Goal: Information Seeking & Learning: Learn about a topic

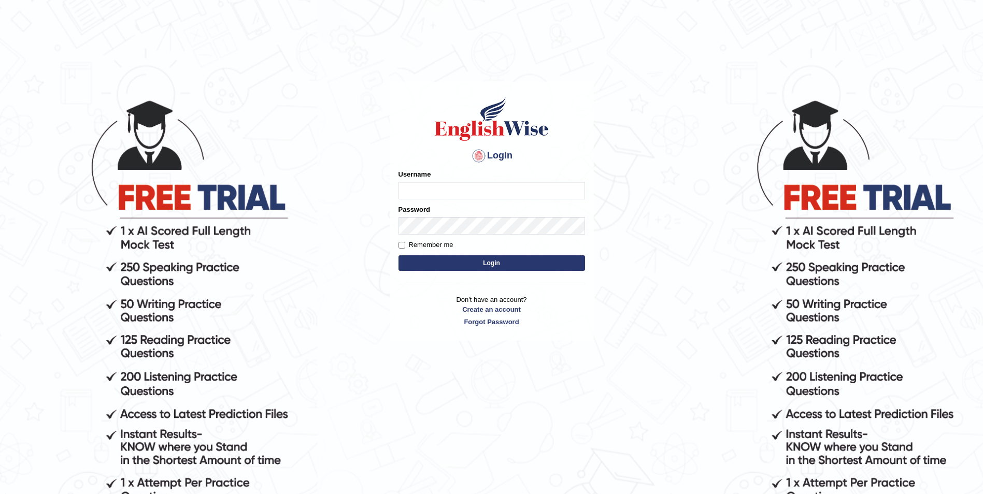
type input "Woldemariam12"
click at [485, 263] on button "Login" at bounding box center [492, 264] width 187 height 16
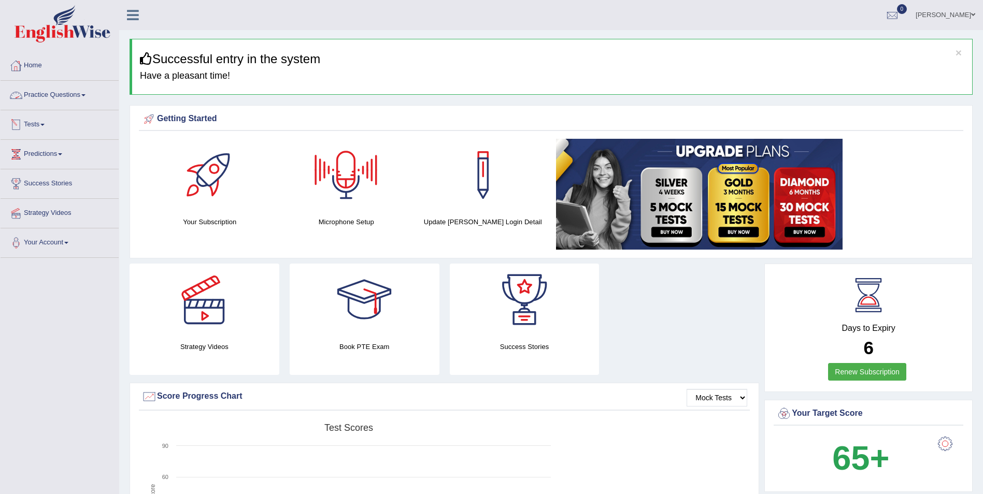
click at [82, 90] on link "Practice Questions" at bounding box center [60, 94] width 118 height 26
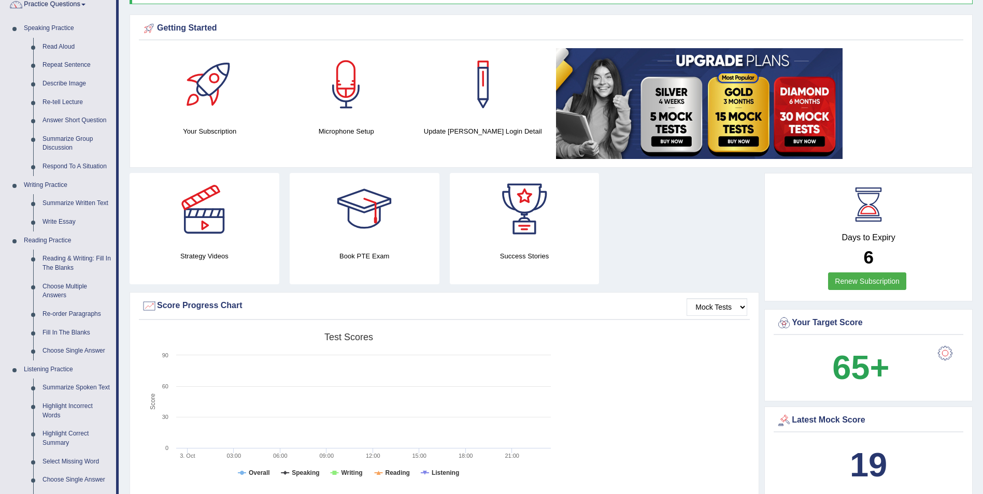
scroll to position [155, 0]
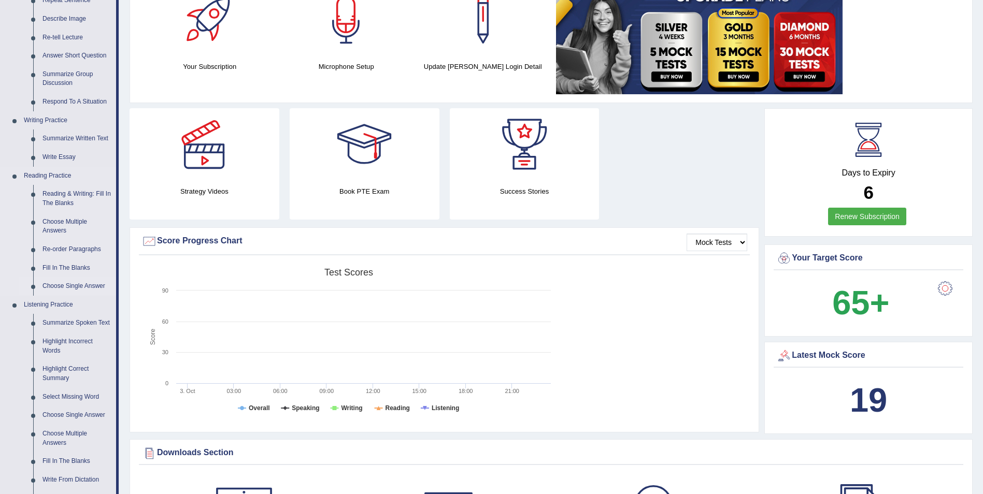
click at [65, 286] on link "Choose Single Answer" at bounding box center [77, 286] width 78 height 19
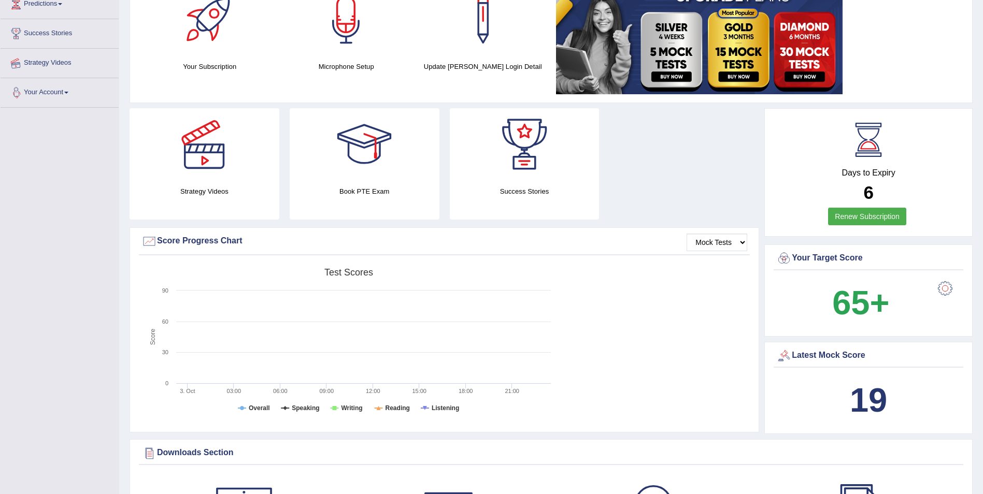
scroll to position [169, 0]
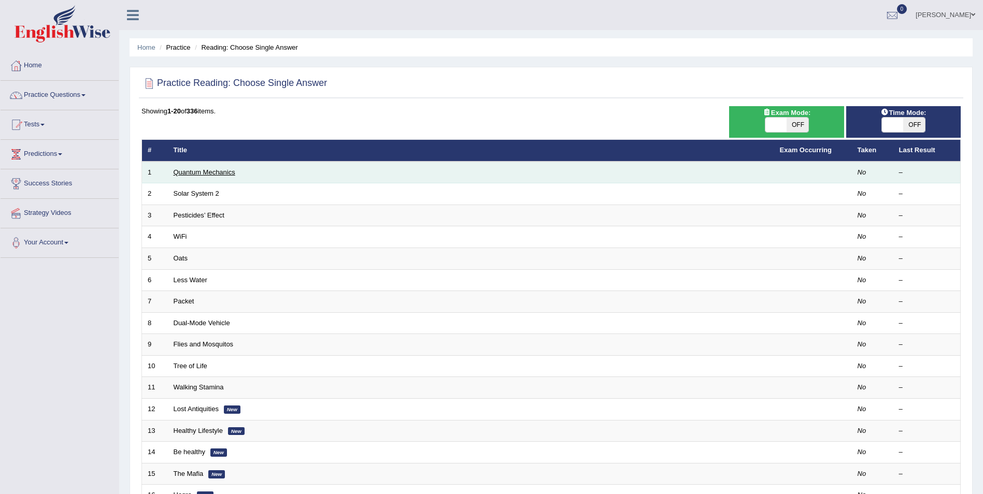
click at [174, 171] on link "Quantum Mechanics" at bounding box center [205, 172] width 62 height 8
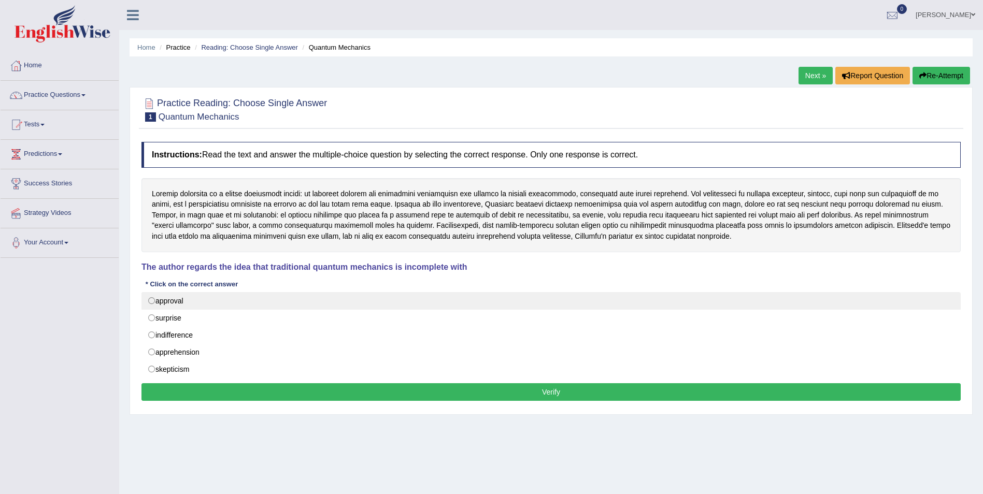
click at [155, 303] on label "approval" at bounding box center [550, 301] width 819 height 18
radio input "true"
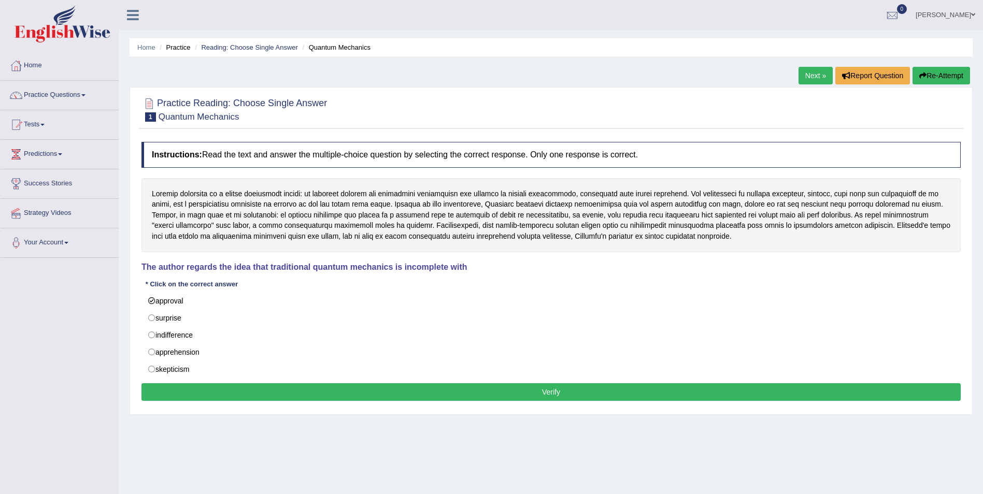
click at [551, 397] on button "Verify" at bounding box center [550, 393] width 819 height 18
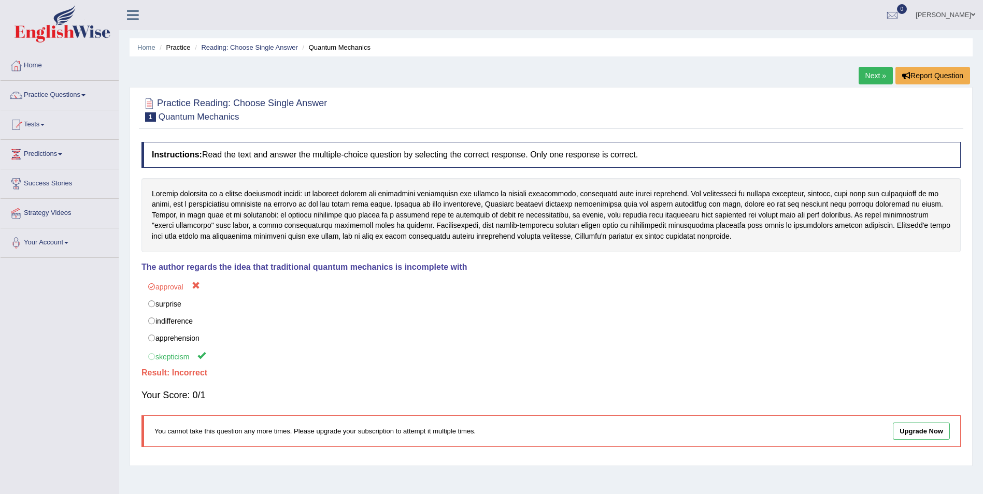
click at [866, 75] on link "Next »" at bounding box center [876, 76] width 34 height 18
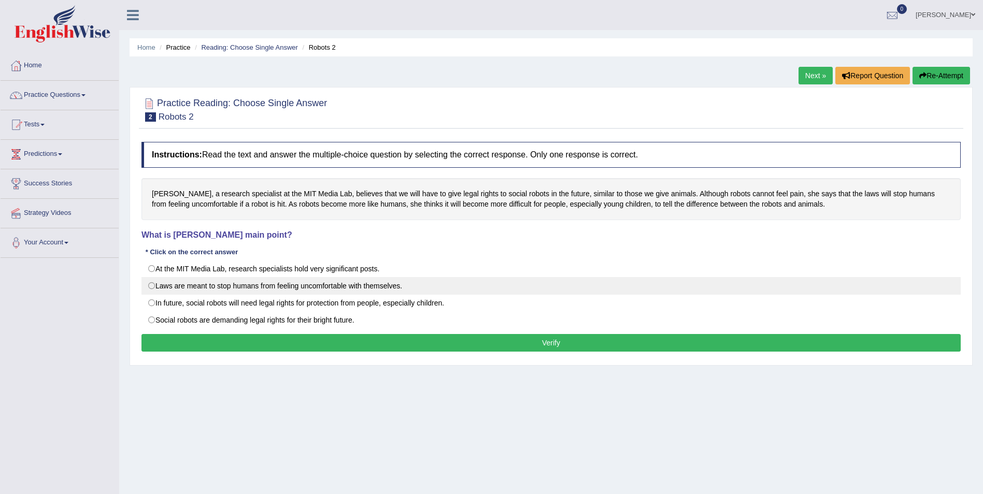
click at [152, 287] on label "Laws are meant to stop humans from feeling uncomfortable with themselves." at bounding box center [550, 286] width 819 height 18
radio input "true"
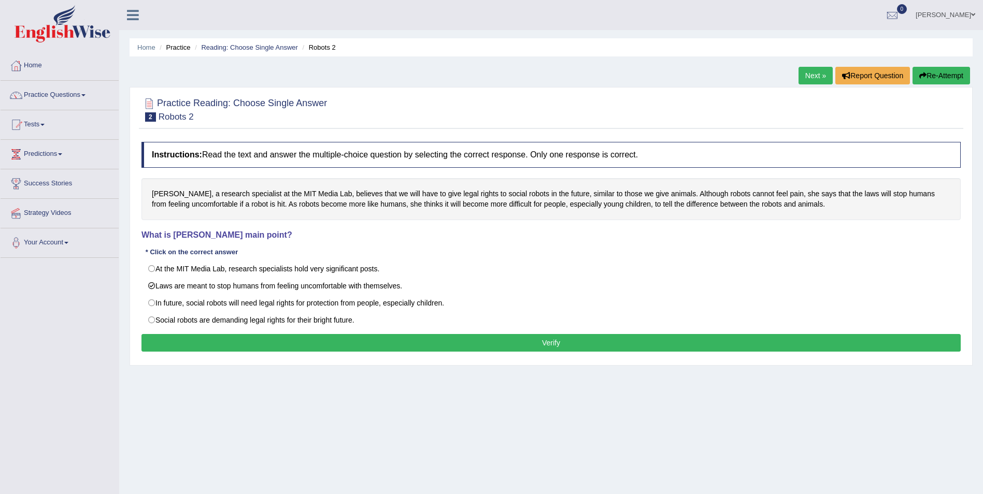
click at [540, 344] on button "Verify" at bounding box center [550, 343] width 819 height 18
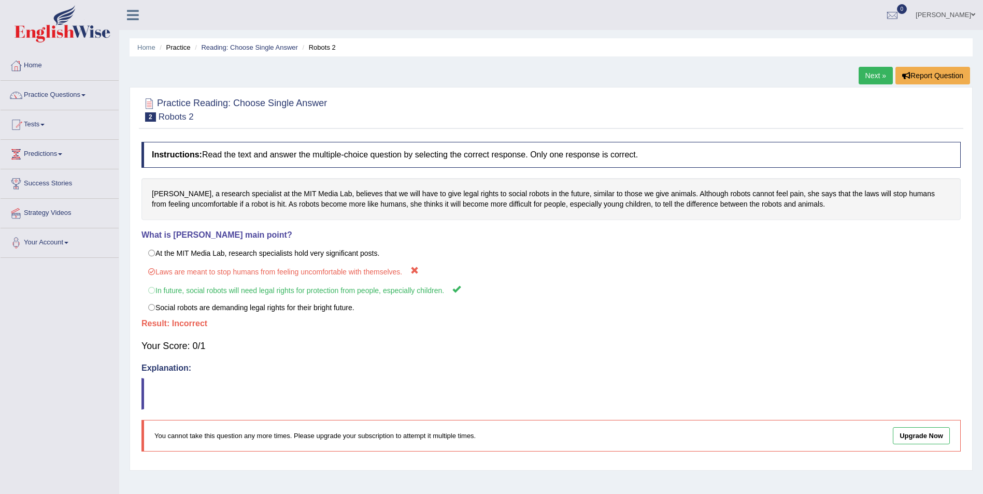
click at [879, 75] on link "Next »" at bounding box center [876, 76] width 34 height 18
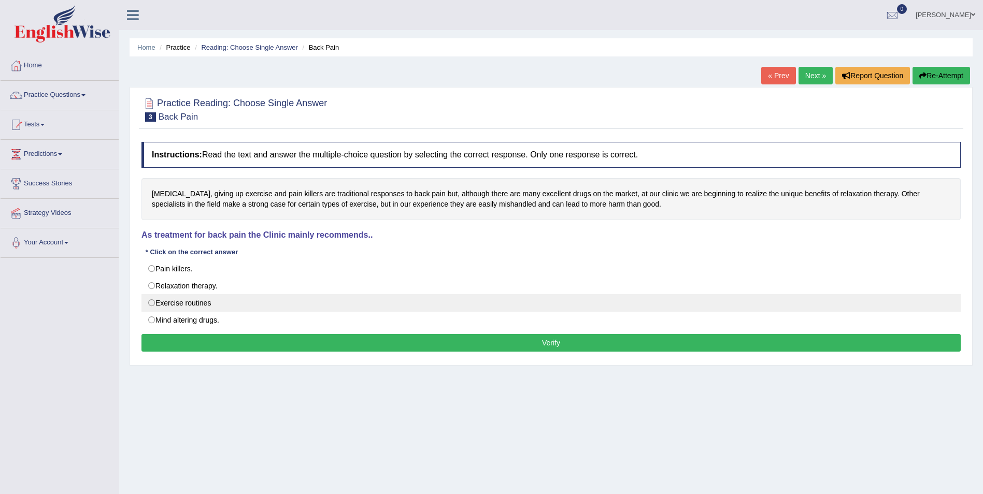
click at [151, 304] on label "Exercise routines" at bounding box center [550, 303] width 819 height 18
radio input "true"
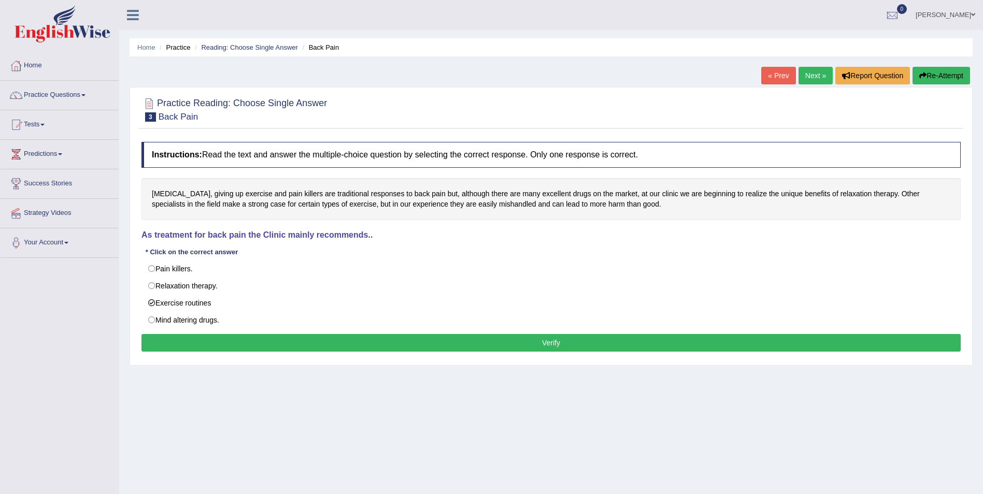
click at [318, 340] on button "Verify" at bounding box center [550, 343] width 819 height 18
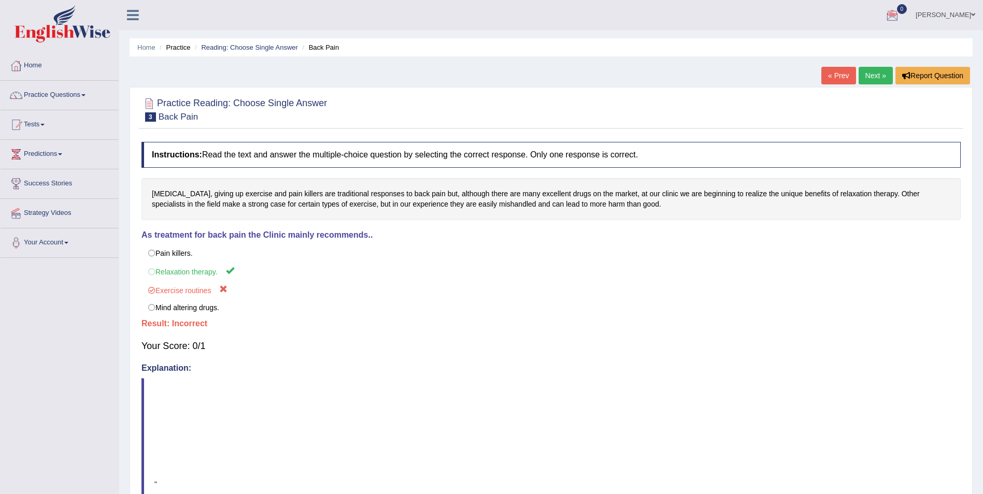
click at [870, 69] on link "Next »" at bounding box center [876, 76] width 34 height 18
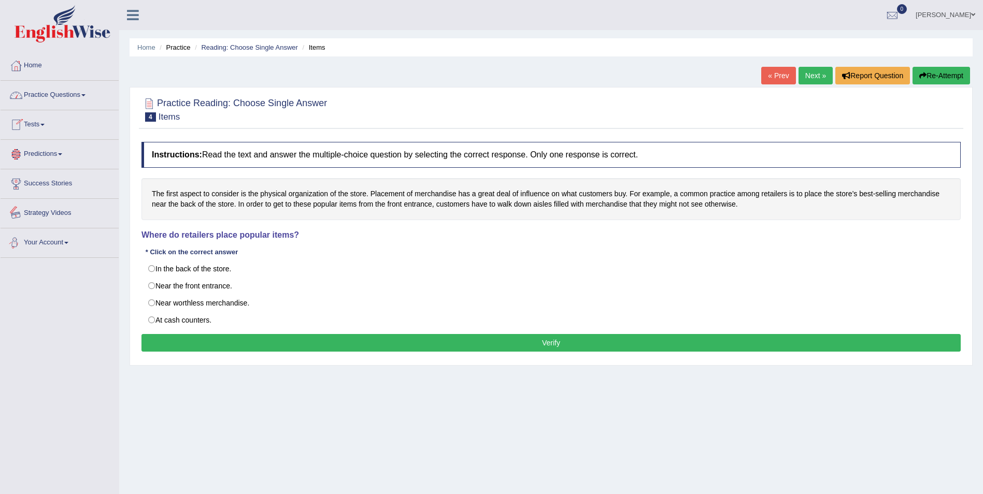
click at [86, 93] on link "Practice Questions" at bounding box center [60, 94] width 118 height 26
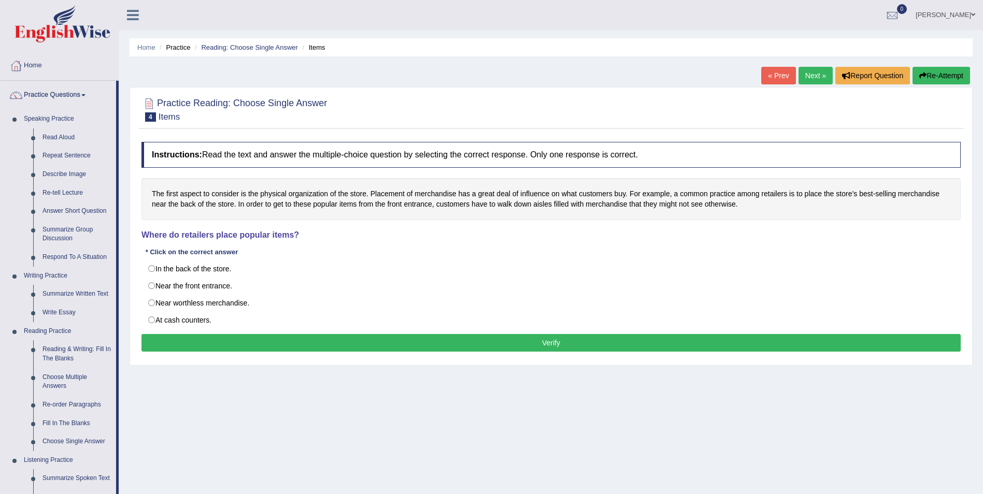
click at [413, 428] on div "Home Practice Reading: Choose Single Answer Items « Prev Next » Report Question…" at bounding box center [551, 259] width 864 height 518
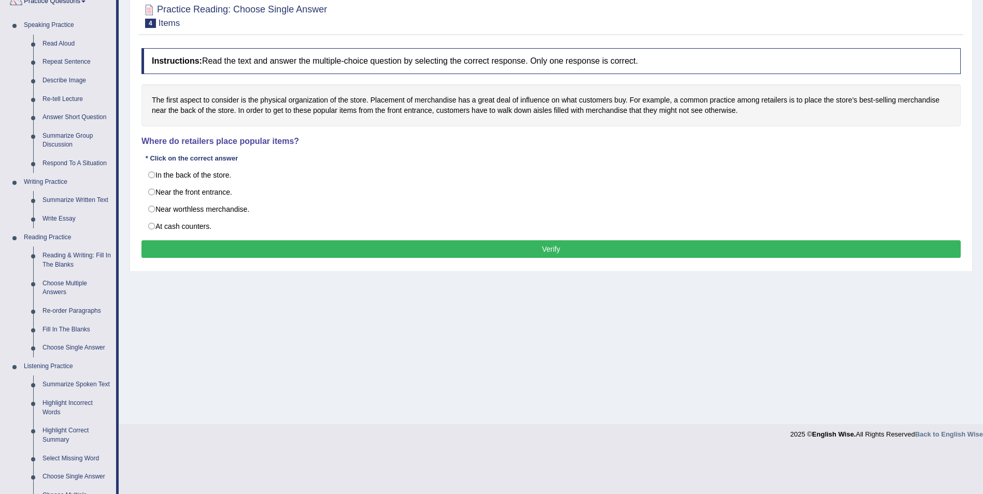
scroll to position [259, 0]
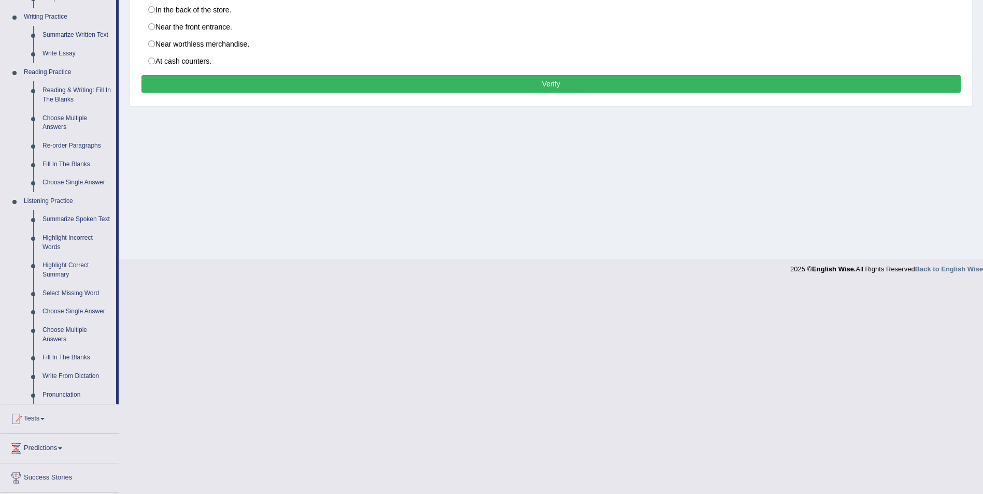
click at [47, 417] on link "Tests" at bounding box center [60, 418] width 118 height 26
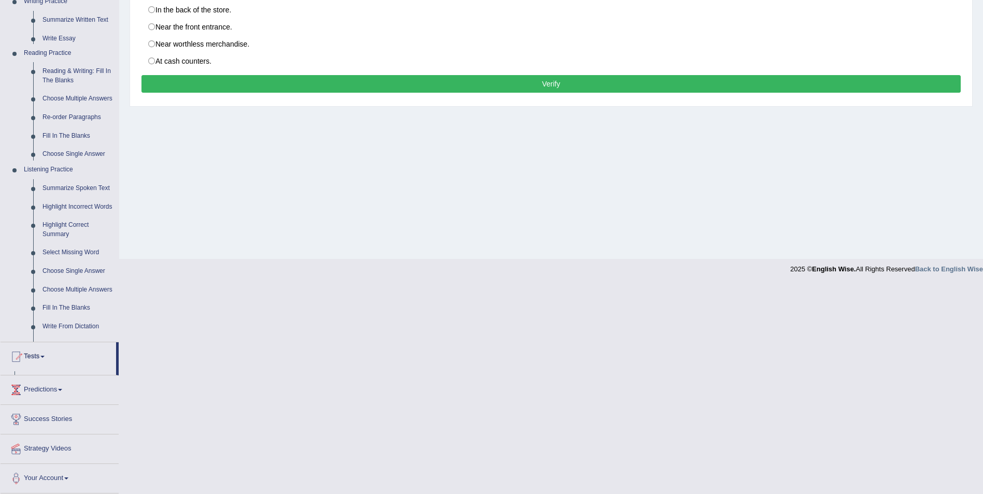
scroll to position [50, 0]
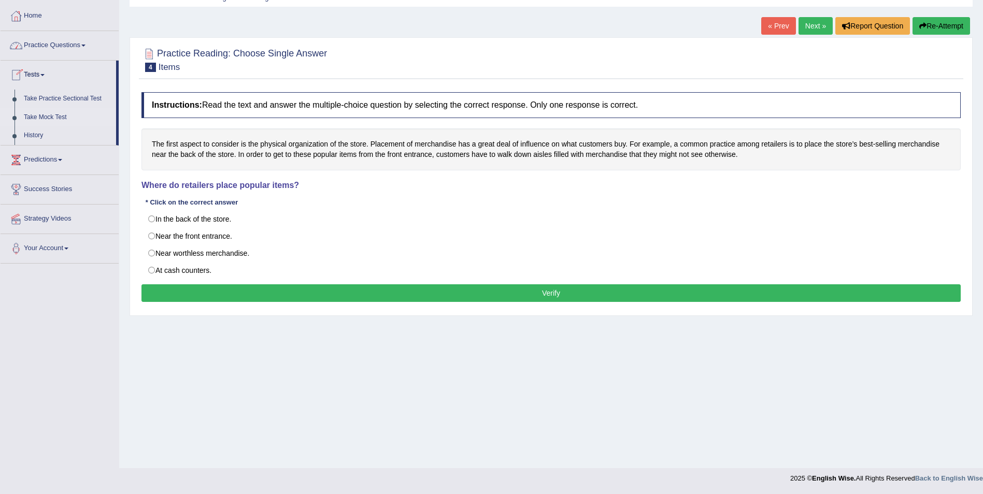
click at [51, 117] on link "Take Mock Test" at bounding box center [67, 117] width 97 height 19
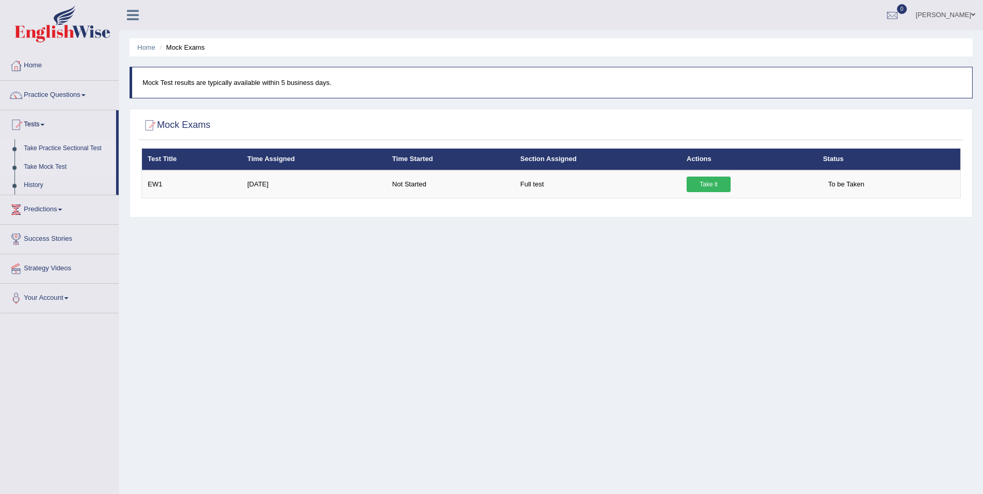
click at [87, 148] on link "Take Practice Sectional Test" at bounding box center [67, 148] width 97 height 19
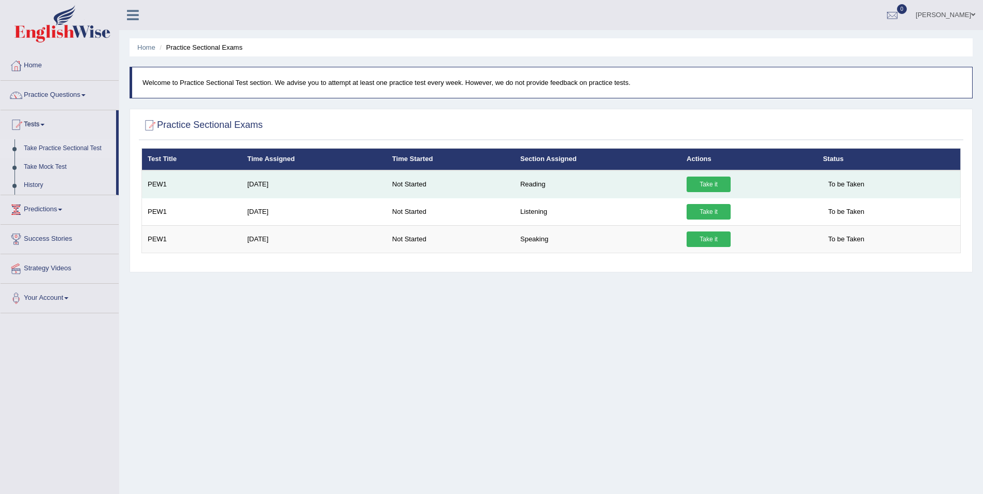
click at [696, 185] on link "Take it" at bounding box center [709, 185] width 44 height 16
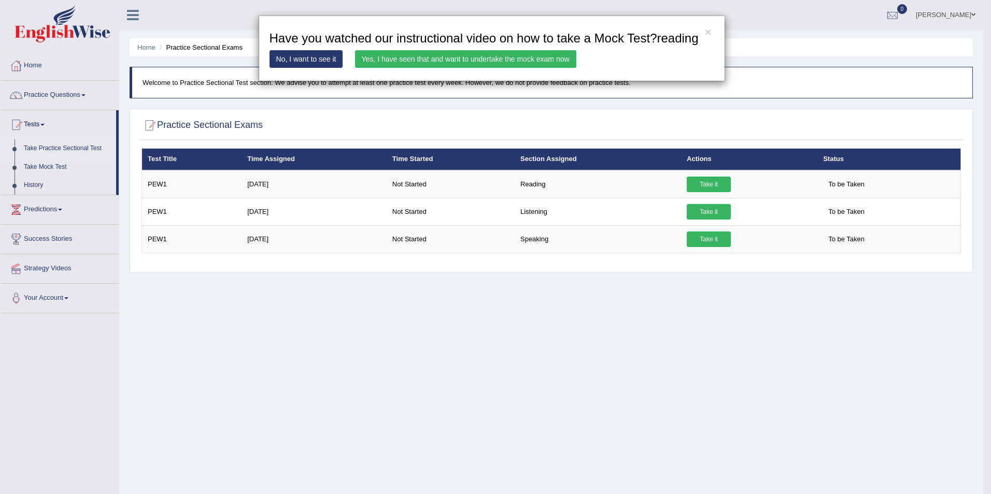
click at [505, 61] on link "Yes, I have seen that and want to undertake the mock exam now" at bounding box center [465, 59] width 221 height 18
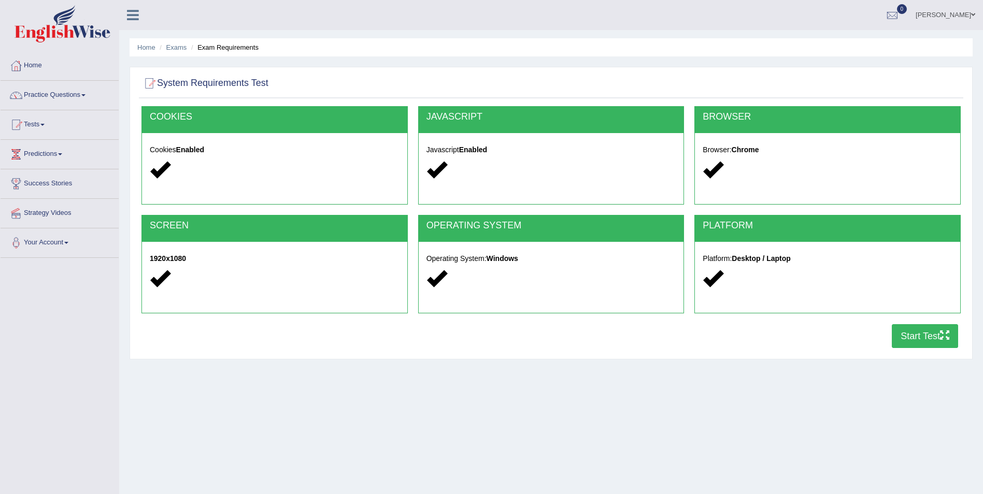
click at [925, 338] on button "Start Test" at bounding box center [925, 336] width 66 height 24
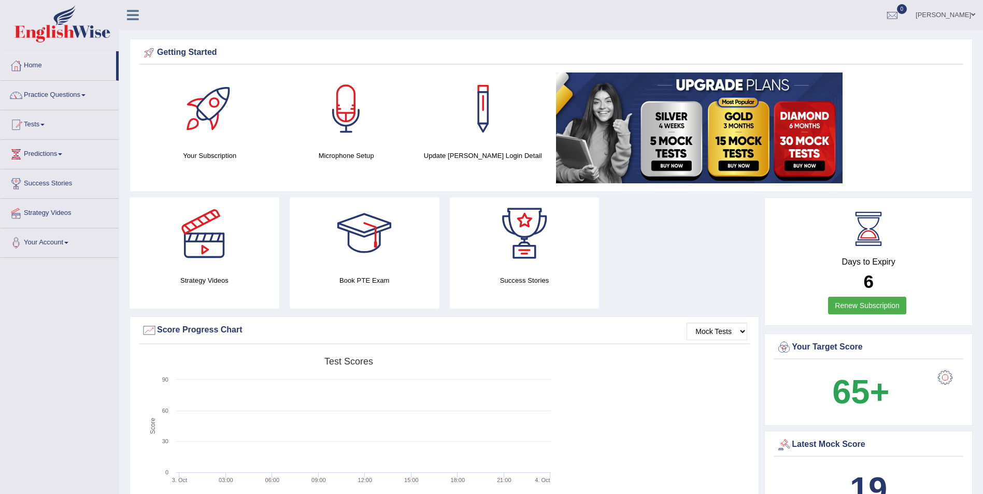
drag, startPoint x: 84, startPoint y: 93, endPoint x: 78, endPoint y: 93, distance: 6.2
click at [83, 93] on link "Practice Questions" at bounding box center [60, 94] width 118 height 26
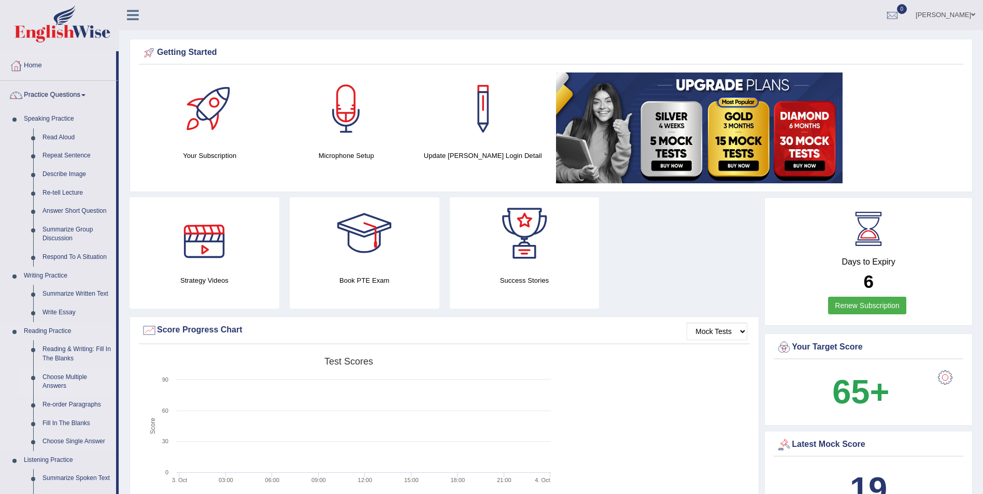
scroll to position [52, 0]
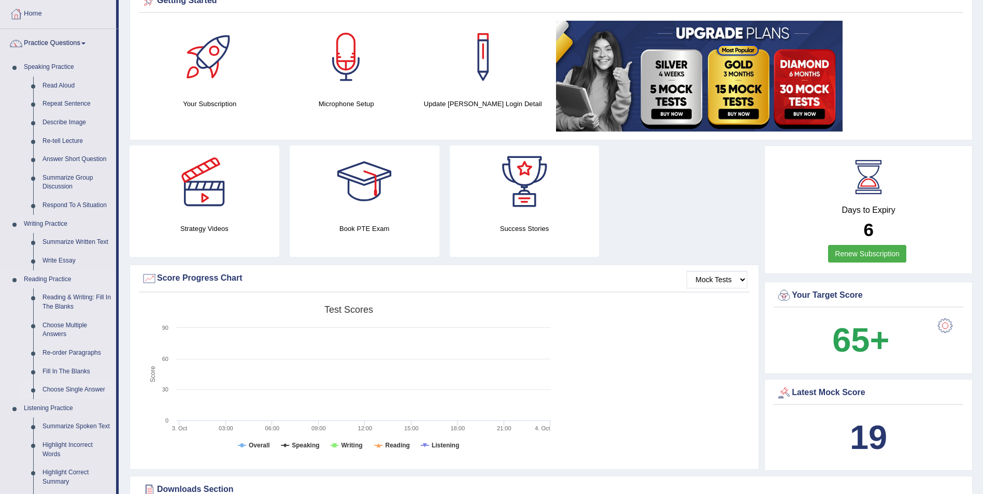
click at [92, 387] on link "Choose Single Answer" at bounding box center [77, 390] width 78 height 19
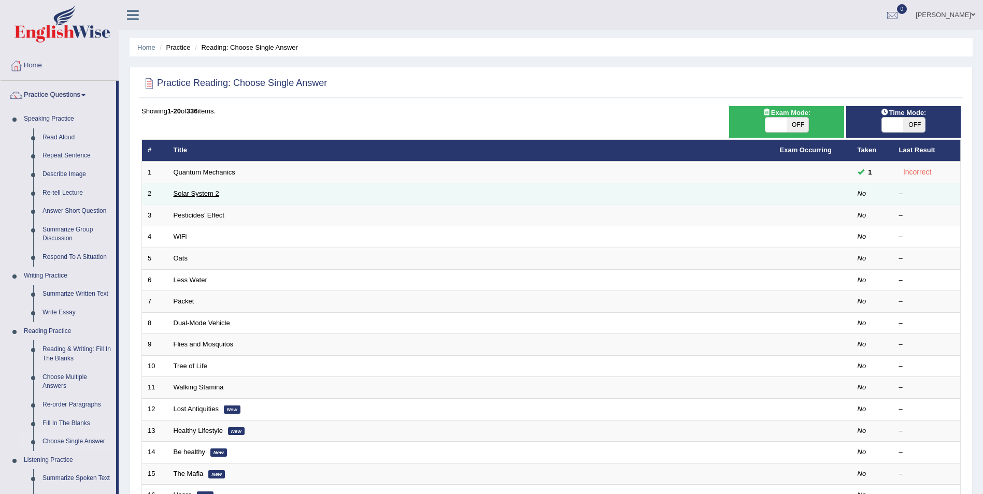
click at [210, 192] on link "Solar System 2" at bounding box center [197, 194] width 46 height 8
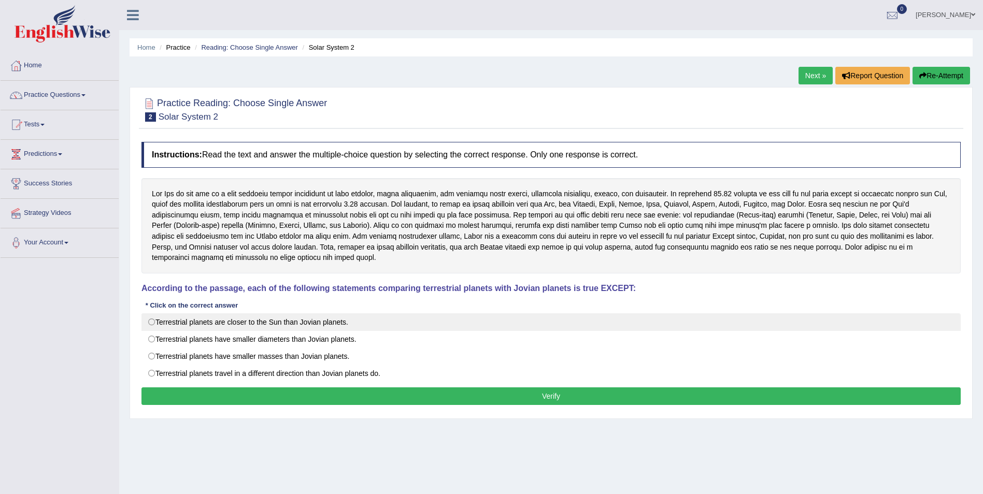
scroll to position [50, 0]
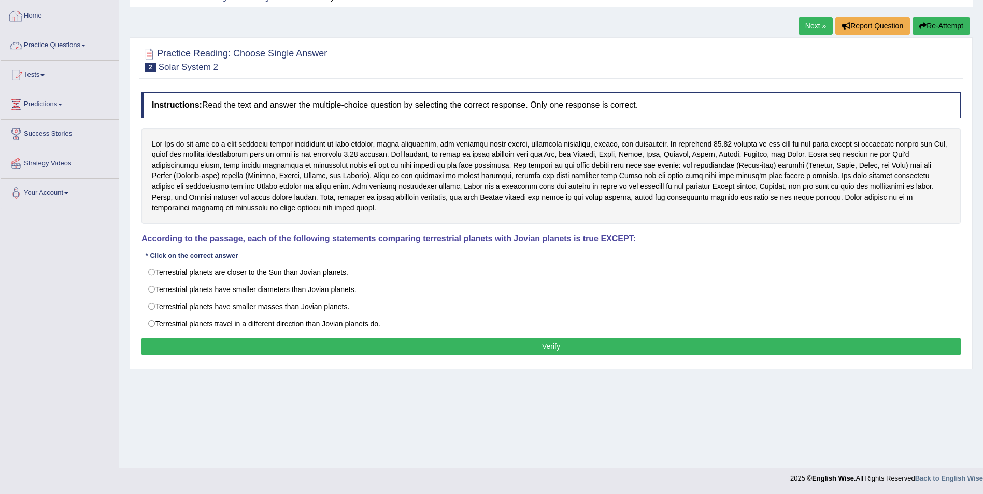
click at [84, 43] on link "Practice Questions" at bounding box center [60, 44] width 118 height 26
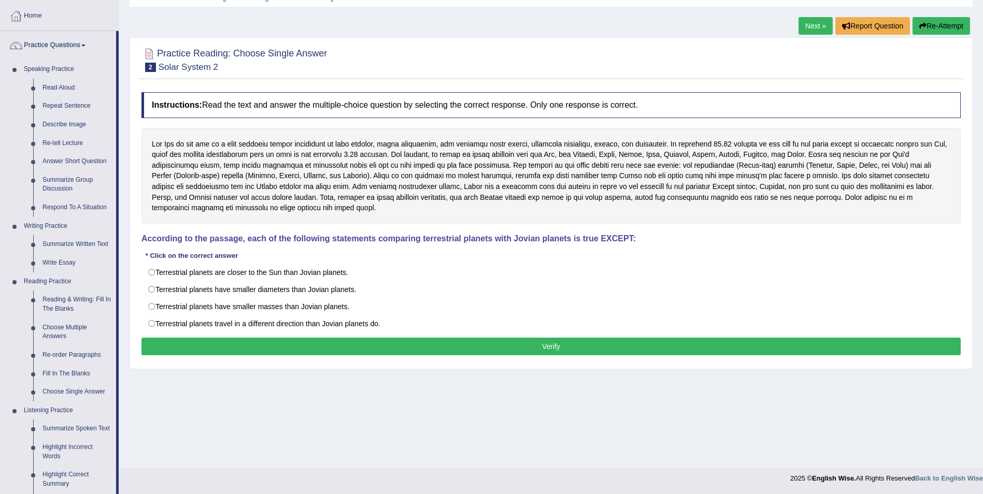
click at [1, 31] on link "Practice Questions" at bounding box center [59, 44] width 116 height 26
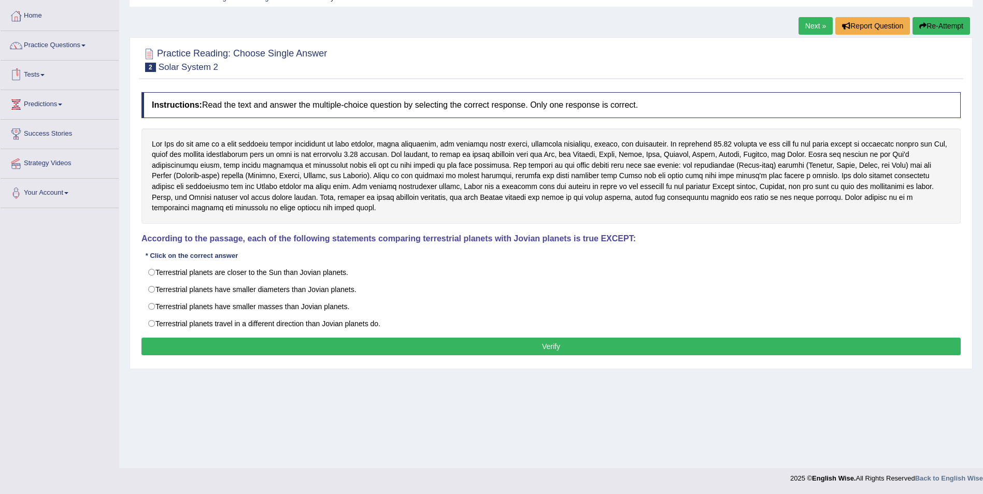
click at [49, 72] on link "Tests" at bounding box center [60, 74] width 118 height 26
click at [93, 46] on link "Practice Questions" at bounding box center [60, 44] width 118 height 26
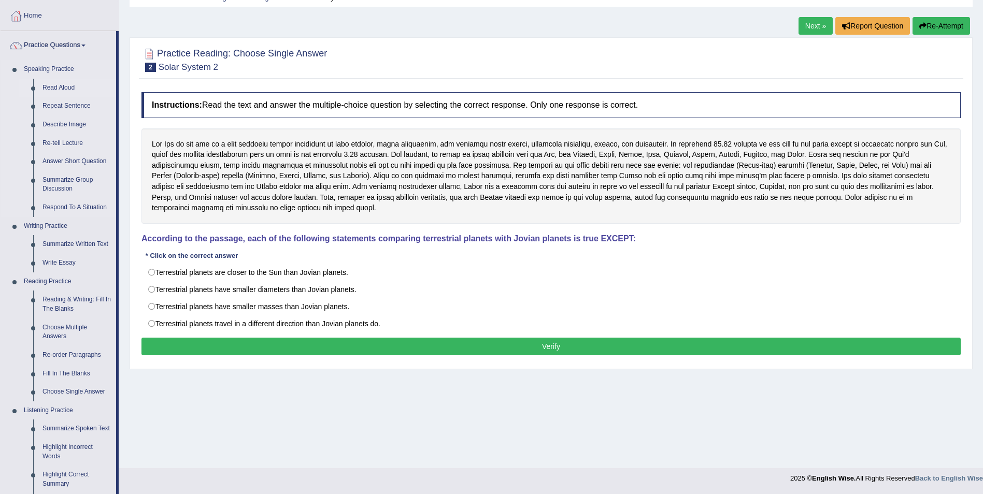
click at [61, 86] on link "Read Aloud" at bounding box center [77, 88] width 78 height 19
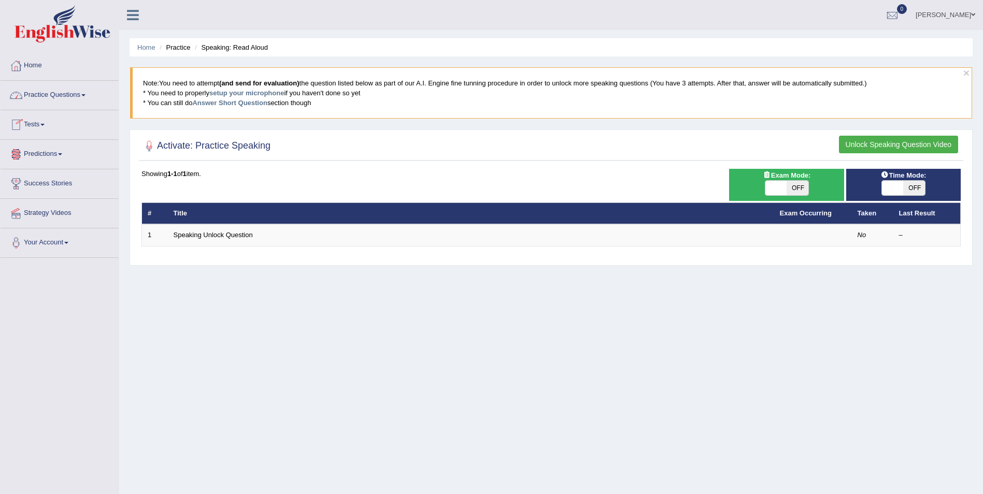
click at [77, 87] on link "Practice Questions" at bounding box center [60, 94] width 118 height 26
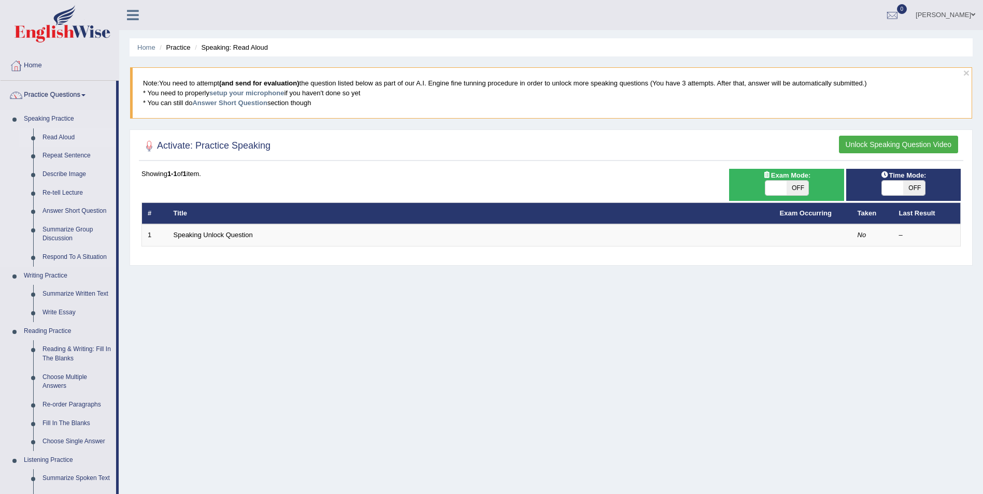
click at [68, 139] on link "Read Aloud" at bounding box center [77, 138] width 78 height 19
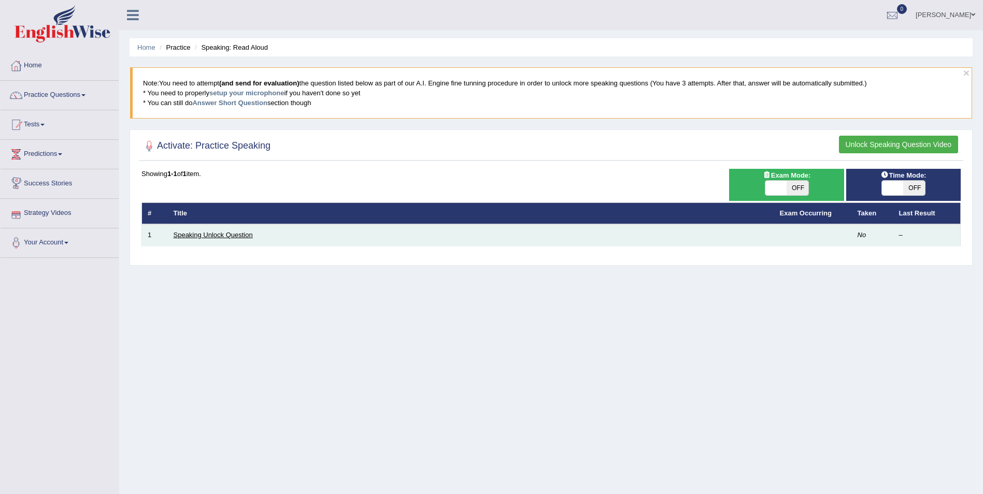
click at [205, 235] on link "Speaking Unlock Question" at bounding box center [213, 235] width 79 height 8
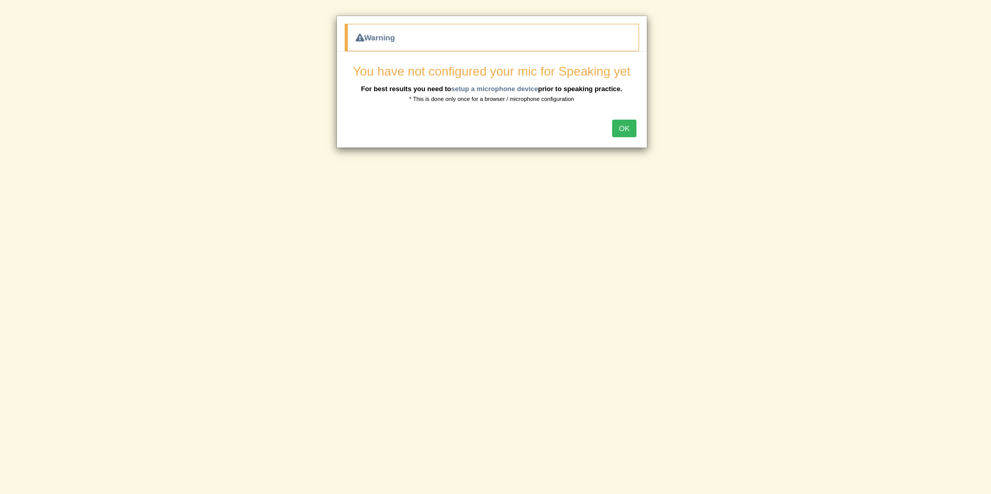
click at [621, 126] on button "OK" at bounding box center [624, 129] width 24 height 18
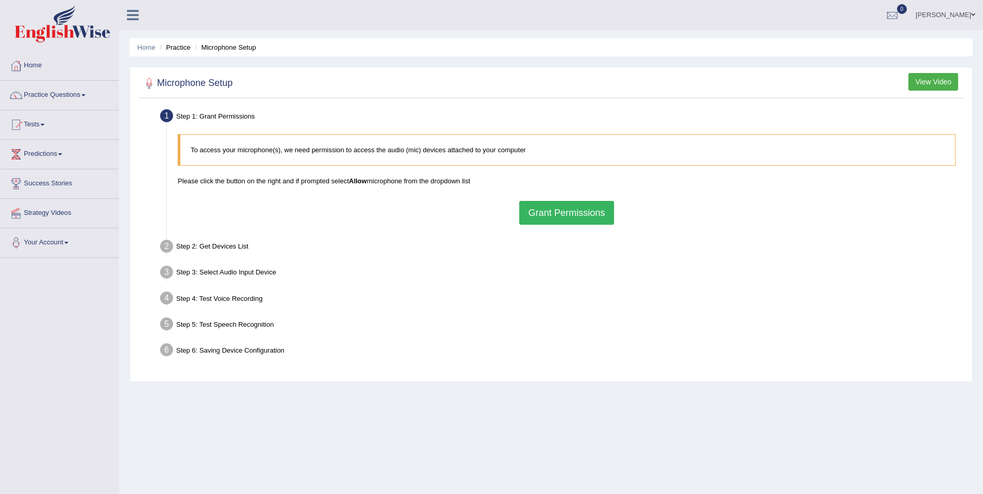
click at [560, 213] on button "Grant Permissions" at bounding box center [566, 213] width 94 height 24
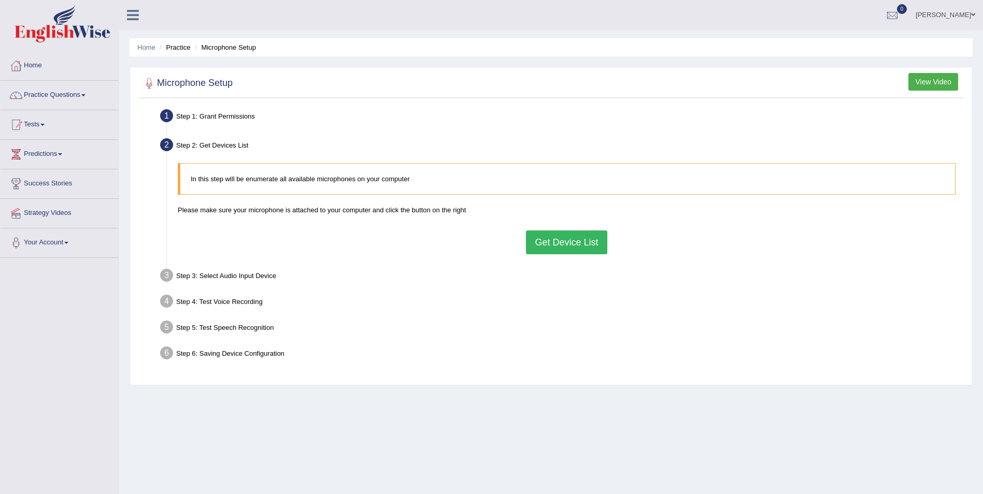
click at [579, 247] on button "Get Device List" at bounding box center [566, 243] width 81 height 24
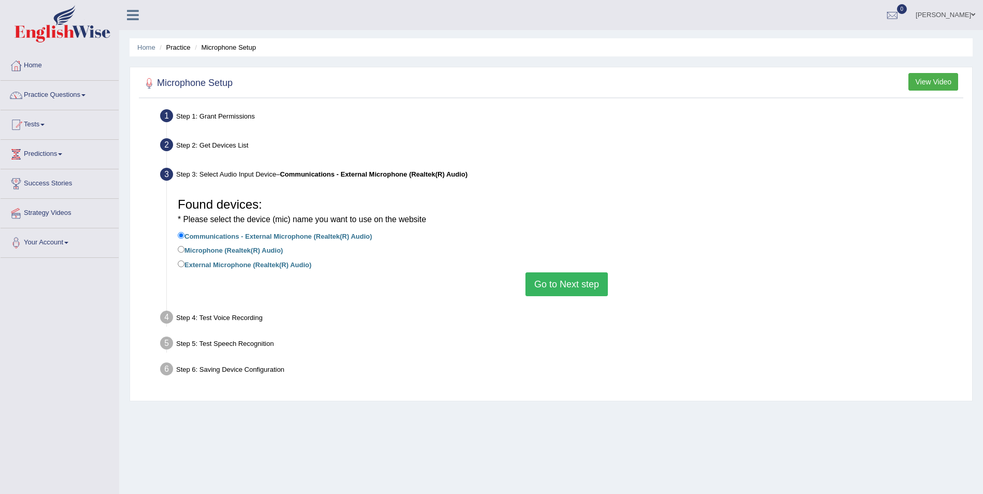
click at [574, 287] on button "Go to Next step" at bounding box center [567, 285] width 82 height 24
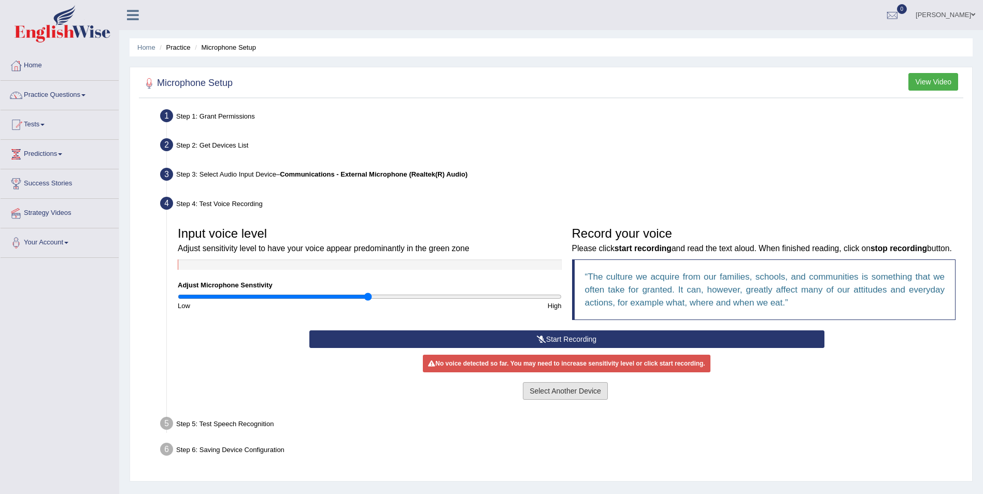
click at [573, 392] on button "Select Another Device" at bounding box center [565, 391] width 85 height 18
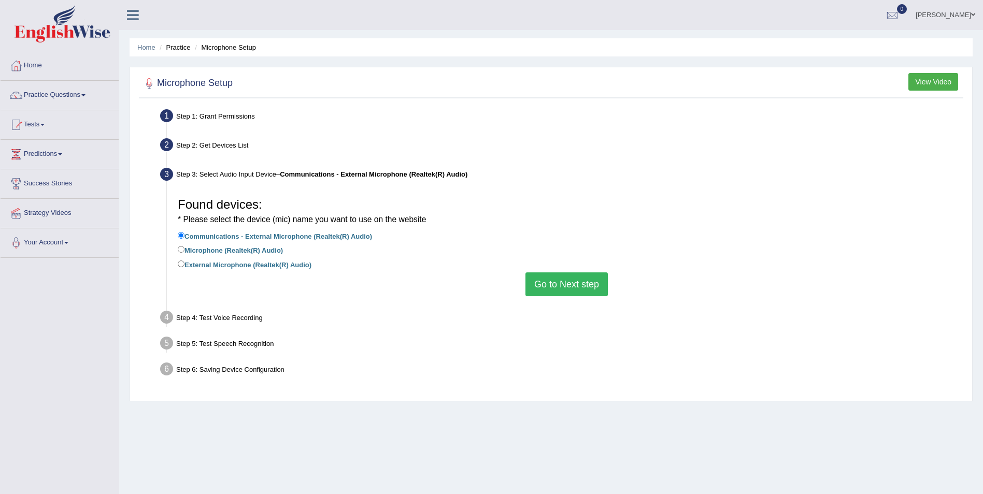
click at [586, 290] on button "Go to Next step" at bounding box center [567, 285] width 82 height 24
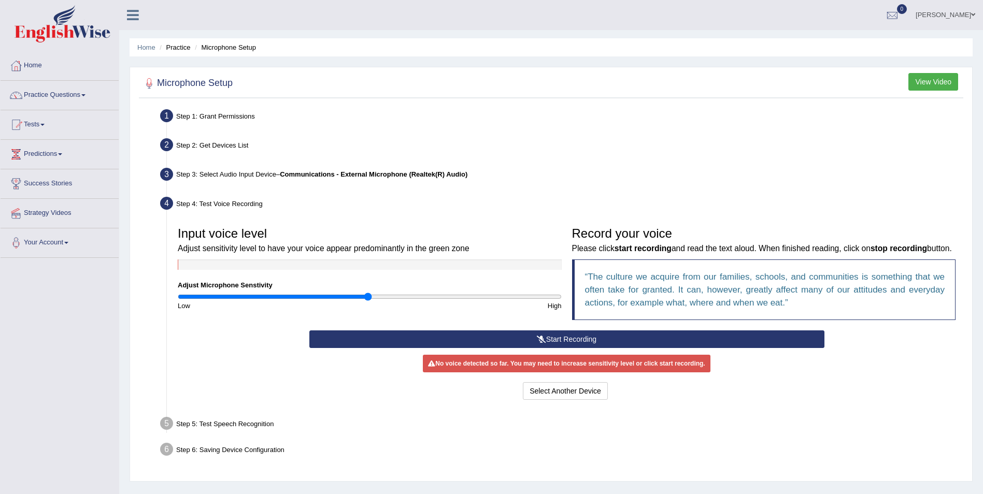
click at [544, 341] on icon at bounding box center [541, 339] width 9 height 7
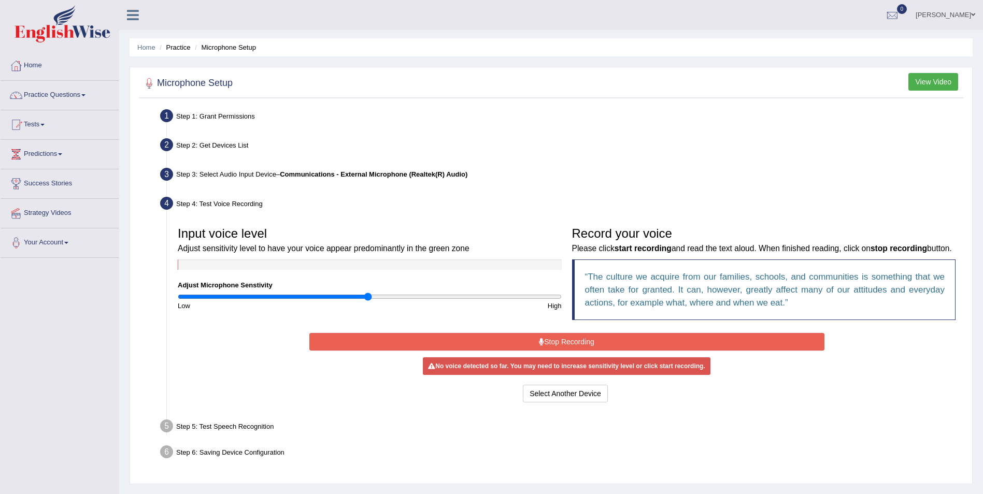
click at [597, 344] on button "Stop Recording" at bounding box center [566, 342] width 515 height 18
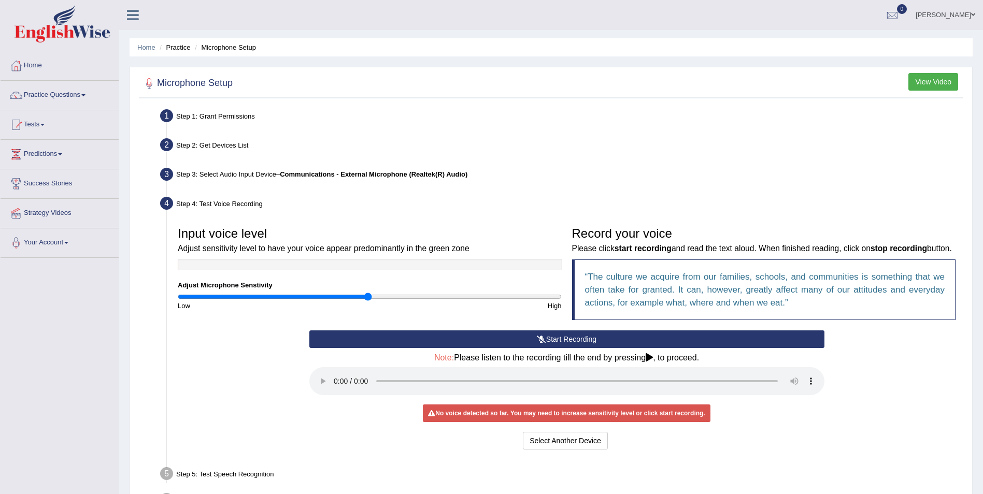
click at [581, 339] on button "Start Recording" at bounding box center [566, 340] width 515 height 18
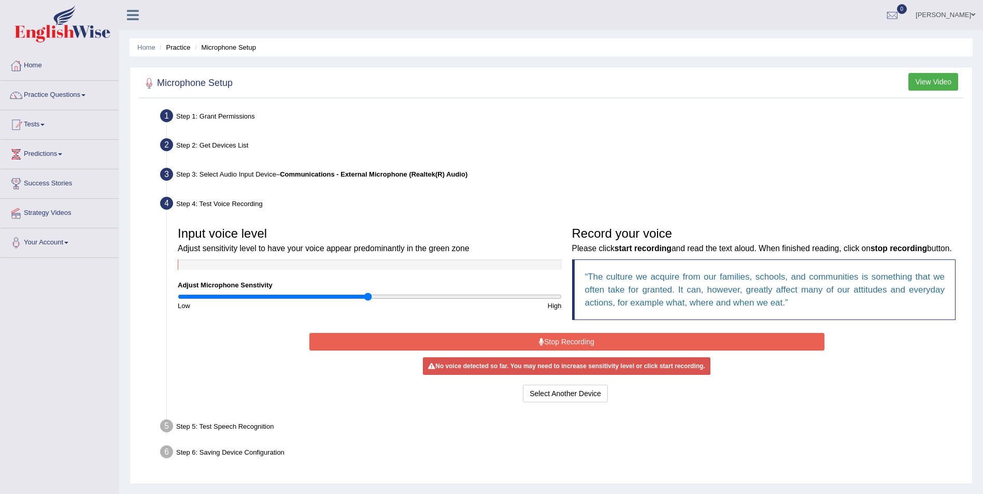
click at [571, 344] on button "Stop Recording" at bounding box center [566, 342] width 515 height 18
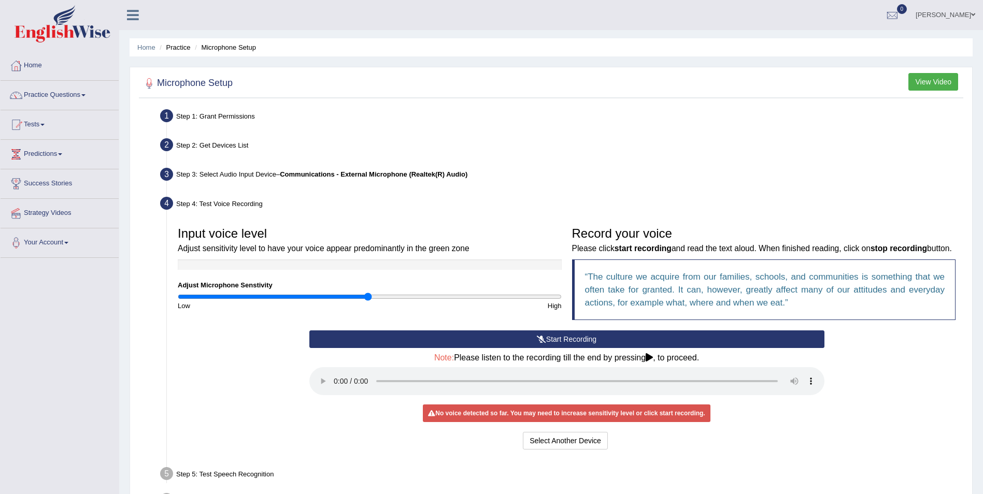
click at [580, 337] on button "Start Recording" at bounding box center [566, 340] width 515 height 18
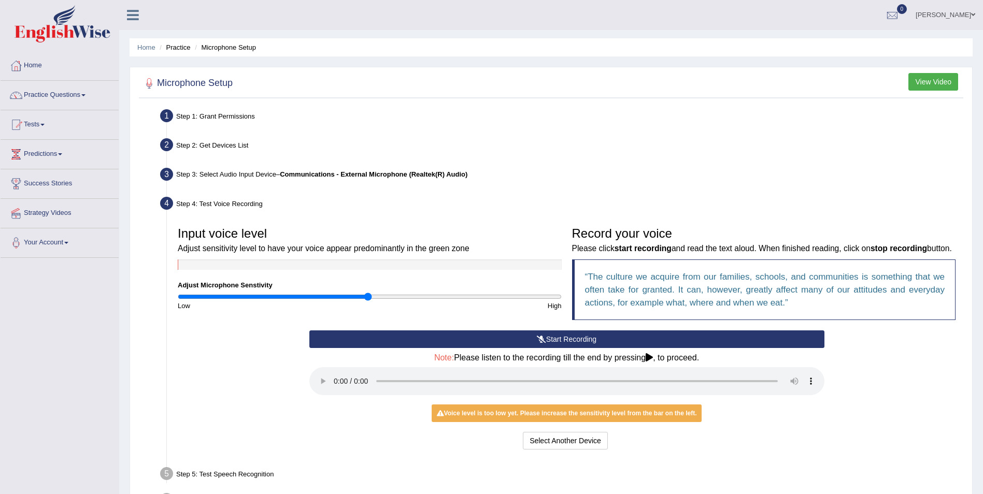
click at [603, 342] on button "Start Recording" at bounding box center [566, 340] width 515 height 18
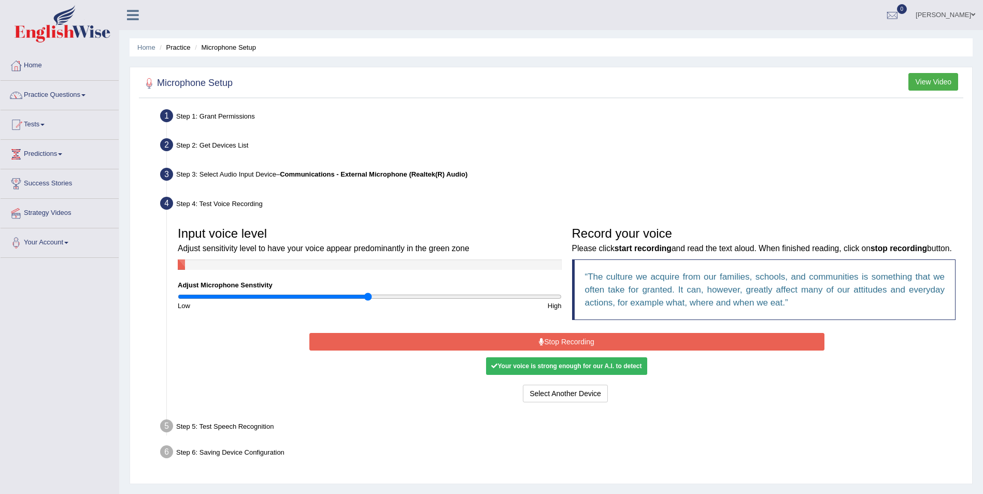
click at [617, 370] on div "Your voice is strong enough for our A.I. to detect" at bounding box center [566, 367] width 161 height 18
click at [585, 342] on button "Stop Recording" at bounding box center [566, 342] width 515 height 18
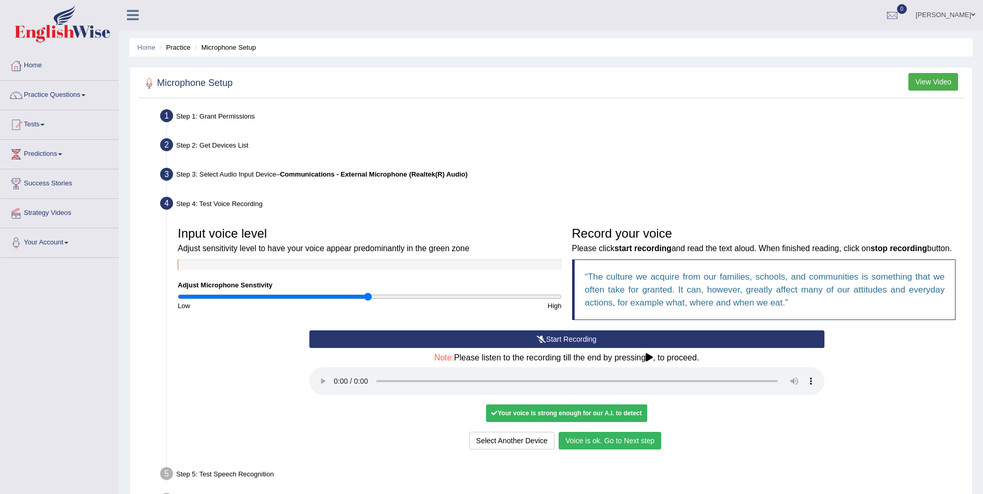
click at [597, 441] on button "Voice is ok. Go to Next step" at bounding box center [610, 441] width 103 height 18
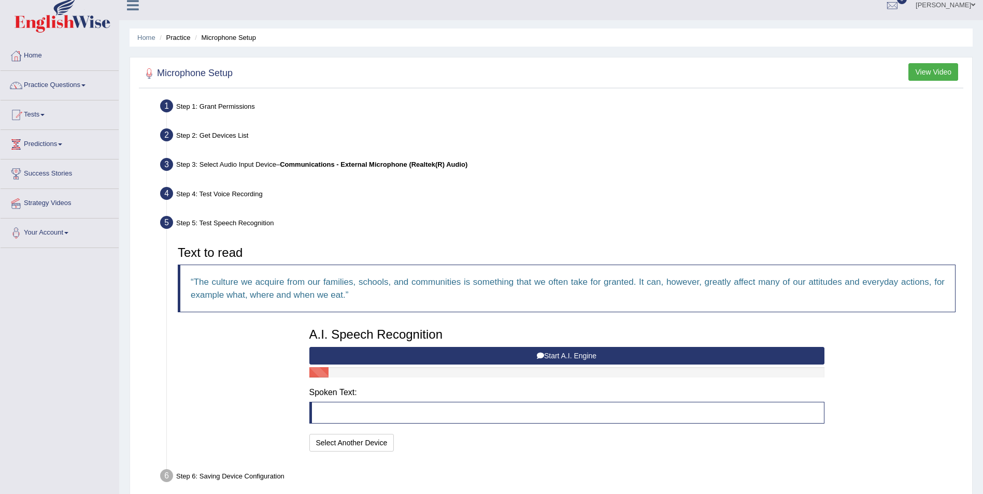
scroll to position [58, 0]
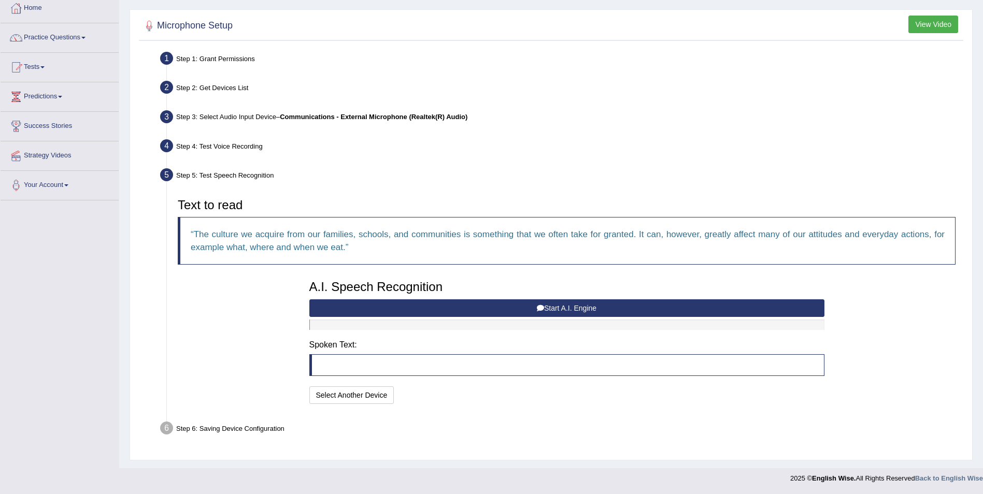
click at [572, 304] on button "Start A.I. Engine" at bounding box center [566, 309] width 515 height 18
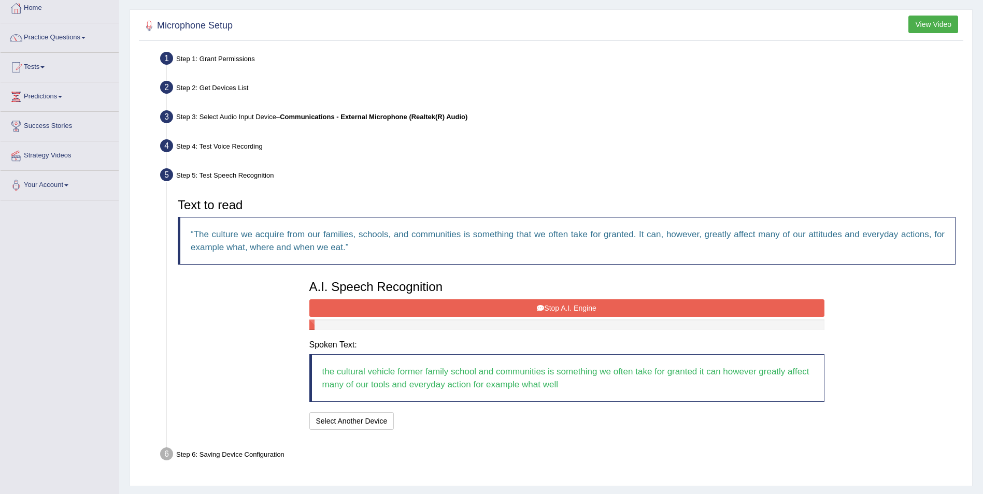
click at [586, 309] on button "Stop A.I. Engine" at bounding box center [566, 309] width 515 height 18
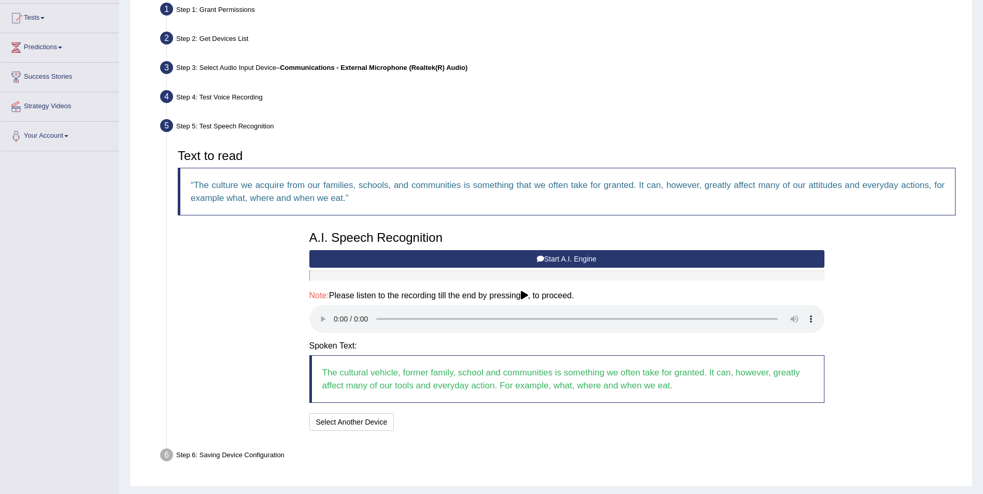
scroll to position [134, 0]
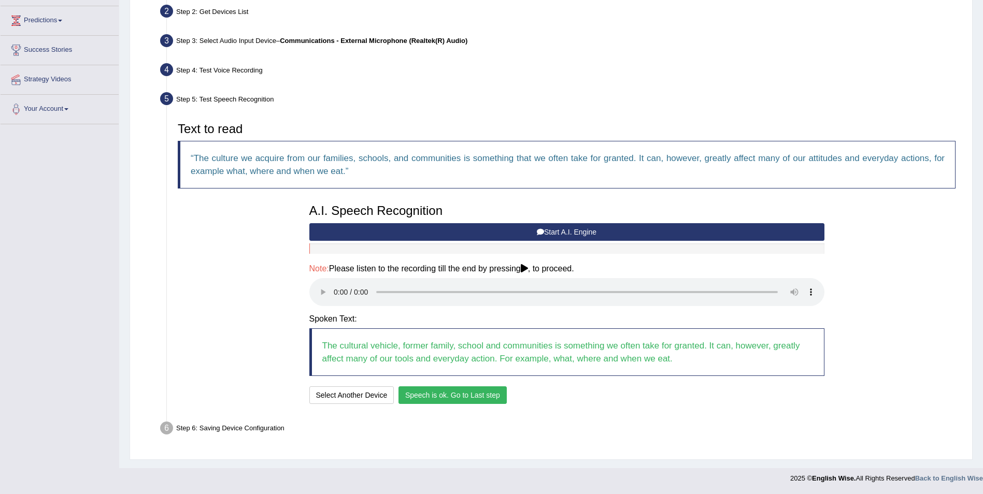
click at [476, 397] on button "Speech is ok. Go to Last step" at bounding box center [453, 396] width 108 height 18
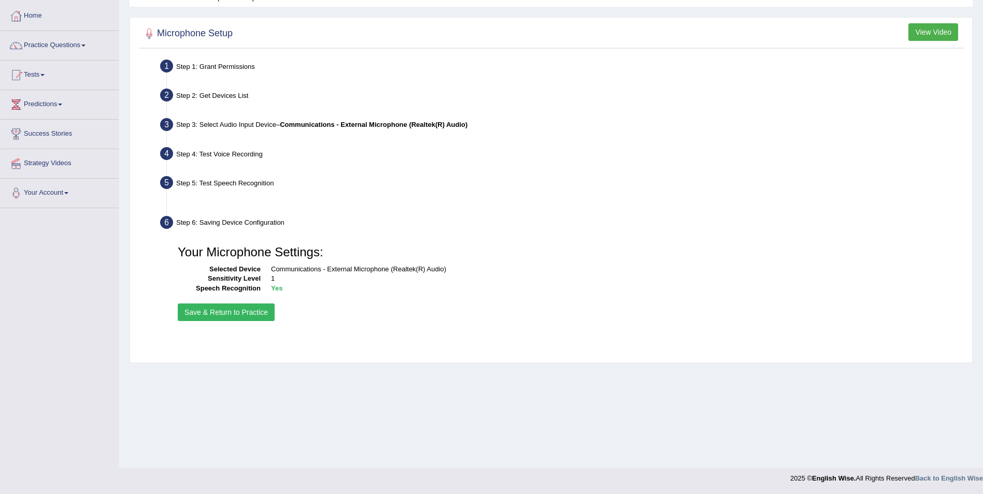
scroll to position [50, 0]
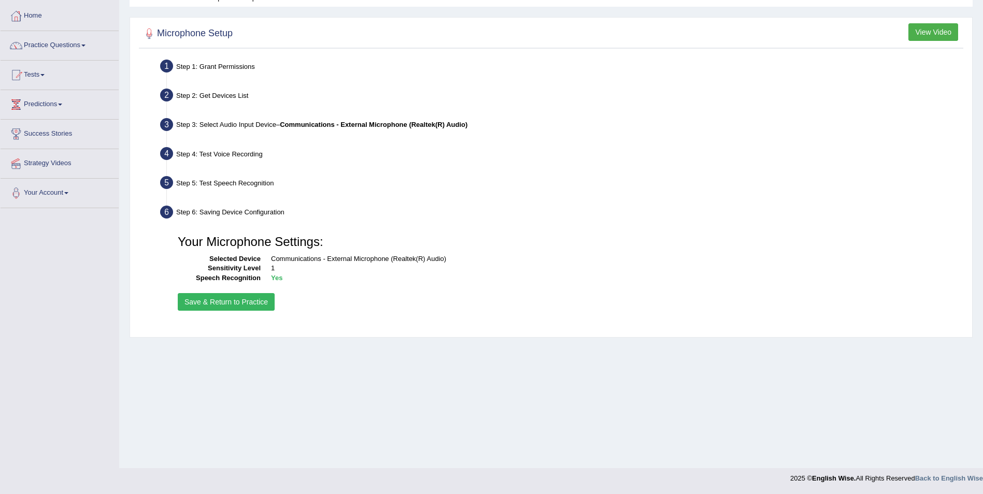
click at [233, 301] on button "Save & Return to Practice" at bounding box center [226, 302] width 97 height 18
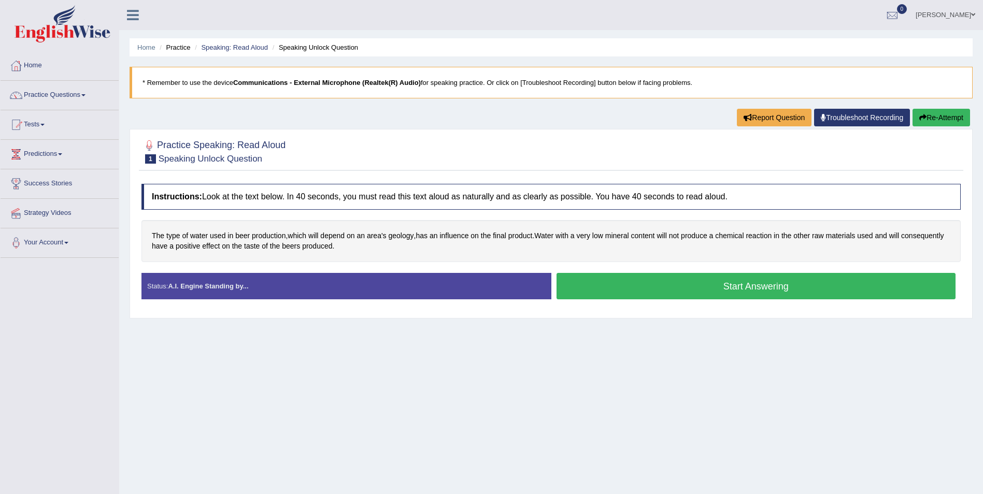
drag, startPoint x: 760, startPoint y: 287, endPoint x: 757, endPoint y: 298, distance: 11.2
click at [760, 289] on button "Start Answering" at bounding box center [757, 286] width 400 height 26
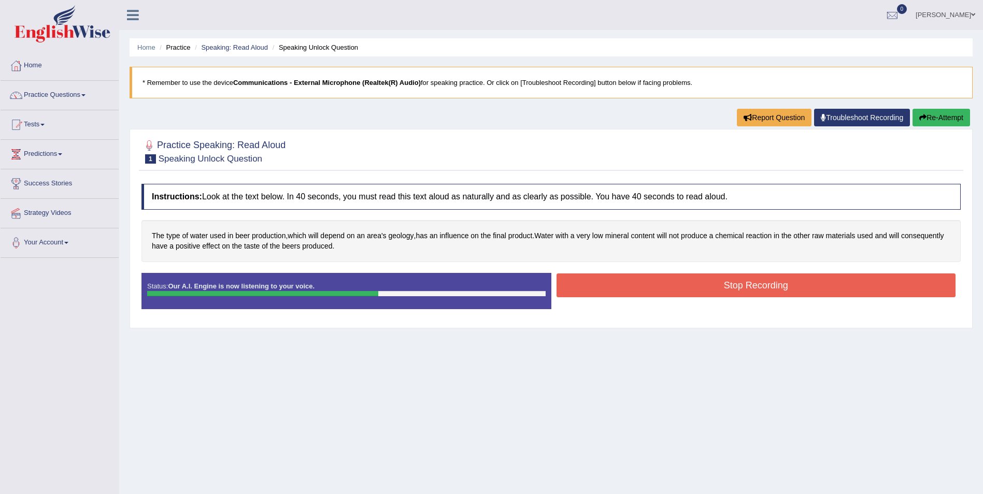
drag, startPoint x: 803, startPoint y: 278, endPoint x: 791, endPoint y: 281, distance: 12.3
click at [802, 280] on button "Stop Recording" at bounding box center [757, 286] width 400 height 24
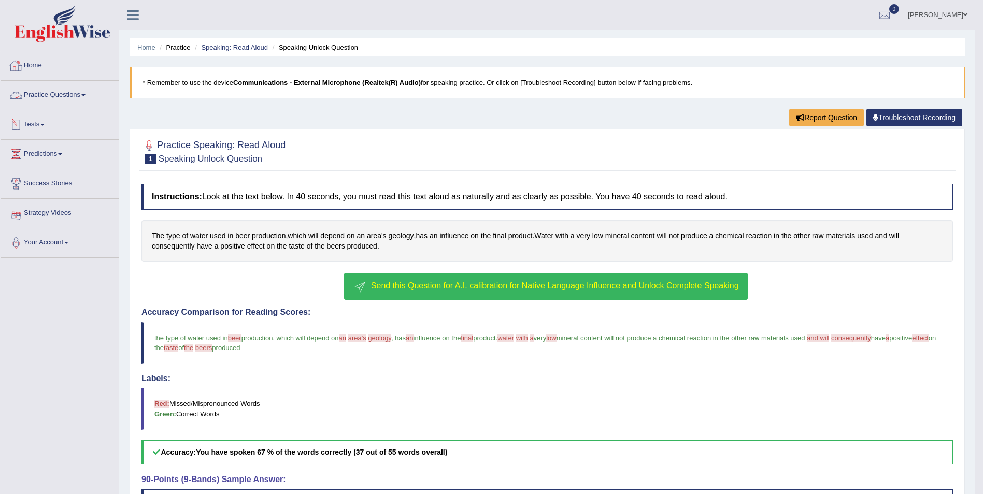
click at [86, 95] on span at bounding box center [83, 95] width 4 height 2
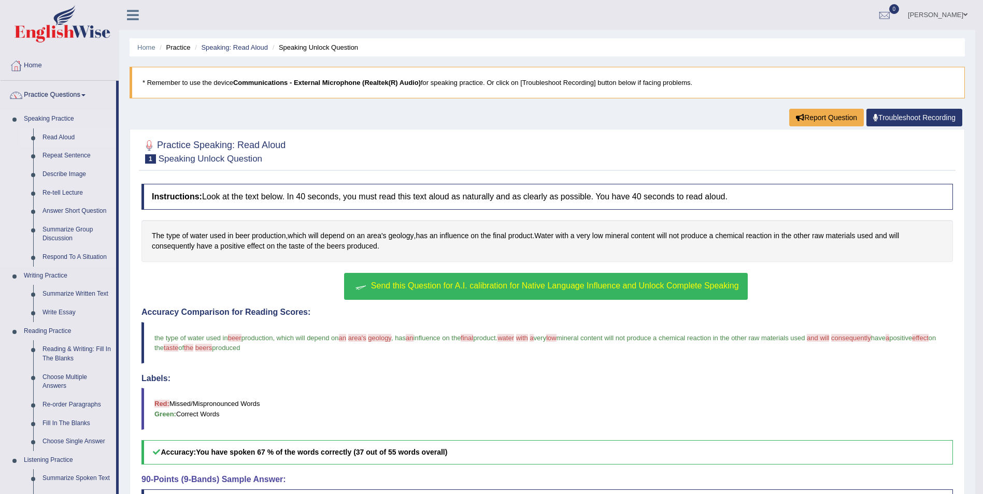
click at [68, 136] on link "Read Aloud" at bounding box center [77, 138] width 78 height 19
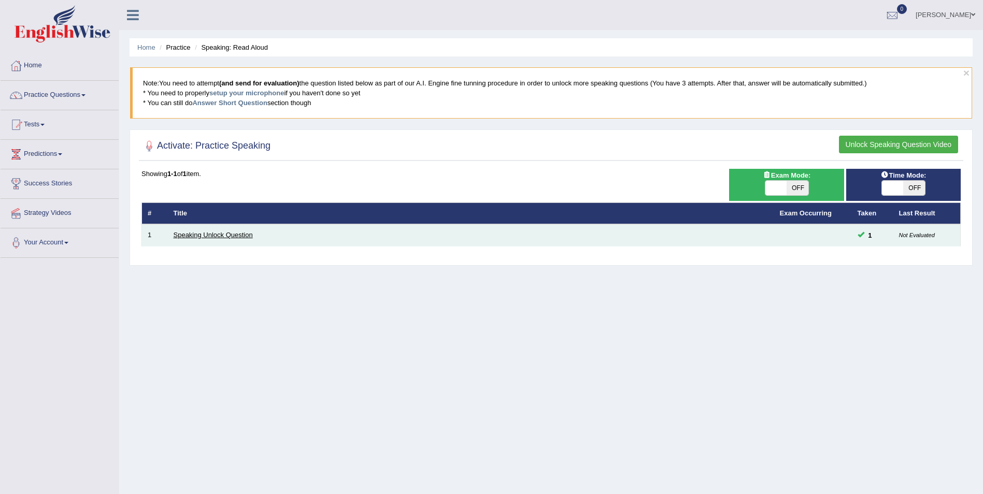
click at [233, 235] on link "Speaking Unlock Question" at bounding box center [213, 235] width 79 height 8
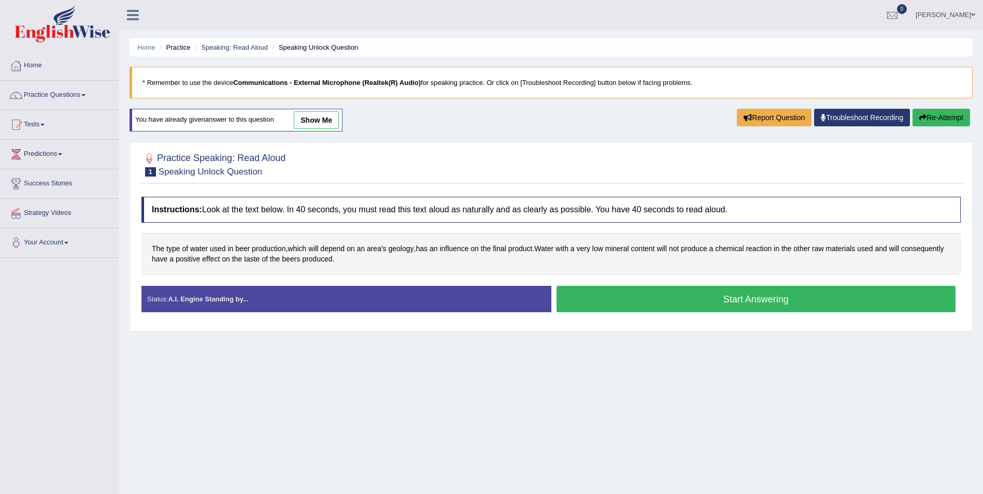
click at [719, 303] on button "Start Answering" at bounding box center [757, 299] width 400 height 26
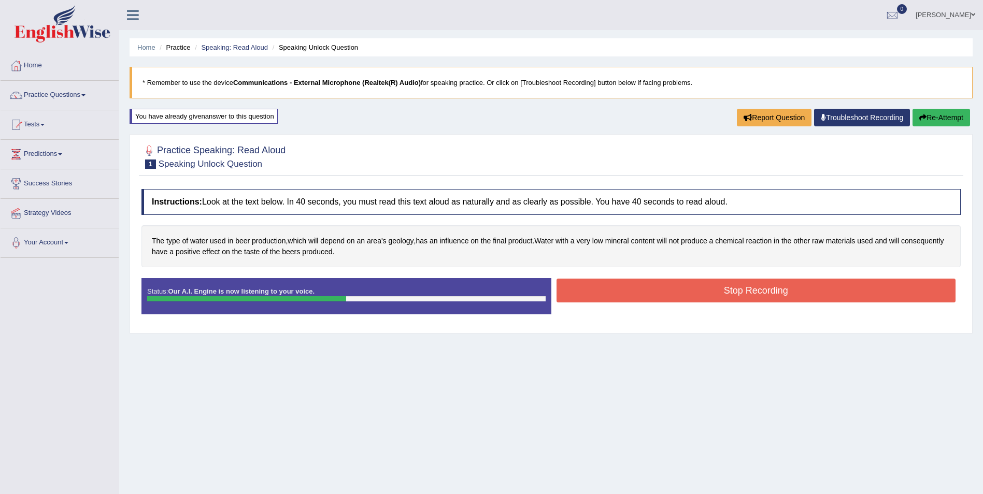
click at [750, 291] on button "Stop Recording" at bounding box center [757, 291] width 400 height 24
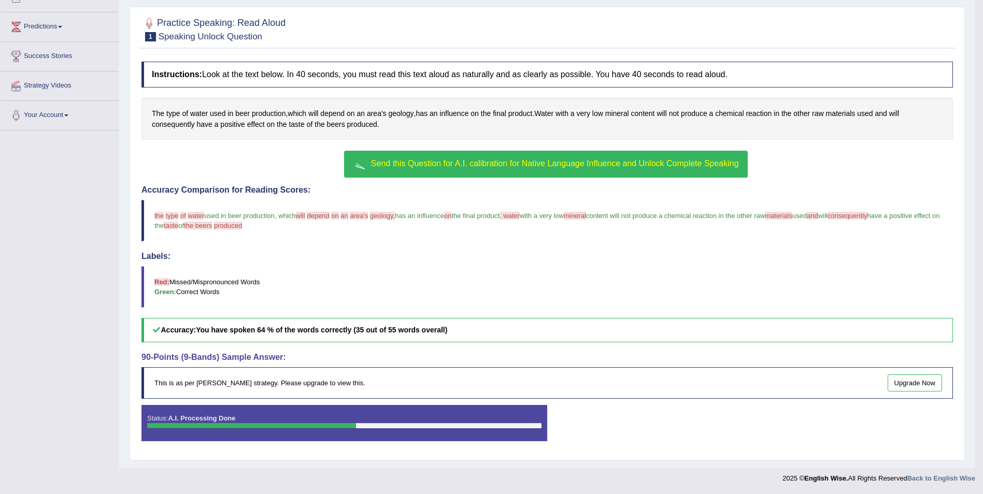
scroll to position [76, 0]
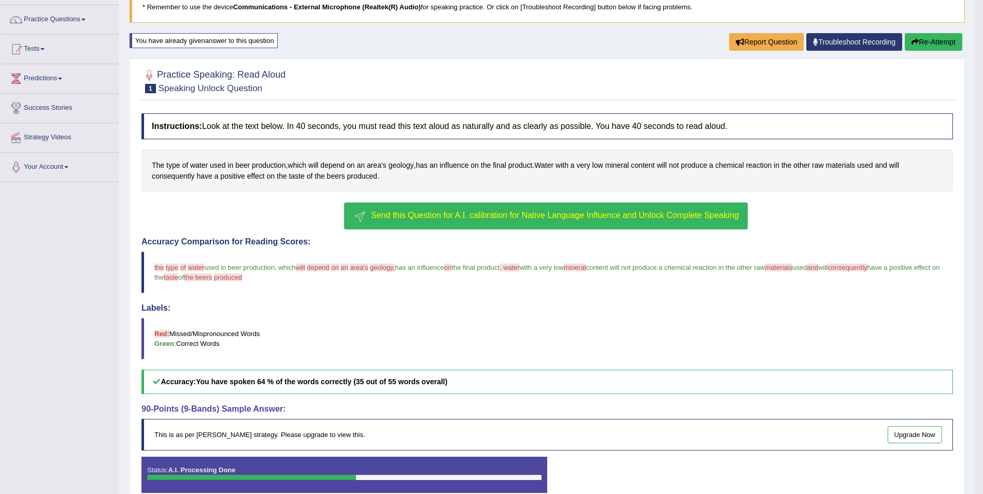
click at [683, 216] on span "Send this Question for A.I. calibration for Native Language Influence and Unloc…" at bounding box center [555, 215] width 368 height 9
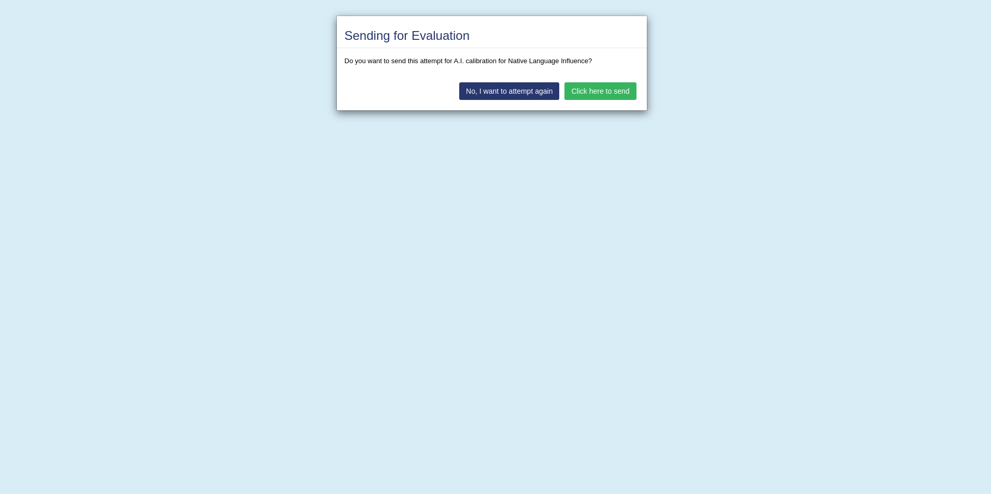
click at [612, 95] on button "Click here to send" at bounding box center [600, 91] width 72 height 18
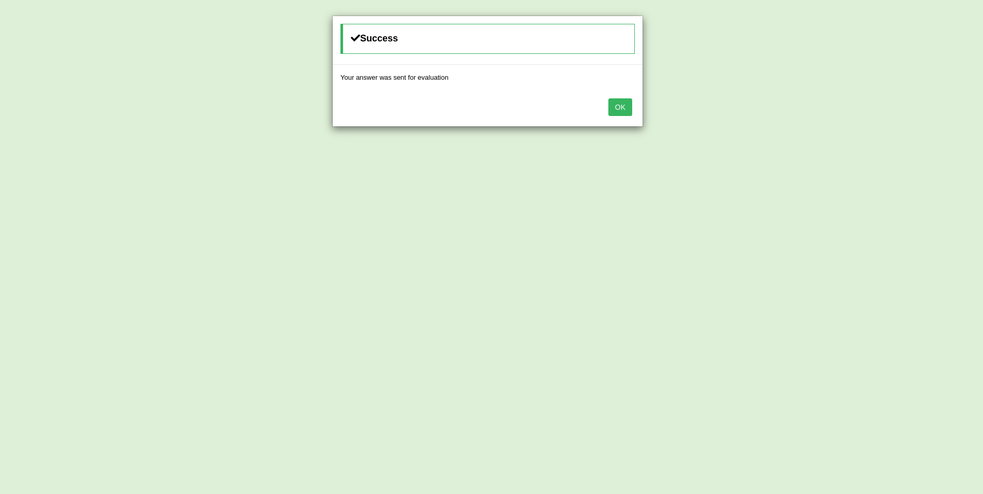
click at [626, 106] on button "OK" at bounding box center [620, 107] width 24 height 18
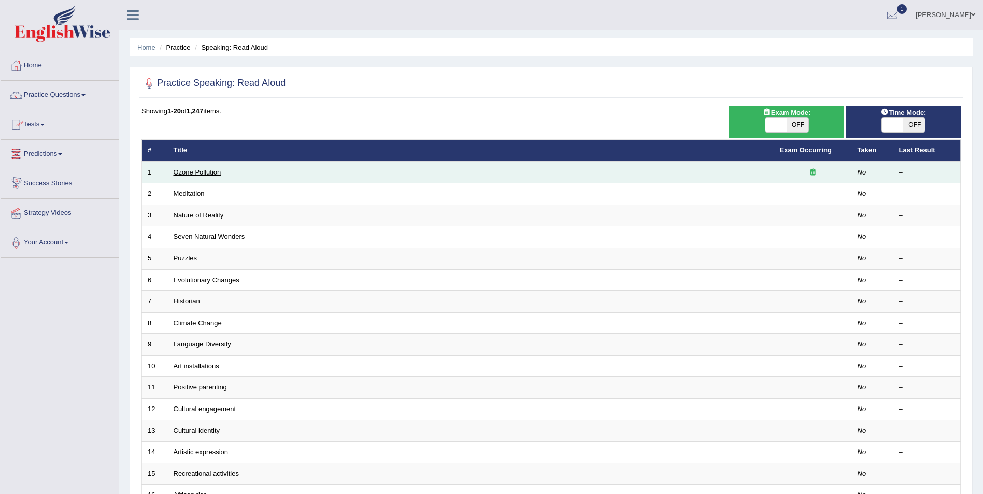
click at [197, 172] on link "Ozone Pollution" at bounding box center [198, 172] width 48 height 8
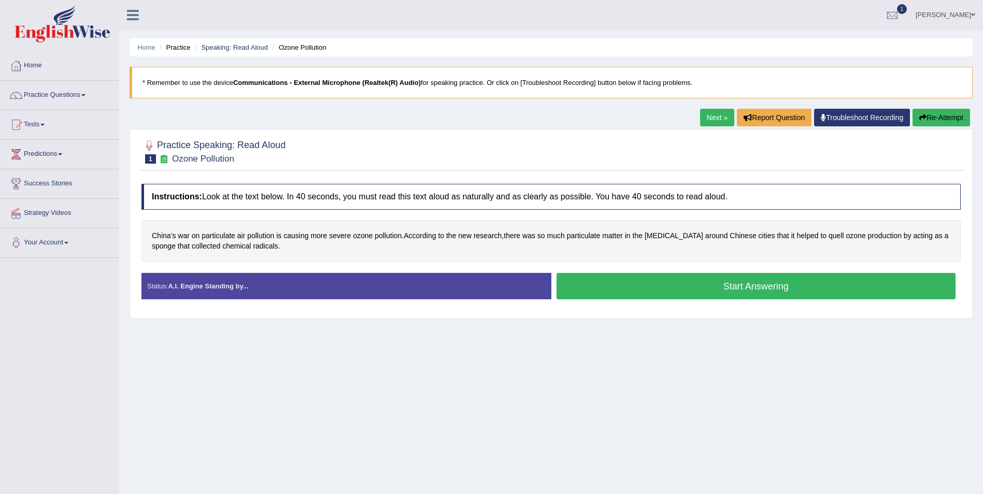
click at [774, 291] on button "Start Answering" at bounding box center [757, 286] width 400 height 26
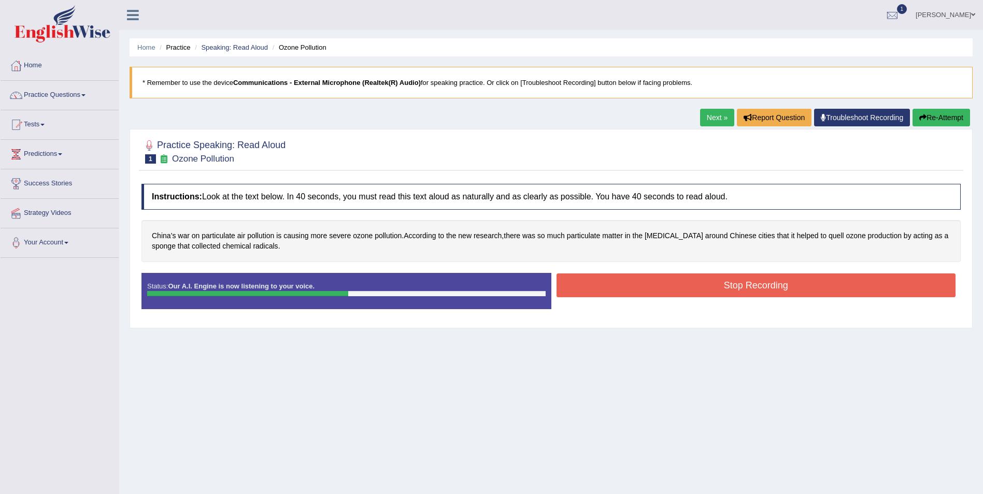
click at [629, 282] on button "Stop Recording" at bounding box center [757, 286] width 400 height 24
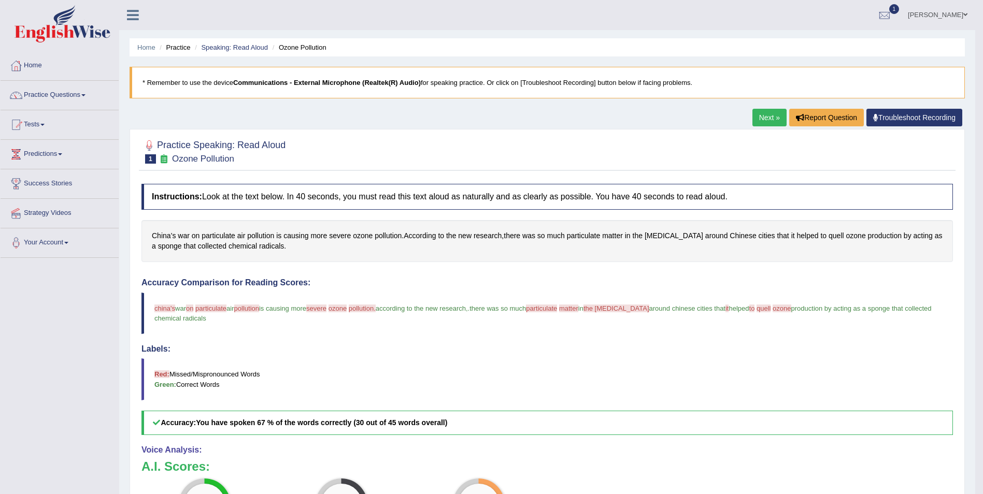
click at [774, 118] on link "Next »" at bounding box center [770, 118] width 34 height 18
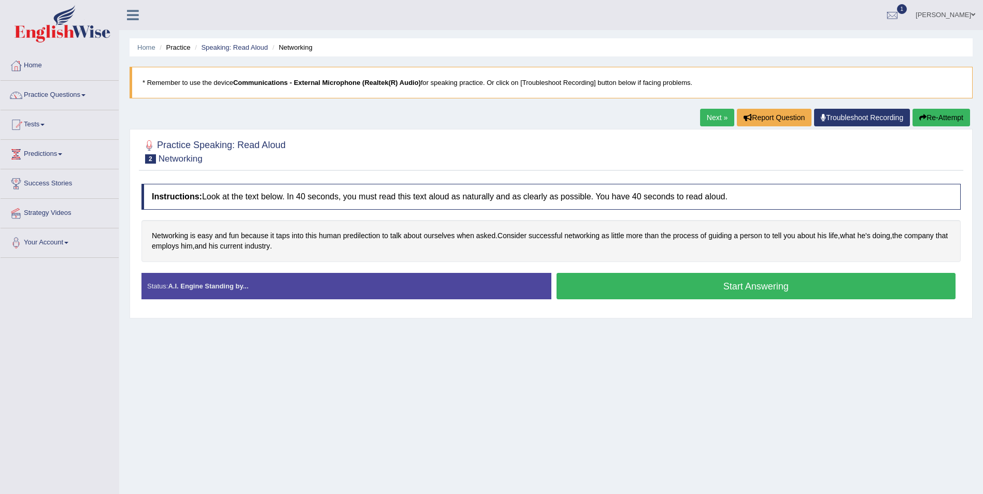
click at [719, 289] on button "Start Answering" at bounding box center [757, 286] width 400 height 26
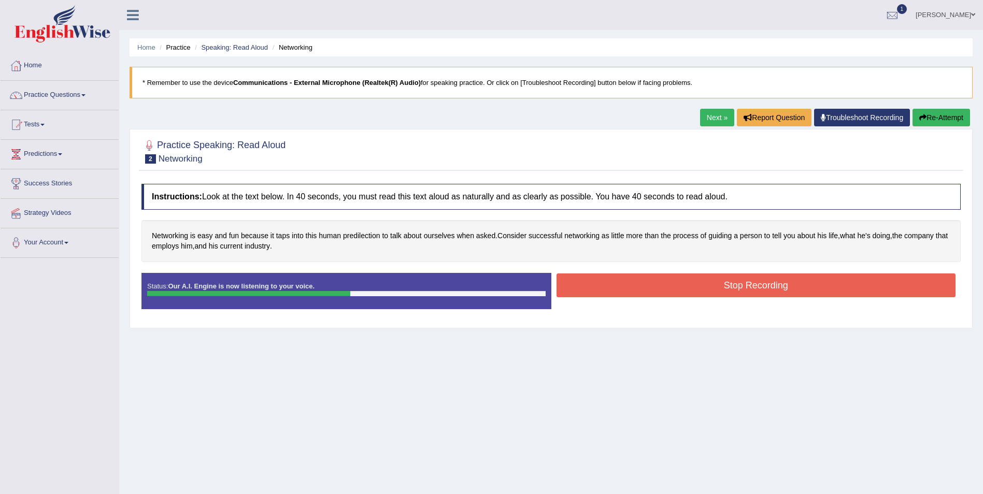
click at [734, 287] on button "Stop Recording" at bounding box center [757, 286] width 400 height 24
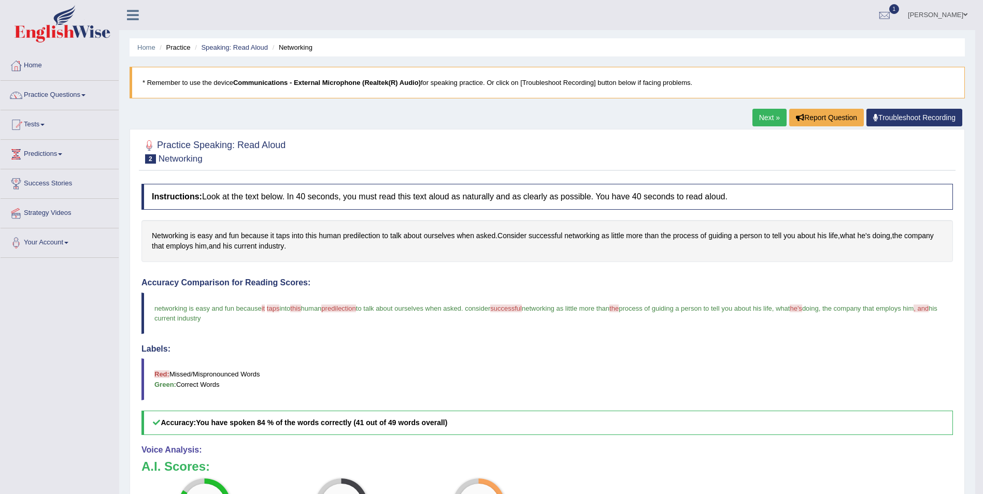
click at [762, 121] on link "Next »" at bounding box center [770, 118] width 34 height 18
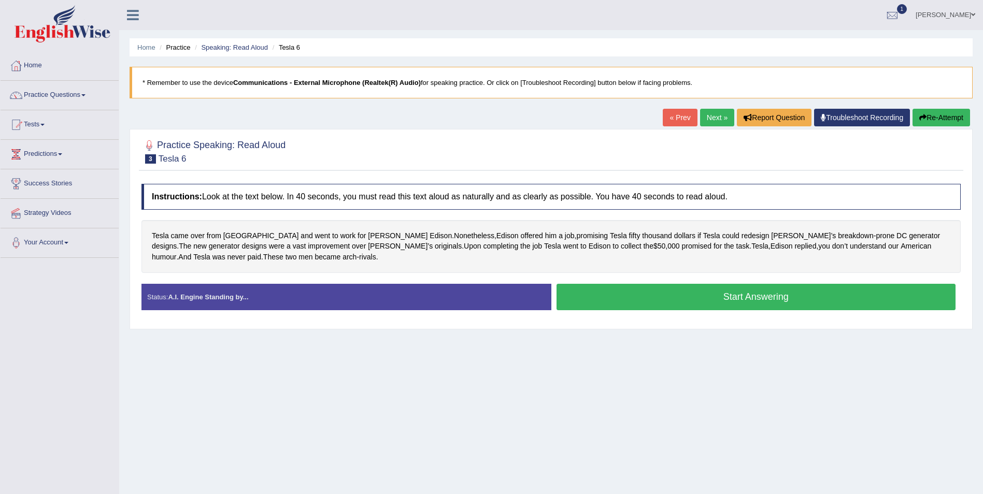
click at [750, 293] on button "Start Answering" at bounding box center [757, 297] width 400 height 26
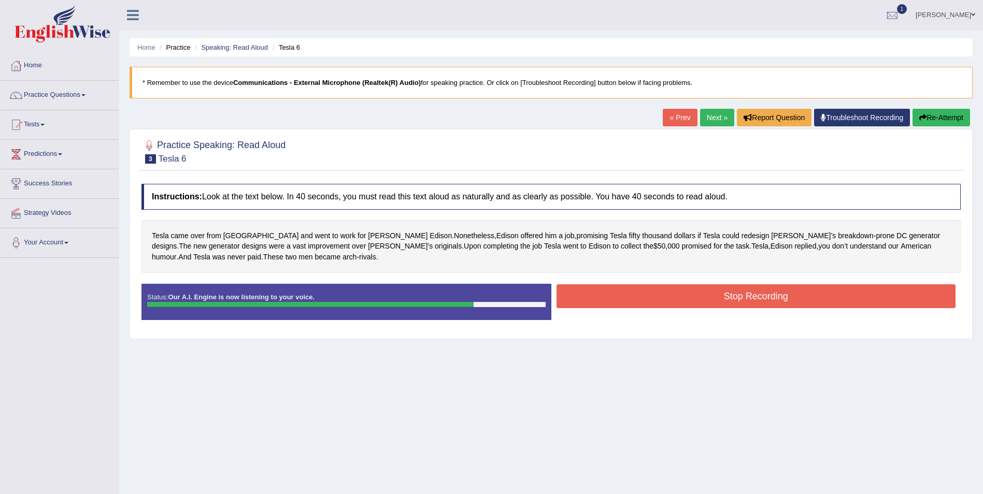
click at [756, 302] on button "Stop Recording" at bounding box center [757, 297] width 400 height 24
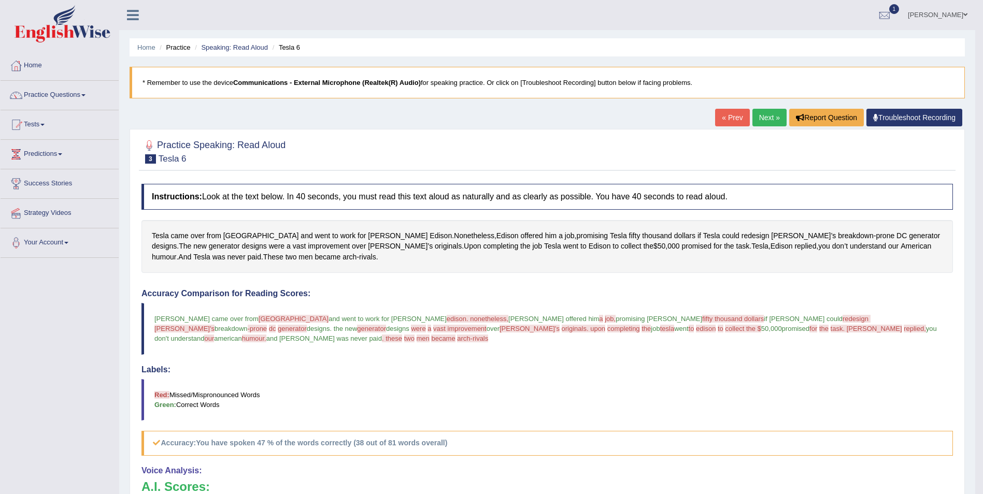
click at [763, 118] on link "Next »" at bounding box center [770, 118] width 34 height 18
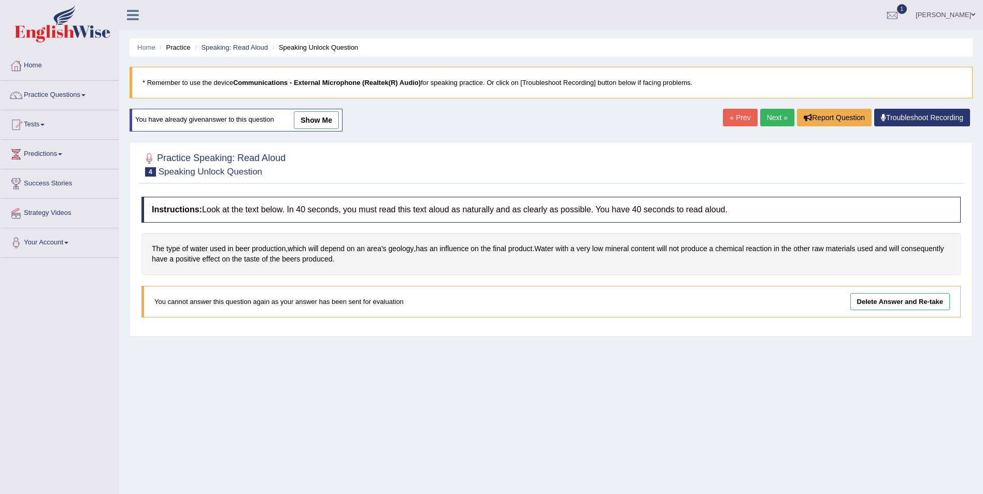
click at [776, 117] on link "Next »" at bounding box center [777, 118] width 34 height 18
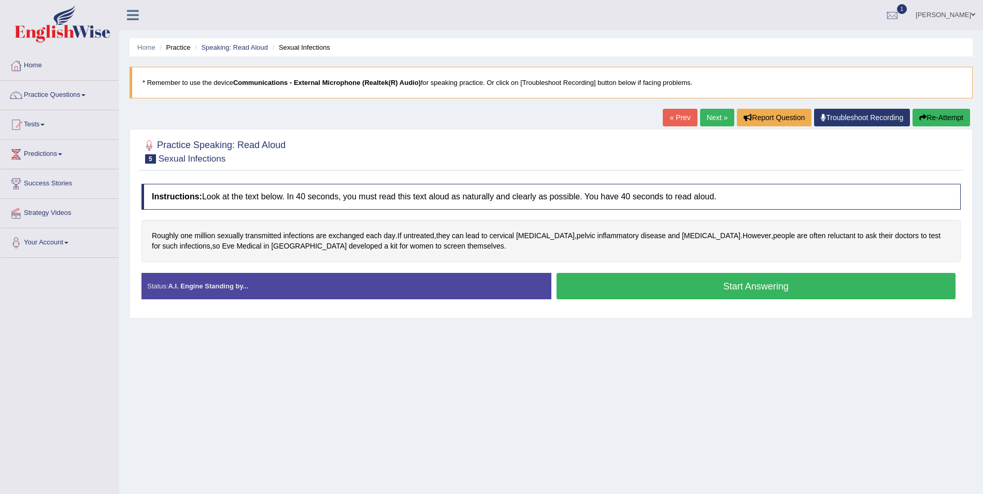
click at [699, 284] on button "Start Answering" at bounding box center [757, 286] width 400 height 26
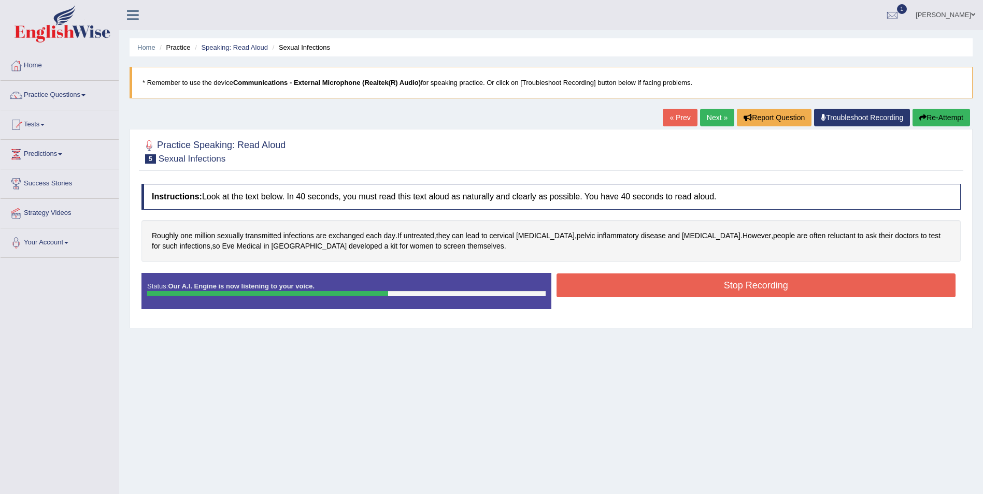
click at [688, 286] on button "Stop Recording" at bounding box center [757, 286] width 400 height 24
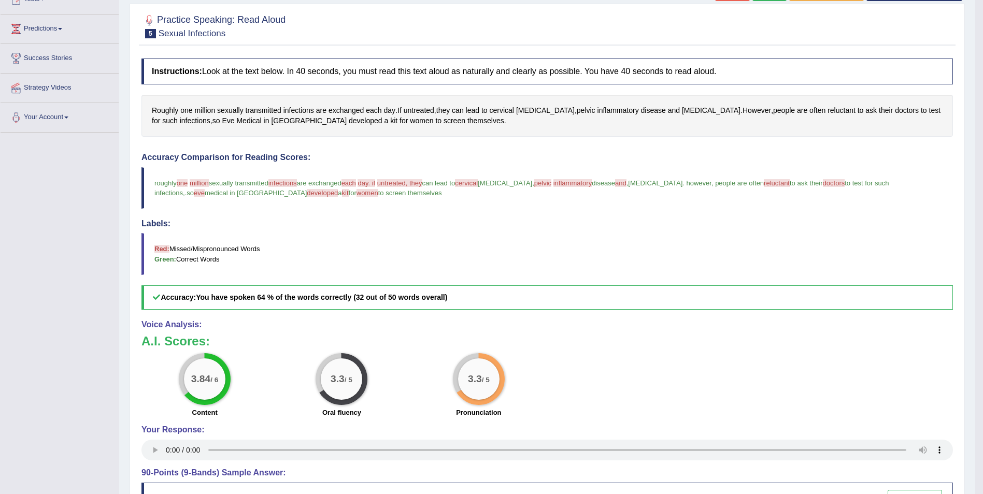
scroll to position [155, 0]
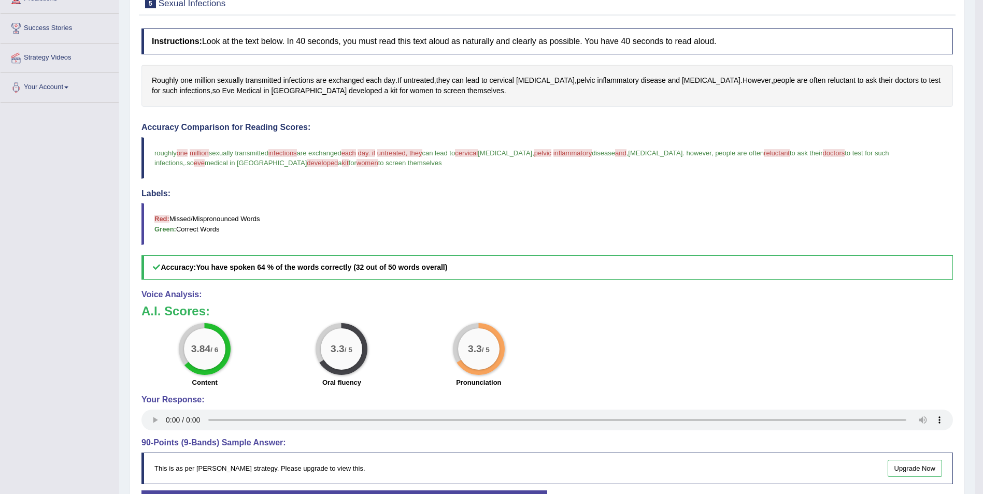
drag, startPoint x: 983, startPoint y: 340, endPoint x: 993, endPoint y: 214, distance: 126.8
click at [983, 214] on html "Toggle navigation Home Practice Questions Speaking Practice Read Aloud Repeat S…" at bounding box center [491, 92] width 983 height 494
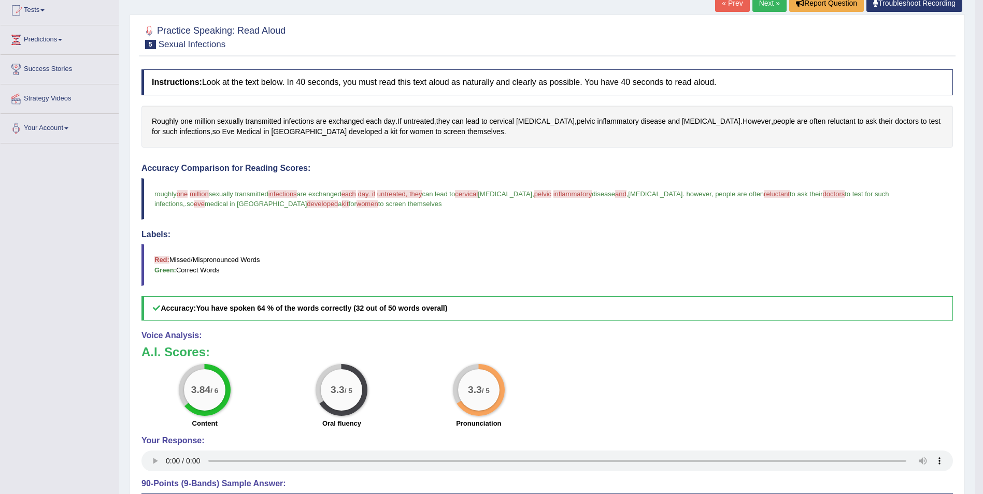
scroll to position [0, 0]
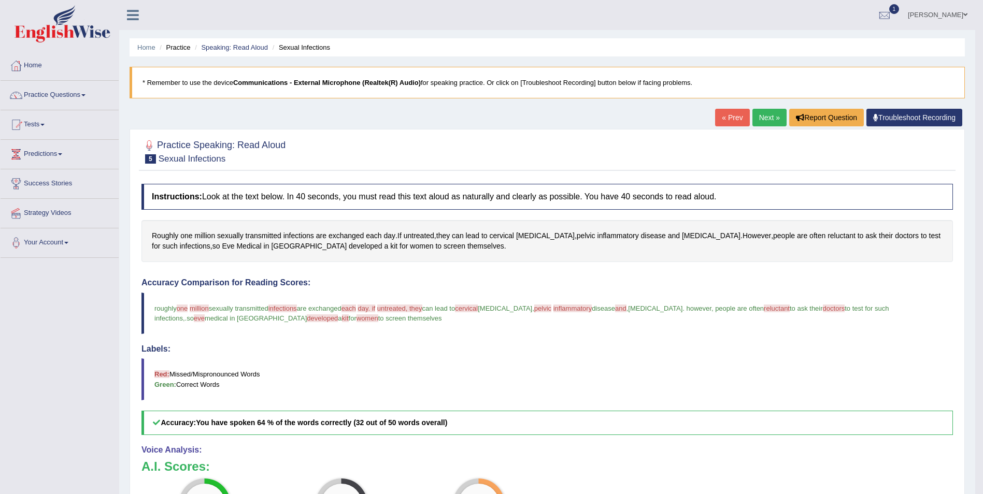
click at [771, 121] on link "Next »" at bounding box center [770, 118] width 34 height 18
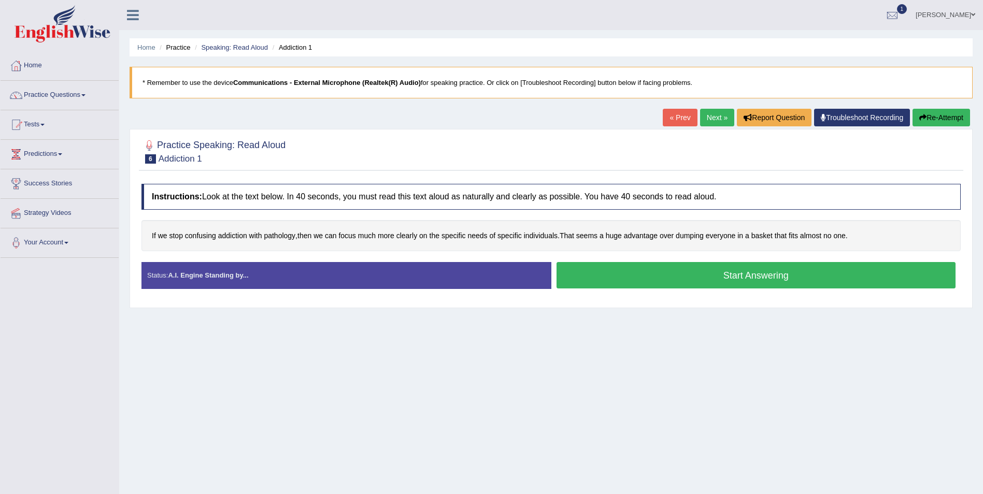
click at [752, 278] on button "Start Answering" at bounding box center [757, 275] width 400 height 26
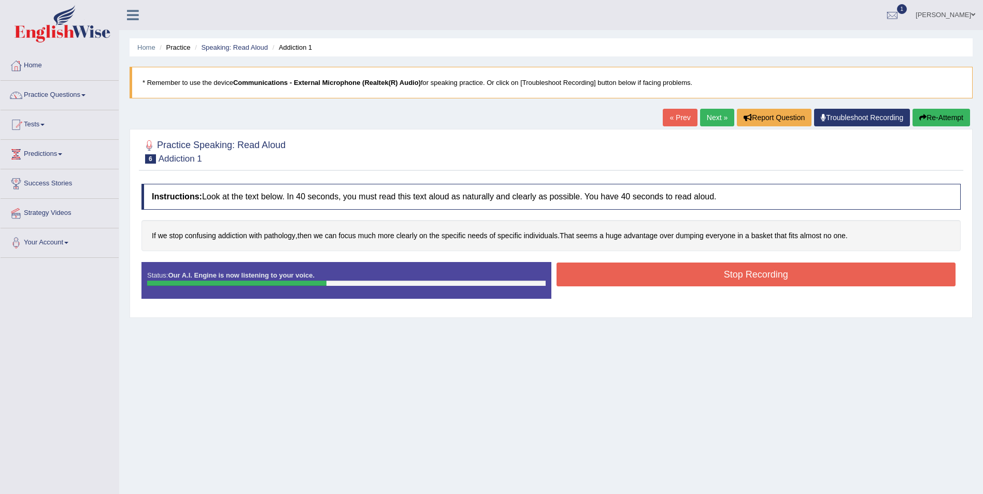
click at [789, 277] on button "Stop Recording" at bounding box center [757, 275] width 400 height 24
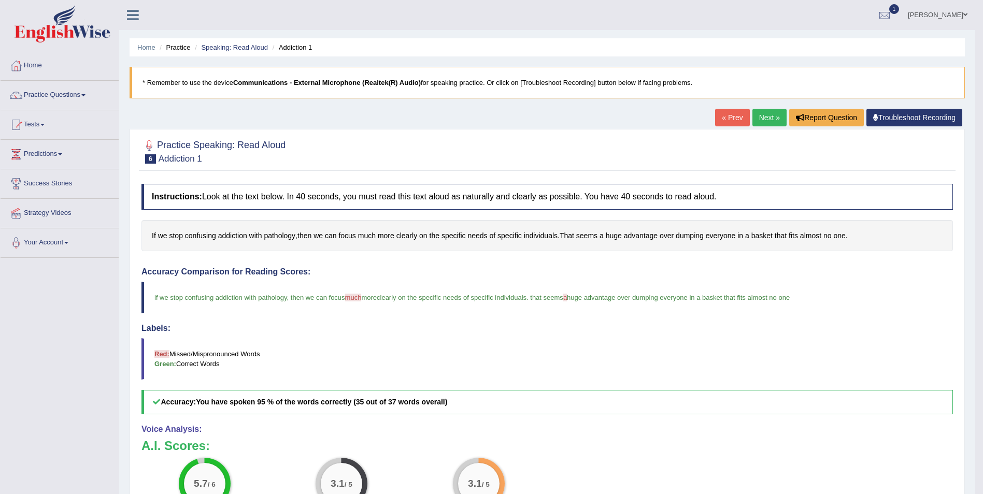
click at [764, 118] on link "Next »" at bounding box center [770, 118] width 34 height 18
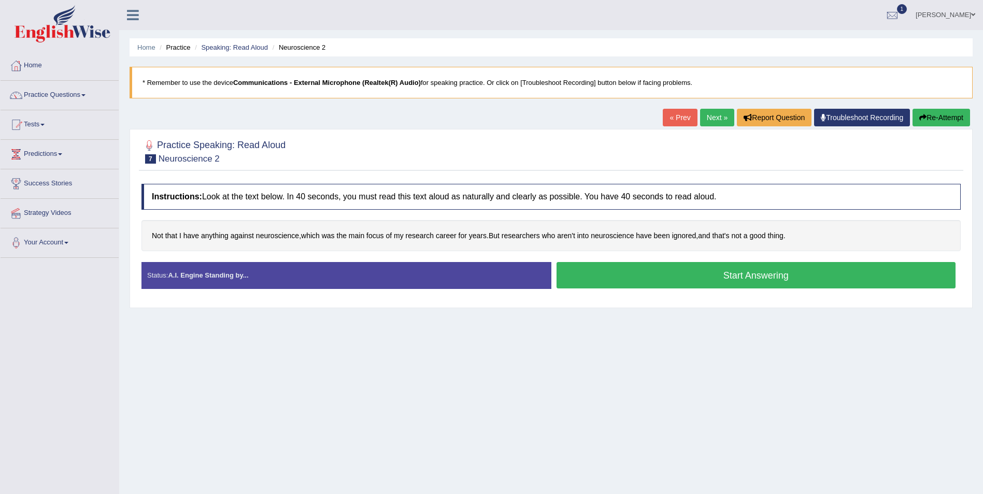
click at [748, 283] on button "Start Answering" at bounding box center [757, 275] width 400 height 26
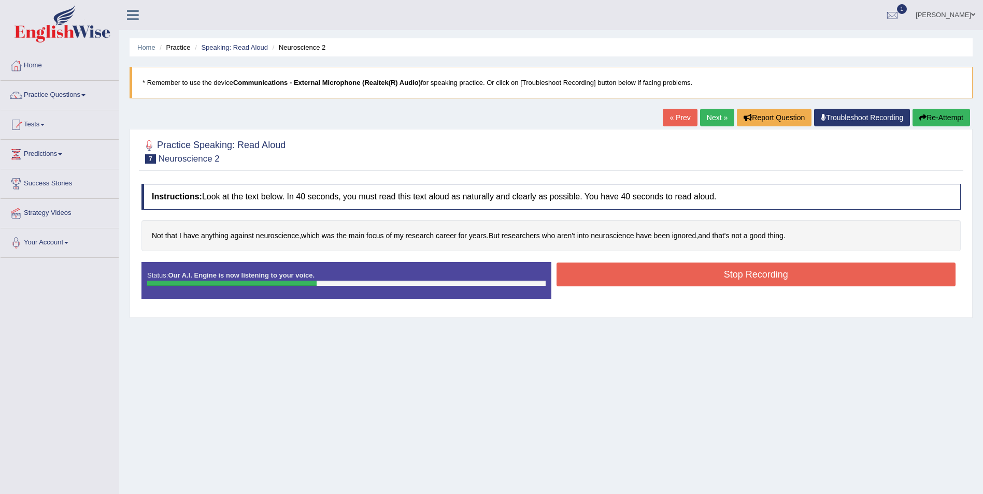
click at [791, 281] on button "Stop Recording" at bounding box center [757, 275] width 400 height 24
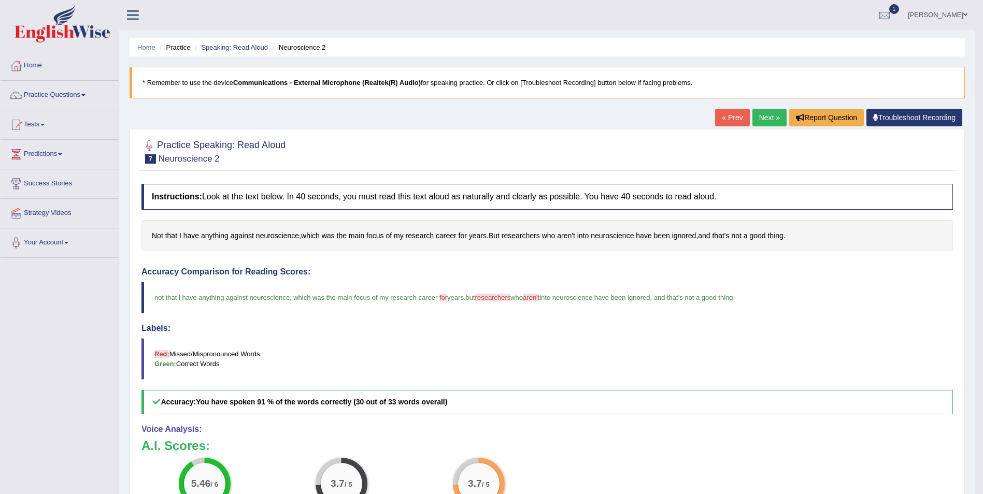
click at [768, 119] on link "Next »" at bounding box center [770, 118] width 34 height 18
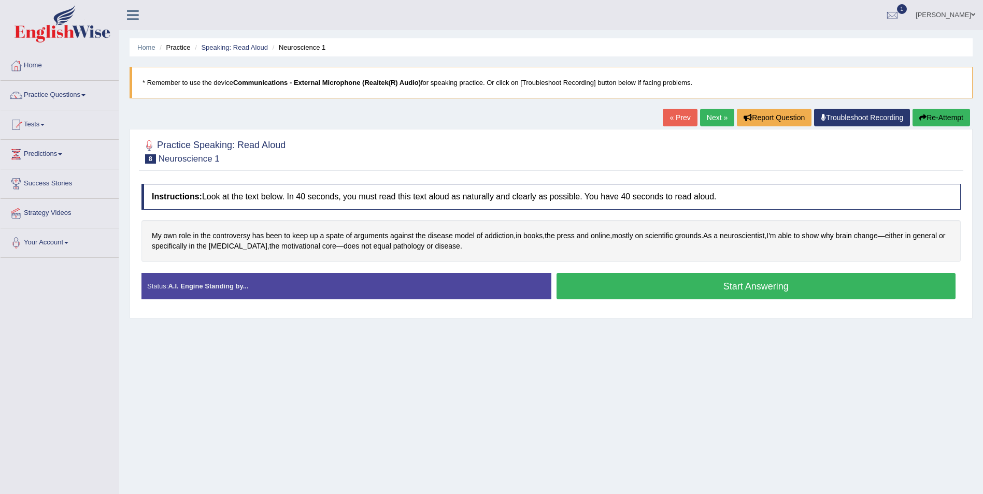
scroll to position [50, 0]
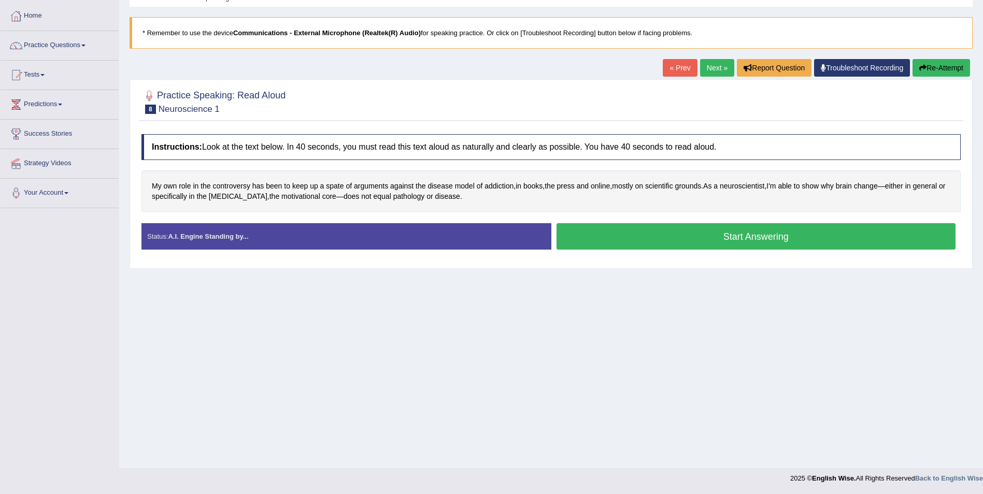
click at [738, 240] on button "Start Answering" at bounding box center [757, 236] width 400 height 26
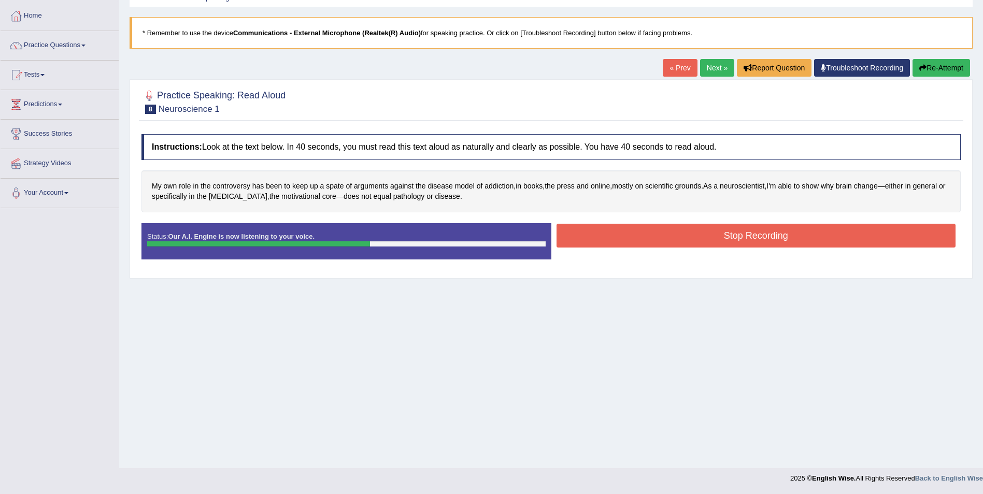
click at [770, 243] on button "Stop Recording" at bounding box center [757, 236] width 400 height 24
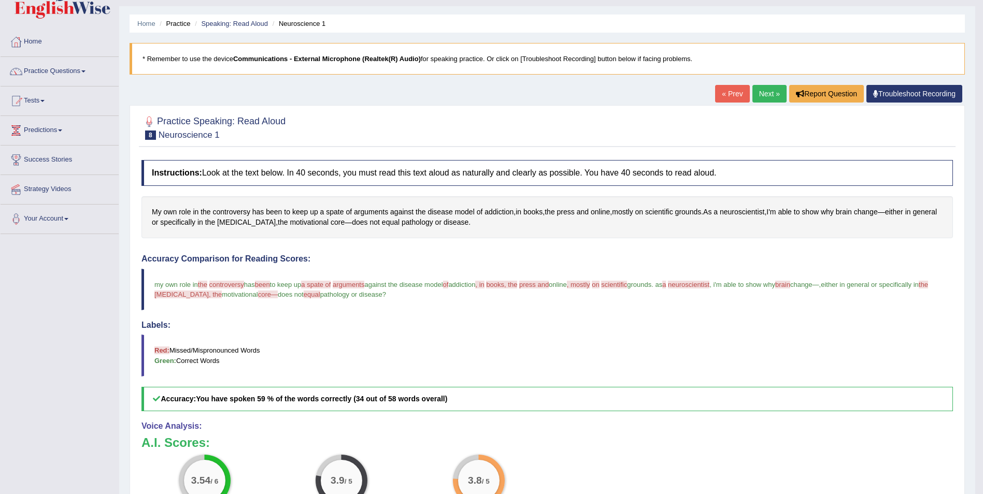
scroll to position [0, 0]
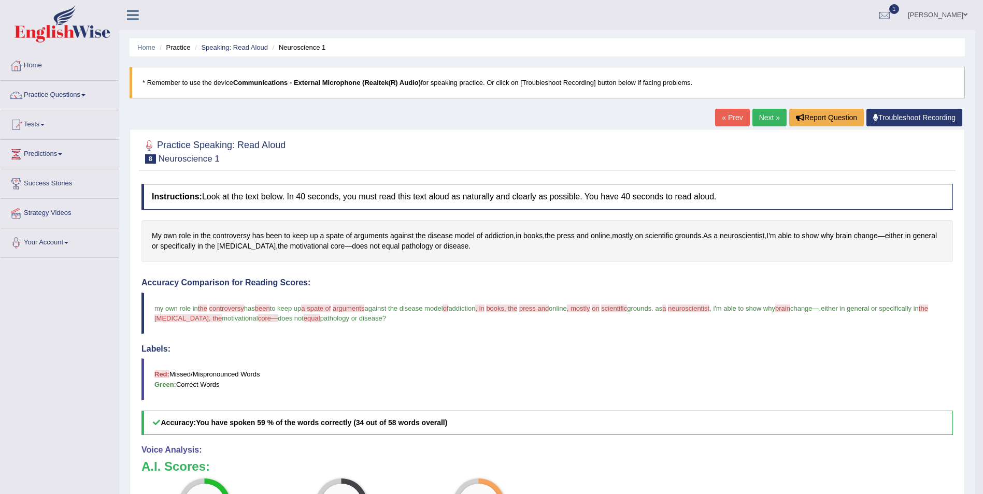
click at [761, 118] on link "Next »" at bounding box center [770, 118] width 34 height 18
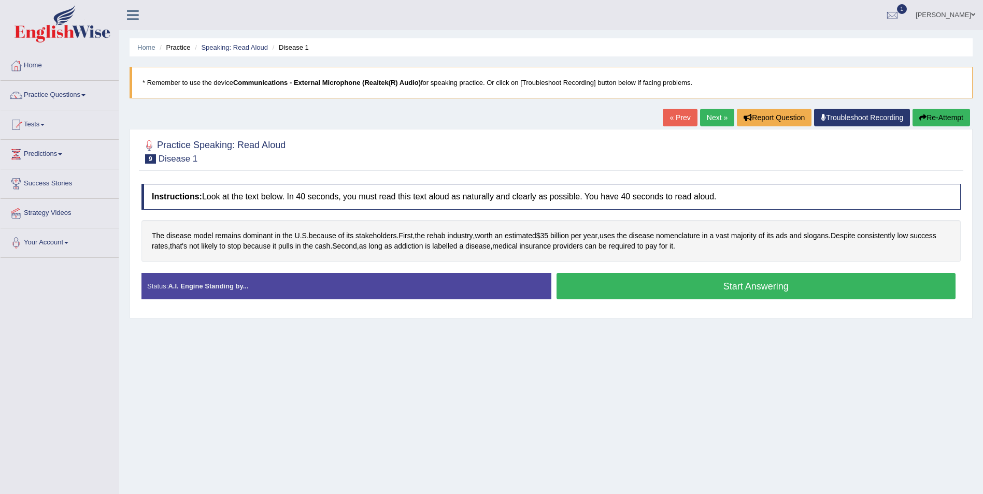
click at [762, 285] on button "Start Answering" at bounding box center [757, 286] width 400 height 26
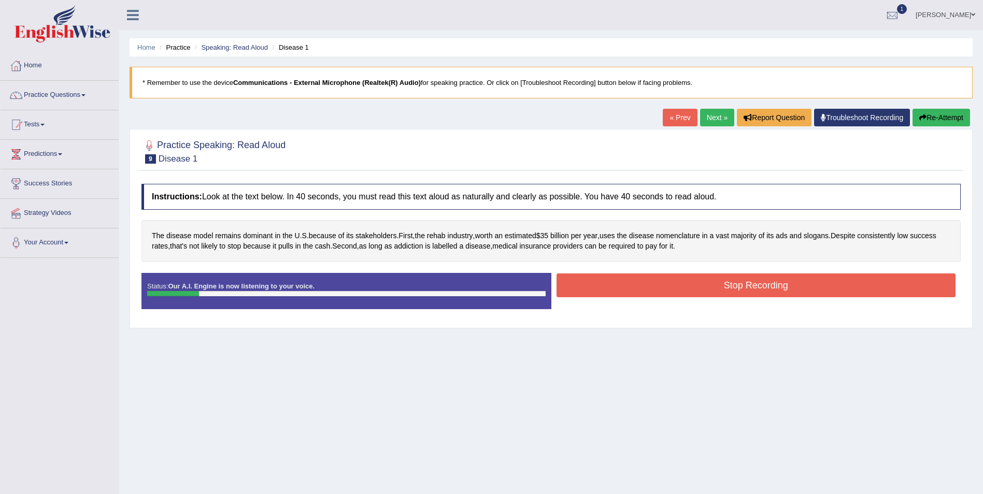
click at [936, 118] on button "Re-Attempt" at bounding box center [942, 118] width 58 height 18
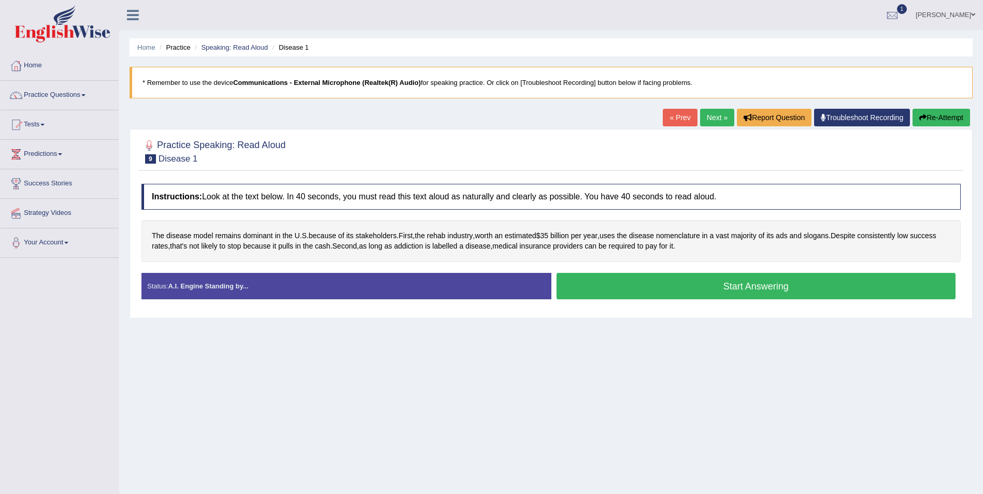
click at [758, 286] on button "Start Answering" at bounding box center [757, 286] width 400 height 26
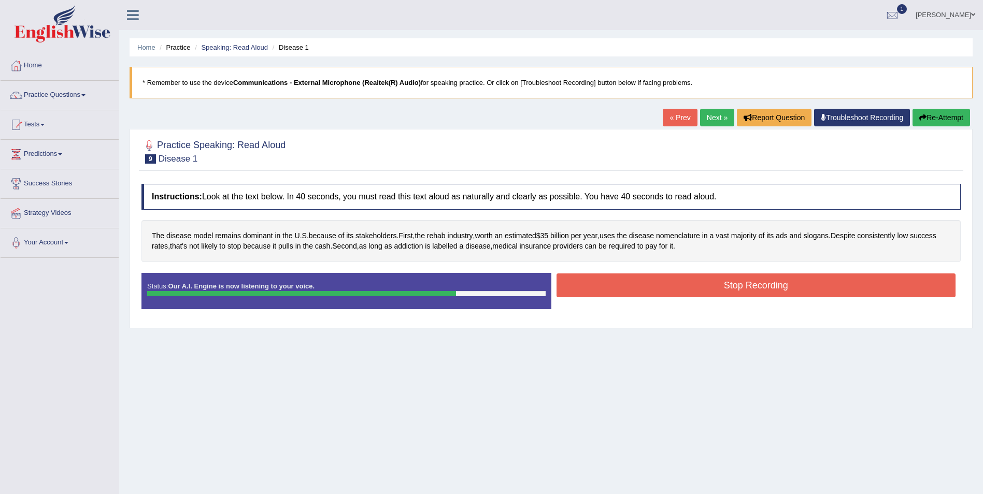
click at [776, 284] on button "Stop Recording" at bounding box center [757, 286] width 400 height 24
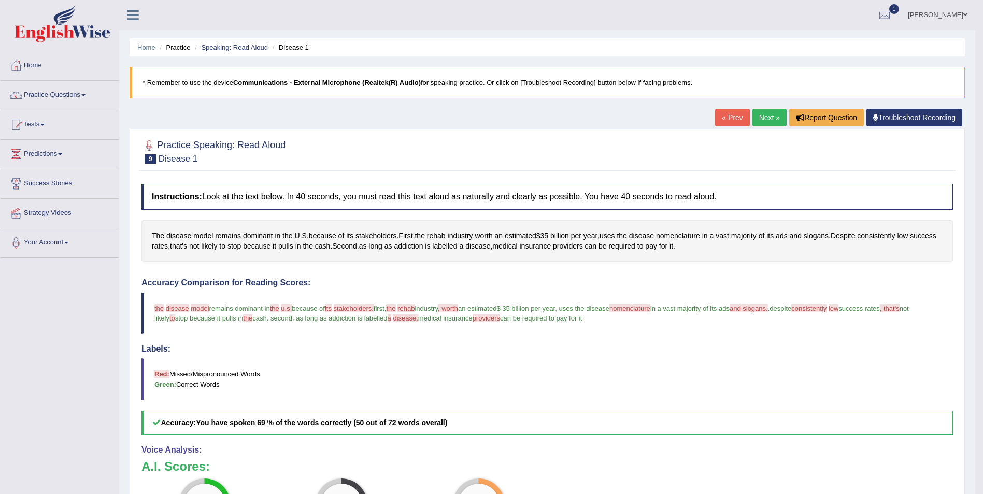
click at [769, 121] on link "Next »" at bounding box center [770, 118] width 34 height 18
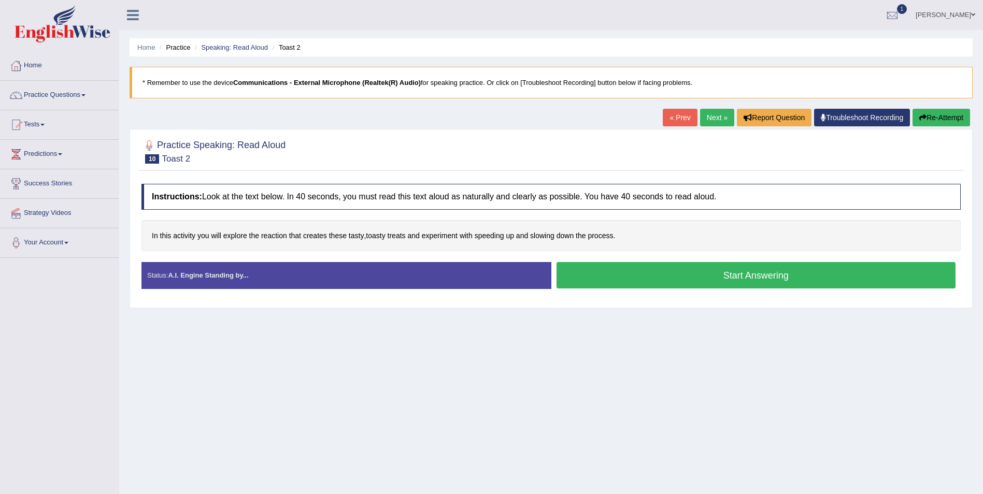
click at [771, 275] on button "Start Answering" at bounding box center [757, 275] width 400 height 26
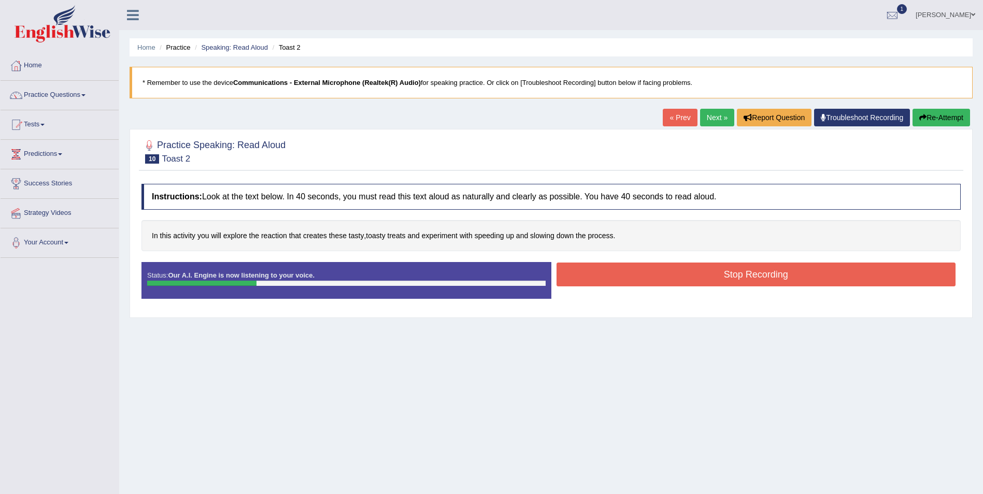
click at [764, 275] on button "Stop Recording" at bounding box center [757, 275] width 400 height 24
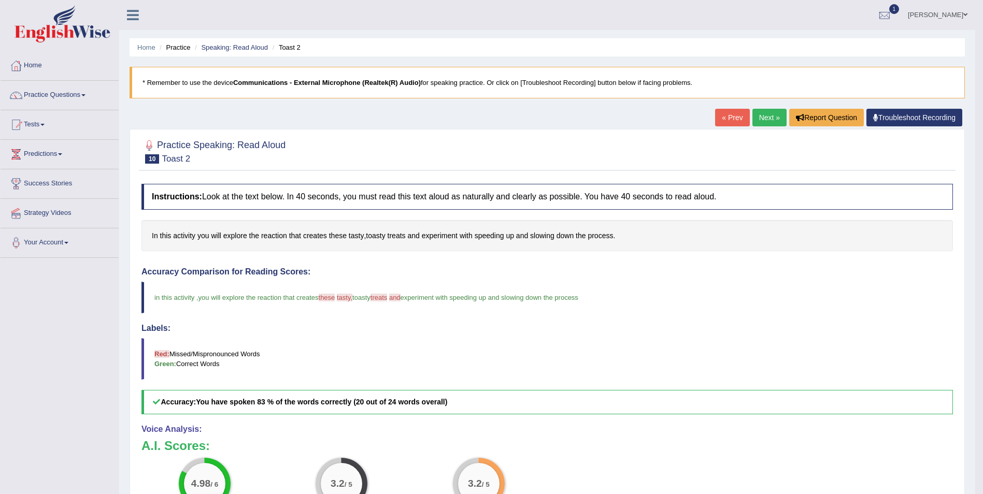
click at [769, 121] on link "Next »" at bounding box center [770, 118] width 34 height 18
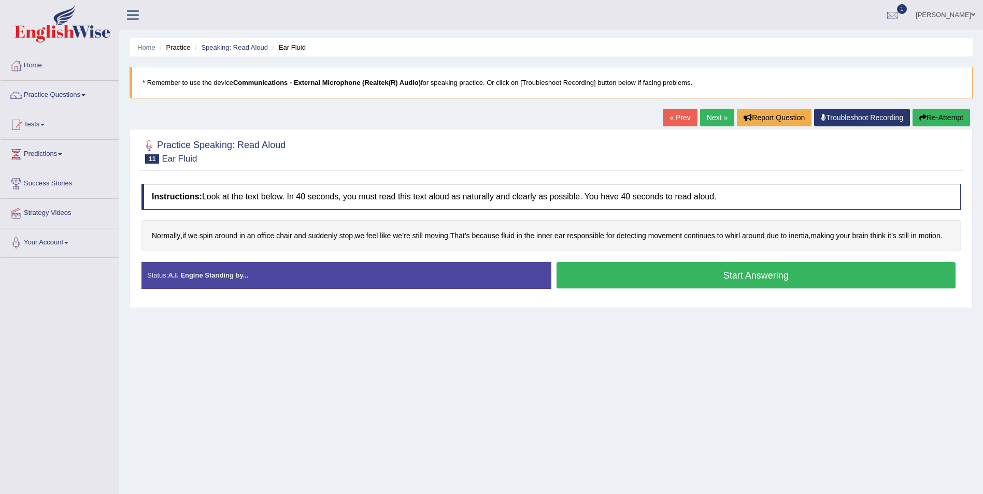
click at [769, 277] on button "Start Answering" at bounding box center [757, 275] width 400 height 26
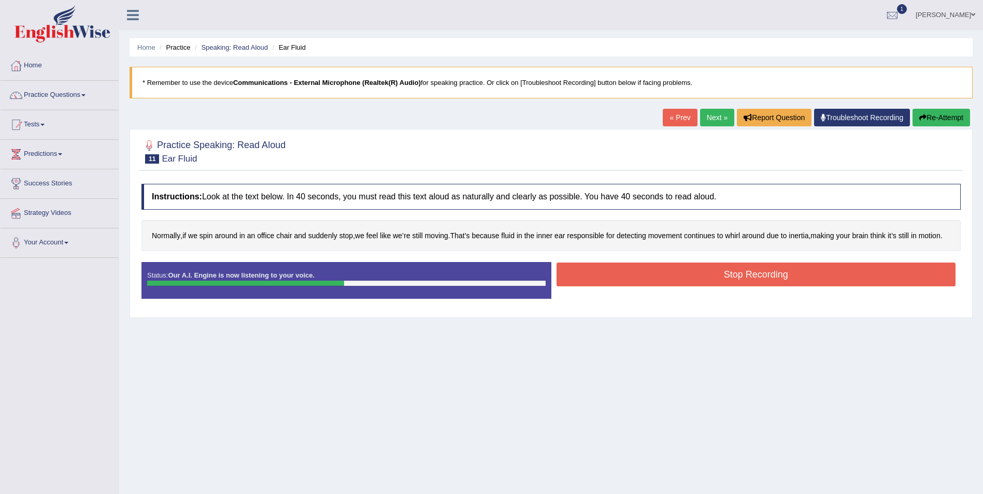
click at [784, 285] on button "Stop Recording" at bounding box center [757, 275] width 400 height 24
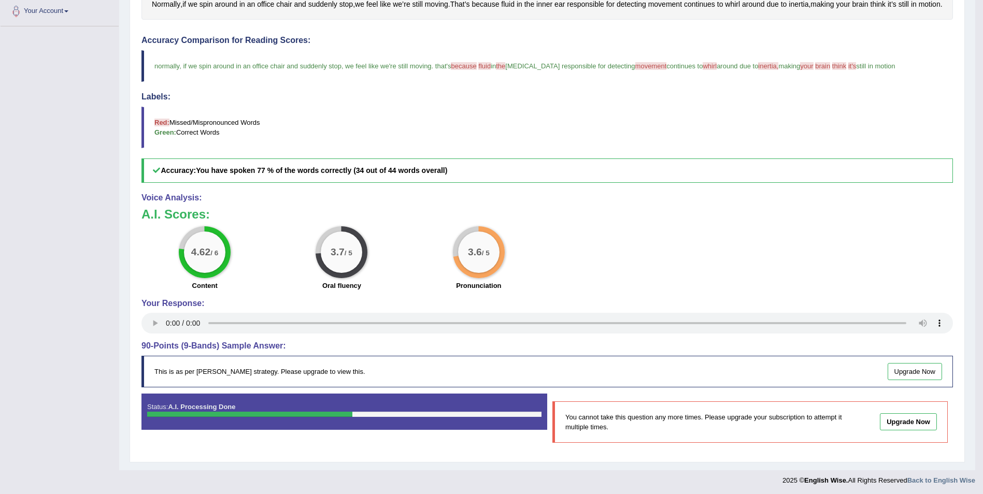
scroll to position [245, 0]
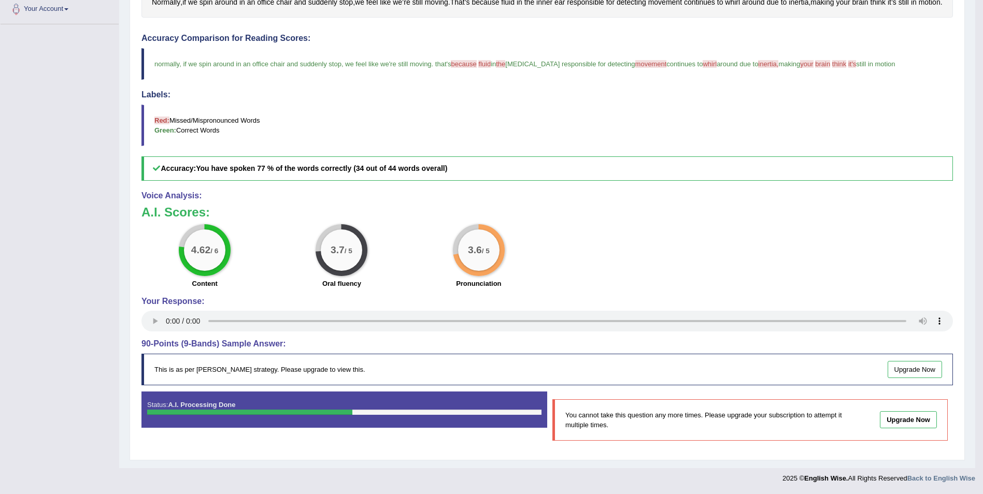
click at [908, 369] on link "Upgrade Now" at bounding box center [915, 369] width 55 height 17
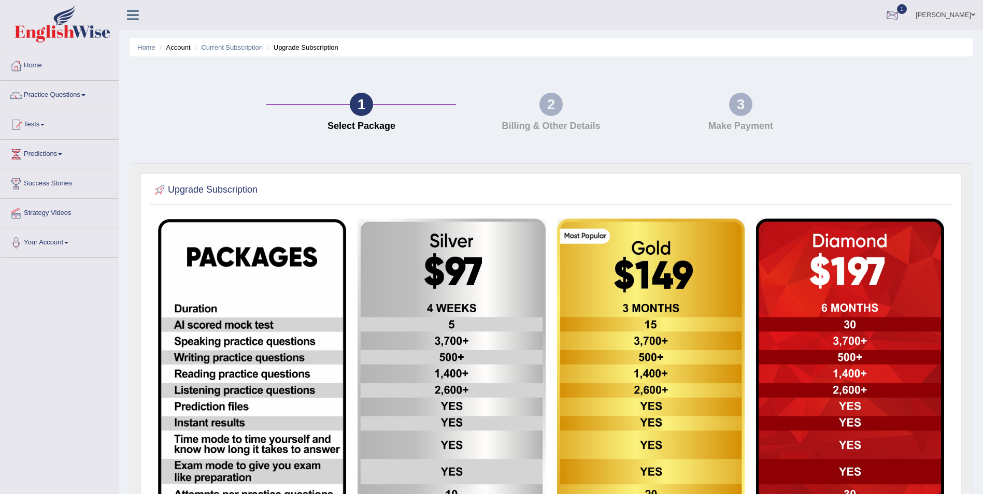
click at [900, 12] on div at bounding box center [893, 16] width 16 height 16
click at [845, 131] on div "1 Select Package 2 Billing & Other Details 3 Make Payment" at bounding box center [551, 115] width 854 height 96
click at [39, 118] on link "Tests" at bounding box center [60, 123] width 118 height 26
click at [34, 182] on link "History" at bounding box center [67, 185] width 97 height 19
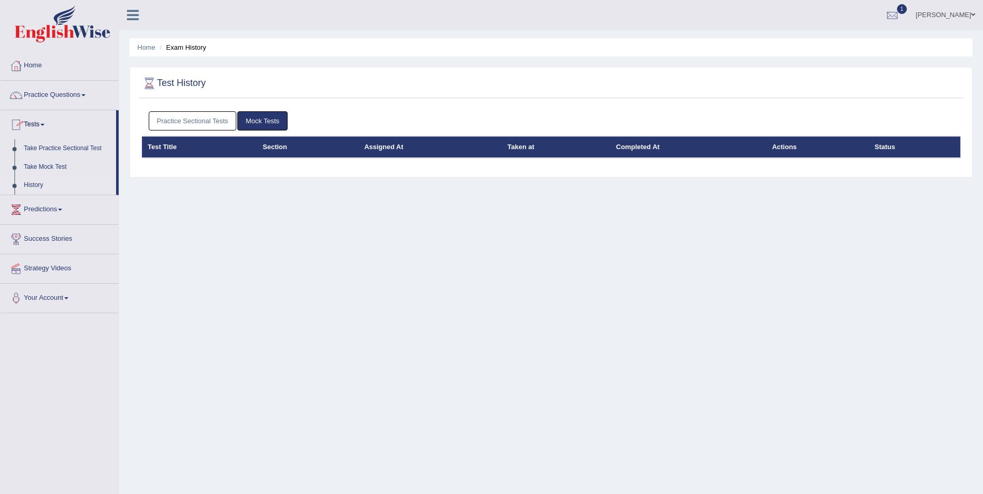
click at [223, 116] on link "Practice Sectional Tests" at bounding box center [193, 120] width 88 height 19
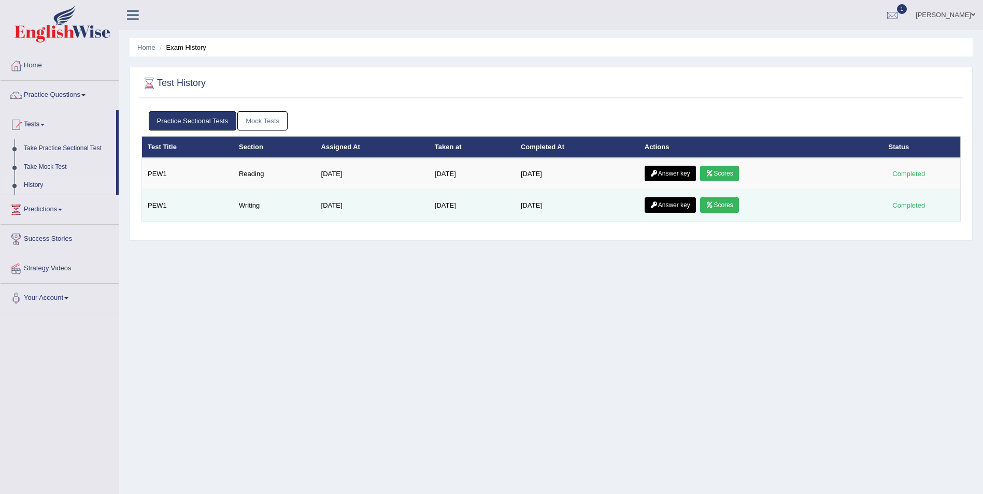
click at [728, 207] on link "Scores" at bounding box center [719, 205] width 38 height 16
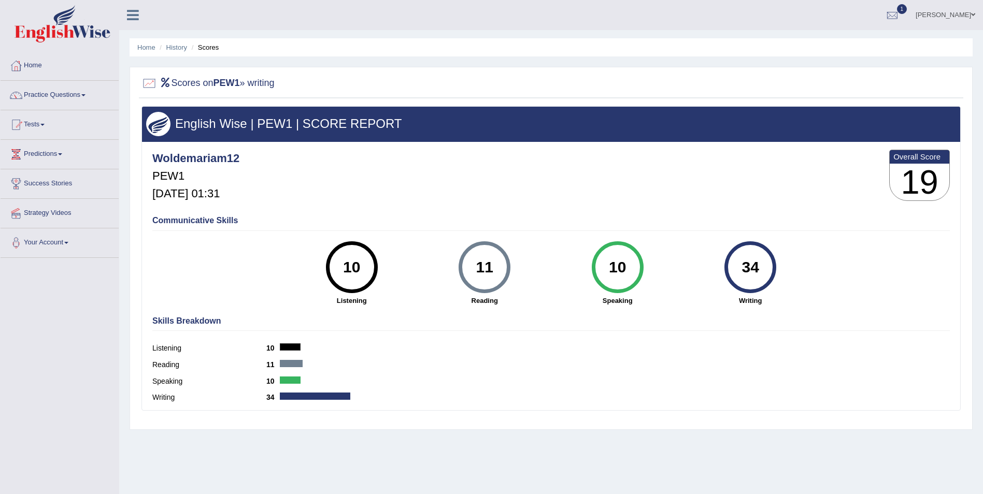
click at [47, 123] on link "Tests" at bounding box center [60, 123] width 118 height 26
click at [29, 187] on link "History" at bounding box center [67, 185] width 97 height 19
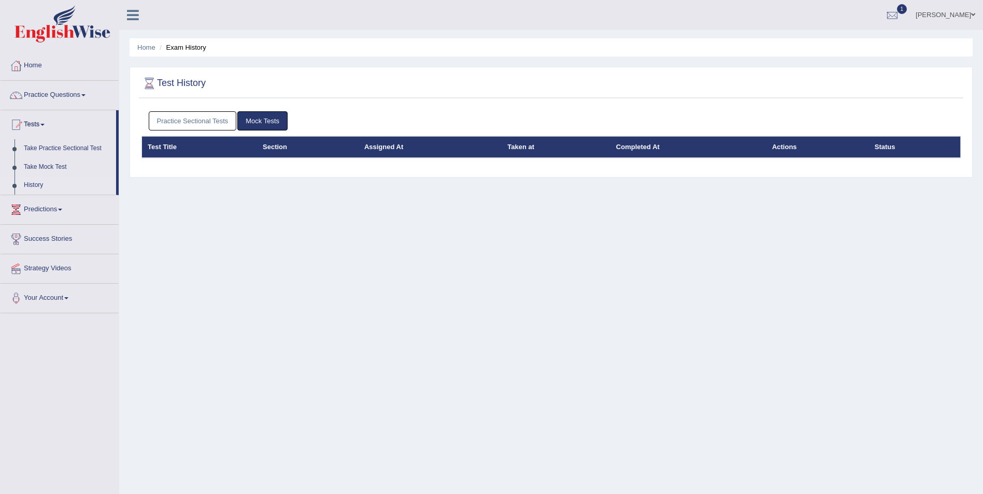
click at [216, 125] on link "Practice Sectional Tests" at bounding box center [193, 120] width 88 height 19
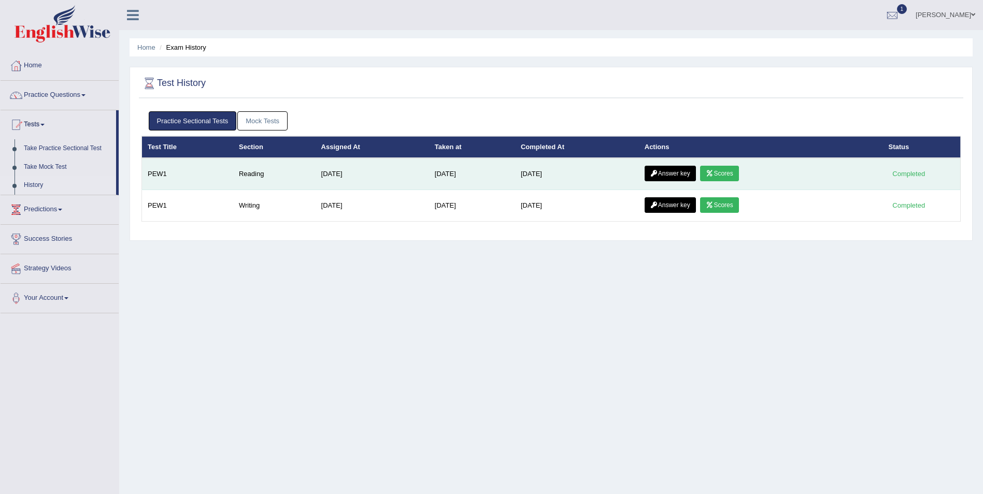
click at [728, 173] on link "Scores" at bounding box center [719, 174] width 38 height 16
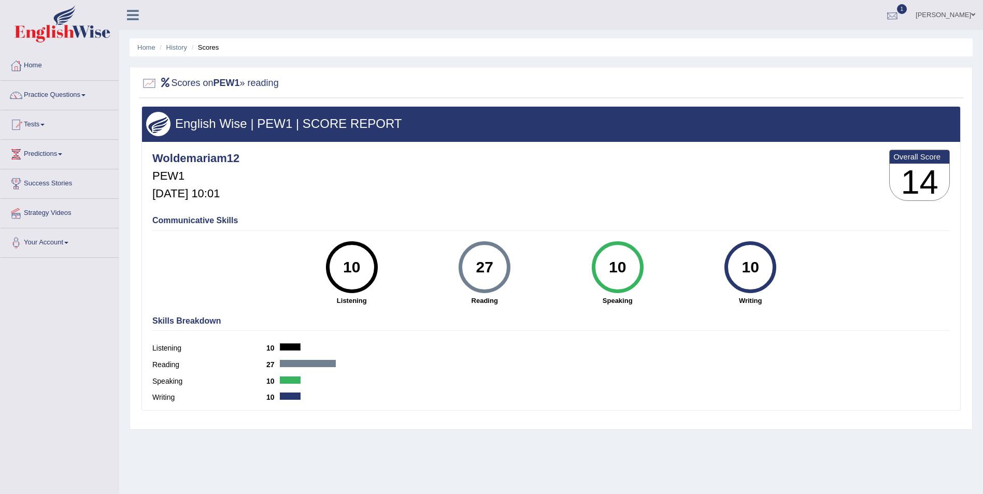
click at [900, 16] on div at bounding box center [893, 16] width 16 height 16
click at [809, 52] on span "Exam evaluated" at bounding box center [830, 52] width 138 height 8
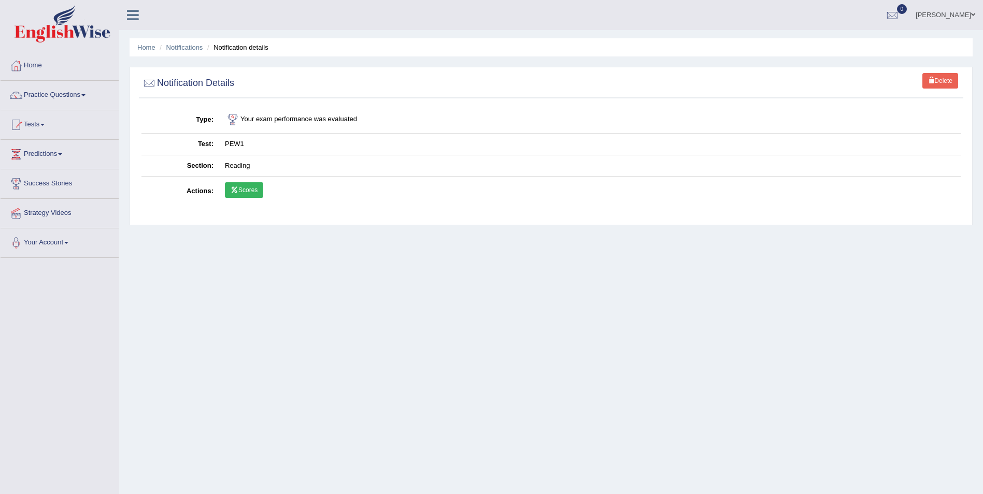
click at [260, 192] on link "Scores" at bounding box center [244, 190] width 38 height 16
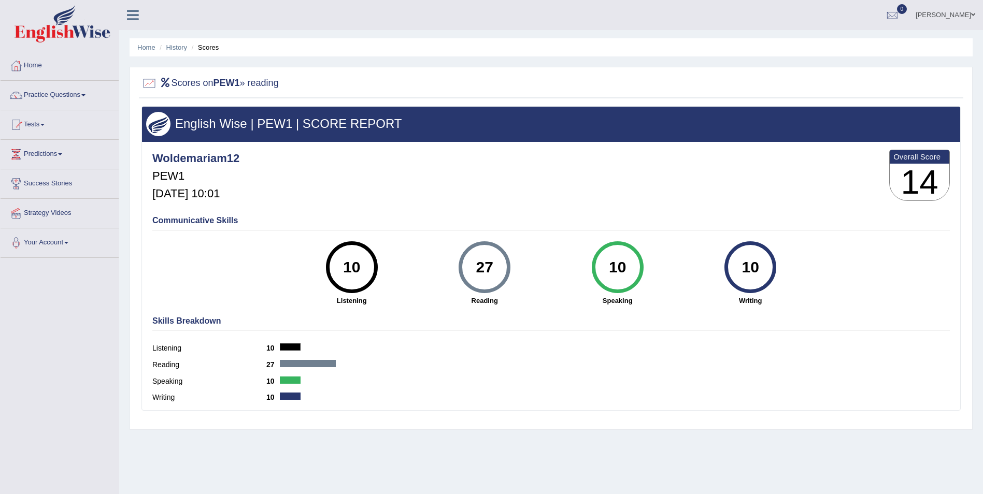
click at [42, 124] on link "Tests" at bounding box center [60, 123] width 118 height 26
click at [34, 185] on link "History" at bounding box center [67, 185] width 97 height 19
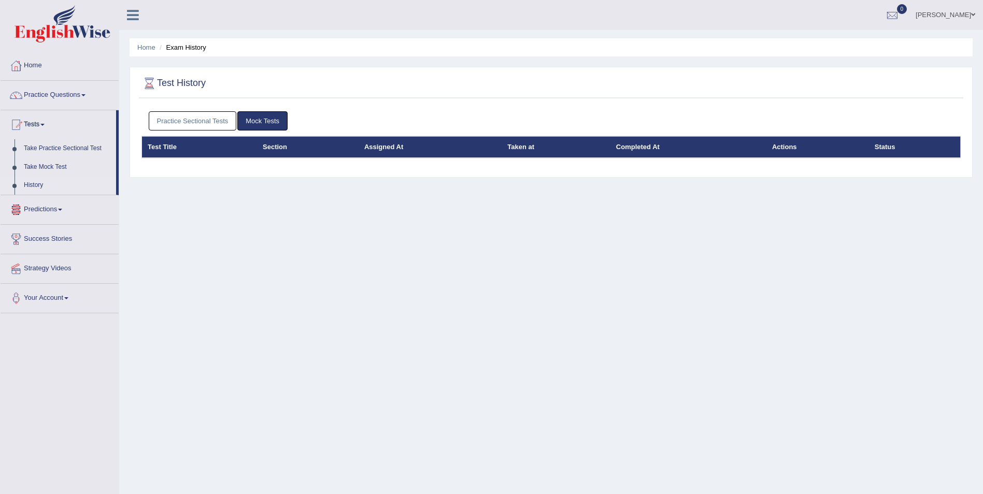
click at [209, 121] on link "Practice Sectional Tests" at bounding box center [193, 120] width 88 height 19
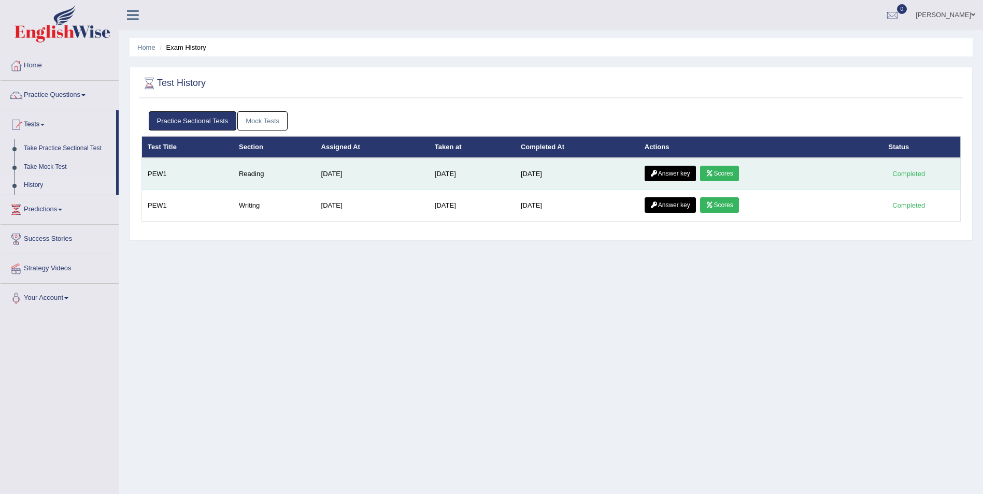
click at [665, 176] on link "Answer key" at bounding box center [670, 174] width 51 height 16
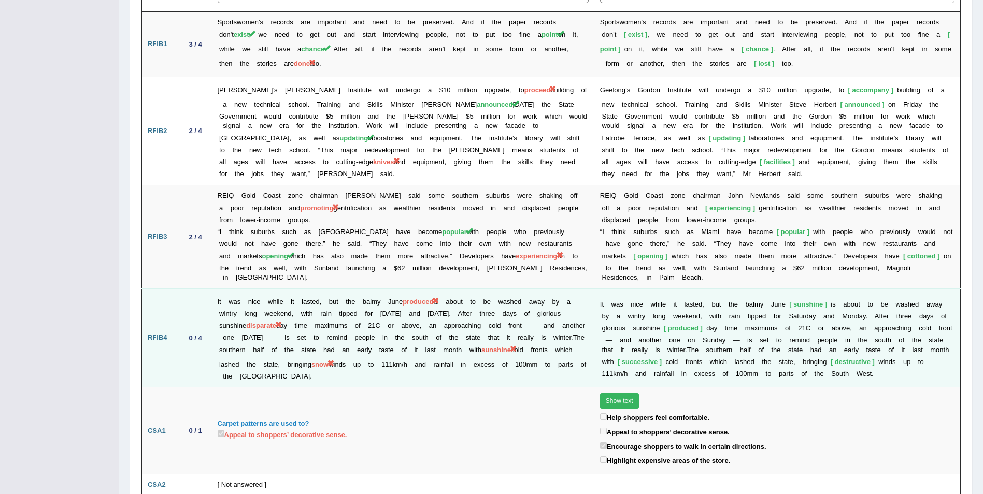
scroll to position [1236, 0]
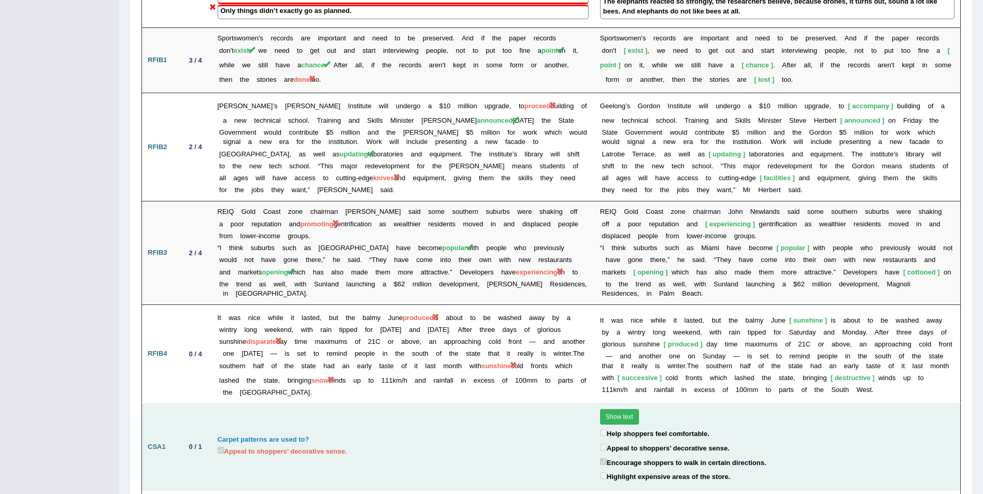
click at [609, 409] on button "Show text" at bounding box center [619, 417] width 39 height 16
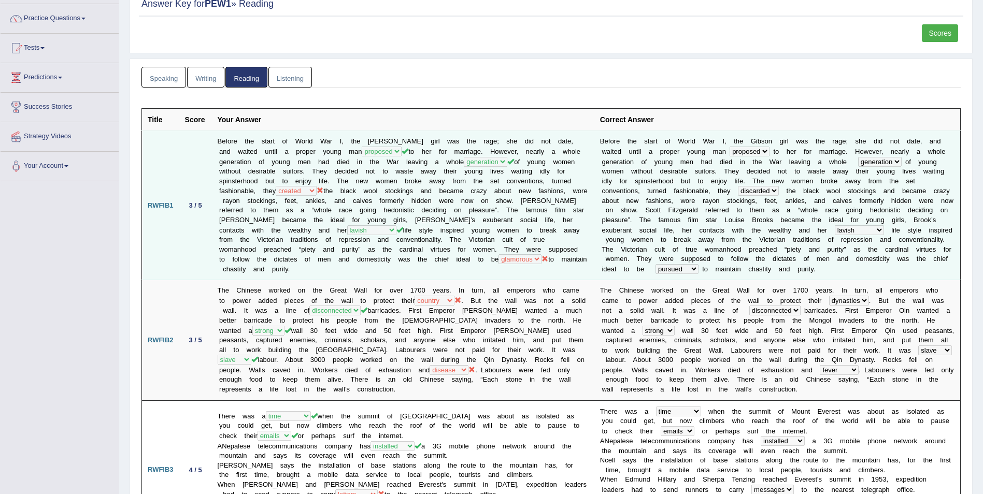
scroll to position [0, 0]
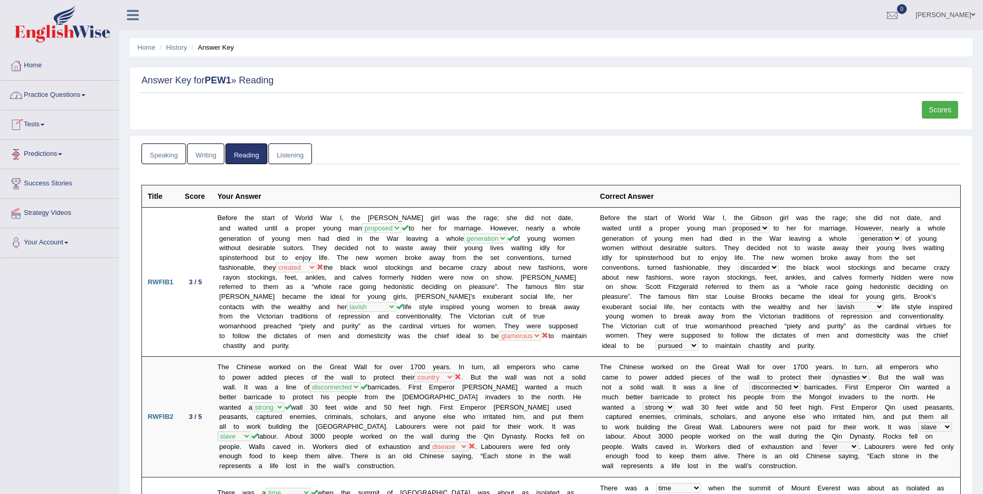
click at [86, 94] on span at bounding box center [83, 95] width 4 height 2
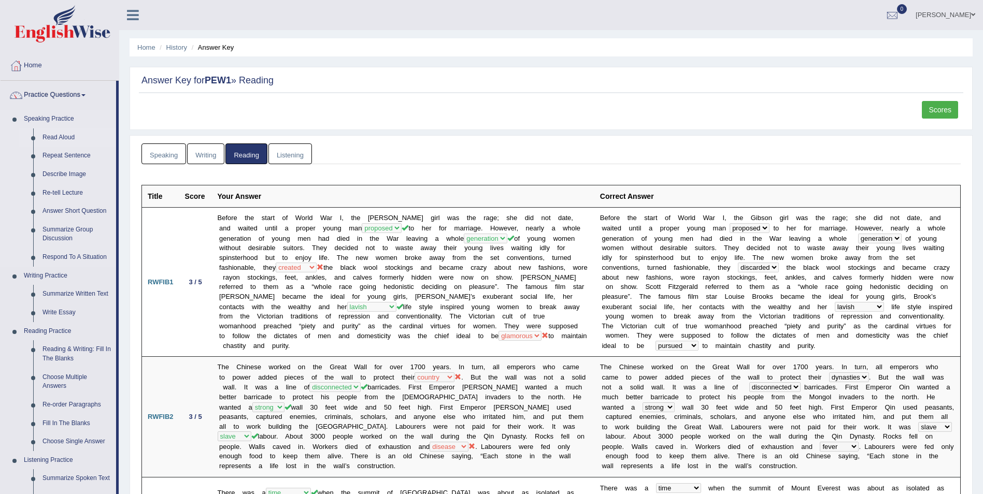
click at [58, 138] on link "Read Aloud" at bounding box center [77, 138] width 78 height 19
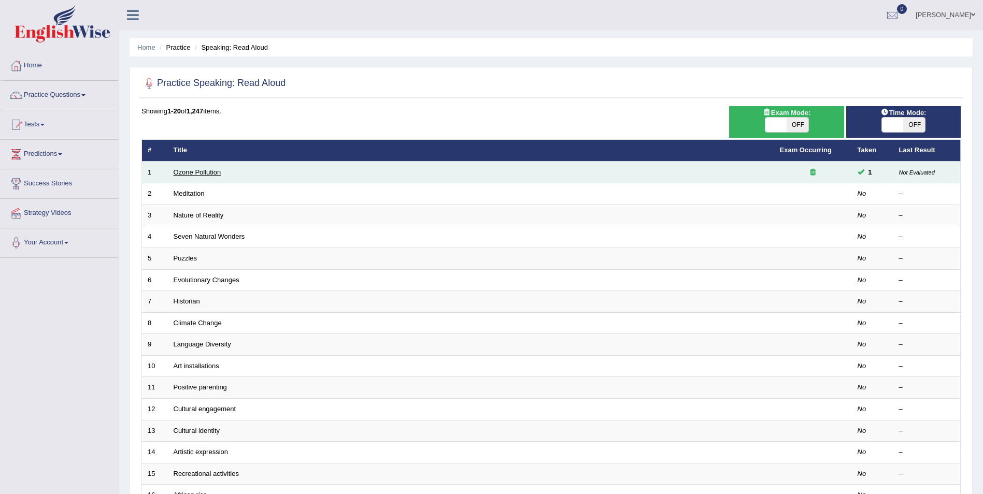
click at [209, 169] on link "Ozone Pollution" at bounding box center [198, 172] width 48 height 8
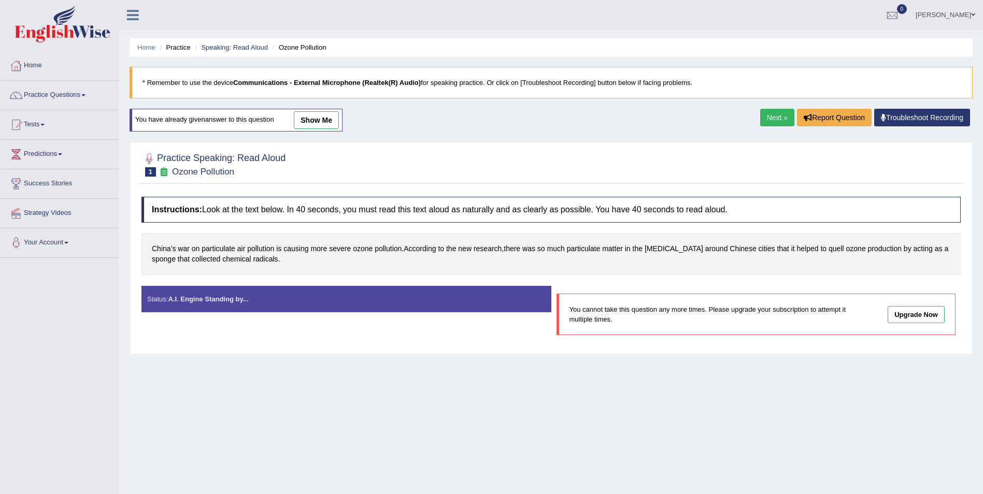
click at [771, 118] on link "Next »" at bounding box center [777, 118] width 34 height 18
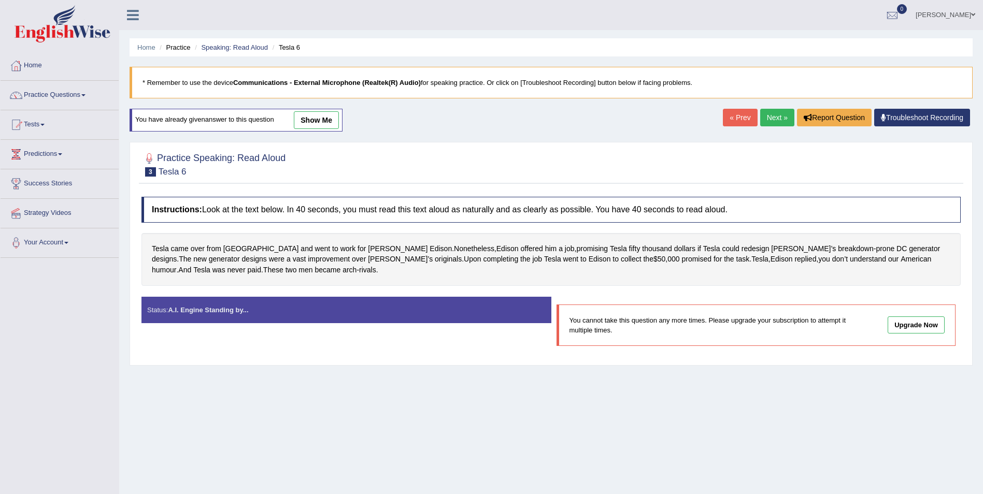
click at [778, 116] on link "Next »" at bounding box center [777, 118] width 34 height 18
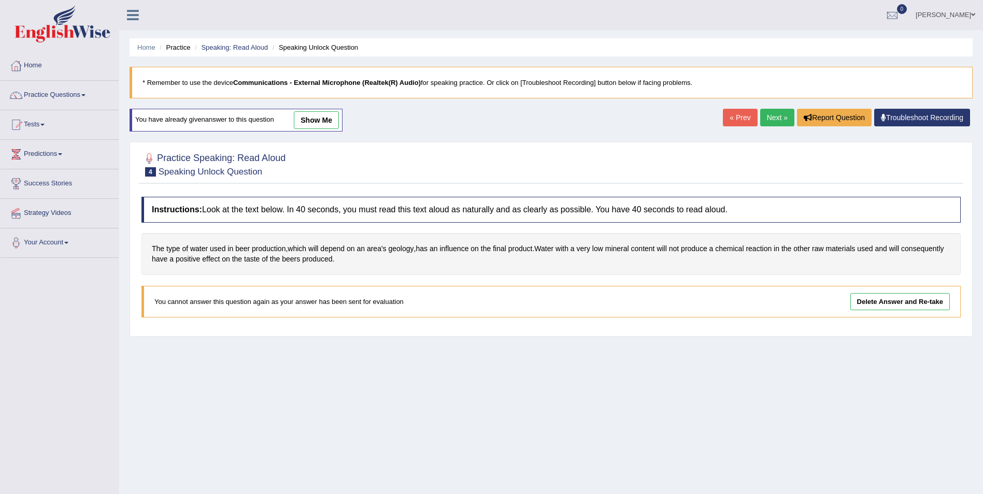
click at [778, 116] on link "Next »" at bounding box center [777, 118] width 34 height 18
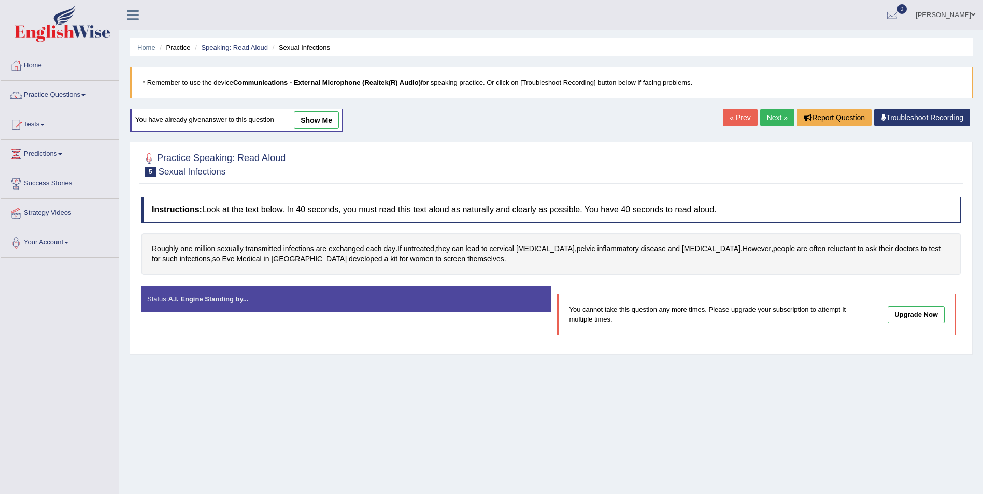
click at [778, 116] on link "Next »" at bounding box center [777, 118] width 34 height 18
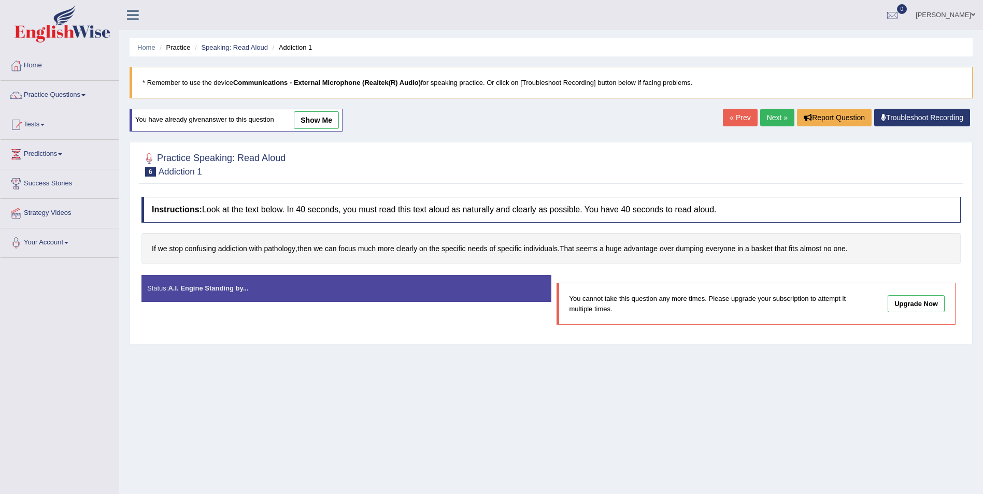
click at [778, 116] on link "Next »" at bounding box center [777, 118] width 34 height 18
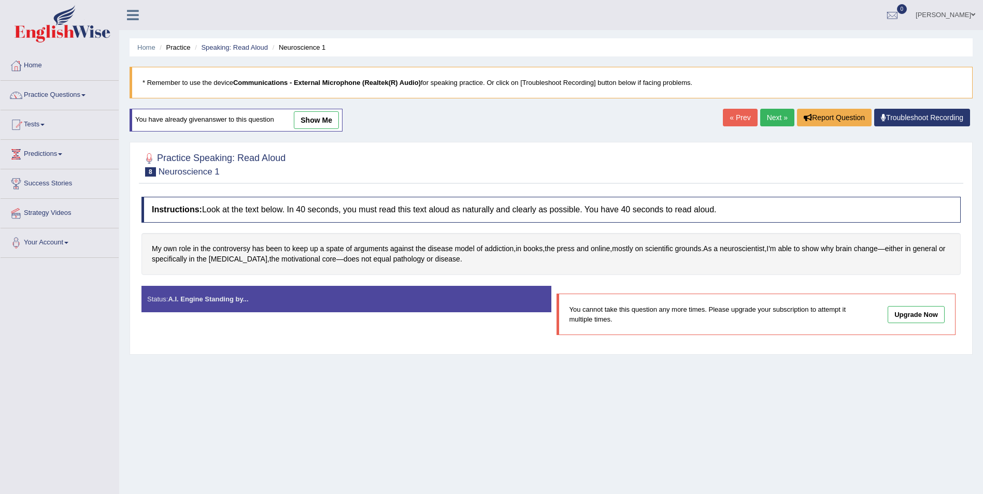
click at [769, 116] on link "Next »" at bounding box center [777, 118] width 34 height 18
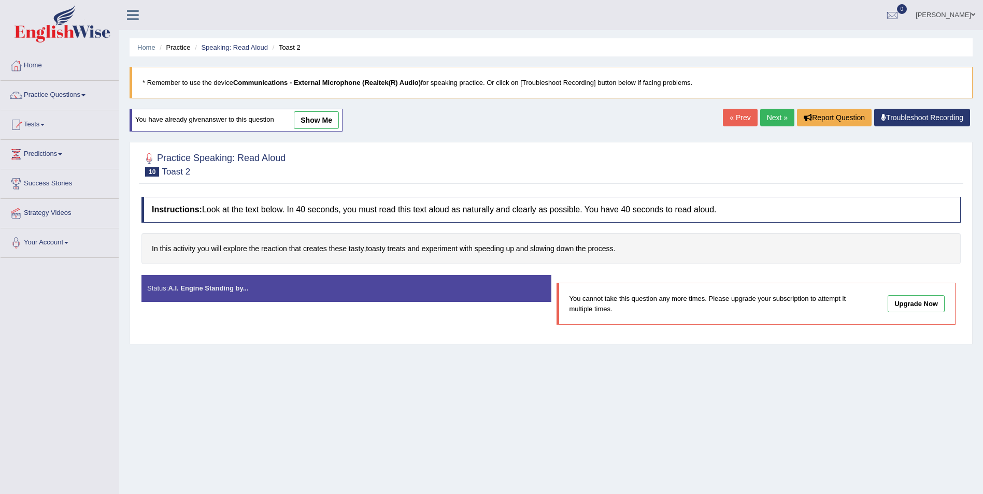
click at [774, 120] on link "Next »" at bounding box center [777, 118] width 34 height 18
click at [771, 122] on link "Next »" at bounding box center [777, 118] width 34 height 18
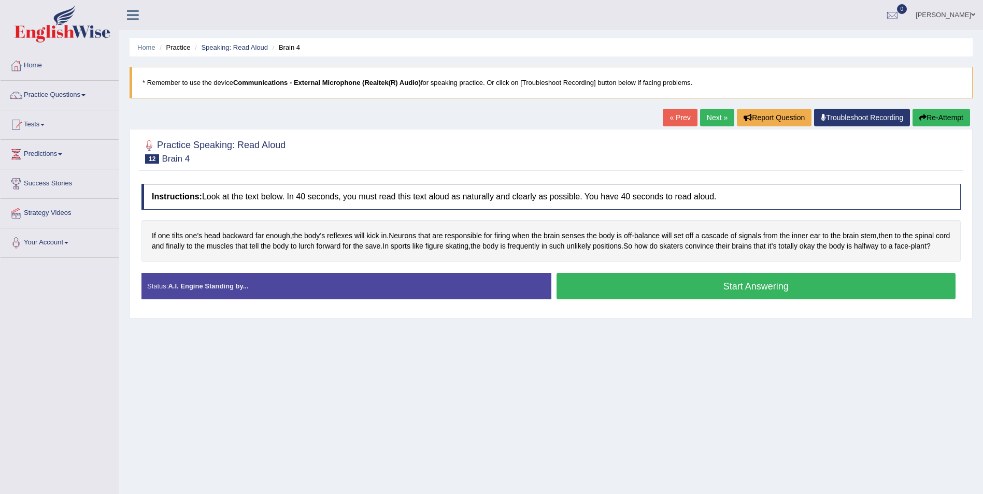
click at [739, 296] on button "Start Answering" at bounding box center [757, 286] width 400 height 26
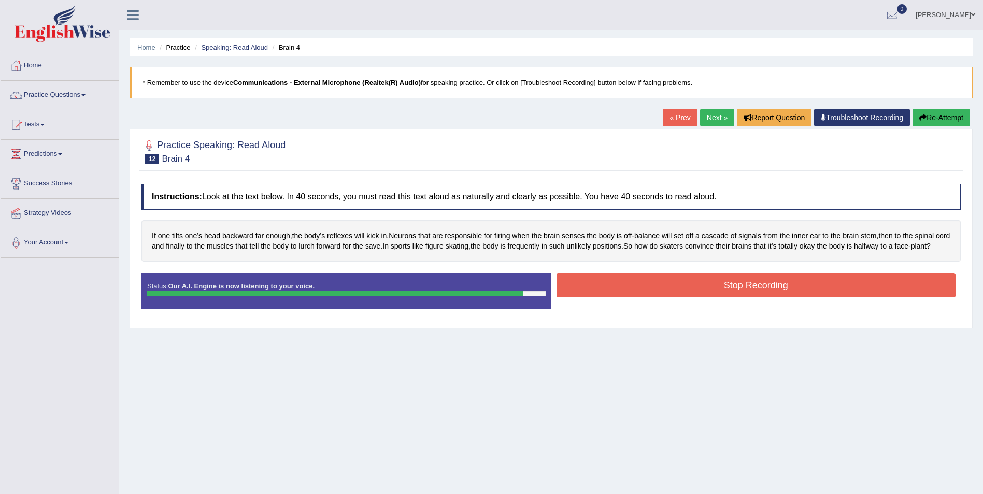
click at [762, 296] on button "Stop Recording" at bounding box center [757, 286] width 400 height 24
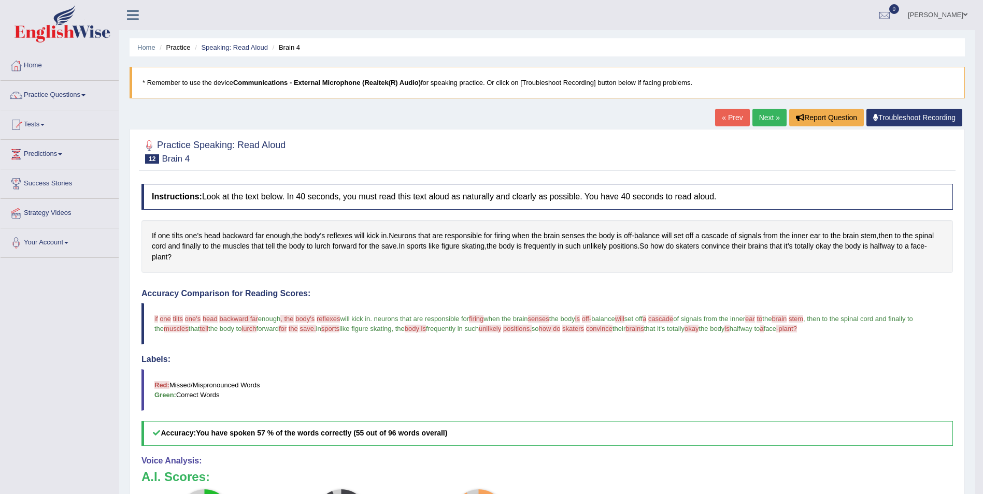
click at [772, 114] on link "Next »" at bounding box center [770, 118] width 34 height 18
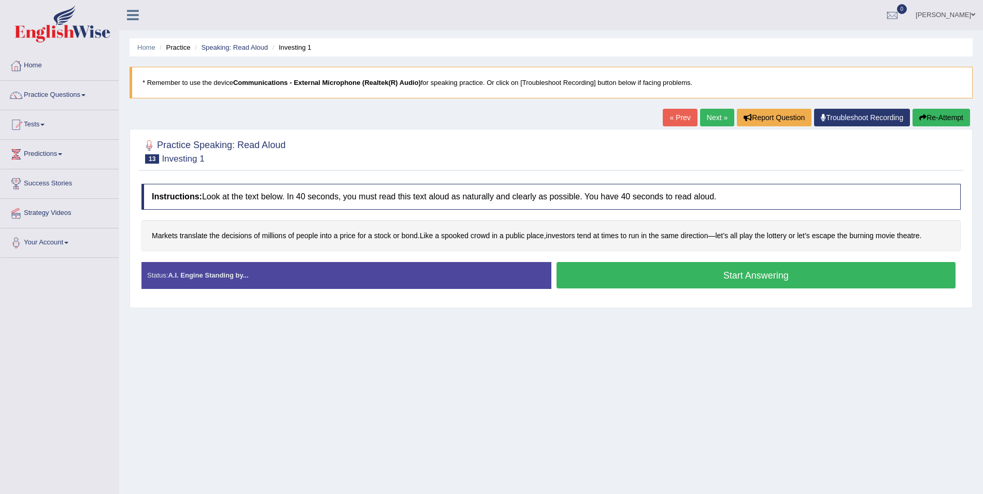
click at [733, 273] on button "Start Answering" at bounding box center [757, 275] width 400 height 26
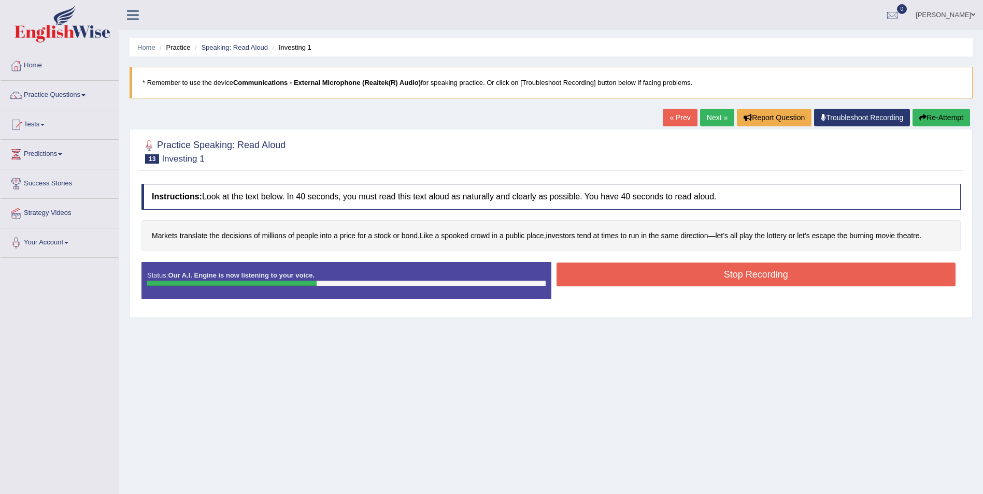
click at [742, 272] on button "Stop Recording" at bounding box center [757, 275] width 400 height 24
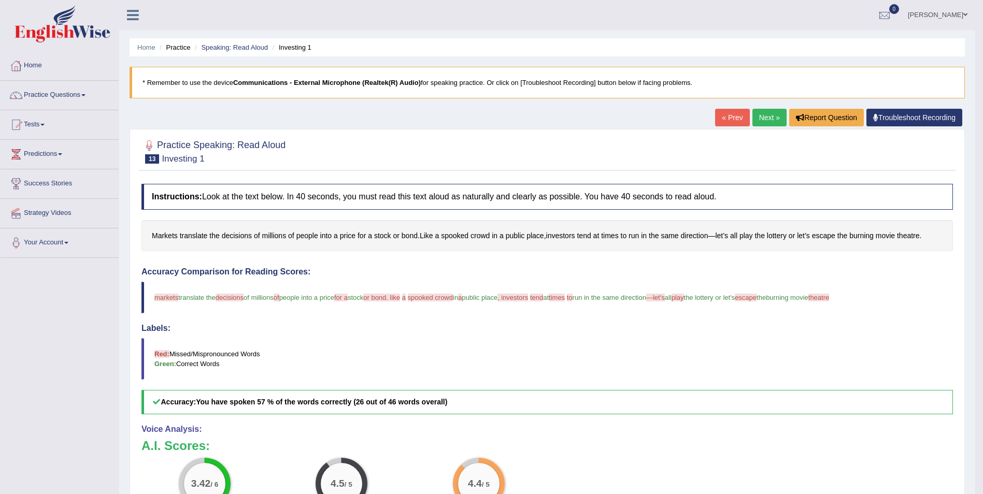
click at [765, 121] on link "Next »" at bounding box center [770, 118] width 34 height 18
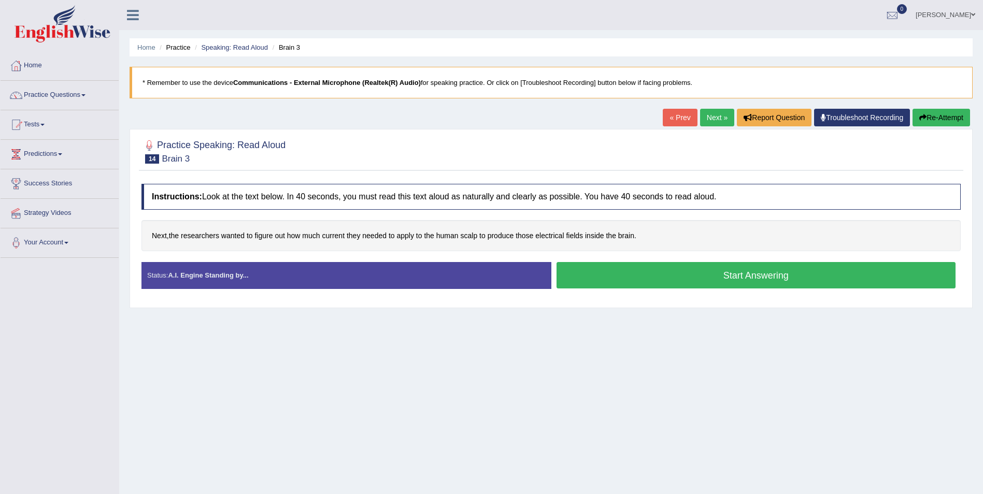
click at [744, 273] on button "Start Answering" at bounding box center [757, 275] width 400 height 26
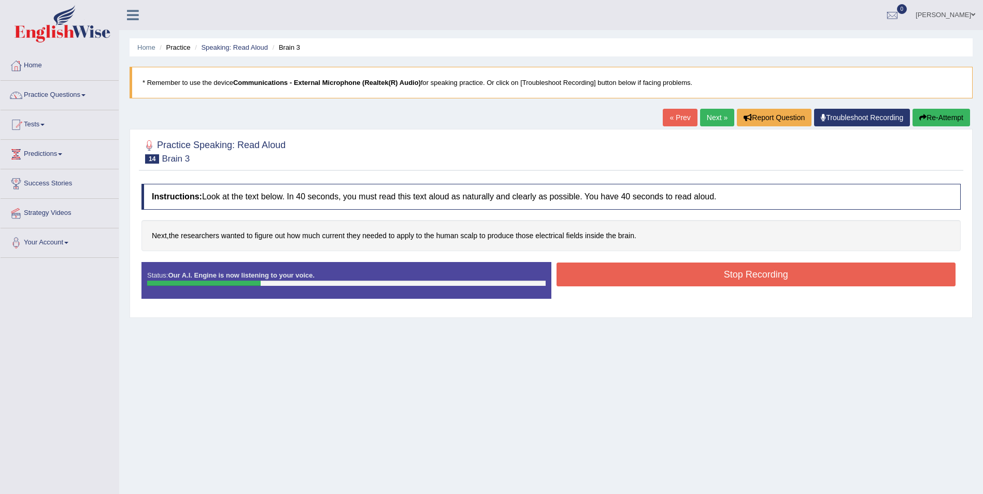
click at [748, 278] on button "Stop Recording" at bounding box center [757, 275] width 400 height 24
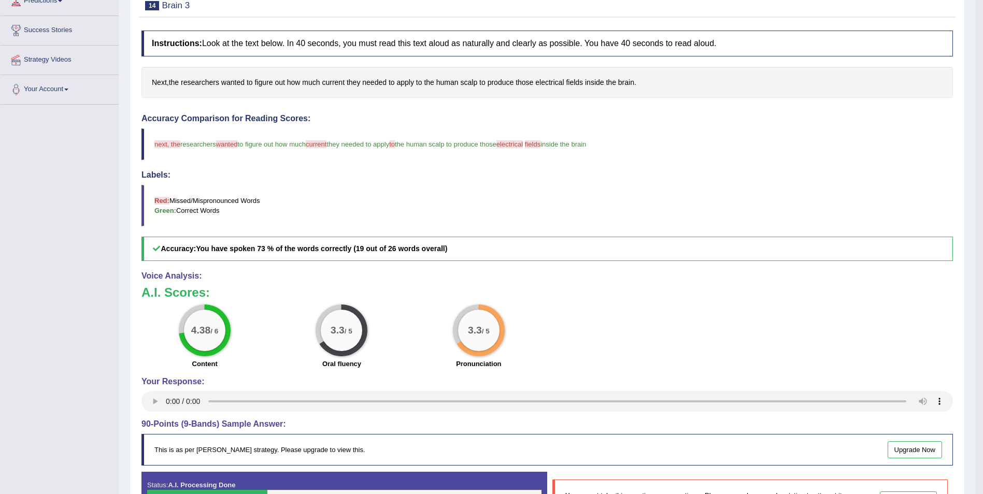
scroll to position [234, 0]
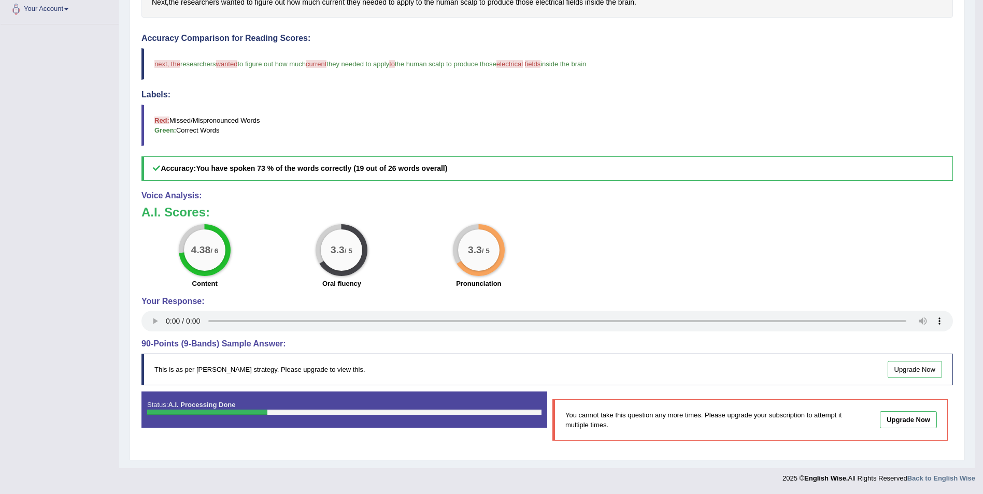
click at [924, 373] on link "Upgrade Now" at bounding box center [915, 369] width 55 height 17
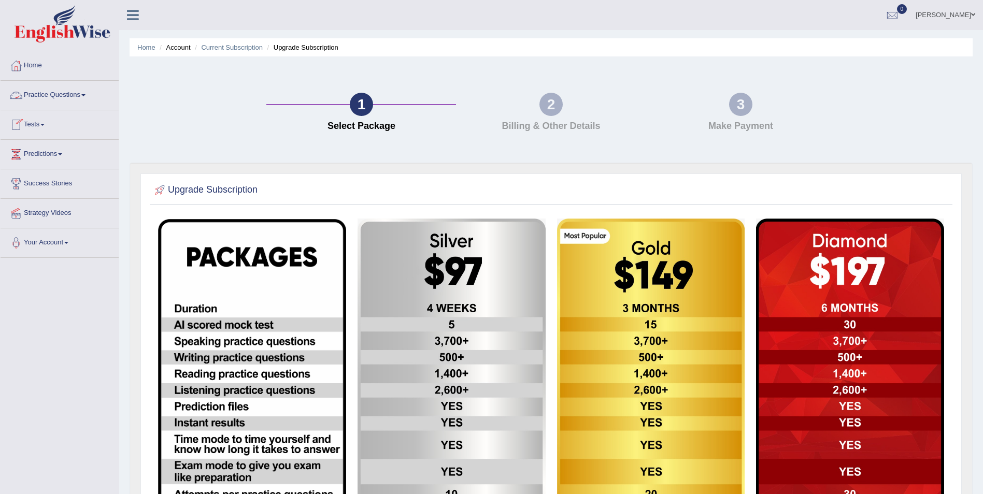
click at [89, 93] on link "Practice Questions" at bounding box center [60, 94] width 118 height 26
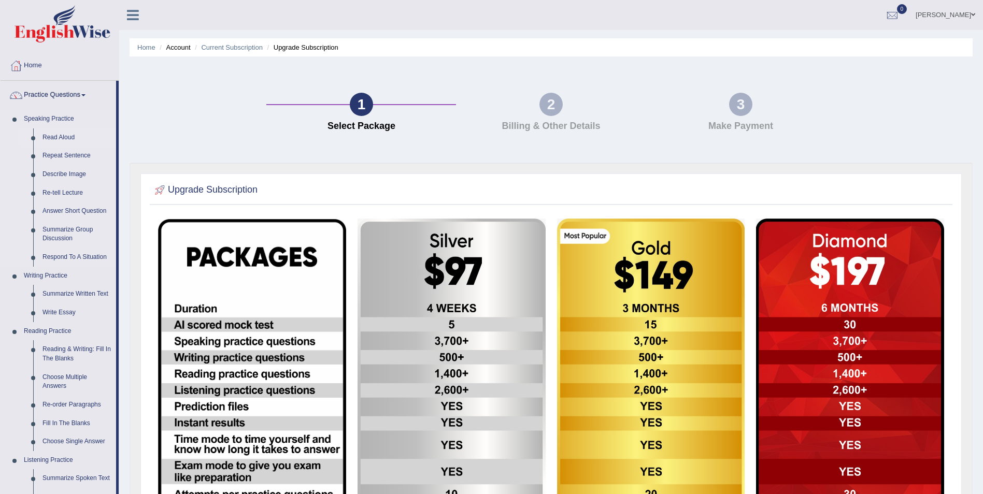
click at [46, 138] on link "Read Aloud" at bounding box center [77, 138] width 78 height 19
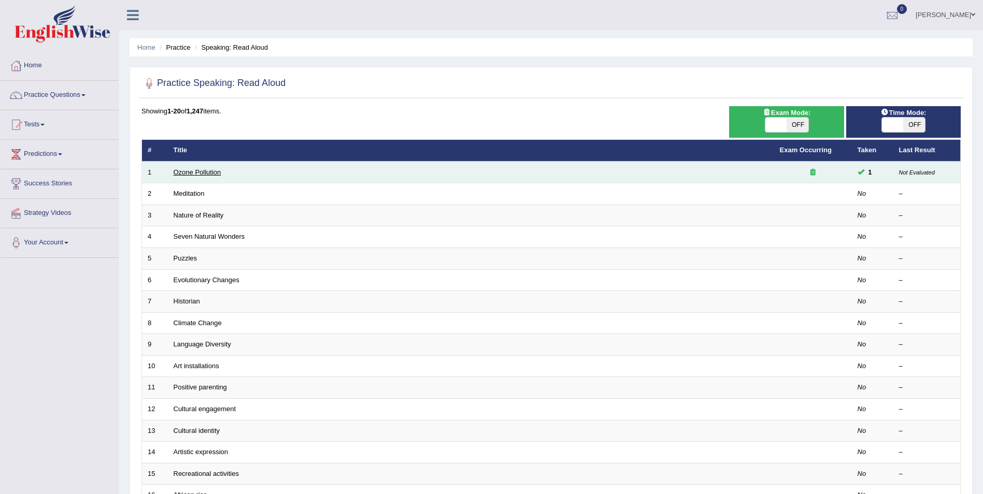
click at [197, 172] on link "Ozone Pollution" at bounding box center [198, 172] width 48 height 8
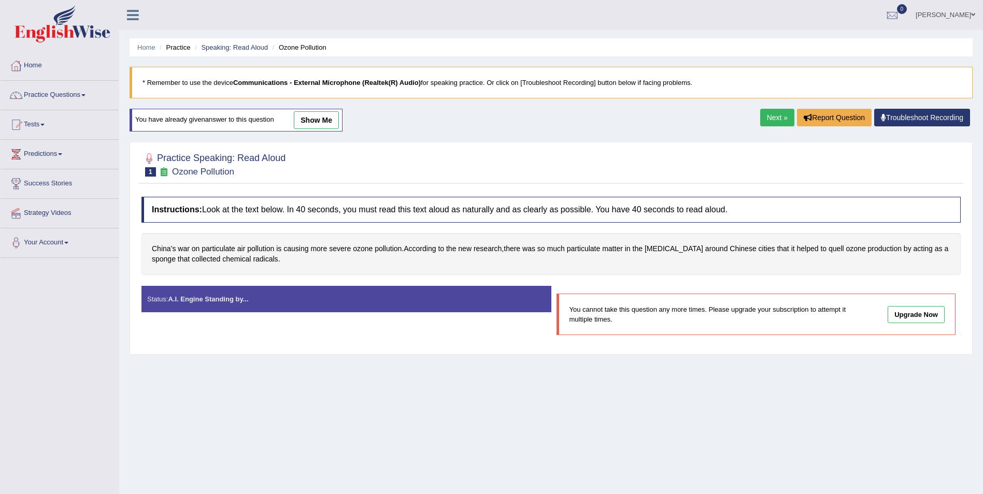
click at [774, 116] on link "Next »" at bounding box center [777, 118] width 34 height 18
click at [768, 118] on link "Next »" at bounding box center [777, 118] width 34 height 18
click at [768, 119] on link "Next »" at bounding box center [777, 118] width 34 height 18
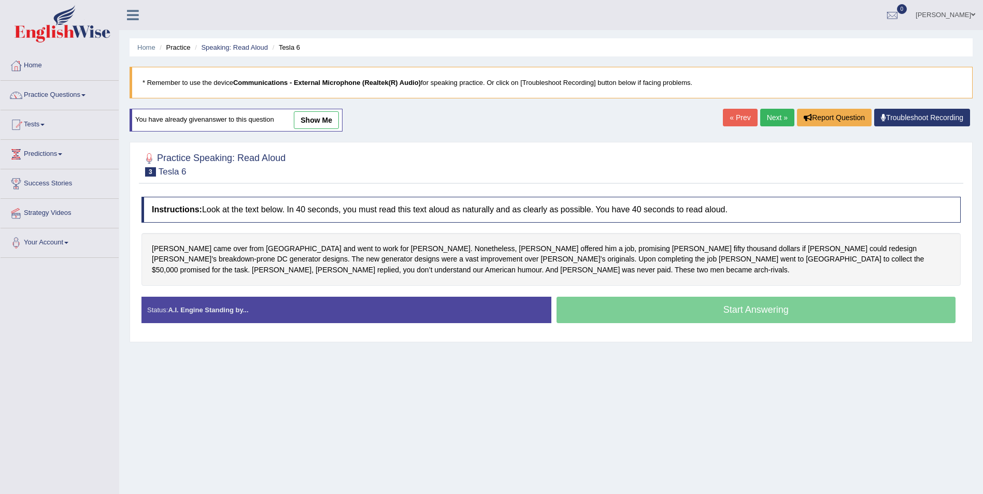
click at [768, 119] on link "Next »" at bounding box center [777, 118] width 34 height 18
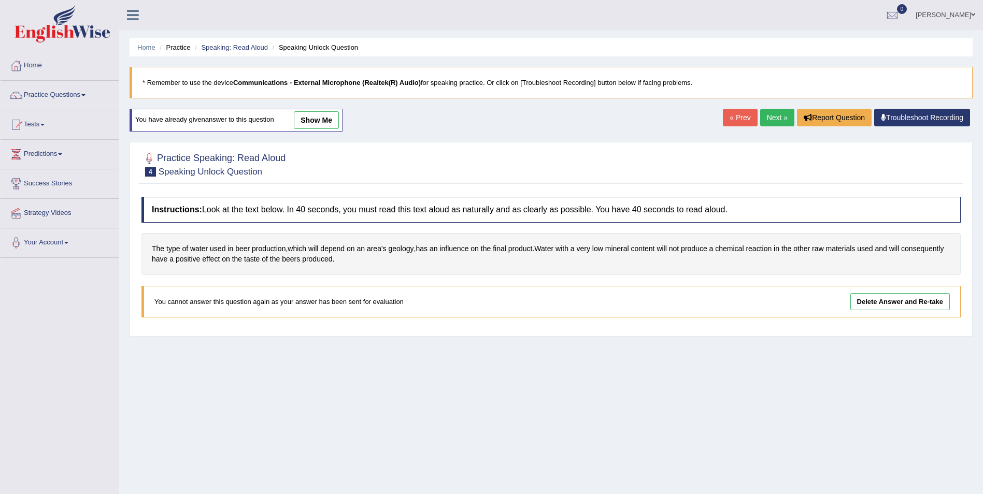
click at [779, 123] on link "Next »" at bounding box center [777, 118] width 34 height 18
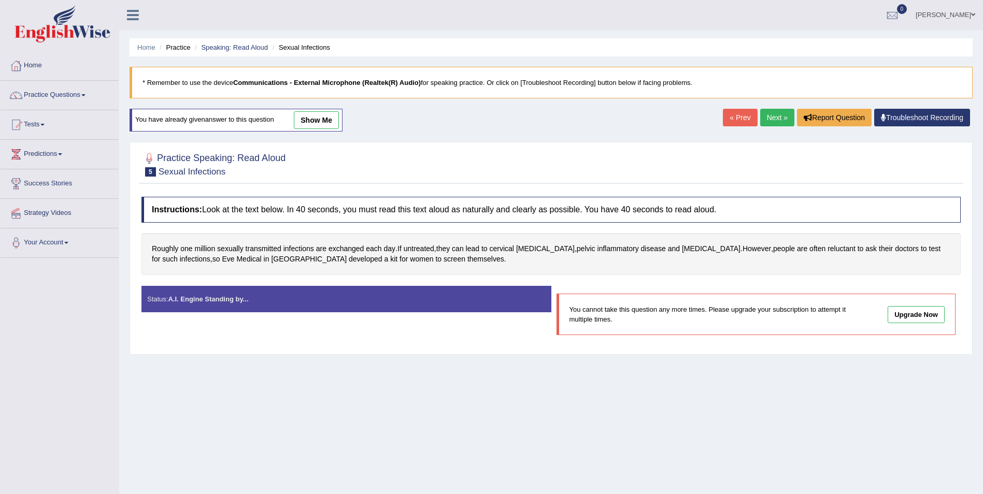
click at [775, 117] on link "Next »" at bounding box center [777, 118] width 34 height 18
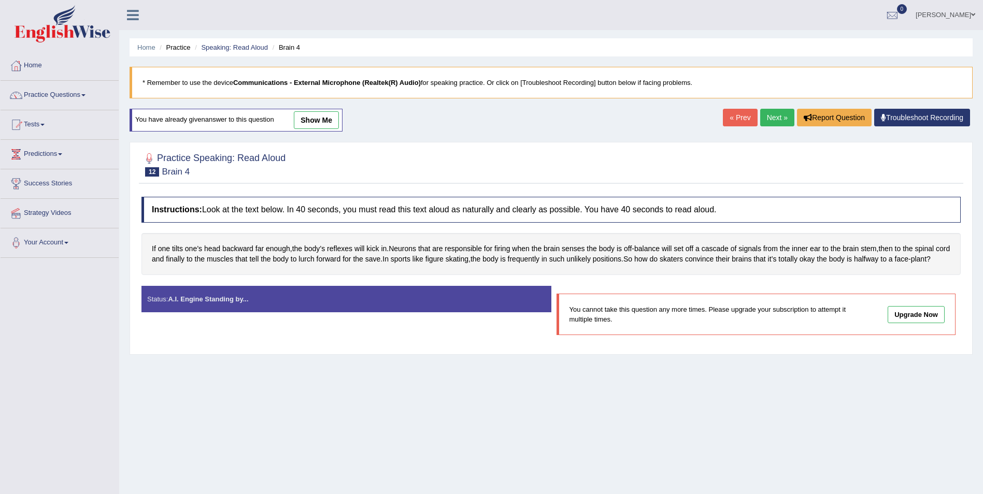
click at [776, 116] on link "Next »" at bounding box center [777, 118] width 34 height 18
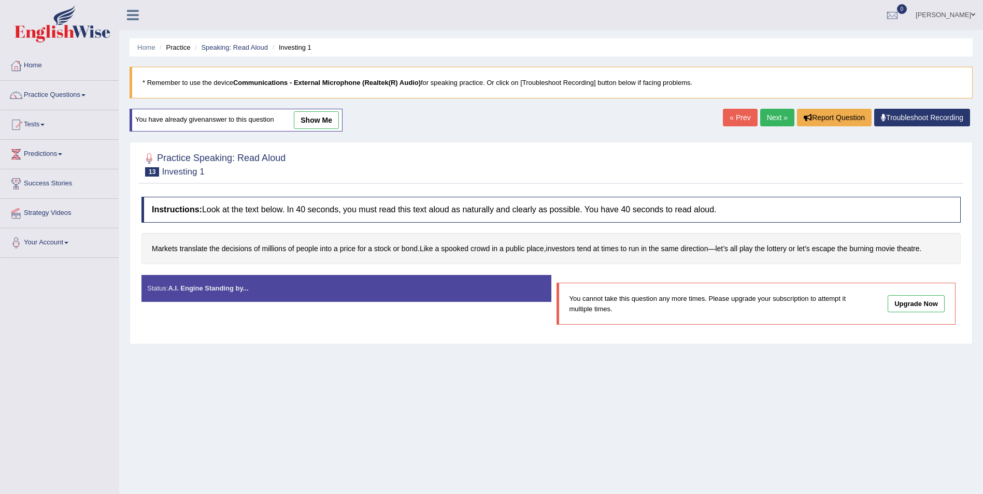
click at [773, 114] on link "Next »" at bounding box center [777, 118] width 34 height 18
click at [775, 108] on div "Home Practice Speaking: Read Aloud Brain 3 * Remember to use the device Communi…" at bounding box center [551, 259] width 864 height 518
click at [772, 116] on link "Next »" at bounding box center [777, 118] width 34 height 18
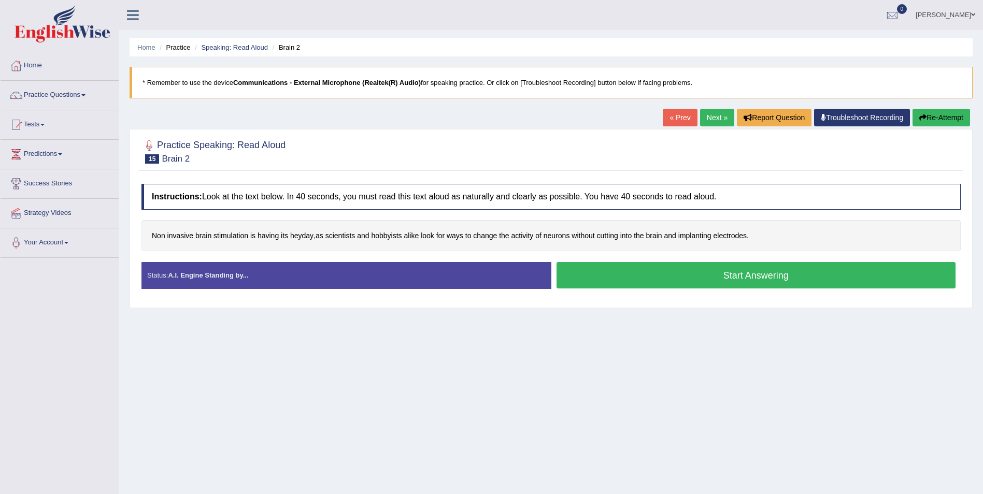
click at [735, 278] on button "Start Answering" at bounding box center [757, 275] width 400 height 26
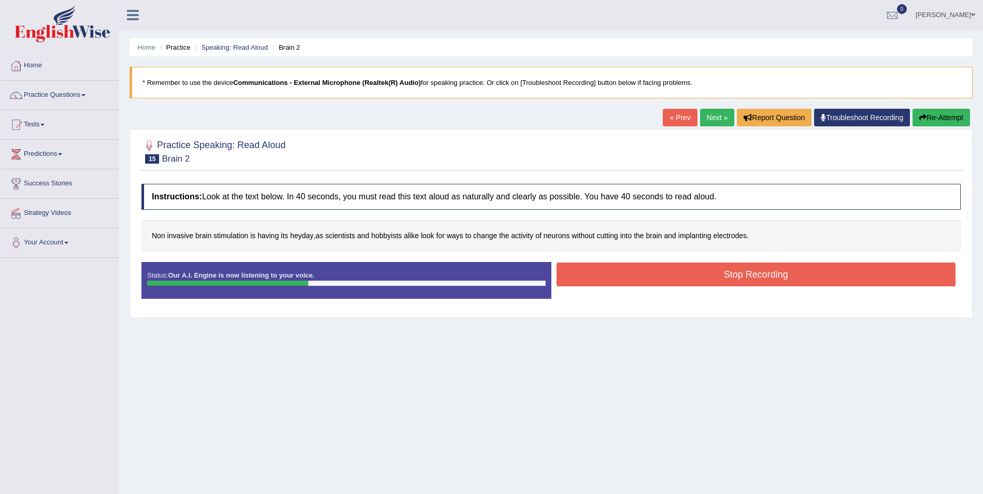
click at [750, 278] on button "Stop Recording" at bounding box center [757, 275] width 400 height 24
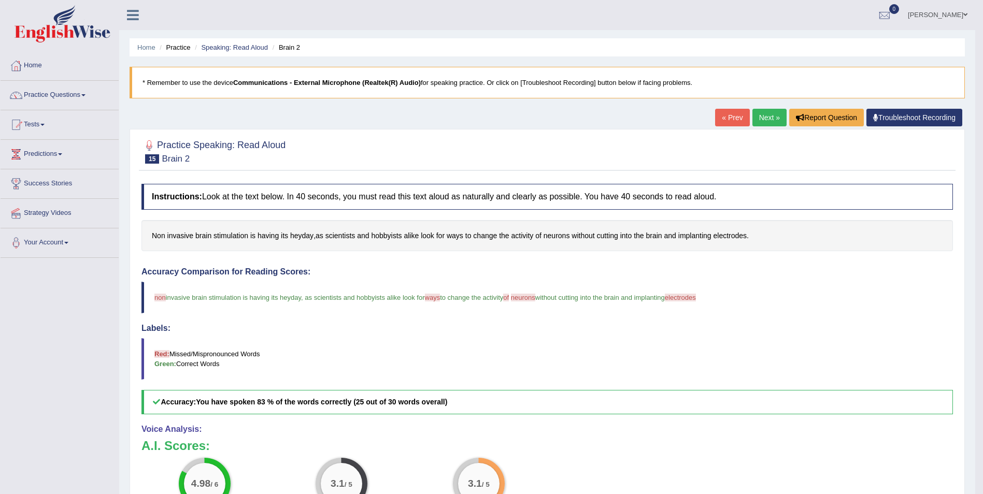
click at [764, 119] on link "Next »" at bounding box center [770, 118] width 34 height 18
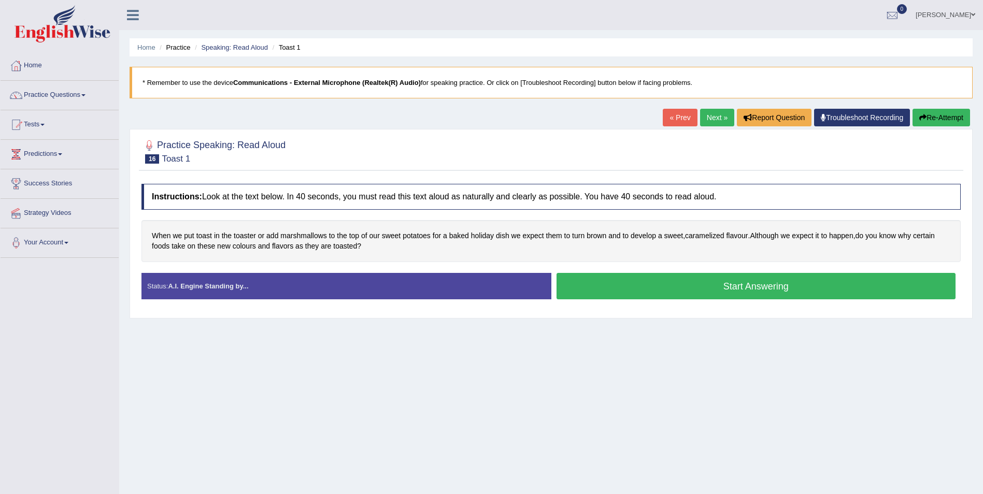
click at [761, 288] on button "Start Answering" at bounding box center [757, 286] width 400 height 26
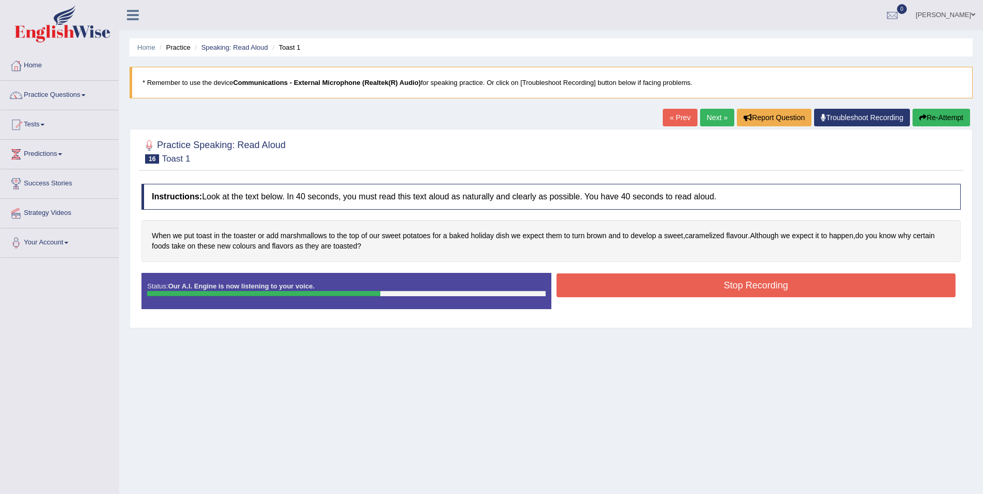
click at [737, 284] on button "Stop Recording" at bounding box center [757, 286] width 400 height 24
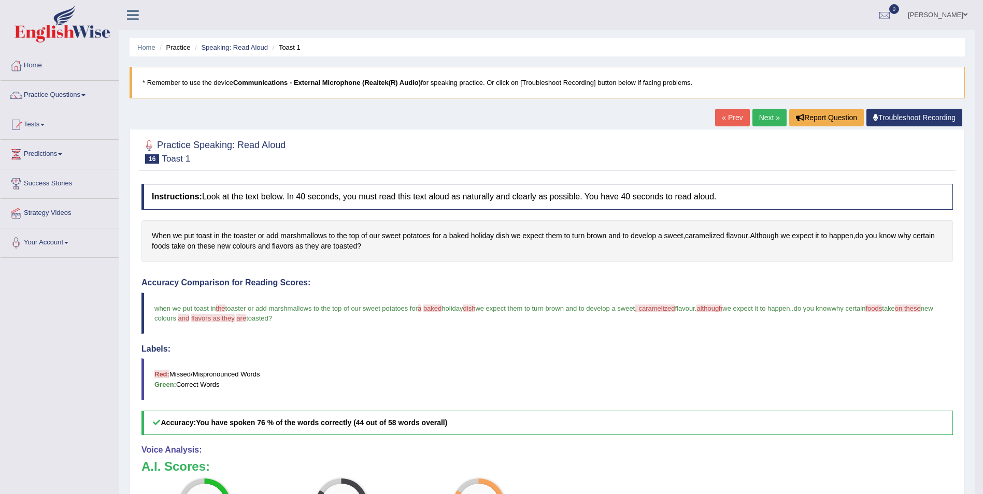
click at [769, 117] on link "Next »" at bounding box center [770, 118] width 34 height 18
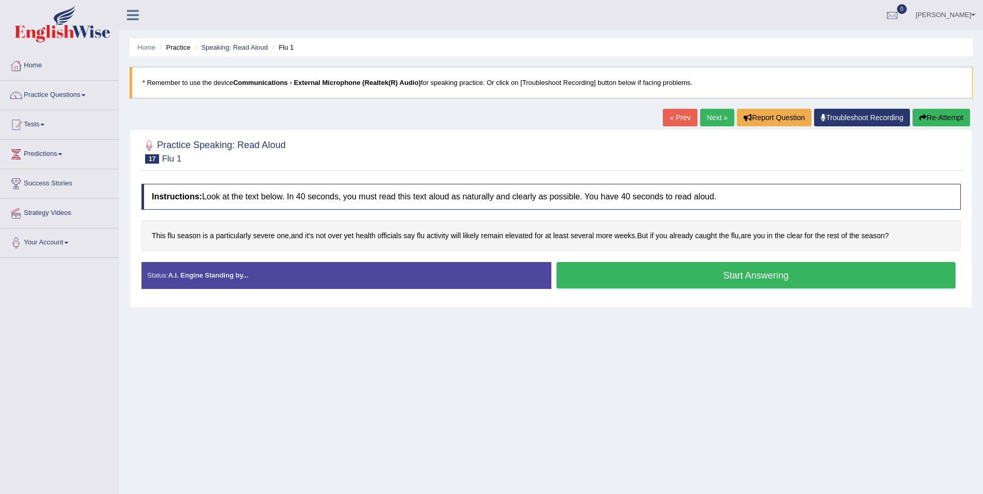
click at [742, 283] on button "Start Answering" at bounding box center [757, 275] width 400 height 26
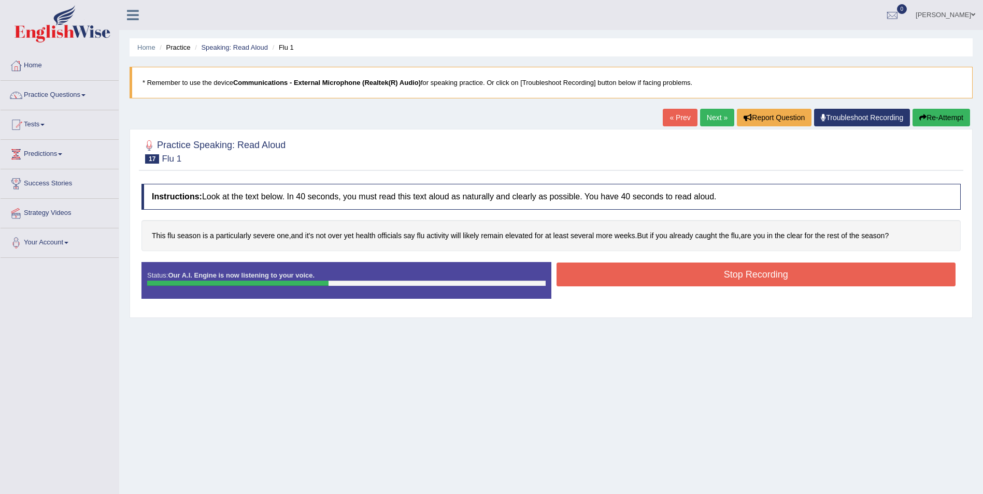
drag, startPoint x: 736, startPoint y: 274, endPoint x: 719, endPoint y: 280, distance: 18.5
click at [735, 274] on button "Stop Recording" at bounding box center [757, 275] width 400 height 24
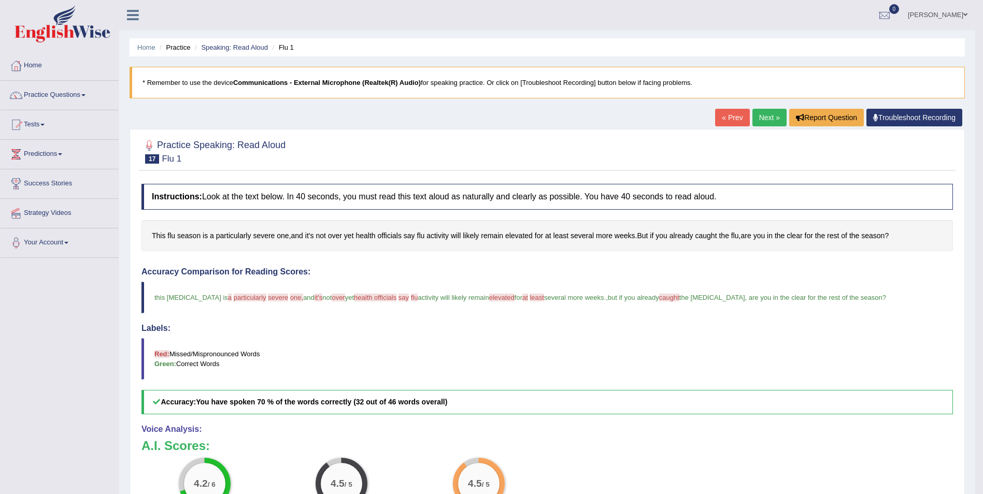
click at [764, 115] on link "Next »" at bounding box center [770, 118] width 34 height 18
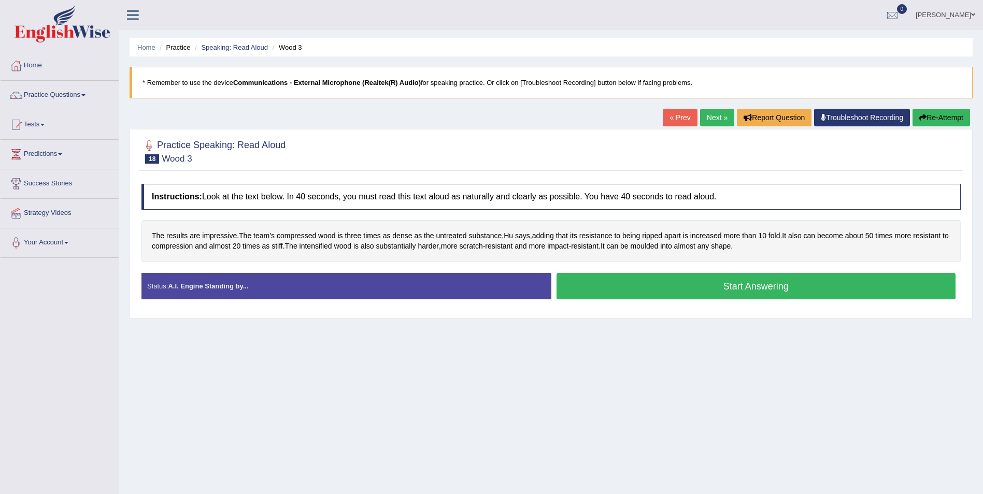
click at [757, 287] on button "Start Answering" at bounding box center [757, 286] width 400 height 26
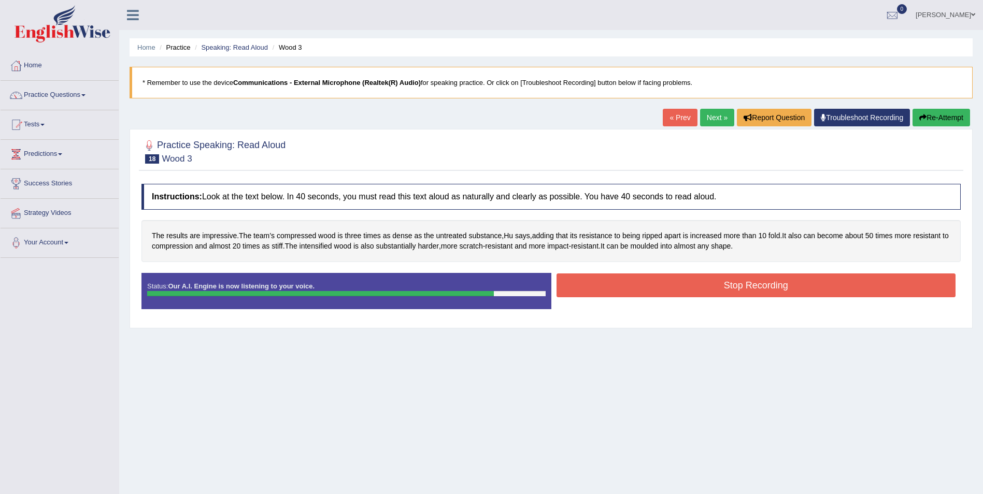
click at [755, 285] on button "Stop Recording" at bounding box center [757, 286] width 400 height 24
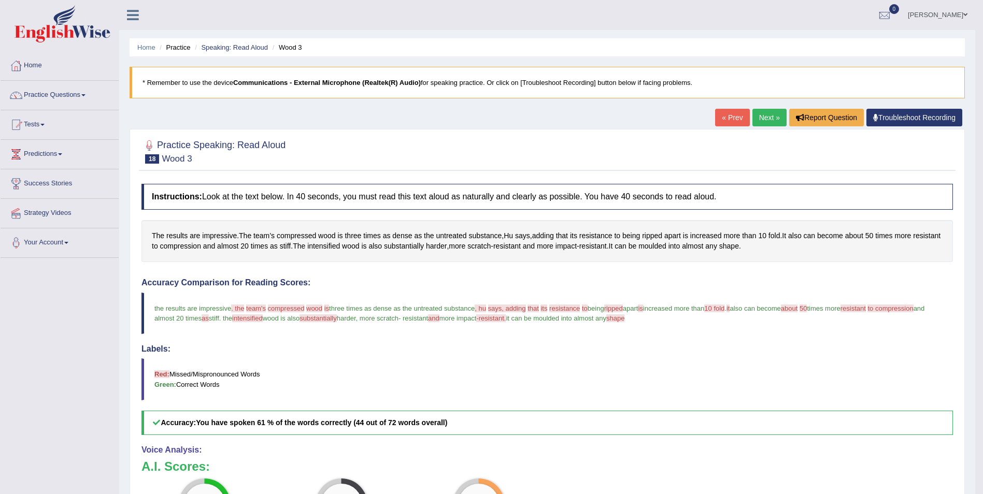
click at [772, 119] on link "Next »" at bounding box center [770, 118] width 34 height 18
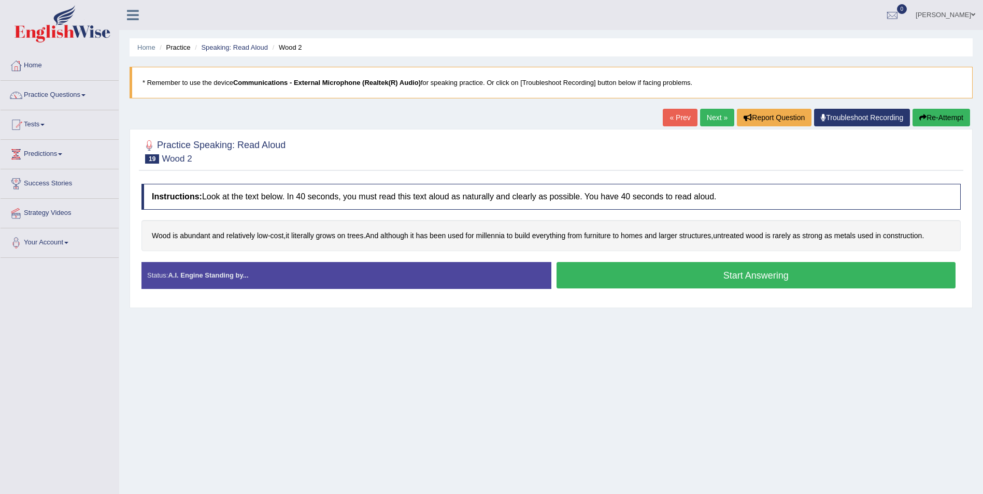
click at [792, 275] on button "Start Answering" at bounding box center [757, 275] width 400 height 26
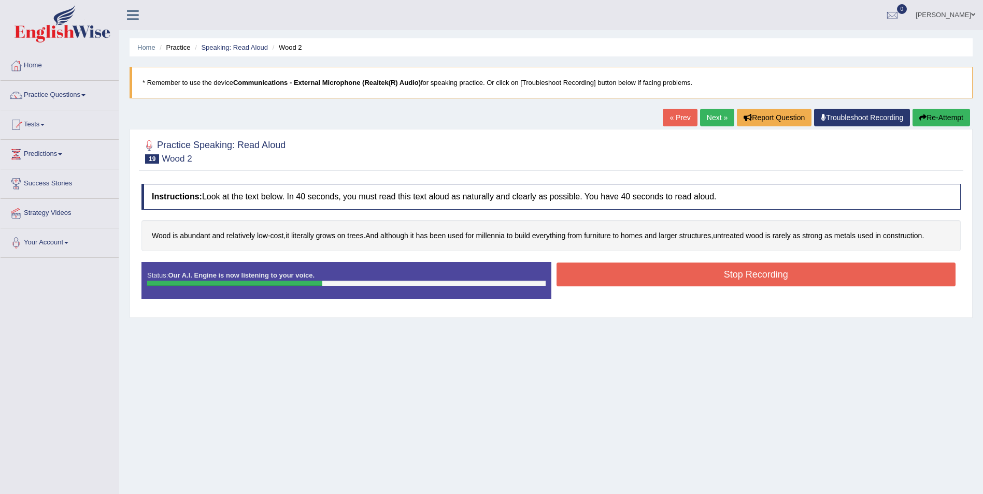
click at [823, 278] on button "Stop Recording" at bounding box center [757, 275] width 400 height 24
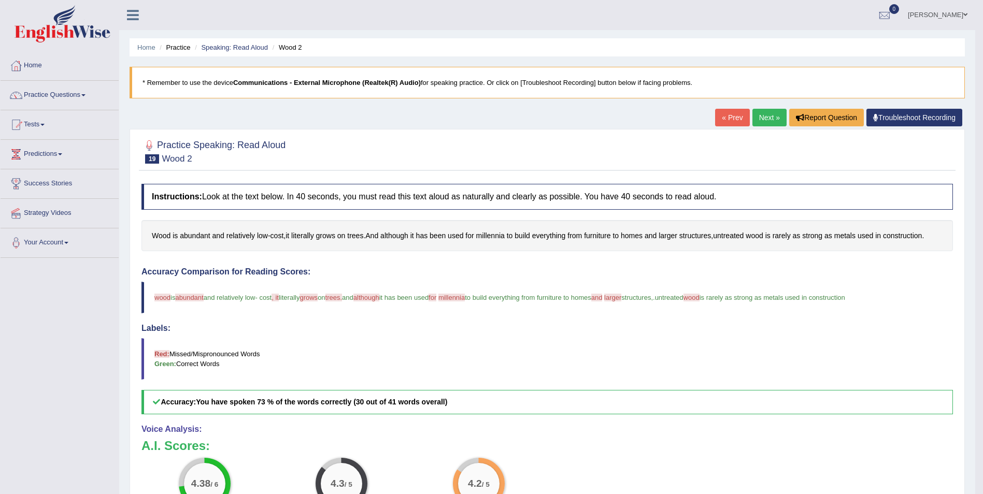
click at [772, 120] on link "Next »" at bounding box center [770, 118] width 34 height 18
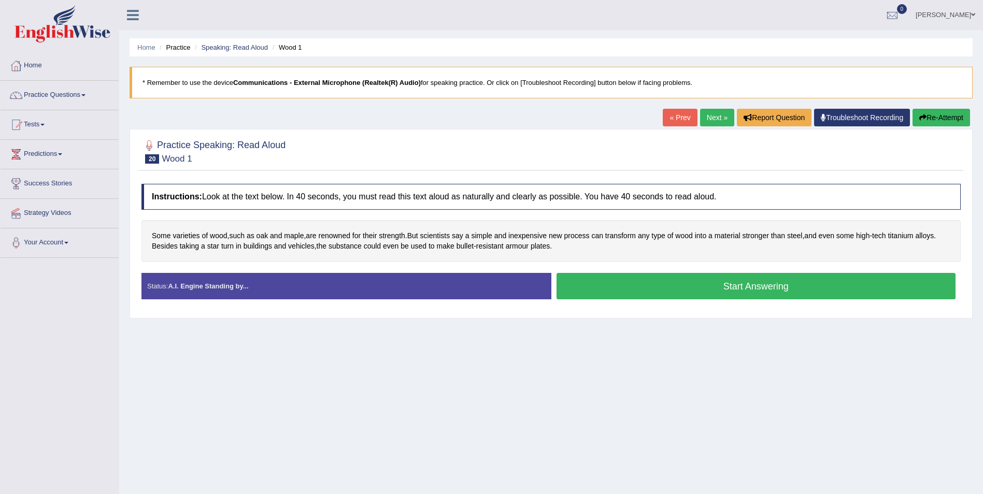
click at [721, 295] on button "Start Answering" at bounding box center [757, 286] width 400 height 26
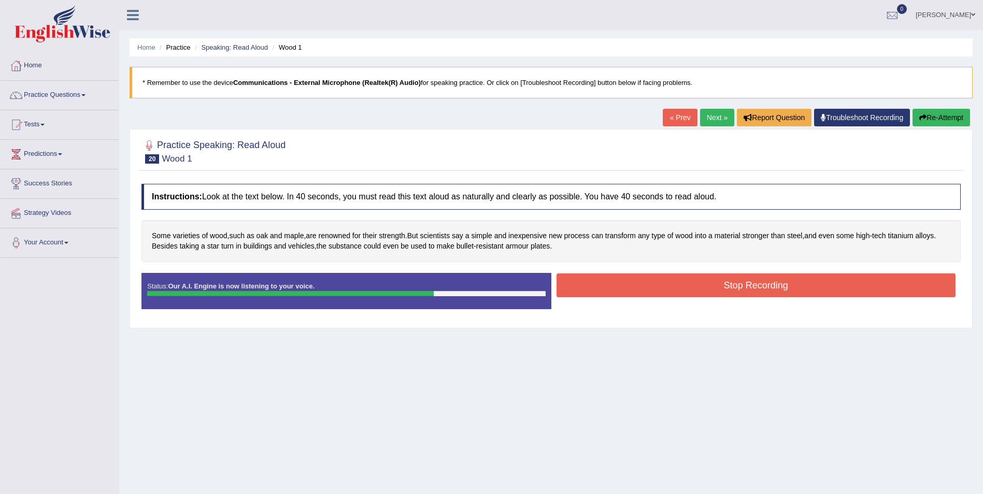
click at [742, 287] on button "Stop Recording" at bounding box center [757, 286] width 400 height 24
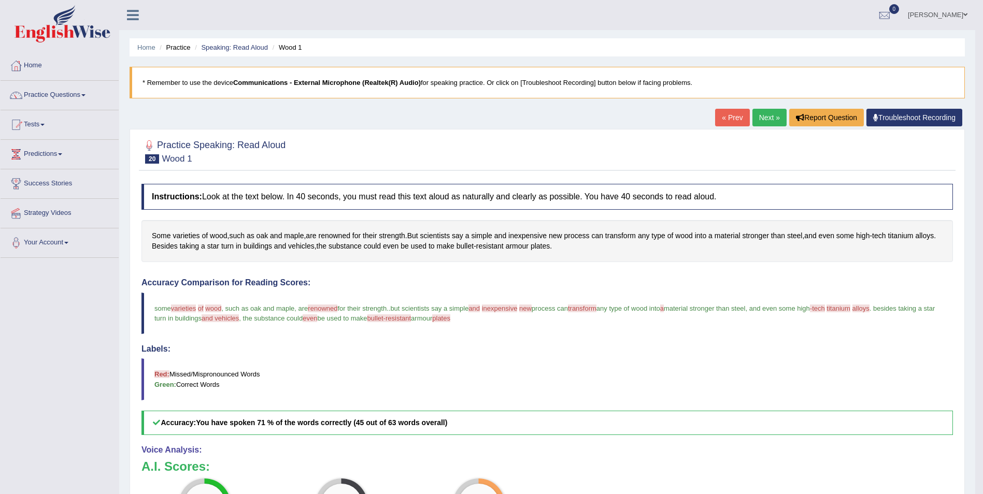
click at [760, 119] on link "Next »" at bounding box center [770, 118] width 34 height 18
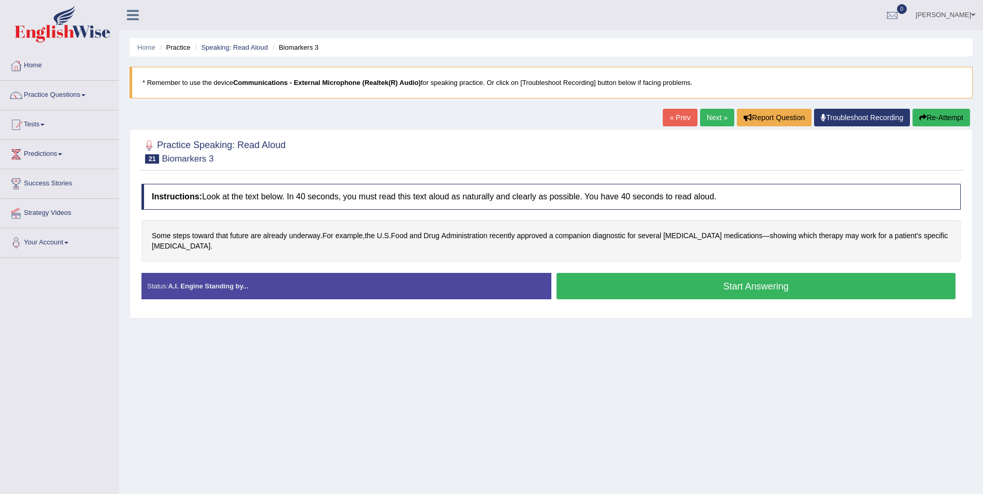
click at [741, 279] on button "Start Answering" at bounding box center [757, 286] width 400 height 26
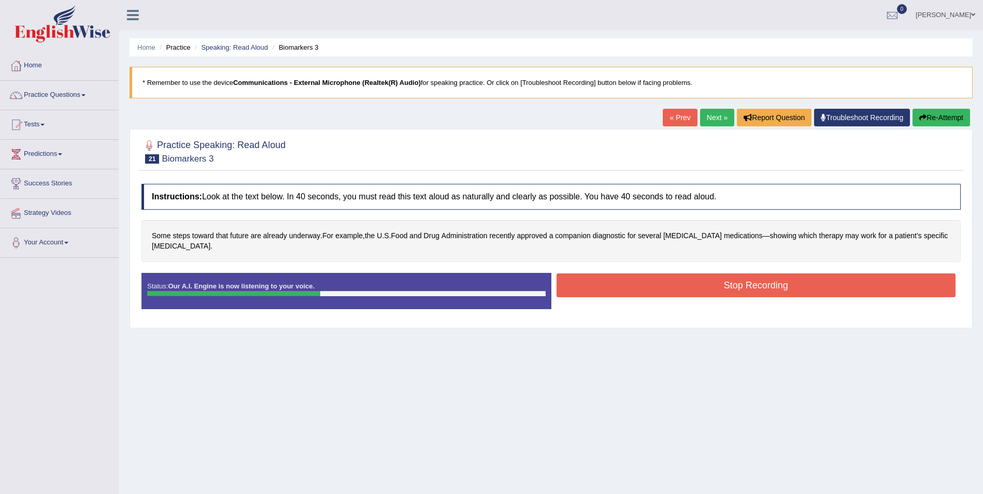
click at [753, 274] on button "Stop Recording" at bounding box center [757, 286] width 400 height 24
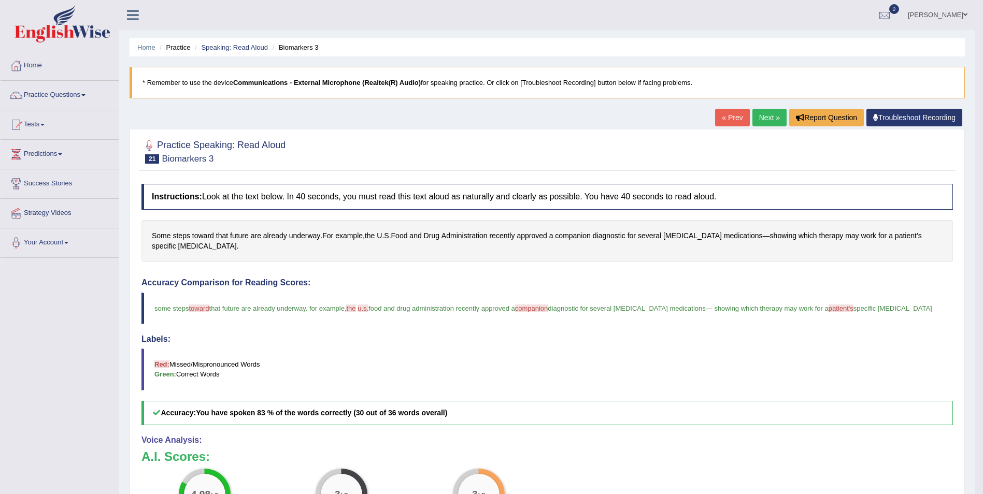
click at [770, 120] on link "Next »" at bounding box center [770, 118] width 34 height 18
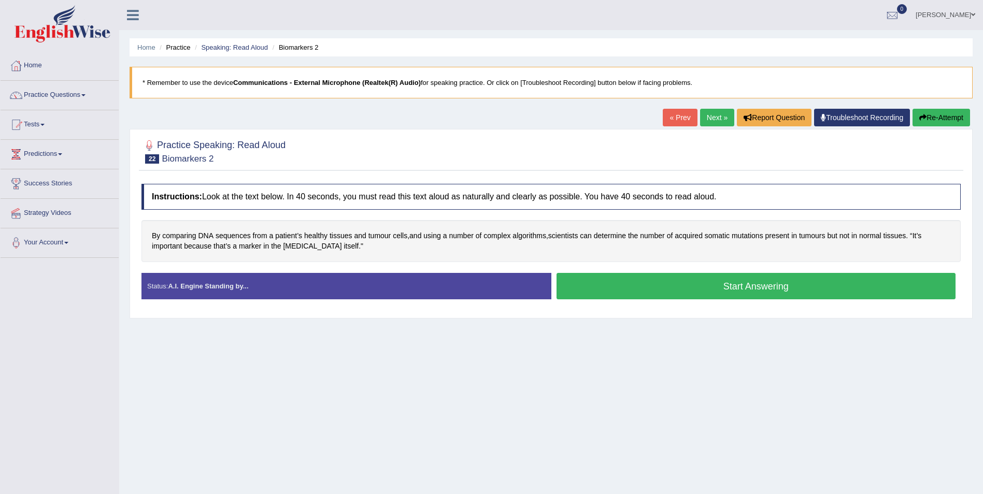
click at [743, 287] on button "Start Answering" at bounding box center [757, 286] width 400 height 26
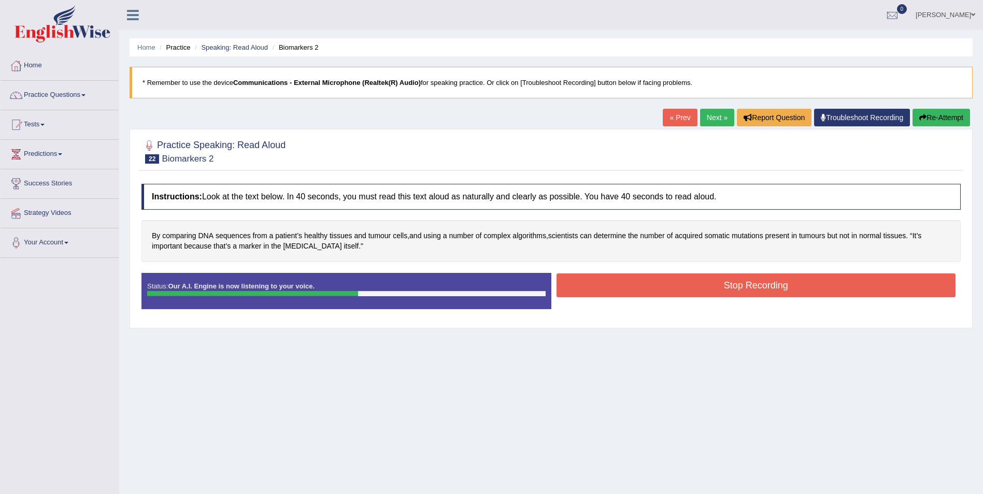
click at [751, 287] on button "Stop Recording" at bounding box center [757, 286] width 400 height 24
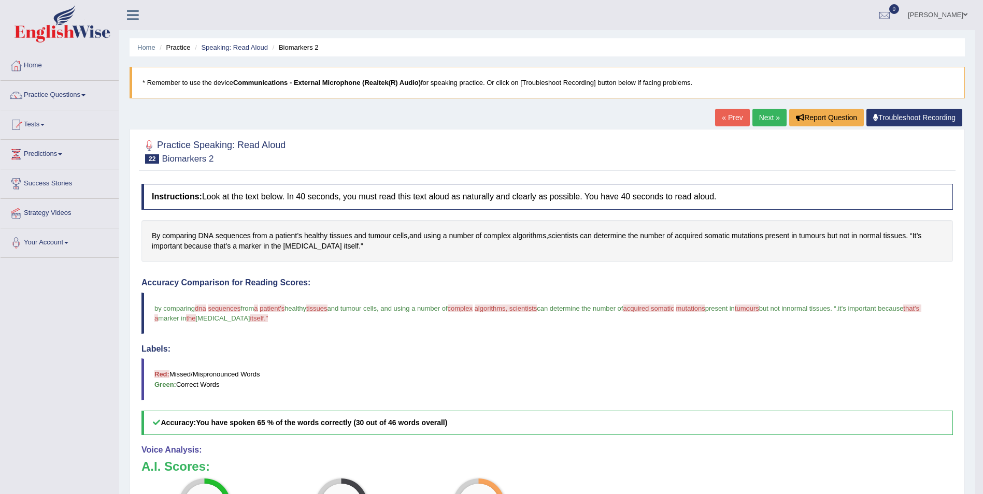
click at [770, 124] on link "Next »" at bounding box center [770, 118] width 34 height 18
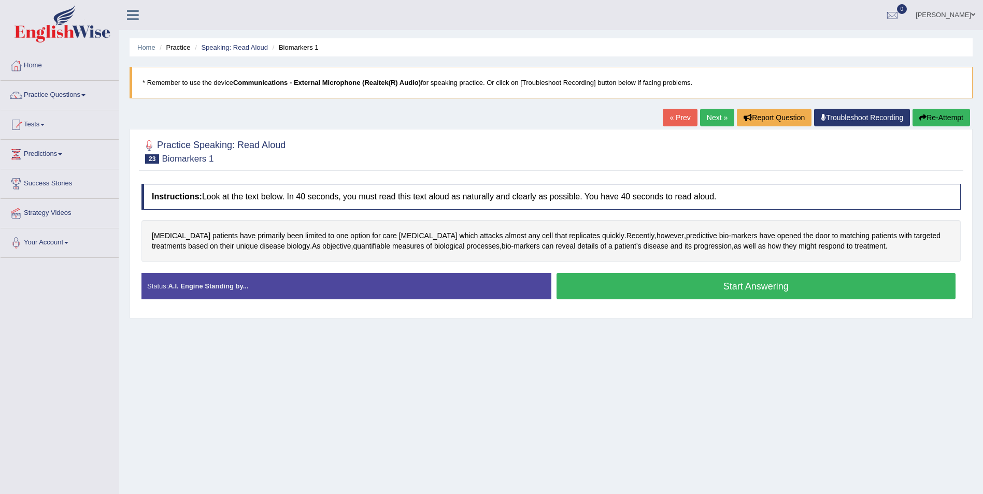
click at [703, 291] on button "Start Answering" at bounding box center [757, 286] width 400 height 26
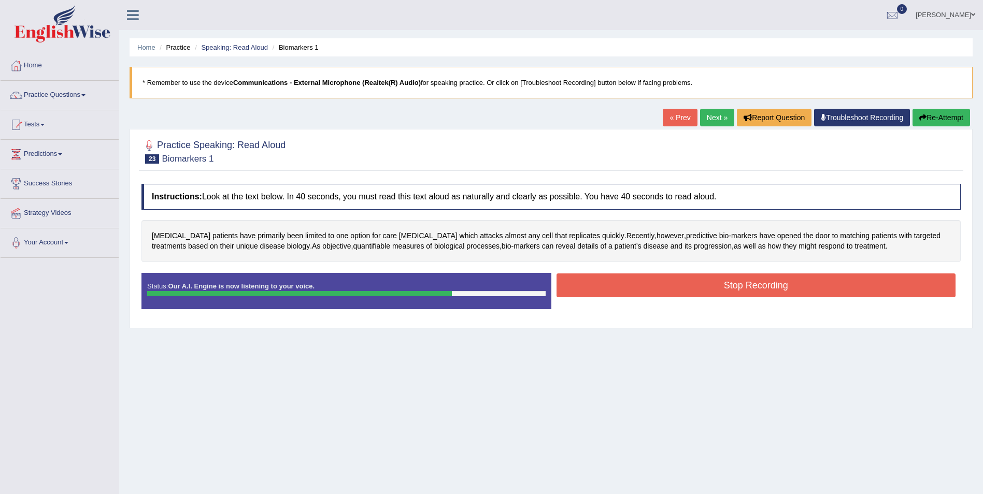
click at [733, 284] on button "Stop Recording" at bounding box center [757, 286] width 400 height 24
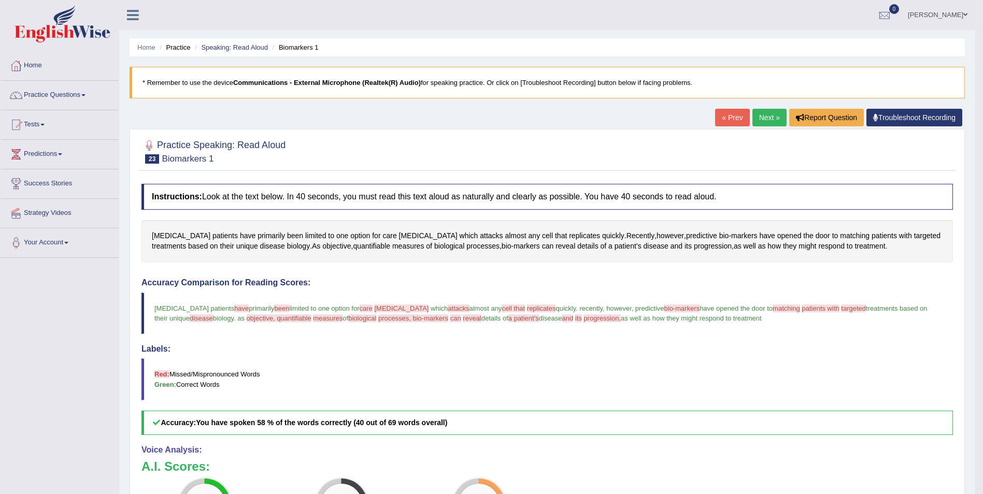
click at [765, 118] on link "Next »" at bounding box center [770, 118] width 34 height 18
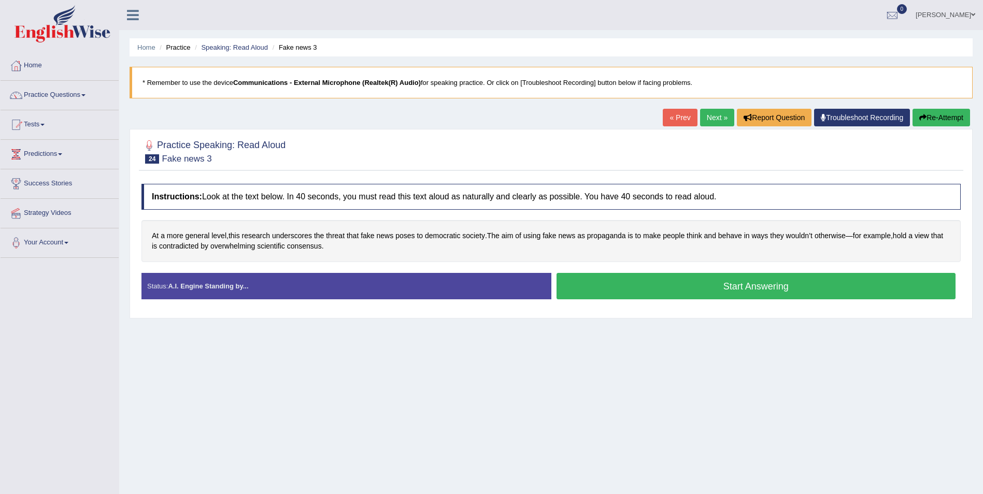
click at [659, 294] on button "Start Answering" at bounding box center [757, 286] width 400 height 26
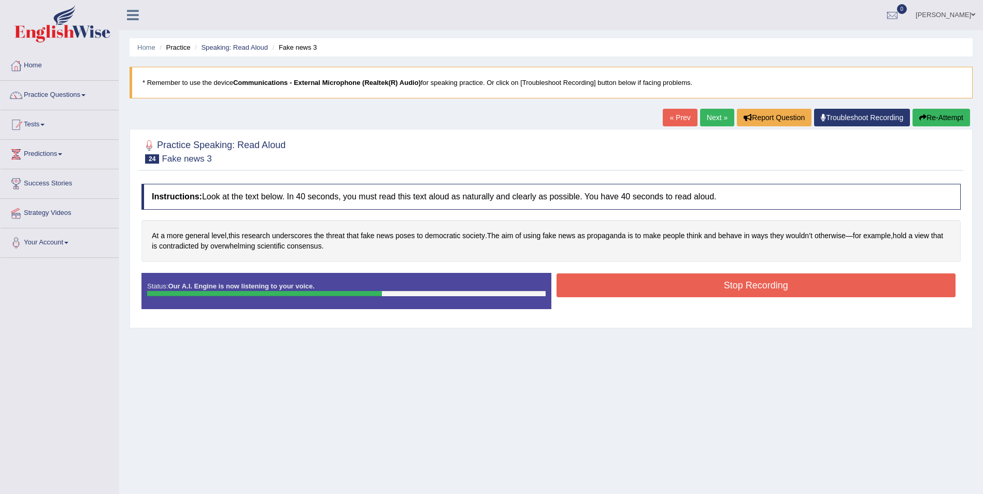
drag, startPoint x: 813, startPoint y: 283, endPoint x: 808, endPoint y: 287, distance: 6.3
click at [809, 287] on button "Stop Recording" at bounding box center [757, 286] width 400 height 24
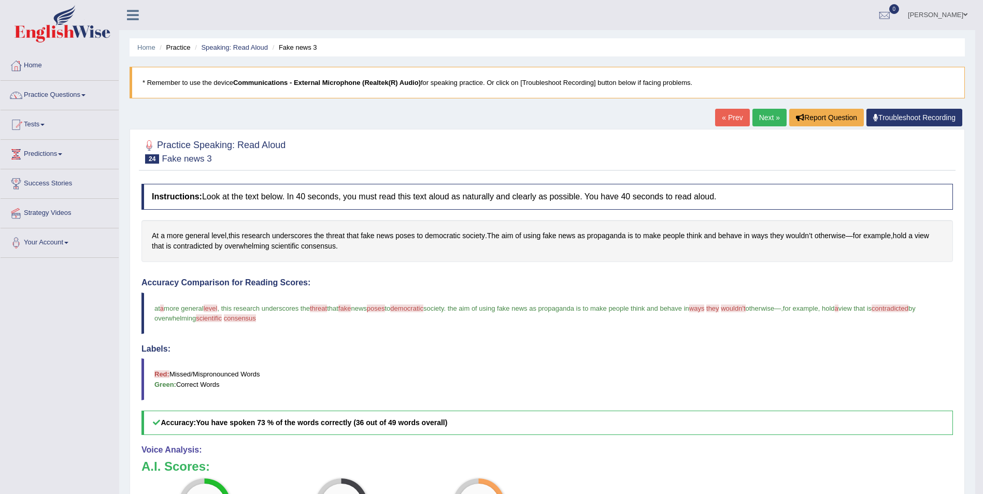
click at [768, 118] on link "Next »" at bounding box center [770, 118] width 34 height 18
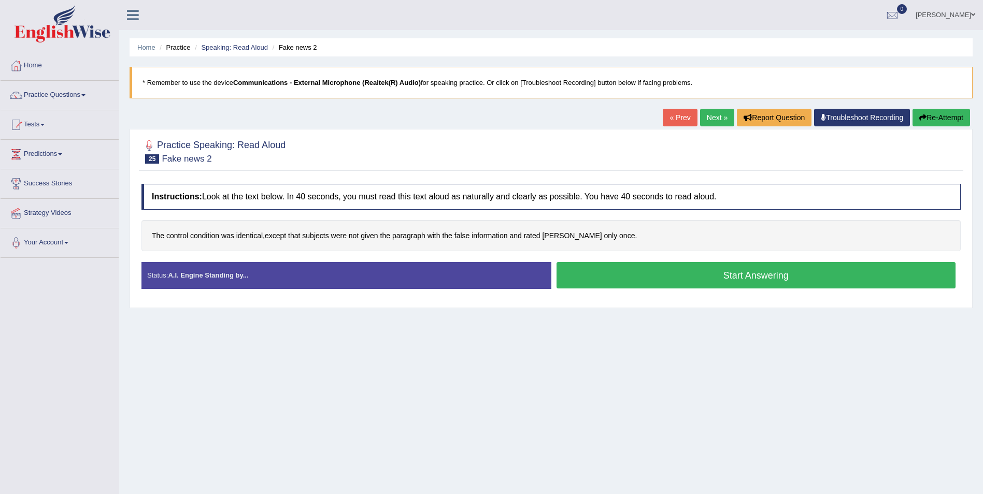
click at [734, 280] on button "Start Answering" at bounding box center [757, 275] width 400 height 26
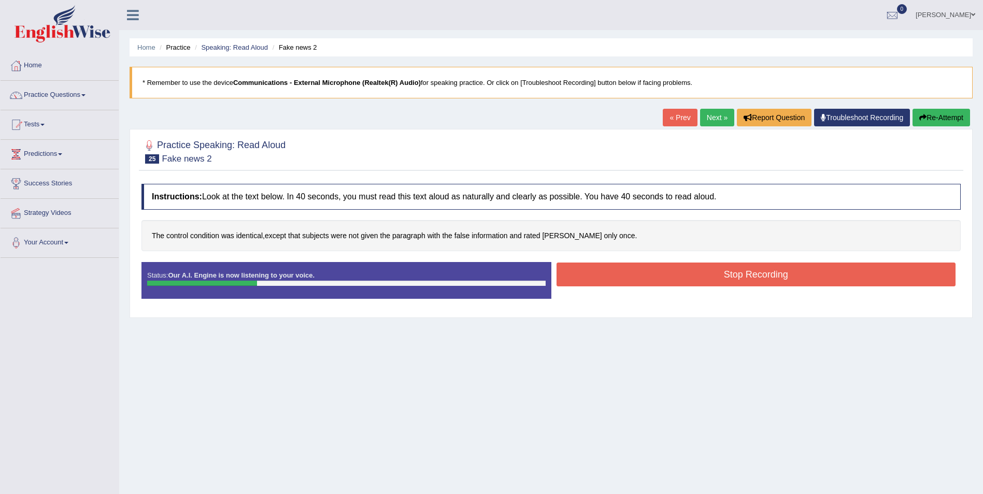
click at [749, 279] on button "Stop Recording" at bounding box center [757, 275] width 400 height 24
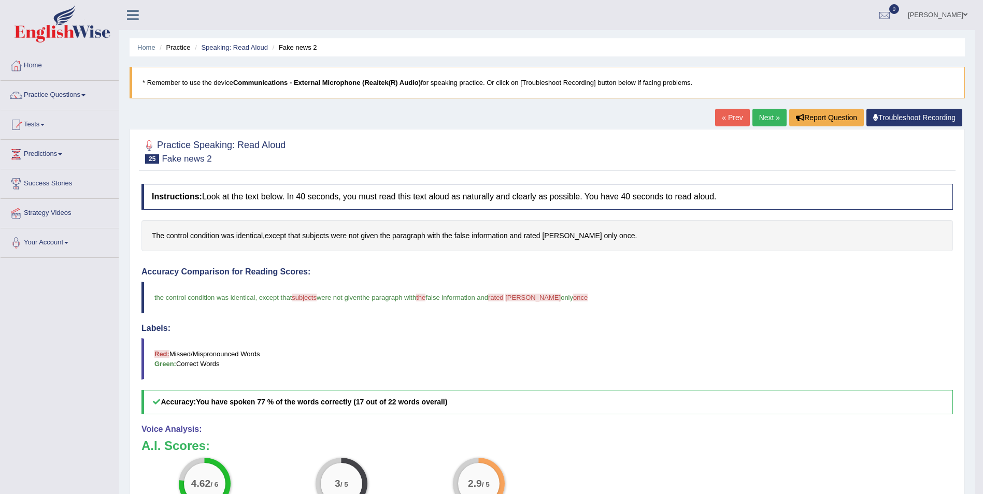
click at [772, 116] on link "Next »" at bounding box center [770, 118] width 34 height 18
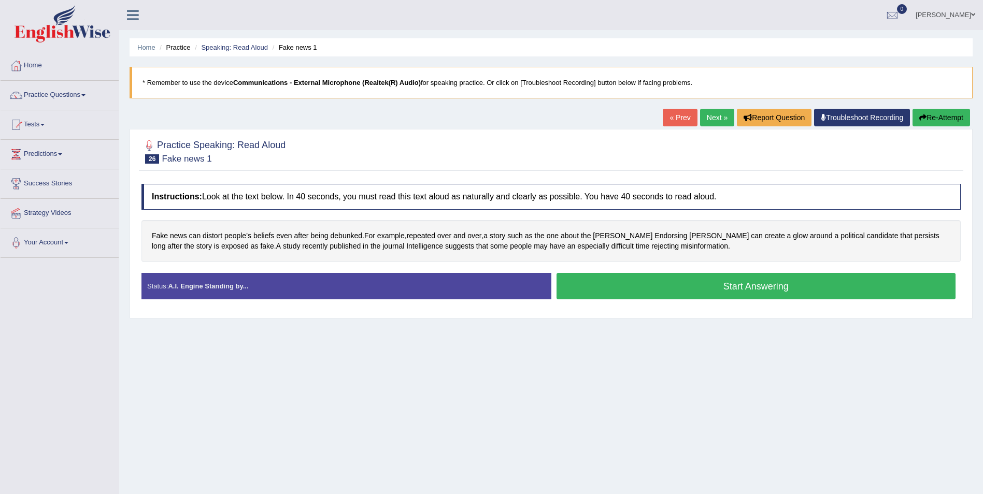
click at [746, 289] on button "Start Answering" at bounding box center [757, 286] width 400 height 26
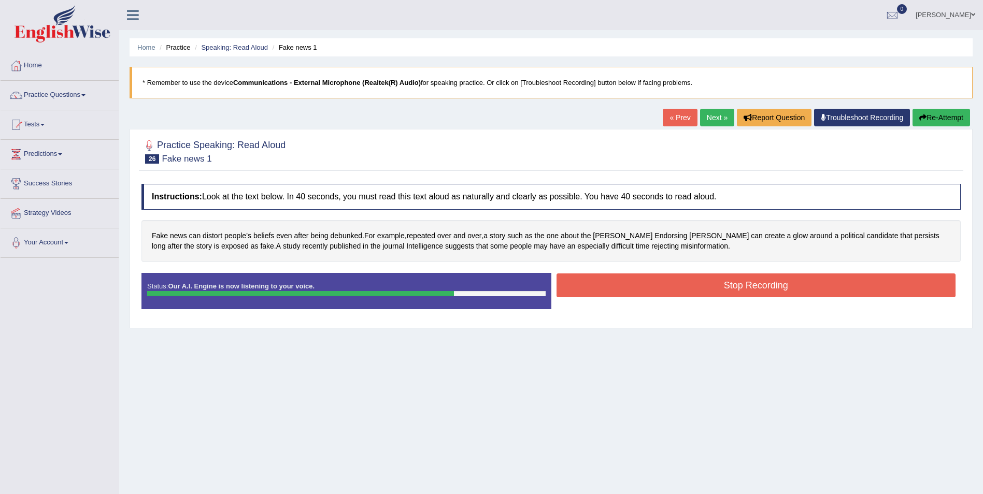
drag, startPoint x: 734, startPoint y: 301, endPoint x: 739, endPoint y: 296, distance: 6.6
click at [738, 299] on div "Status: Our A.I. Engine is now listening to your voice. Start Answering Stop Re…" at bounding box center [550, 296] width 819 height 47
click at [744, 285] on button "Stop Recording" at bounding box center [757, 286] width 400 height 24
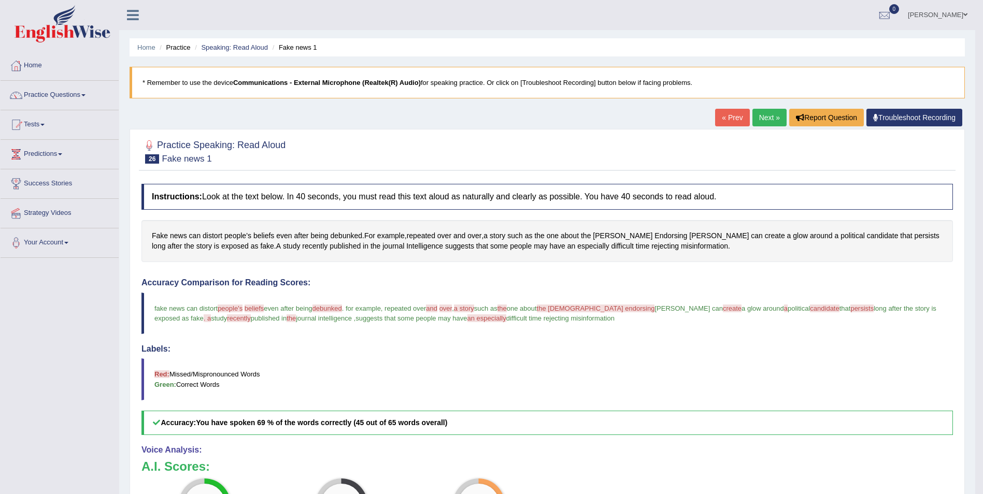
click at [764, 119] on link "Next »" at bounding box center [770, 118] width 34 height 18
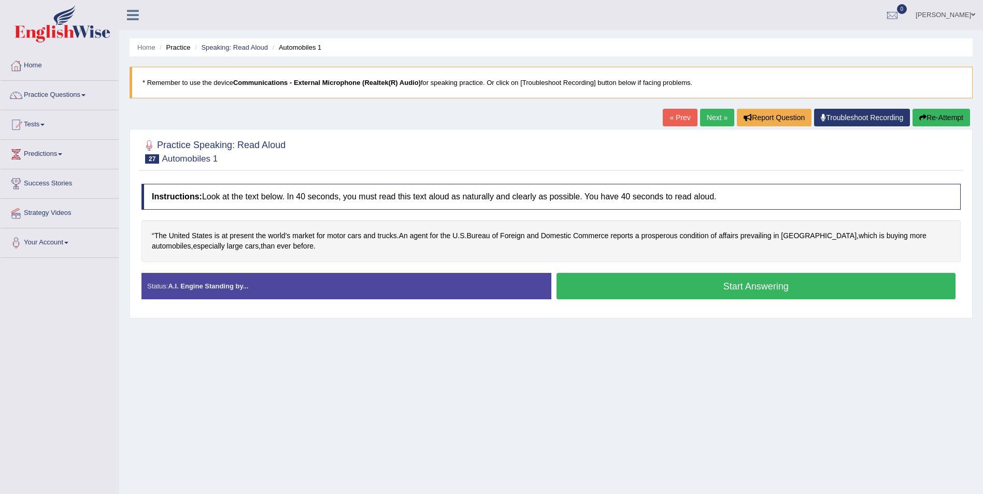
click at [753, 287] on button "Start Answering" at bounding box center [757, 286] width 400 height 26
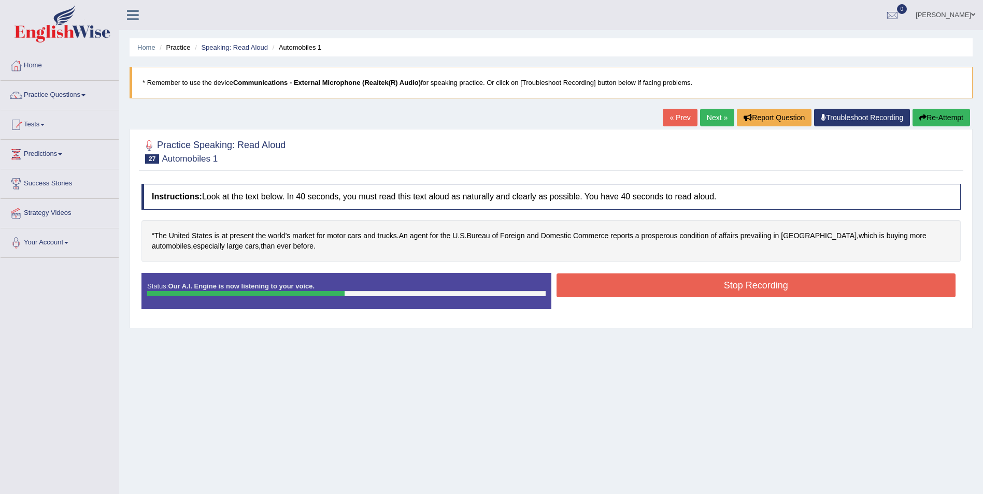
click at [749, 287] on button "Stop Recording" at bounding box center [757, 286] width 400 height 24
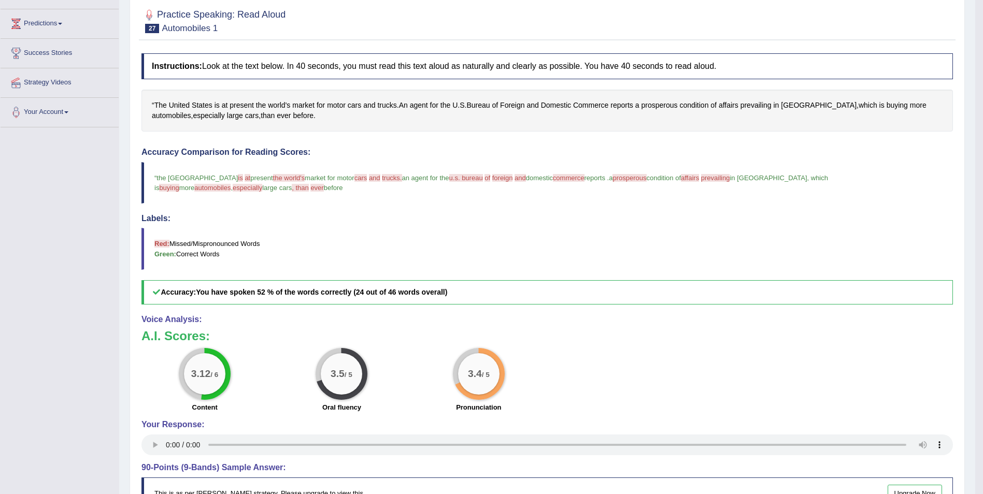
scroll to position [52, 0]
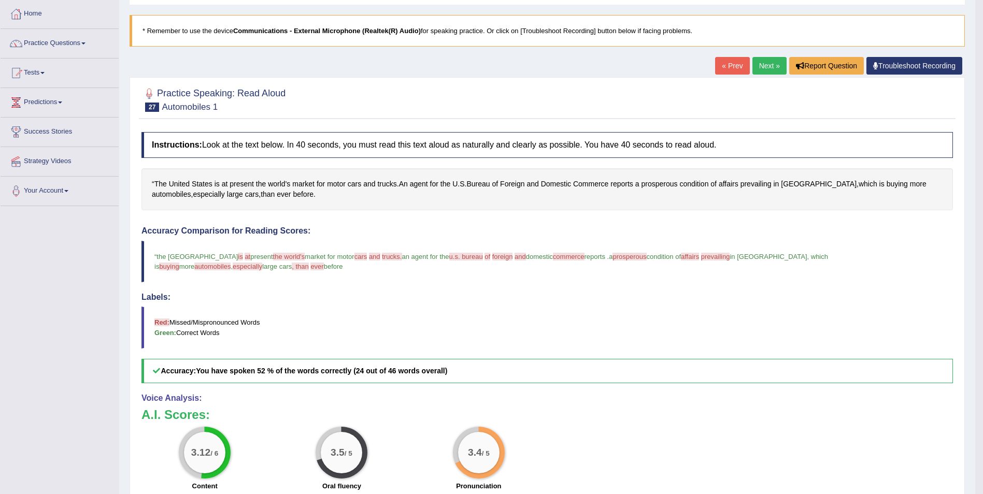
click at [768, 64] on link "Next »" at bounding box center [770, 66] width 34 height 18
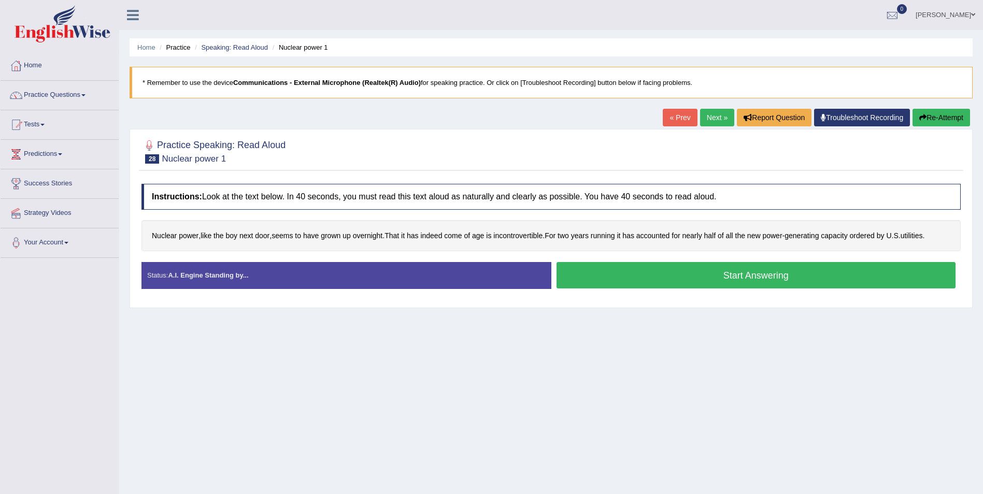
click at [760, 275] on button "Start Answering" at bounding box center [757, 275] width 400 height 26
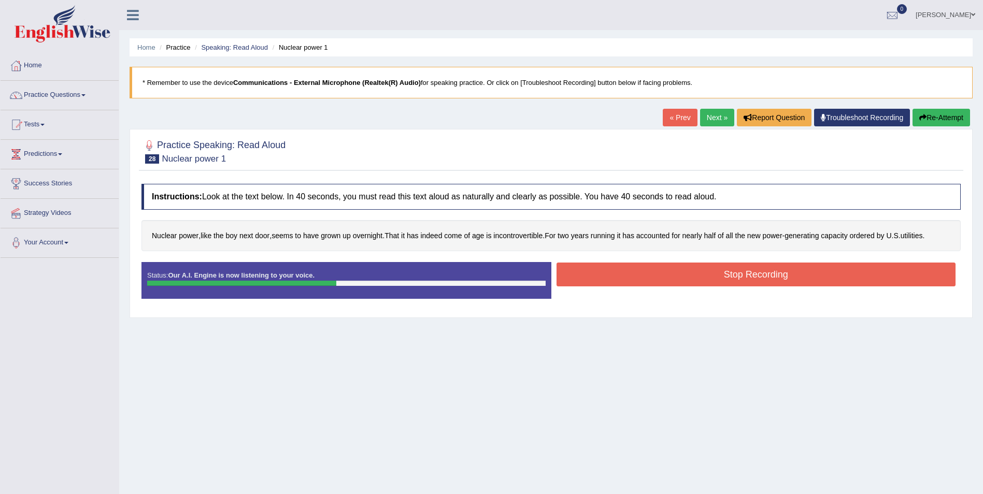
click at [778, 278] on button "Stop Recording" at bounding box center [757, 275] width 400 height 24
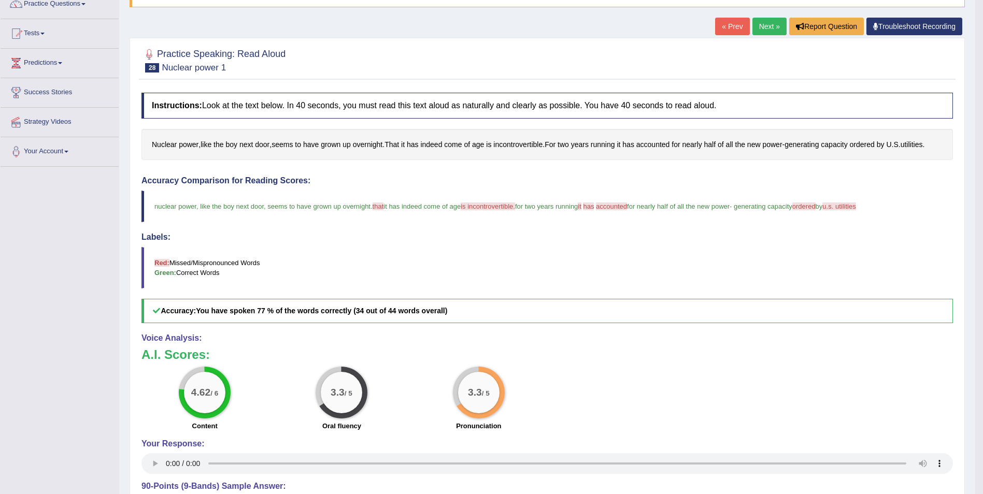
scroll to position [88, 0]
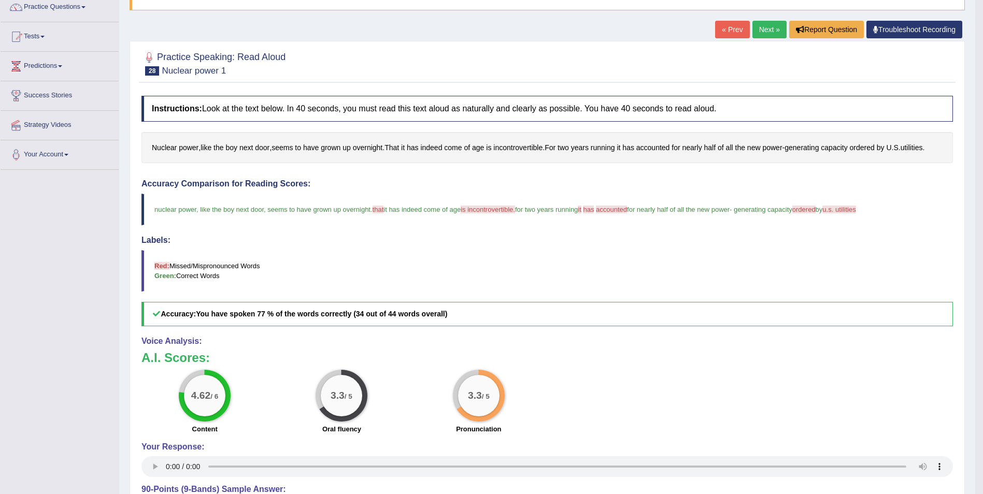
click at [762, 46] on div "Practice Speaking: Read Aloud 28 Nuclear power 1 Instructions: Look at the text…" at bounding box center [547, 323] width 835 height 565
click at [764, 32] on link "Next »" at bounding box center [770, 30] width 34 height 18
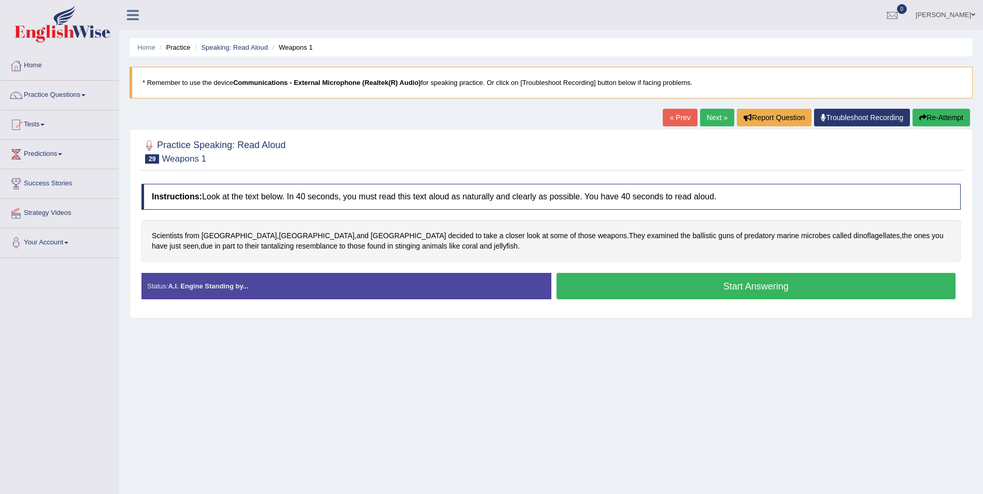
click at [758, 289] on button "Start Answering" at bounding box center [757, 286] width 400 height 26
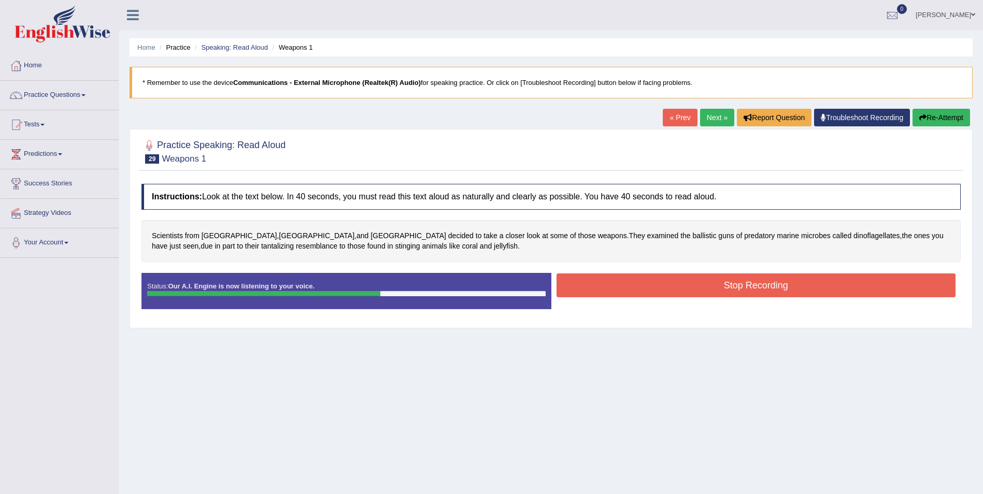
click at [762, 292] on button "Stop Recording" at bounding box center [757, 286] width 400 height 24
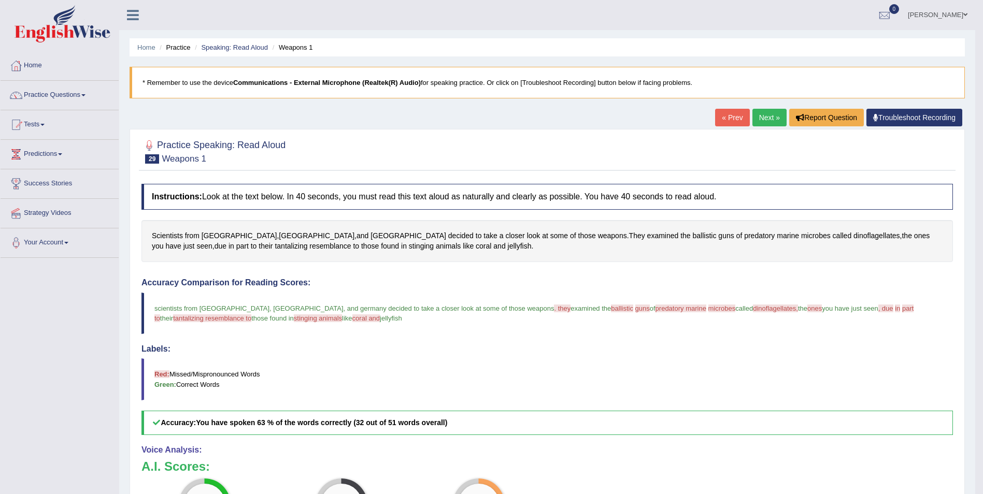
click at [770, 117] on link "Next »" at bounding box center [770, 118] width 34 height 18
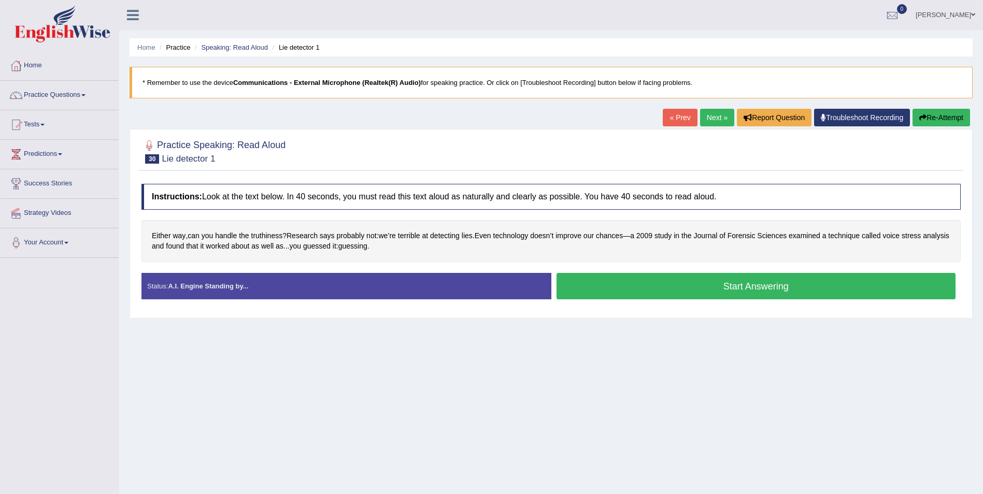
click at [682, 290] on button "Start Answering" at bounding box center [757, 286] width 400 height 26
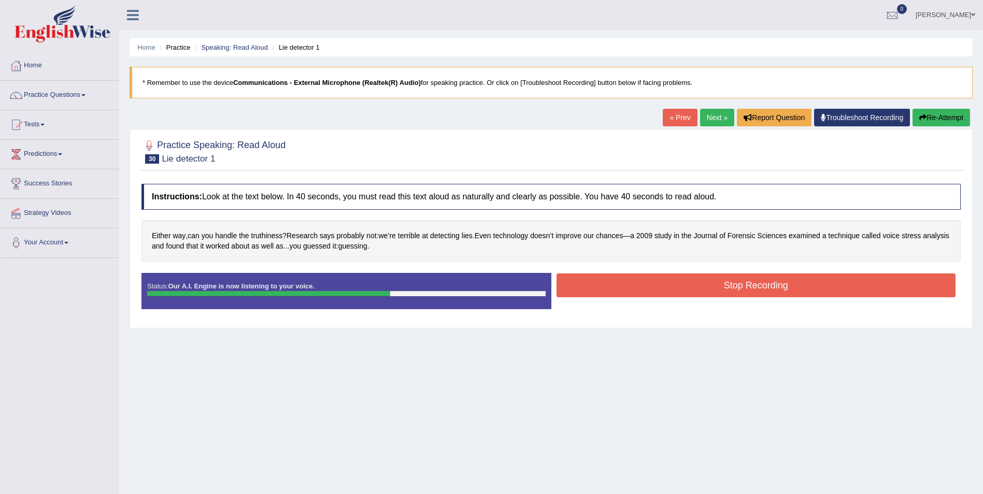
click at [695, 288] on button "Stop Recording" at bounding box center [757, 286] width 400 height 24
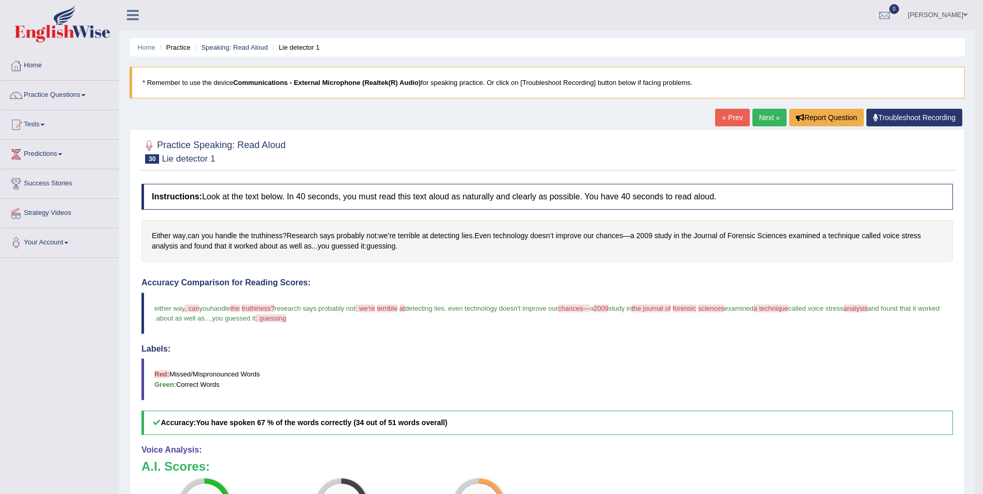
click at [766, 116] on link "Next »" at bounding box center [770, 118] width 34 height 18
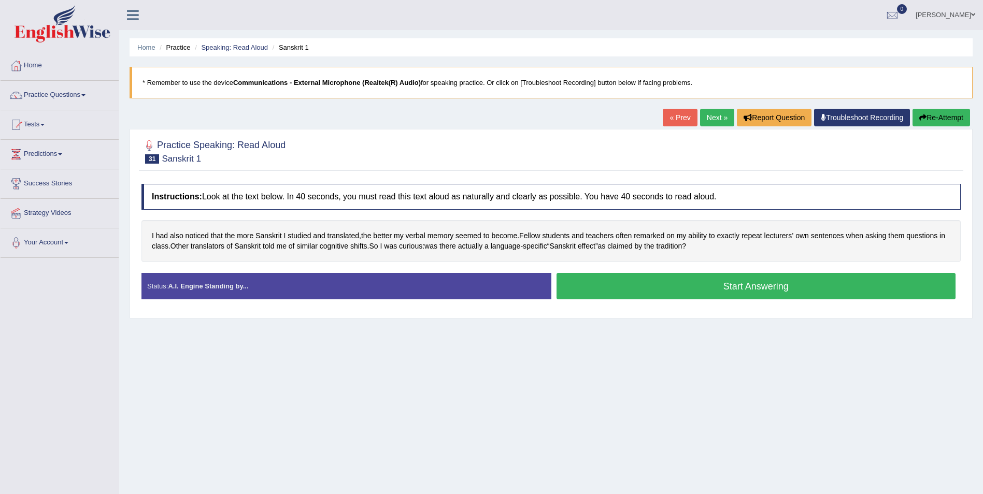
click at [637, 290] on button "Start Answering" at bounding box center [757, 286] width 400 height 26
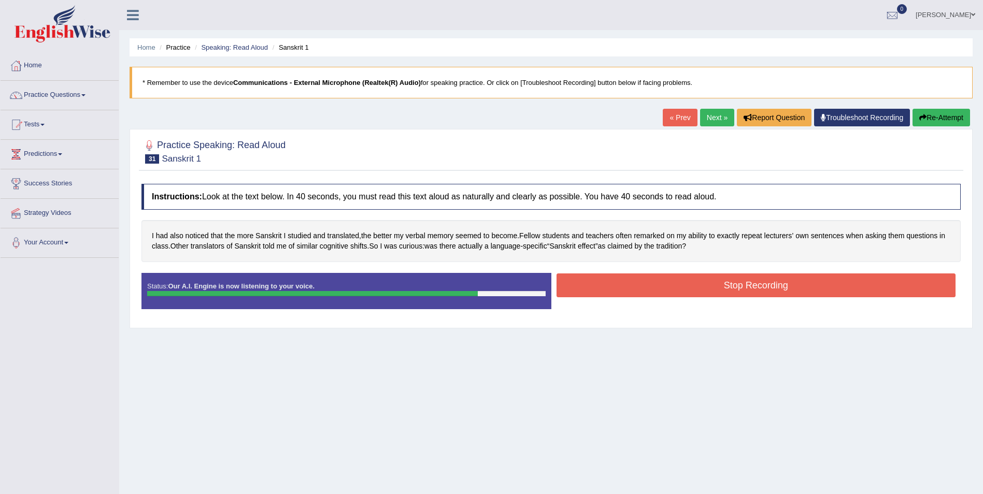
click at [775, 287] on button "Stop Recording" at bounding box center [757, 286] width 400 height 24
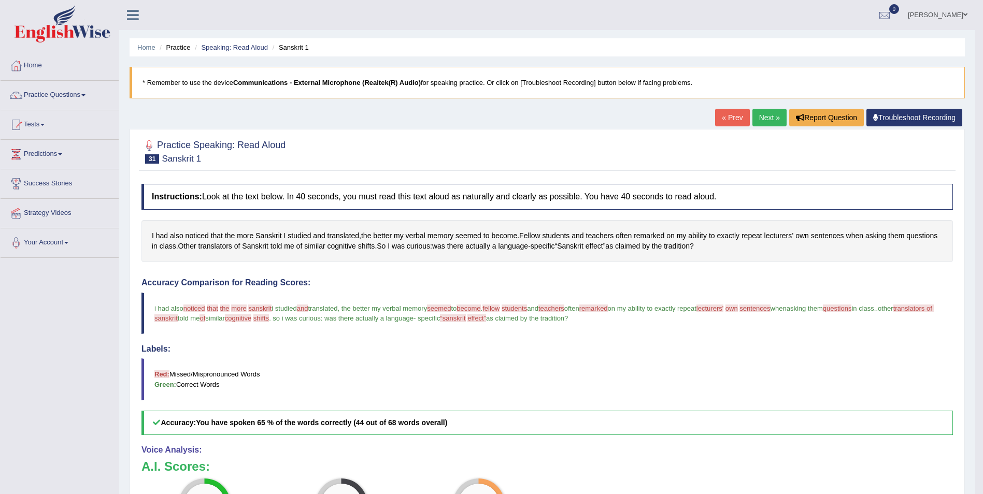
click at [768, 117] on link "Next »" at bounding box center [770, 118] width 34 height 18
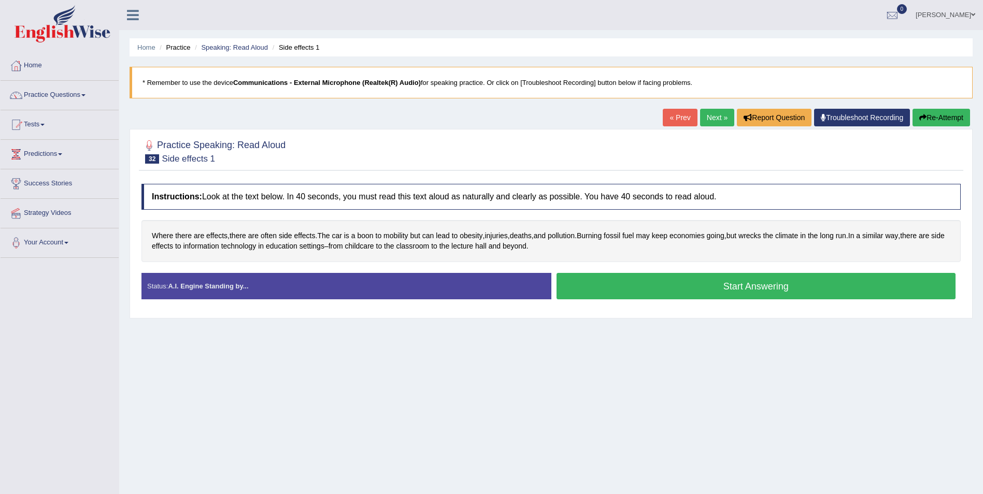
click at [747, 280] on button "Start Answering" at bounding box center [757, 286] width 400 height 26
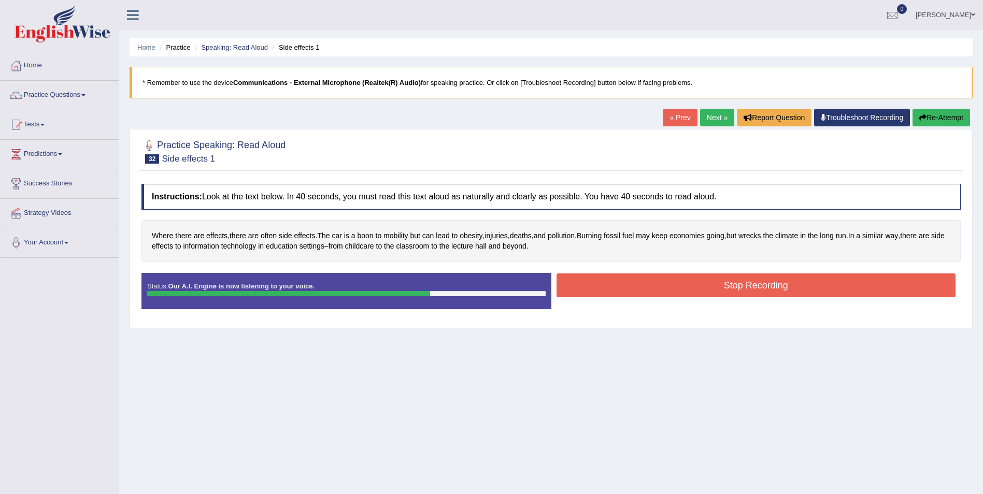
click at [744, 286] on button "Stop Recording" at bounding box center [757, 286] width 400 height 24
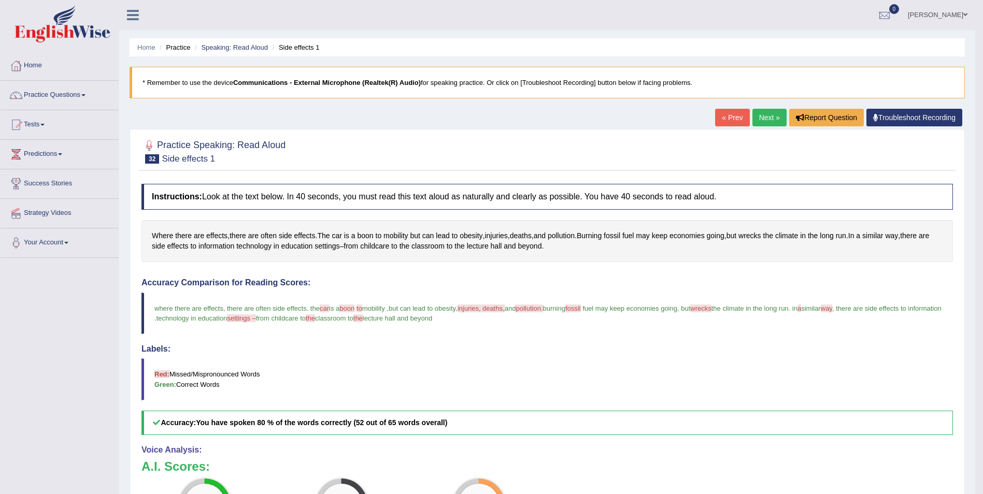
click at [771, 115] on link "Next »" at bounding box center [770, 118] width 34 height 18
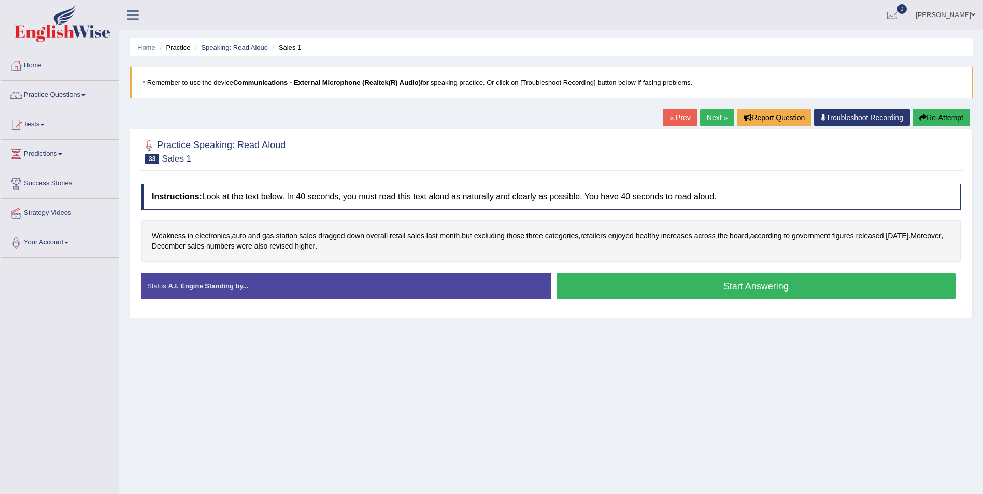
click at [721, 289] on button "Start Answering" at bounding box center [757, 286] width 400 height 26
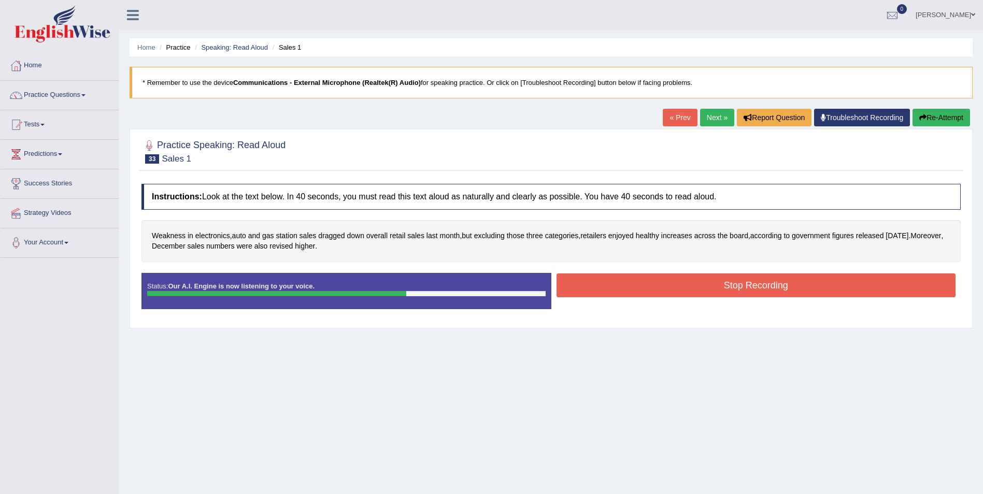
click at [723, 286] on button "Stop Recording" at bounding box center [757, 286] width 400 height 24
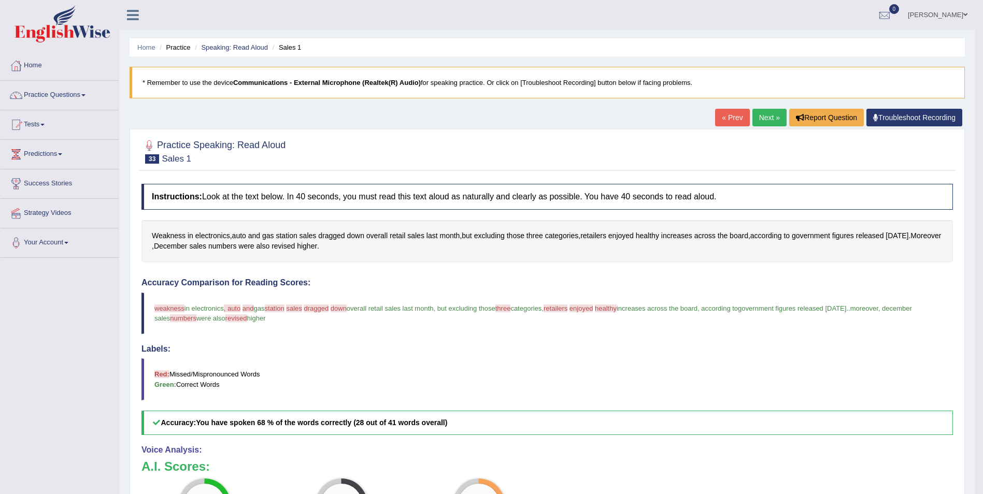
click at [764, 116] on link "Next »" at bounding box center [770, 118] width 34 height 18
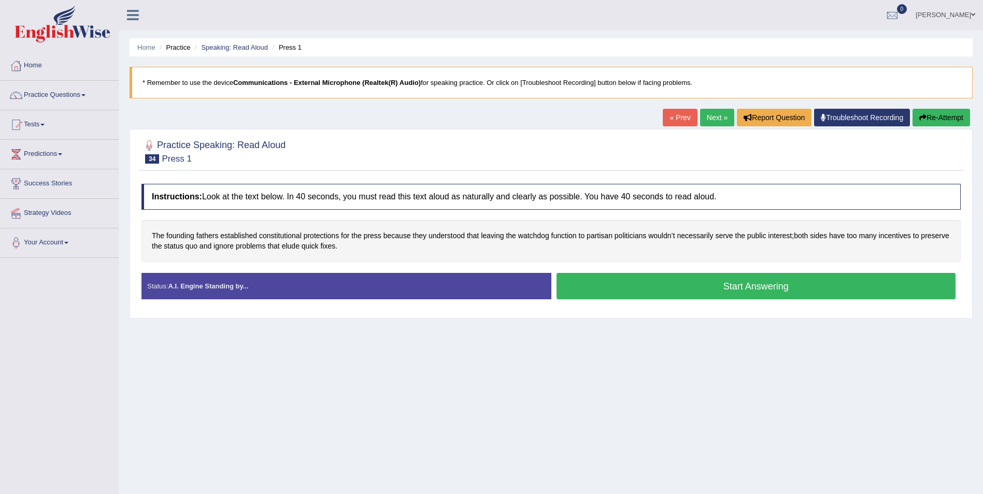
click at [748, 290] on button "Start Answering" at bounding box center [757, 286] width 400 height 26
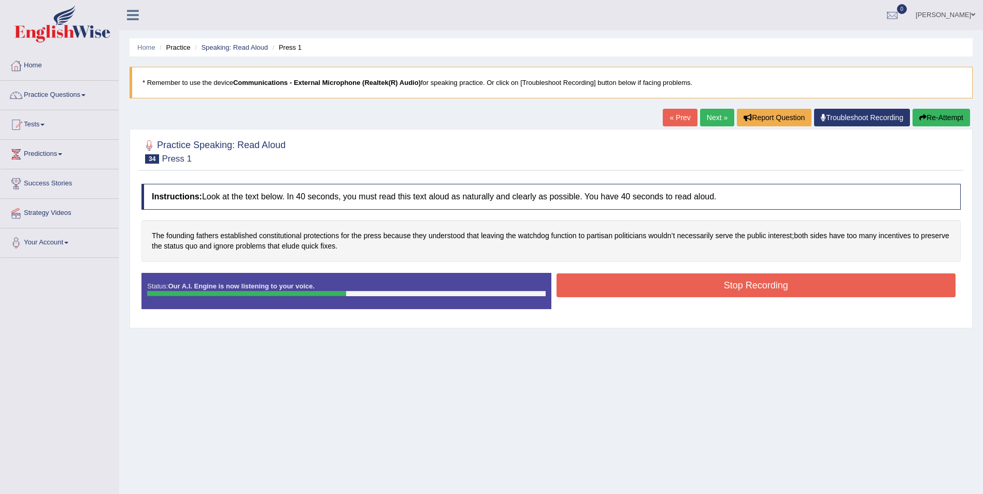
drag, startPoint x: 732, startPoint y: 273, endPoint x: 729, endPoint y: 277, distance: 5.3
click at [730, 275] on div "Instructions: Look at the text below. In 40 seconds, you must read this text al…" at bounding box center [551, 251] width 825 height 144
click at [723, 285] on button "Stop Recording" at bounding box center [757, 286] width 400 height 24
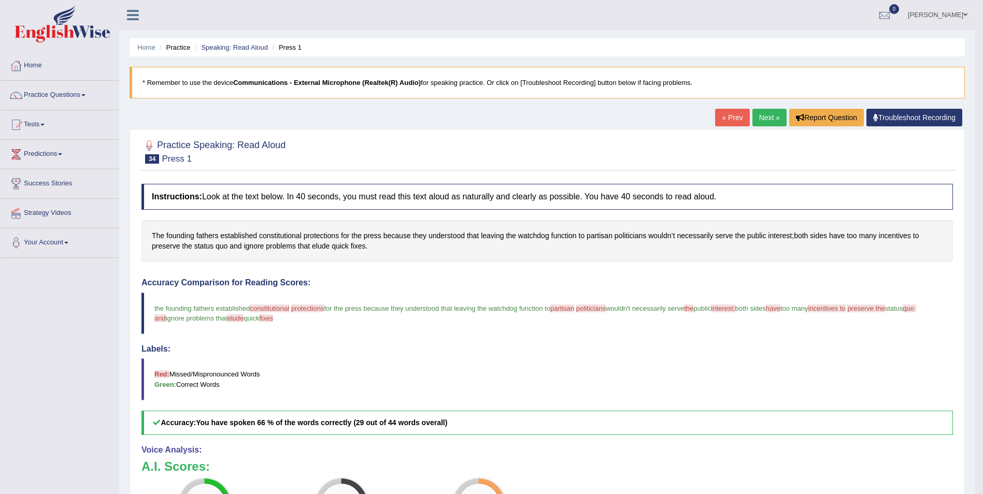
click at [761, 116] on link "Next »" at bounding box center [770, 118] width 34 height 18
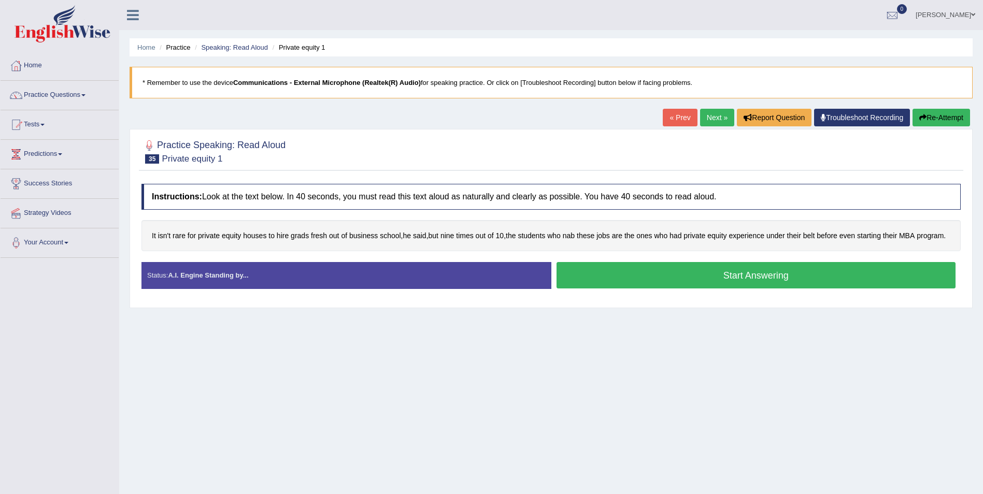
click at [763, 279] on button "Start Answering" at bounding box center [757, 275] width 400 height 26
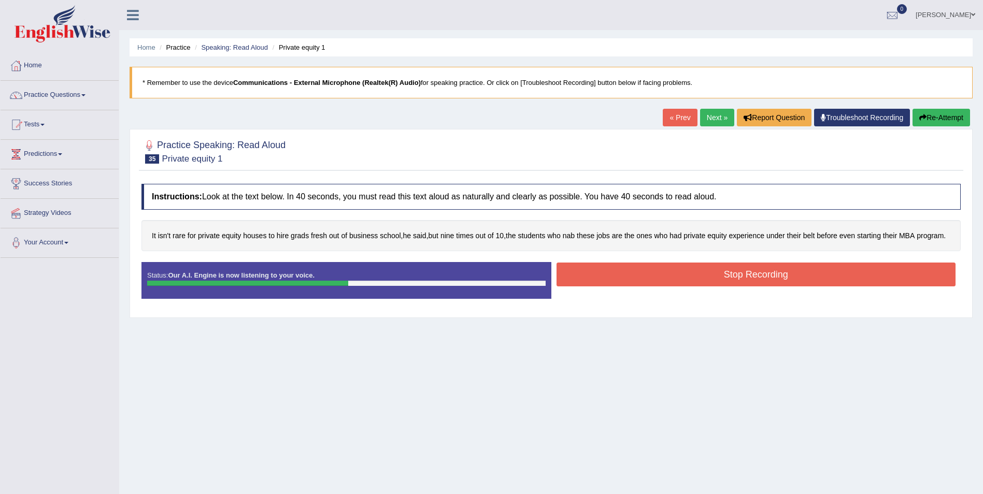
click at [796, 277] on button "Stop Recording" at bounding box center [757, 275] width 400 height 24
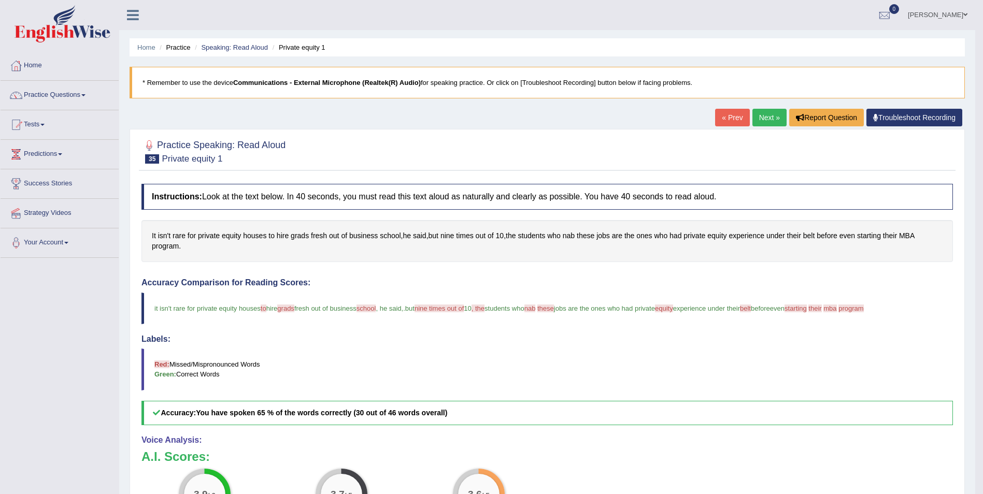
click at [767, 117] on link "Next »" at bounding box center [770, 118] width 34 height 18
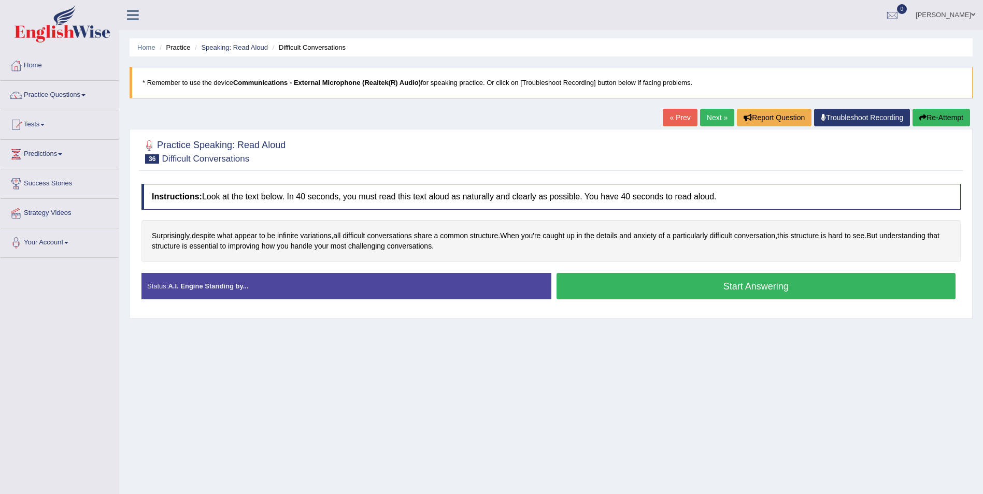
click at [739, 288] on button "Start Answering" at bounding box center [757, 286] width 400 height 26
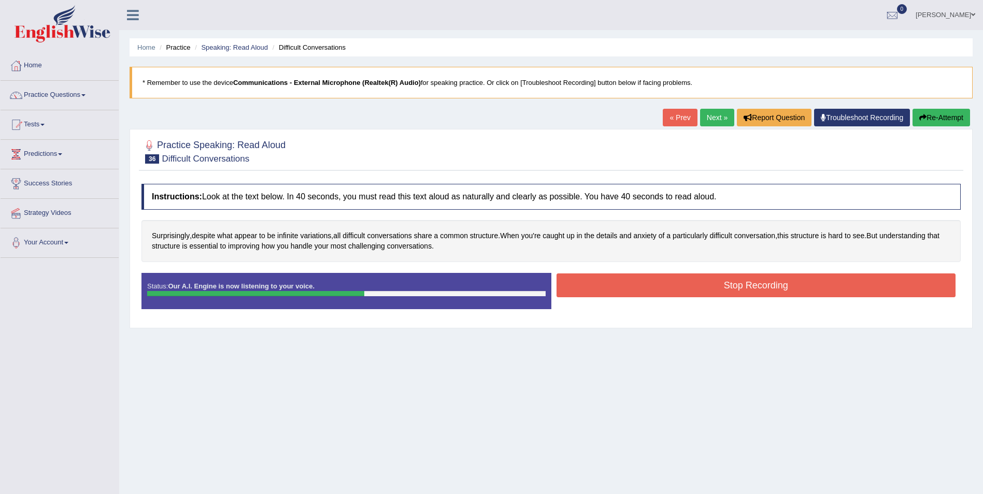
click at [723, 285] on button "Stop Recording" at bounding box center [757, 286] width 400 height 24
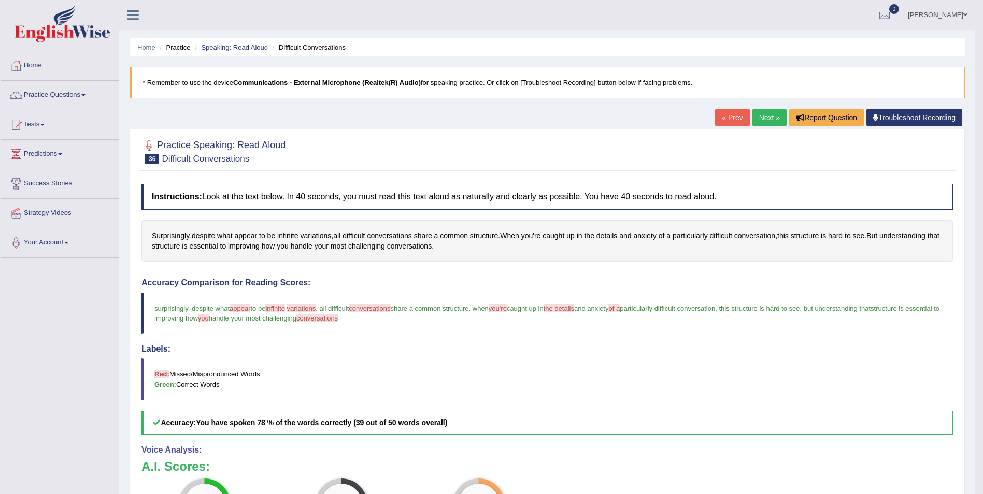
click at [767, 120] on link "Next »" at bounding box center [770, 118] width 34 height 18
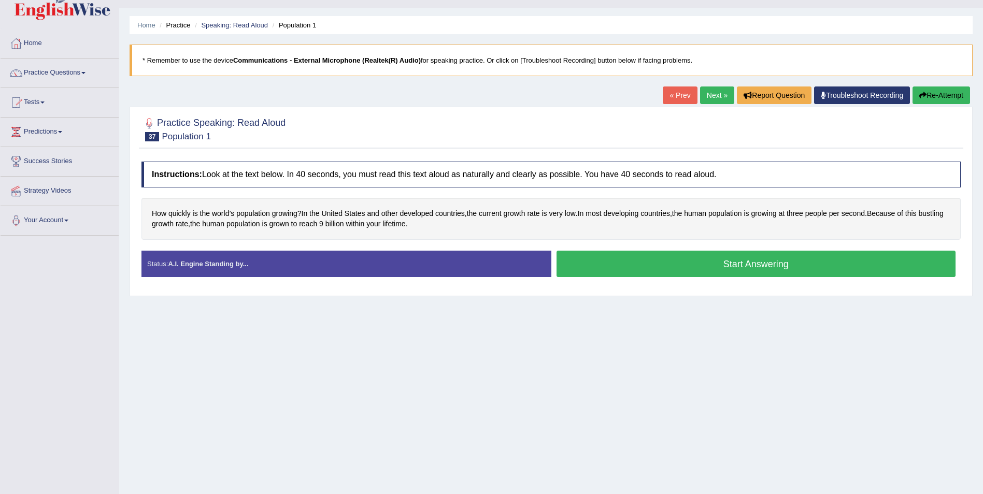
scroll to position [28, 0]
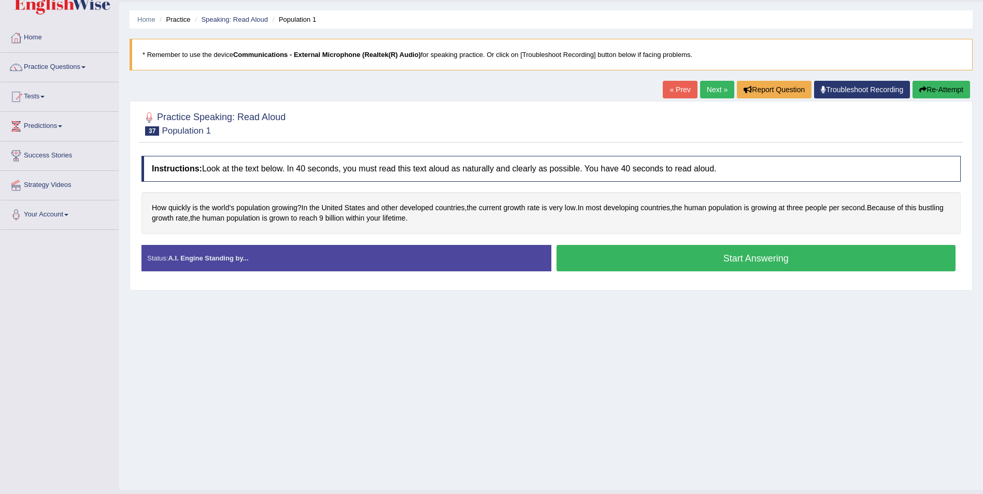
click at [749, 257] on button "Start Answering" at bounding box center [757, 258] width 400 height 26
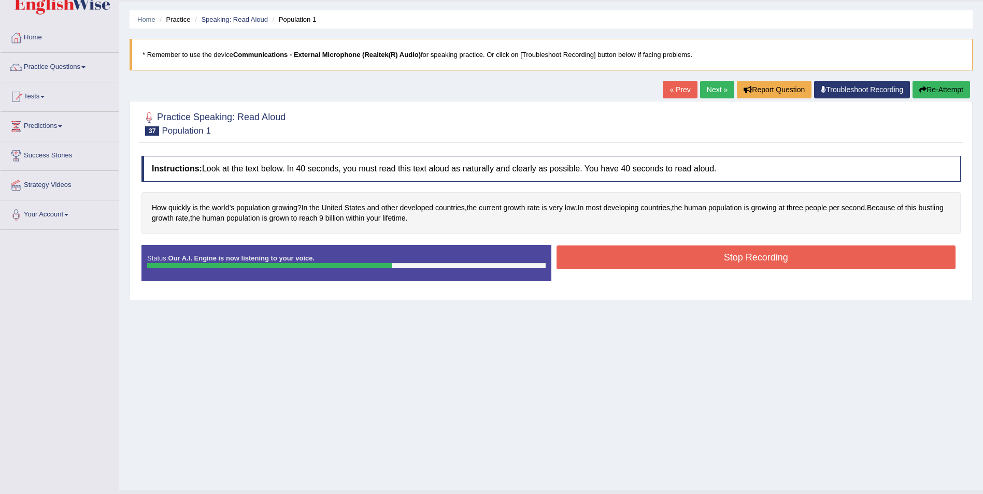
click at [790, 261] on button "Stop Recording" at bounding box center [757, 258] width 400 height 24
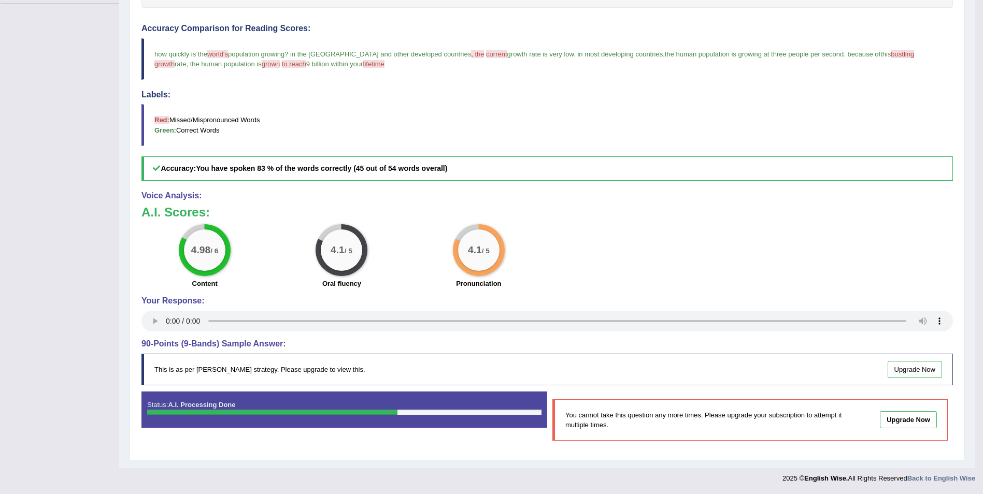
scroll to position [0, 0]
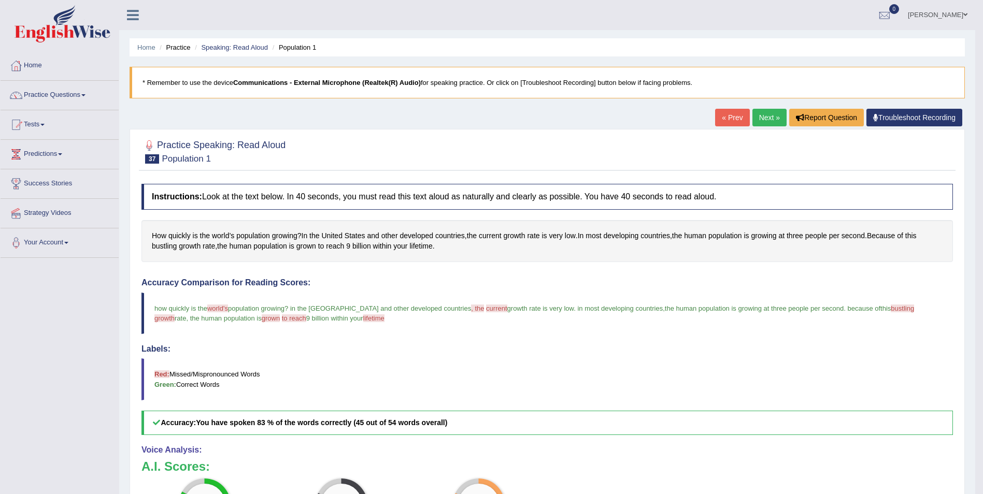
click at [766, 118] on link "Next »" at bounding box center [770, 118] width 34 height 18
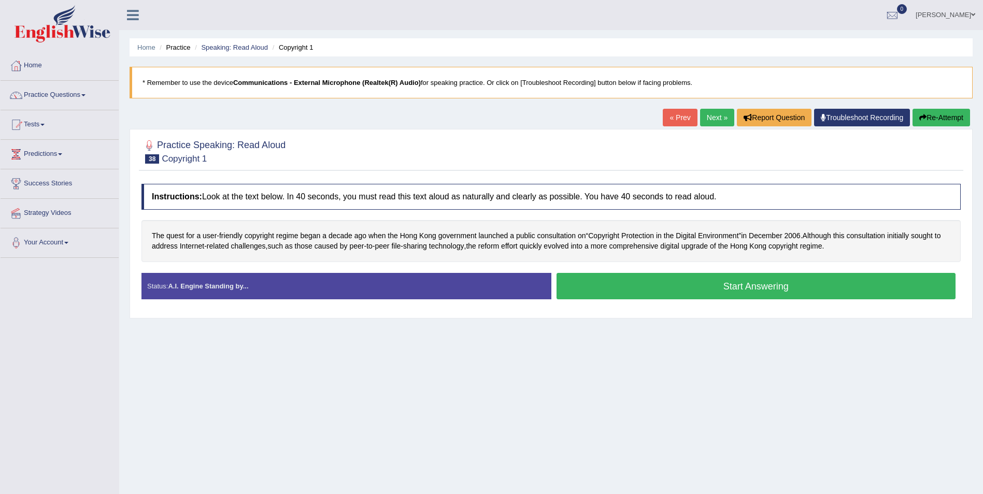
click at [774, 289] on button "Start Answering" at bounding box center [757, 286] width 400 height 26
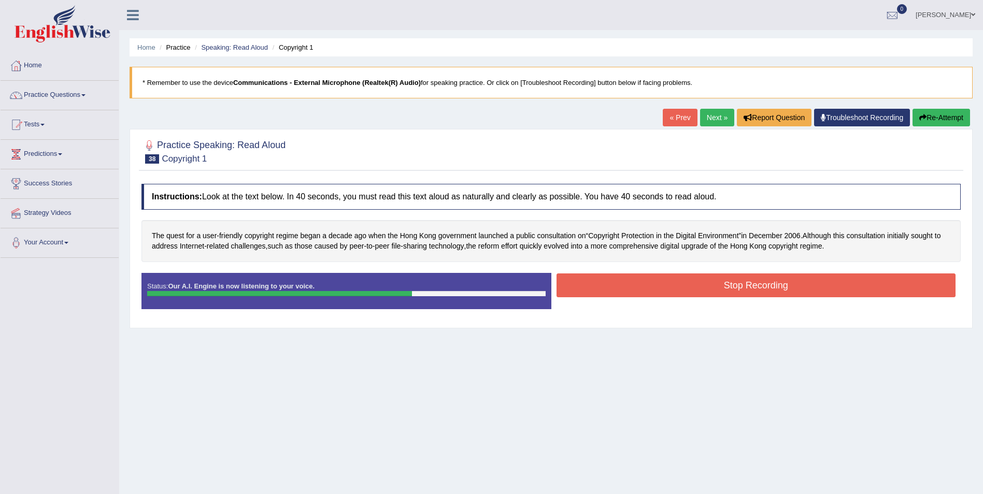
click at [770, 285] on button "Stop Recording" at bounding box center [757, 286] width 400 height 24
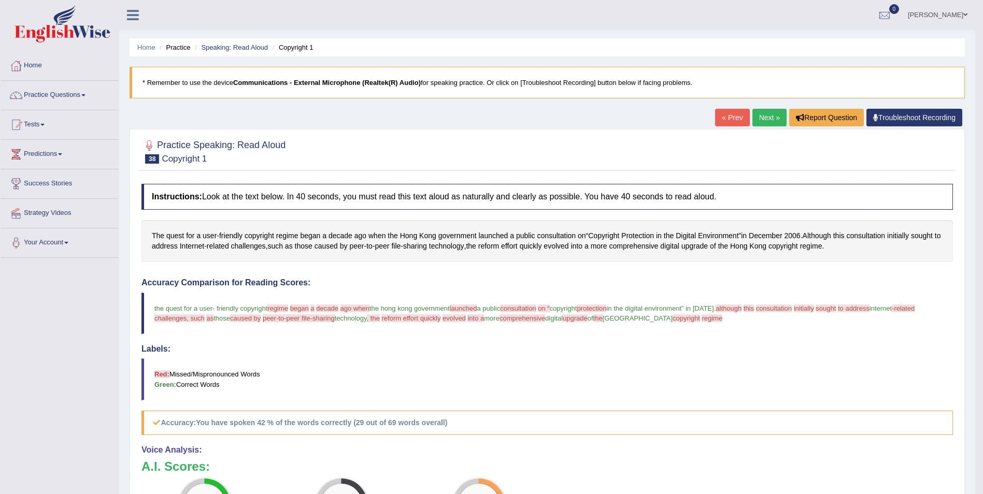
click at [769, 120] on link "Next »" at bounding box center [770, 118] width 34 height 18
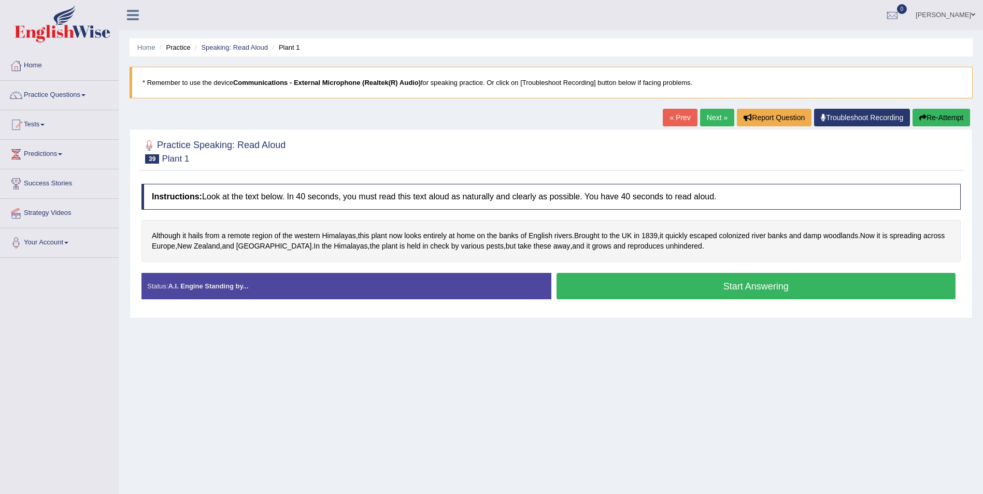
click at [782, 287] on button "Start Answering" at bounding box center [757, 286] width 400 height 26
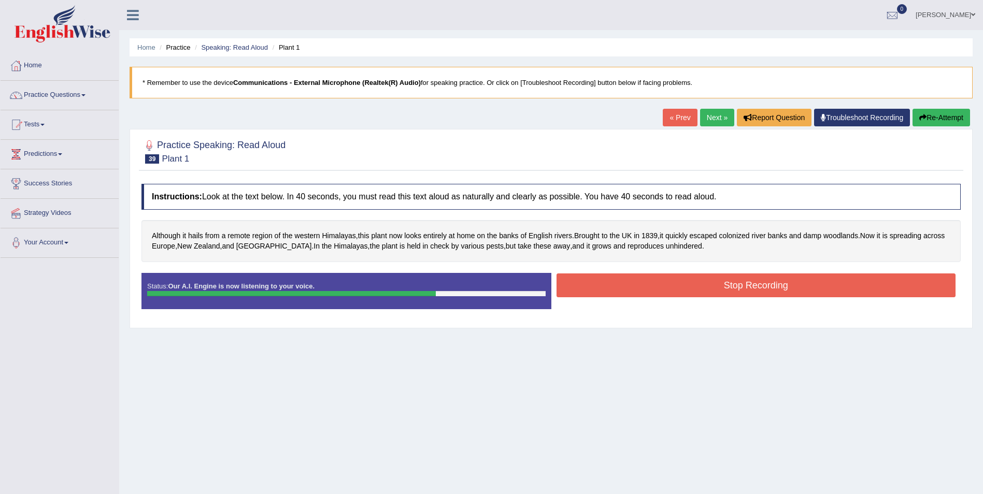
click at [764, 284] on button "Stop Recording" at bounding box center [757, 286] width 400 height 24
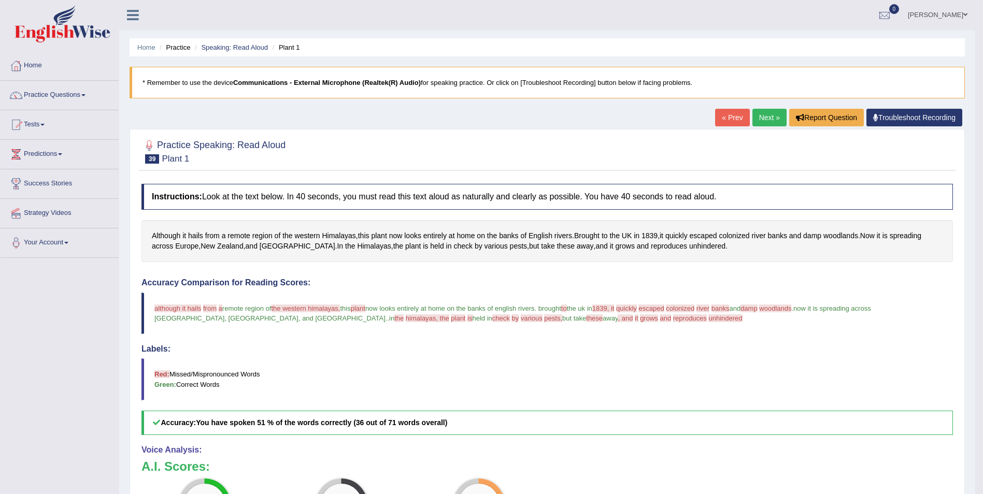
click at [775, 118] on link "Next »" at bounding box center [770, 118] width 34 height 18
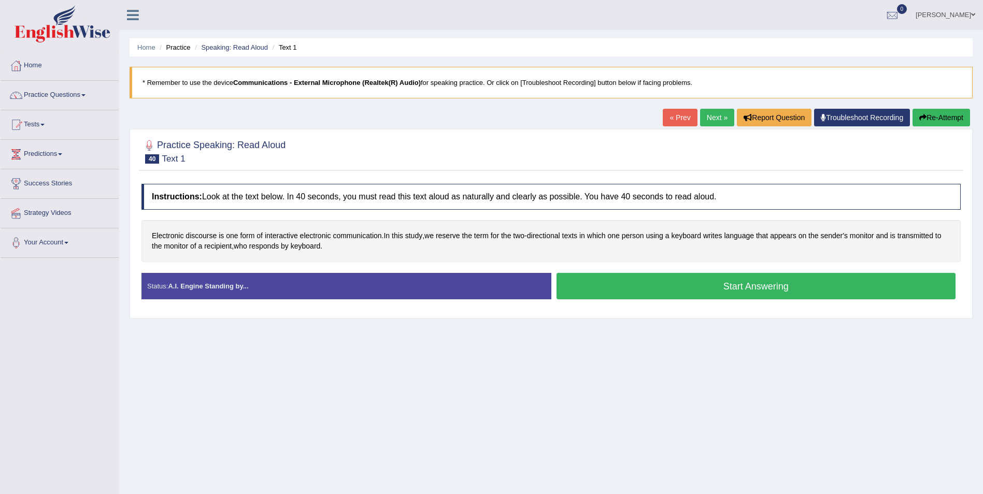
click at [699, 296] on button "Start Answering" at bounding box center [757, 286] width 400 height 26
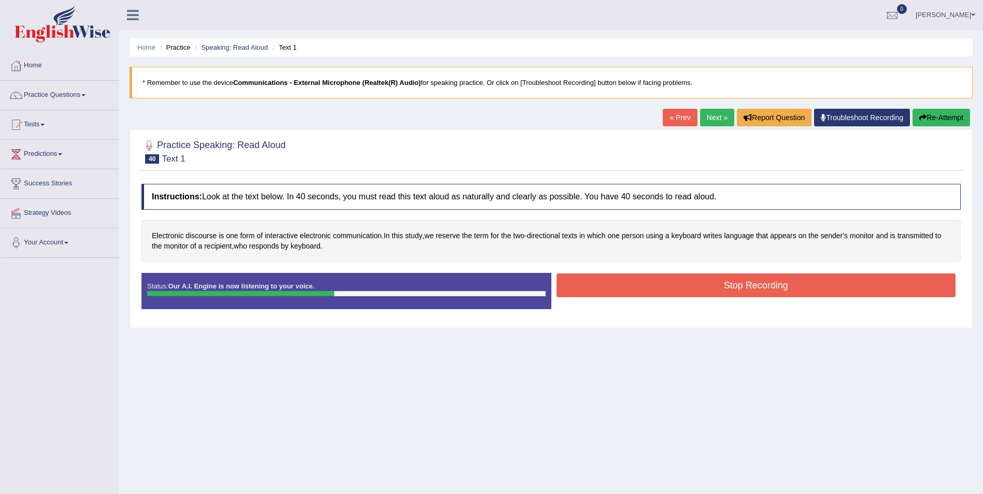
drag, startPoint x: 702, startPoint y: 282, endPoint x: 702, endPoint y: 288, distance: 5.7
click at [703, 282] on button "Stop Recording" at bounding box center [757, 286] width 400 height 24
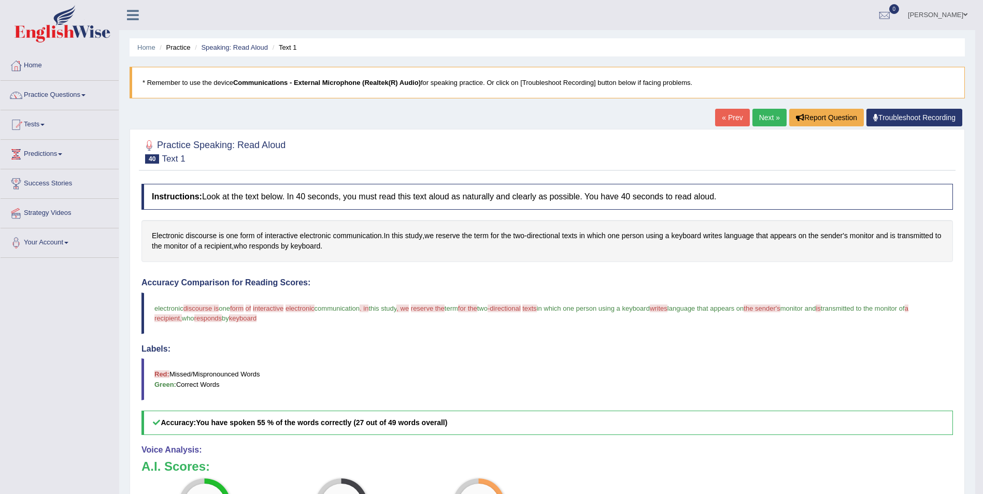
click at [764, 119] on link "Next »" at bounding box center [770, 118] width 34 height 18
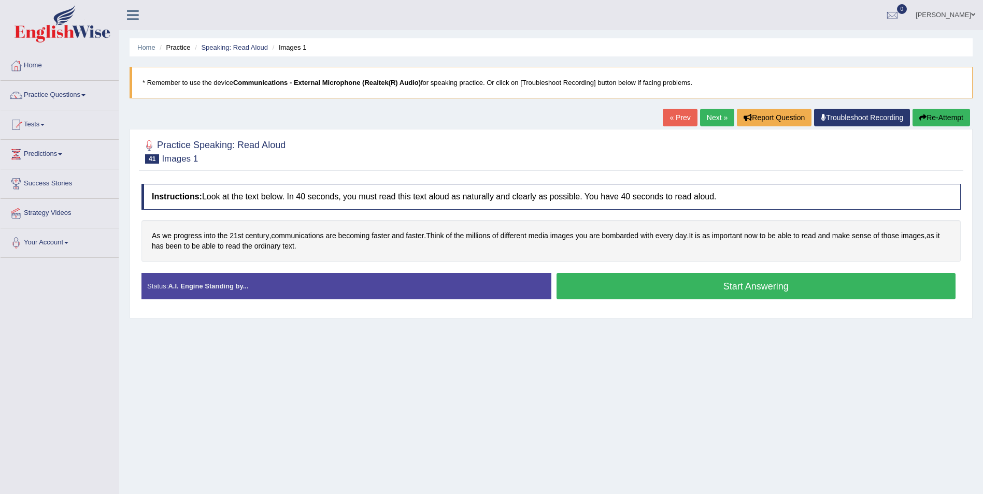
click at [772, 293] on button "Start Answering" at bounding box center [757, 286] width 400 height 26
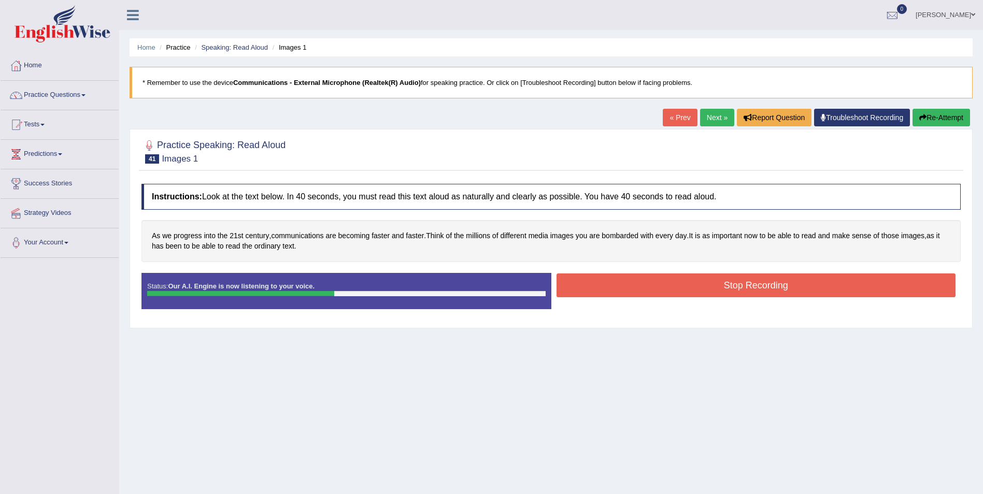
drag, startPoint x: 698, startPoint y: 293, endPoint x: 692, endPoint y: 295, distance: 5.4
click at [698, 295] on button "Stop Recording" at bounding box center [757, 286] width 400 height 24
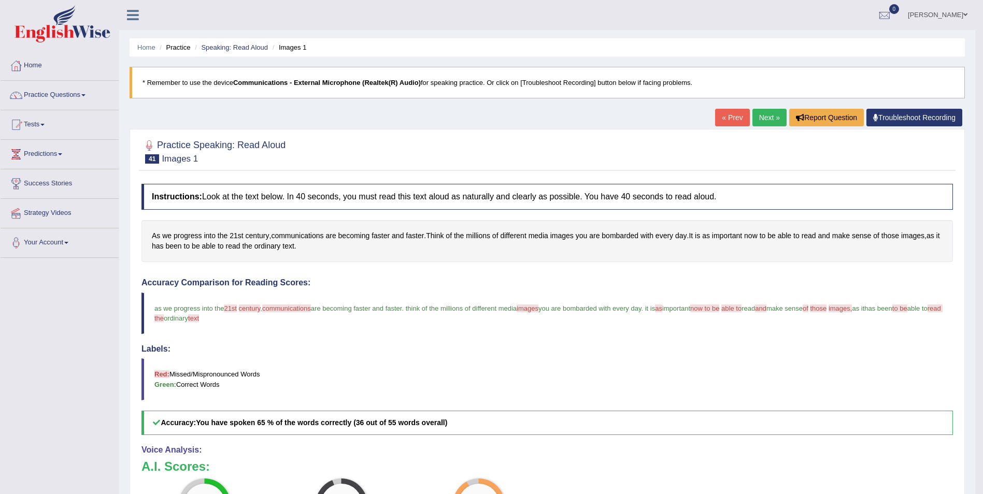
click at [766, 116] on link "Next »" at bounding box center [770, 118] width 34 height 18
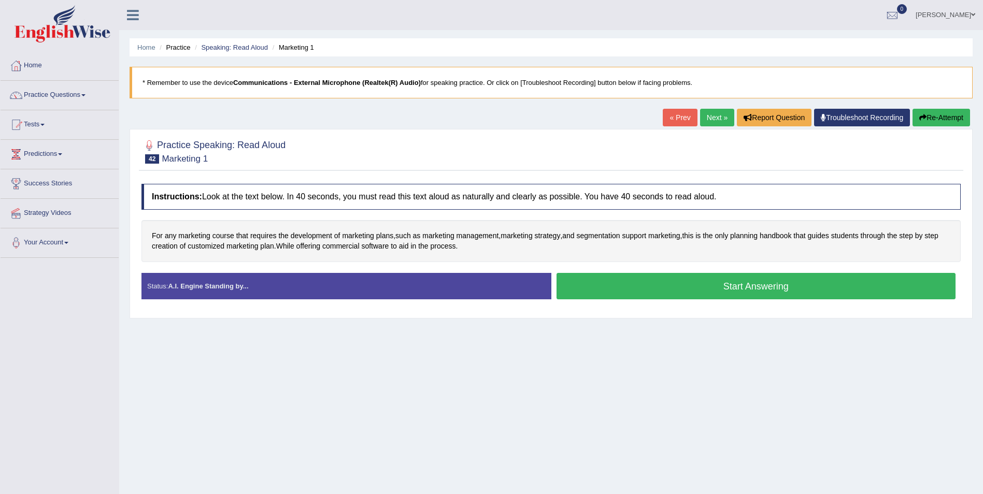
click at [707, 287] on button "Start Answering" at bounding box center [757, 286] width 400 height 26
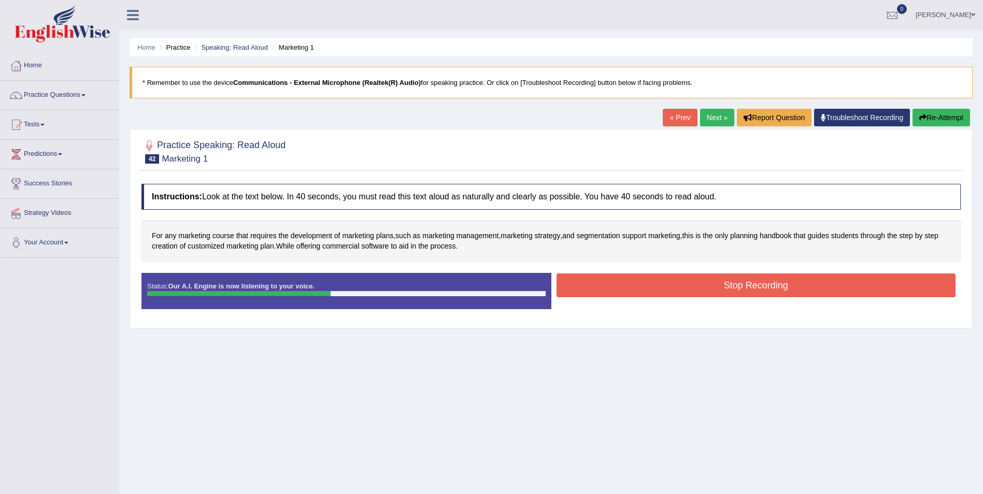
click at [773, 286] on button "Stop Recording" at bounding box center [757, 286] width 400 height 24
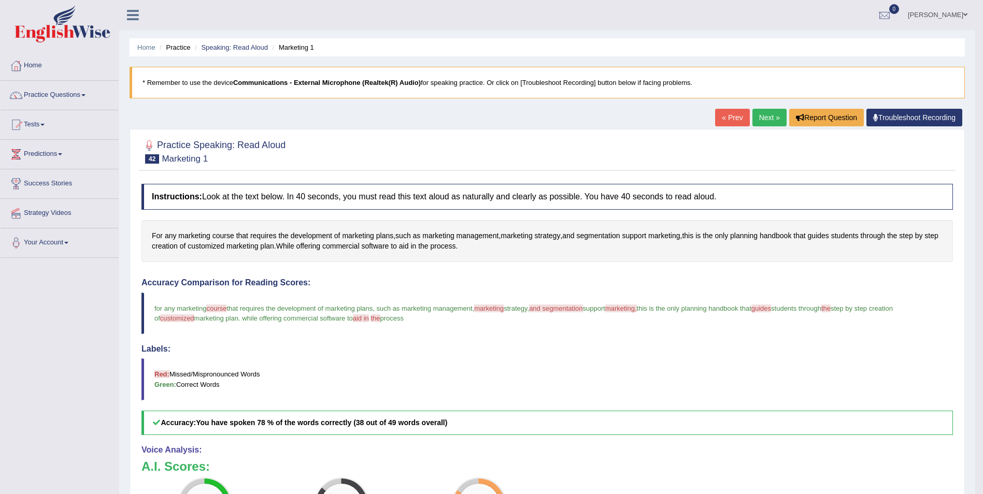
click at [770, 119] on link "Next »" at bounding box center [770, 118] width 34 height 18
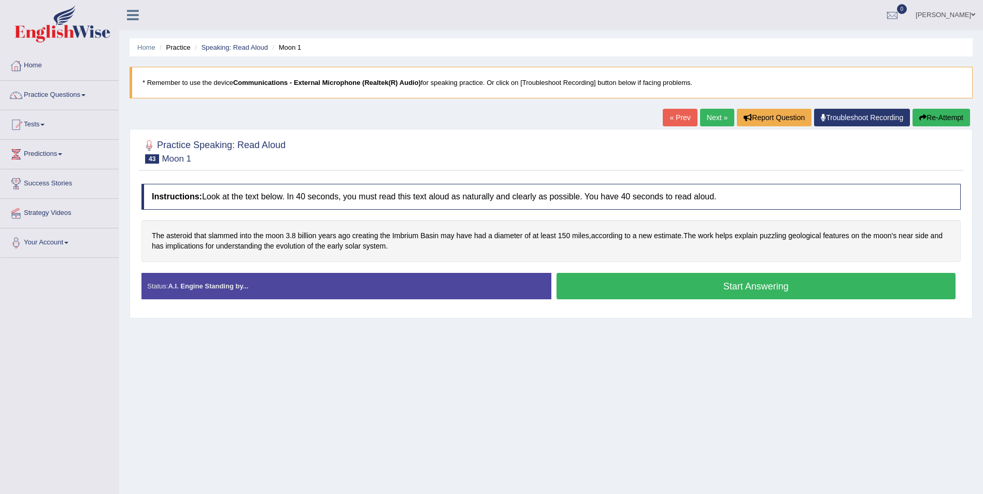
click at [677, 288] on button "Start Answering" at bounding box center [757, 286] width 400 height 26
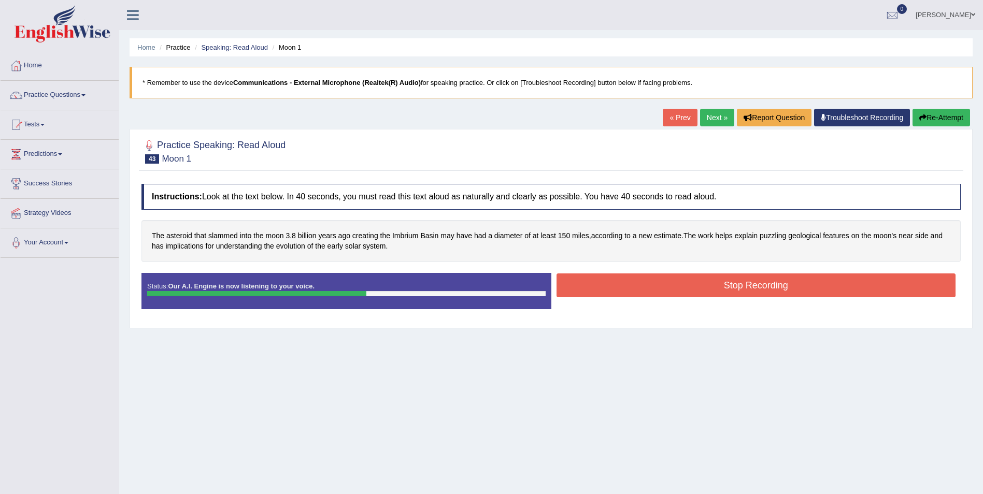
click at [715, 285] on button "Stop Recording" at bounding box center [757, 286] width 400 height 24
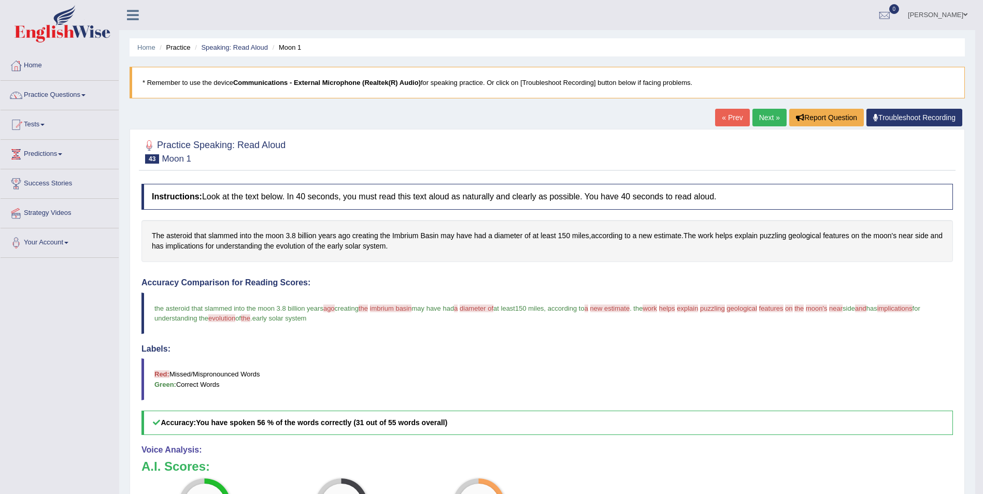
click at [770, 117] on link "Next »" at bounding box center [770, 118] width 34 height 18
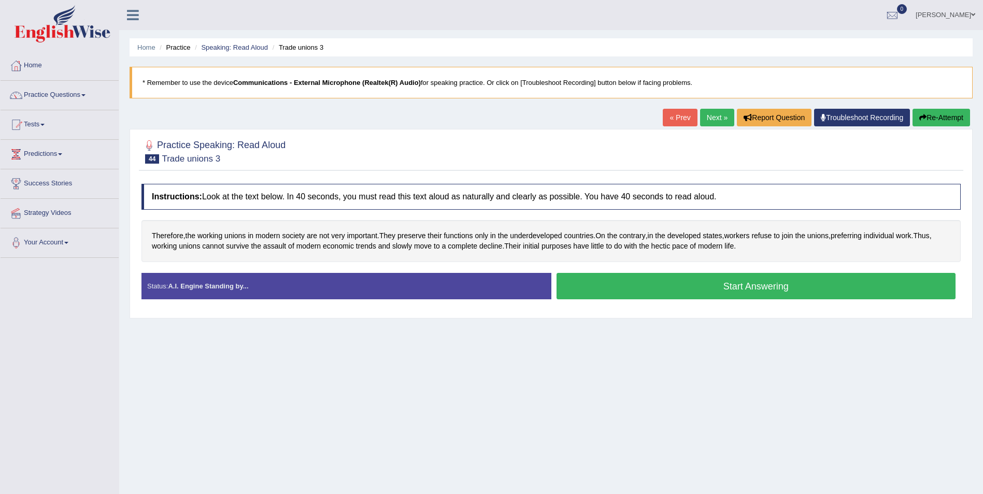
click at [764, 281] on button "Start Answering" at bounding box center [757, 286] width 400 height 26
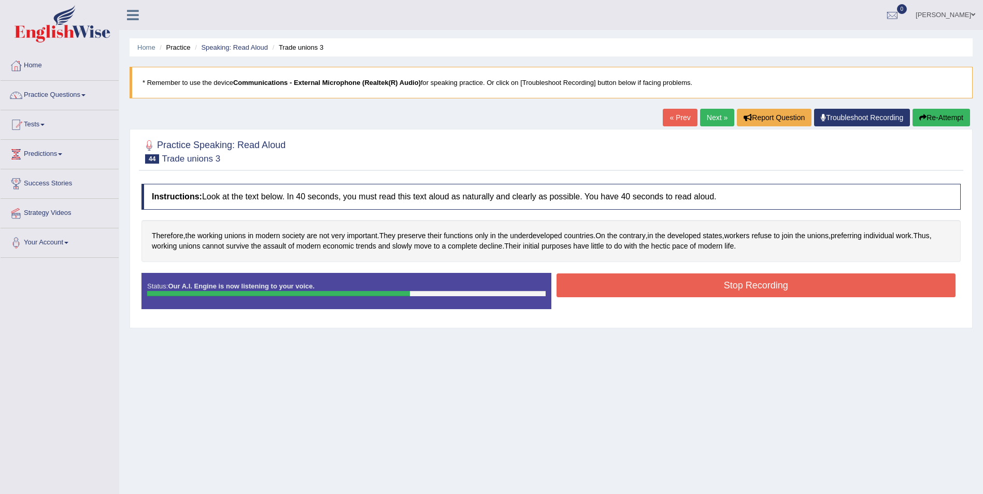
click at [795, 288] on button "Stop Recording" at bounding box center [757, 286] width 400 height 24
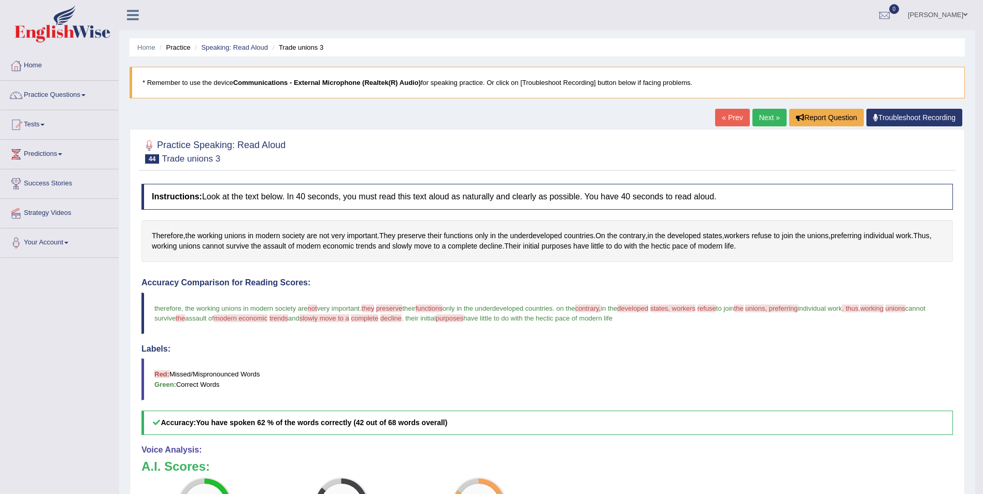
click at [766, 120] on link "Next »" at bounding box center [770, 118] width 34 height 18
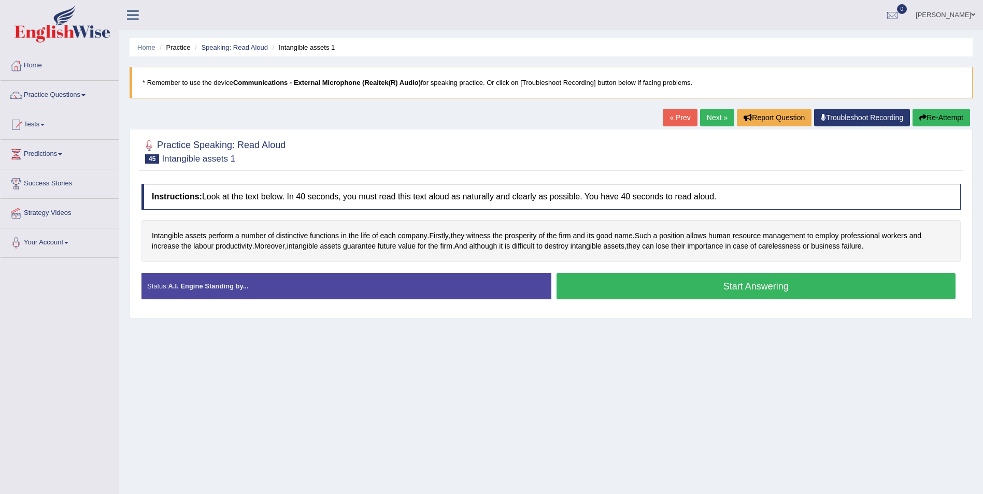
click at [785, 288] on button "Start Answering" at bounding box center [757, 286] width 400 height 26
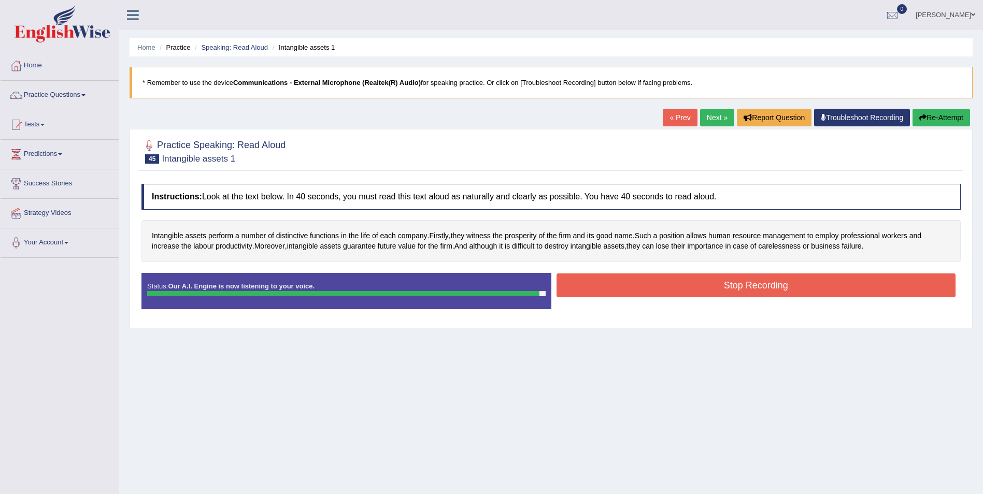
click at [747, 284] on button "Stop Recording" at bounding box center [757, 286] width 400 height 24
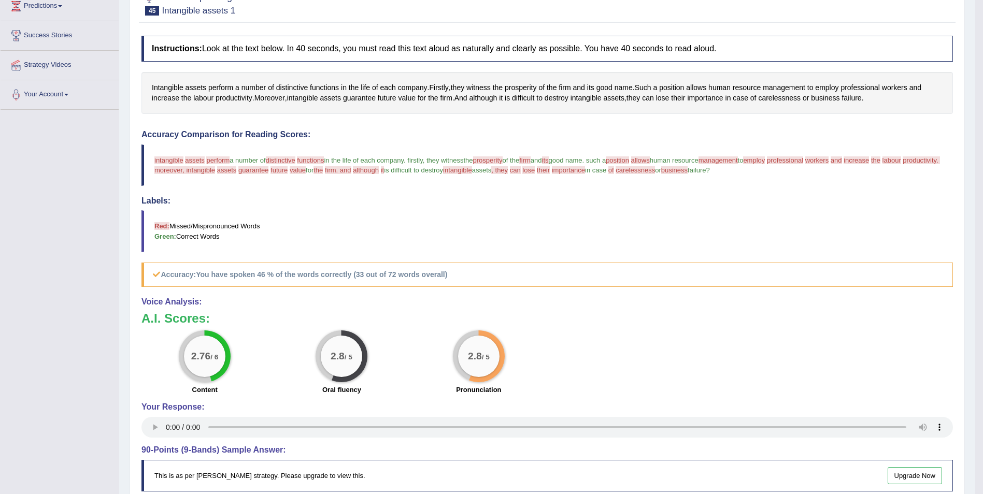
scroll to position [155, 0]
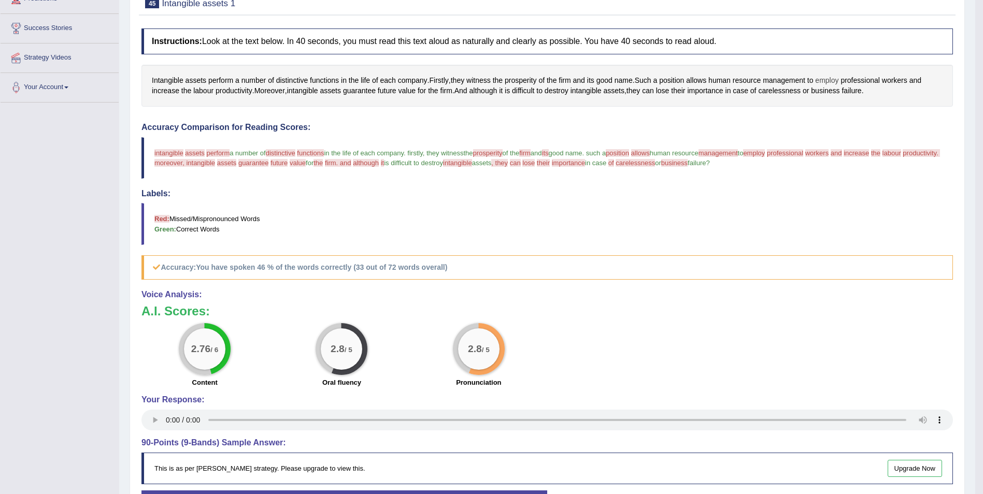
drag, startPoint x: 816, startPoint y: 60, endPoint x: 827, endPoint y: 75, distance: 19.0
click at [827, 75] on div "Instructions: Look at the text below. In 40 seconds, you must read this text al…" at bounding box center [547, 288] width 817 height 531
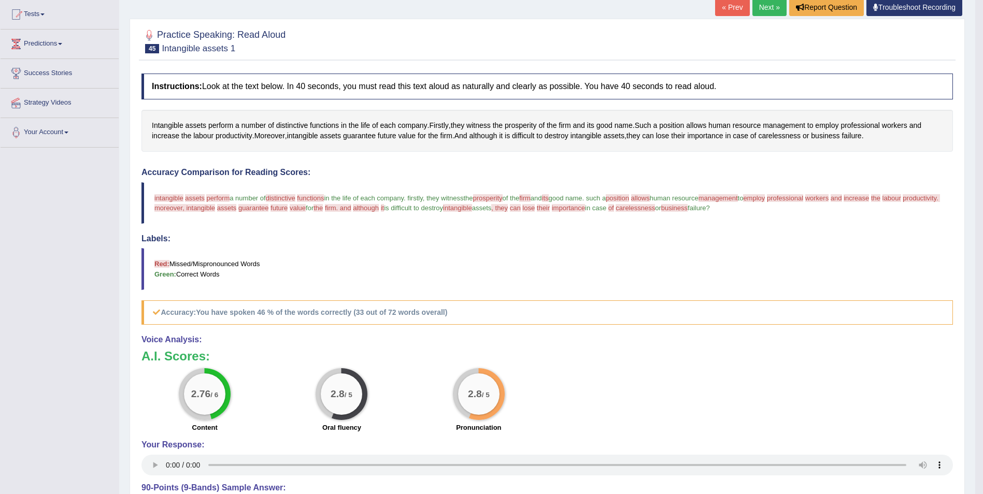
scroll to position [52, 0]
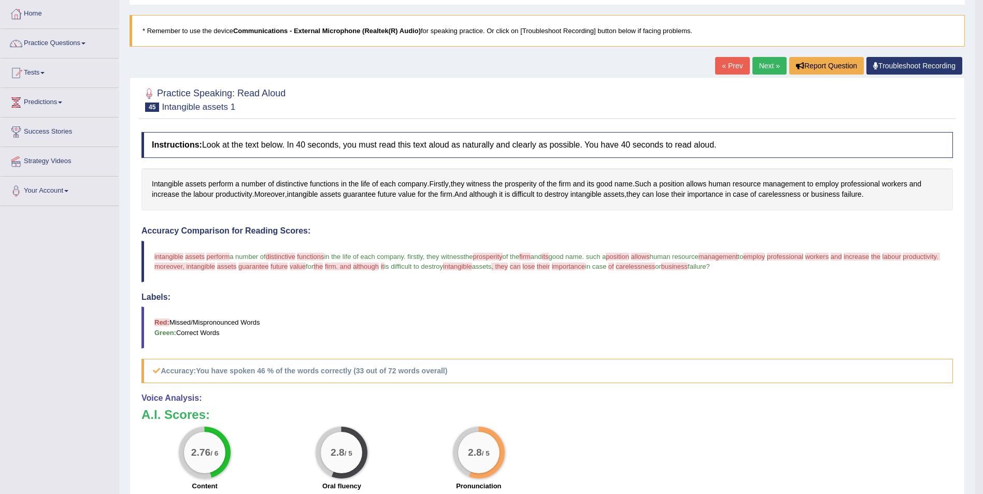
click at [761, 63] on link "Next »" at bounding box center [770, 66] width 34 height 18
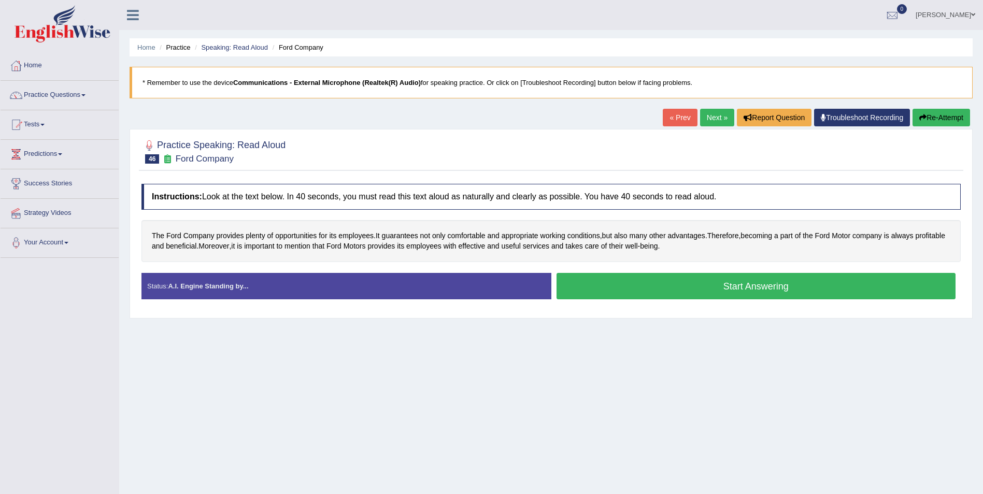
click at [769, 289] on button "Start Answering" at bounding box center [757, 286] width 400 height 26
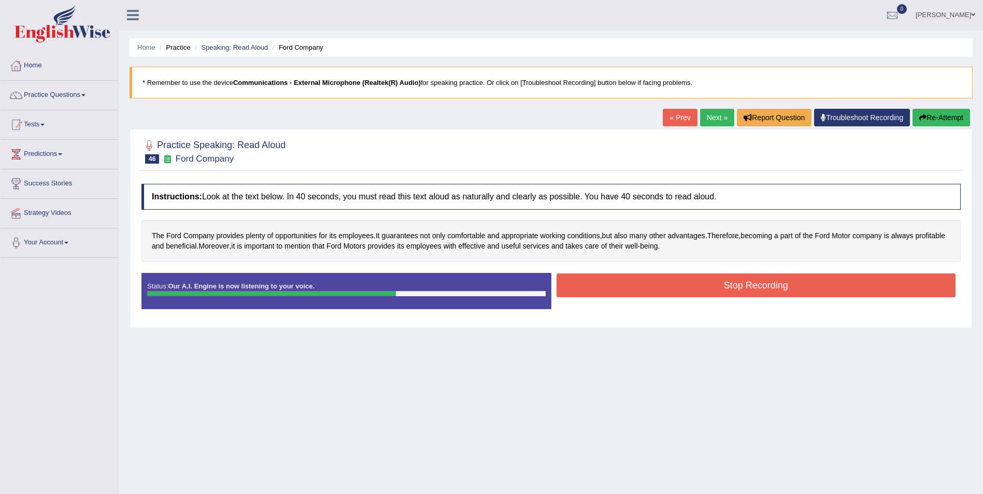
click at [724, 286] on button "Stop Recording" at bounding box center [757, 286] width 400 height 24
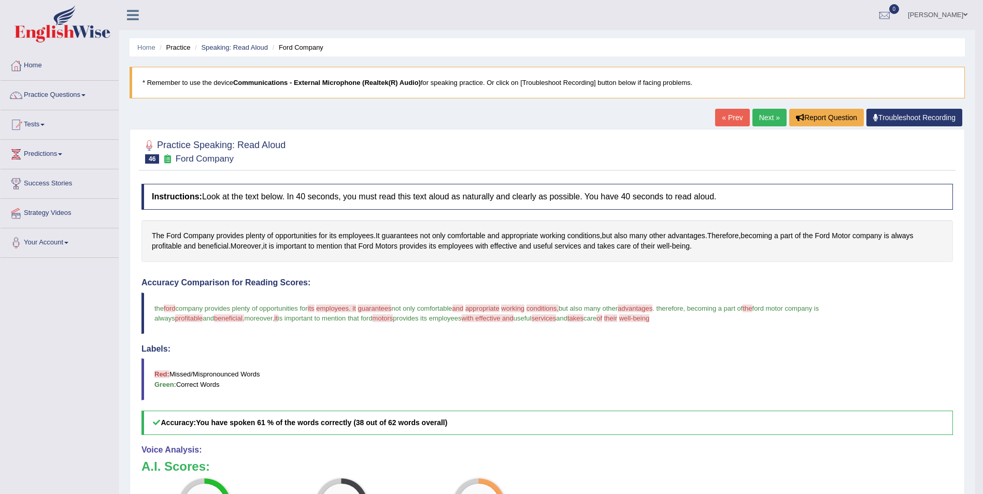
scroll to position [13, 0]
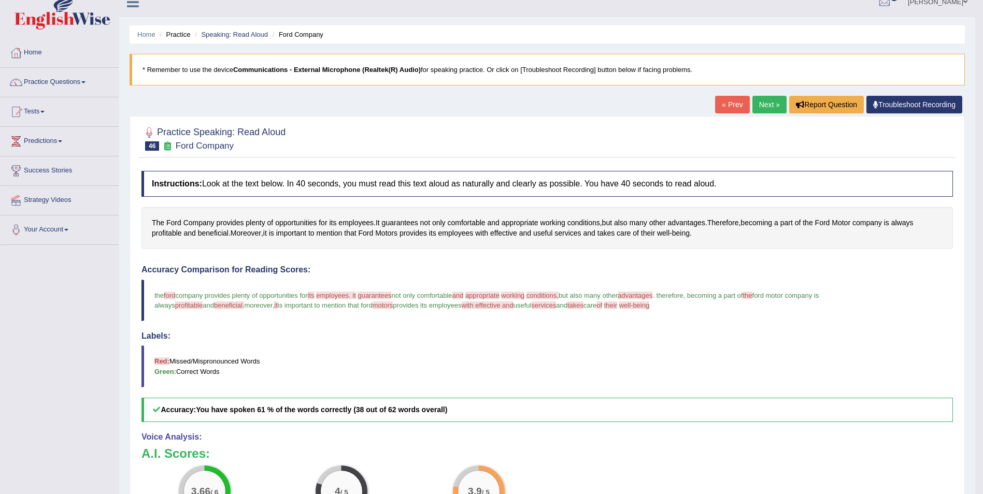
click at [765, 107] on link "Next »" at bounding box center [770, 105] width 34 height 18
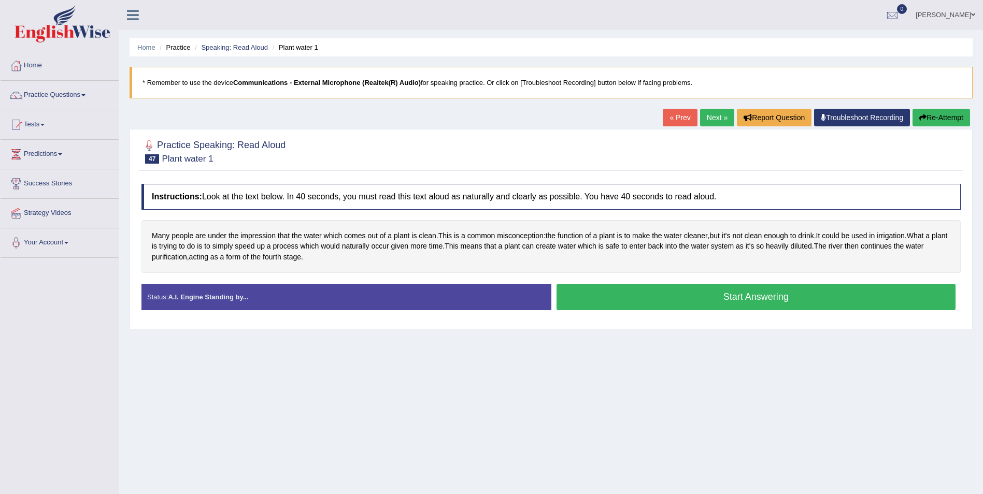
click at [732, 295] on button "Start Answering" at bounding box center [757, 297] width 400 height 26
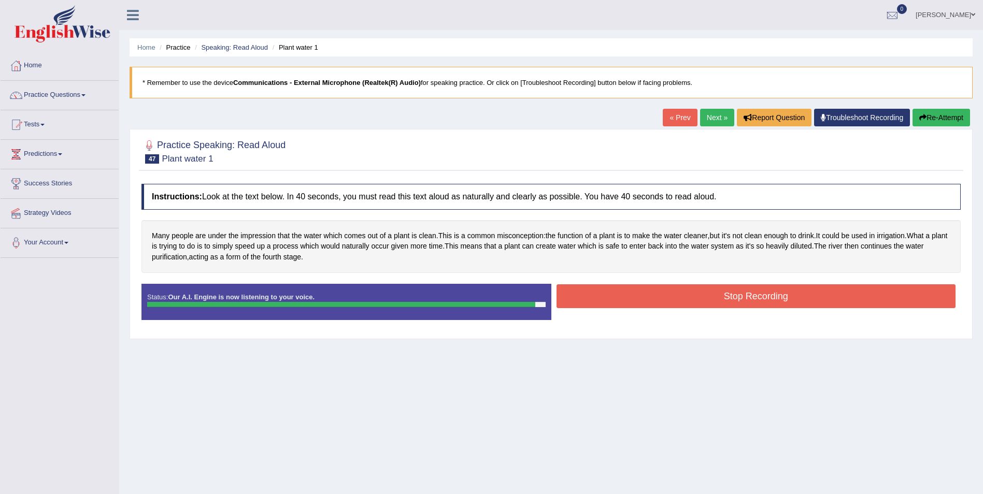
drag, startPoint x: 733, startPoint y: 282, endPoint x: 752, endPoint y: 310, distance: 33.9
click at [733, 282] on div "Instructions: Look at the text below. In 40 seconds, you must read this text al…" at bounding box center [551, 256] width 825 height 154
click at [763, 301] on button "Stop Recording" at bounding box center [757, 297] width 400 height 24
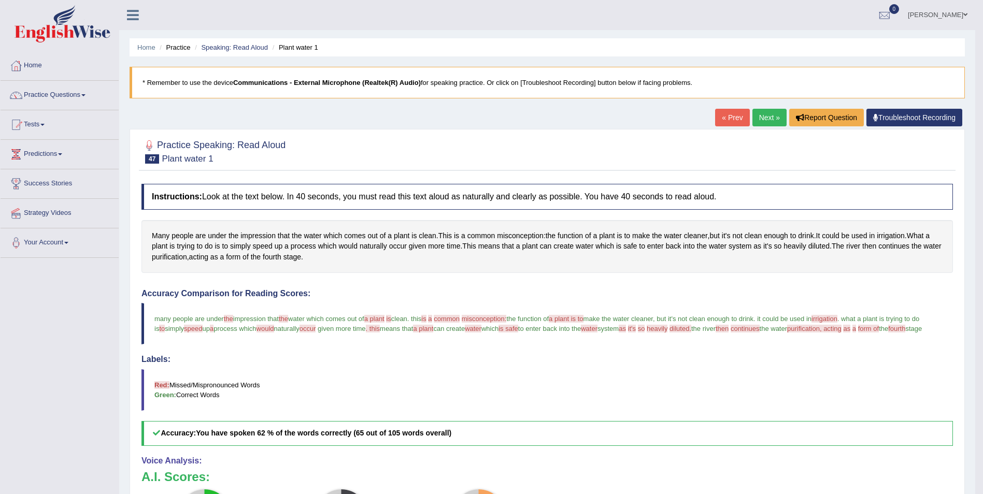
click at [767, 116] on link "Next »" at bounding box center [770, 118] width 34 height 18
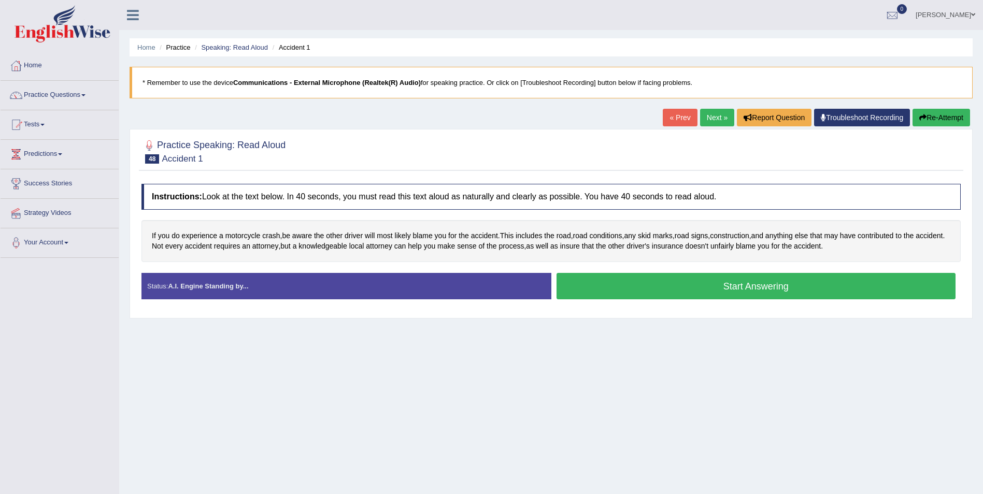
drag, startPoint x: 749, startPoint y: 292, endPoint x: 744, endPoint y: 288, distance: 7.0
click at [747, 292] on button "Start Answering" at bounding box center [757, 286] width 400 height 26
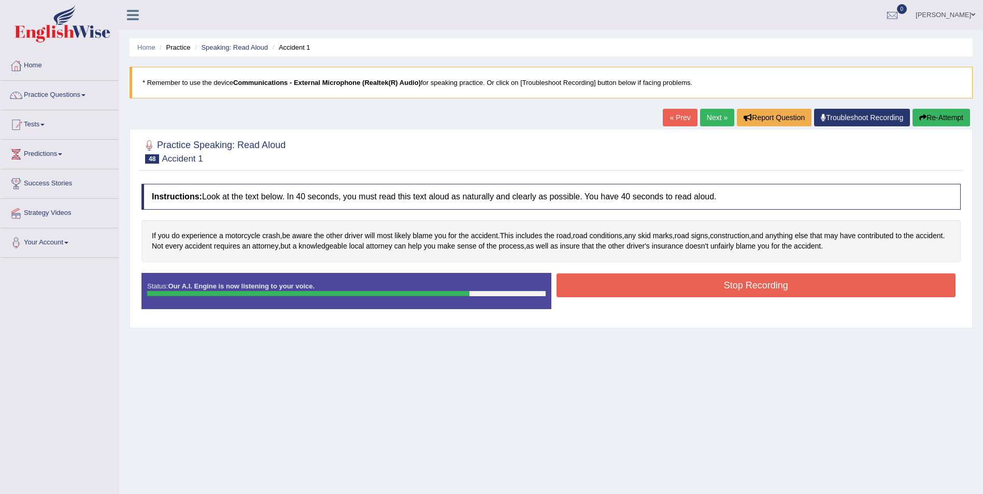
click at [767, 288] on button "Stop Recording" at bounding box center [757, 286] width 400 height 24
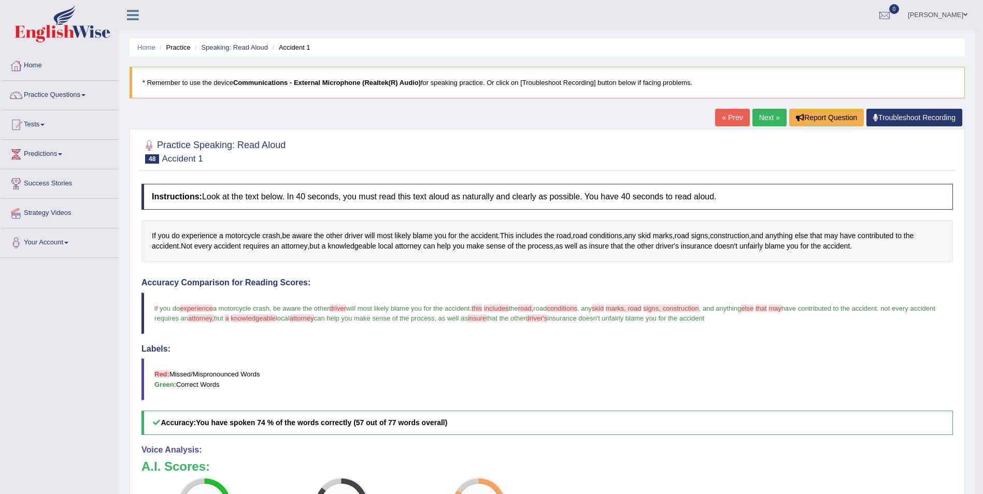
click at [762, 122] on link "Next »" at bounding box center [770, 118] width 34 height 18
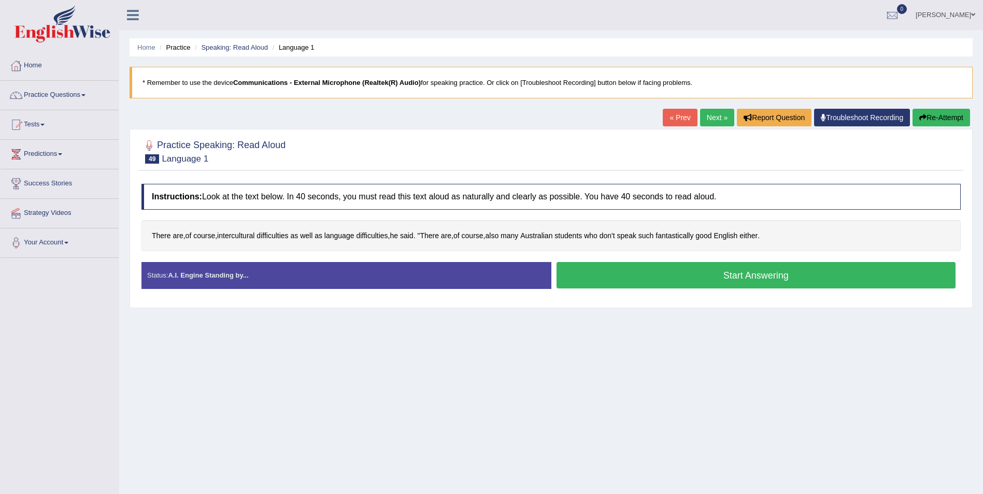
click at [727, 281] on button "Start Answering" at bounding box center [757, 275] width 400 height 26
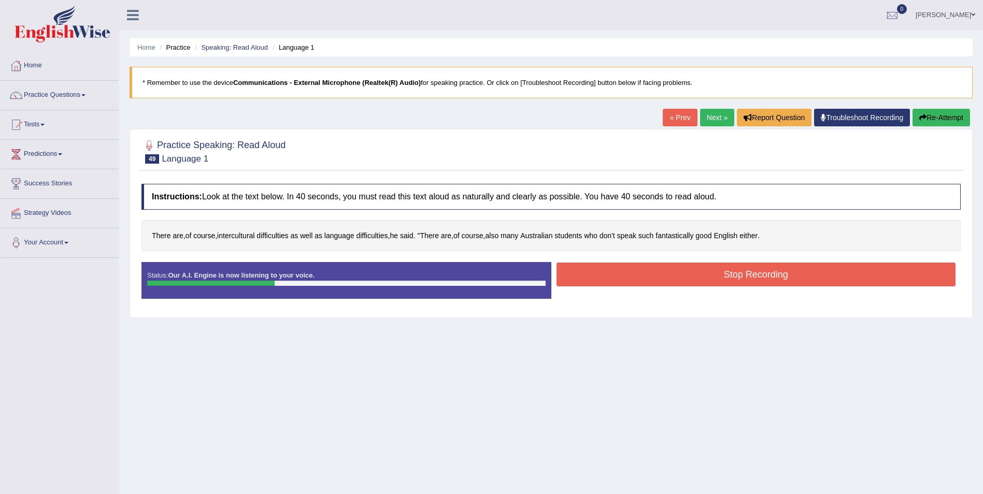
click at [753, 268] on button "Stop Recording" at bounding box center [757, 275] width 400 height 24
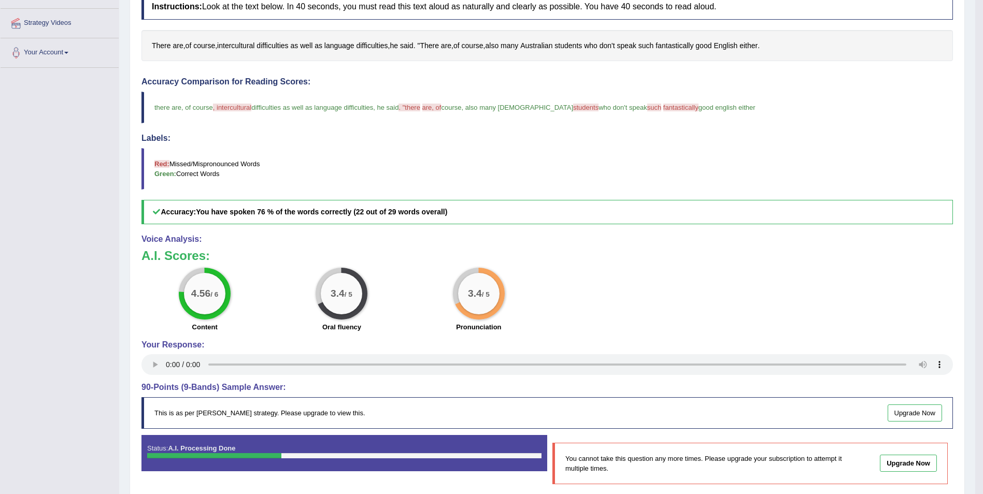
scroll to position [234, 0]
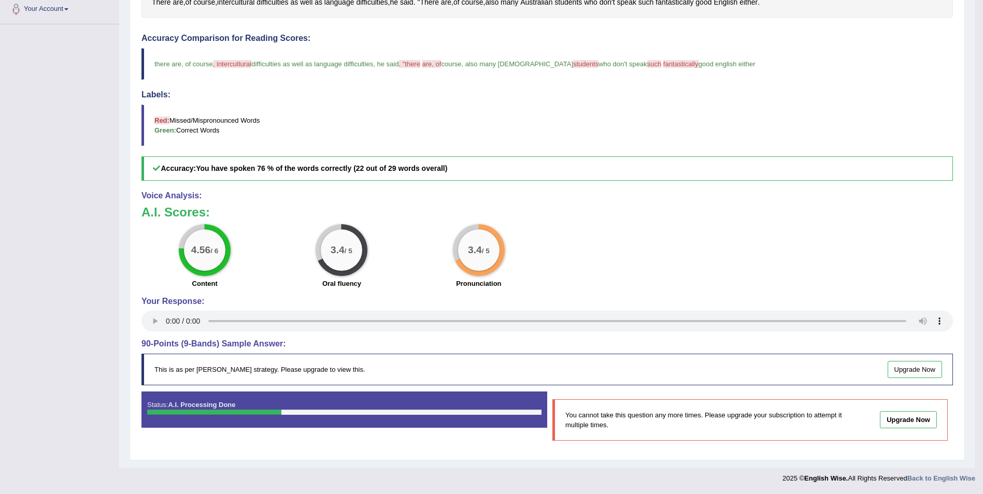
drag, startPoint x: 983, startPoint y: 412, endPoint x: 990, endPoint y: 264, distance: 147.9
click at [983, 261] on html "Toggle navigation Home Practice Questions Speaking Practice Read Aloud Repeat S…" at bounding box center [491, 13] width 983 height 494
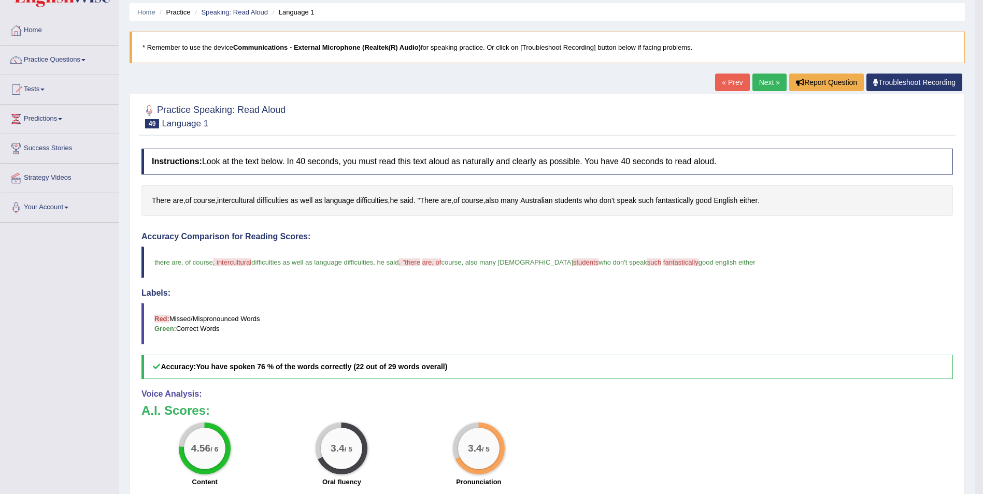
scroll to position [0, 0]
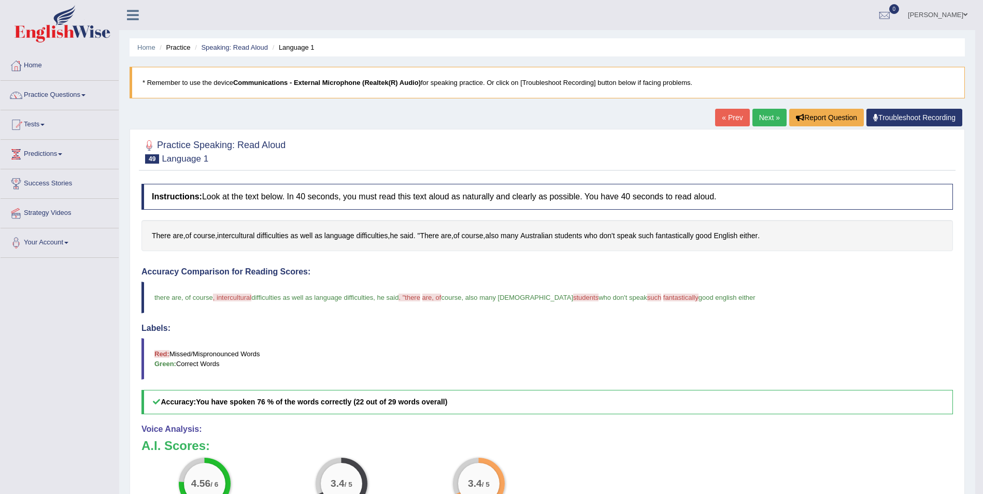
click at [773, 109] on link "Next »" at bounding box center [770, 118] width 34 height 18
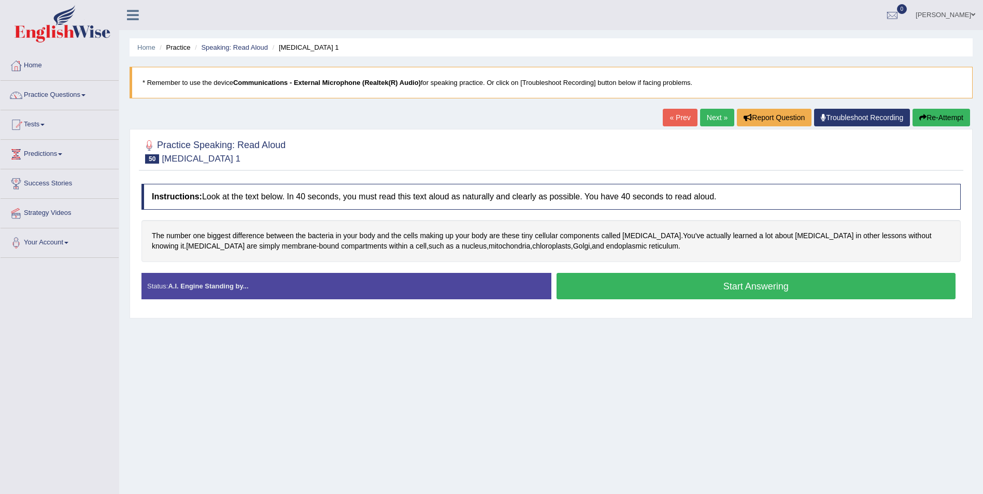
click at [781, 289] on button "Start Answering" at bounding box center [757, 286] width 400 height 26
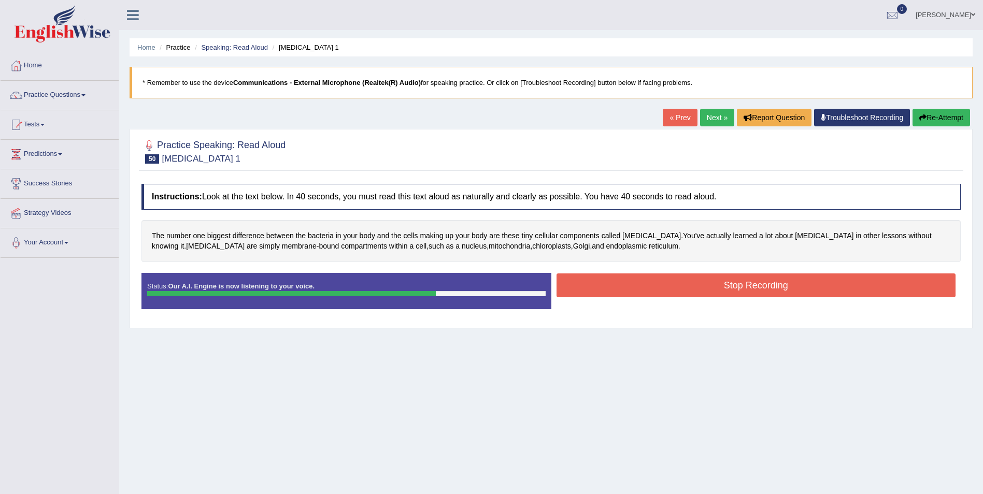
click at [790, 291] on button "Stop Recording" at bounding box center [757, 286] width 400 height 24
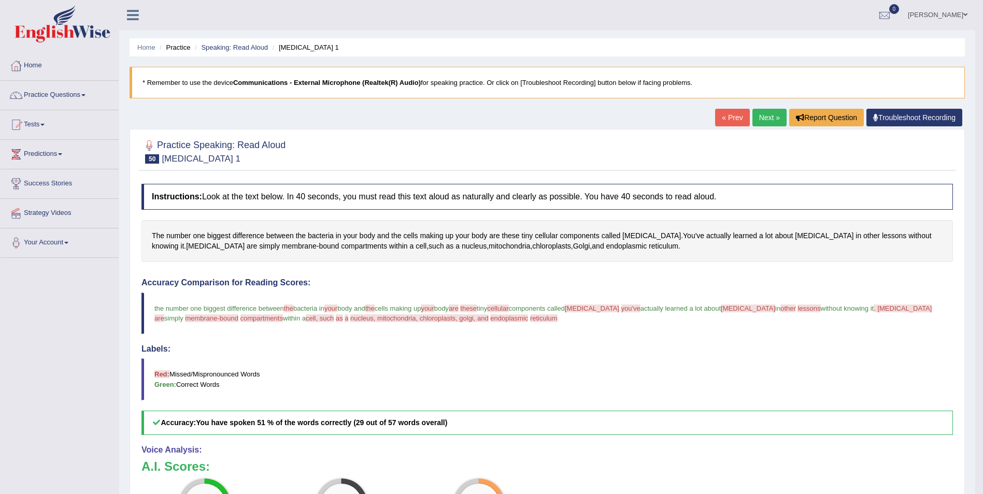
click at [770, 118] on link "Next »" at bounding box center [770, 118] width 34 height 18
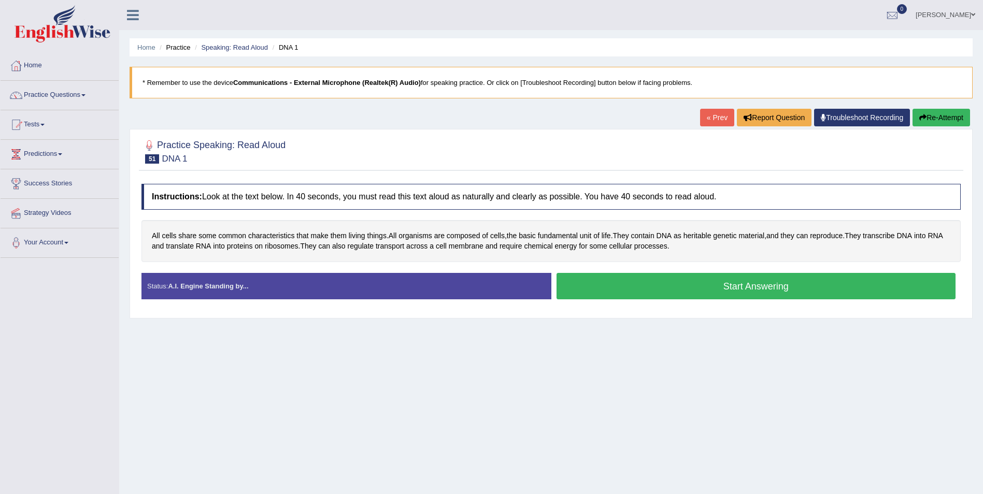
click at [705, 287] on button "Start Answering" at bounding box center [757, 286] width 400 height 26
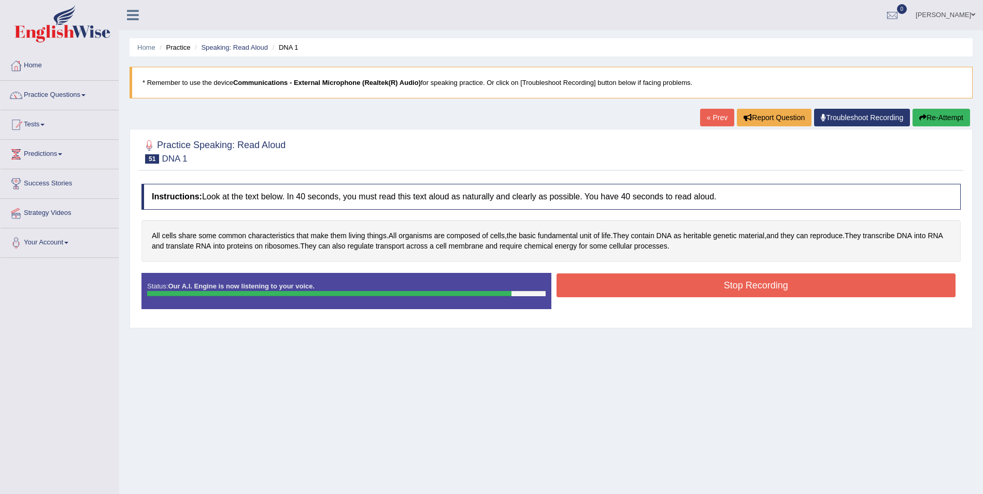
drag, startPoint x: 774, startPoint y: 284, endPoint x: 766, endPoint y: 285, distance: 8.4
click at [773, 284] on button "Stop Recording" at bounding box center [757, 286] width 400 height 24
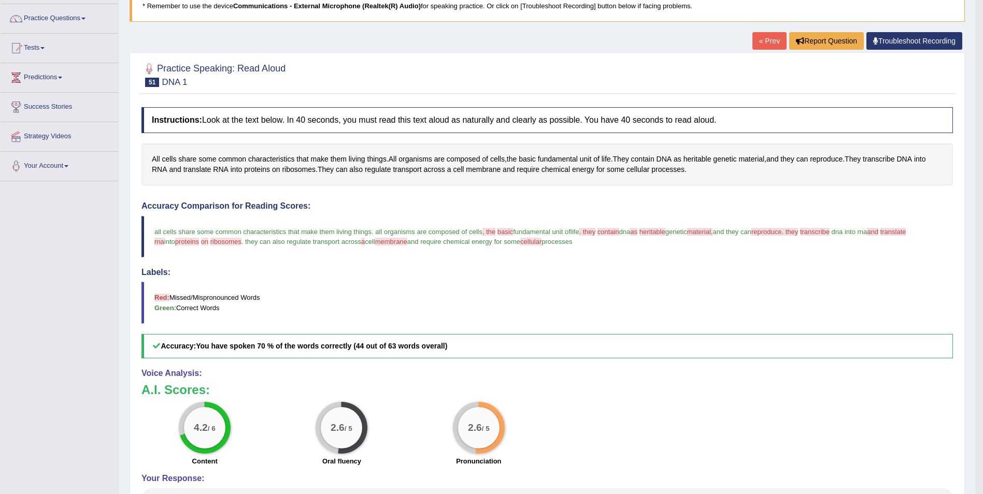
scroll to position [47, 0]
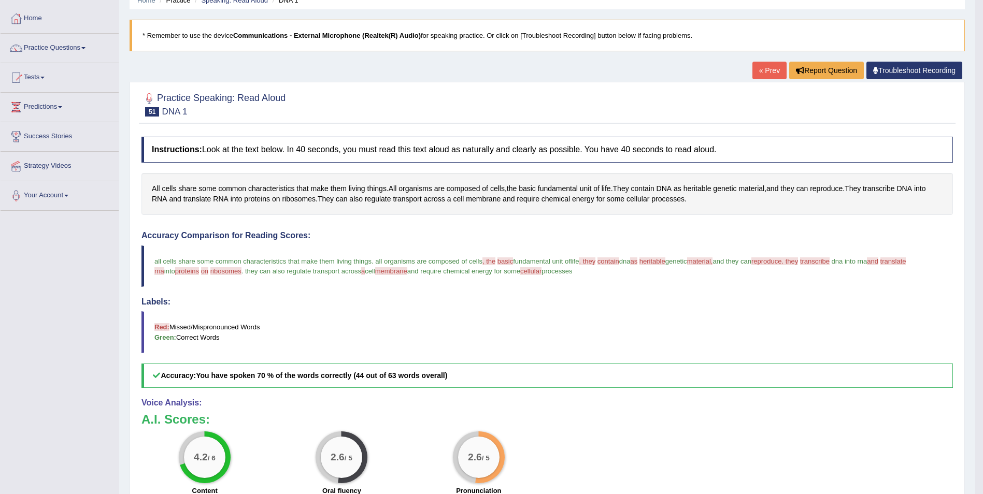
click at [761, 69] on link "« Prev" at bounding box center [770, 71] width 34 height 18
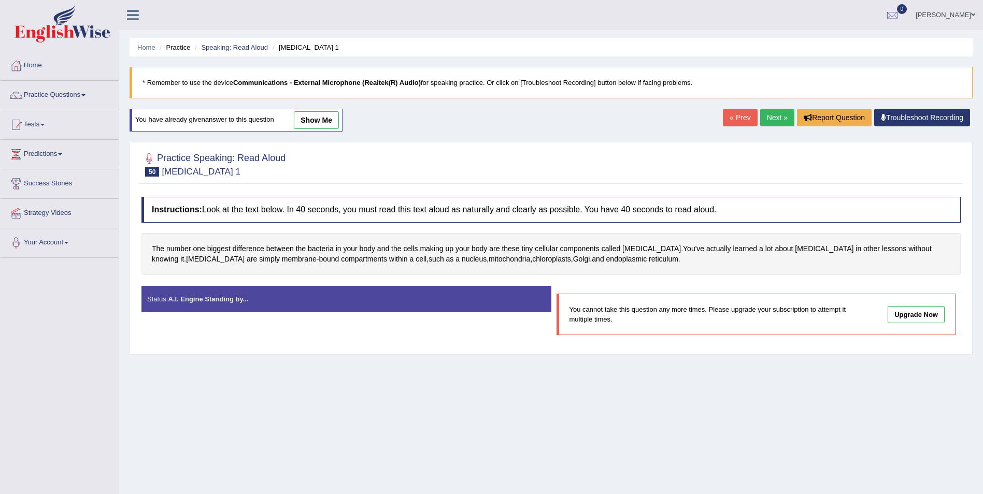
click at [774, 114] on link "Next »" at bounding box center [777, 118] width 34 height 18
click at [82, 94] on link "Practice Questions" at bounding box center [60, 94] width 118 height 26
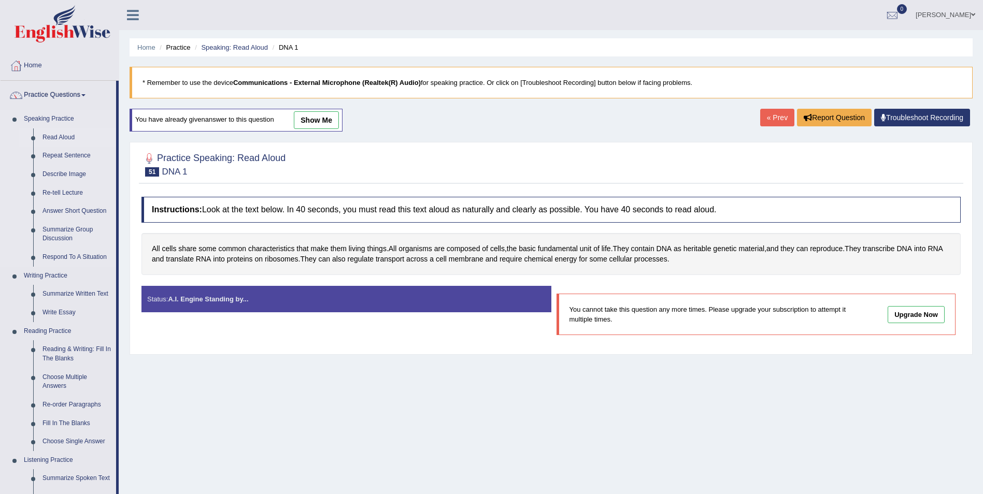
click at [66, 134] on link "Read Aloud" at bounding box center [77, 138] width 78 height 19
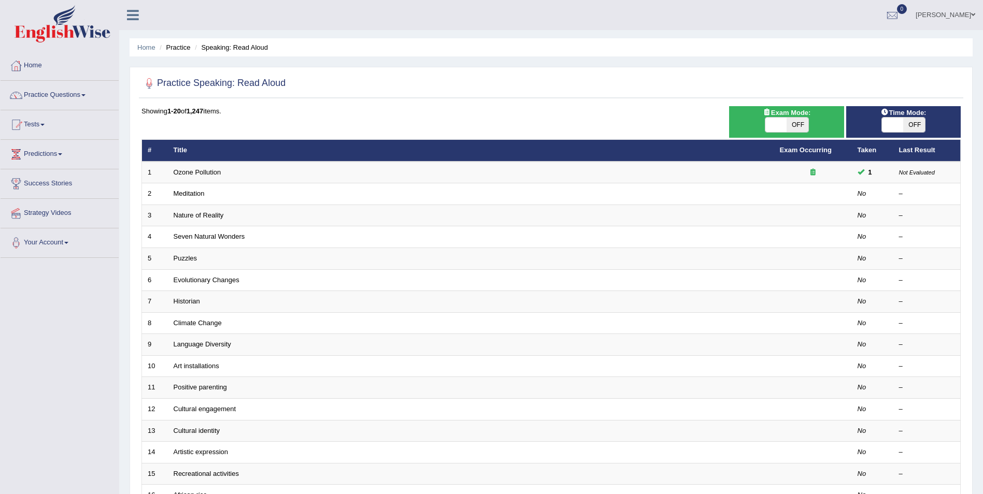
click at [87, 91] on link "Practice Questions" at bounding box center [60, 94] width 118 height 26
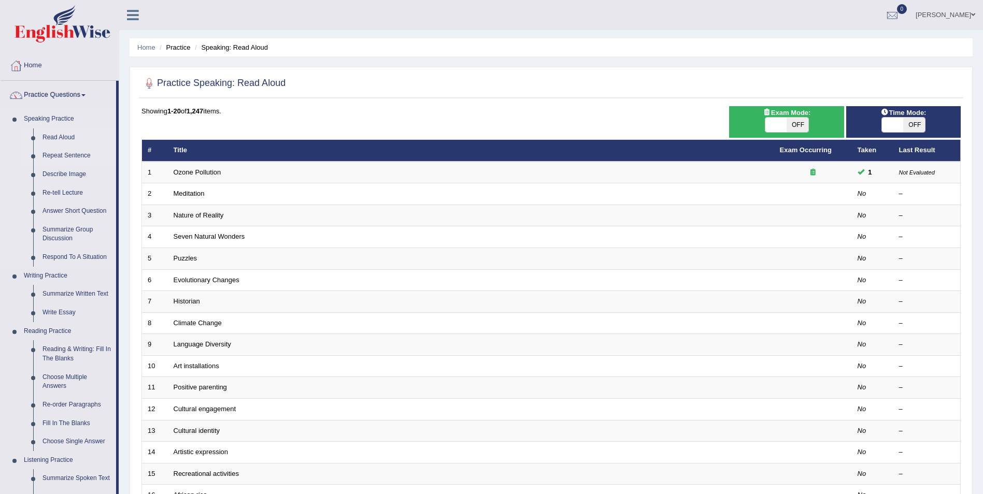
click at [83, 153] on link "Repeat Sentence" at bounding box center [77, 156] width 78 height 19
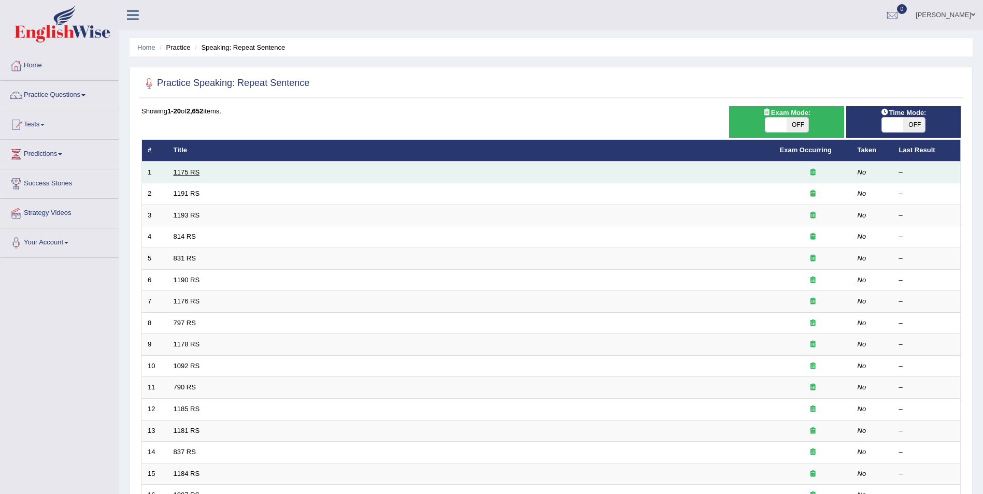
click at [182, 172] on link "1175 RS" at bounding box center [187, 172] width 26 height 8
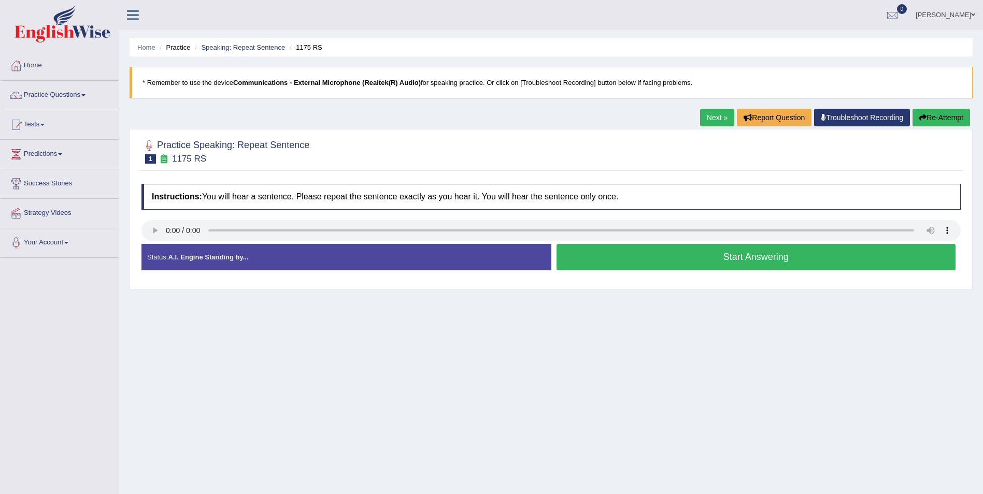
click at [757, 259] on button "Start Answering" at bounding box center [757, 257] width 400 height 26
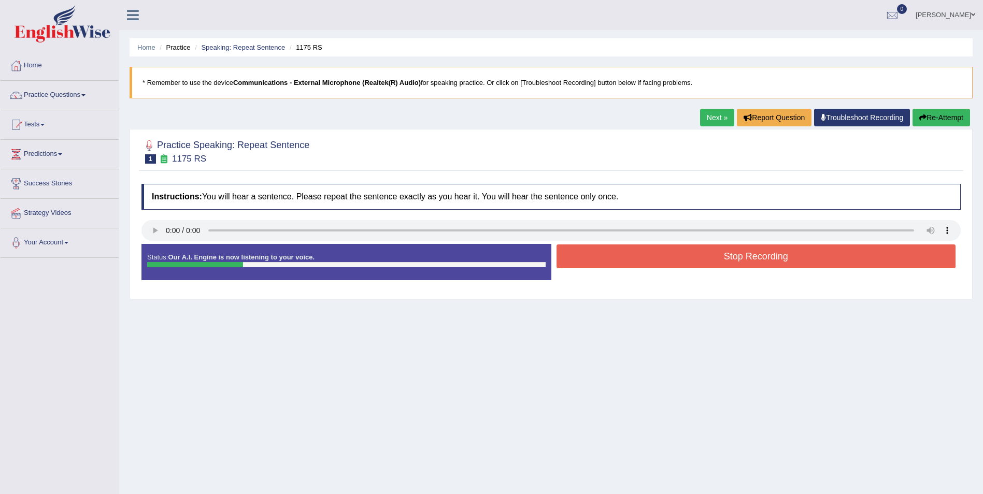
click at [756, 263] on button "Stop Recording" at bounding box center [757, 257] width 400 height 24
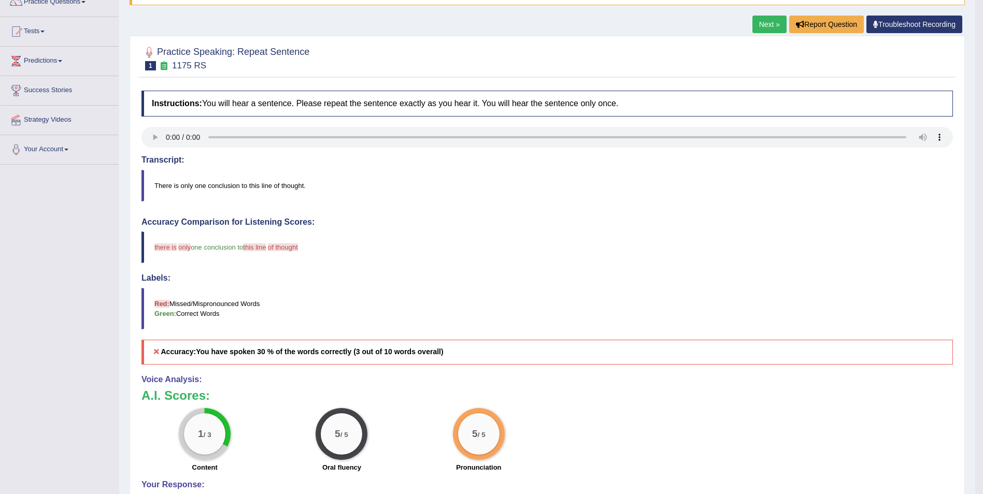
scroll to position [17, 0]
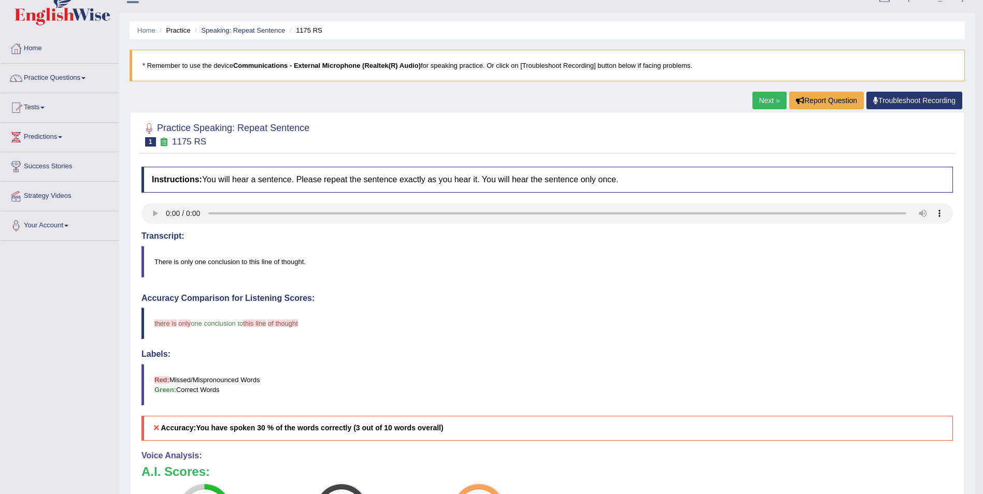
click at [760, 102] on link "Next »" at bounding box center [770, 101] width 34 height 18
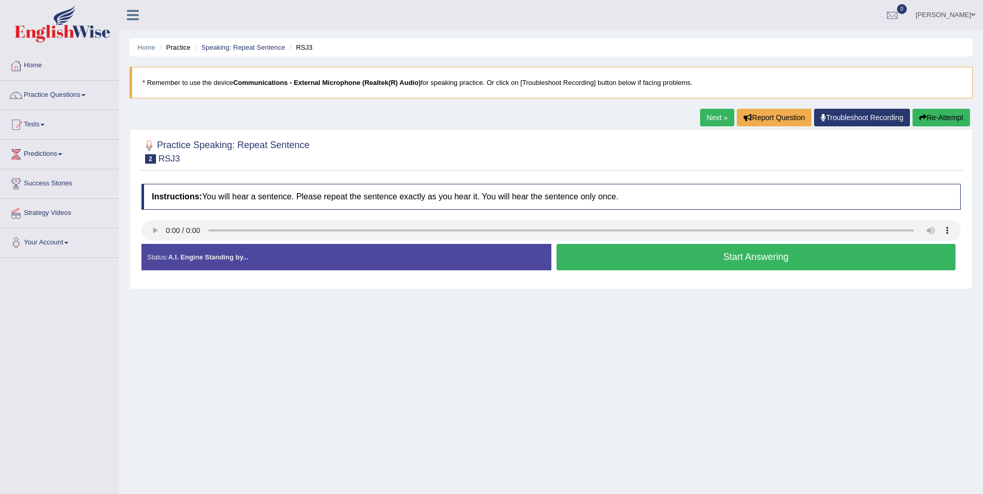
click at [781, 258] on button "Start Answering" at bounding box center [757, 257] width 400 height 26
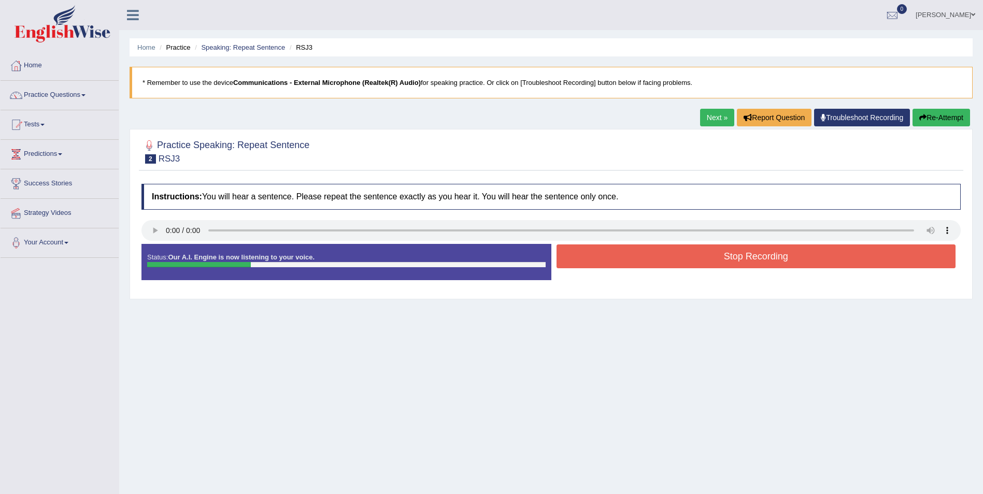
click at [781, 258] on button "Stop Recording" at bounding box center [757, 257] width 400 height 24
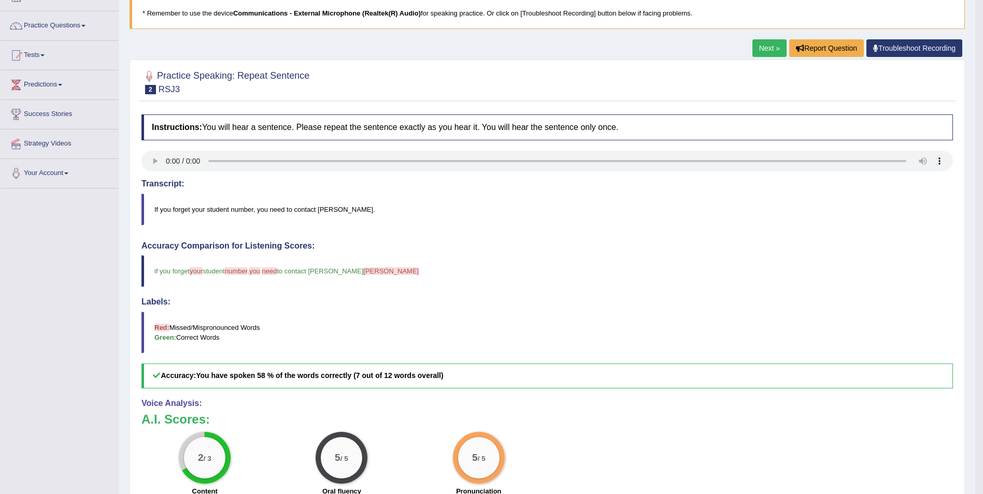
scroll to position [41, 0]
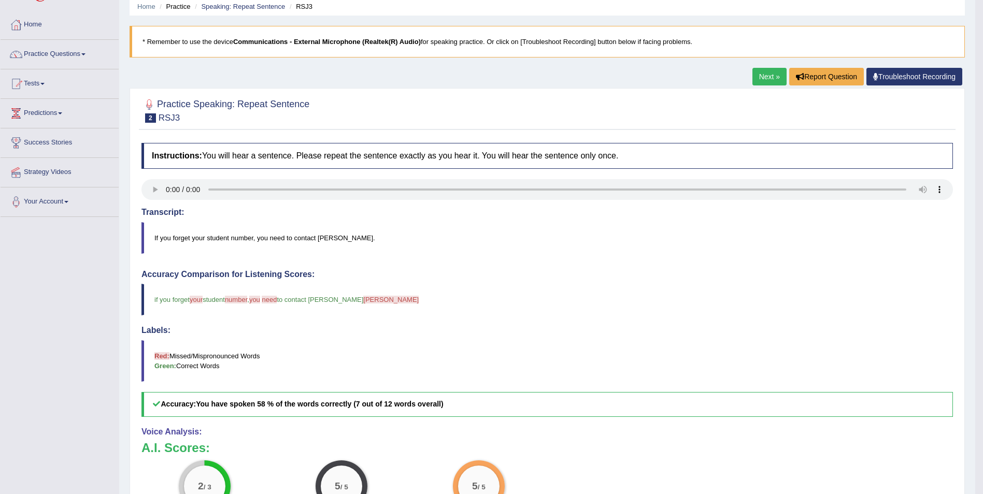
click at [761, 76] on link "Next »" at bounding box center [770, 77] width 34 height 18
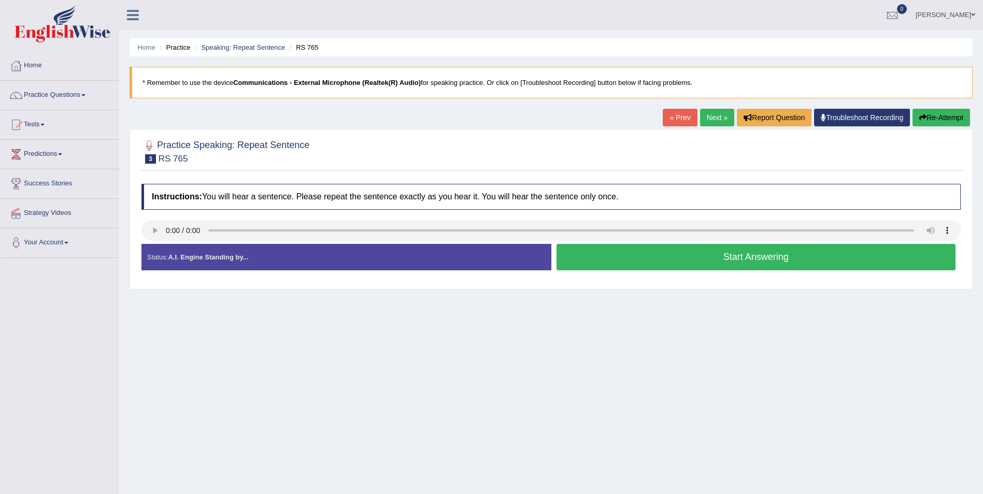
click at [751, 259] on button "Start Answering" at bounding box center [757, 257] width 400 height 26
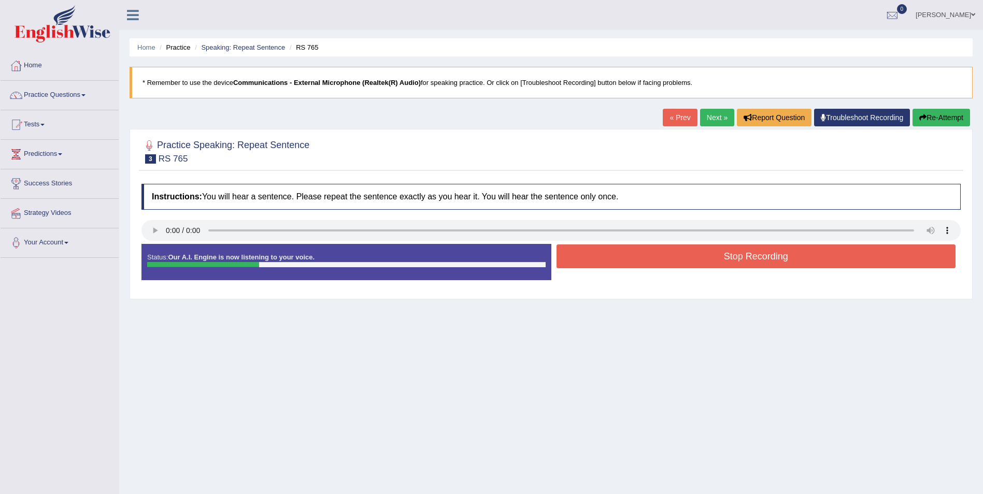
click at [748, 261] on button "Stop Recording" at bounding box center [757, 257] width 400 height 24
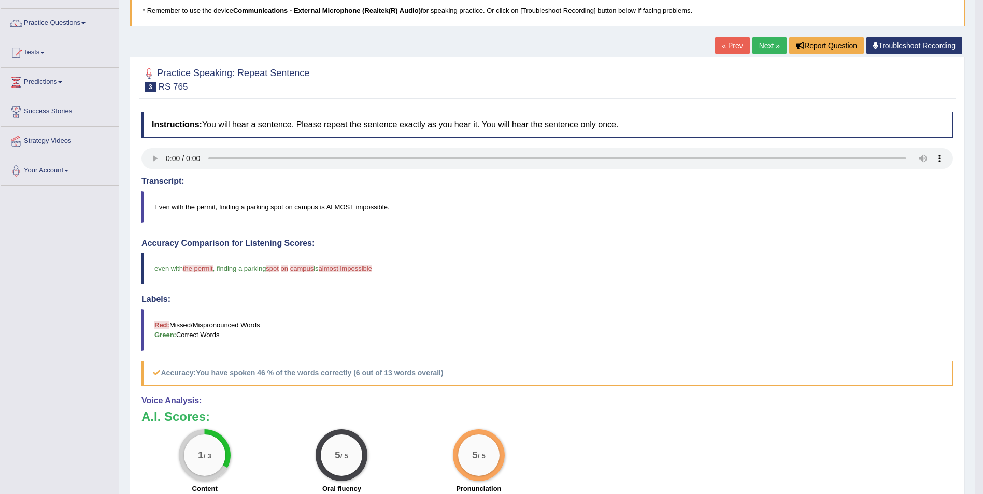
scroll to position [75, 0]
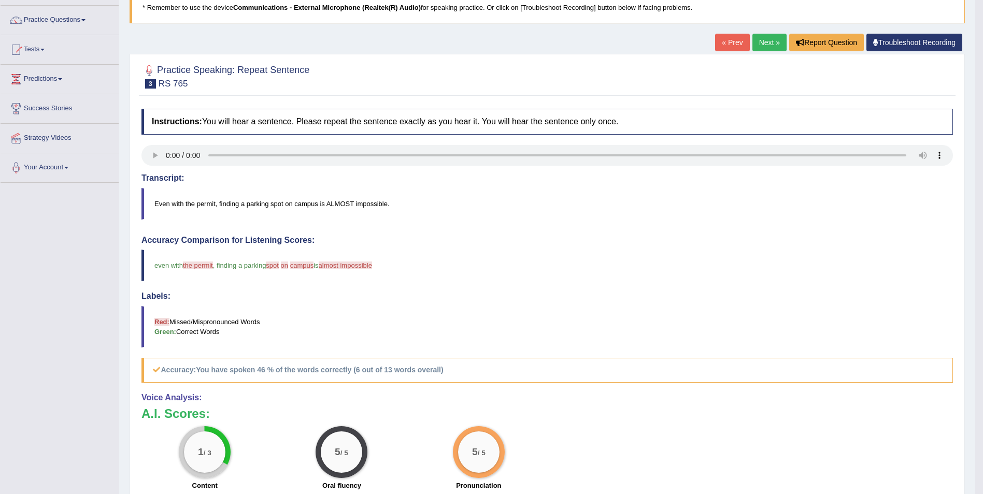
click at [765, 43] on link "Next »" at bounding box center [770, 43] width 34 height 18
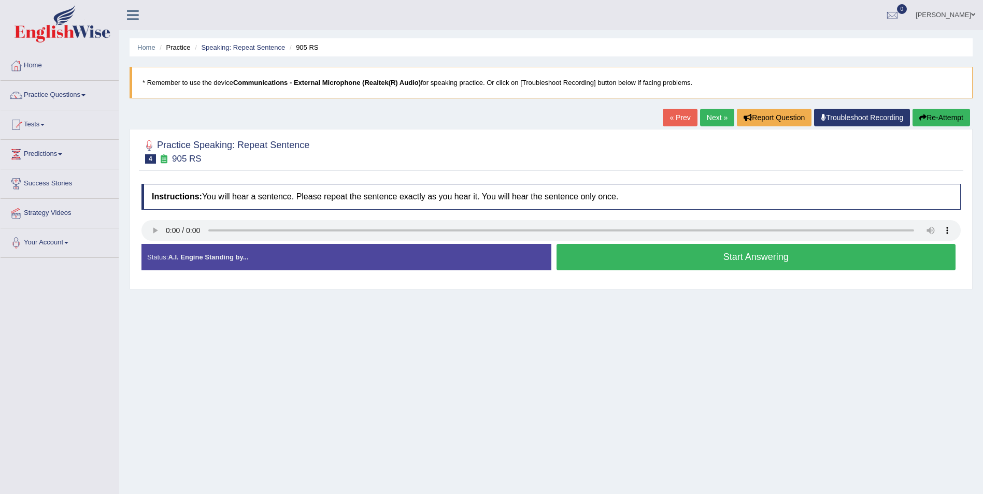
click at [727, 258] on button "Start Answering" at bounding box center [757, 257] width 400 height 26
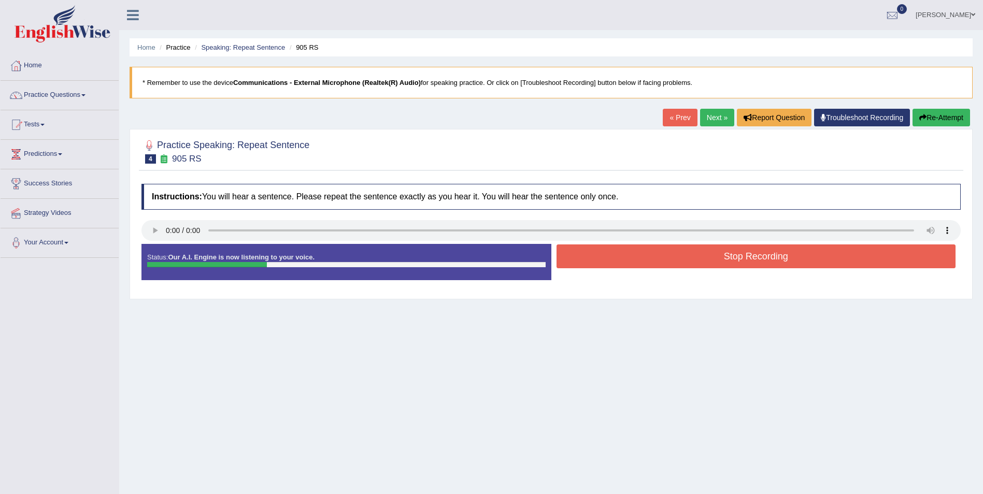
click at [736, 258] on button "Stop Recording" at bounding box center [757, 257] width 400 height 24
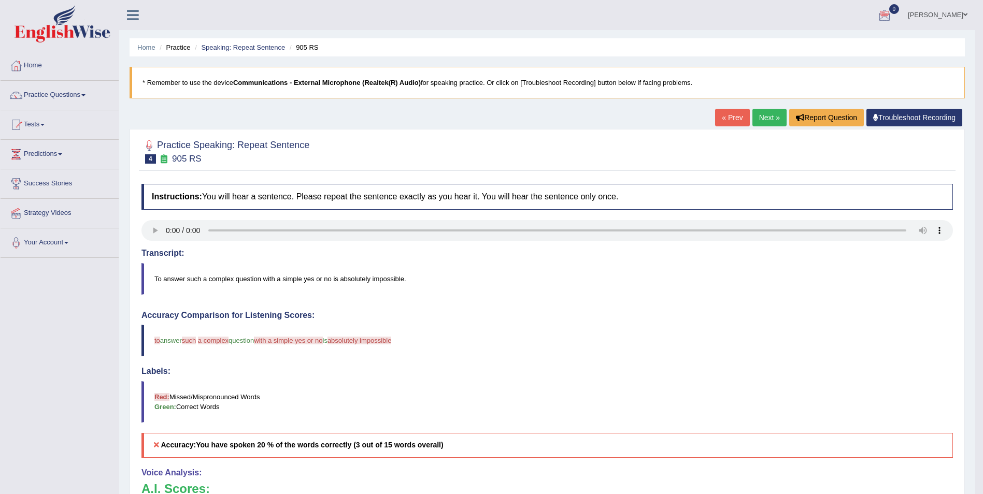
click at [767, 117] on link "Next »" at bounding box center [770, 118] width 34 height 18
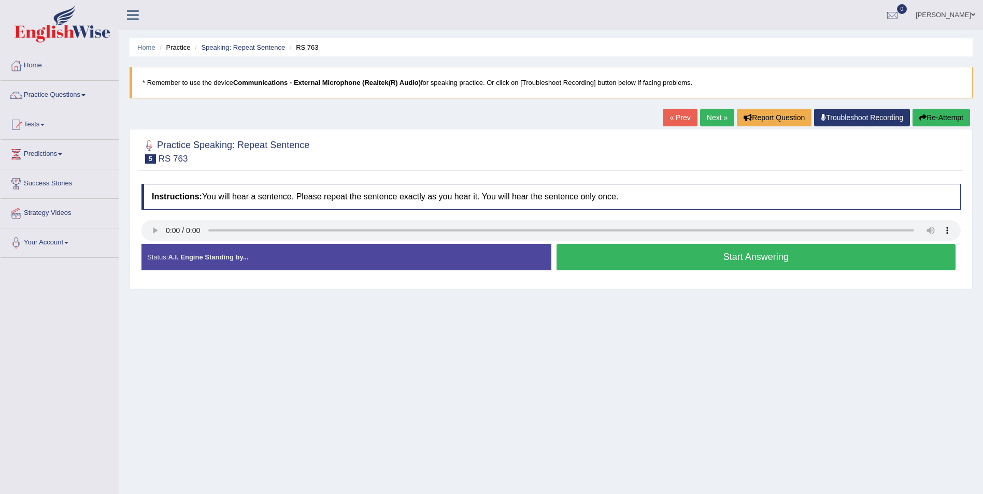
click at [748, 260] on button "Start Answering" at bounding box center [757, 257] width 400 height 26
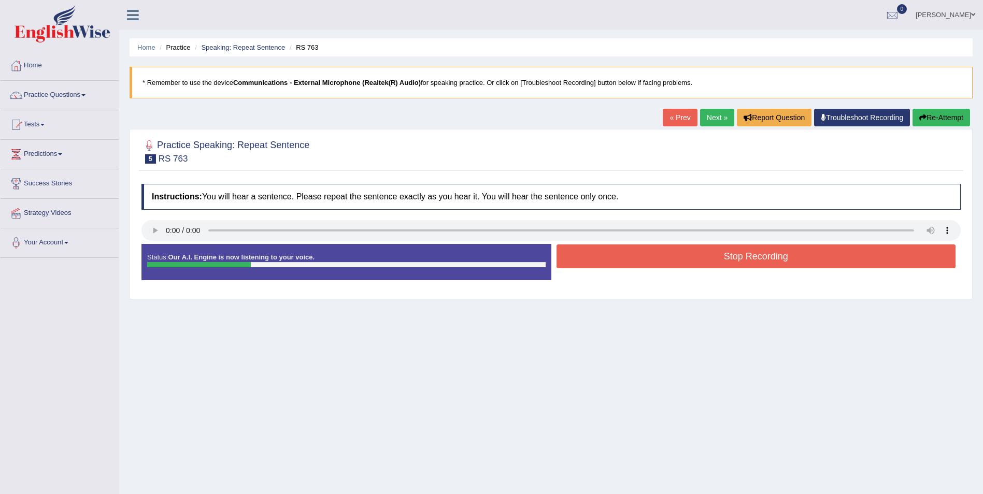
click at [747, 264] on button "Stop Recording" at bounding box center [757, 257] width 400 height 24
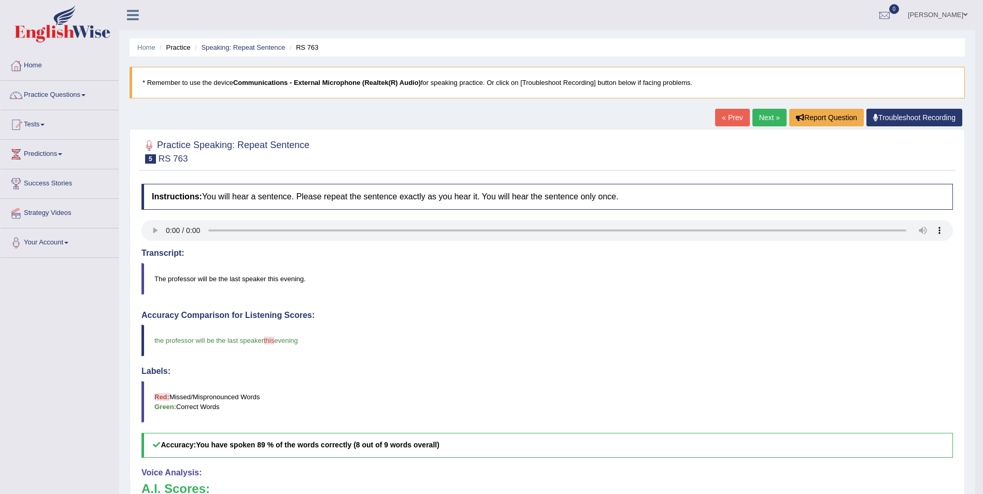
click at [761, 122] on link "Next »" at bounding box center [770, 118] width 34 height 18
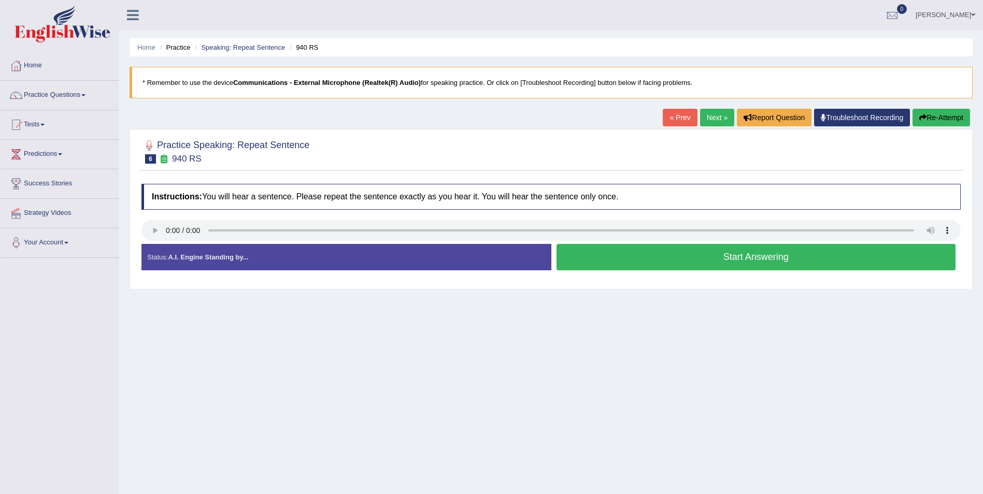
click at [740, 257] on button "Start Answering" at bounding box center [757, 257] width 400 height 26
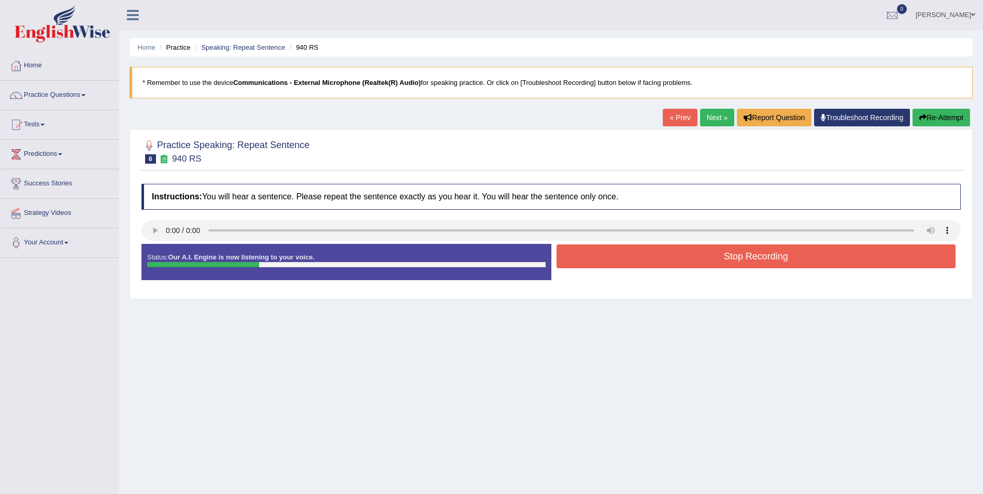
click at [741, 260] on button "Stop Recording" at bounding box center [757, 257] width 400 height 24
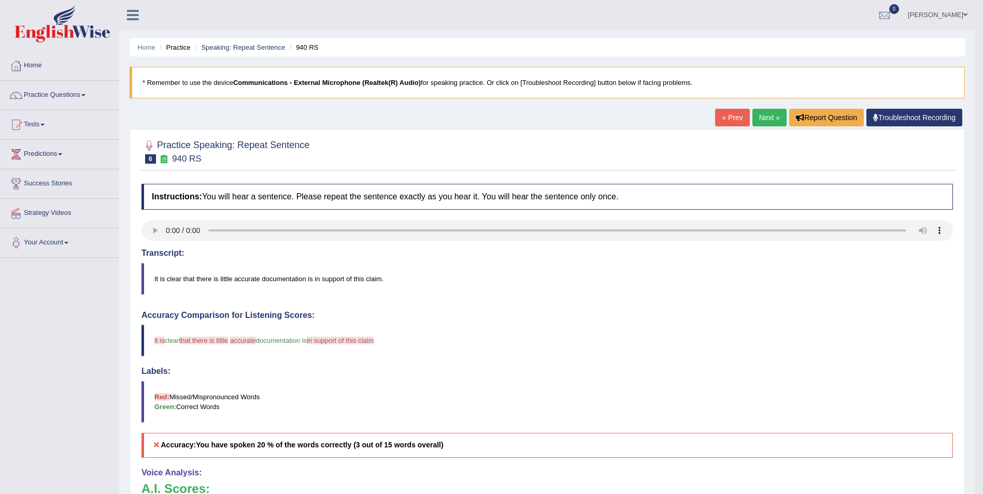
click at [771, 120] on link "Next »" at bounding box center [770, 118] width 34 height 18
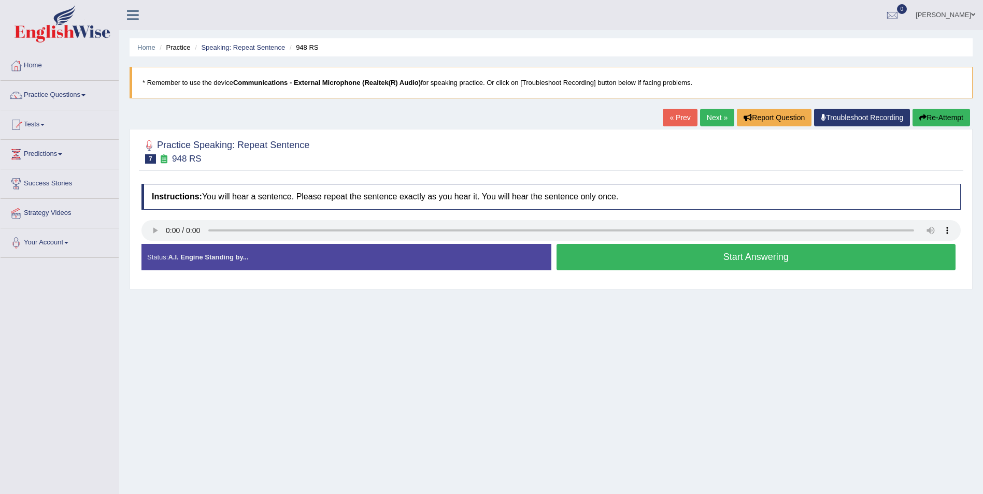
click at [762, 259] on button "Start Answering" at bounding box center [757, 257] width 400 height 26
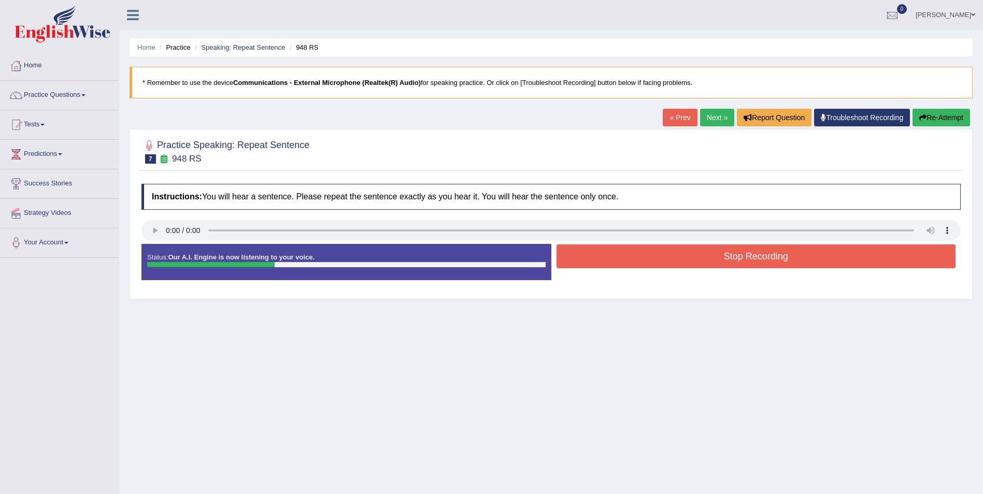
click at [759, 259] on button "Stop Recording" at bounding box center [757, 257] width 400 height 24
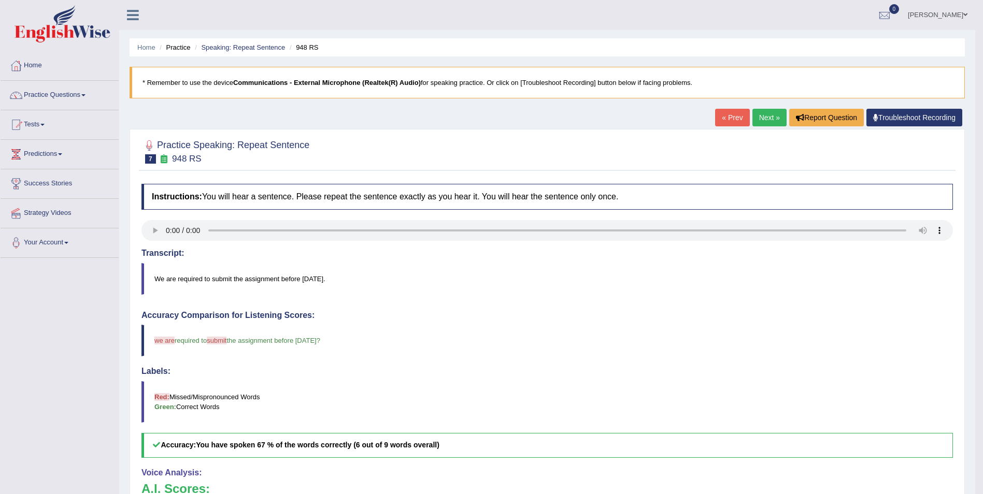
click at [768, 120] on link "Next »" at bounding box center [770, 118] width 34 height 18
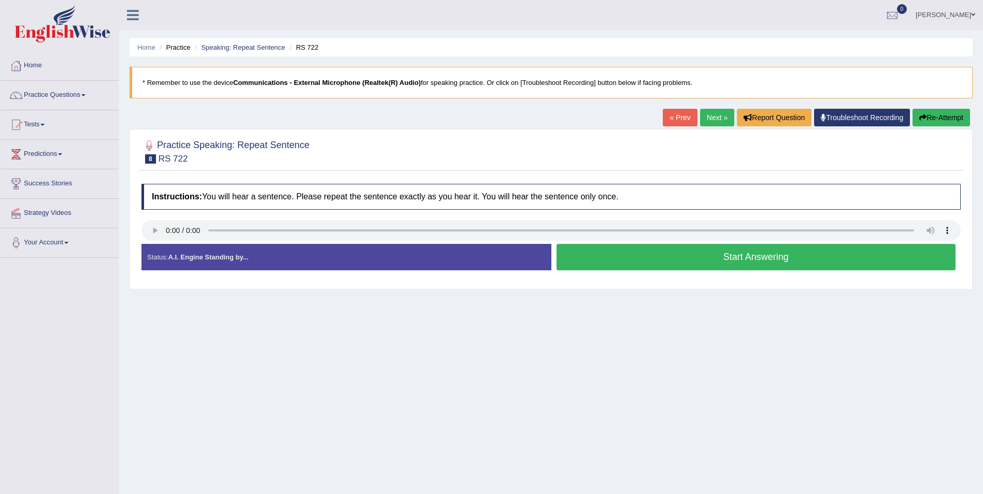
click at [751, 258] on button "Start Answering" at bounding box center [757, 257] width 400 height 26
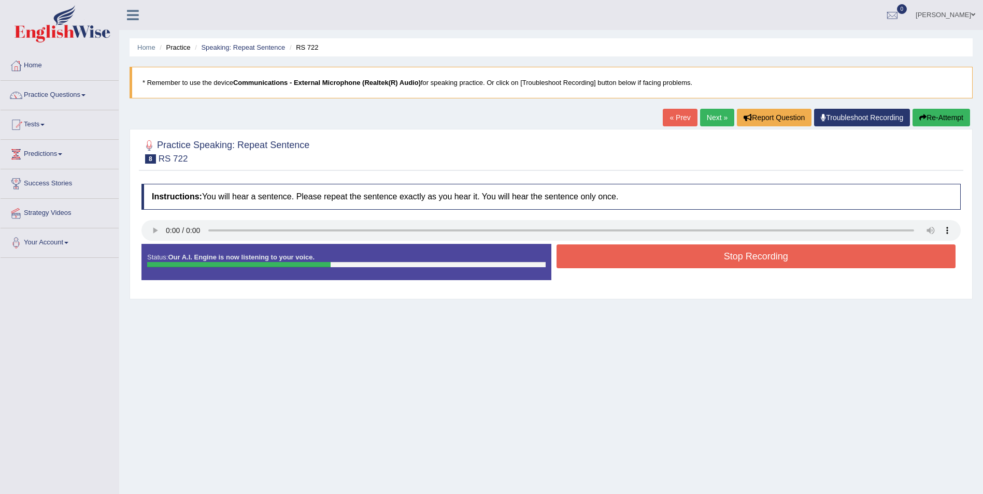
click at [747, 260] on button "Stop Recording" at bounding box center [757, 257] width 400 height 24
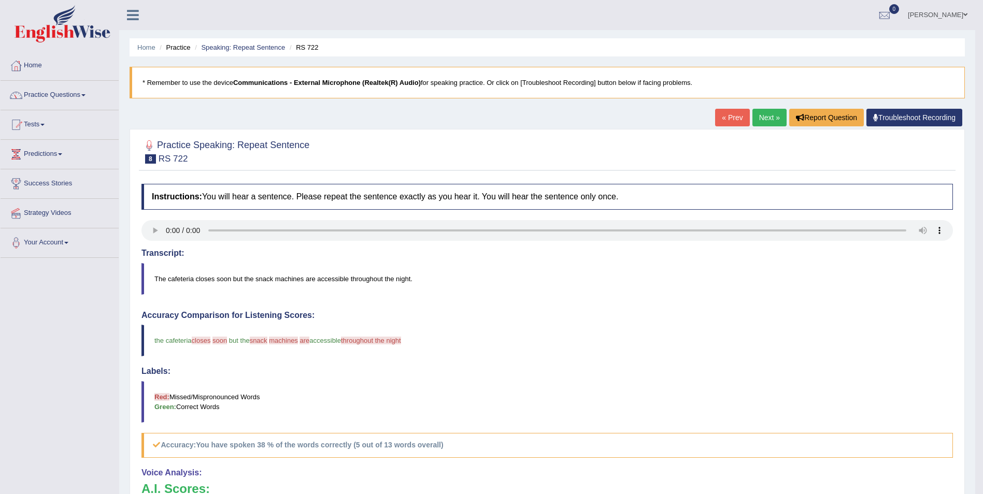
click at [781, 123] on link "Next »" at bounding box center [770, 118] width 34 height 18
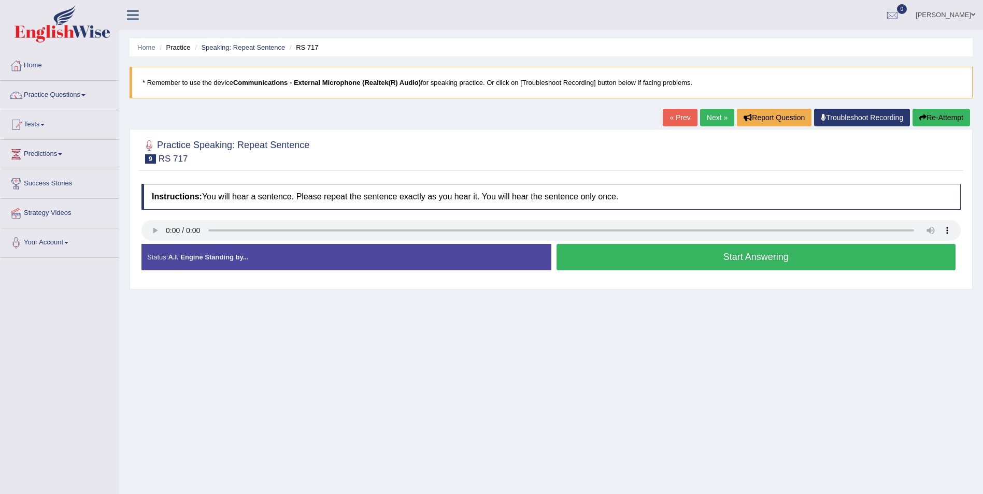
click at [771, 258] on button "Start Answering" at bounding box center [757, 257] width 400 height 26
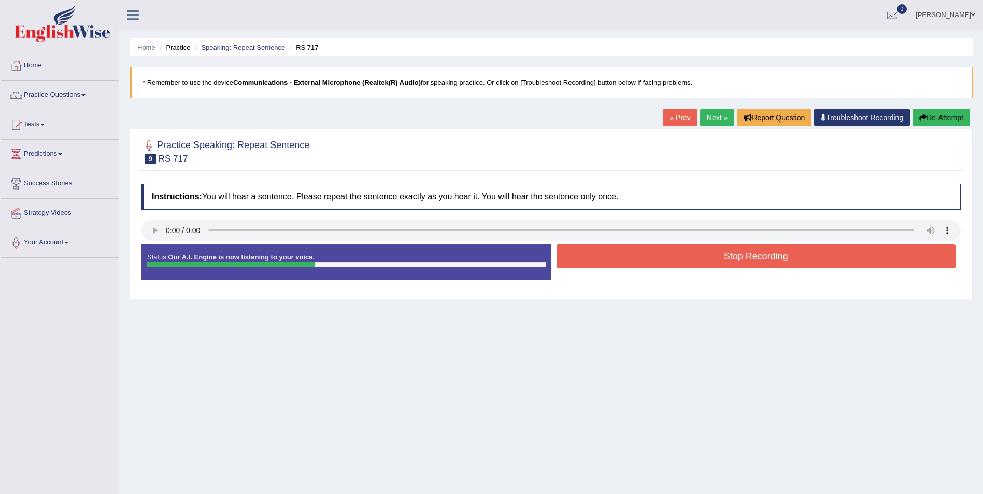
click at [749, 261] on button "Stop Recording" at bounding box center [757, 257] width 400 height 24
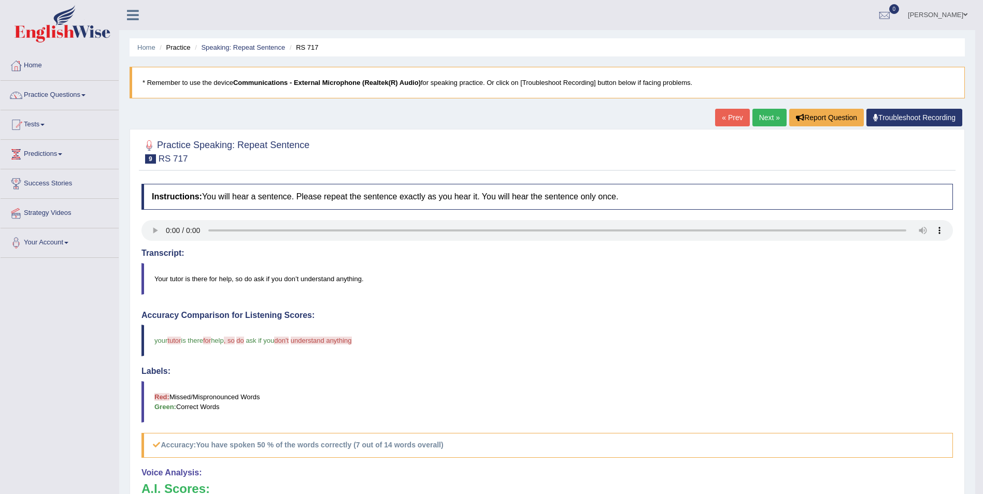
click at [763, 120] on link "Next »" at bounding box center [770, 118] width 34 height 18
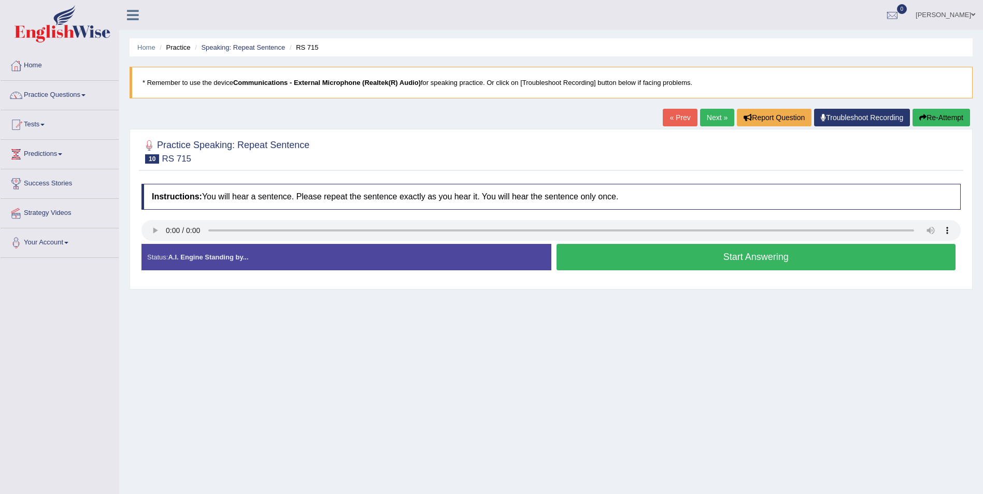
click at [745, 258] on button "Start Answering" at bounding box center [757, 257] width 400 height 26
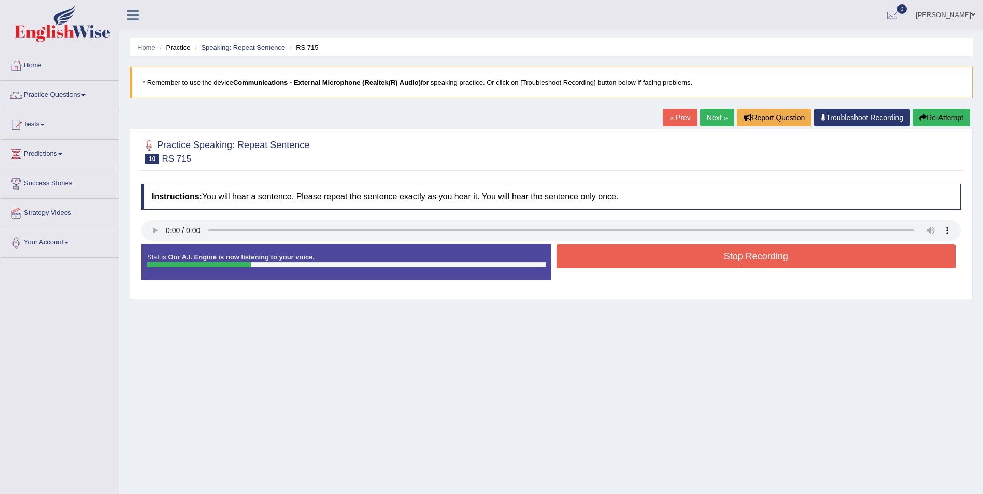
click at [740, 256] on button "Stop Recording" at bounding box center [757, 257] width 400 height 24
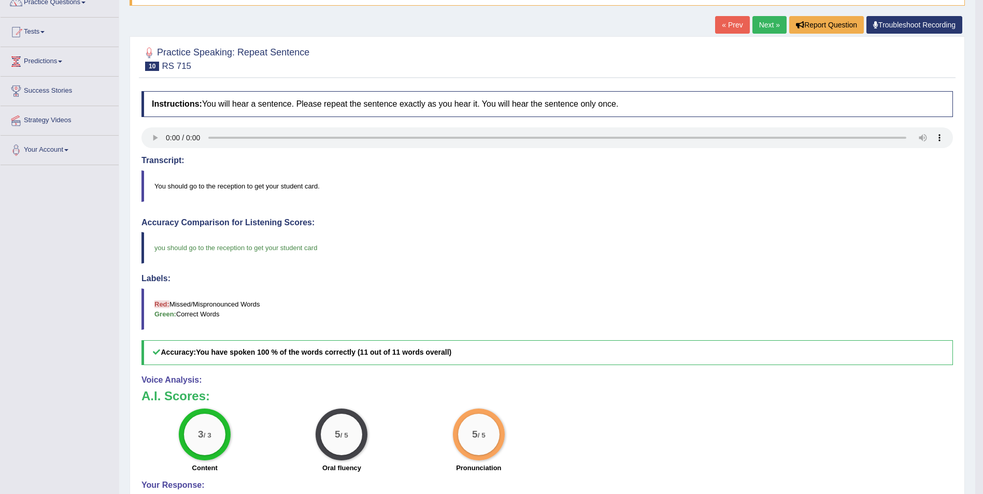
scroll to position [207, 0]
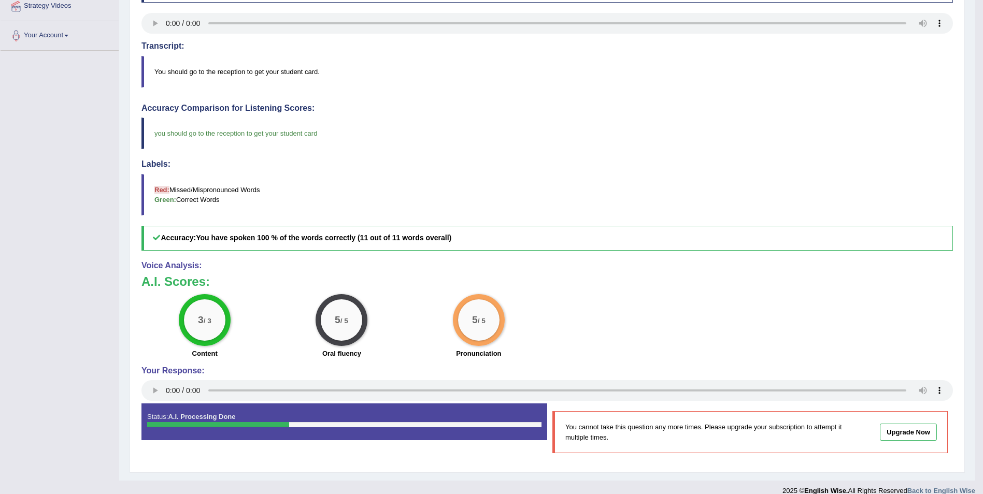
drag, startPoint x: 993, startPoint y: 266, endPoint x: 990, endPoint y: 199, distance: 67.9
click at [983, 204] on html "Toggle navigation Home Practice Questions Speaking Practice Read Aloud Repeat S…" at bounding box center [491, 40] width 983 height 494
drag, startPoint x: 983, startPoint y: 260, endPoint x: 990, endPoint y: 149, distance: 111.2
click at [983, 149] on html "Toggle navigation Home Practice Questions Speaking Practice Read Aloud Repeat S…" at bounding box center [491, 40] width 983 height 494
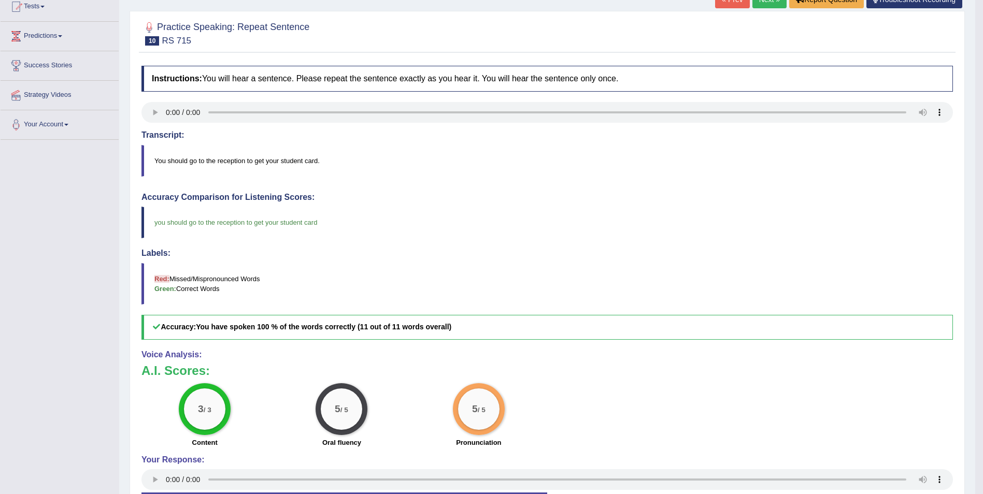
scroll to position [47, 0]
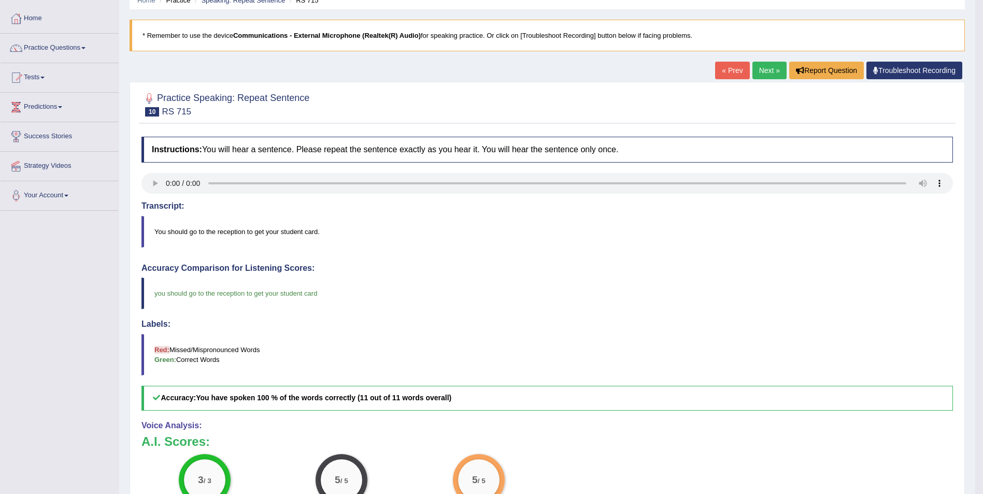
click at [768, 71] on link "Next »" at bounding box center [770, 71] width 34 height 18
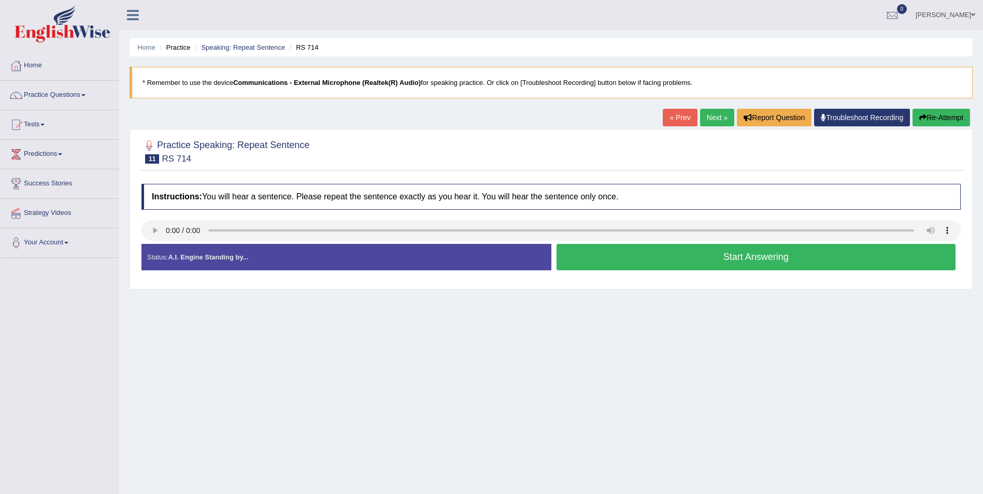
click at [749, 258] on button "Start Answering" at bounding box center [757, 257] width 400 height 26
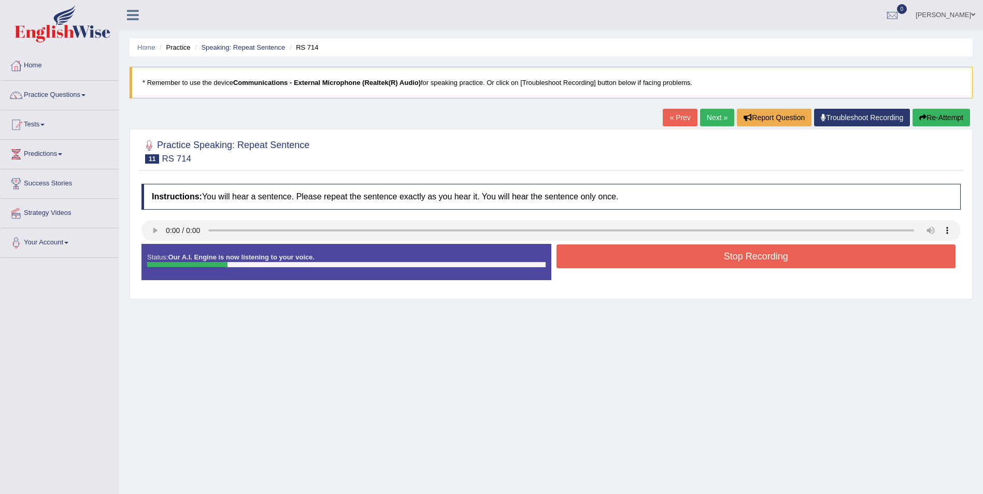
click at [745, 261] on button "Stop Recording" at bounding box center [757, 257] width 400 height 24
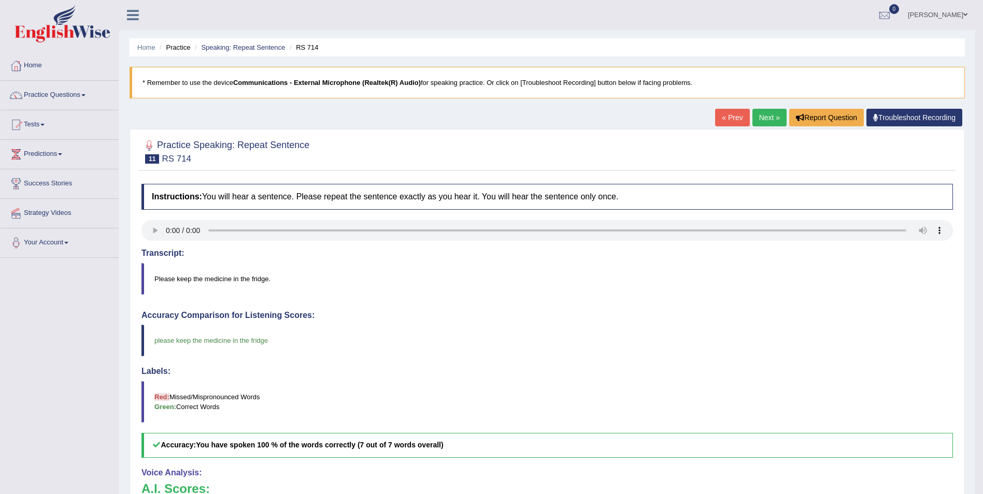
click at [769, 120] on link "Next »" at bounding box center [770, 118] width 34 height 18
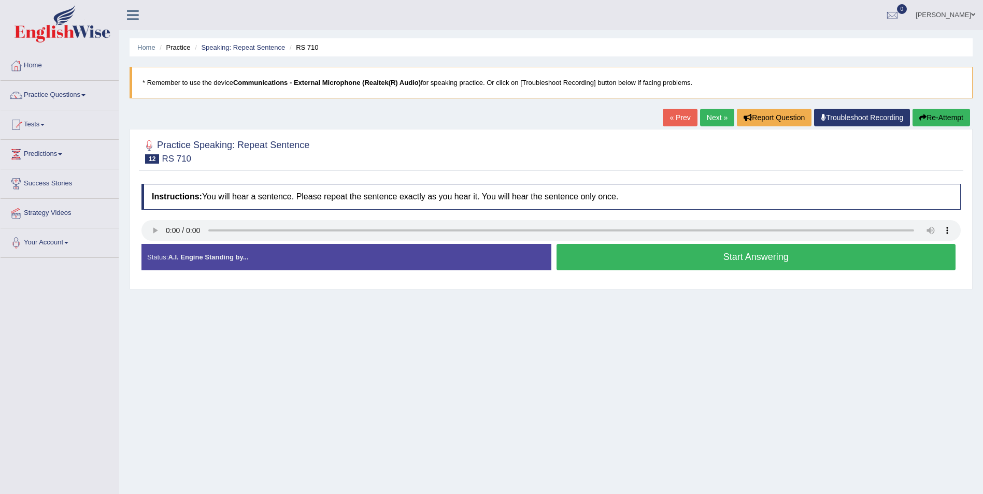
click at [745, 255] on button "Start Answering" at bounding box center [757, 257] width 400 height 26
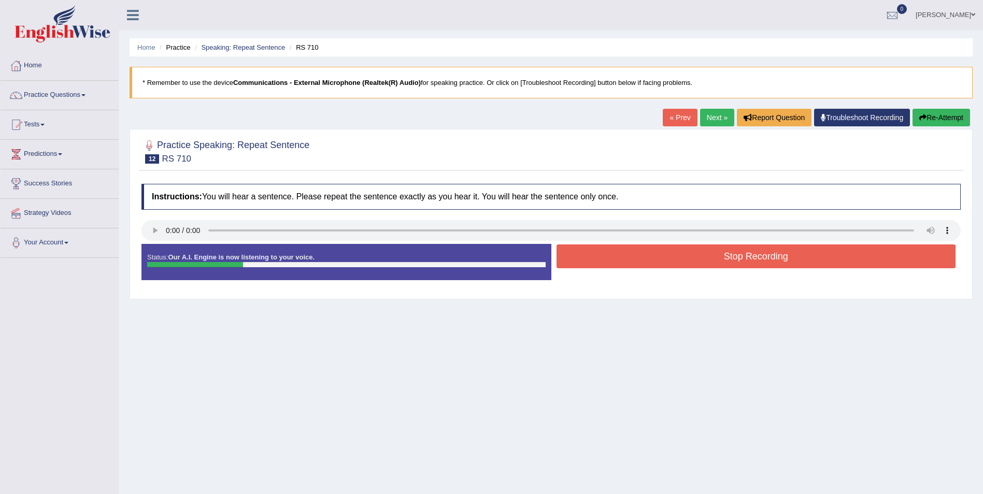
click at [728, 253] on button "Stop Recording" at bounding box center [757, 257] width 400 height 24
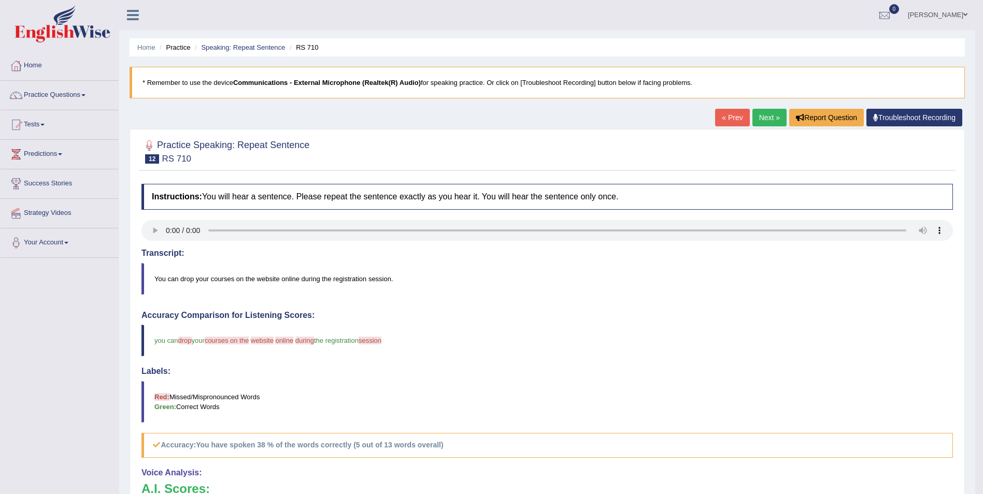
click at [764, 120] on link "Next »" at bounding box center [770, 118] width 34 height 18
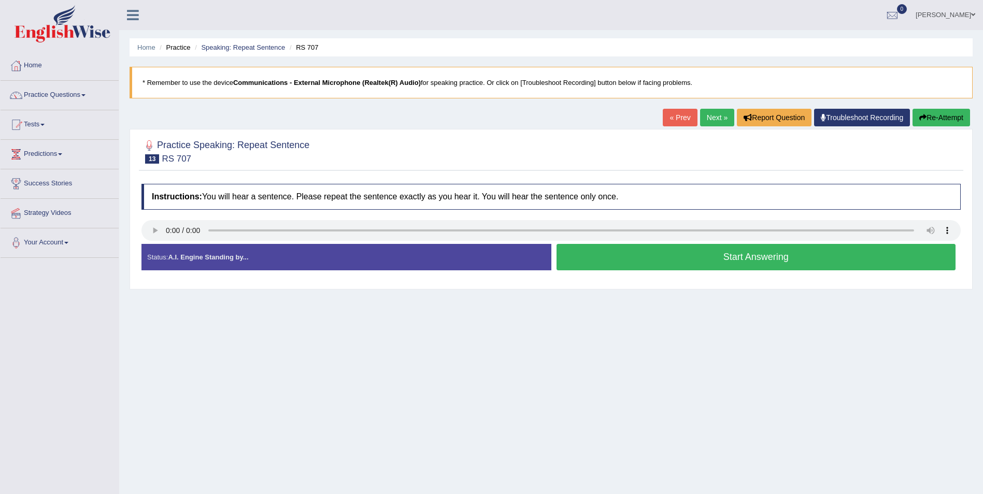
click at [753, 257] on button "Start Answering" at bounding box center [757, 257] width 400 height 26
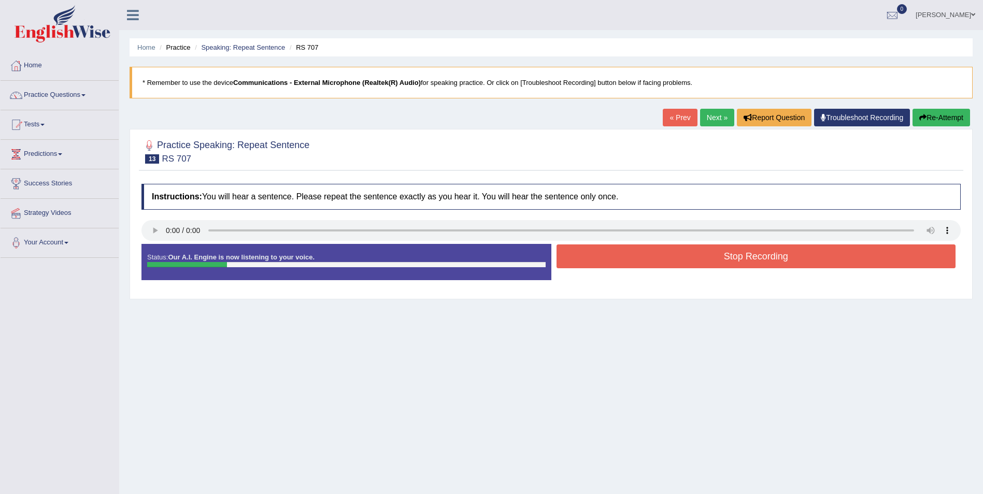
click at [756, 256] on button "Stop Recording" at bounding box center [757, 257] width 400 height 24
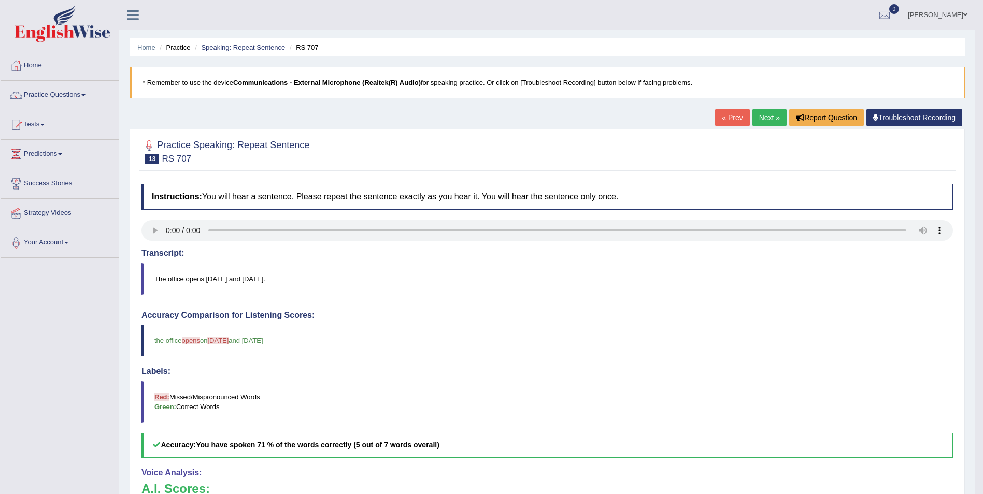
click at [770, 117] on link "Next »" at bounding box center [770, 118] width 34 height 18
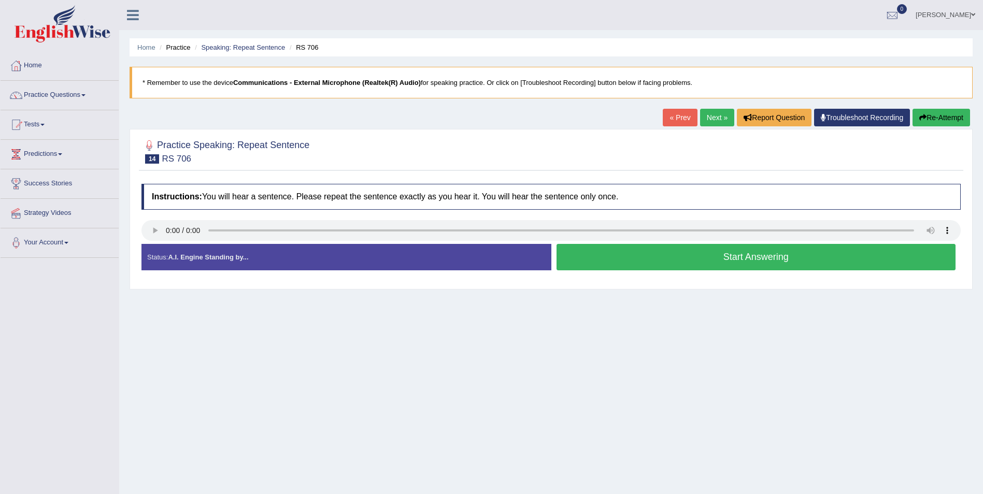
click at [733, 260] on button "Start Answering" at bounding box center [757, 257] width 400 height 26
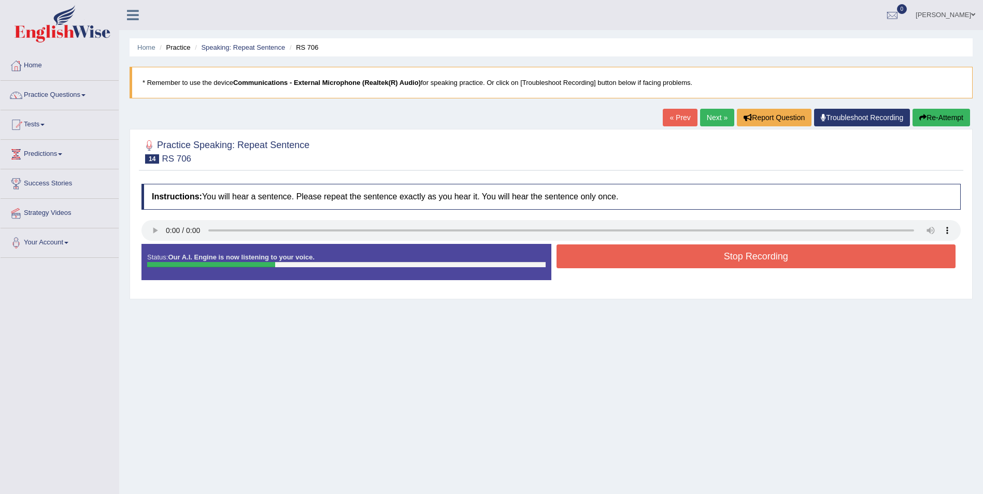
click at [743, 256] on button "Stop Recording" at bounding box center [757, 257] width 400 height 24
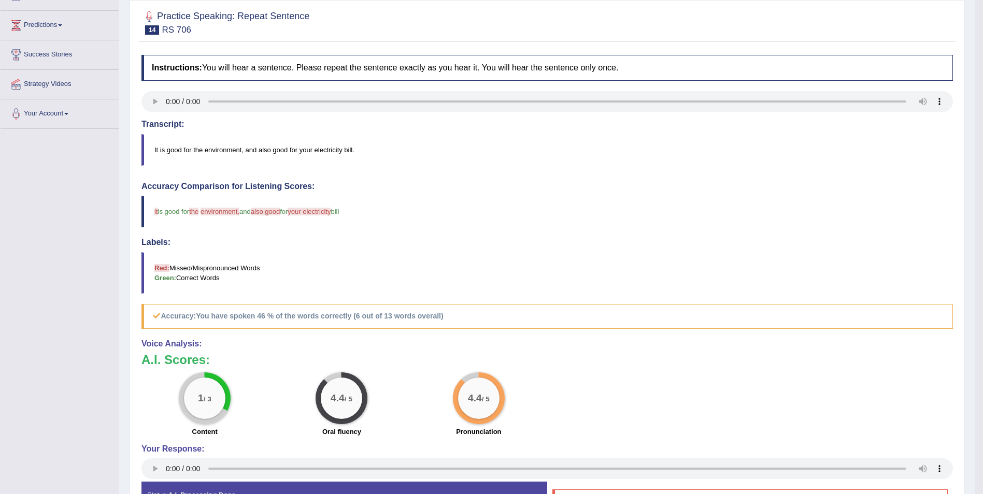
scroll to position [207, 0]
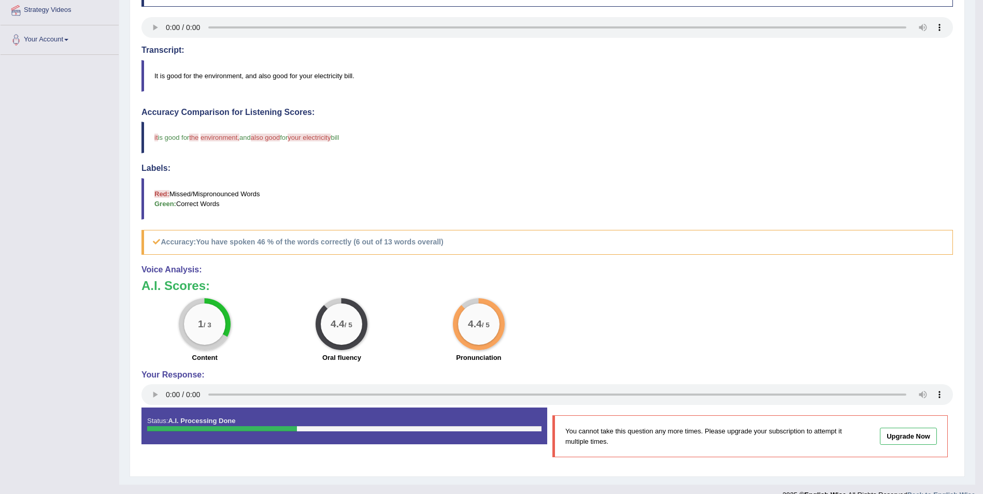
drag, startPoint x: 702, startPoint y: 276, endPoint x: 602, endPoint y: 262, distance: 101.0
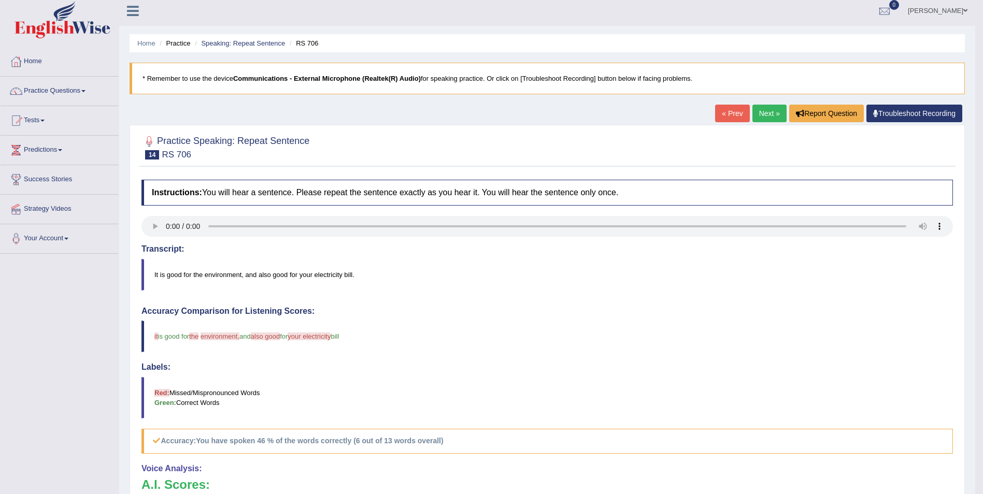
scroll to position [0, 0]
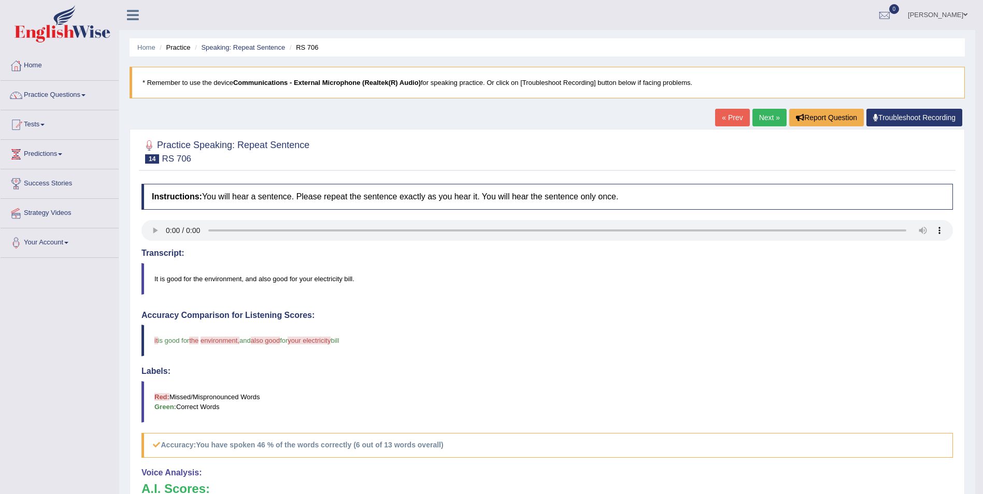
click at [760, 117] on link "Next »" at bounding box center [770, 118] width 34 height 18
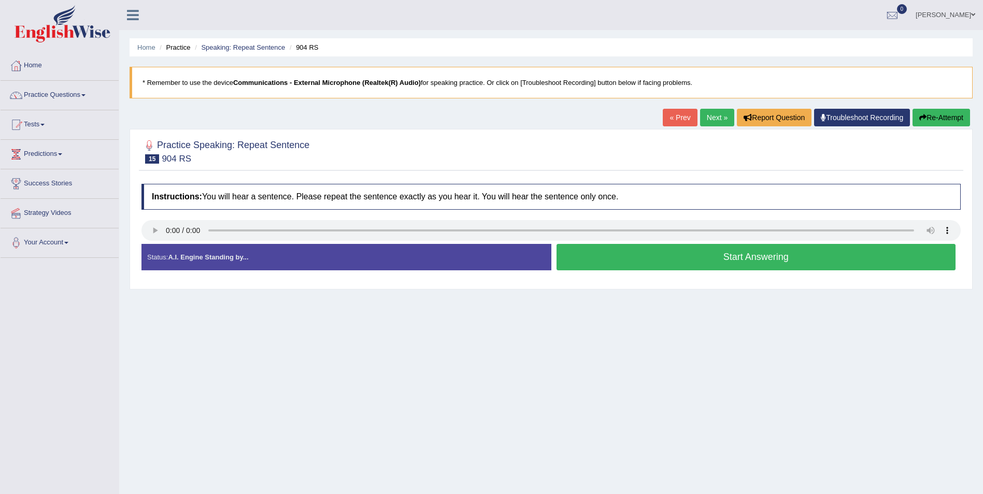
click at [753, 260] on button "Start Answering" at bounding box center [757, 257] width 400 height 26
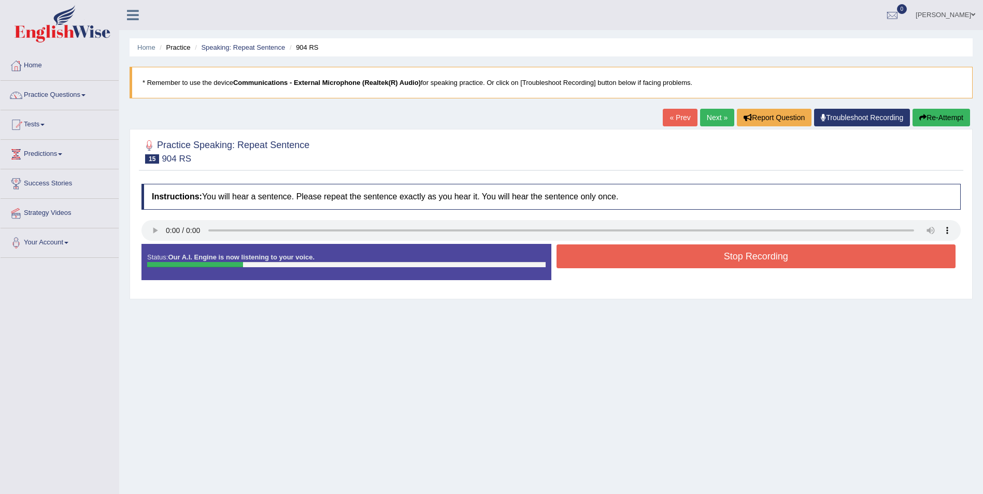
click at [748, 264] on button "Stop Recording" at bounding box center [757, 257] width 400 height 24
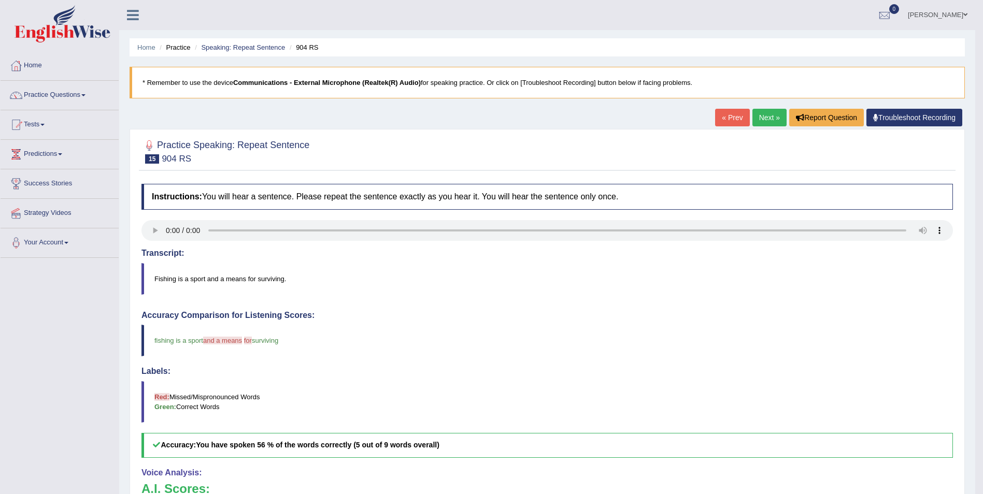
click at [764, 120] on link "Next »" at bounding box center [770, 118] width 34 height 18
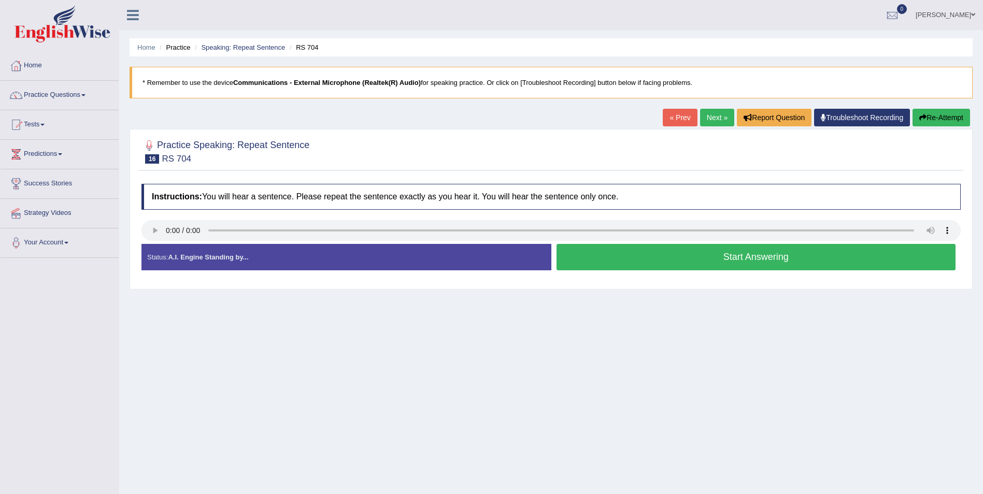
click at [759, 257] on button "Start Answering" at bounding box center [757, 257] width 400 height 26
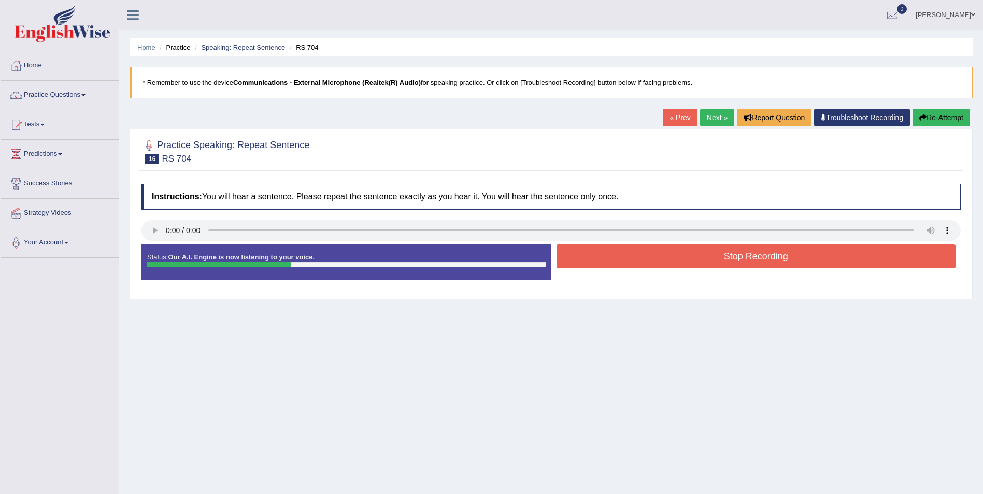
click at [767, 250] on button "Stop Recording" at bounding box center [757, 257] width 400 height 24
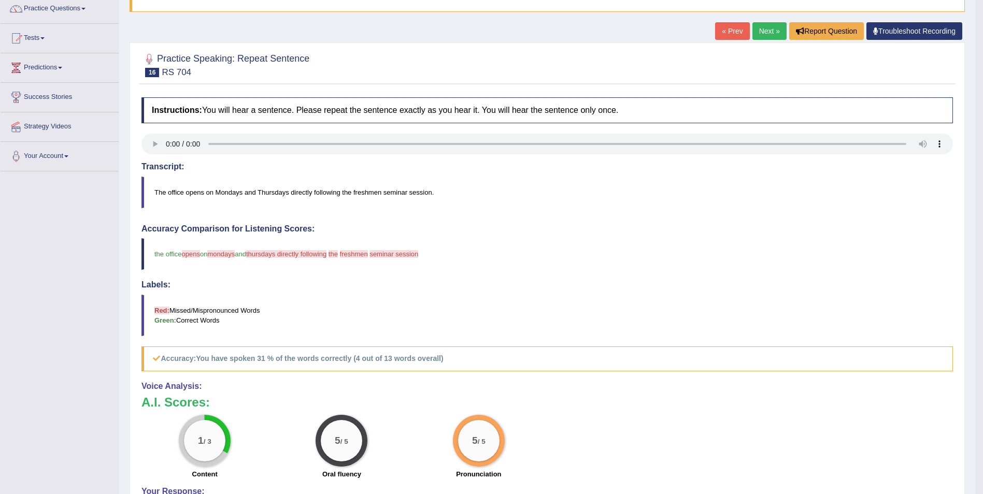
scroll to position [155, 0]
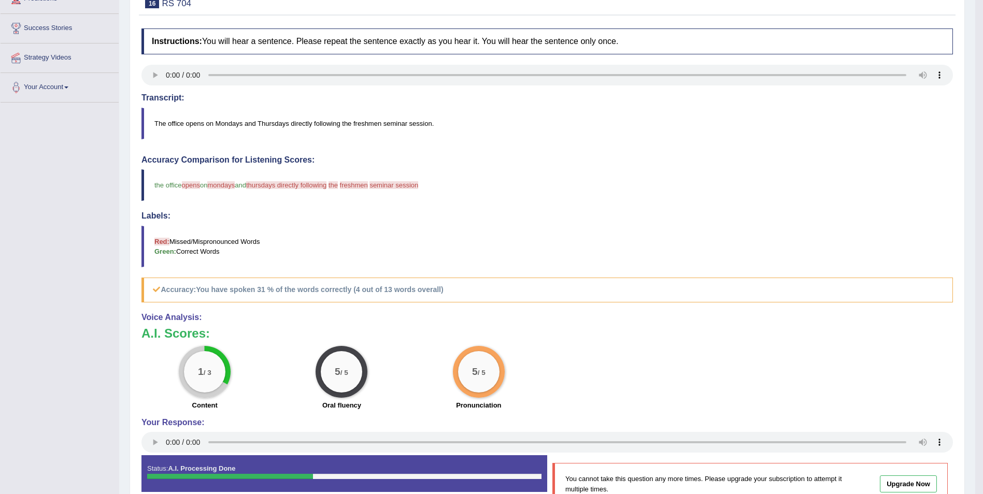
drag, startPoint x: 971, startPoint y: 293, endPoint x: 990, endPoint y: 152, distance: 142.3
click at [983, 154] on html "Toggle navigation Home Practice Questions Speaking Practice Read Aloud Repeat S…" at bounding box center [491, 92] width 983 height 494
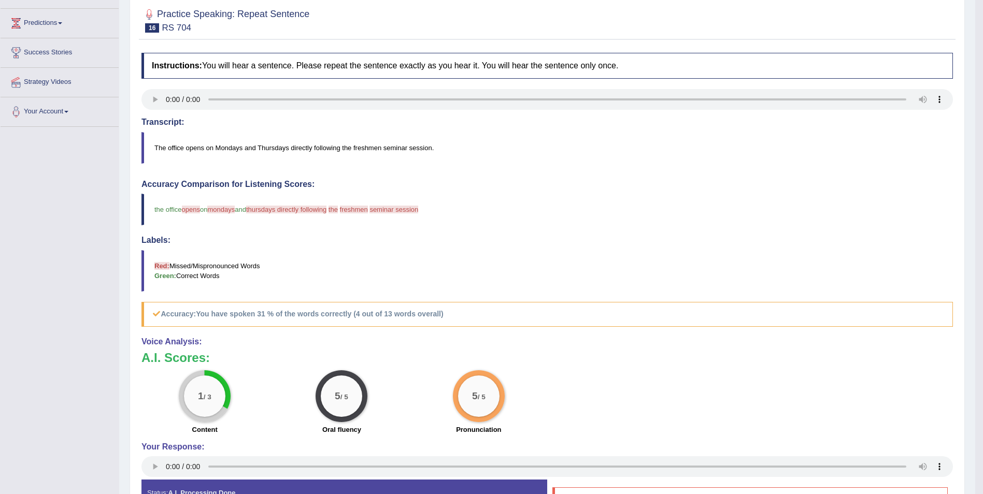
scroll to position [0, 0]
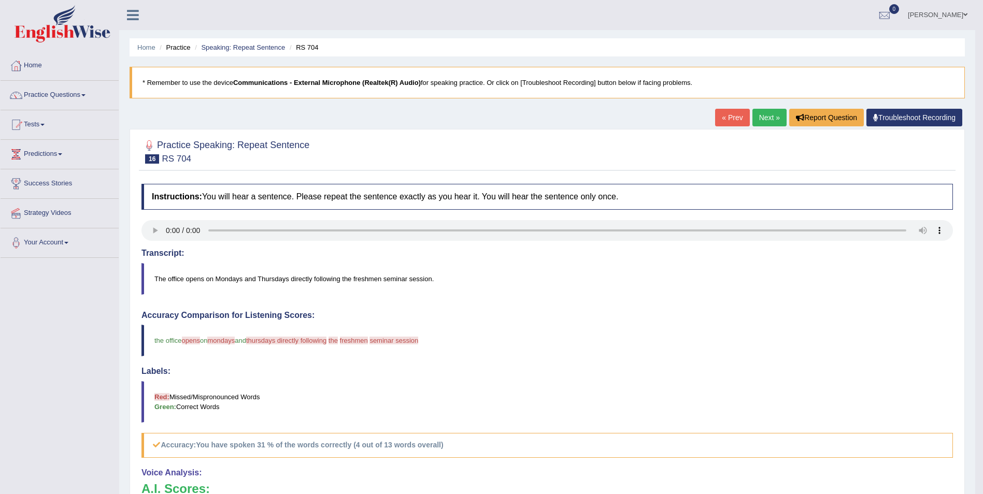
click at [768, 113] on link "Next »" at bounding box center [770, 118] width 34 height 18
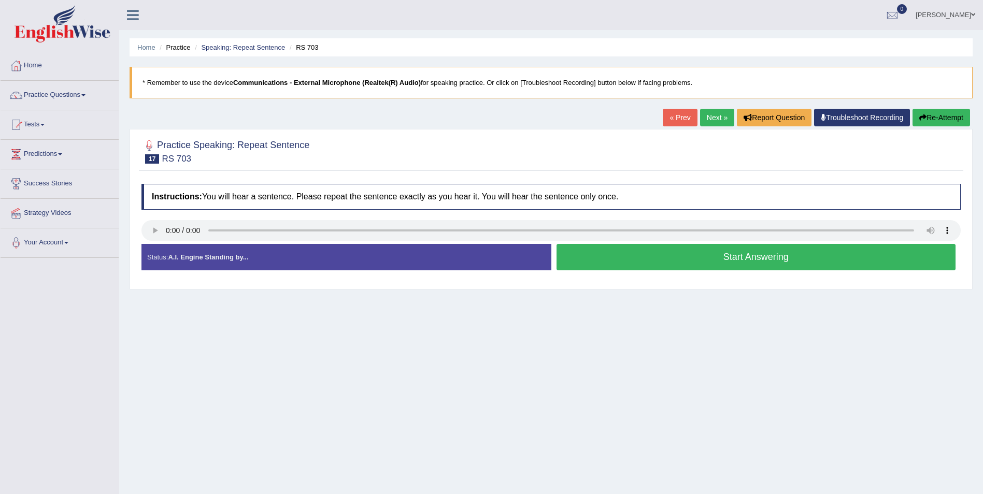
click at [764, 258] on button "Start Answering" at bounding box center [757, 257] width 400 height 26
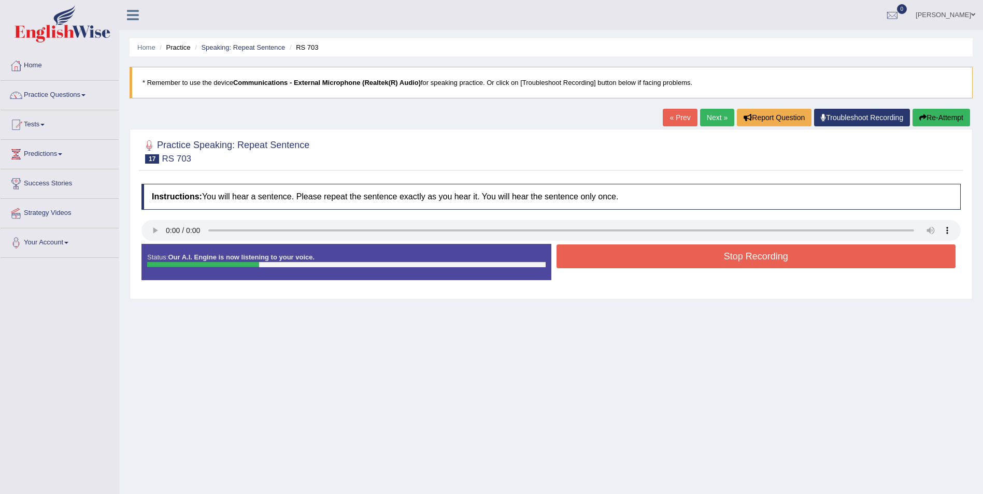
click at [784, 260] on button "Stop Recording" at bounding box center [757, 257] width 400 height 24
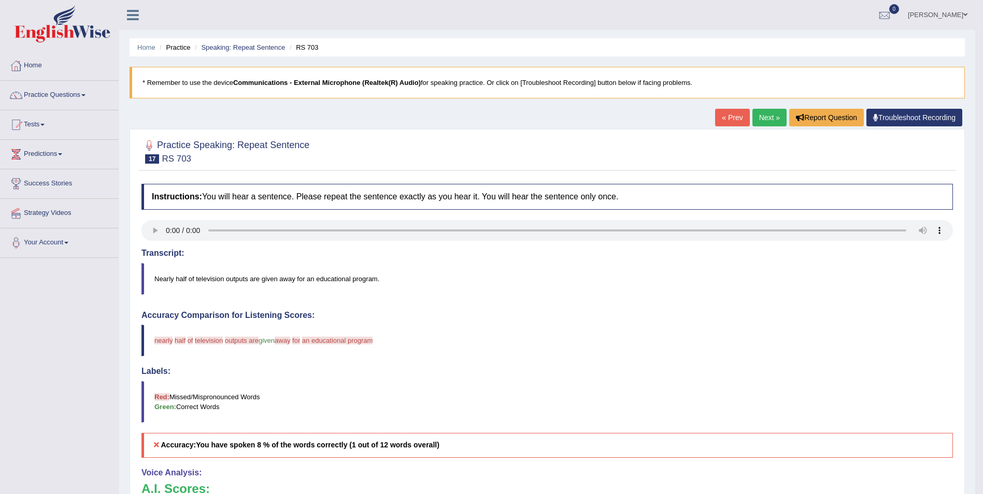
click at [773, 118] on link "Next »" at bounding box center [770, 118] width 34 height 18
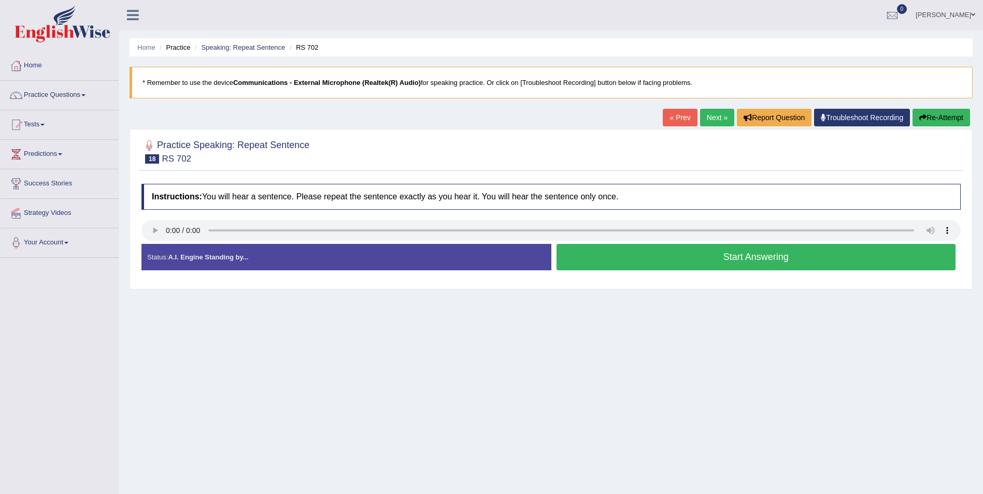
click at [742, 260] on button "Start Answering" at bounding box center [757, 257] width 400 height 26
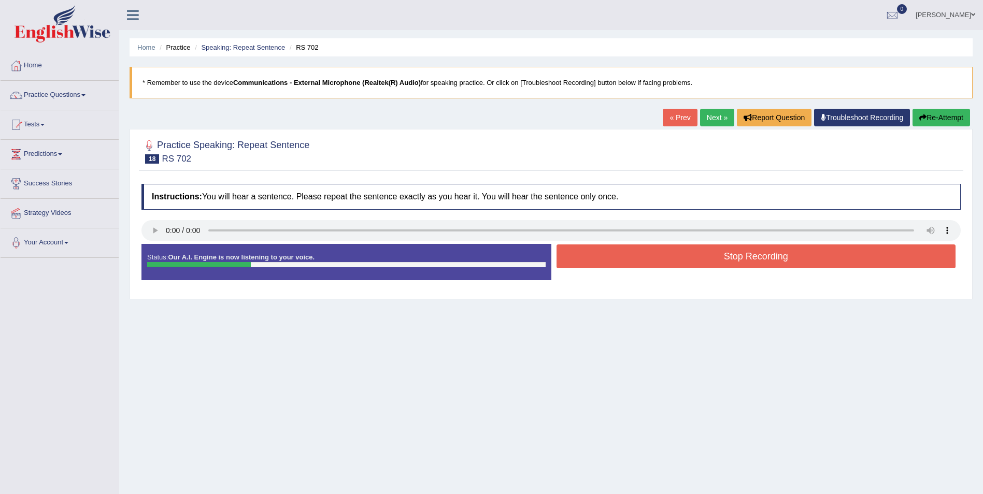
click at [744, 263] on button "Stop Recording" at bounding box center [757, 257] width 400 height 24
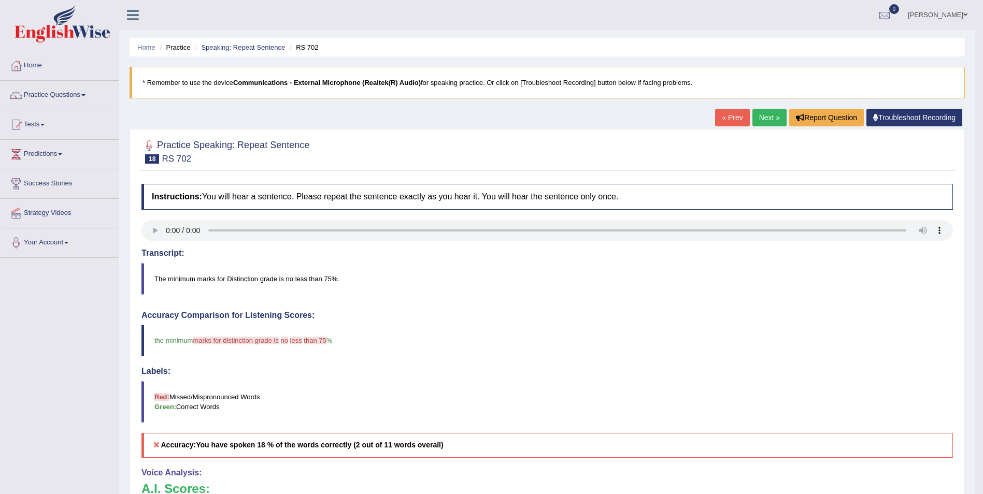
click at [762, 112] on link "Next »" at bounding box center [770, 118] width 34 height 18
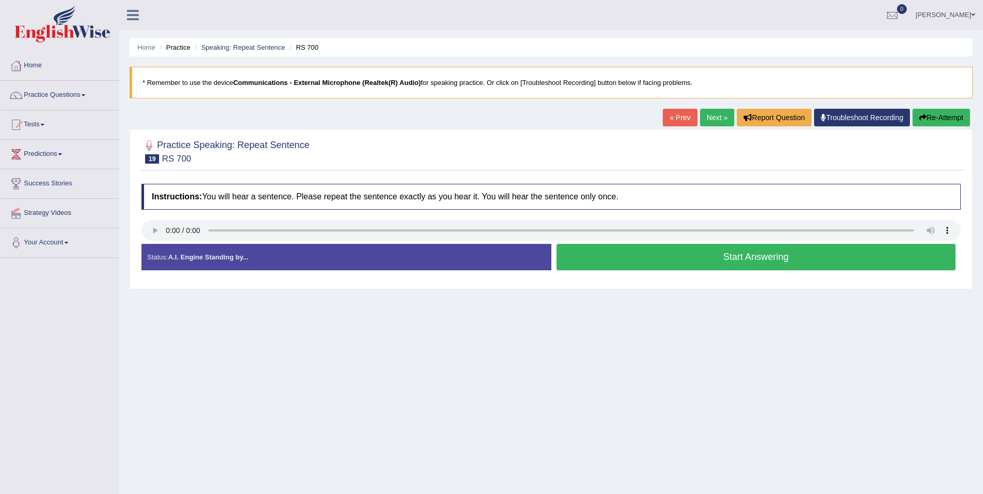
click at [747, 258] on button "Start Answering" at bounding box center [757, 257] width 400 height 26
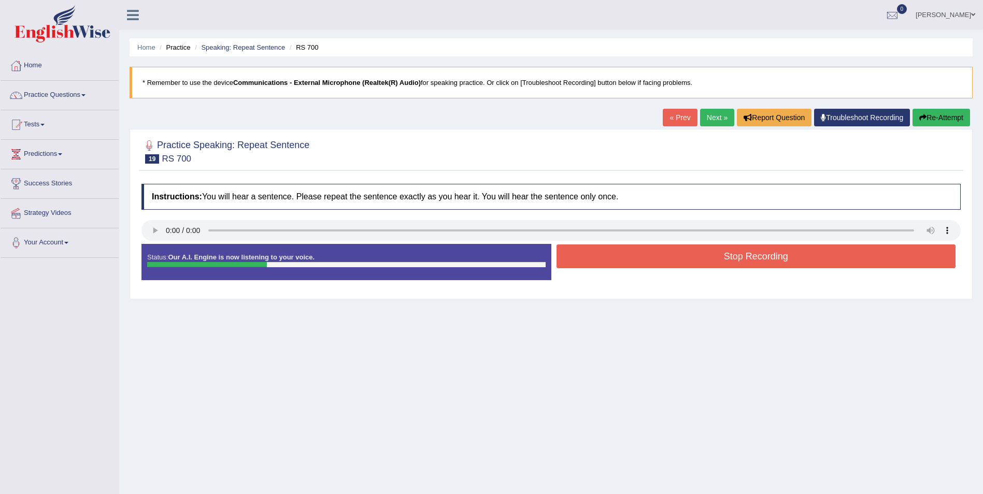
click at [750, 257] on button "Stop Recording" at bounding box center [757, 257] width 400 height 24
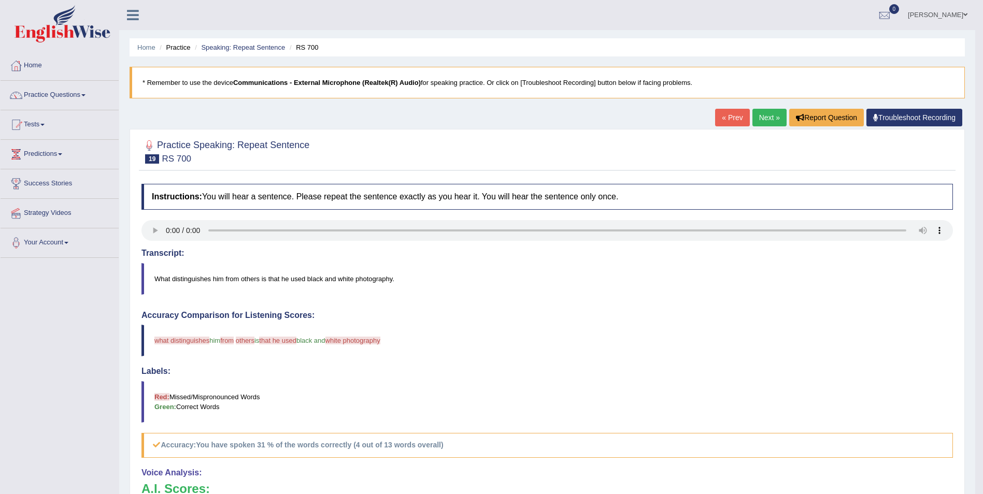
click at [769, 119] on link "Next »" at bounding box center [770, 118] width 34 height 18
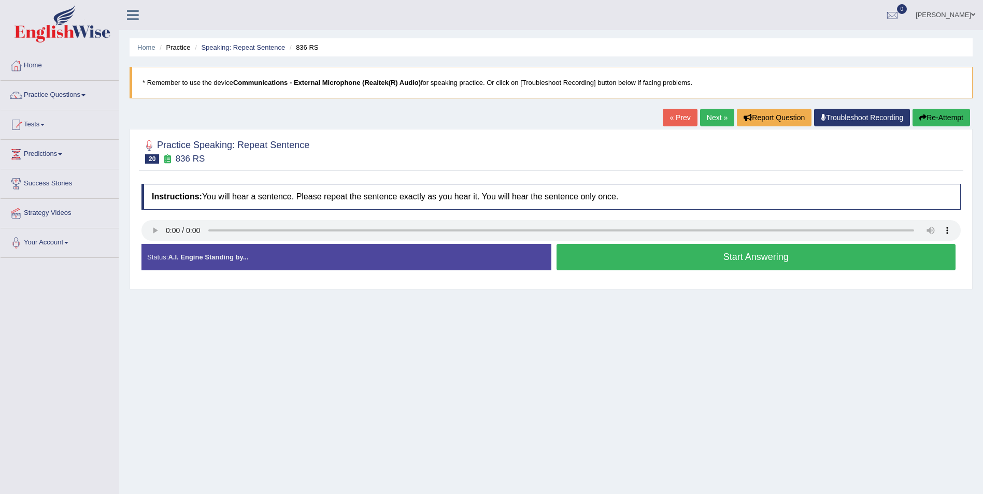
click at [774, 257] on button "Start Answering" at bounding box center [757, 257] width 400 height 26
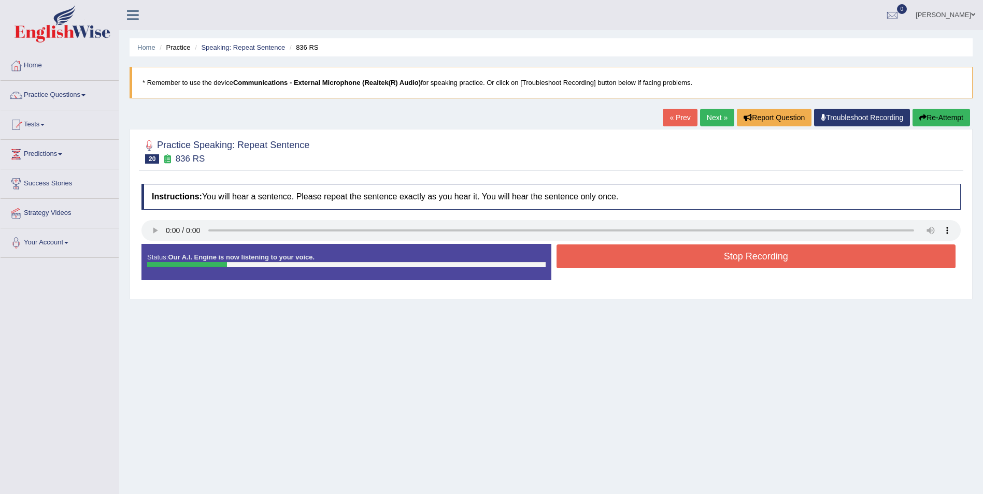
click at [770, 256] on button "Stop Recording" at bounding box center [757, 257] width 400 height 24
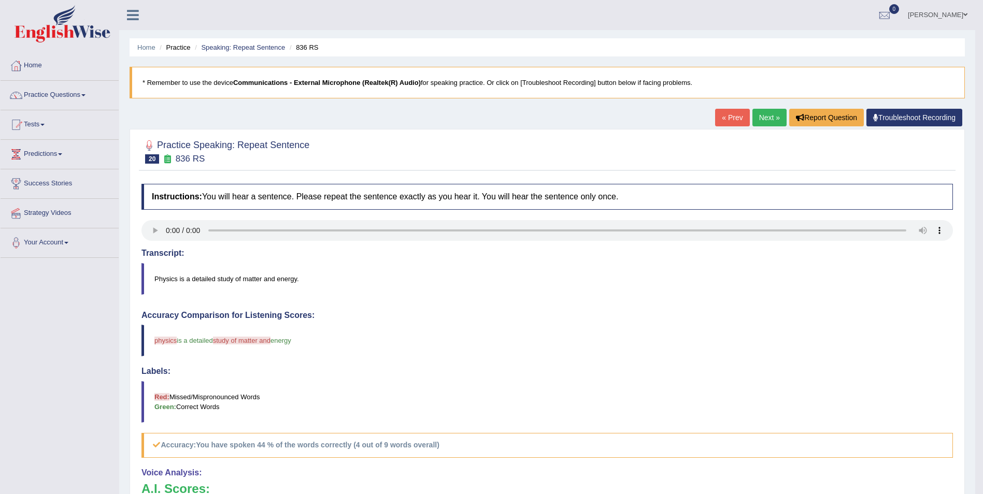
click at [772, 121] on link "Next »" at bounding box center [770, 118] width 34 height 18
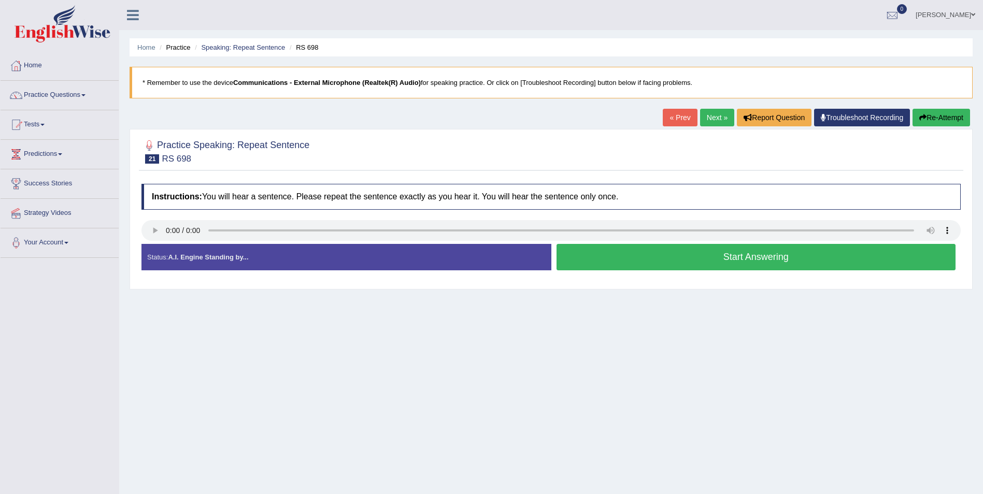
click at [772, 259] on button "Start Answering" at bounding box center [757, 257] width 400 height 26
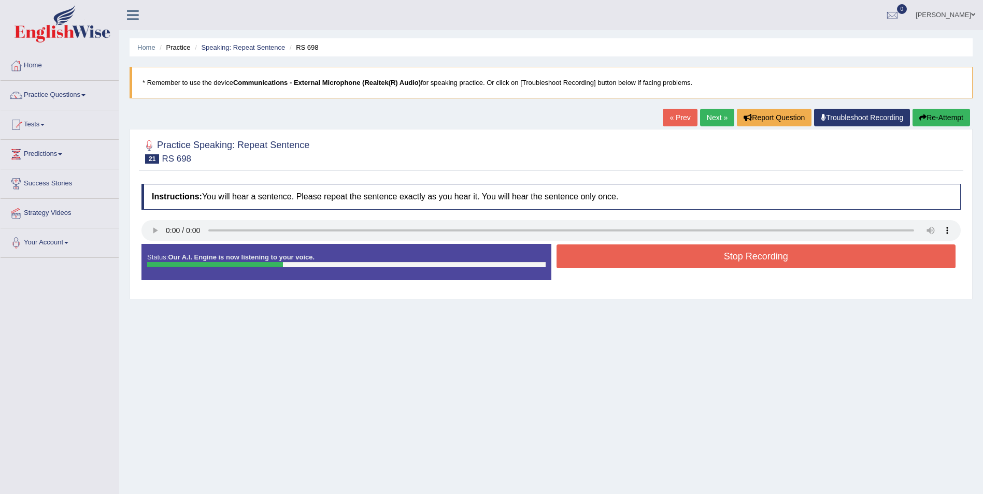
click at [772, 260] on button "Stop Recording" at bounding box center [757, 257] width 400 height 24
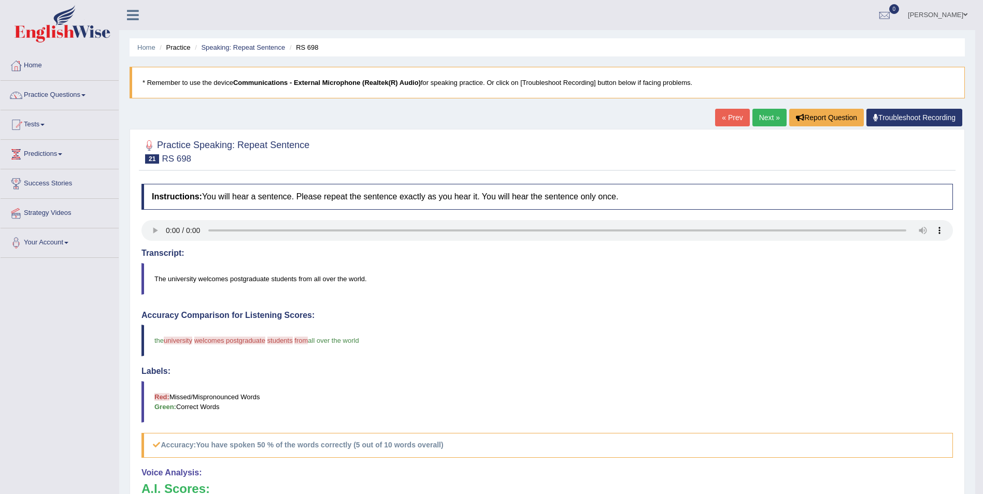
click at [766, 118] on link "Next »" at bounding box center [770, 118] width 34 height 18
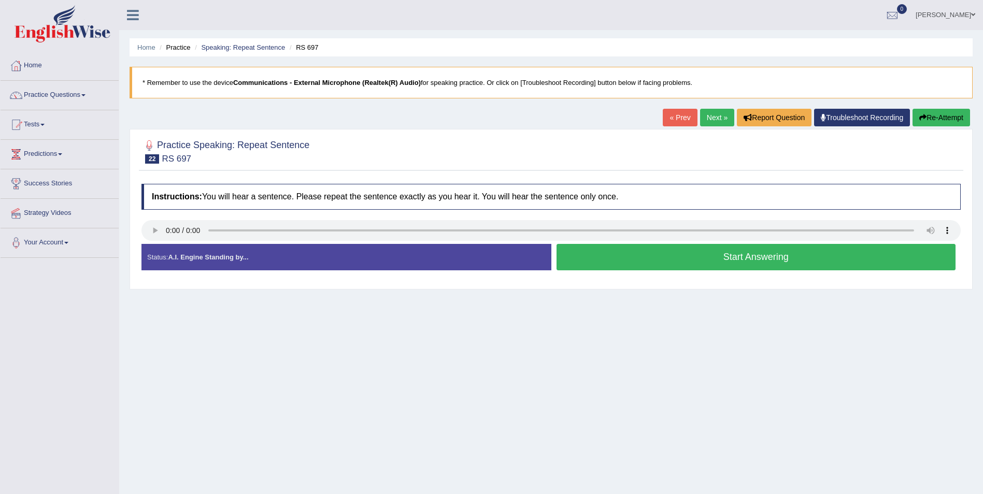
click at [771, 257] on button "Start Answering" at bounding box center [757, 257] width 400 height 26
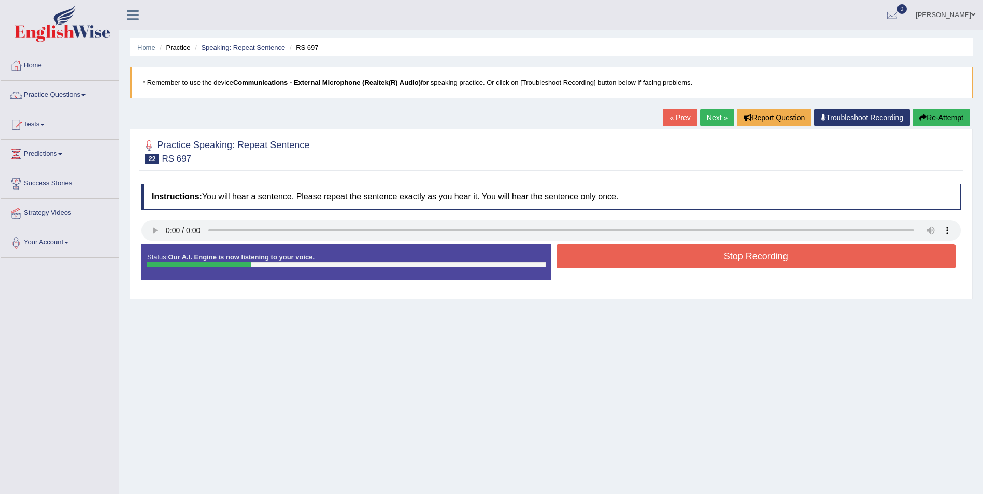
click at [769, 257] on button "Stop Recording" at bounding box center [757, 257] width 400 height 24
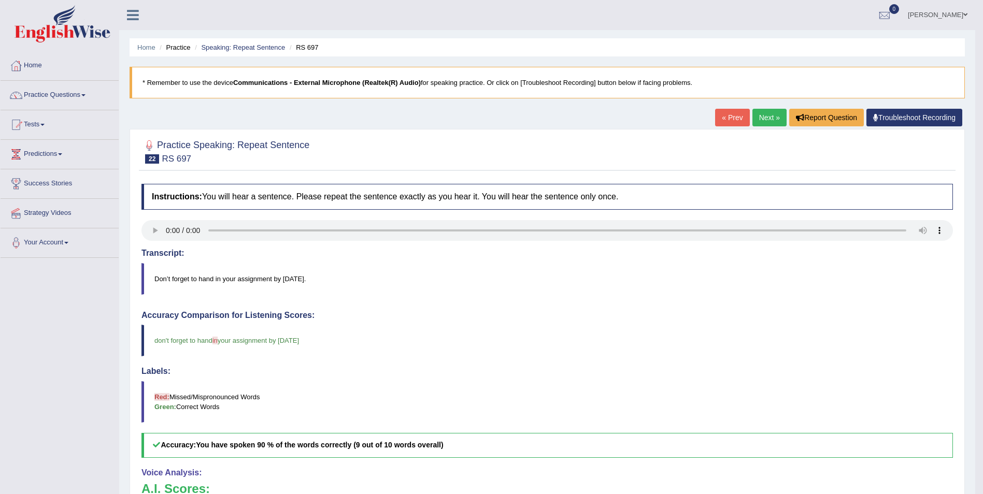
click at [763, 125] on link "Next »" at bounding box center [770, 118] width 34 height 18
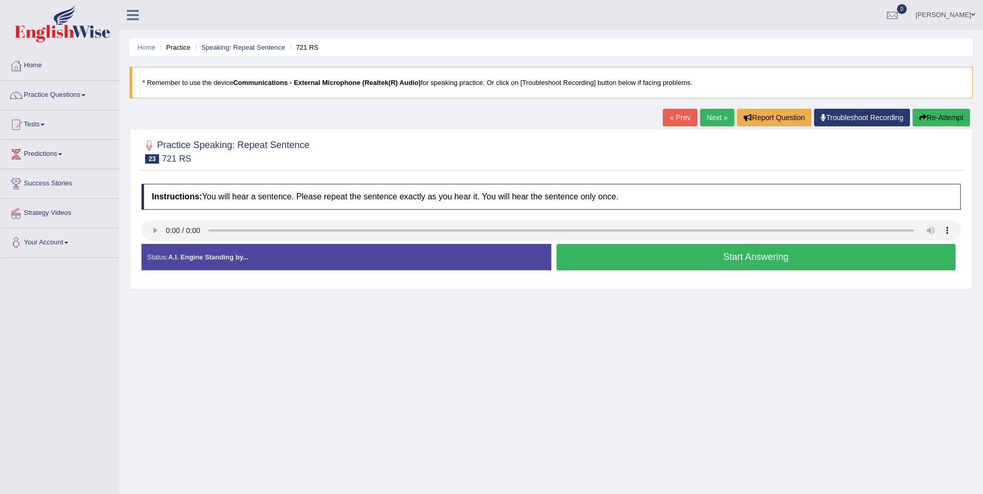
click at [687, 252] on button "Start Answering" at bounding box center [757, 257] width 400 height 26
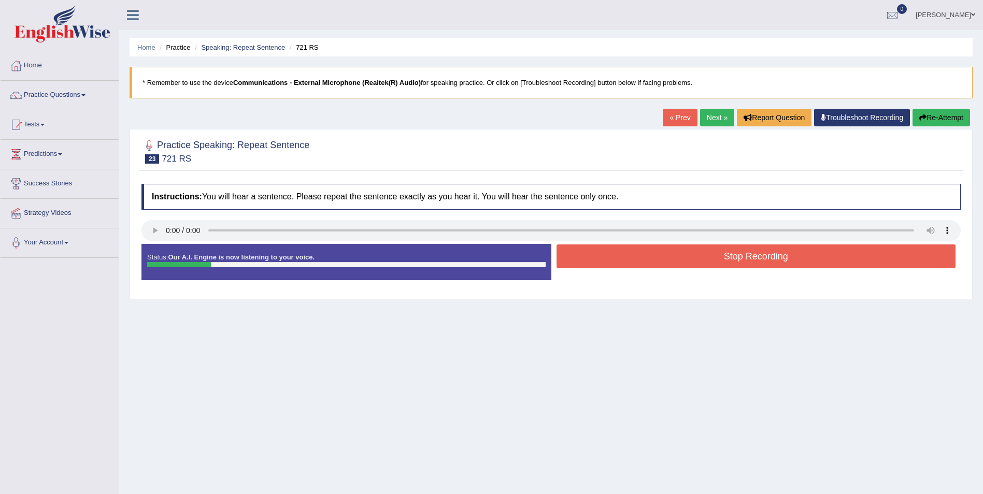
click at [725, 258] on button "Stop Recording" at bounding box center [757, 257] width 400 height 24
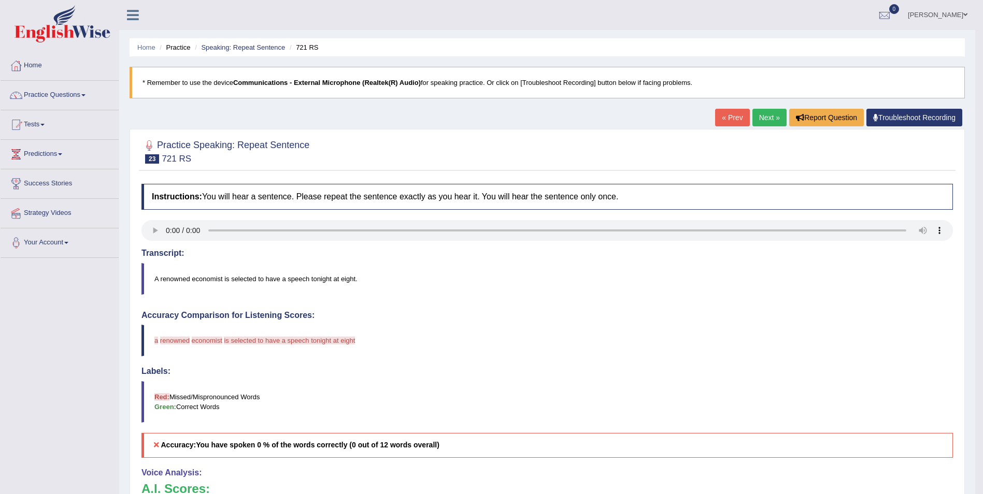
click at [774, 117] on link "Next »" at bounding box center [770, 118] width 34 height 18
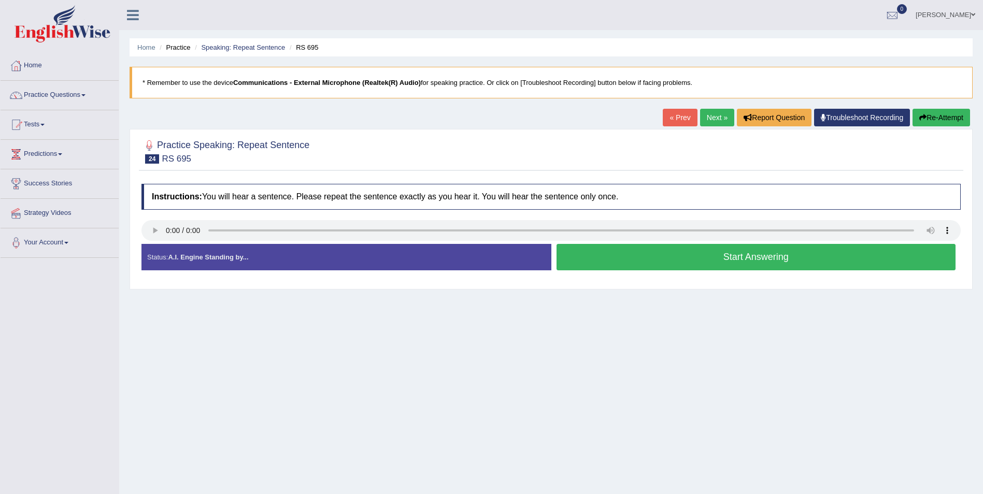
click at [784, 266] on button "Start Answering" at bounding box center [757, 257] width 400 height 26
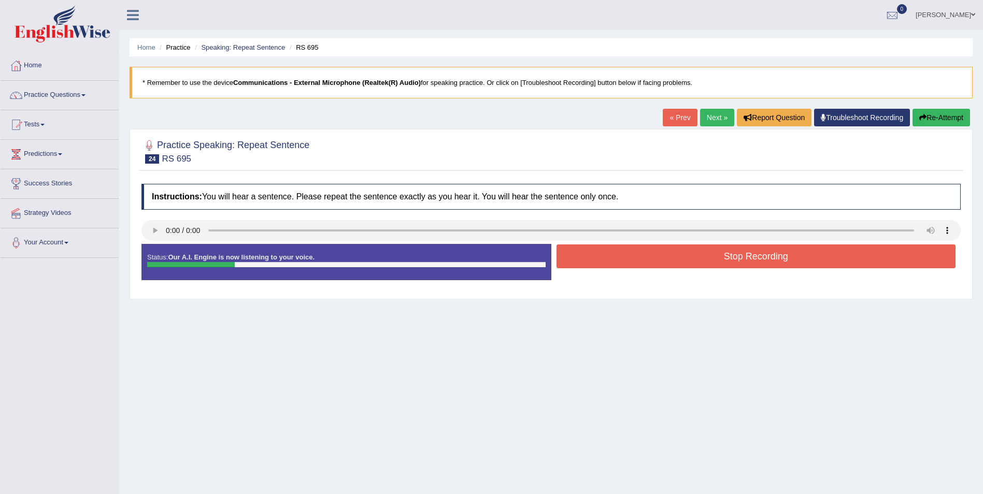
click at [801, 264] on button "Stop Recording" at bounding box center [757, 257] width 400 height 24
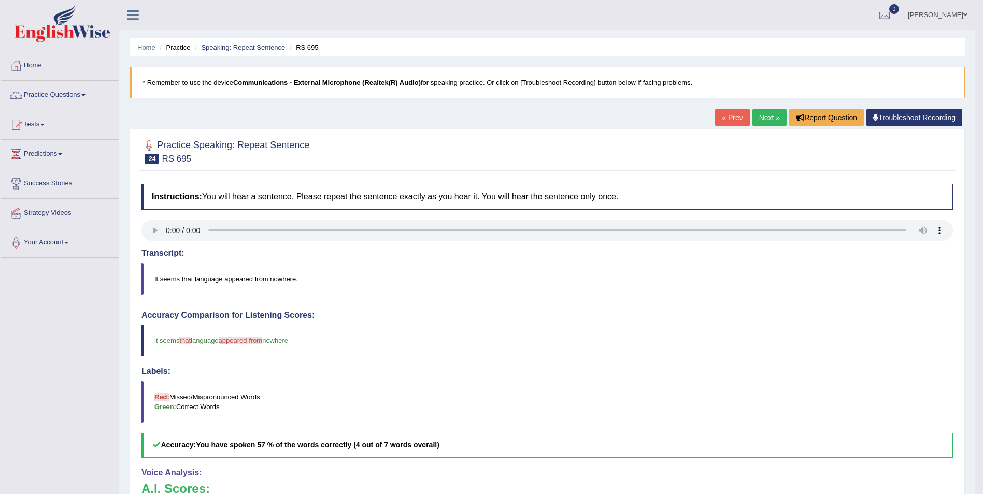
click at [761, 120] on link "Next »" at bounding box center [770, 118] width 34 height 18
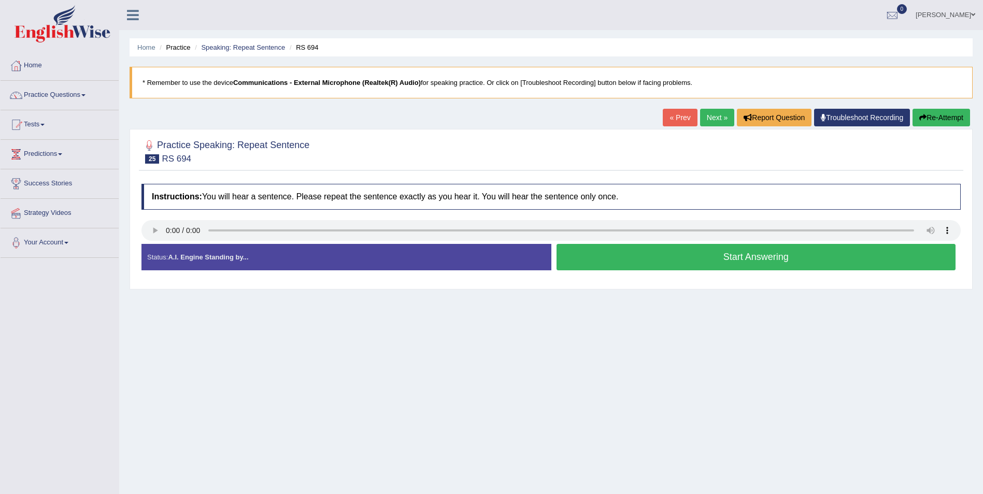
click at [758, 258] on button "Start Answering" at bounding box center [757, 257] width 400 height 26
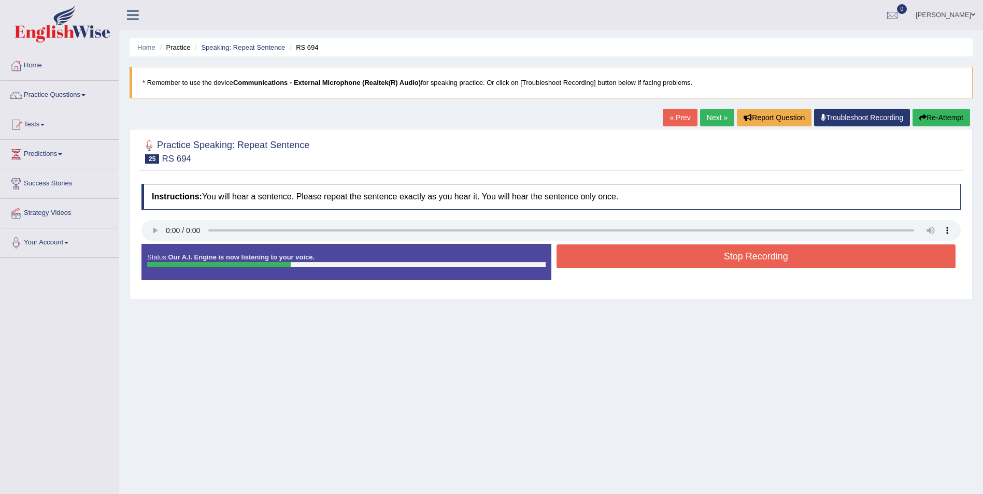
click at [754, 250] on button "Stop Recording" at bounding box center [757, 257] width 400 height 24
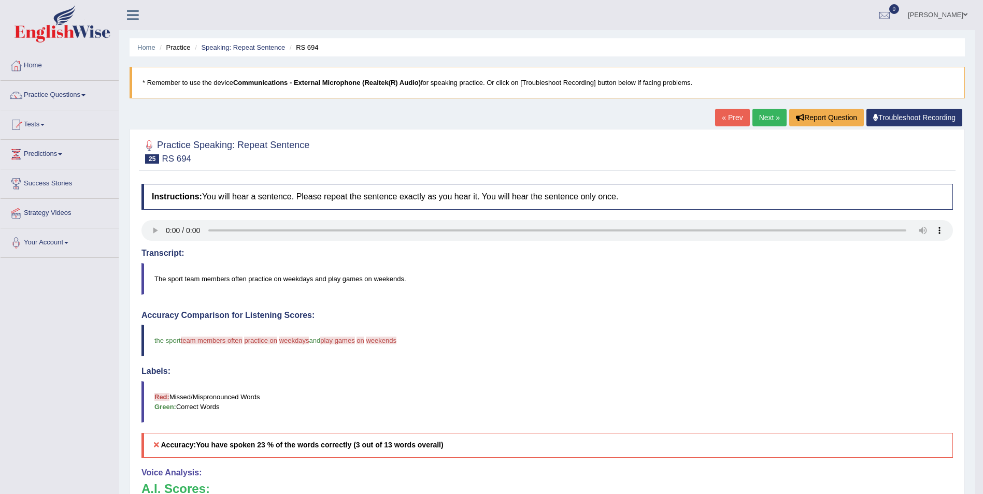
drag, startPoint x: 766, startPoint y: 117, endPoint x: 759, endPoint y: 126, distance: 11.5
click at [764, 118] on link "Next »" at bounding box center [770, 118] width 34 height 18
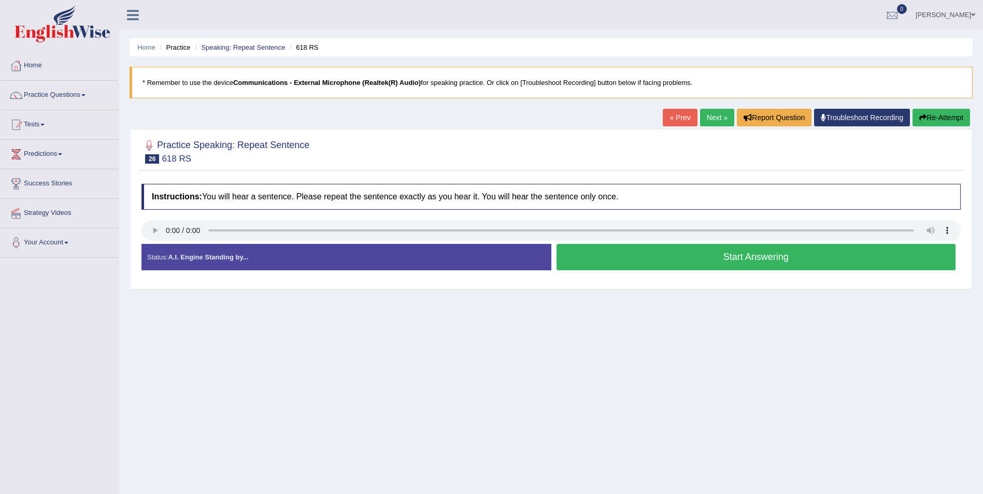
click at [763, 260] on button "Start Answering" at bounding box center [757, 257] width 400 height 26
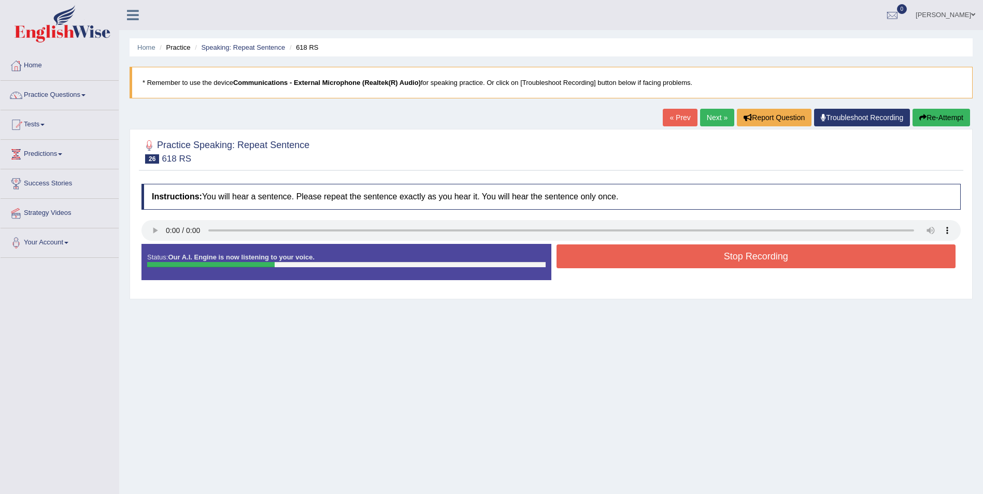
click at [754, 255] on button "Stop Recording" at bounding box center [757, 257] width 400 height 24
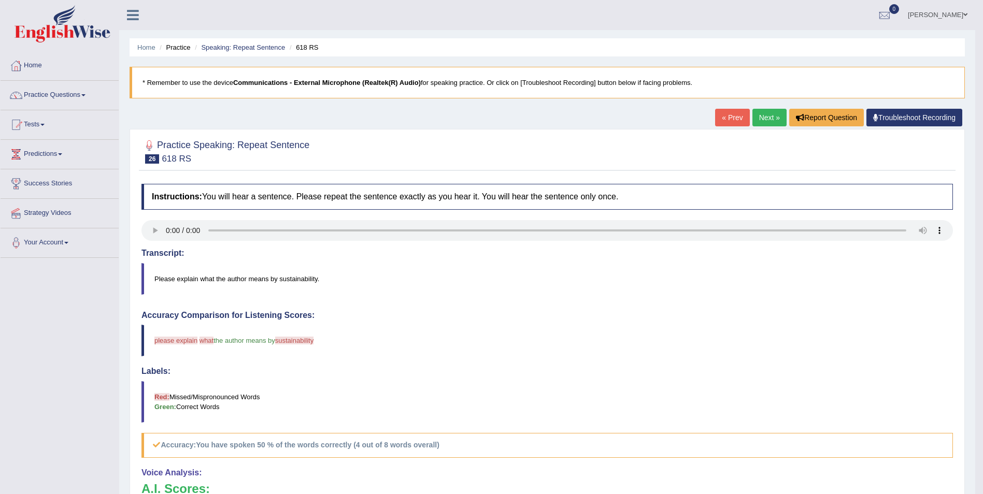
click at [765, 119] on link "Next »" at bounding box center [770, 118] width 34 height 18
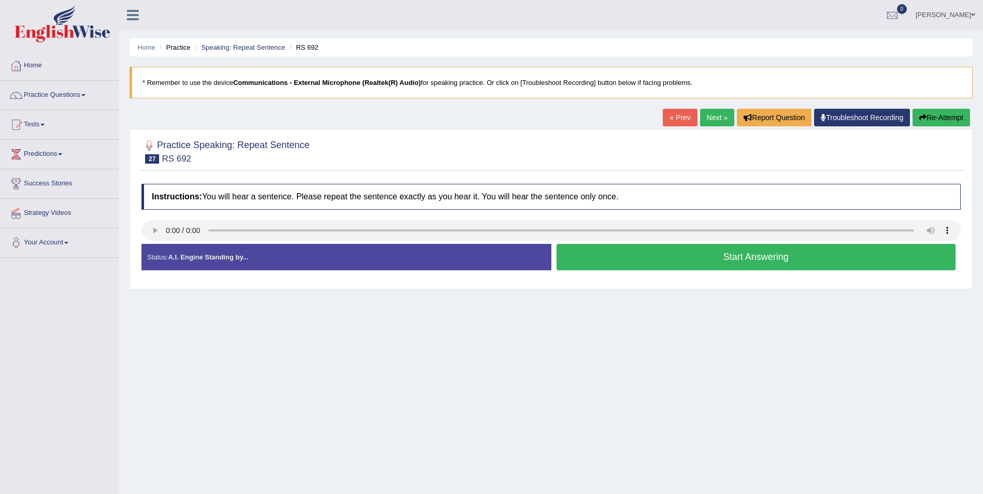
click at [738, 256] on button "Start Answering" at bounding box center [757, 257] width 400 height 26
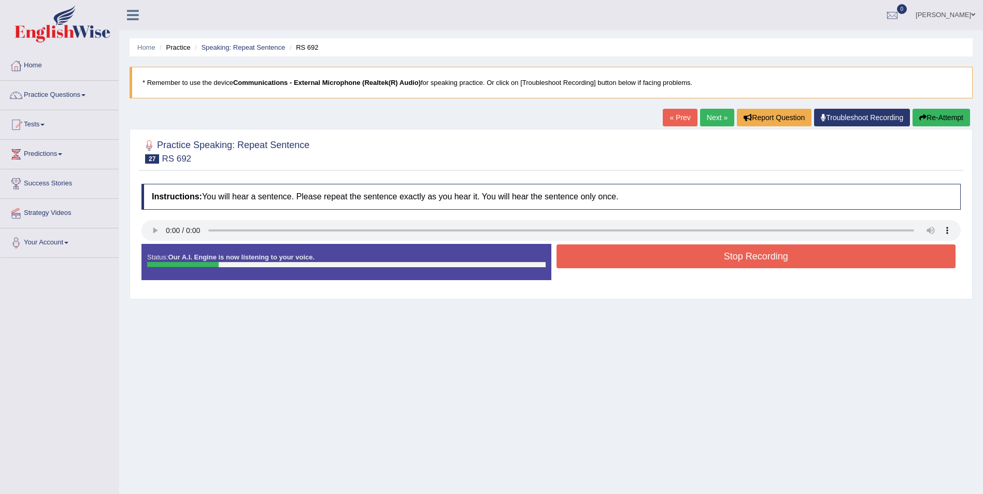
click at [738, 256] on button "Stop Recording" at bounding box center [757, 257] width 400 height 24
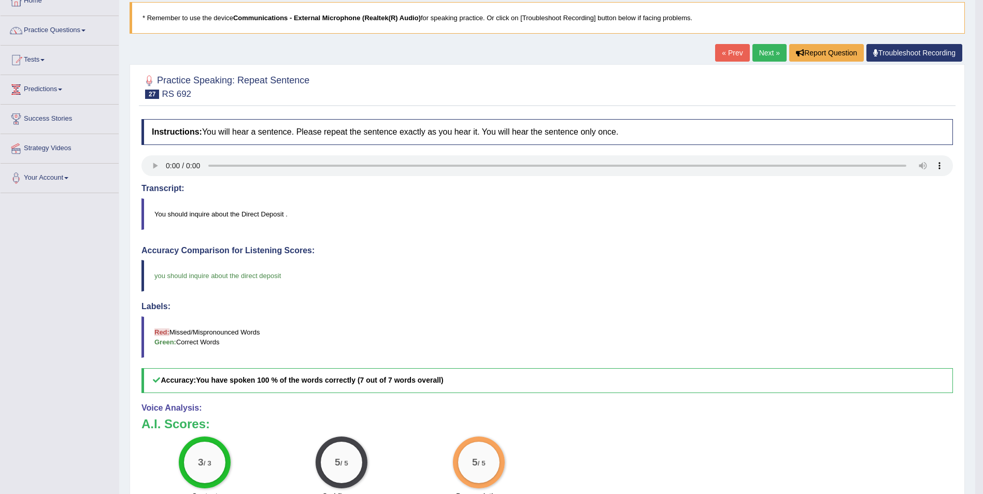
scroll to position [64, 0]
click at [767, 54] on link "Next »" at bounding box center [770, 54] width 34 height 18
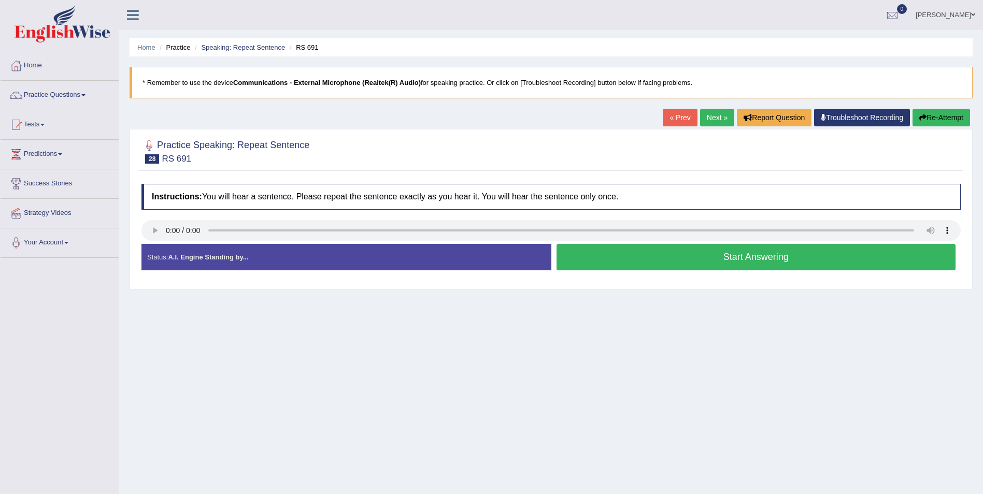
click at [750, 256] on button "Start Answering" at bounding box center [757, 257] width 400 height 26
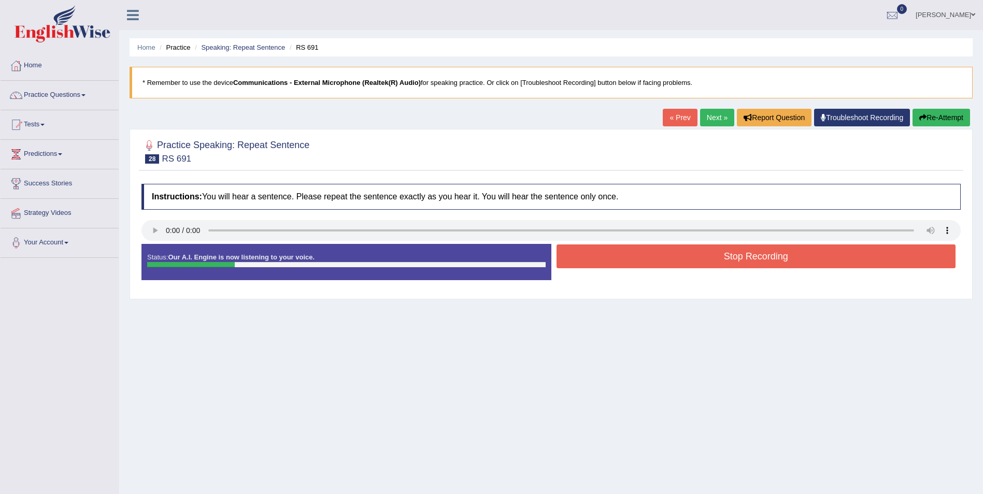
click at [760, 258] on button "Stop Recording" at bounding box center [757, 257] width 400 height 24
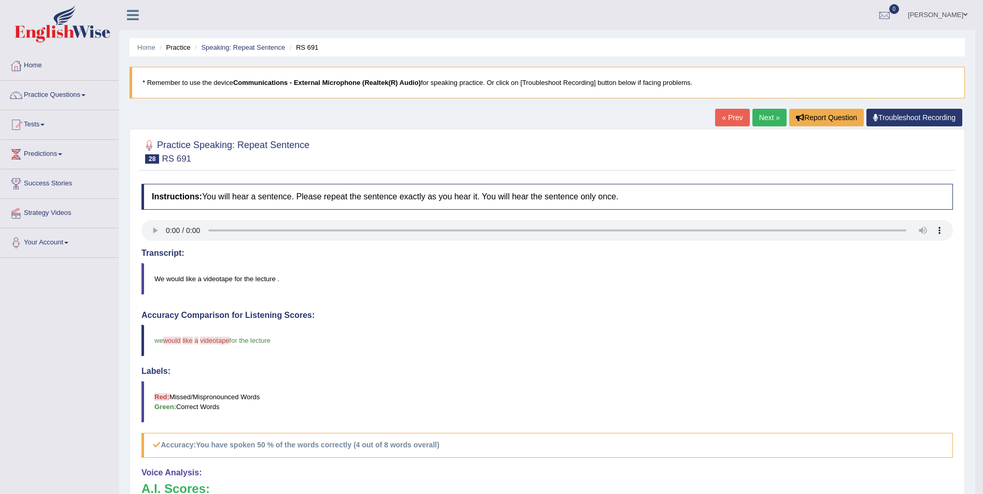
click at [771, 119] on link "Next »" at bounding box center [770, 118] width 34 height 18
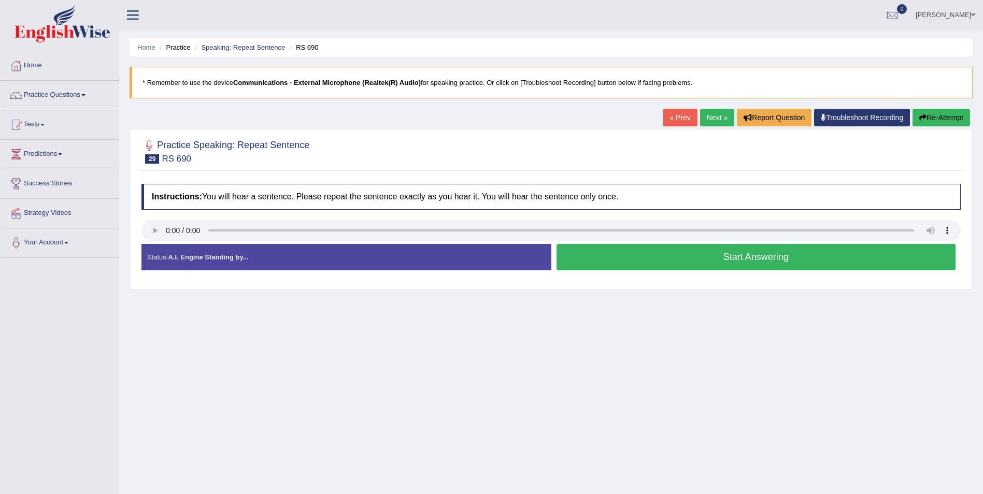
click at [760, 257] on button "Start Answering" at bounding box center [757, 257] width 400 height 26
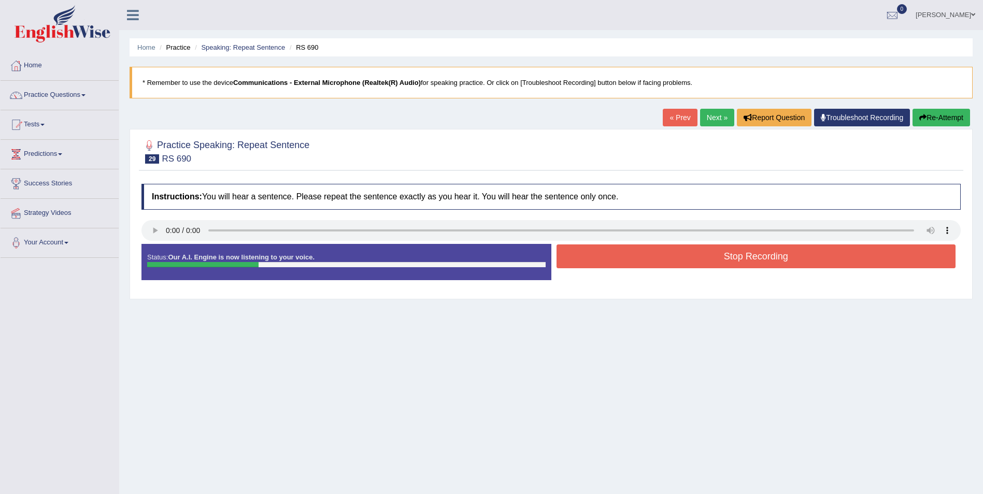
click at [767, 256] on button "Stop Recording" at bounding box center [757, 257] width 400 height 24
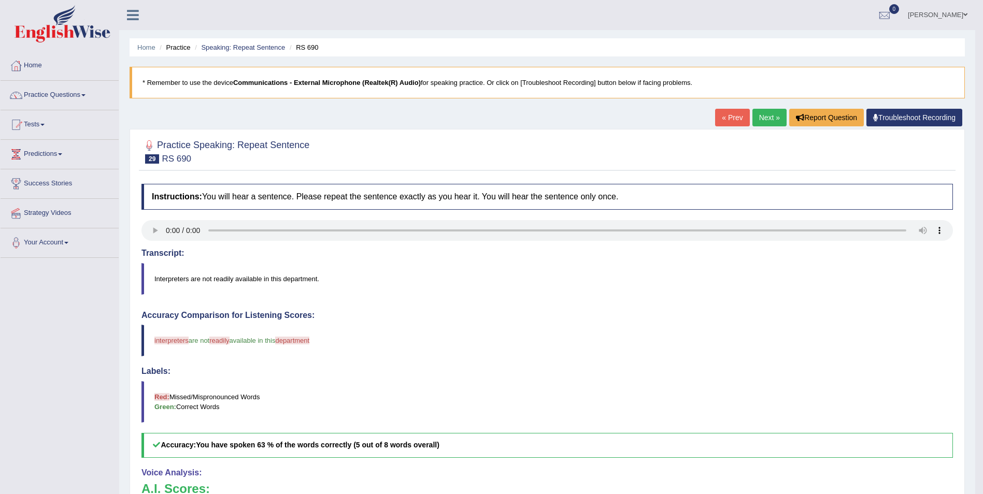
click at [769, 117] on link "Next »" at bounding box center [770, 118] width 34 height 18
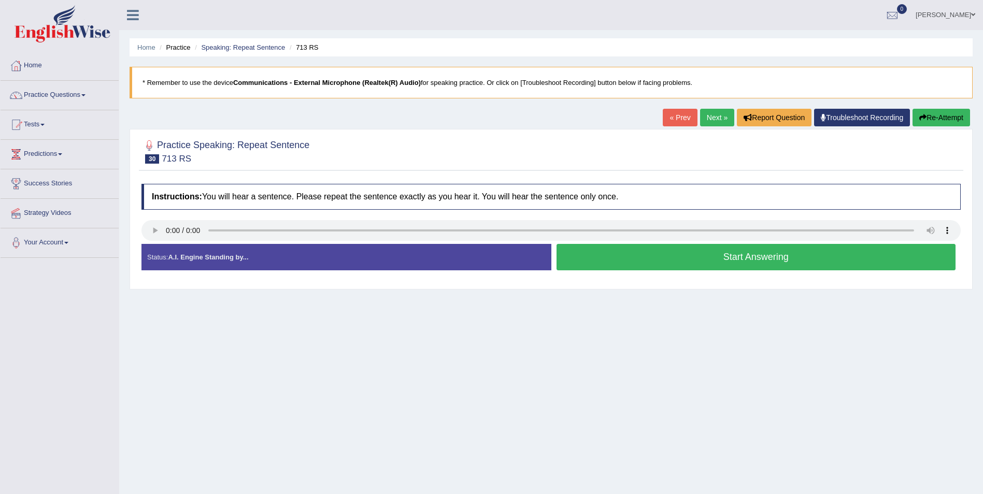
click at [766, 257] on button "Start Answering" at bounding box center [757, 257] width 400 height 26
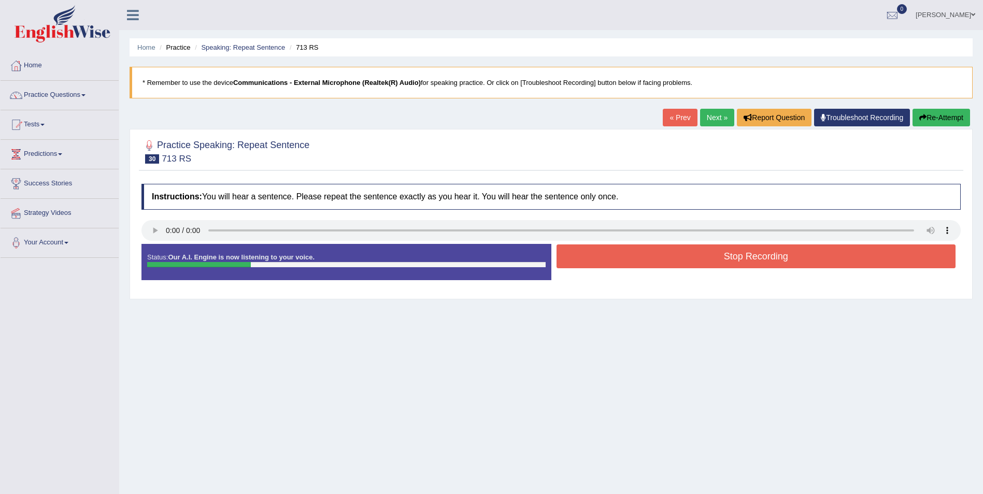
click at [766, 256] on button "Stop Recording" at bounding box center [757, 257] width 400 height 24
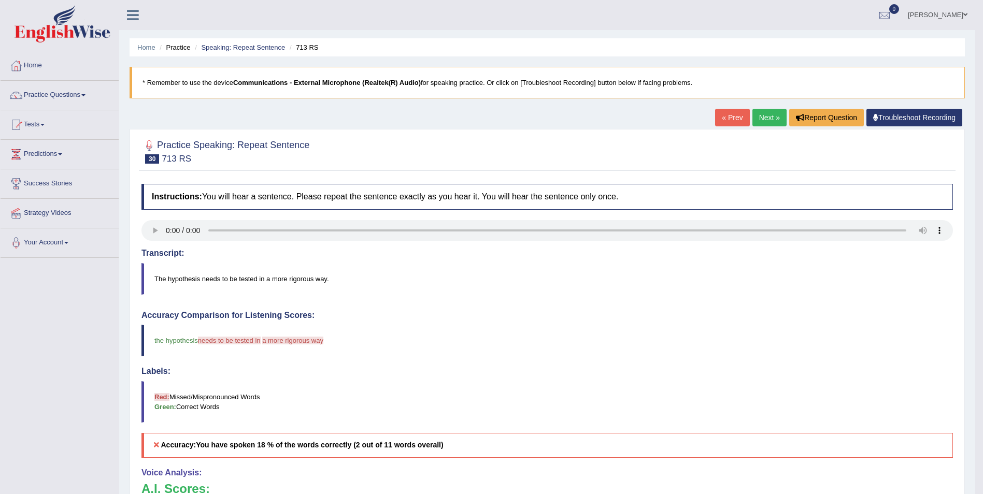
click at [767, 120] on link "Next »" at bounding box center [770, 118] width 34 height 18
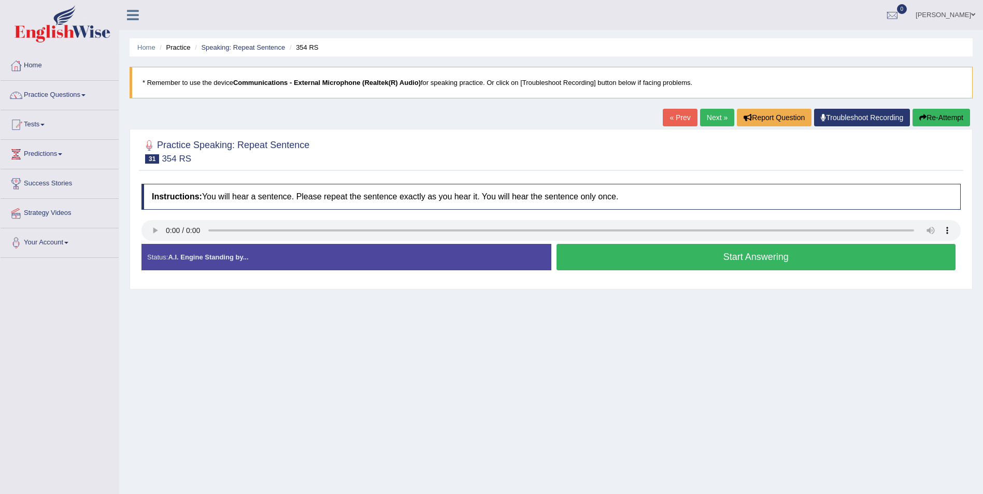
click at [737, 259] on button "Start Answering" at bounding box center [757, 257] width 400 height 26
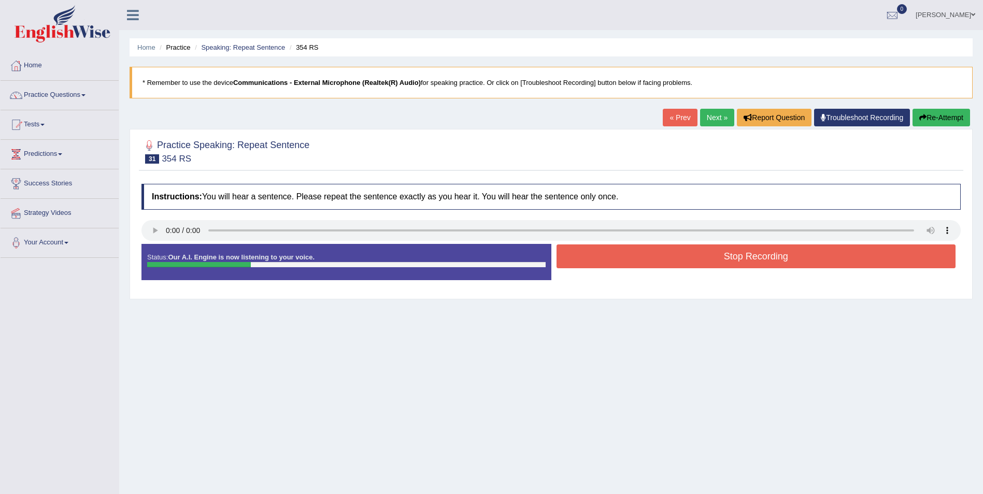
click at [749, 258] on button "Stop Recording" at bounding box center [757, 257] width 400 height 24
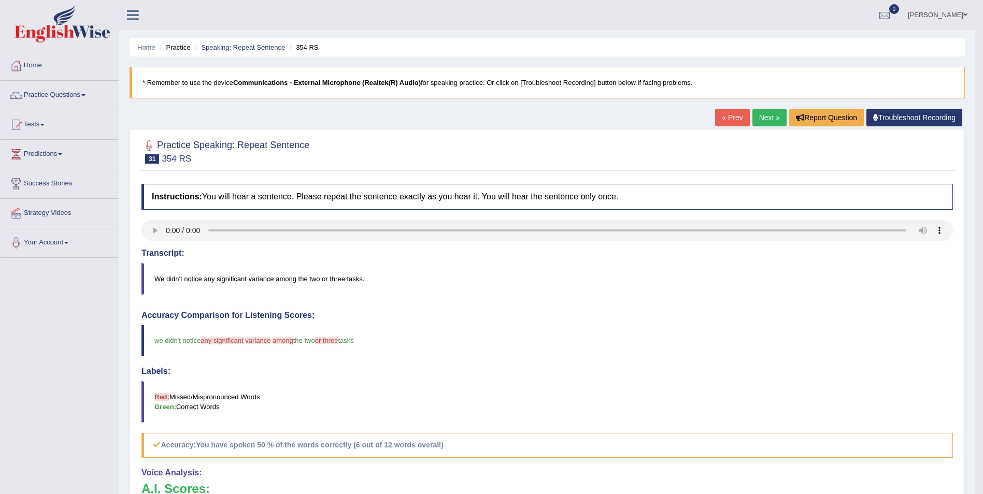
click at [770, 118] on link "Next »" at bounding box center [770, 118] width 34 height 18
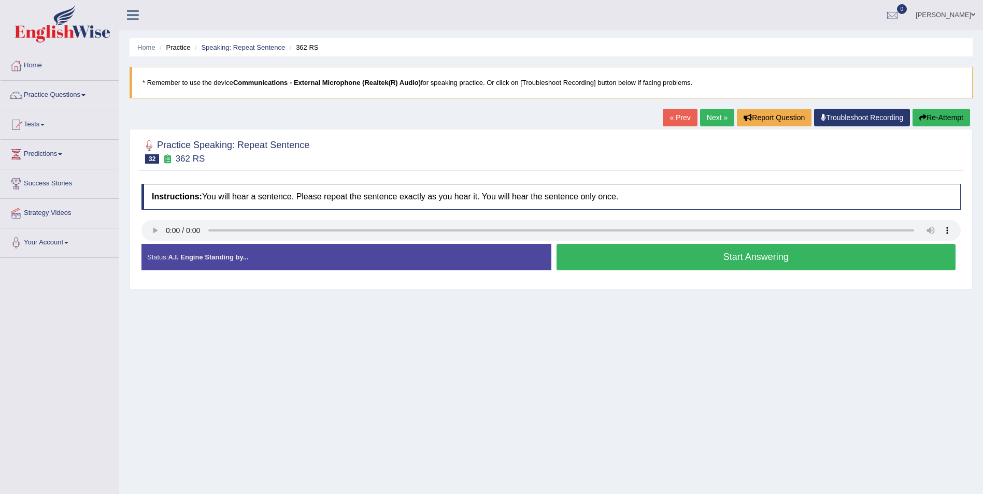
click at [731, 257] on button "Start Answering" at bounding box center [757, 257] width 400 height 26
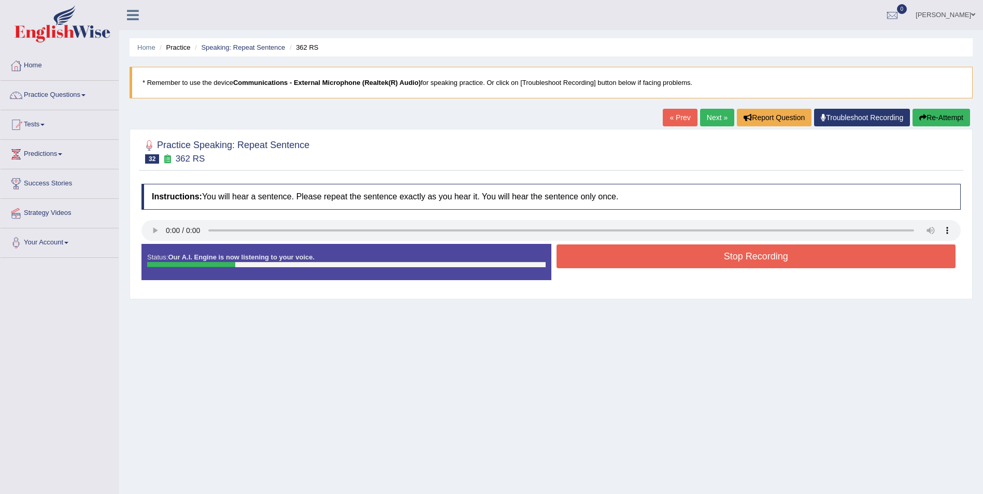
click at [741, 258] on button "Stop Recording" at bounding box center [757, 257] width 400 height 24
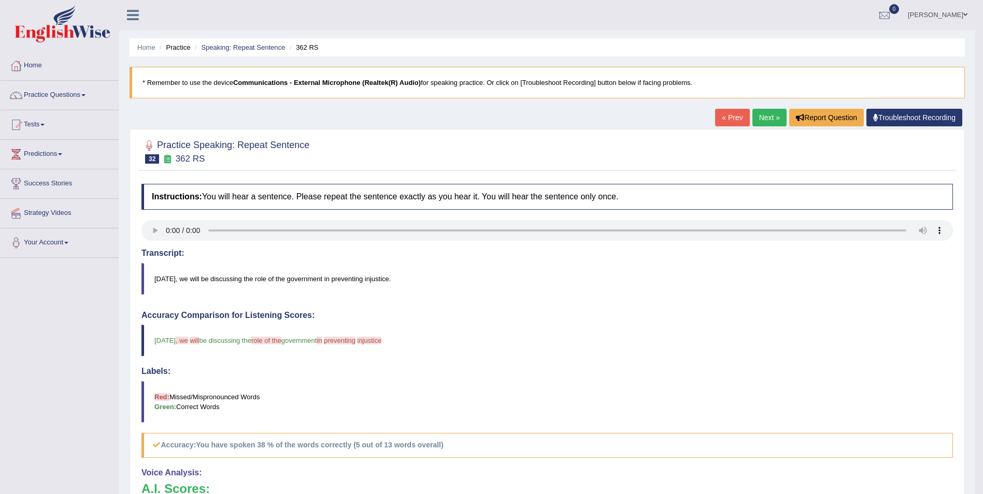
click at [772, 119] on link "Next »" at bounding box center [770, 118] width 34 height 18
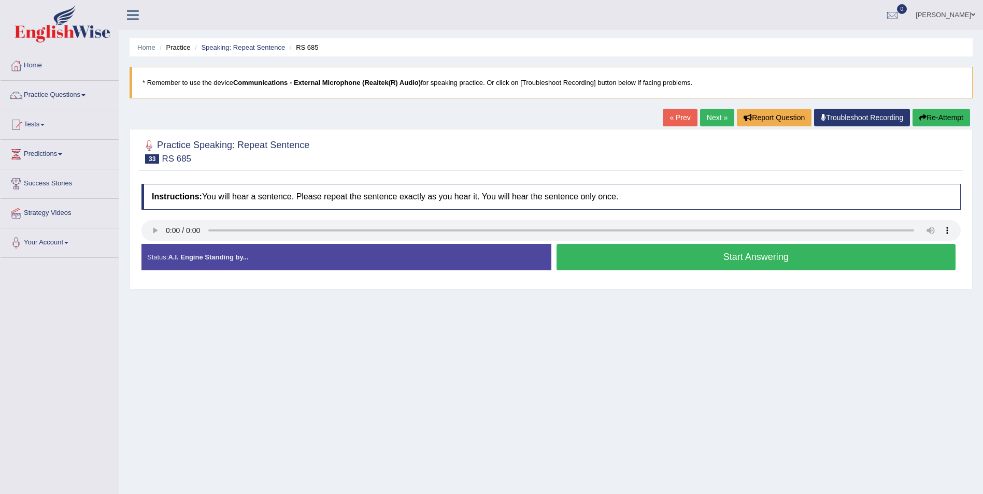
click at [736, 260] on button "Start Answering" at bounding box center [757, 257] width 400 height 26
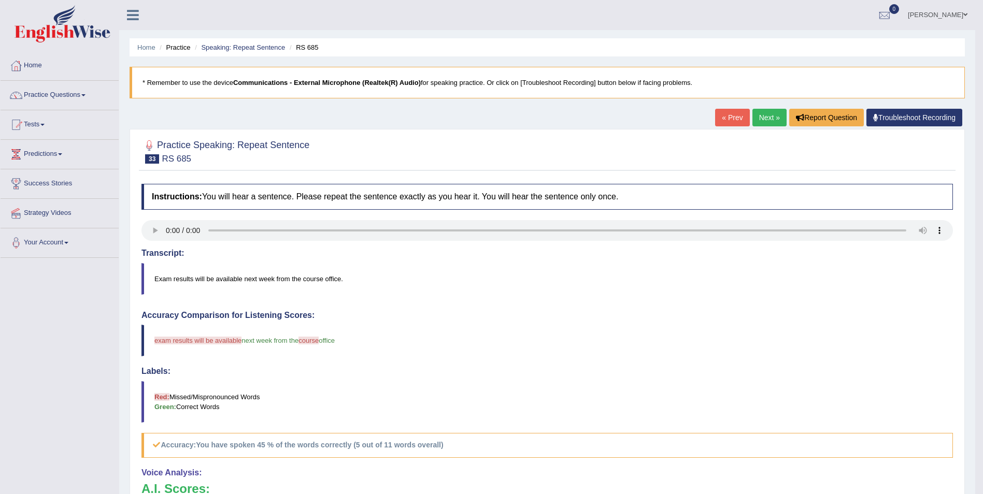
click at [769, 120] on link "Next »" at bounding box center [770, 118] width 34 height 18
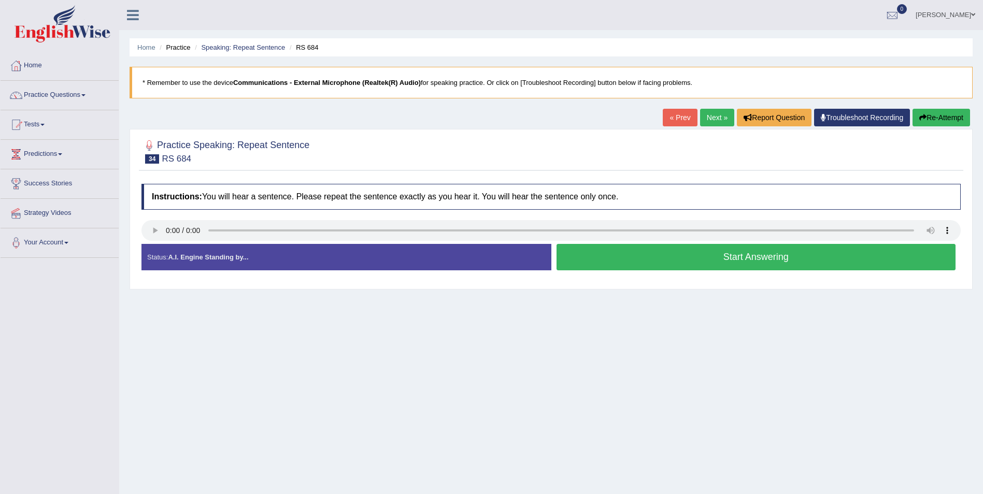
click at [734, 259] on button "Start Answering" at bounding box center [757, 257] width 400 height 26
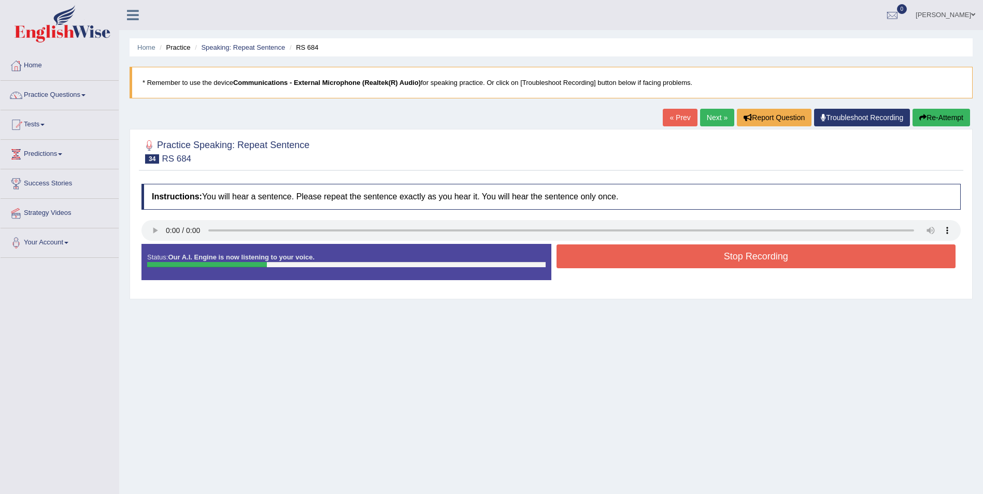
click at [774, 256] on button "Stop Recording" at bounding box center [757, 257] width 400 height 24
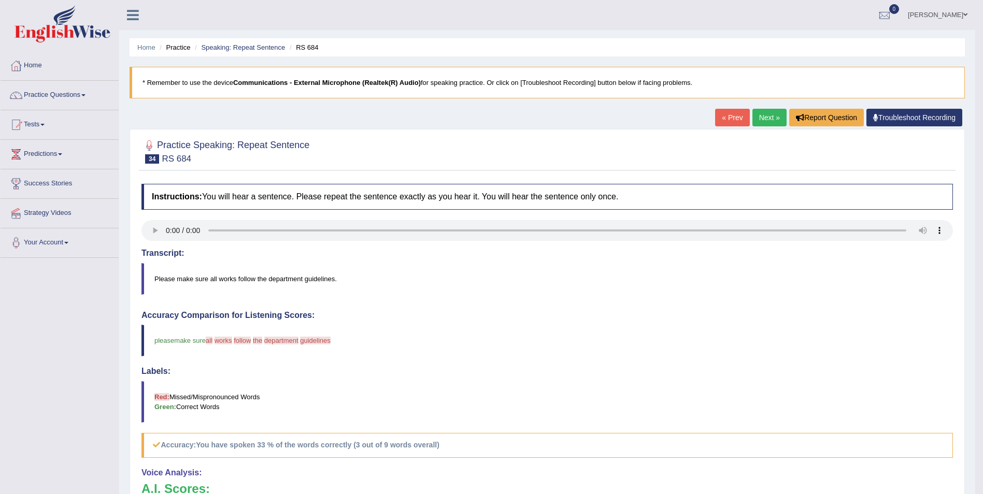
click at [763, 120] on link "Next »" at bounding box center [770, 118] width 34 height 18
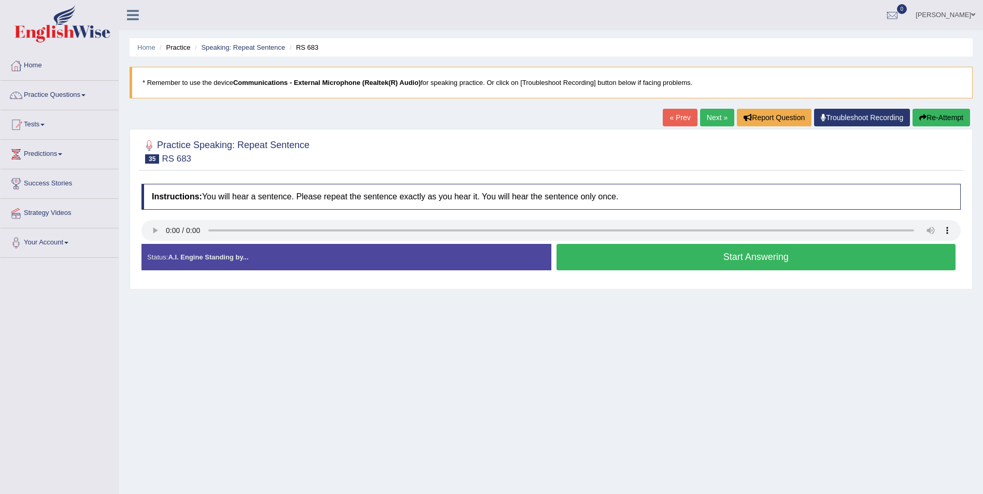
click at [740, 258] on button "Start Answering" at bounding box center [757, 257] width 400 height 26
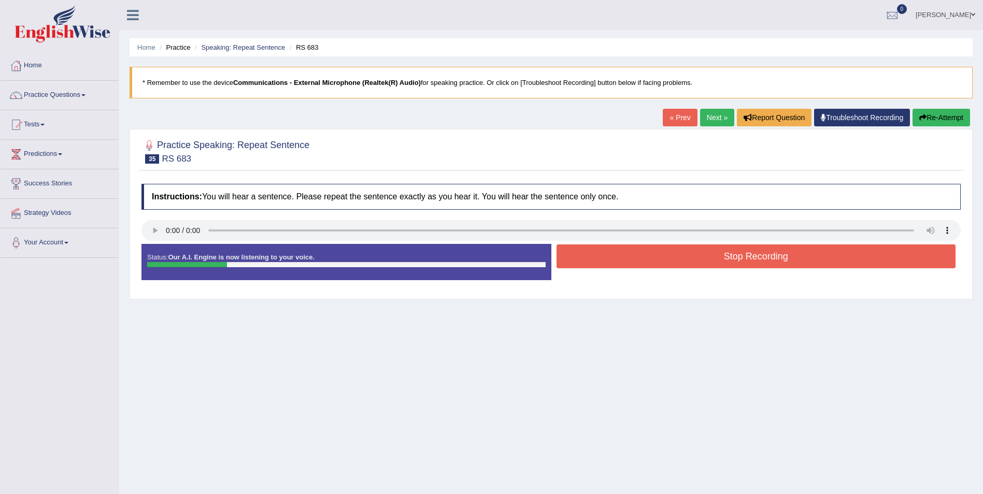
click at [734, 257] on button "Stop Recording" at bounding box center [757, 257] width 400 height 24
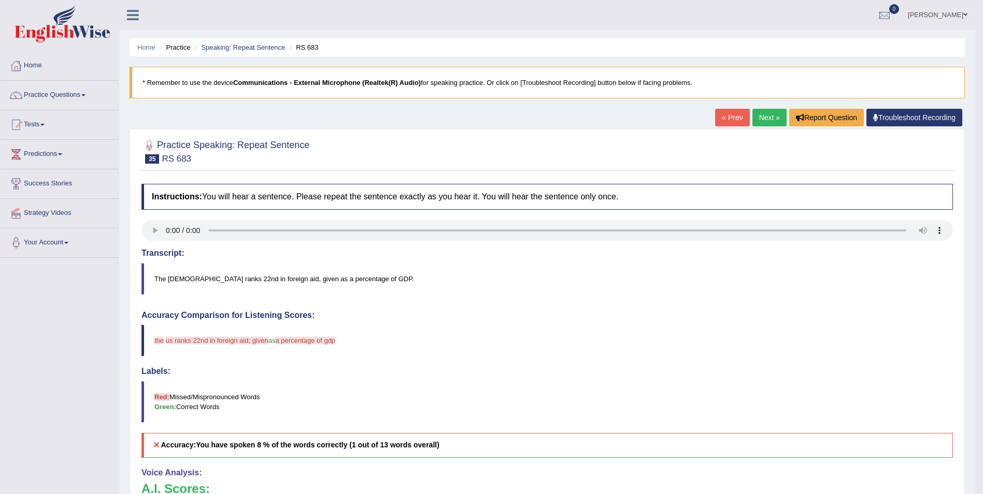
click at [770, 121] on link "Next »" at bounding box center [770, 118] width 34 height 18
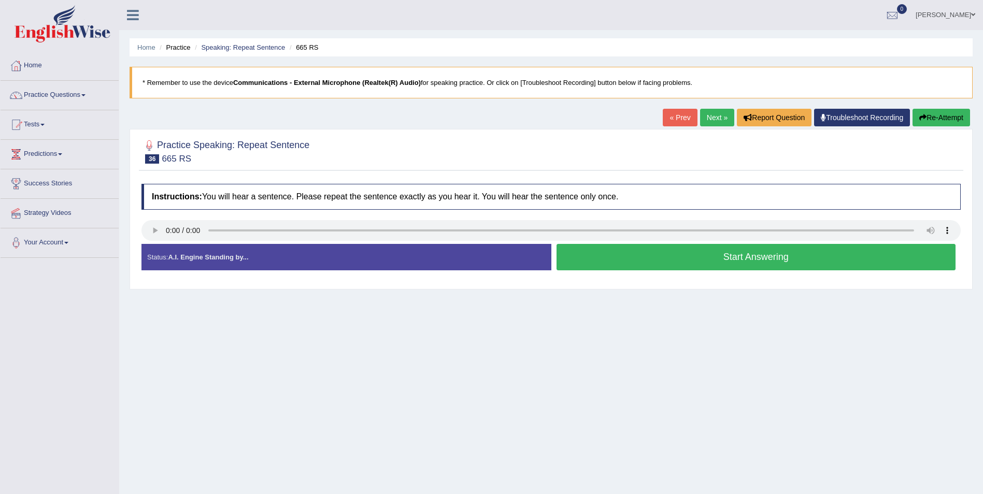
click at [770, 260] on button "Start Answering" at bounding box center [757, 257] width 400 height 26
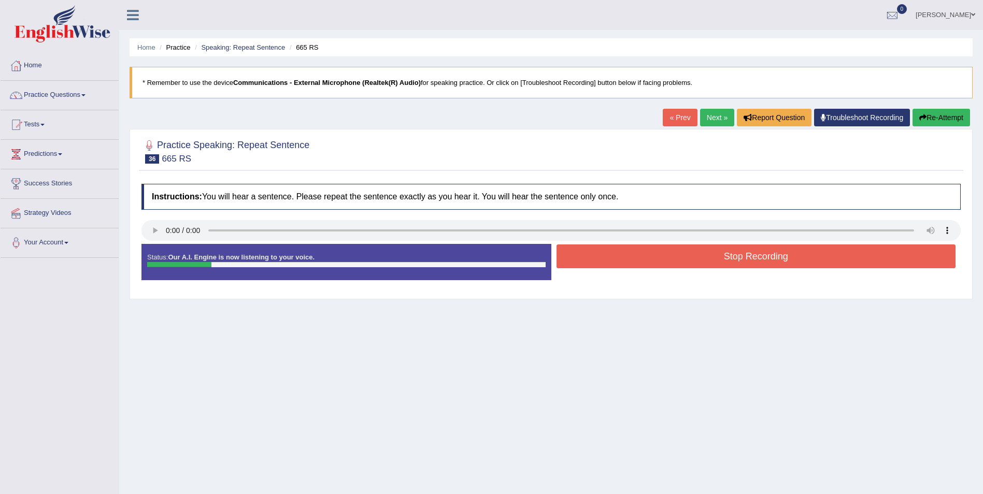
click at [751, 253] on button "Stop Recording" at bounding box center [757, 257] width 400 height 24
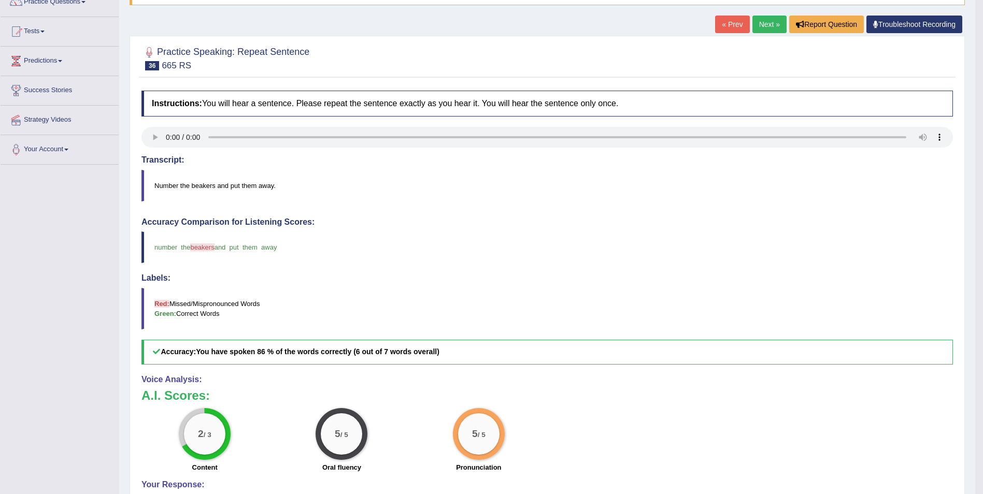
scroll to position [104, 0]
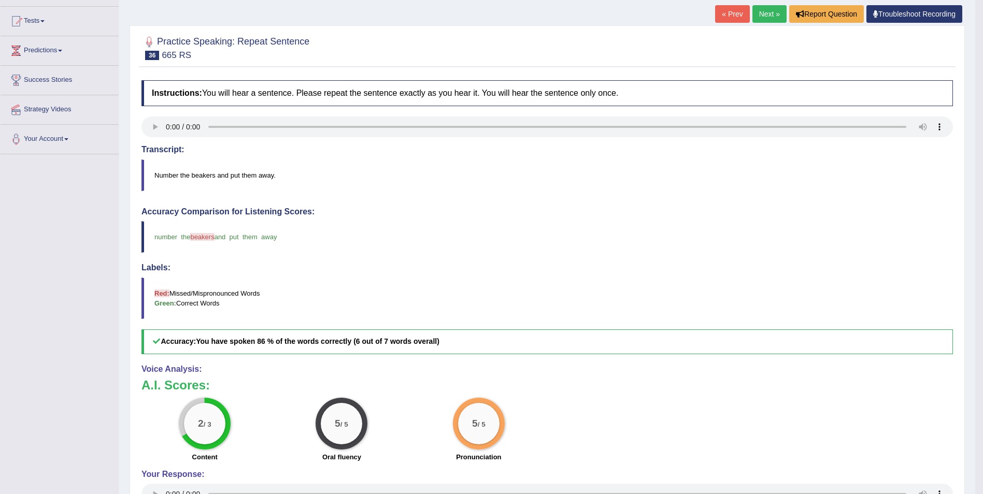
click at [770, 13] on link "Next »" at bounding box center [770, 14] width 34 height 18
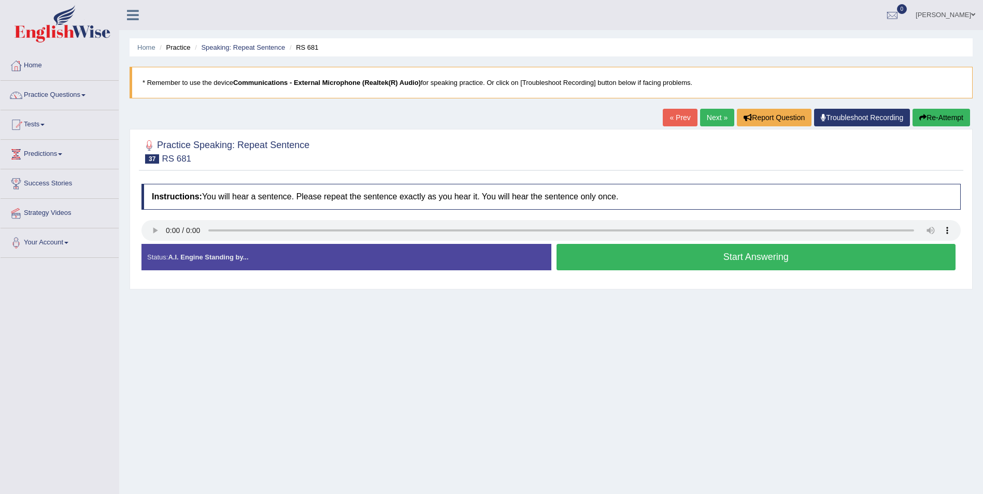
click at [729, 259] on button "Start Answering" at bounding box center [757, 257] width 400 height 26
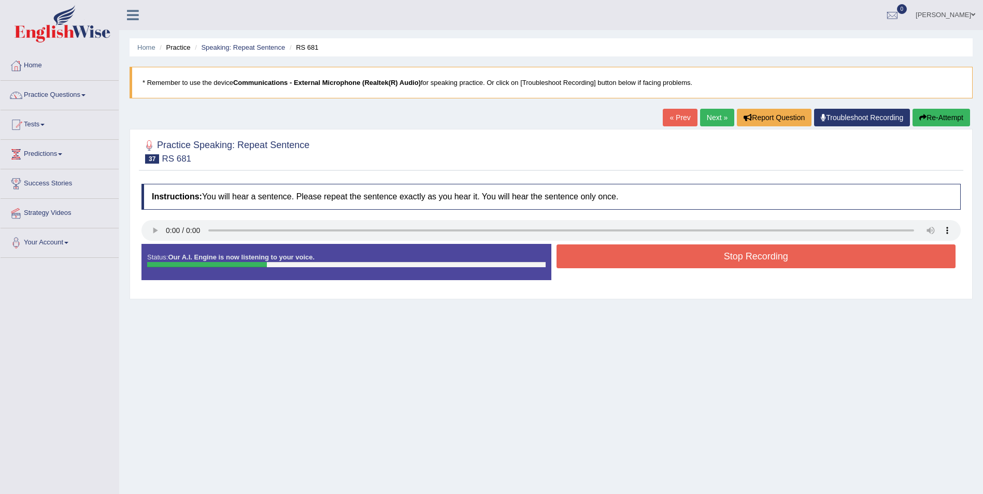
click at [746, 258] on button "Stop Recording" at bounding box center [757, 257] width 400 height 24
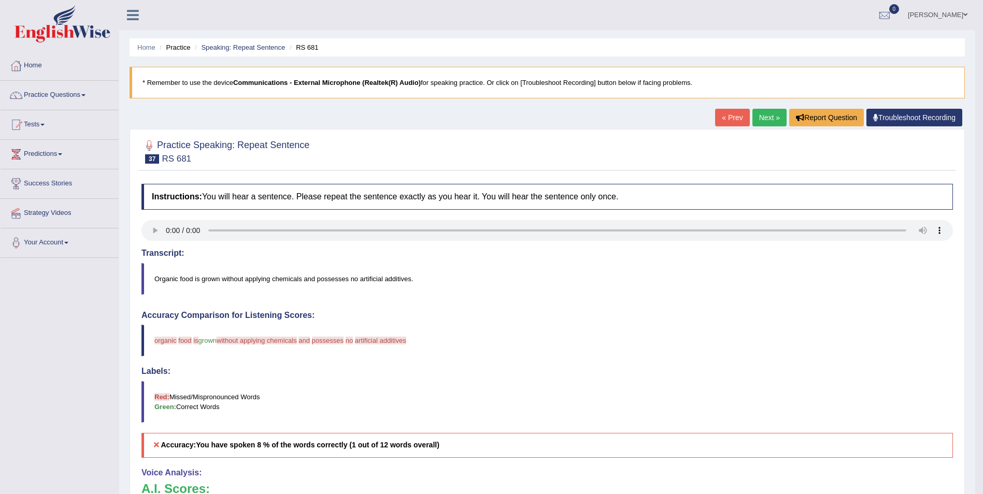
click at [774, 117] on link "Next »" at bounding box center [770, 118] width 34 height 18
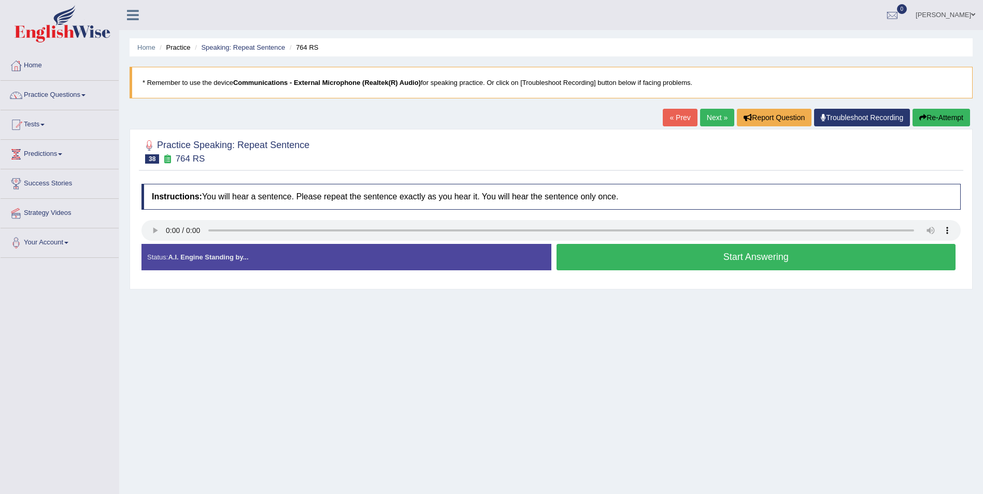
click at [739, 258] on button "Start Answering" at bounding box center [757, 257] width 400 height 26
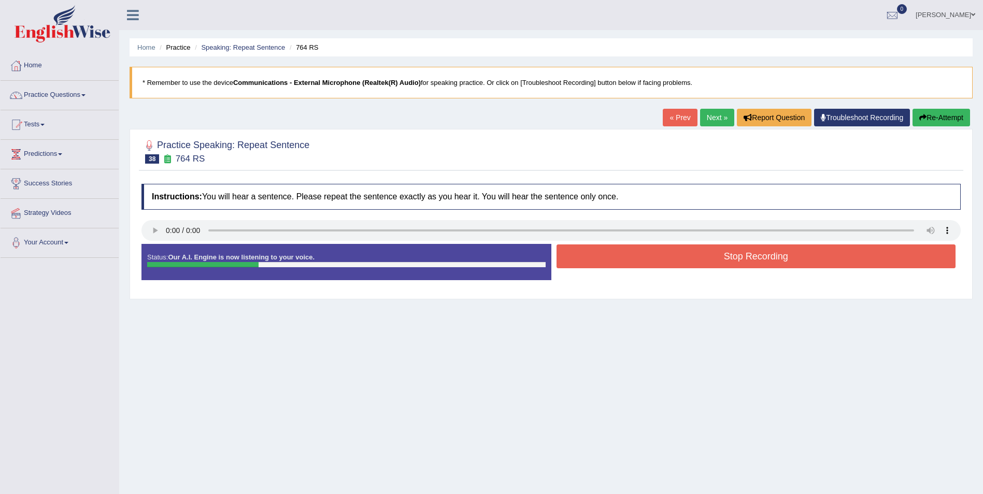
click at [737, 257] on button "Stop Recording" at bounding box center [757, 257] width 400 height 24
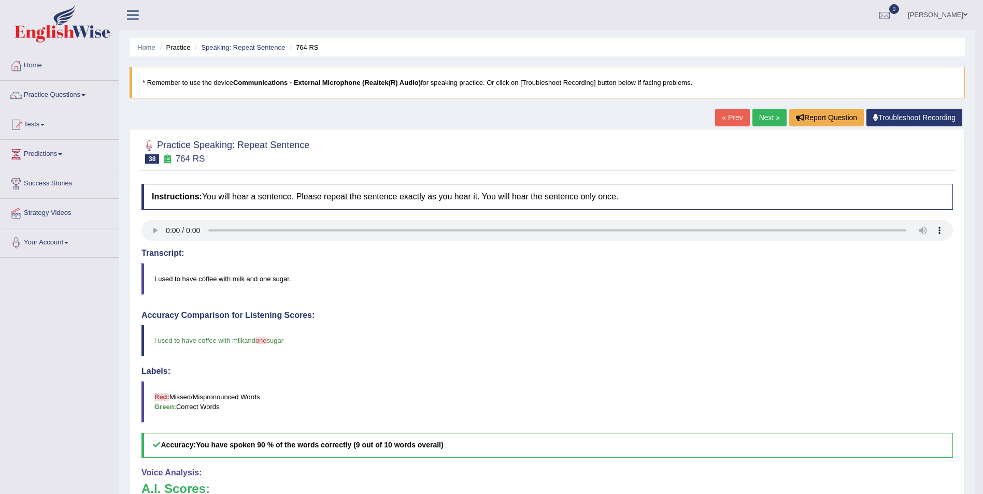
click at [766, 121] on link "Next »" at bounding box center [770, 118] width 34 height 18
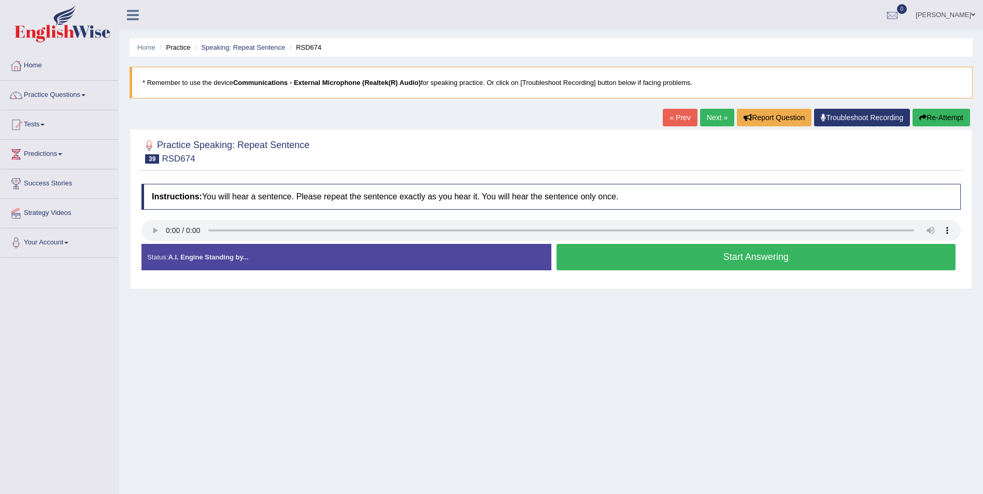
click at [736, 258] on button "Start Answering" at bounding box center [757, 257] width 400 height 26
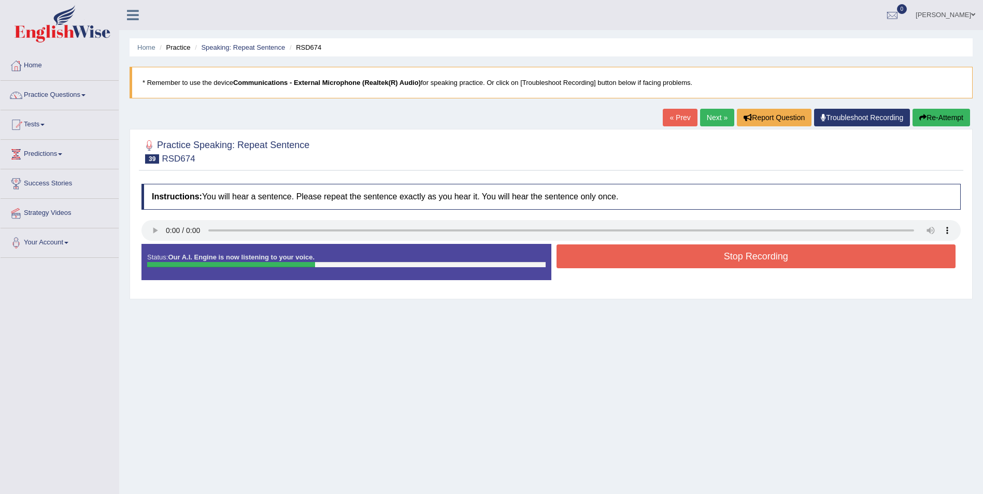
click at [744, 257] on button "Stop Recording" at bounding box center [757, 257] width 400 height 24
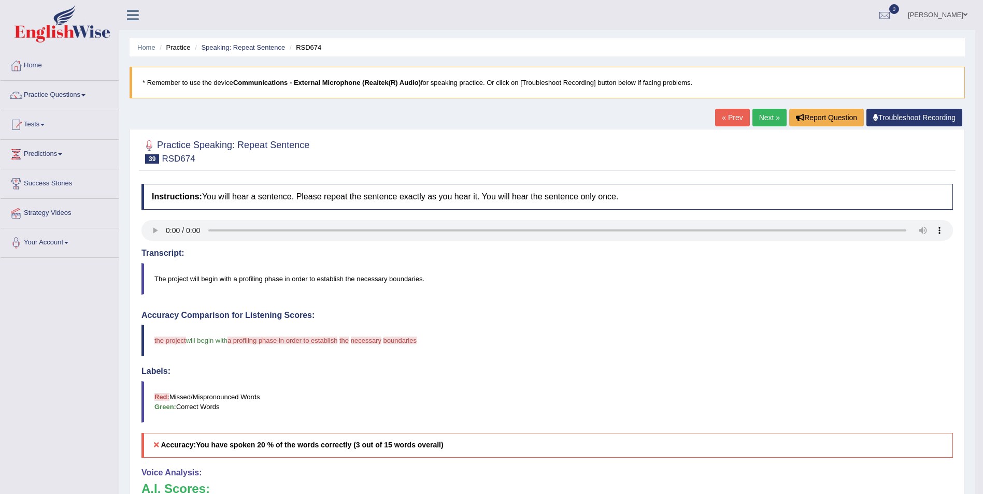
click at [760, 120] on link "Next »" at bounding box center [770, 118] width 34 height 18
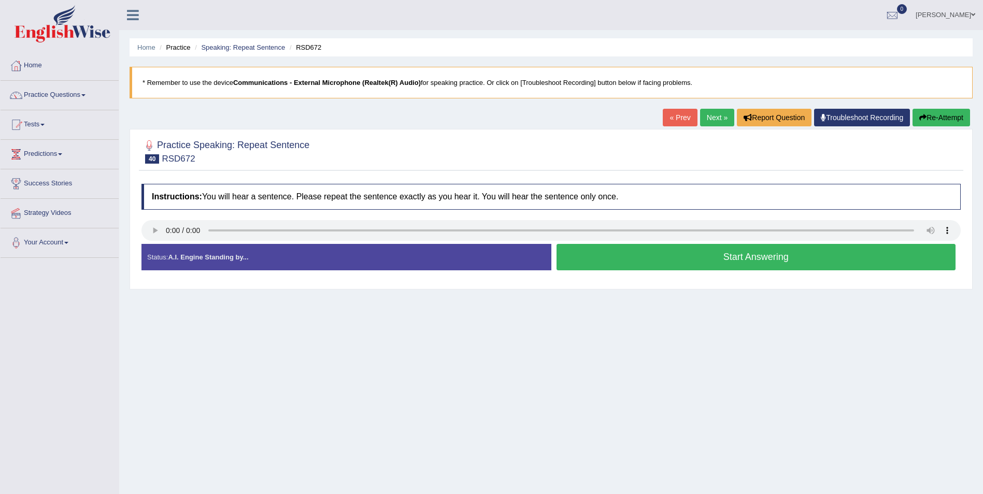
click at [720, 257] on button "Start Answering" at bounding box center [757, 257] width 400 height 26
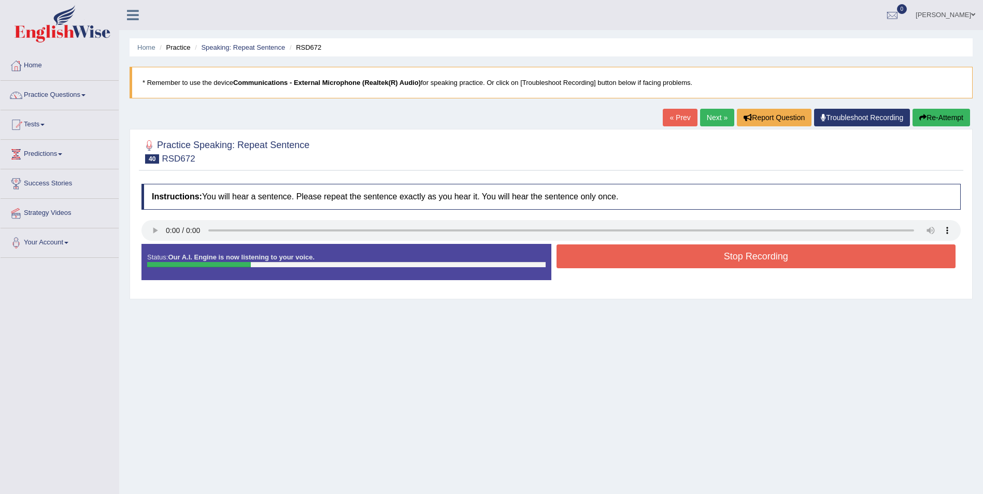
click at [724, 256] on button "Stop Recording" at bounding box center [757, 257] width 400 height 24
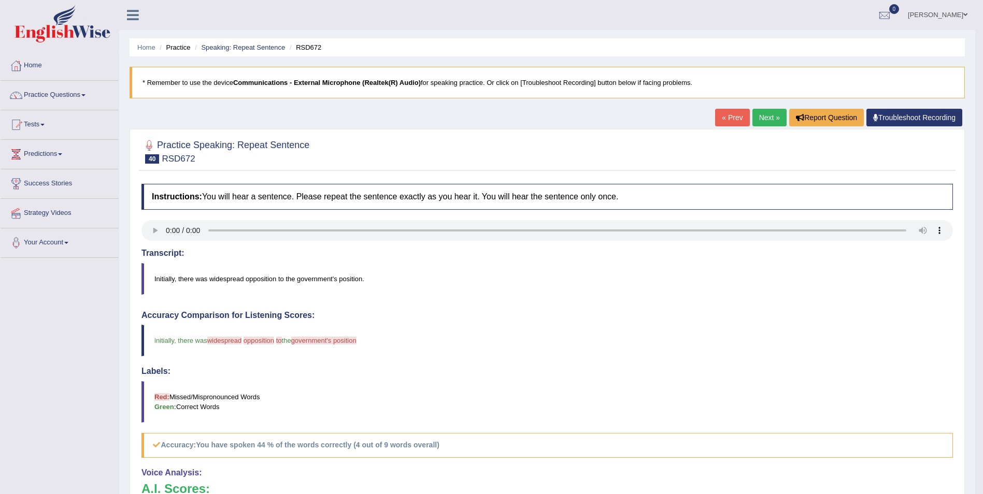
click at [772, 111] on link "Next »" at bounding box center [770, 118] width 34 height 18
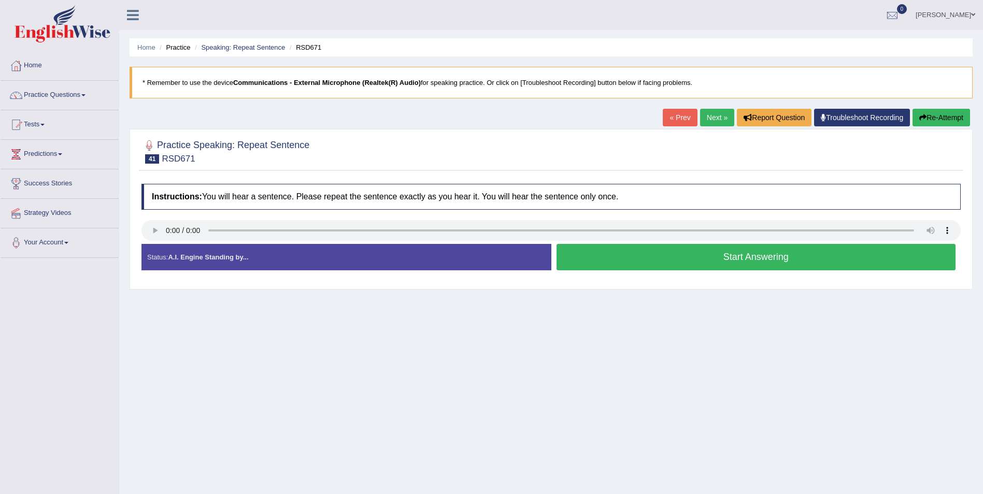
click at [688, 261] on button "Start Answering" at bounding box center [757, 257] width 400 height 26
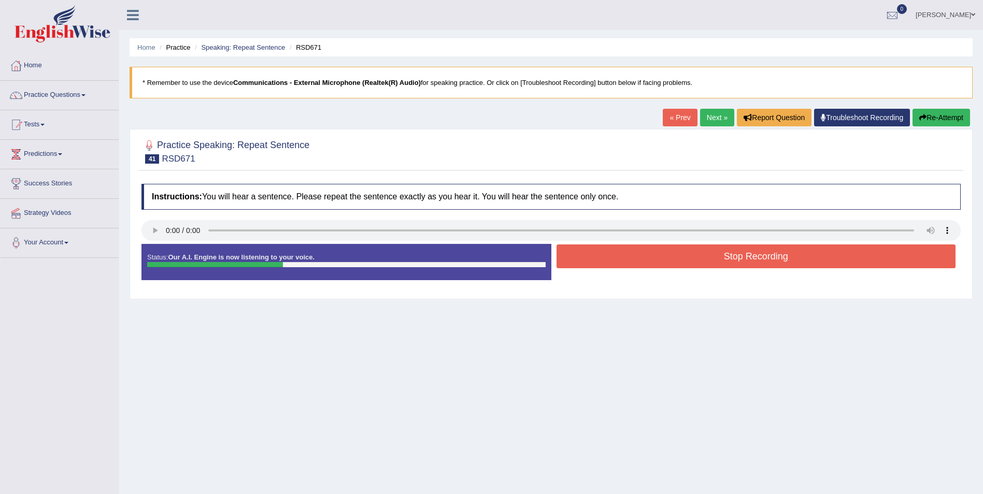
click at [757, 258] on button "Stop Recording" at bounding box center [757, 257] width 400 height 24
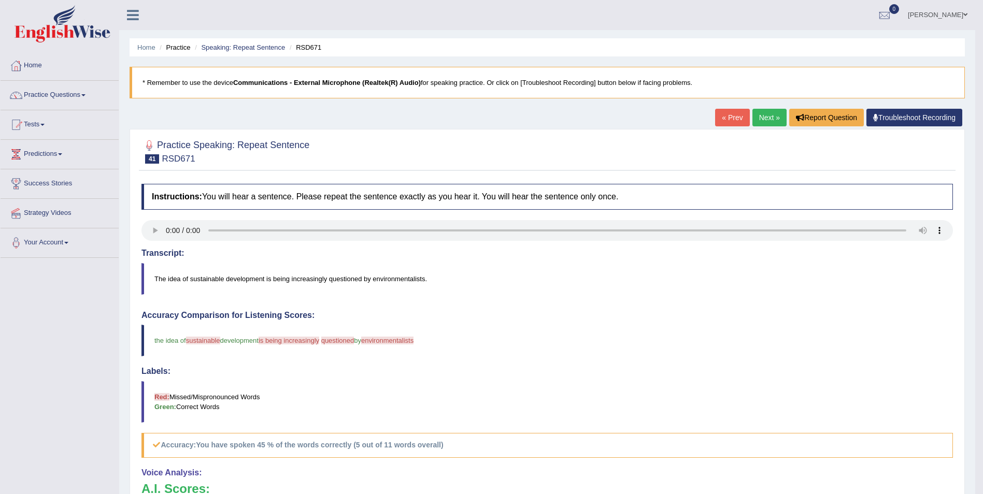
click at [769, 115] on link "Next »" at bounding box center [770, 118] width 34 height 18
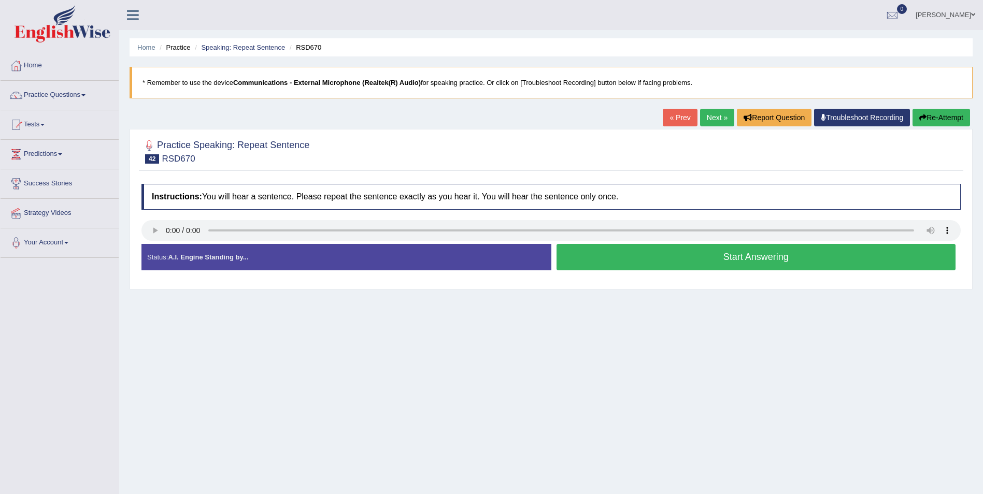
click at [739, 259] on button "Start Answering" at bounding box center [757, 257] width 400 height 26
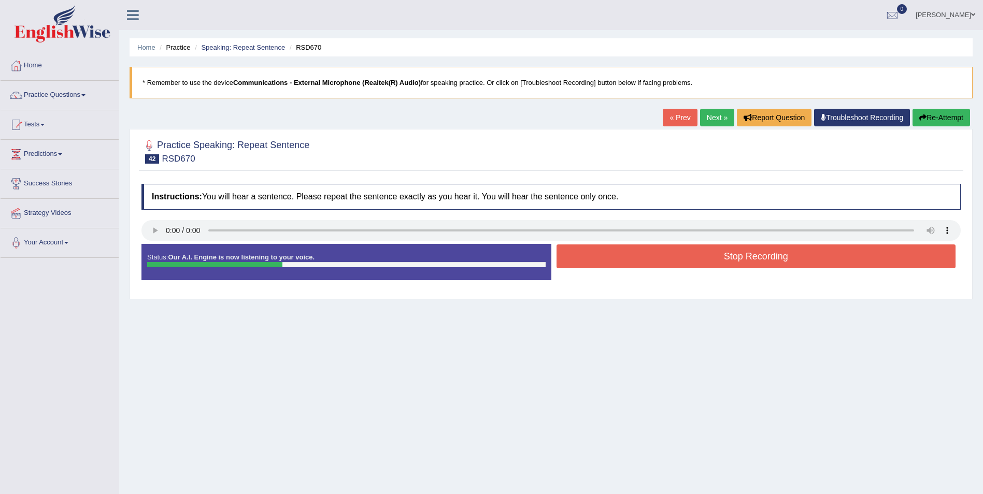
click at [774, 257] on button "Stop Recording" at bounding box center [757, 257] width 400 height 24
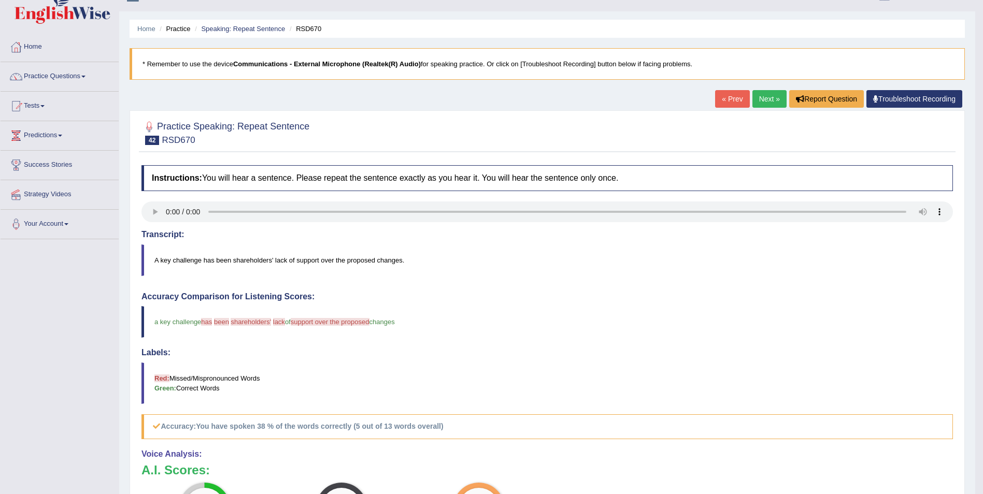
scroll to position [12, 0]
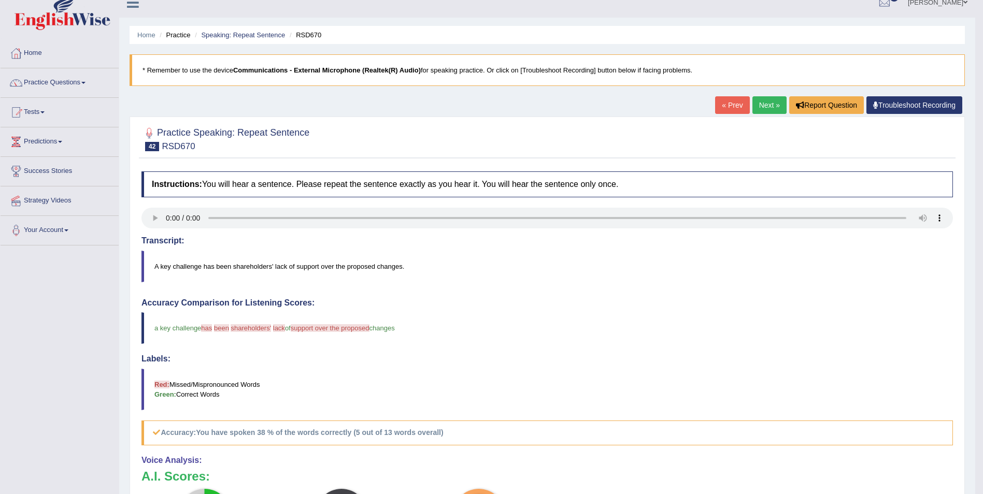
click at [764, 109] on link "Next »" at bounding box center [770, 105] width 34 height 18
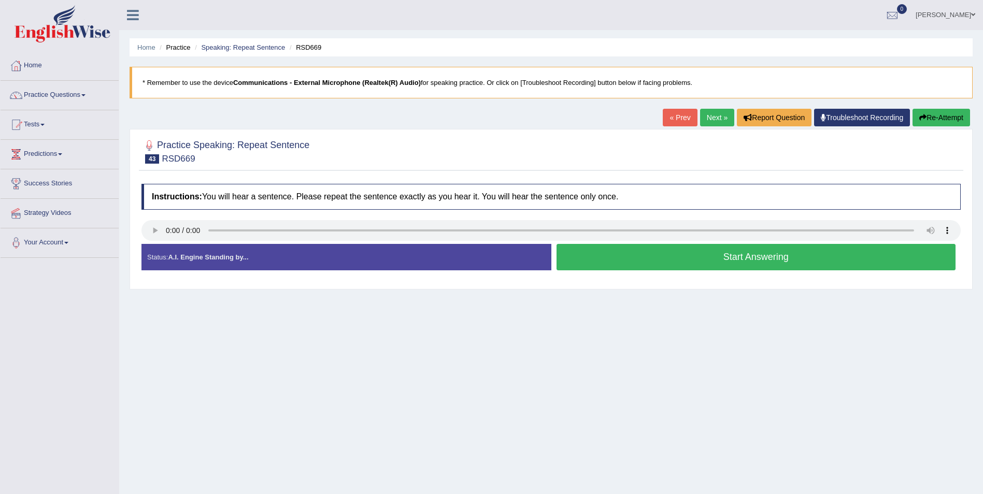
click at [755, 258] on button "Start Answering" at bounding box center [757, 257] width 400 height 26
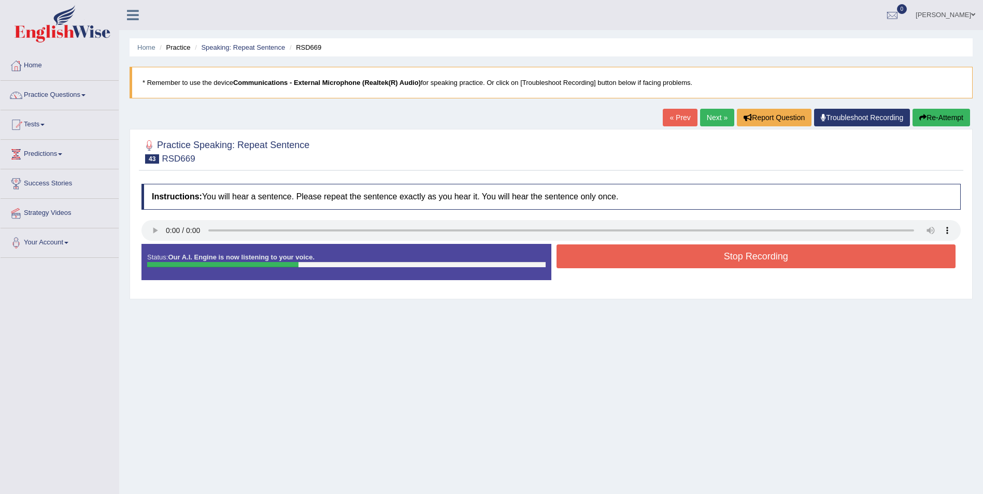
click at [758, 259] on button "Stop Recording" at bounding box center [757, 257] width 400 height 24
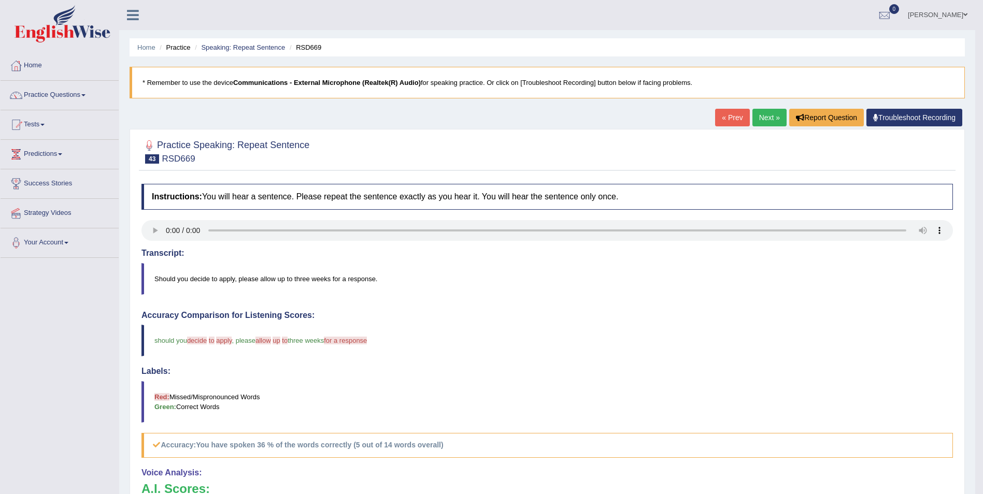
click at [766, 118] on link "Next »" at bounding box center [770, 118] width 34 height 18
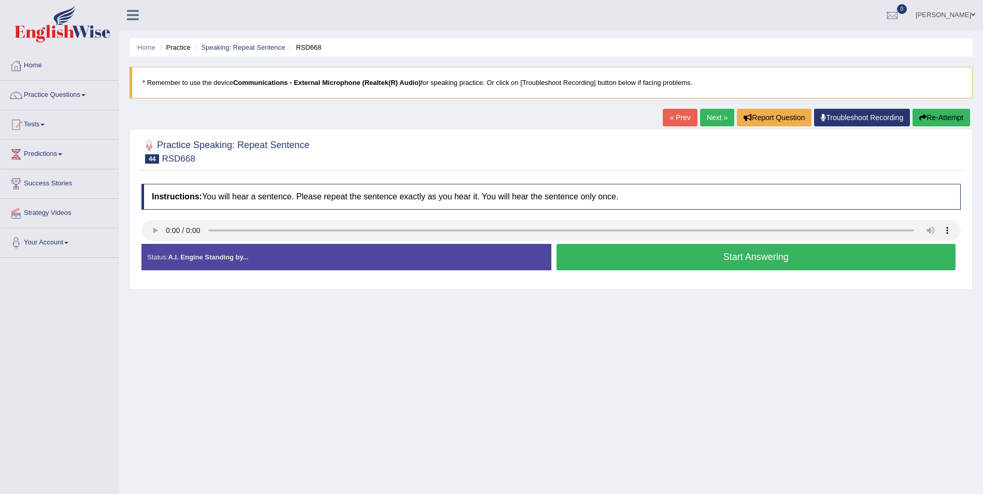
click at [666, 260] on button "Start Answering" at bounding box center [757, 257] width 400 height 26
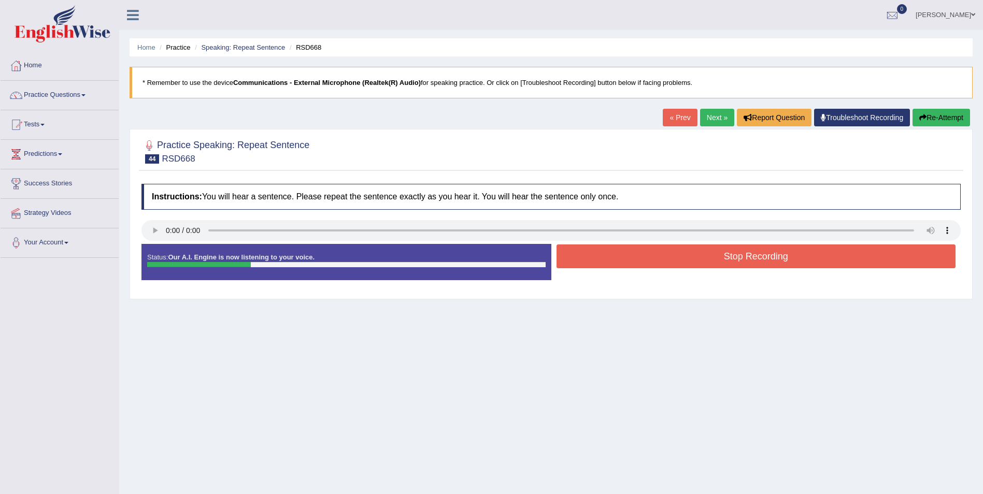
drag, startPoint x: 745, startPoint y: 258, endPoint x: 739, endPoint y: 263, distance: 7.7
click at [743, 263] on button "Stop Recording" at bounding box center [757, 257] width 400 height 24
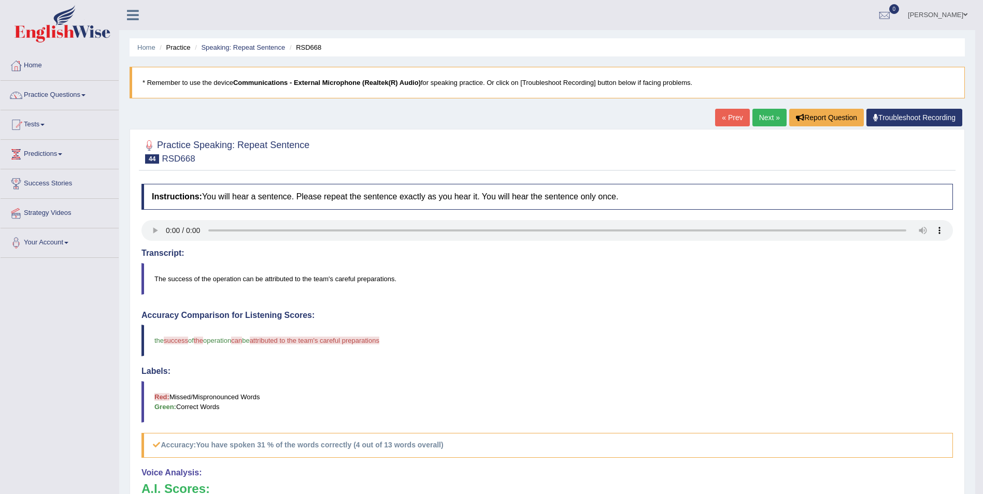
click at [766, 115] on link "Next »" at bounding box center [770, 118] width 34 height 18
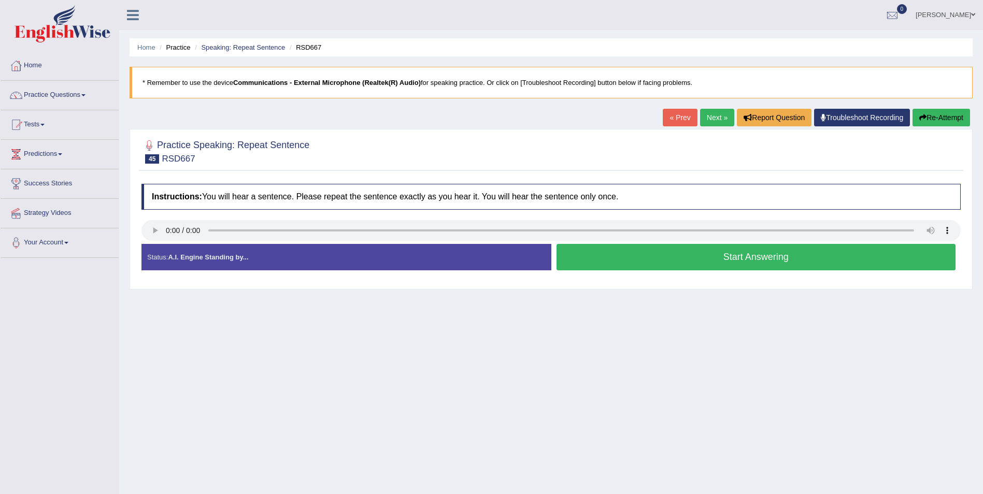
click at [772, 257] on button "Start Answering" at bounding box center [757, 257] width 400 height 26
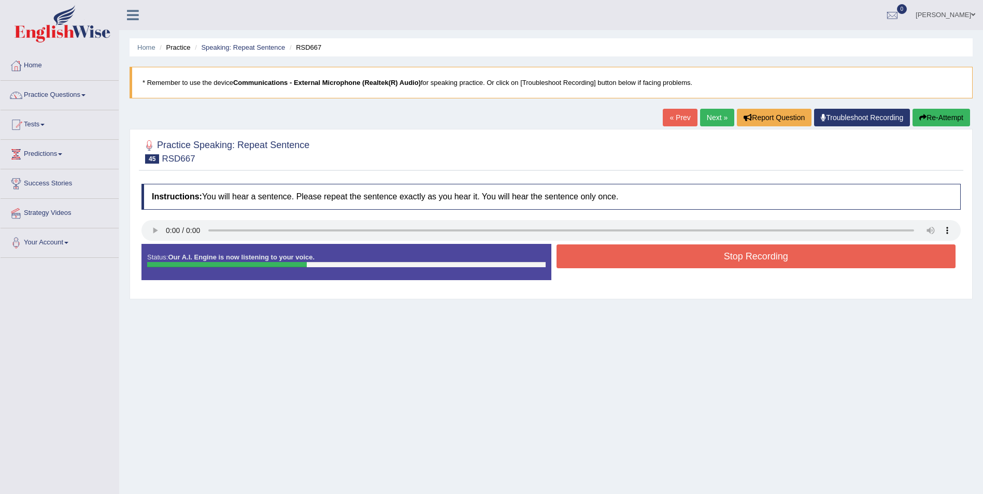
click at [756, 254] on button "Stop Recording" at bounding box center [757, 257] width 400 height 24
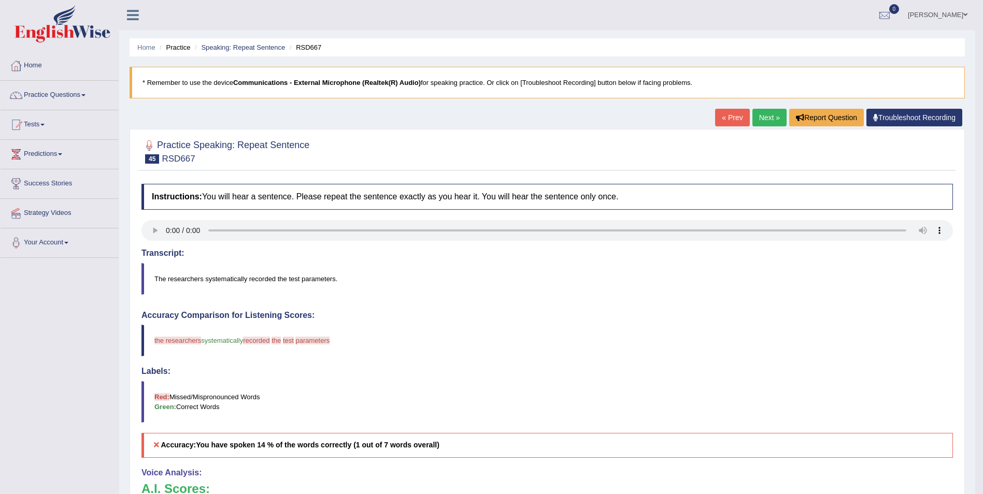
click at [768, 115] on link "Next »" at bounding box center [770, 118] width 34 height 18
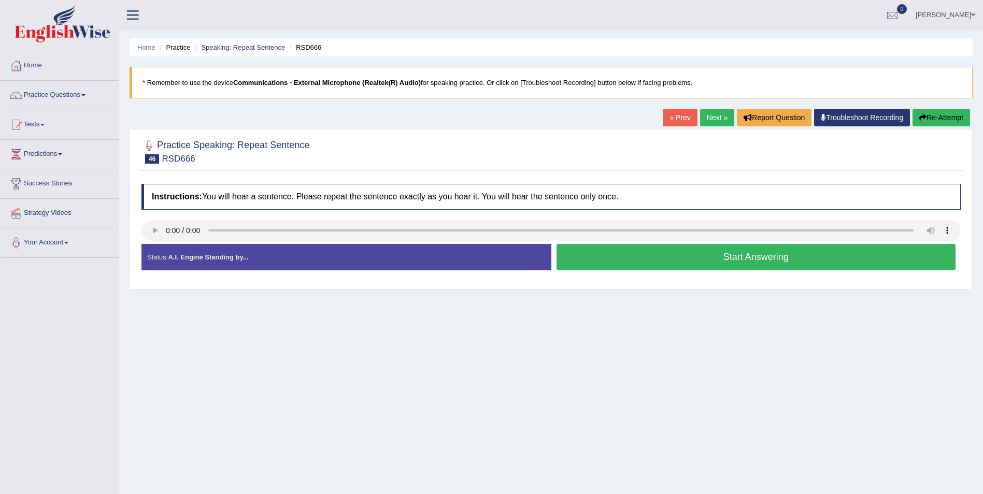
click at [741, 260] on button "Start Answering" at bounding box center [757, 257] width 400 height 26
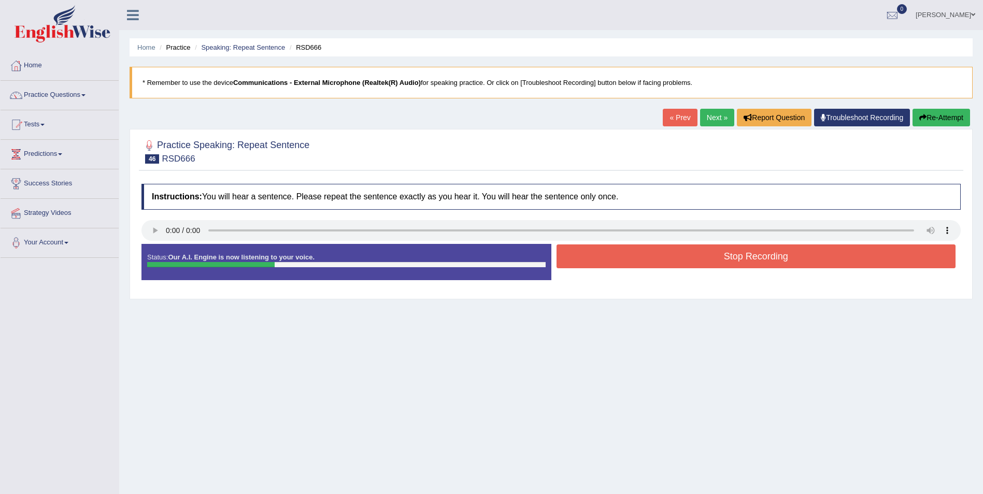
click at [746, 261] on button "Stop Recording" at bounding box center [757, 257] width 400 height 24
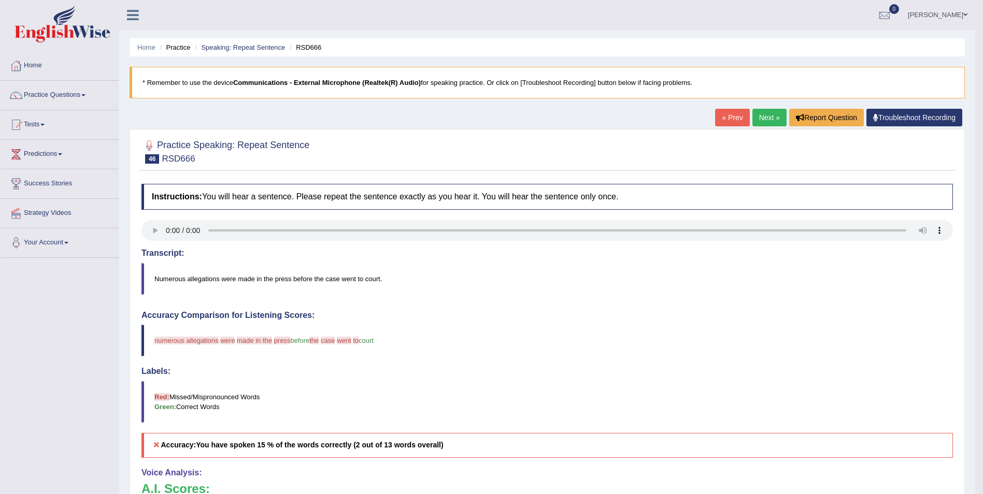
click at [769, 125] on link "Next »" at bounding box center [770, 118] width 34 height 18
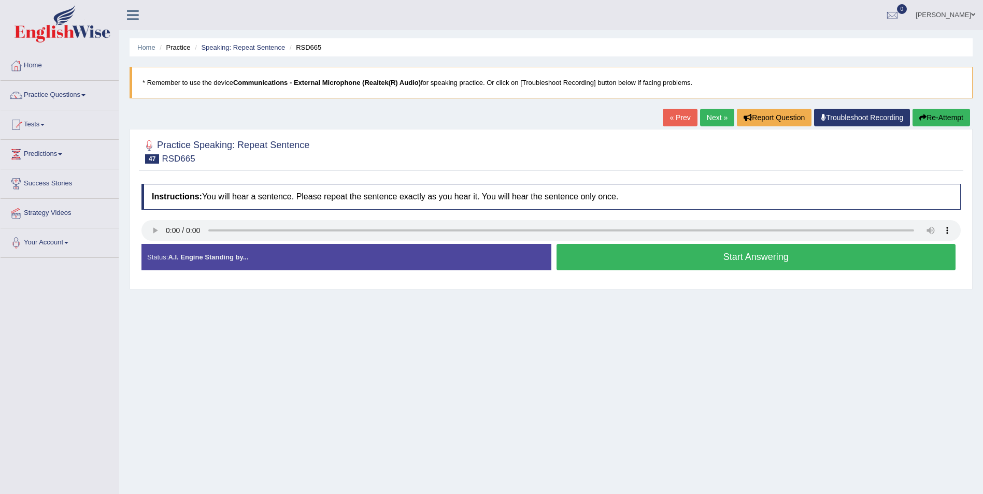
click at [772, 257] on button "Start Answering" at bounding box center [757, 257] width 400 height 26
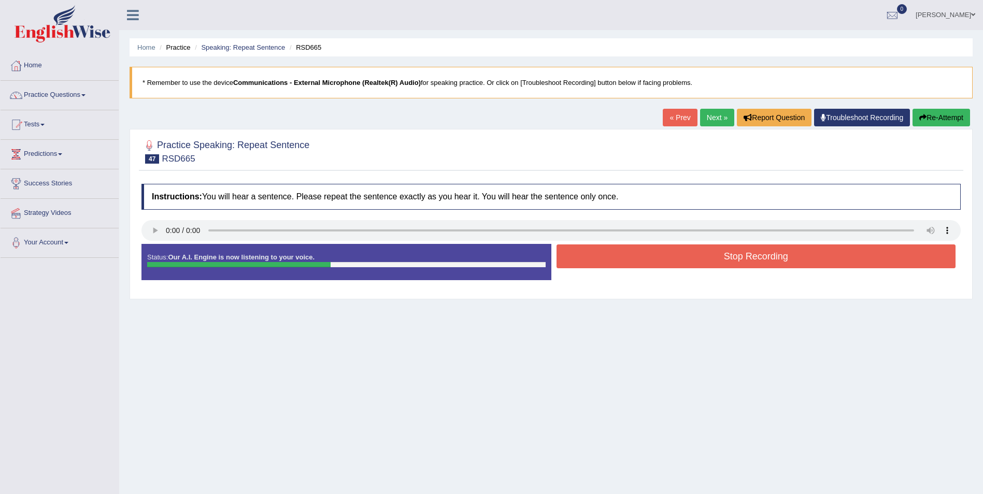
click at [769, 254] on button "Stop Recording" at bounding box center [757, 257] width 400 height 24
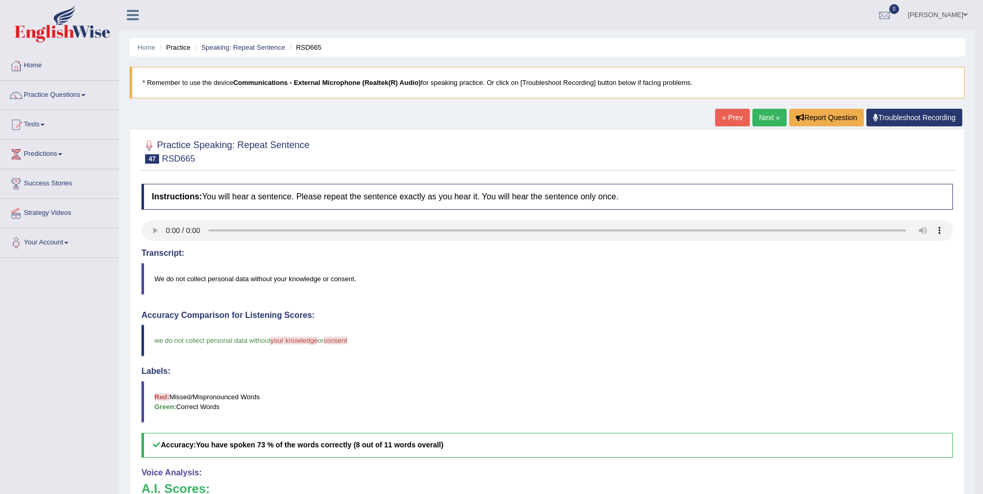
click at [766, 123] on link "Next »" at bounding box center [770, 118] width 34 height 18
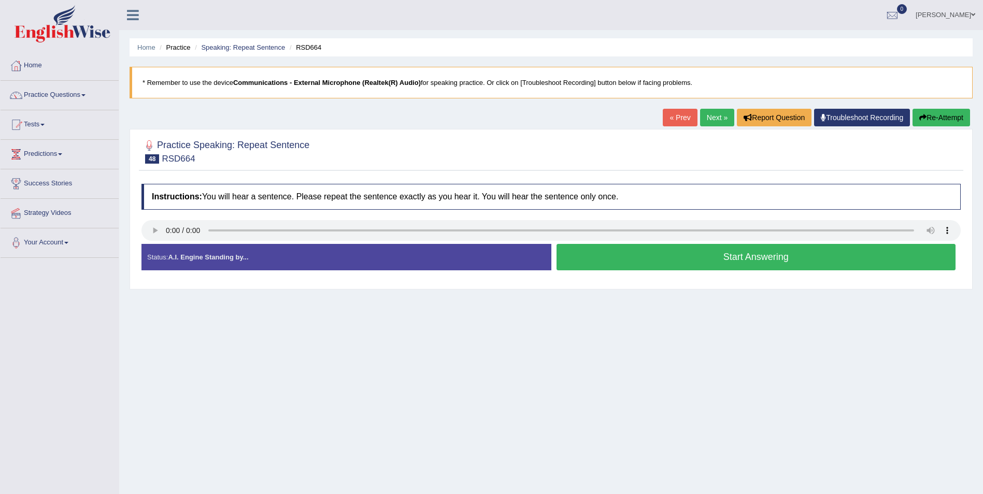
click at [754, 257] on button "Start Answering" at bounding box center [757, 257] width 400 height 26
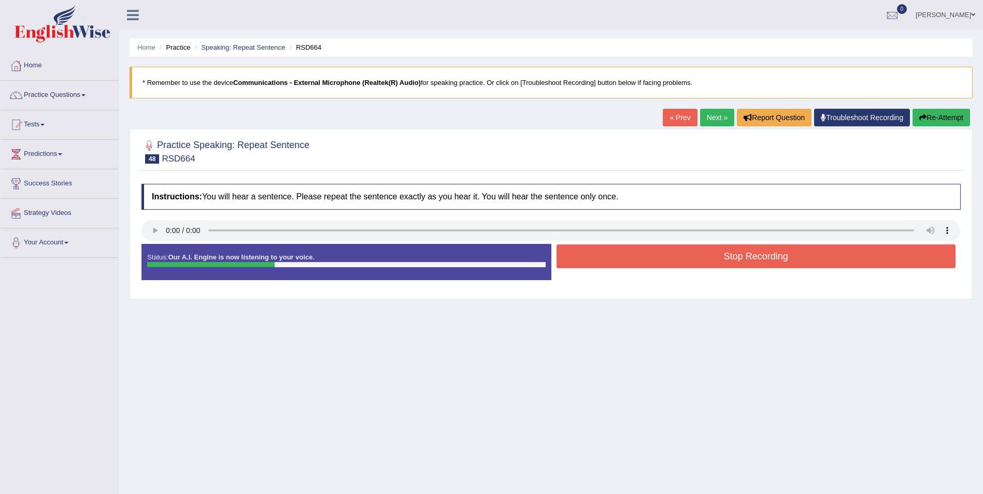
click at [755, 256] on button "Stop Recording" at bounding box center [757, 257] width 400 height 24
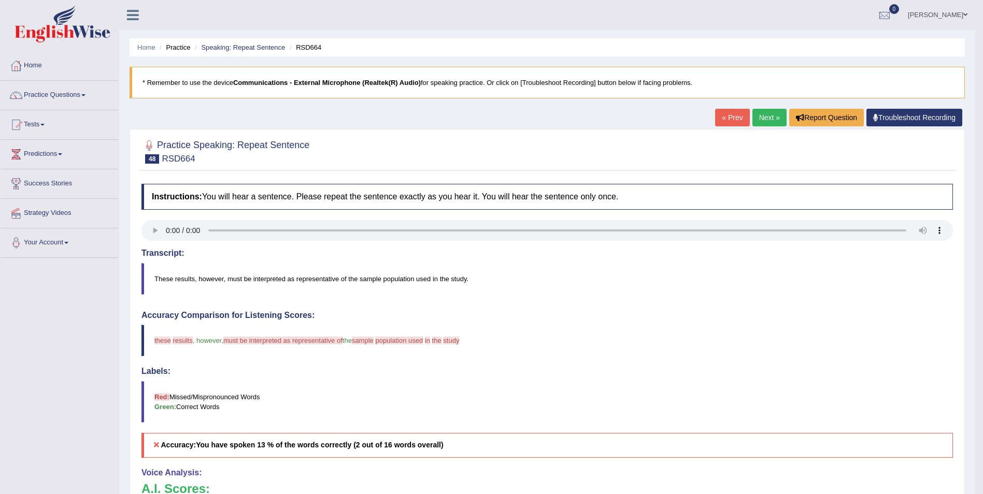
click at [764, 118] on link "Next »" at bounding box center [770, 118] width 34 height 18
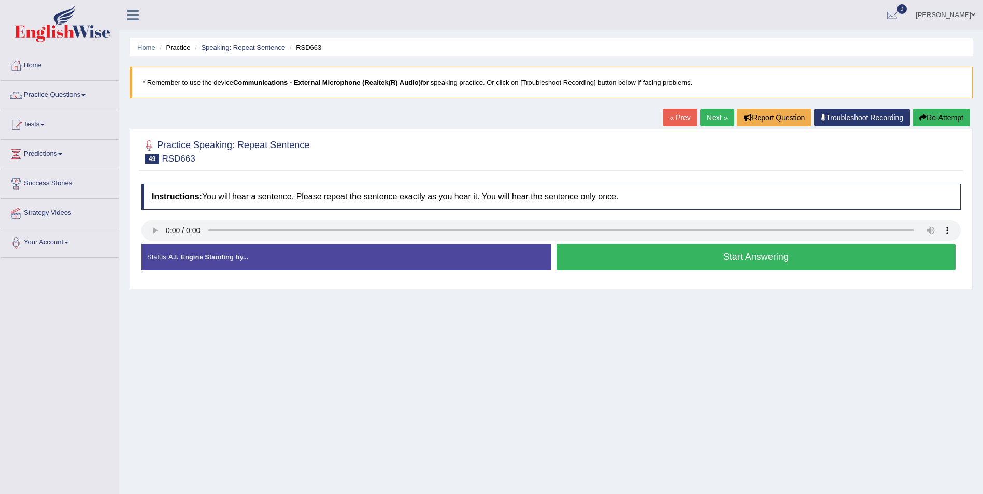
click at [748, 259] on button "Start Answering" at bounding box center [757, 257] width 400 height 26
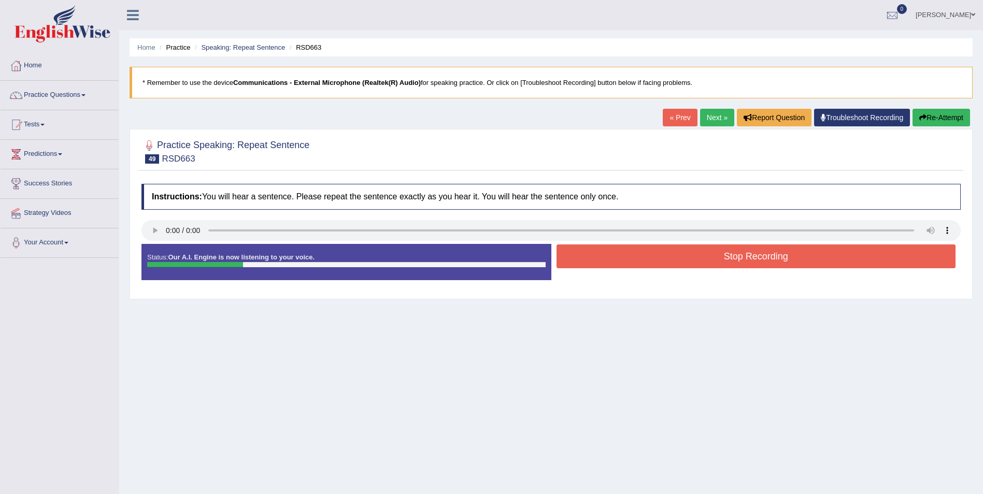
click at [759, 252] on button "Stop Recording" at bounding box center [757, 257] width 400 height 24
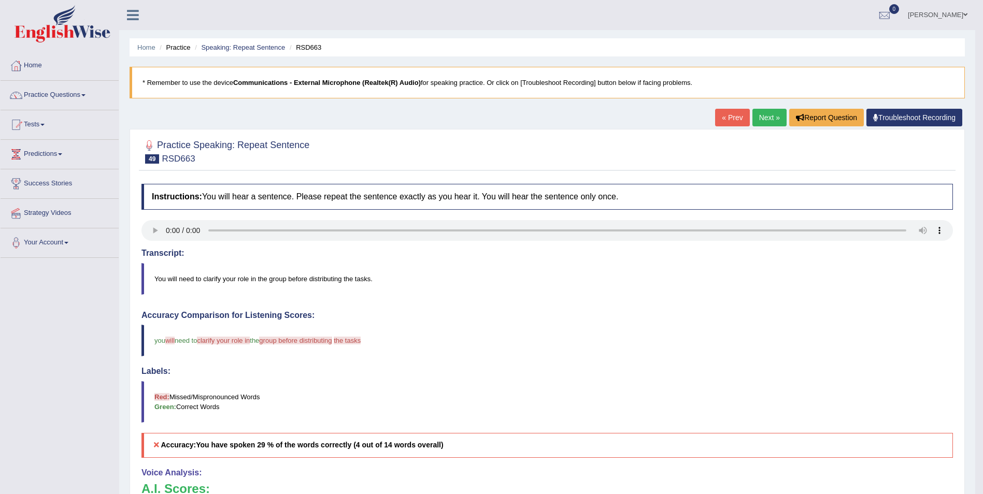
click at [774, 121] on link "Next »" at bounding box center [770, 118] width 34 height 18
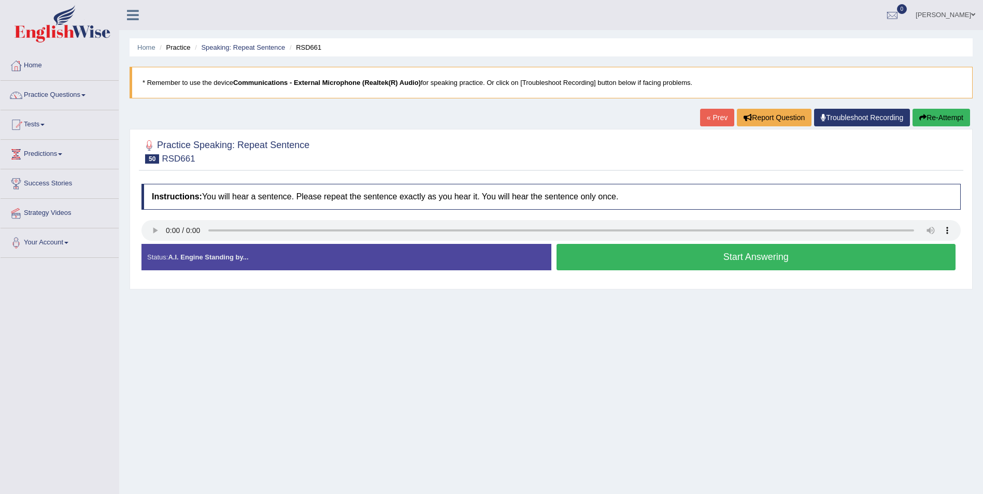
click at [785, 258] on button "Start Answering" at bounding box center [757, 257] width 400 height 26
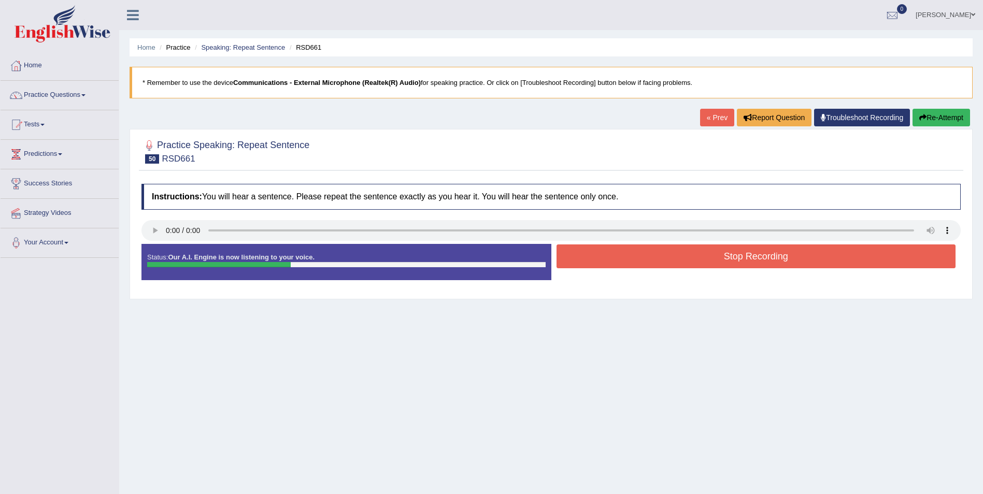
click at [748, 257] on button "Stop Recording" at bounding box center [757, 257] width 400 height 24
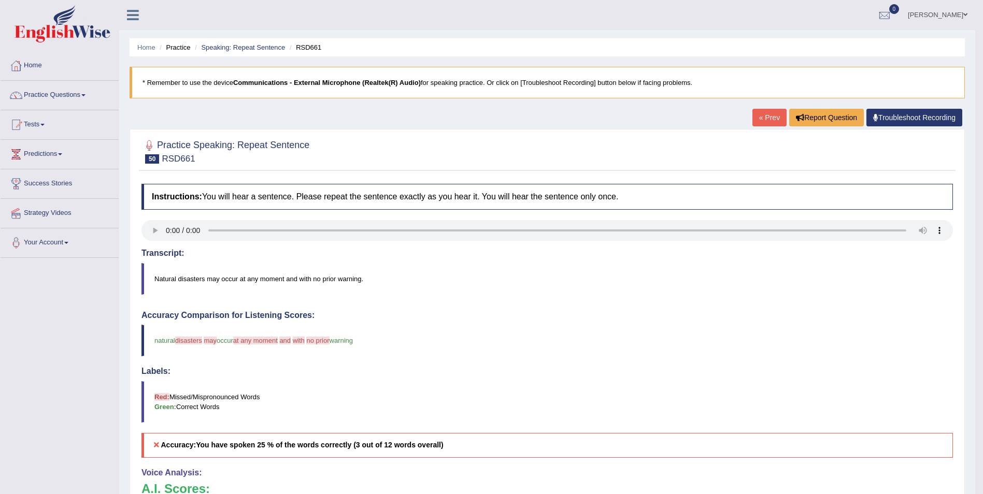
click at [773, 122] on link "« Prev" at bounding box center [770, 118] width 34 height 18
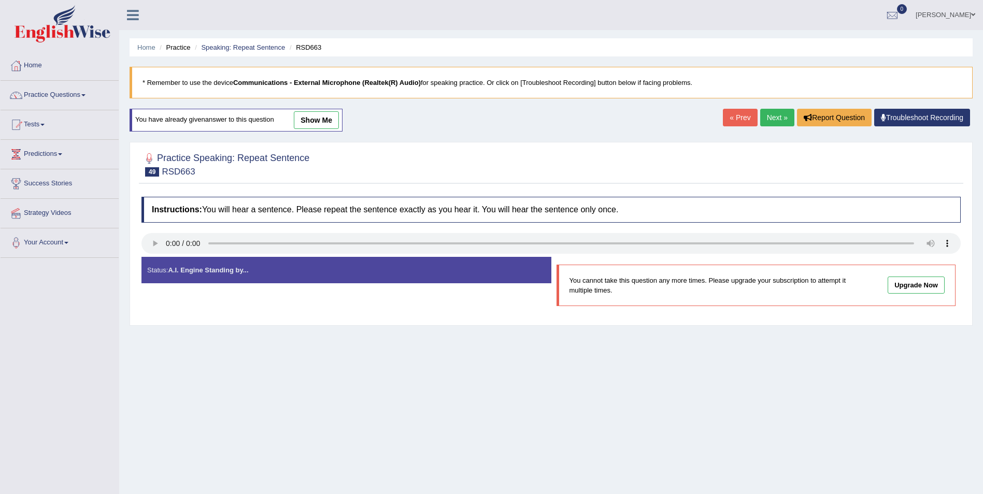
click at [777, 107] on div "Home Practice Speaking: Repeat Sentence RSD663 * Remember to use the device Com…" at bounding box center [551, 259] width 864 height 518
click at [772, 115] on link "Next »" at bounding box center [777, 118] width 34 height 18
click at [86, 101] on link "Practice Questions" at bounding box center [60, 94] width 118 height 26
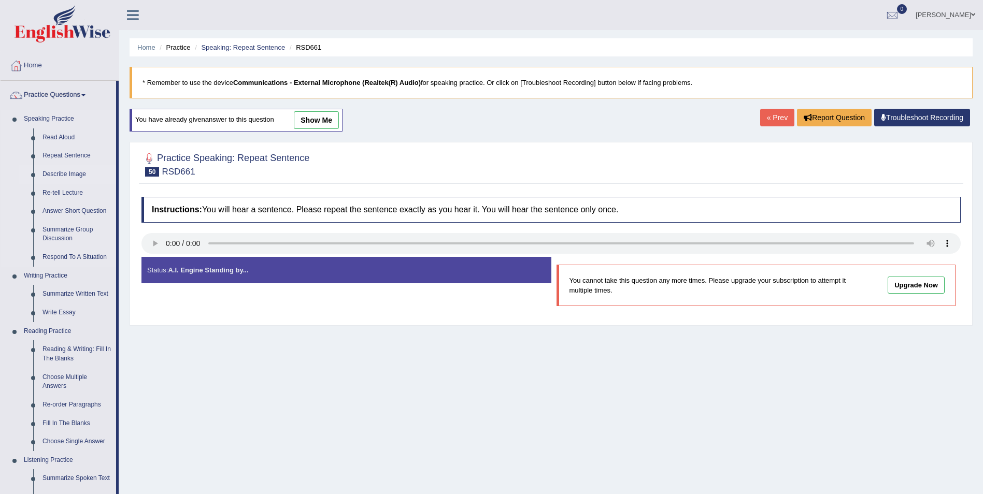
click at [80, 173] on link "Describe Image" at bounding box center [77, 174] width 78 height 19
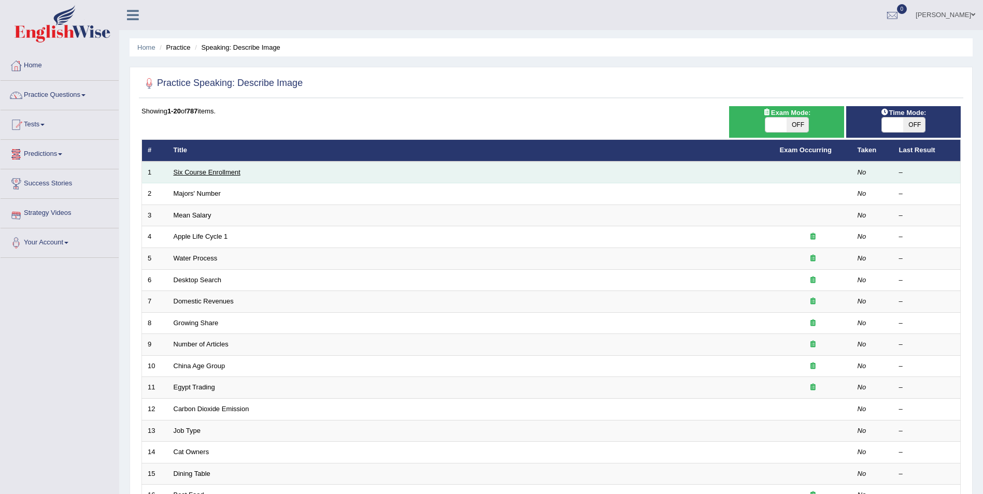
click at [211, 173] on link "Six Course Enrollment" at bounding box center [207, 172] width 67 height 8
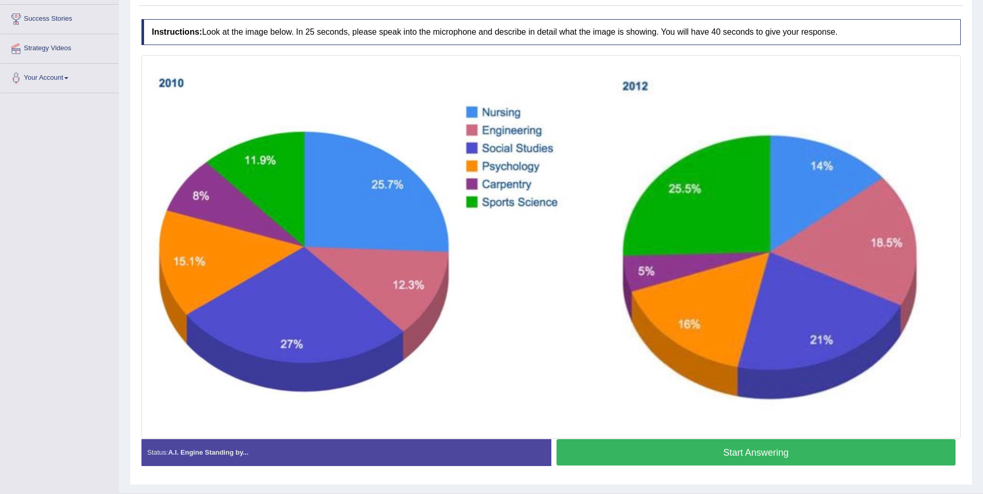
scroll to position [166, 0]
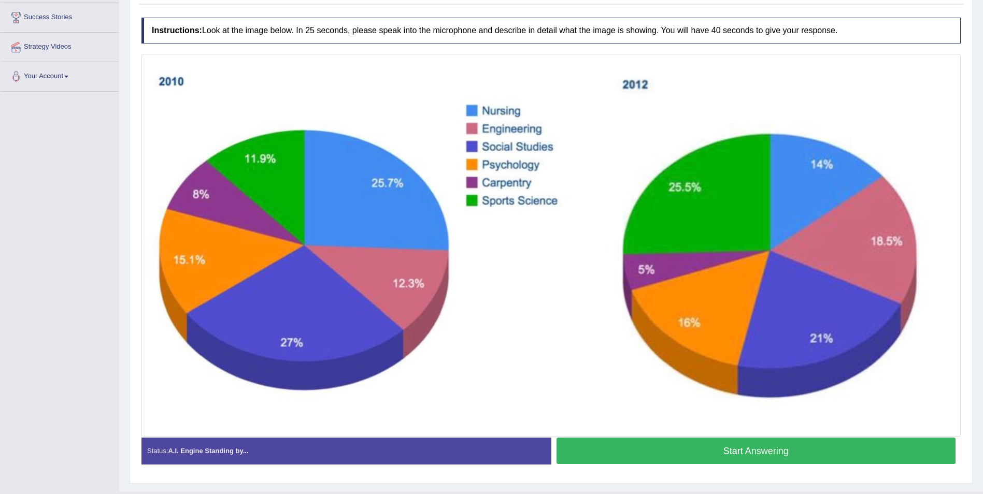
click at [724, 451] on button "Start Answering" at bounding box center [757, 451] width 400 height 26
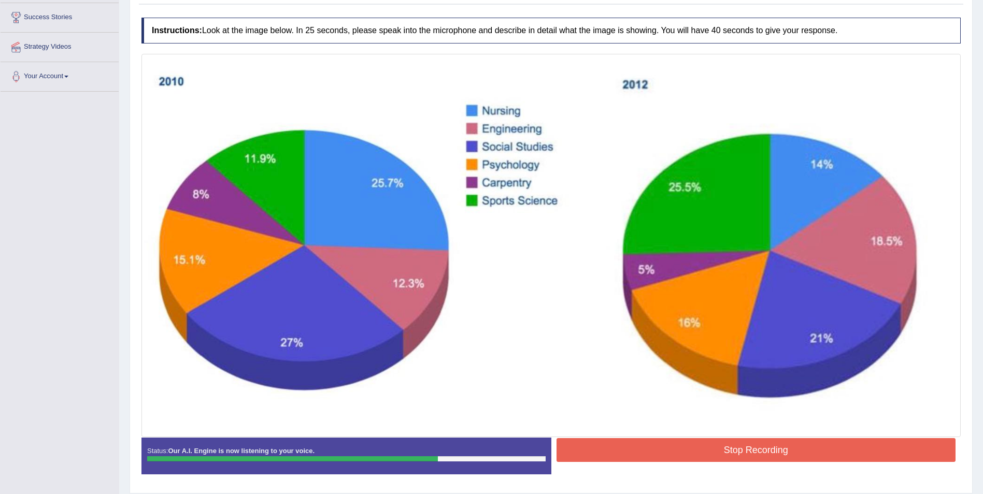
click at [774, 452] on button "Stop Recording" at bounding box center [757, 450] width 400 height 24
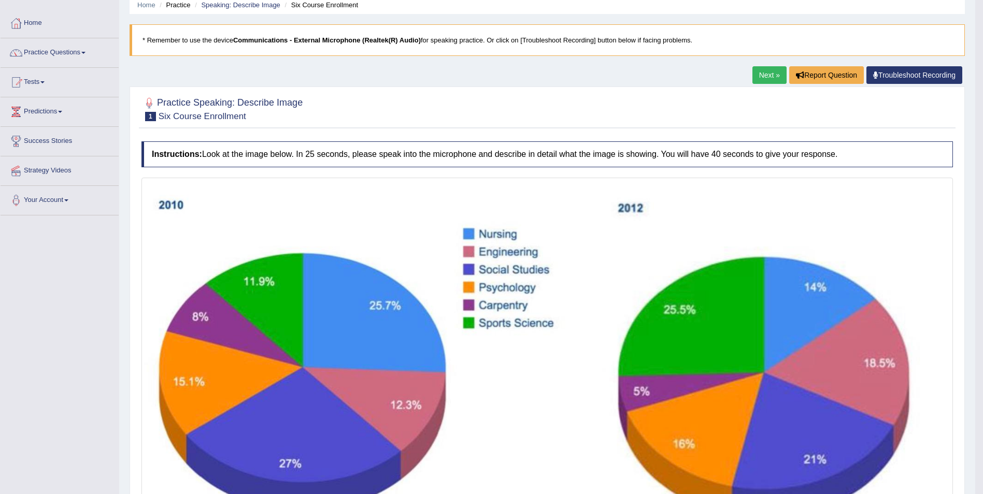
scroll to position [39, 0]
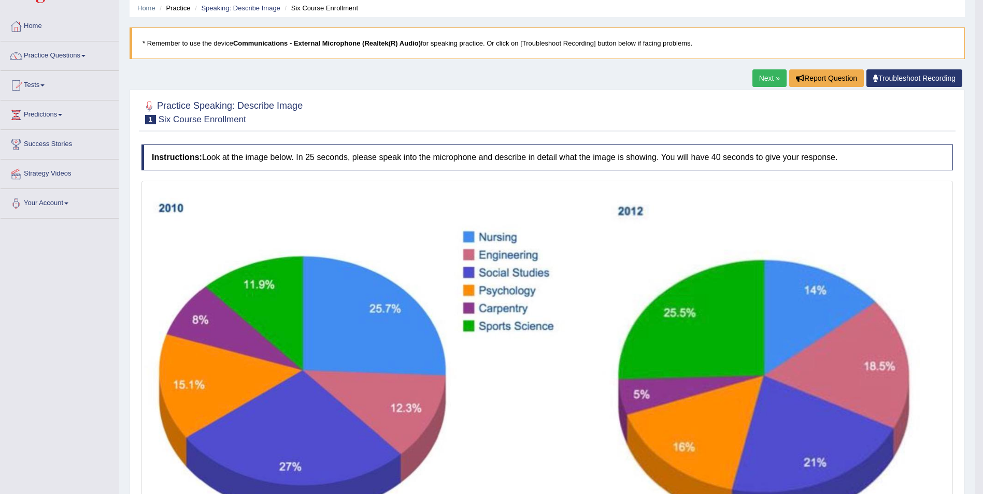
click at [764, 77] on link "Next »" at bounding box center [770, 78] width 34 height 18
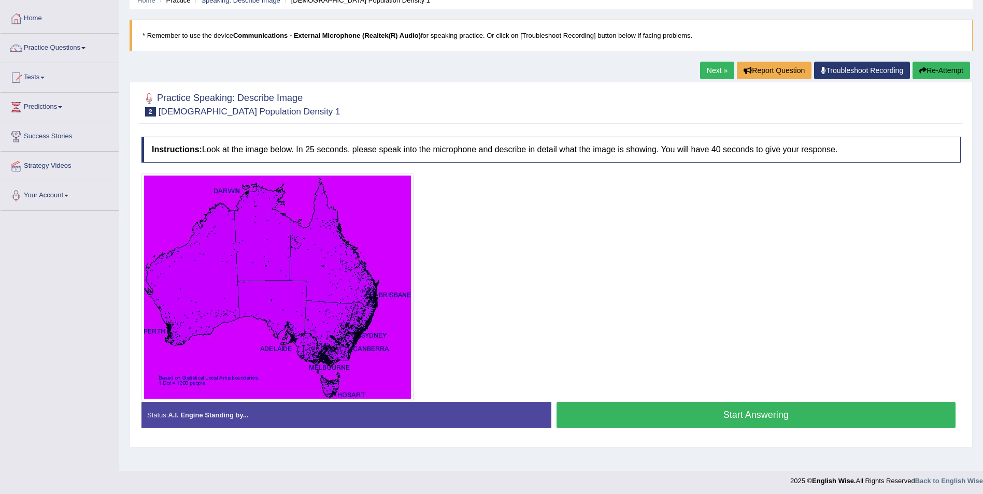
scroll to position [50, 0]
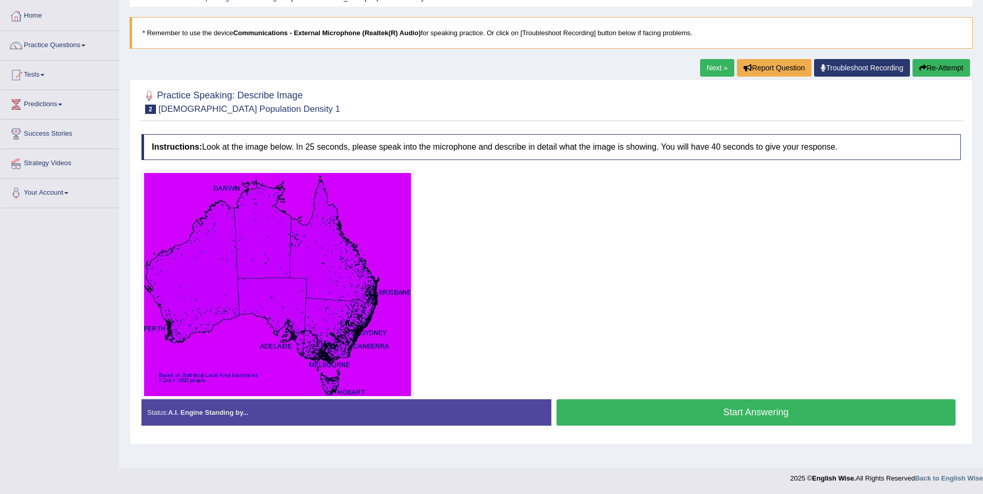
click at [742, 412] on button "Start Answering" at bounding box center [757, 413] width 400 height 26
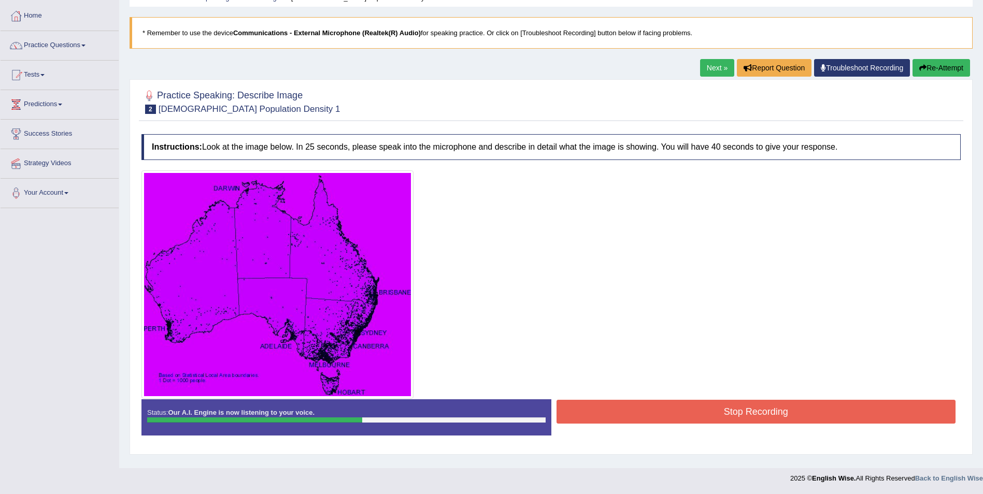
drag, startPoint x: 788, startPoint y: 405, endPoint x: 798, endPoint y: 403, distance: 9.5
click at [791, 404] on button "Stop Recording" at bounding box center [757, 412] width 400 height 24
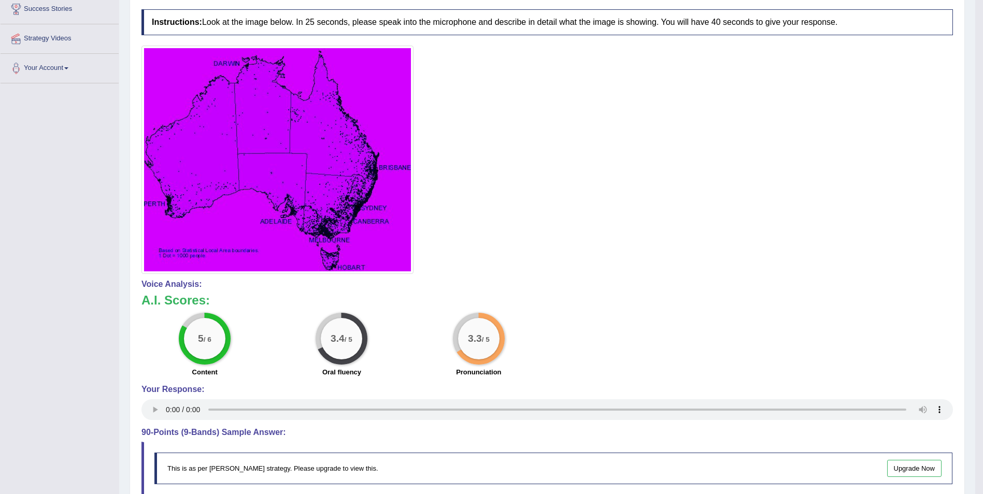
scroll to position [0, 0]
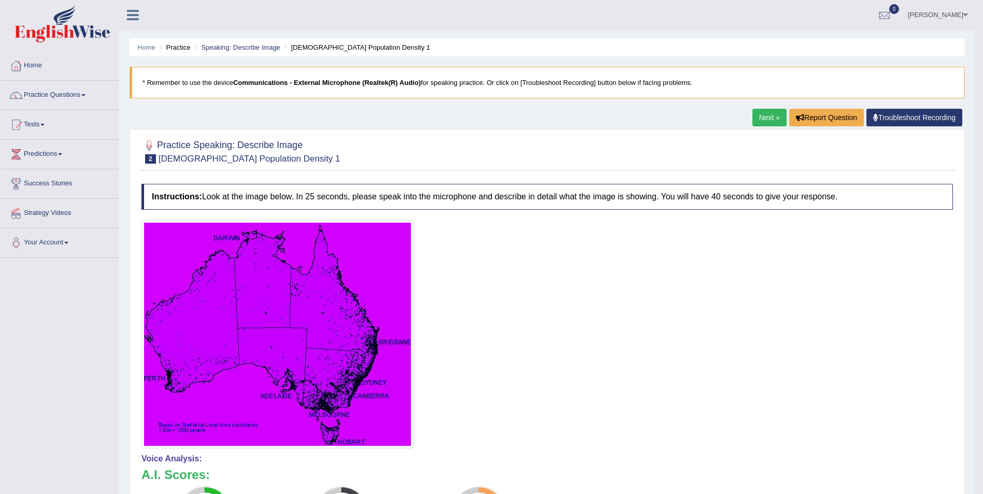
click at [769, 115] on link "Next »" at bounding box center [770, 118] width 34 height 18
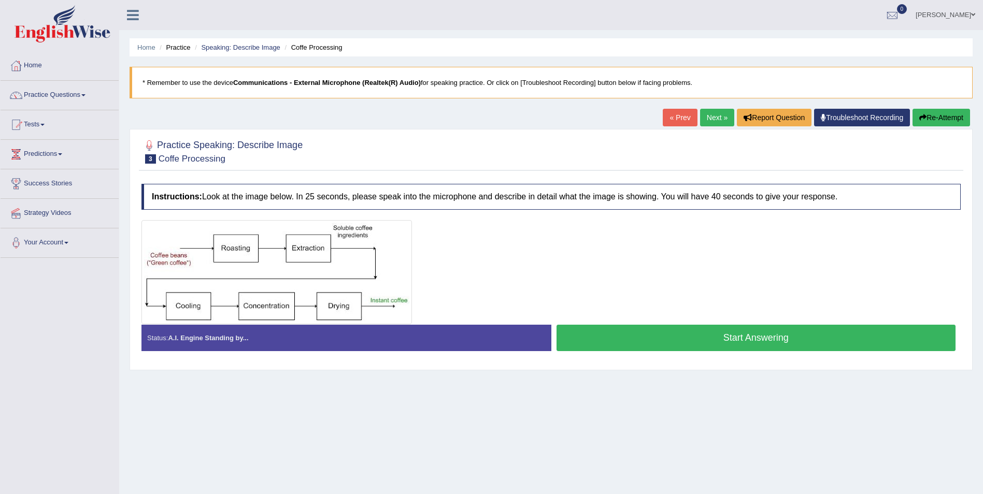
click at [739, 337] on button "Start Answering" at bounding box center [757, 338] width 400 height 26
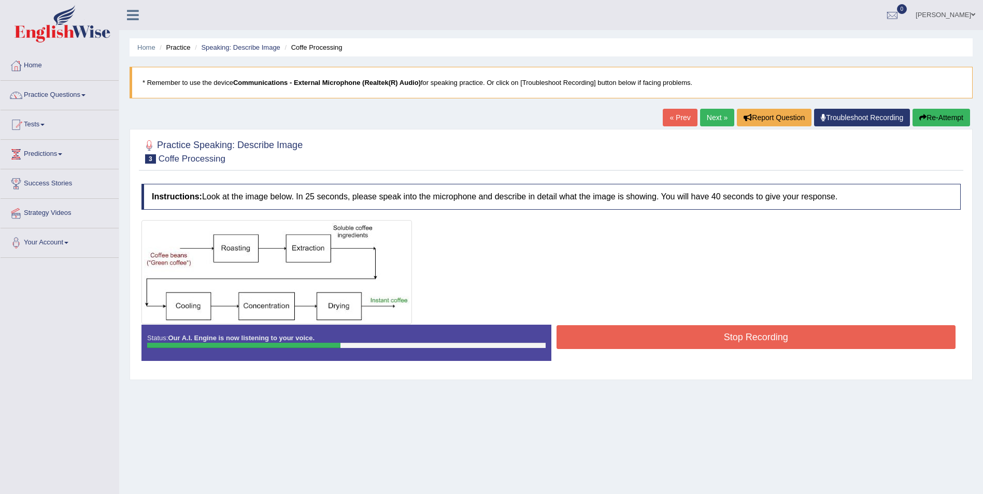
click at [775, 334] on button "Stop Recording" at bounding box center [757, 337] width 400 height 24
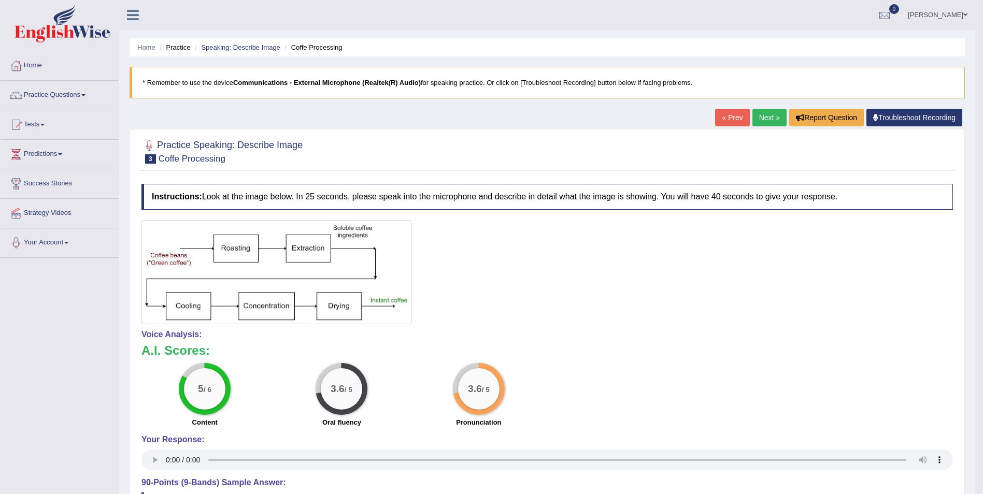
click at [763, 120] on link "Next »" at bounding box center [770, 118] width 34 height 18
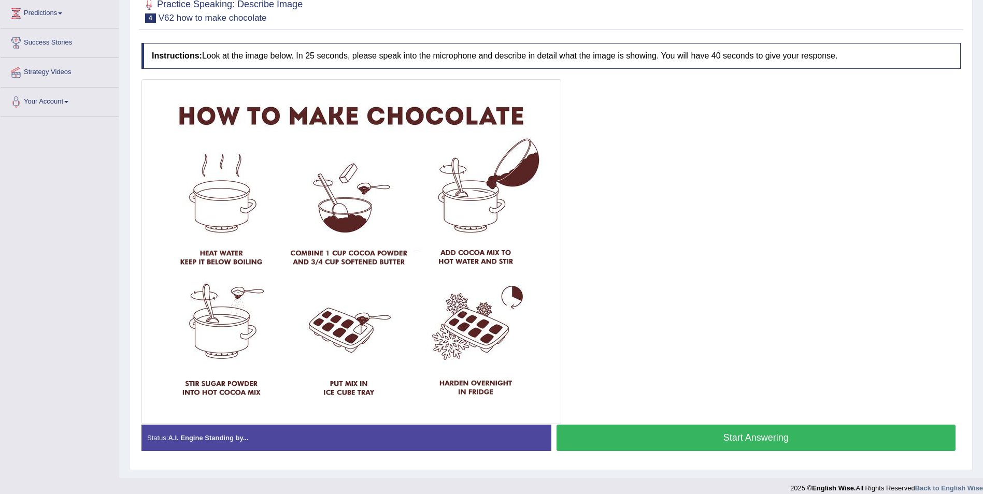
scroll to position [141, 0]
click at [758, 442] on button "Start Answering" at bounding box center [757, 437] width 400 height 26
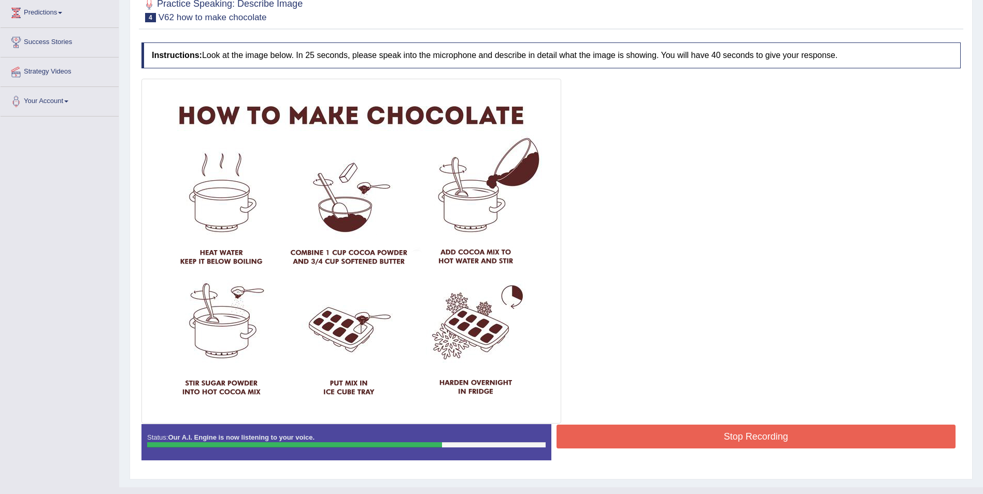
click at [753, 436] on button "Stop Recording" at bounding box center [757, 437] width 400 height 24
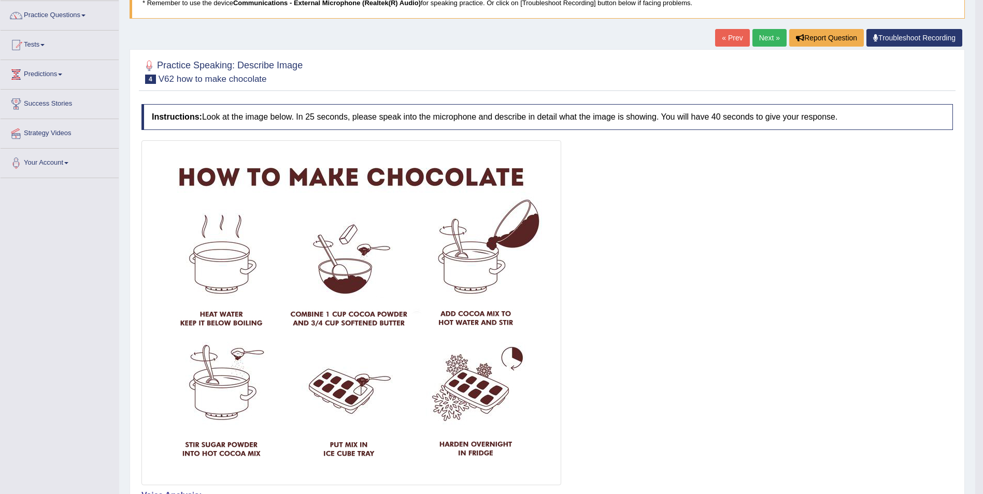
scroll to position [22, 0]
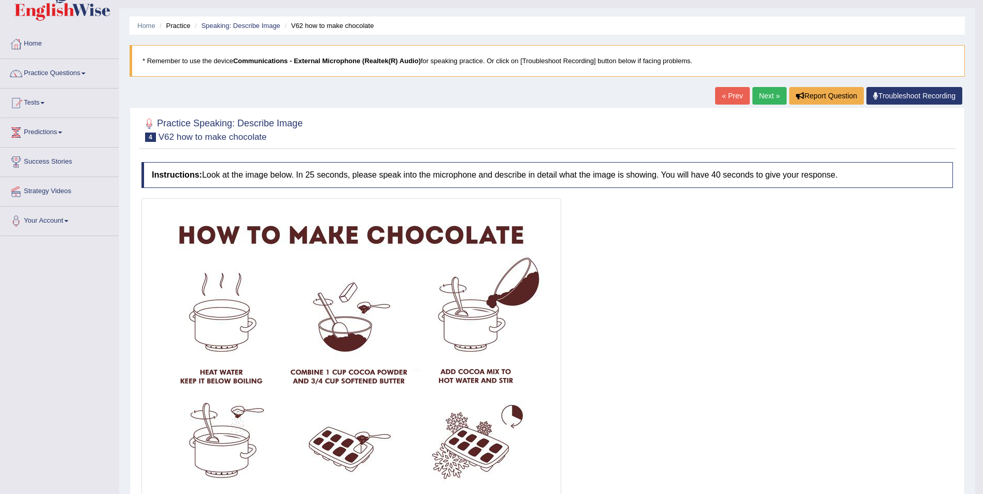
click at [766, 98] on link "Next »" at bounding box center [770, 96] width 34 height 18
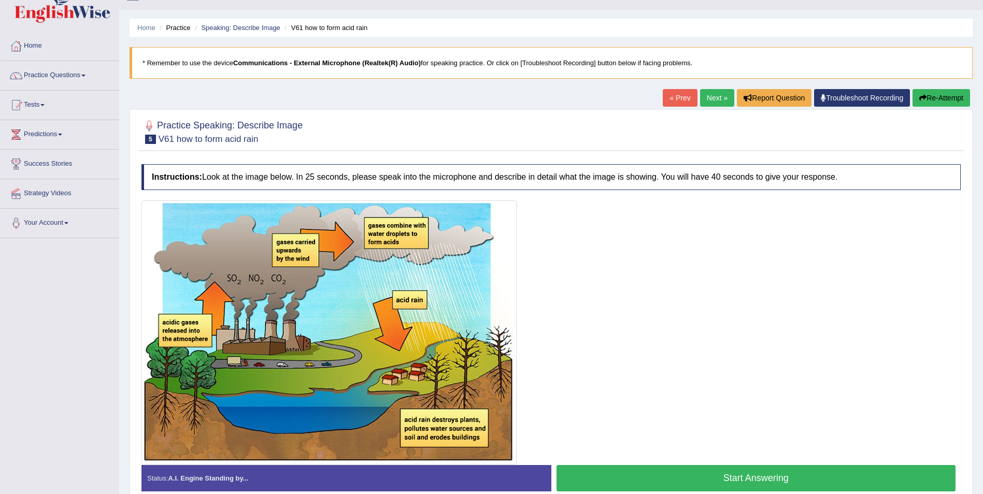
scroll to position [70, 0]
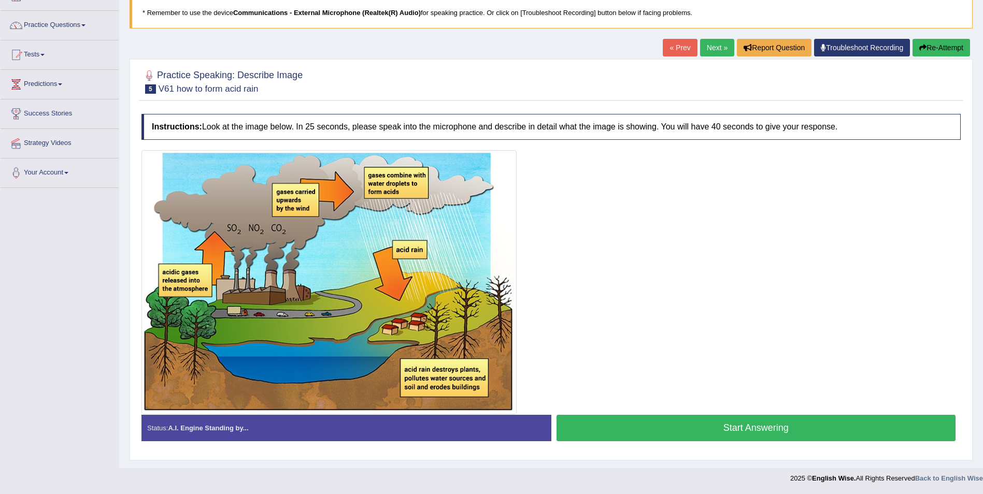
click at [718, 428] on button "Start Answering" at bounding box center [757, 428] width 400 height 26
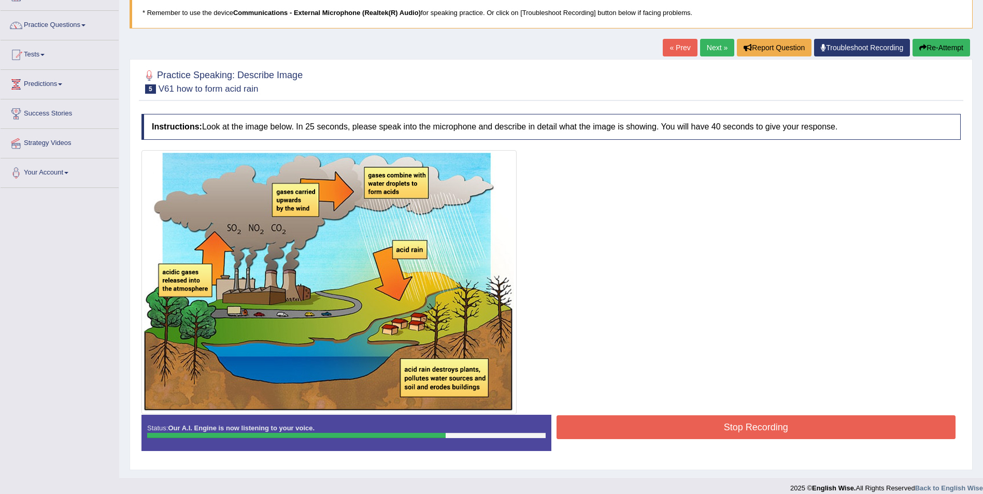
click at [752, 424] on button "Stop Recording" at bounding box center [757, 428] width 400 height 24
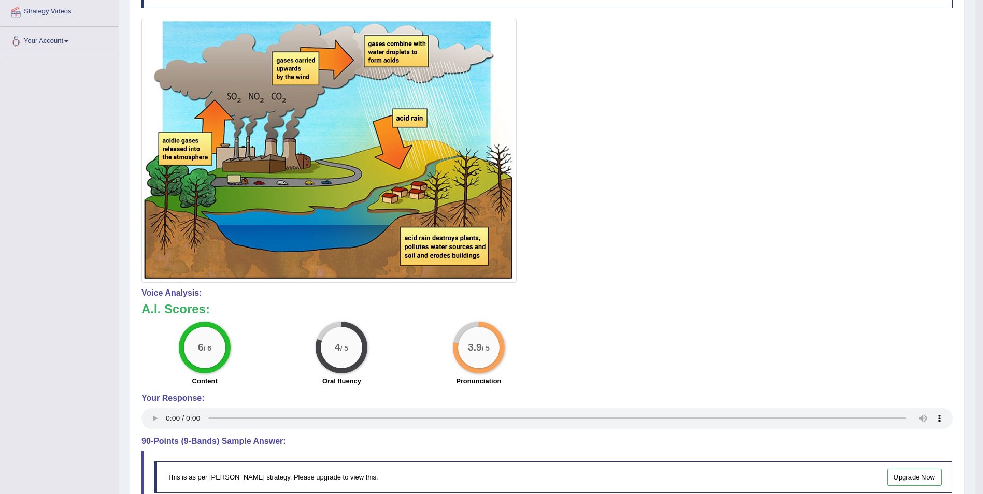
scroll to position [0, 0]
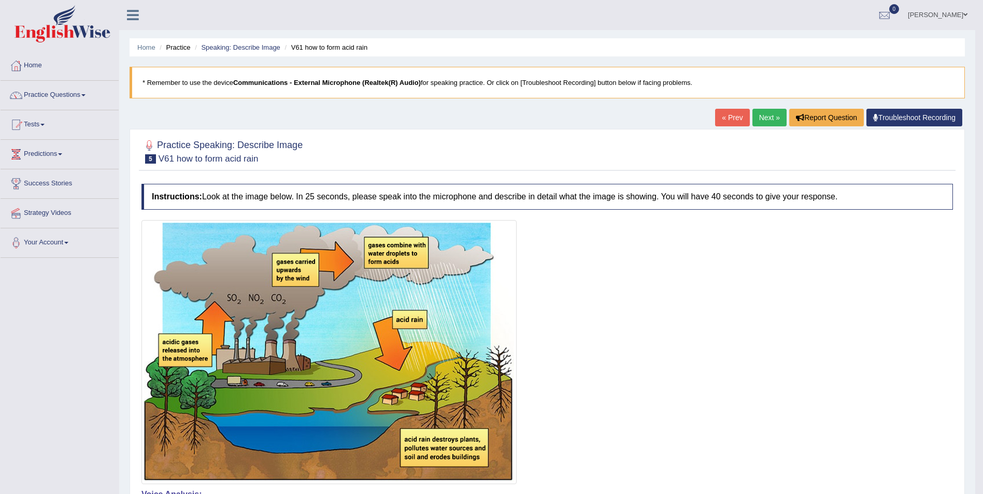
click at [768, 112] on link "Next »" at bounding box center [770, 118] width 34 height 18
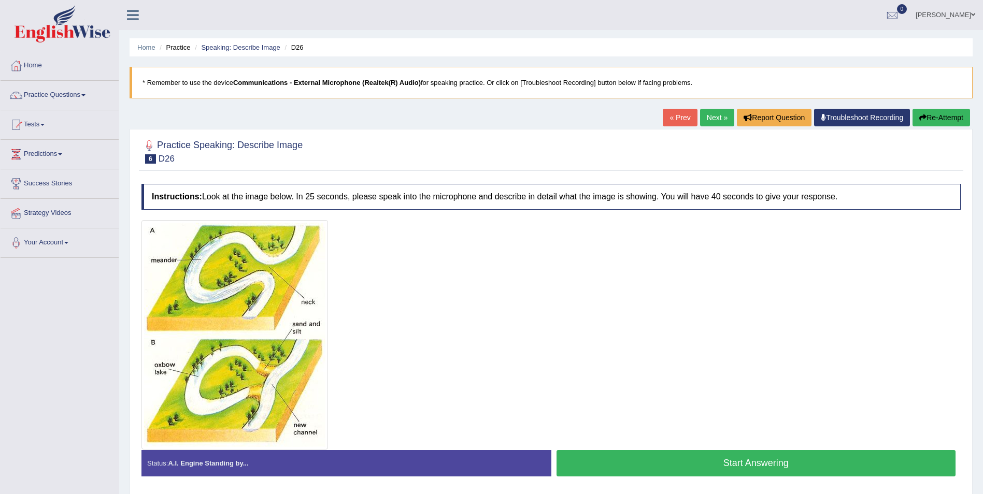
scroll to position [50, 0]
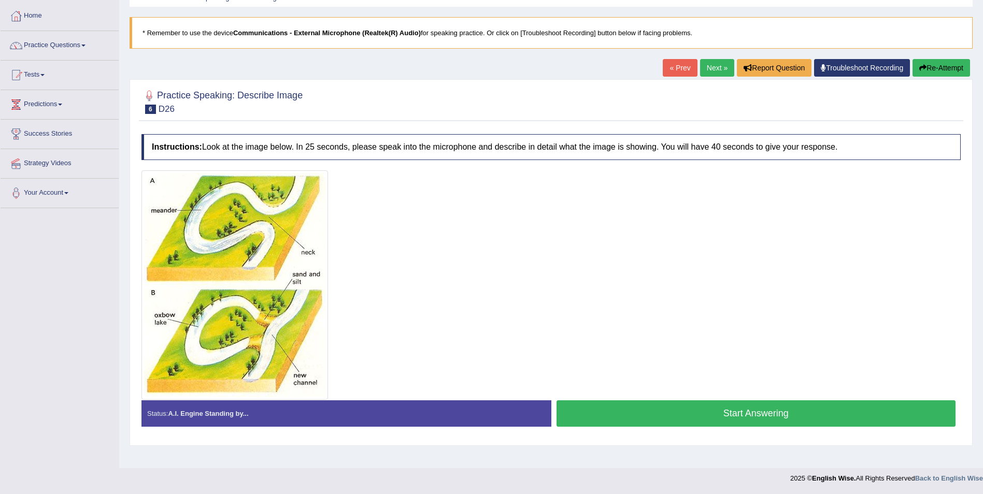
click at [730, 418] on button "Start Answering" at bounding box center [757, 414] width 400 height 26
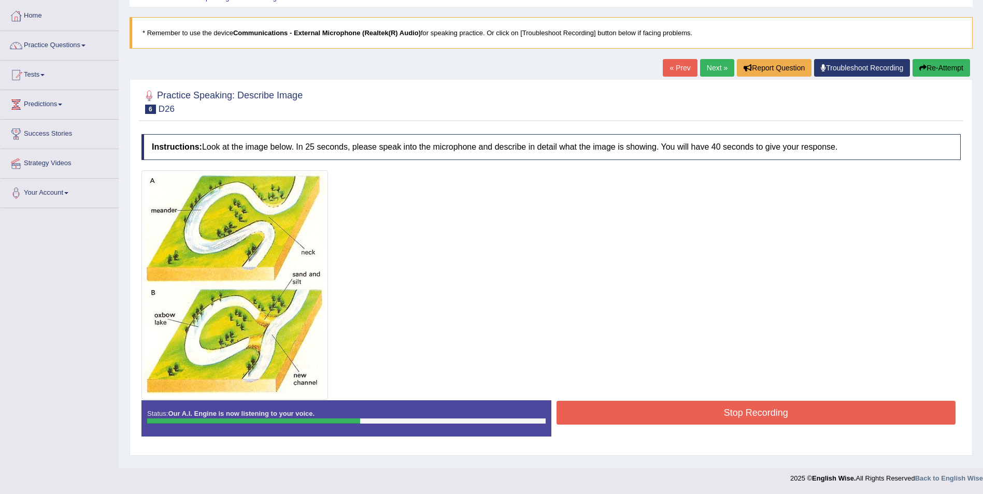
click at [728, 412] on button "Stop Recording" at bounding box center [757, 413] width 400 height 24
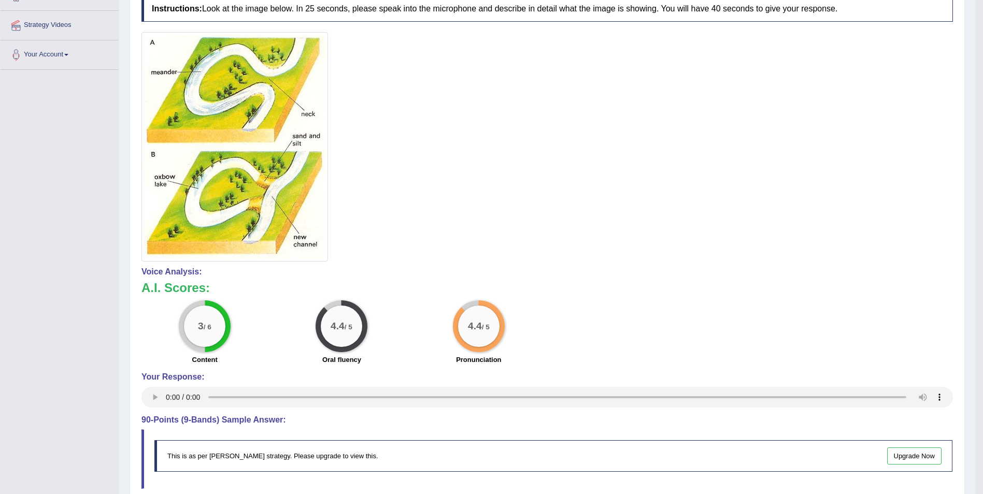
scroll to position [0, 0]
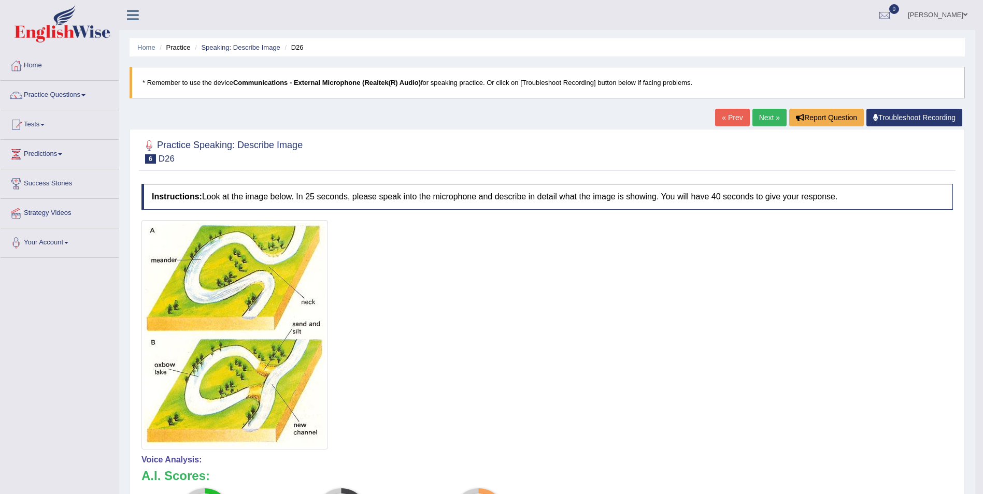
click at [772, 114] on link "Next »" at bounding box center [770, 118] width 34 height 18
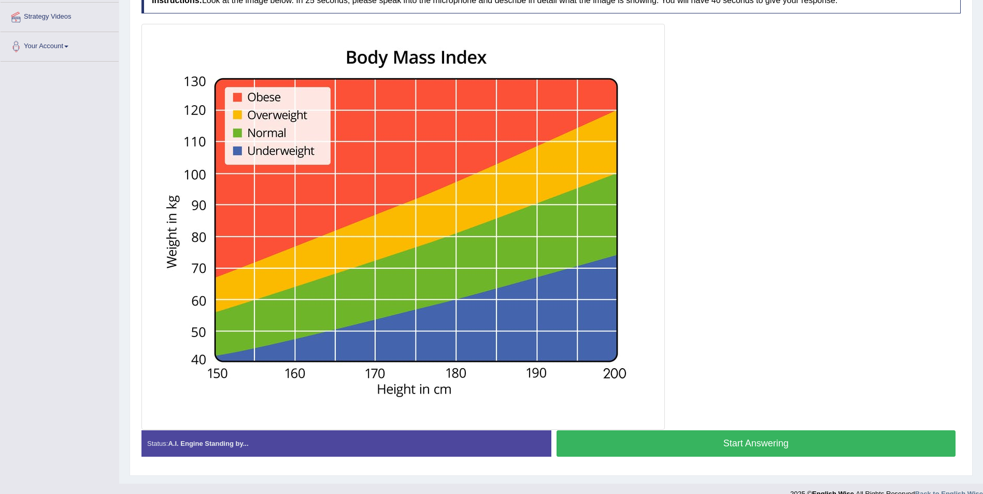
scroll to position [189, 0]
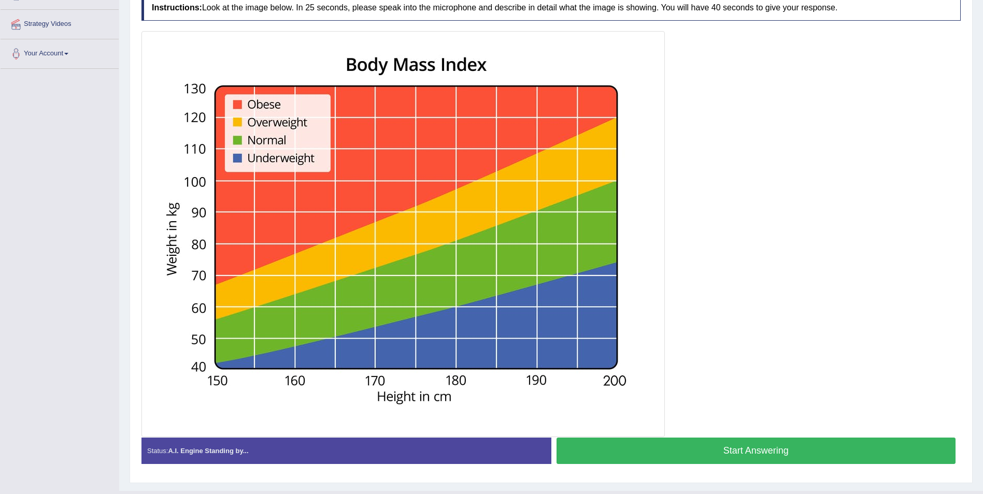
click at [744, 452] on button "Start Answering" at bounding box center [757, 451] width 400 height 26
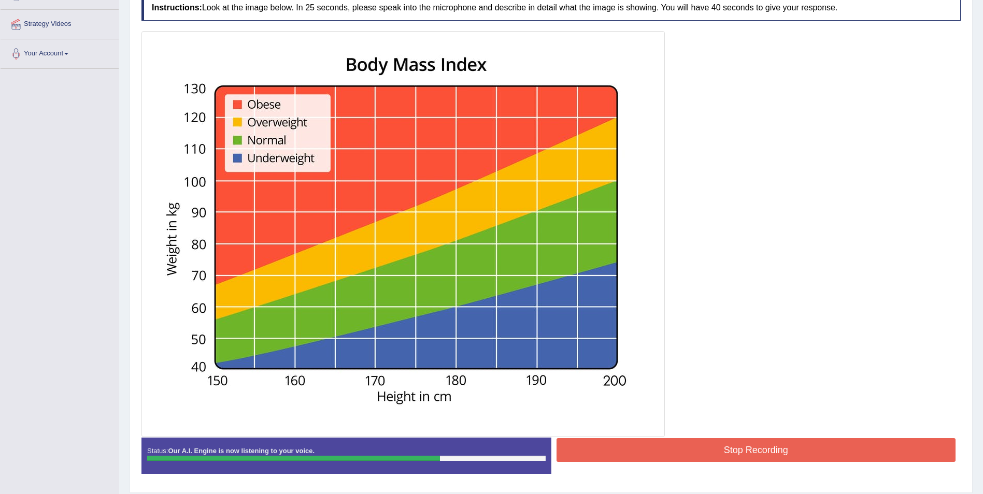
click at [781, 452] on button "Stop Recording" at bounding box center [757, 450] width 400 height 24
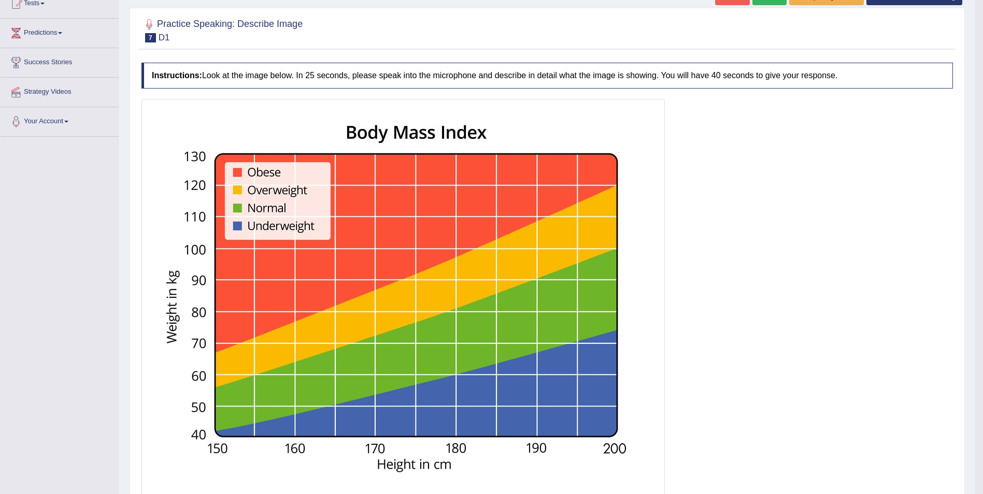
scroll to position [0, 0]
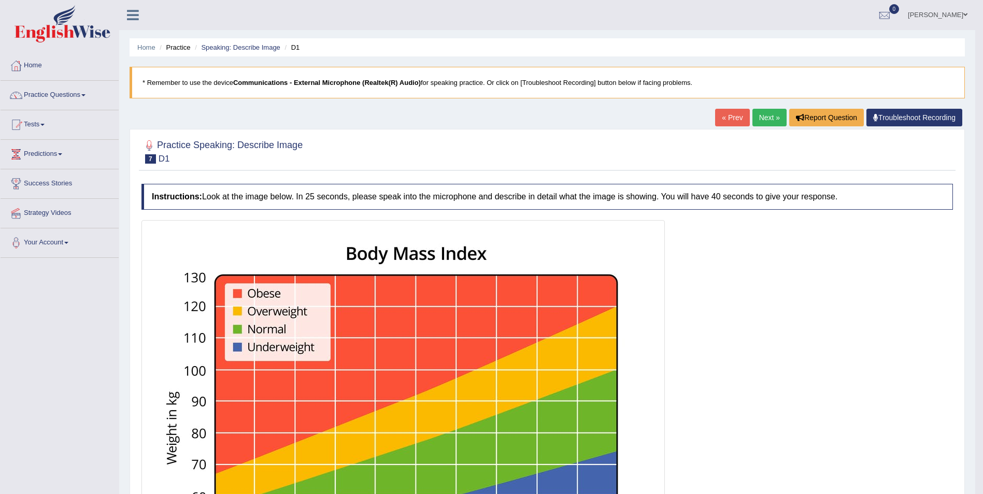
click at [769, 121] on link "Next »" at bounding box center [770, 118] width 34 height 18
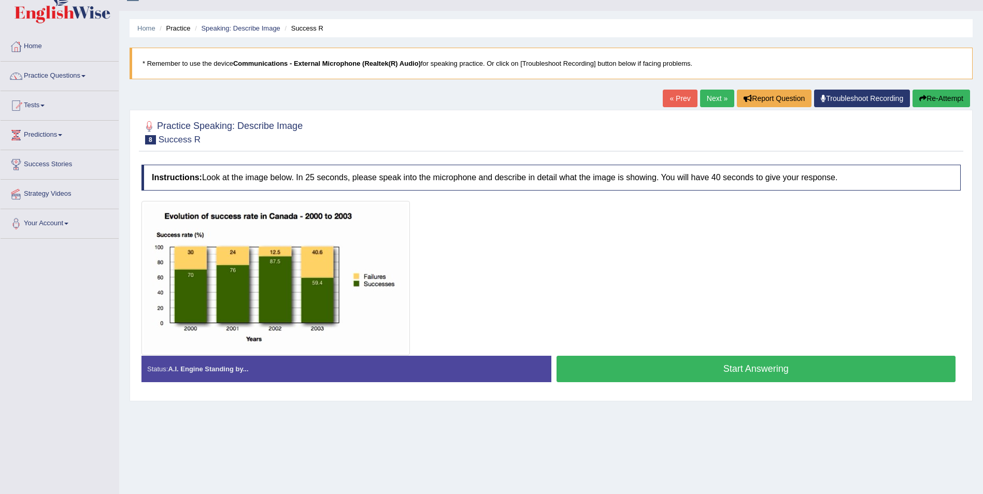
scroll to position [21, 0]
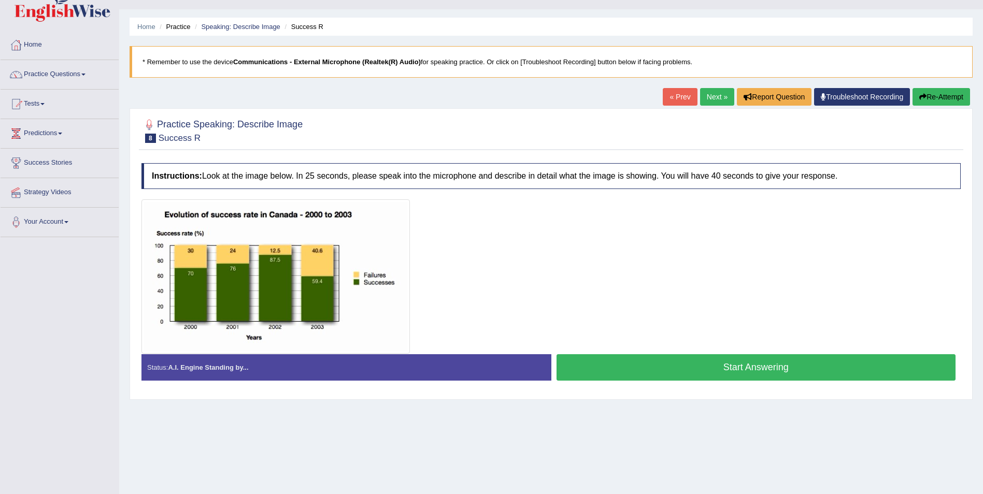
click at [742, 366] on button "Start Answering" at bounding box center [757, 368] width 400 height 26
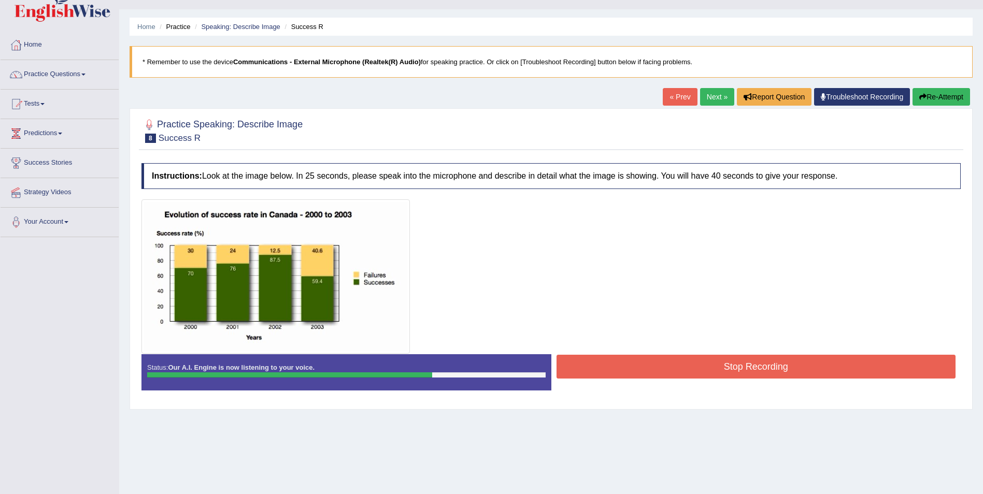
click at [755, 367] on button "Stop Recording" at bounding box center [757, 367] width 400 height 24
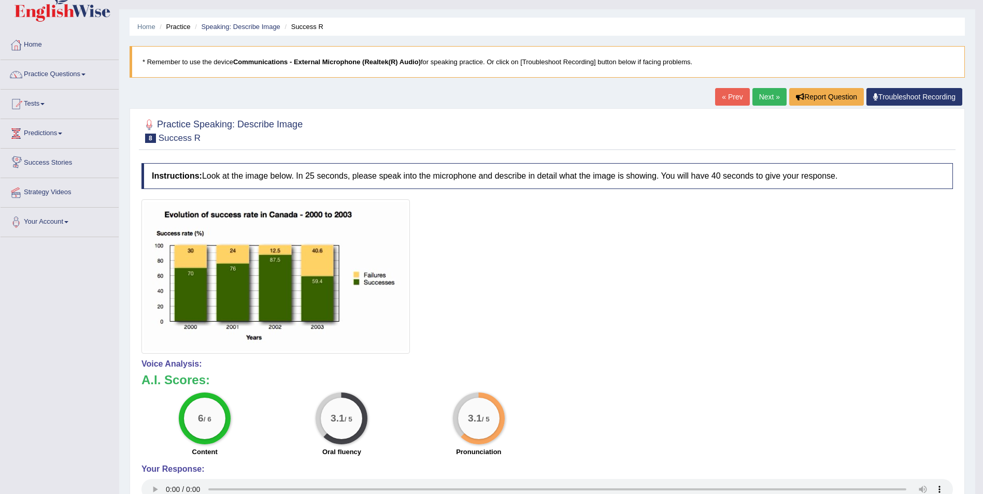
drag, startPoint x: -2, startPoint y: 365, endPoint x: -2, endPoint y: 521, distance: 155.5
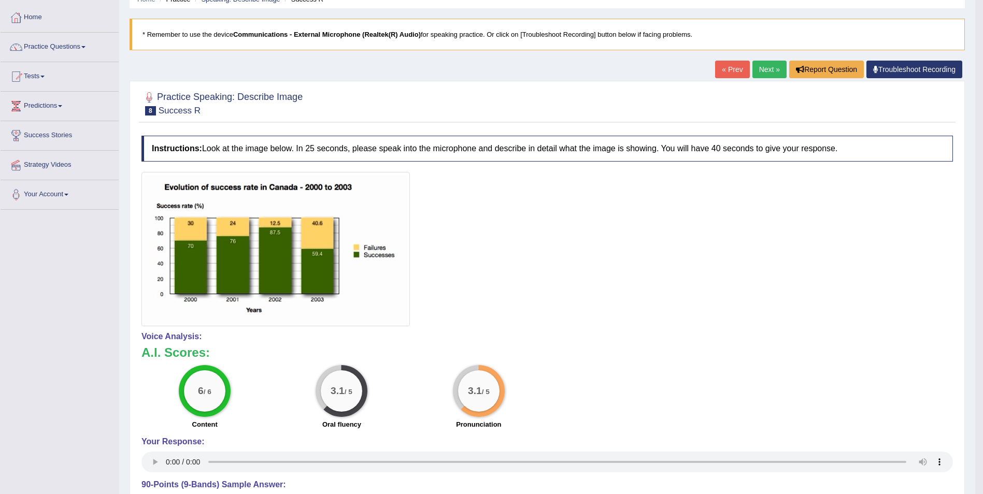
scroll to position [0, 0]
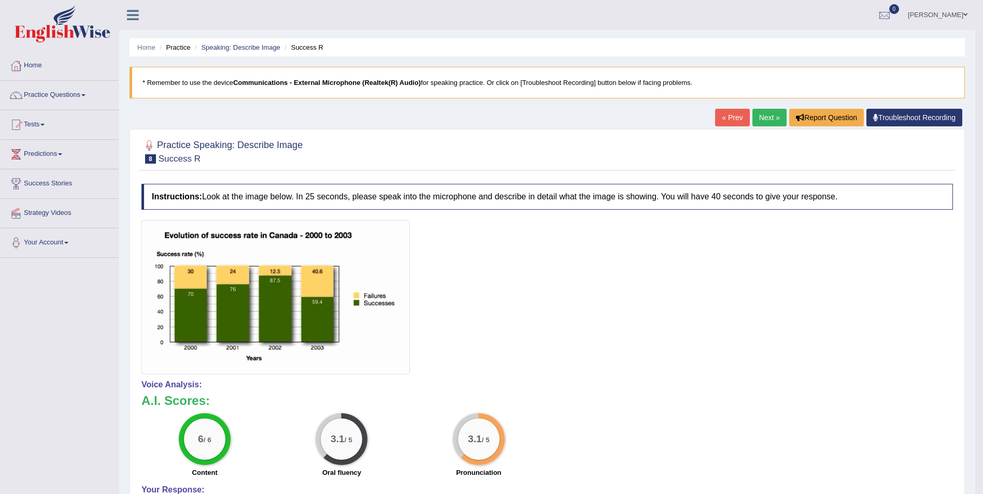
click at [769, 118] on link "Next »" at bounding box center [770, 118] width 34 height 18
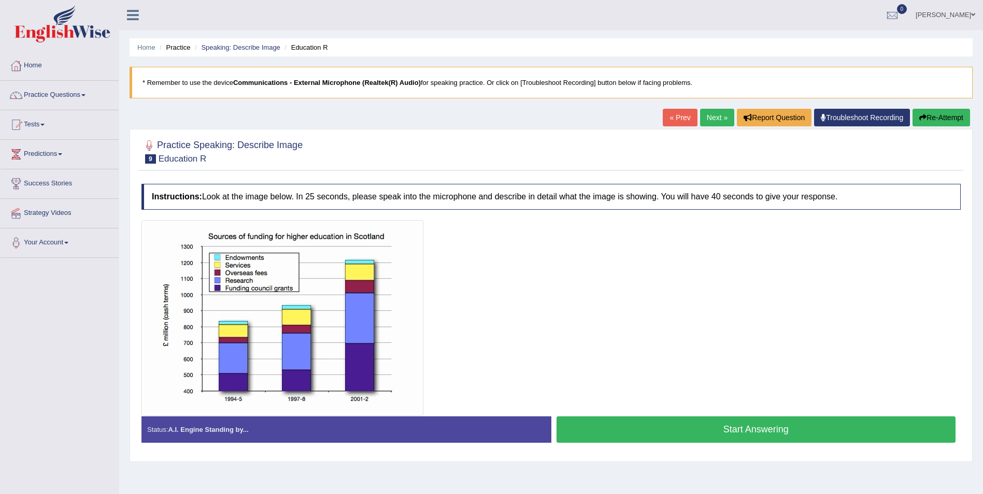
scroll to position [50, 0]
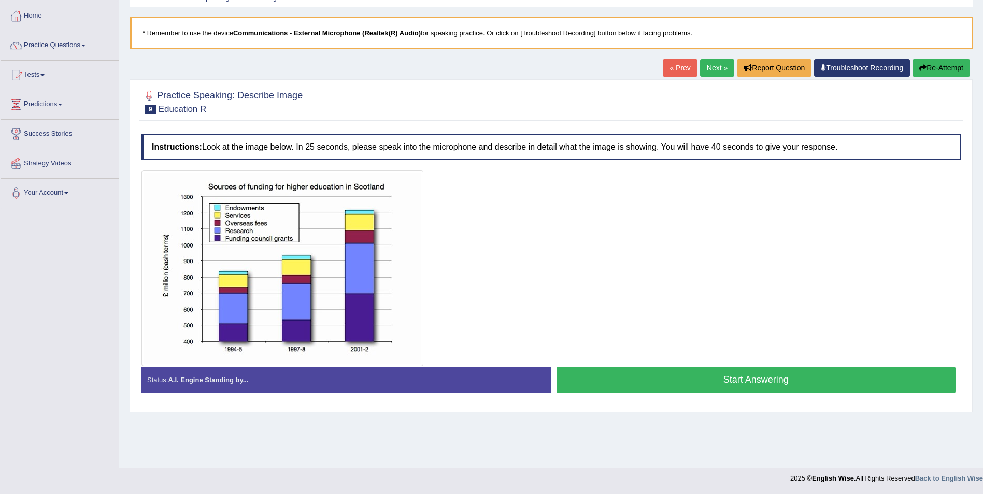
click at [650, 381] on button "Start Answering" at bounding box center [757, 380] width 400 height 26
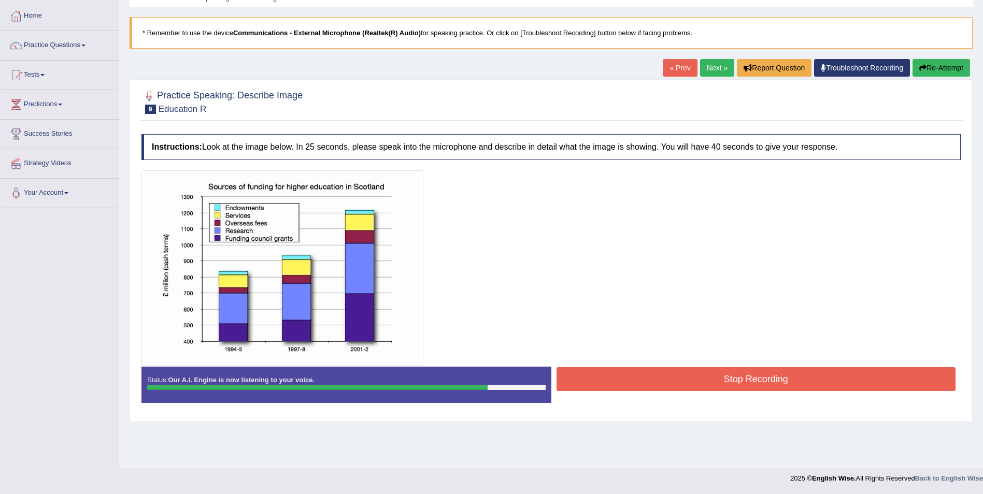
click at [772, 374] on button "Stop Recording" at bounding box center [757, 379] width 400 height 24
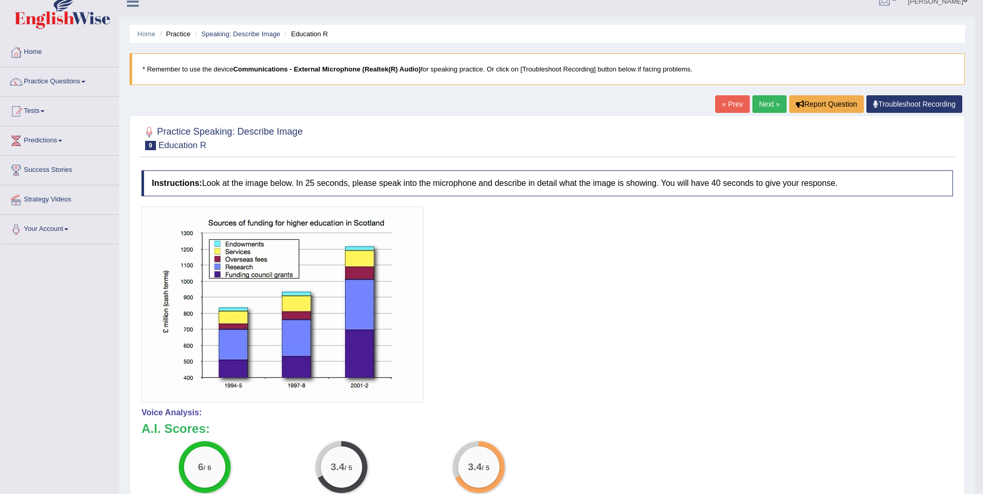
scroll to position [0, 0]
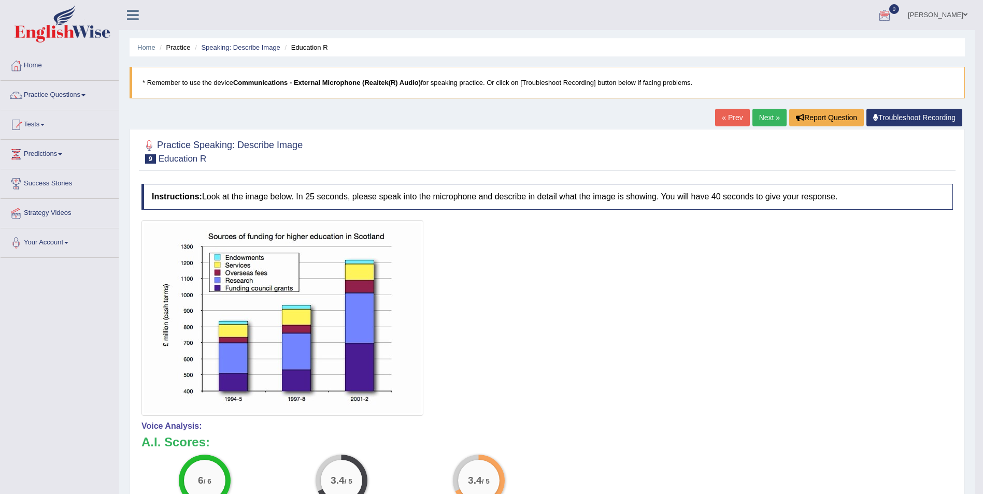
click at [763, 121] on link "Next »" at bounding box center [770, 118] width 34 height 18
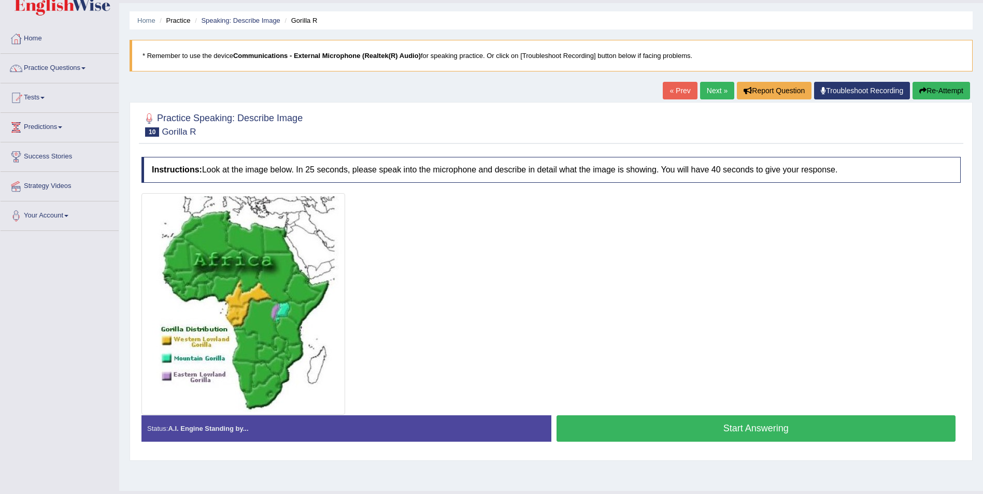
scroll to position [37, 0]
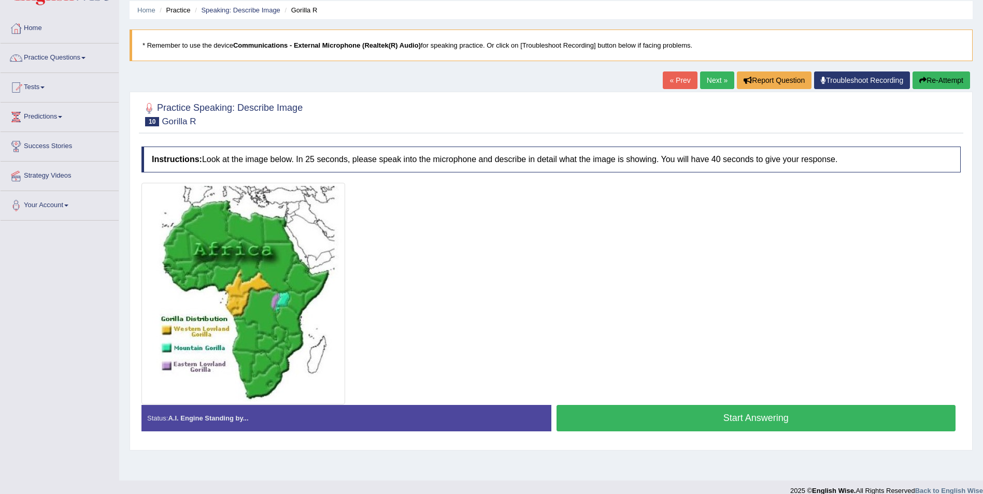
click at [974, 64] on div "Home Practice Speaking: Describe Image Gorilla R * Remember to use the device C…" at bounding box center [551, 222] width 864 height 518
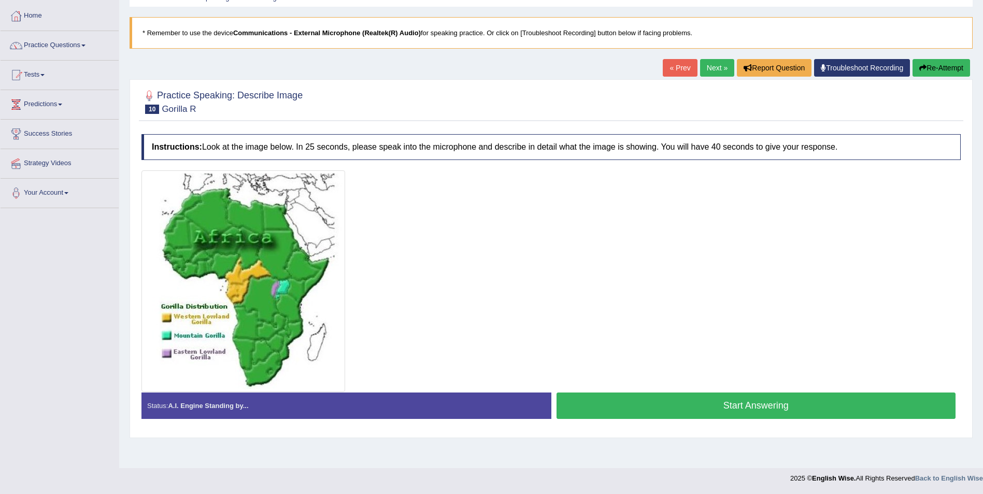
click at [765, 403] on button "Start Answering" at bounding box center [757, 406] width 400 height 26
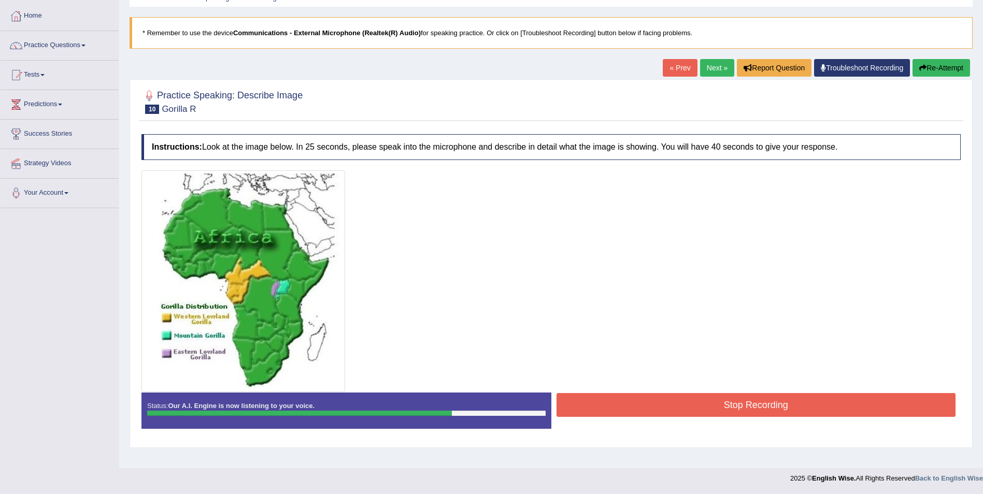
drag, startPoint x: 775, startPoint y: 401, endPoint x: 782, endPoint y: 403, distance: 7.0
click at [780, 403] on button "Stop Recording" at bounding box center [757, 405] width 400 height 24
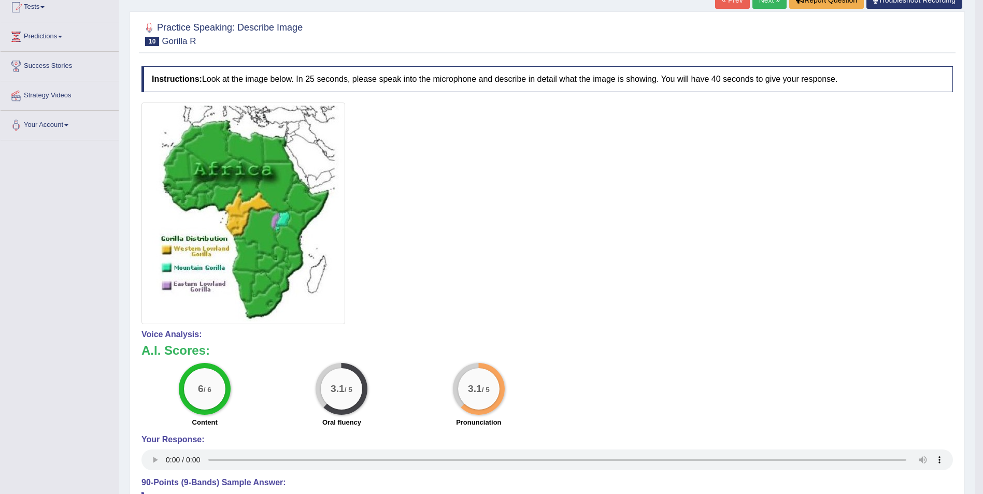
scroll to position [0, 0]
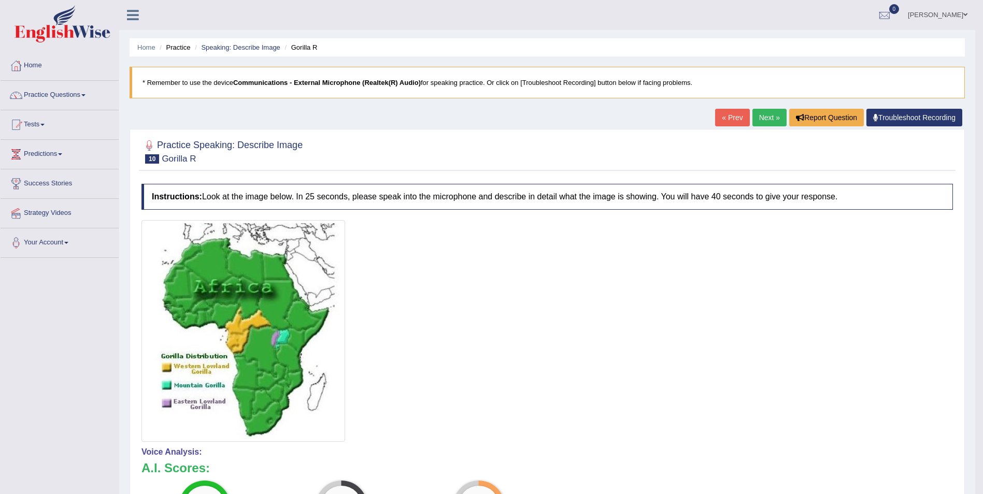
click at [772, 114] on link "Next »" at bounding box center [770, 118] width 34 height 18
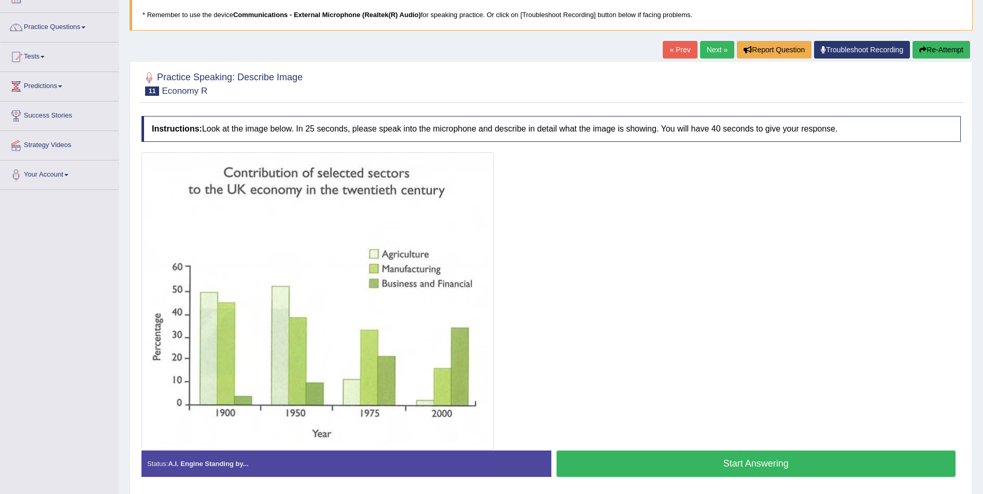
scroll to position [77, 0]
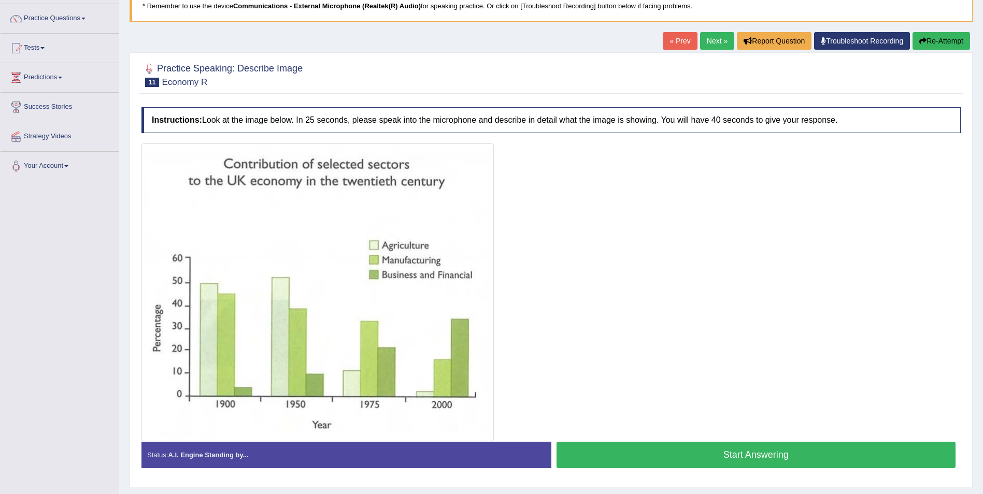
click at [706, 454] on button "Start Answering" at bounding box center [757, 455] width 400 height 26
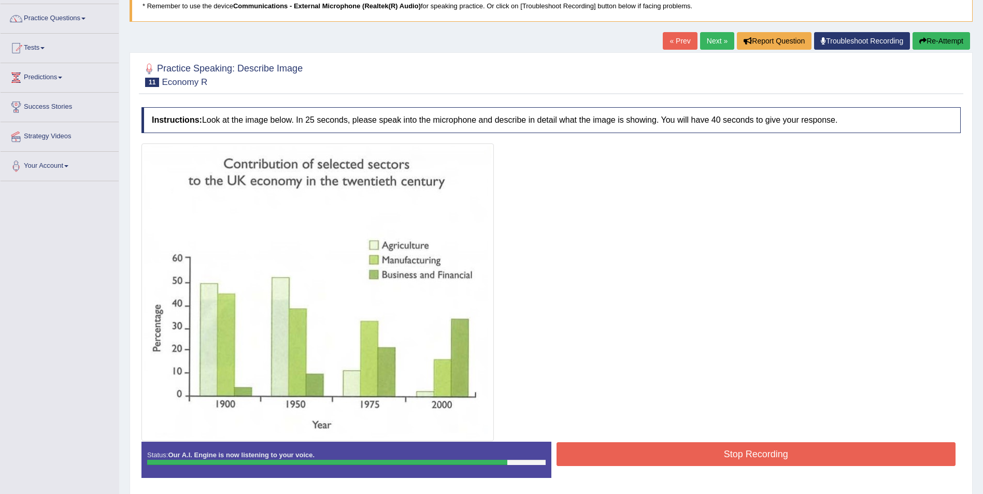
click at [760, 454] on button "Stop Recording" at bounding box center [757, 455] width 400 height 24
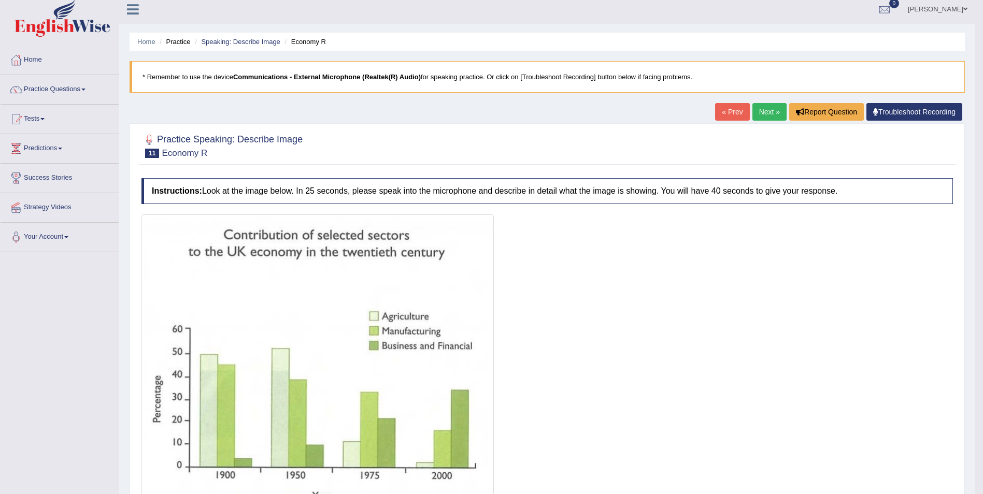
scroll to position [0, 0]
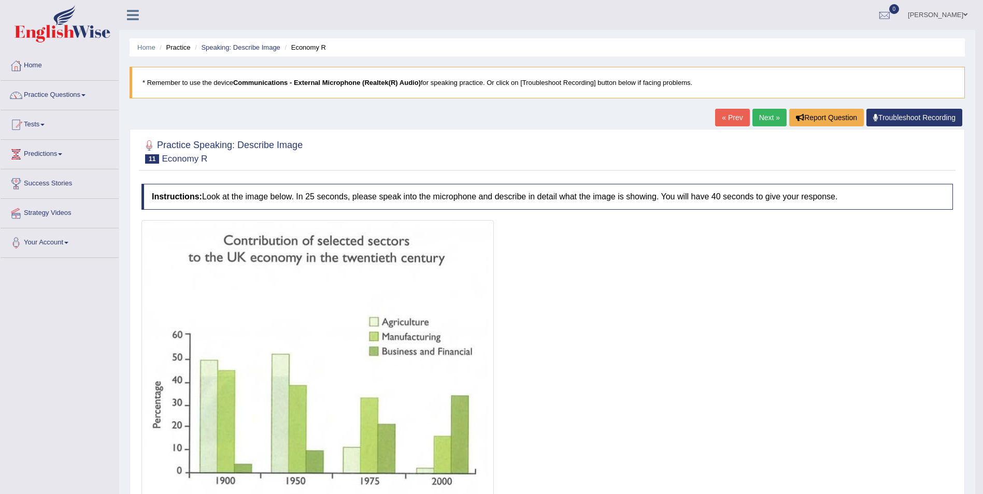
click at [774, 117] on link "Next »" at bounding box center [770, 118] width 34 height 18
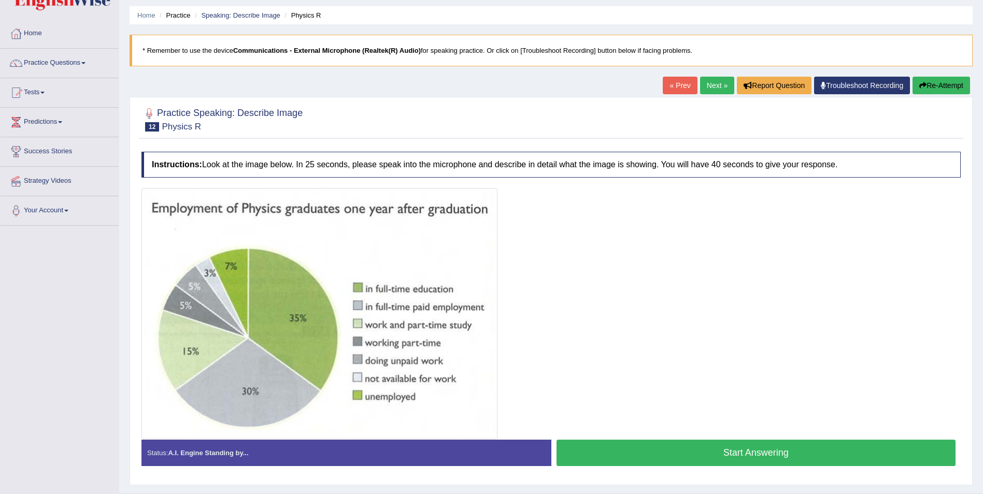
scroll to position [57, 0]
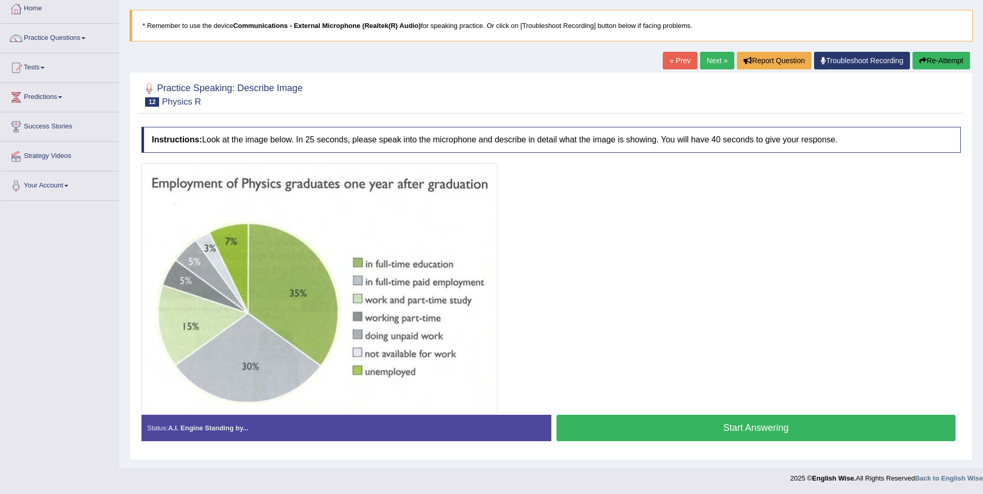
click at [654, 428] on button "Start Answering" at bounding box center [757, 428] width 400 height 26
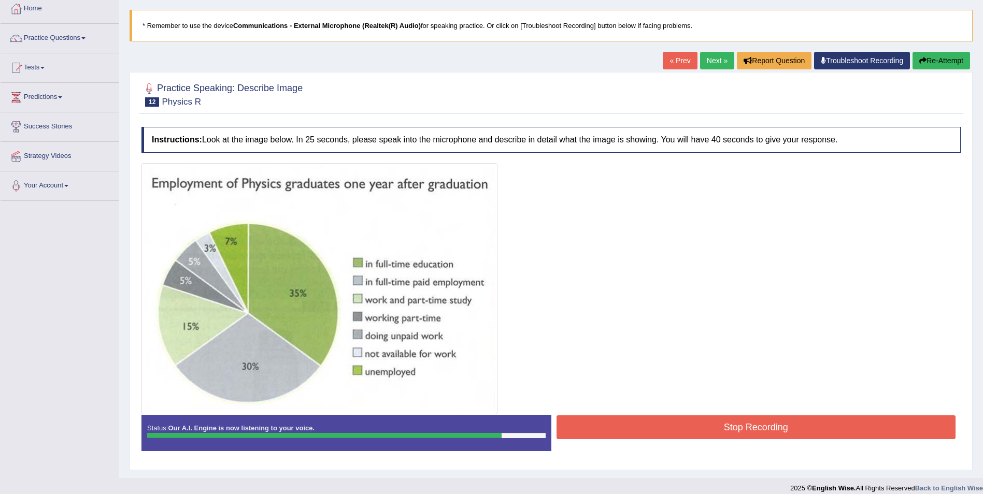
click at [717, 430] on button "Stop Recording" at bounding box center [757, 428] width 400 height 24
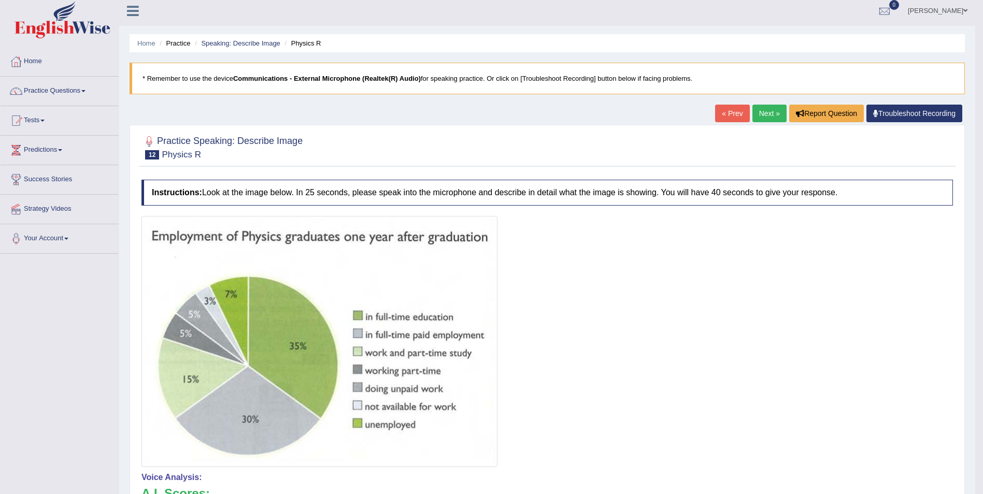
scroll to position [0, 0]
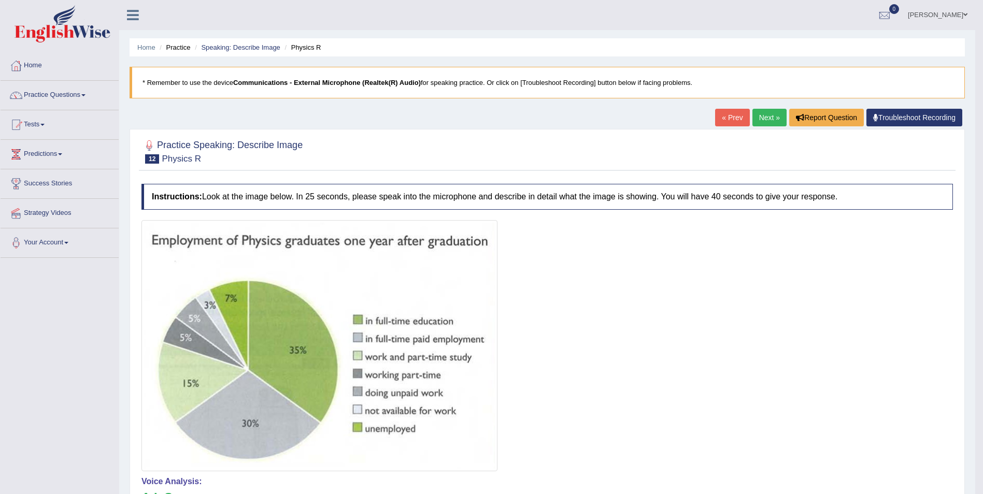
click at [769, 120] on link "Next »" at bounding box center [770, 118] width 34 height 18
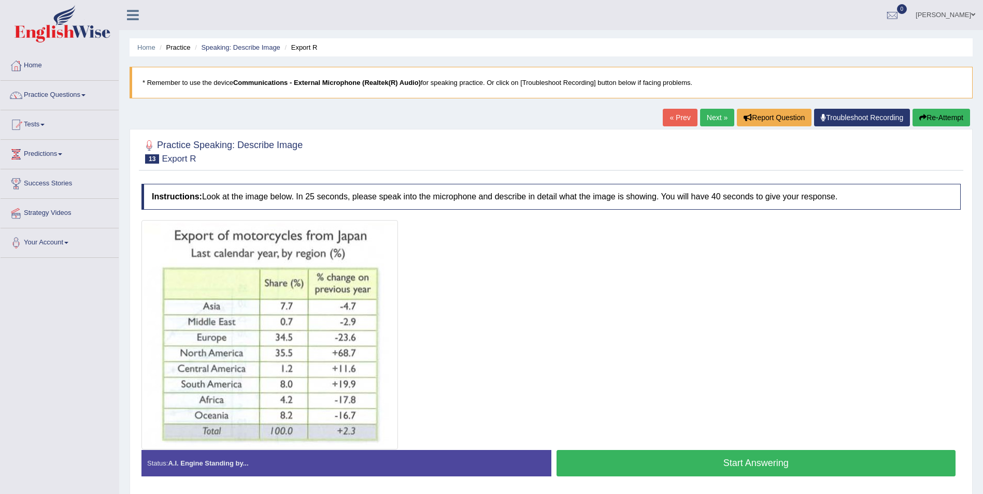
scroll to position [50, 0]
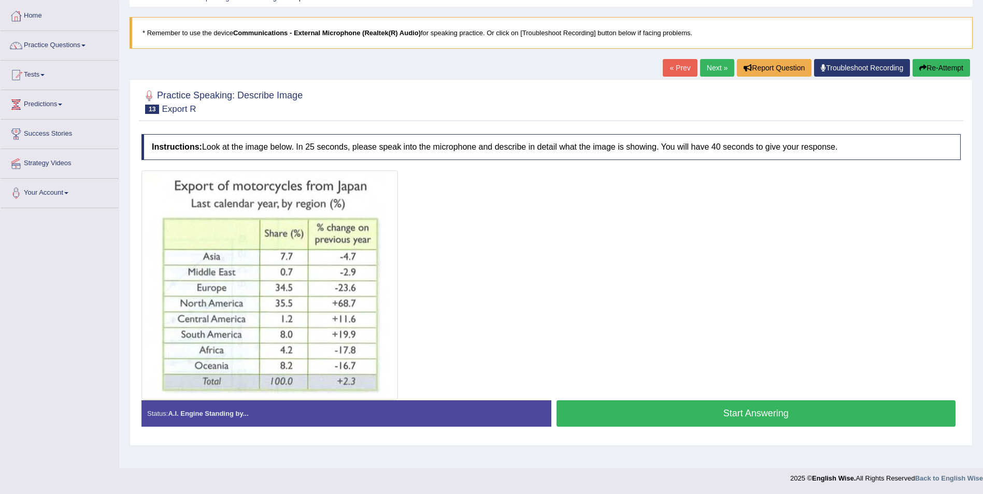
click at [740, 417] on button "Start Answering" at bounding box center [757, 414] width 400 height 26
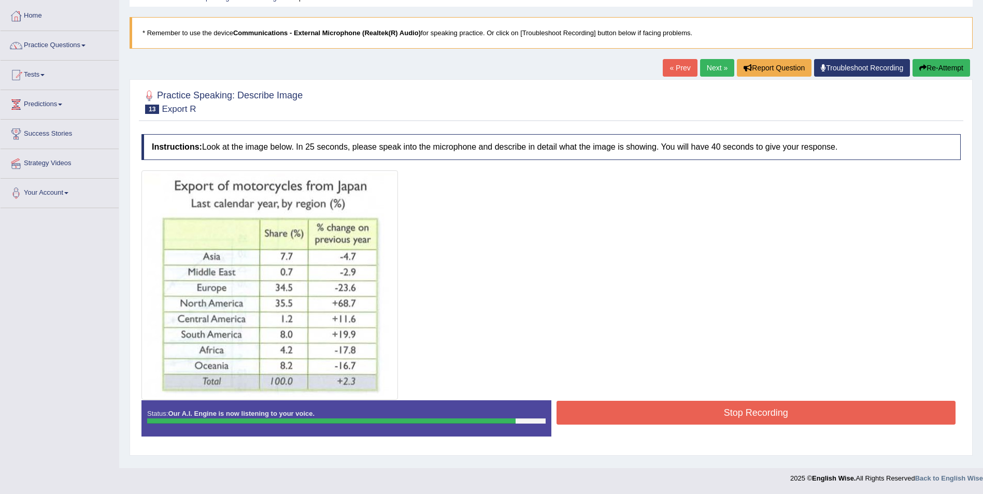
click at [764, 429] on div "Status: Our A.I. Engine is now listening to your voice. Start Answering Stop Re…" at bounding box center [550, 424] width 819 height 47
click at [767, 417] on button "Stop Recording" at bounding box center [757, 413] width 400 height 24
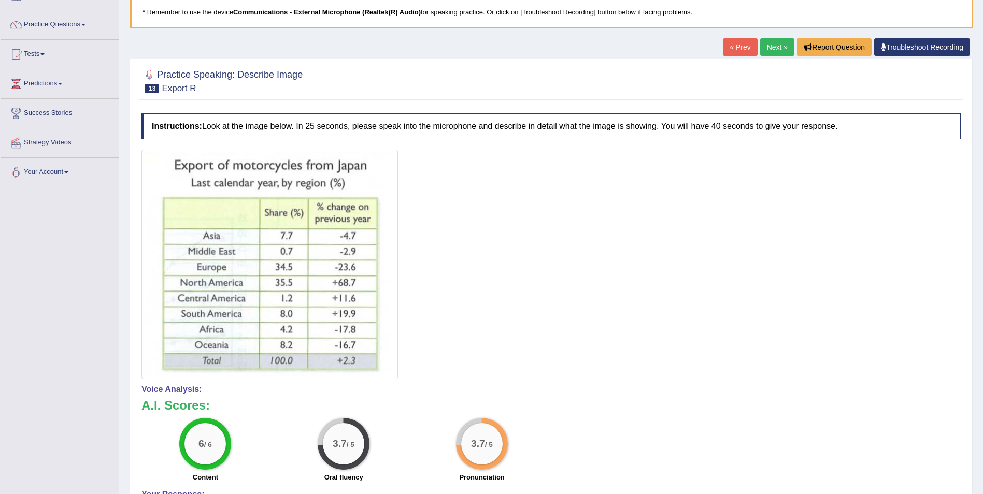
drag, startPoint x: 990, startPoint y: 334, endPoint x: 992, endPoint y: 516, distance: 181.9
click at [983, 424] on html "Toggle navigation Home Practice Questions Speaking Practice Read Aloud Repeat S…" at bounding box center [491, 177] width 983 height 494
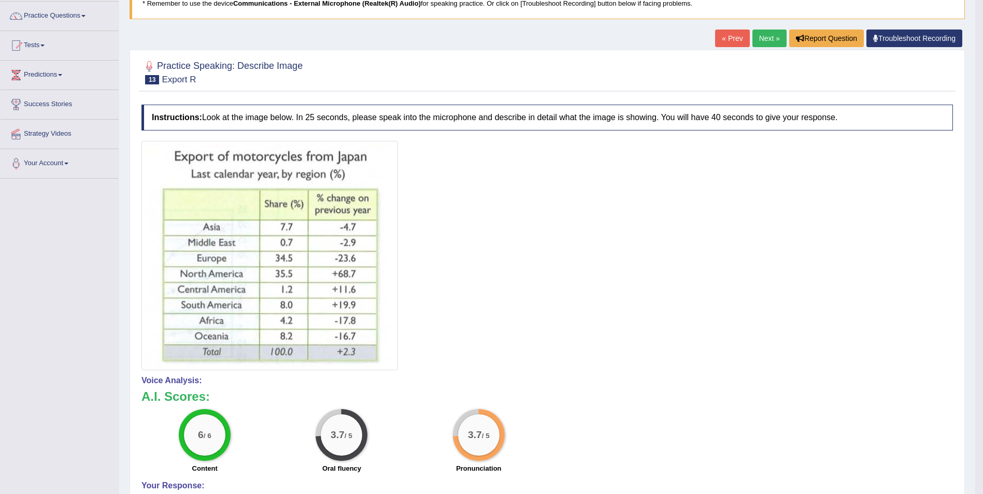
scroll to position [0, 0]
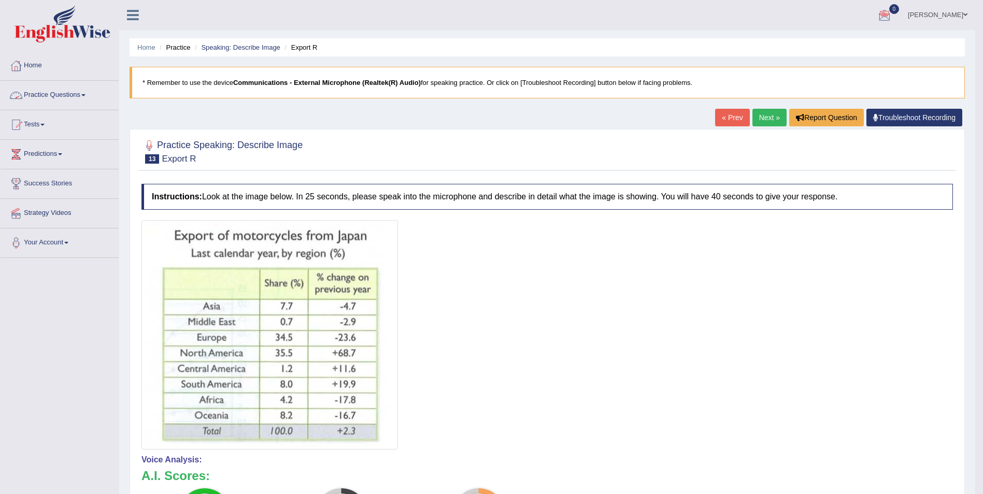
click at [764, 117] on link "Next »" at bounding box center [770, 118] width 34 height 18
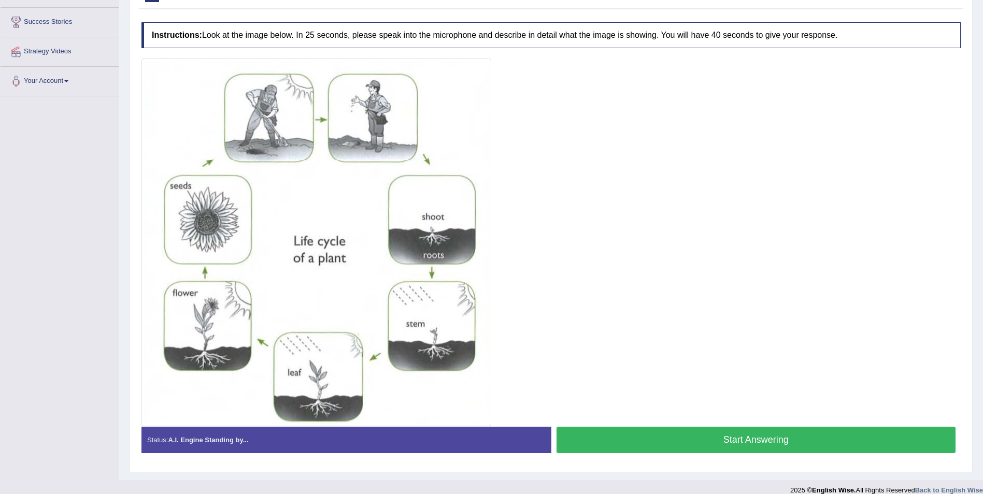
scroll to position [161, 0]
click at [727, 436] on button "Start Answering" at bounding box center [757, 441] width 400 height 26
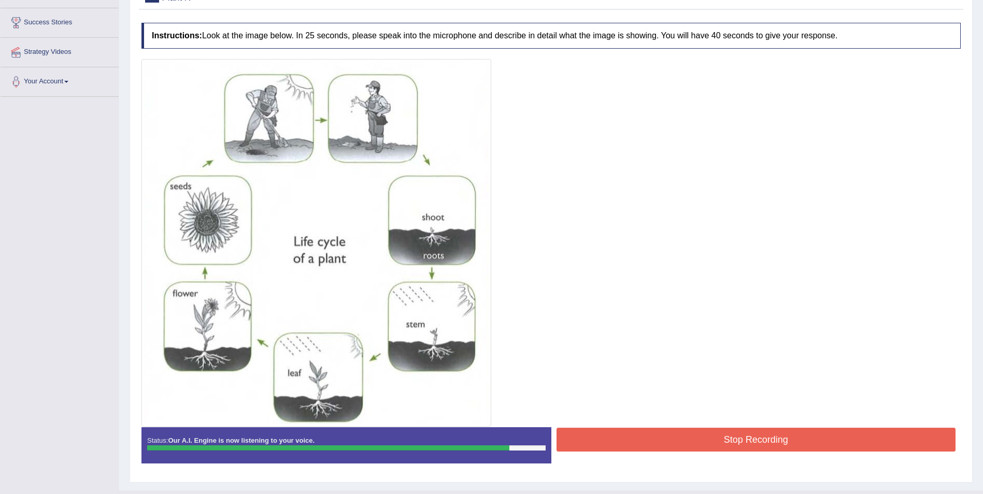
click at [736, 442] on button "Stop Recording" at bounding box center [757, 440] width 400 height 24
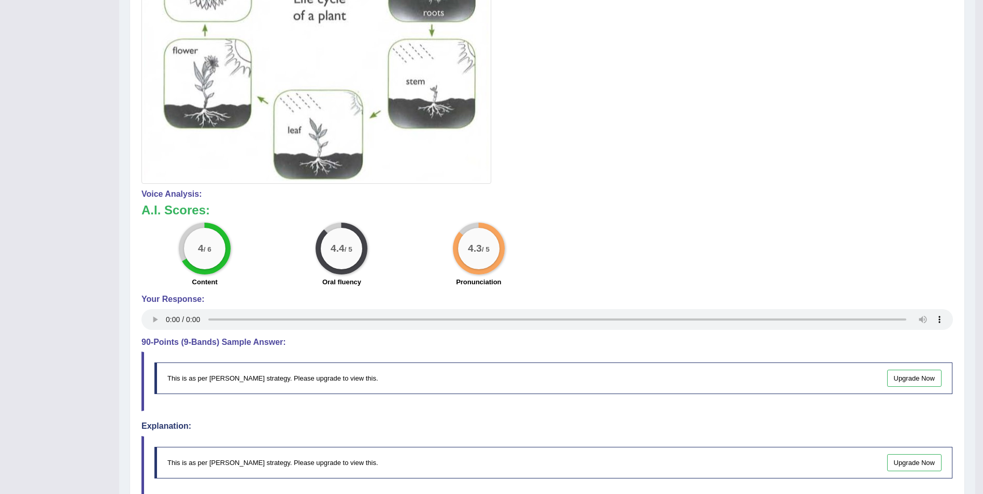
scroll to position [408, 0]
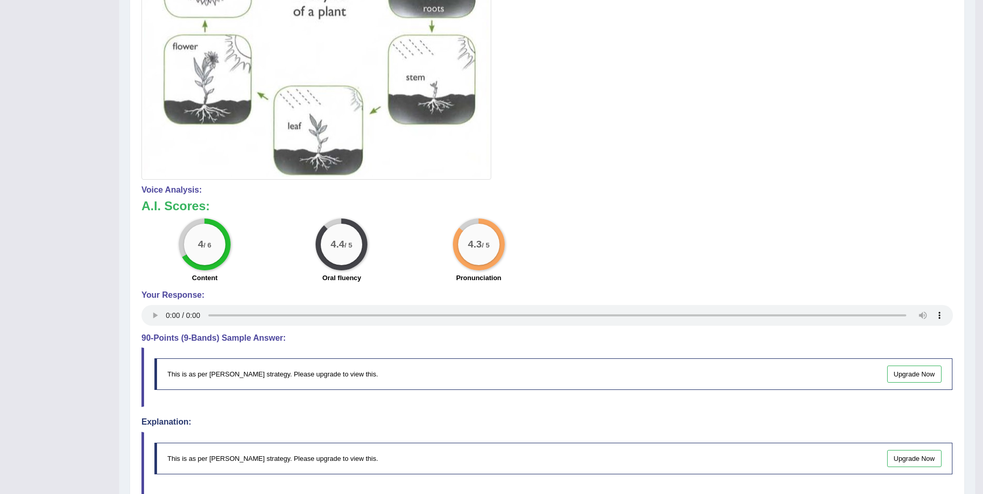
drag, startPoint x: 980, startPoint y: 251, endPoint x: 976, endPoint y: 289, distance: 37.4
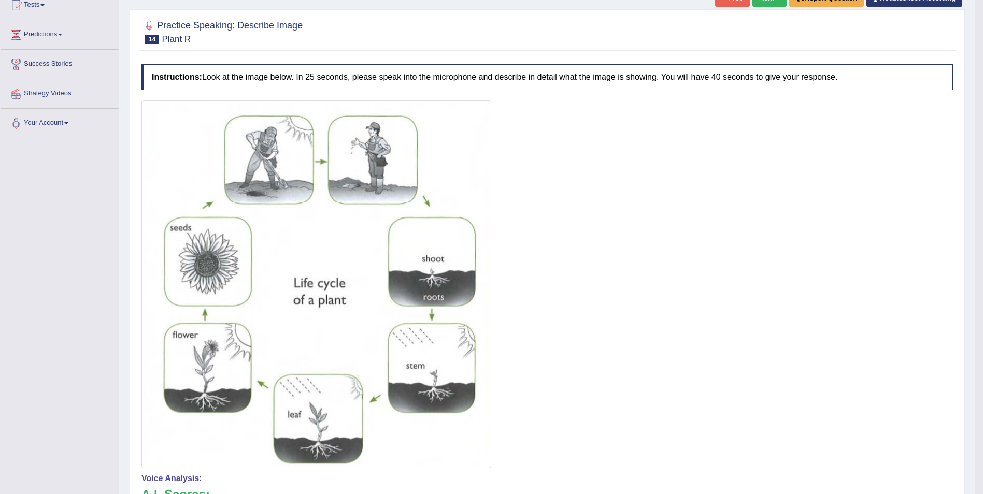
scroll to position [0, 0]
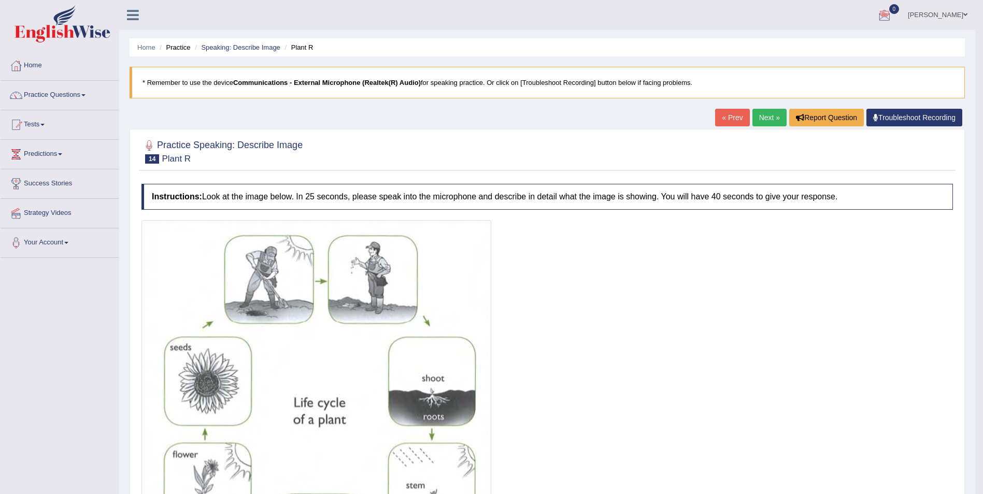
click at [761, 117] on link "Next »" at bounding box center [770, 118] width 34 height 18
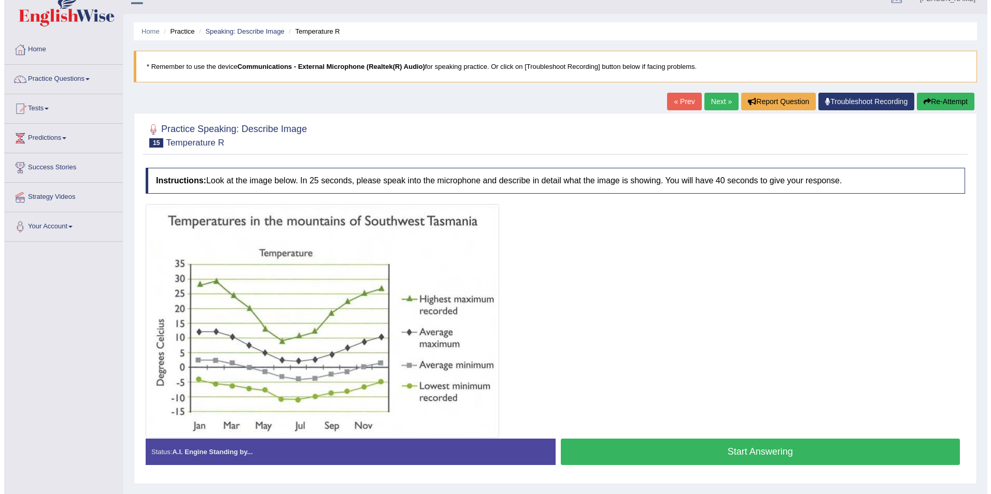
scroll to position [50, 0]
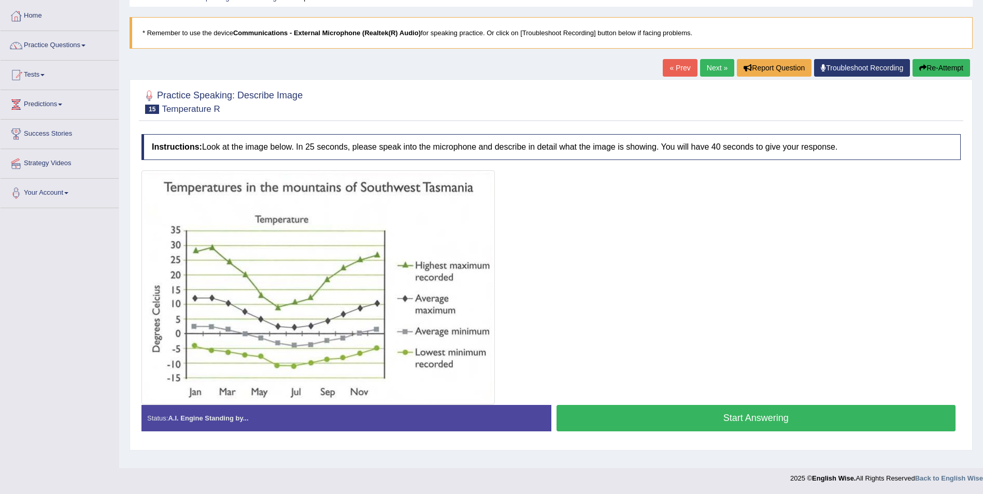
click at [661, 420] on button "Start Answering" at bounding box center [757, 418] width 400 height 26
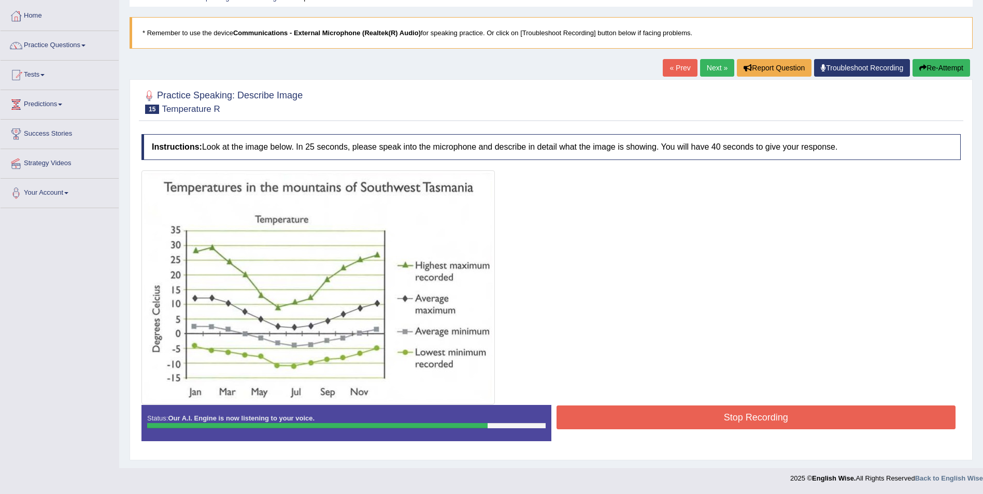
click at [741, 416] on button "Stop Recording" at bounding box center [757, 418] width 400 height 24
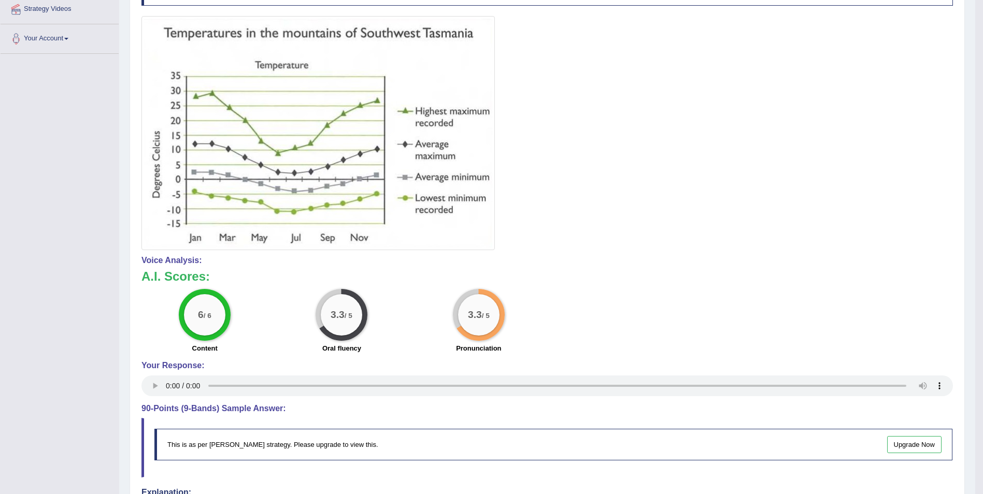
scroll to position [0, 0]
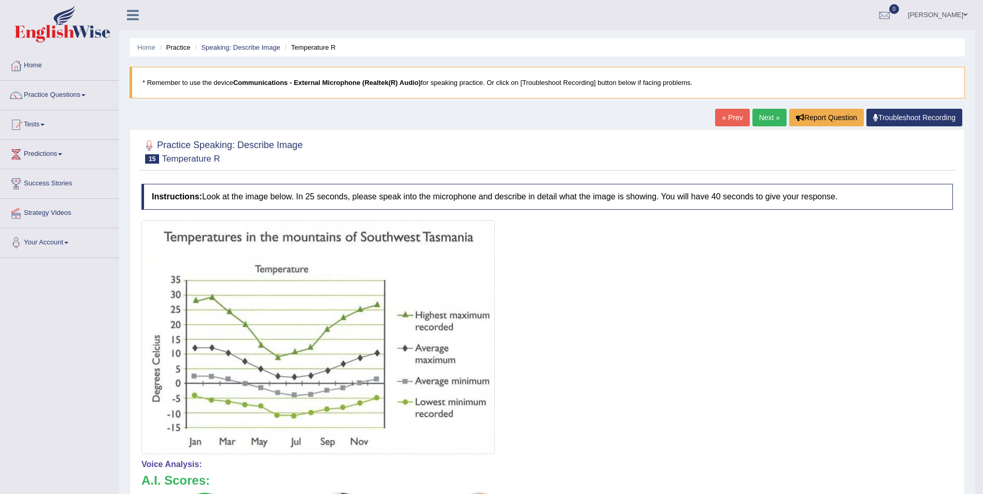
click at [770, 111] on link "Next »" at bounding box center [770, 118] width 34 height 18
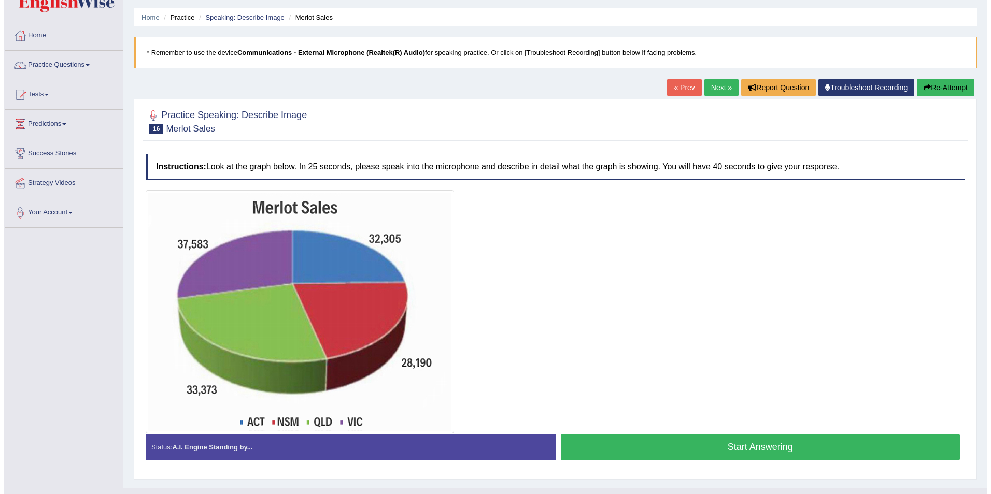
scroll to position [50, 0]
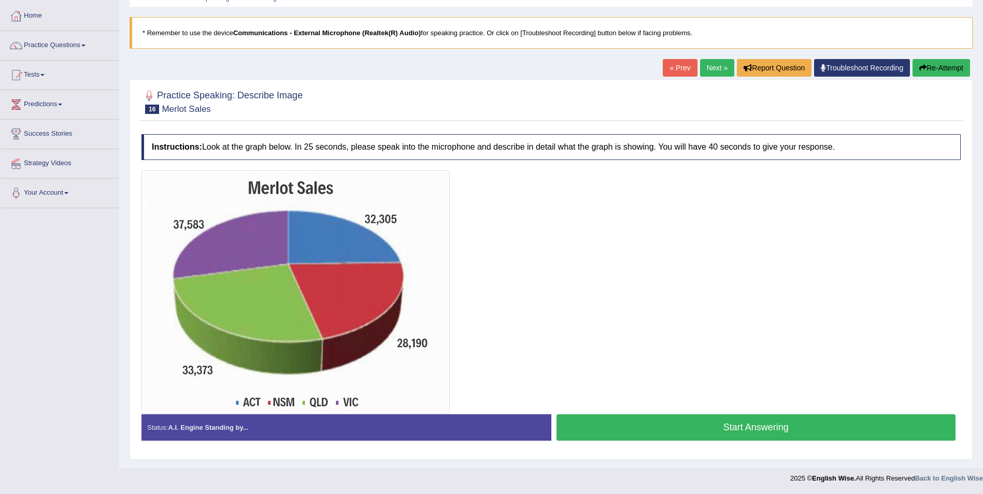
click at [758, 430] on button "Start Answering" at bounding box center [757, 428] width 400 height 26
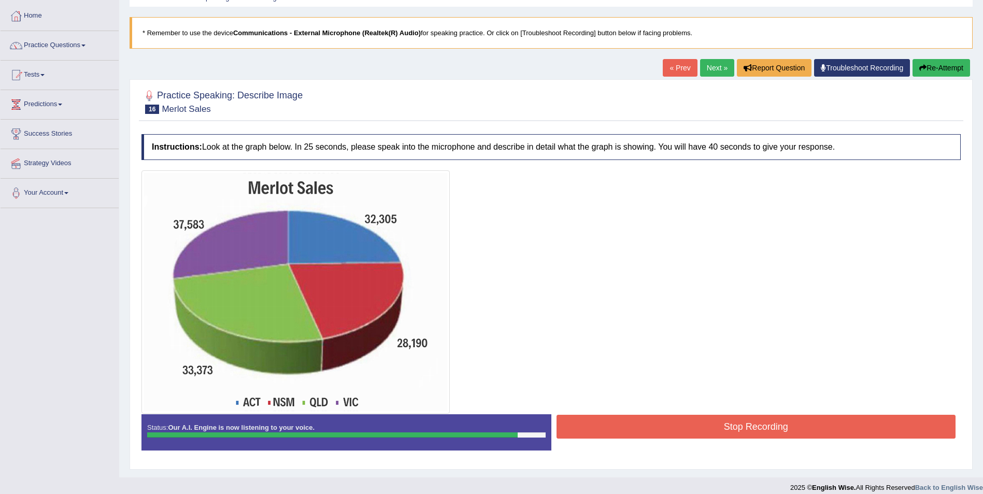
drag, startPoint x: 730, startPoint y: 430, endPoint x: 741, endPoint y: 435, distance: 11.8
click at [741, 435] on button "Stop Recording" at bounding box center [757, 427] width 400 height 24
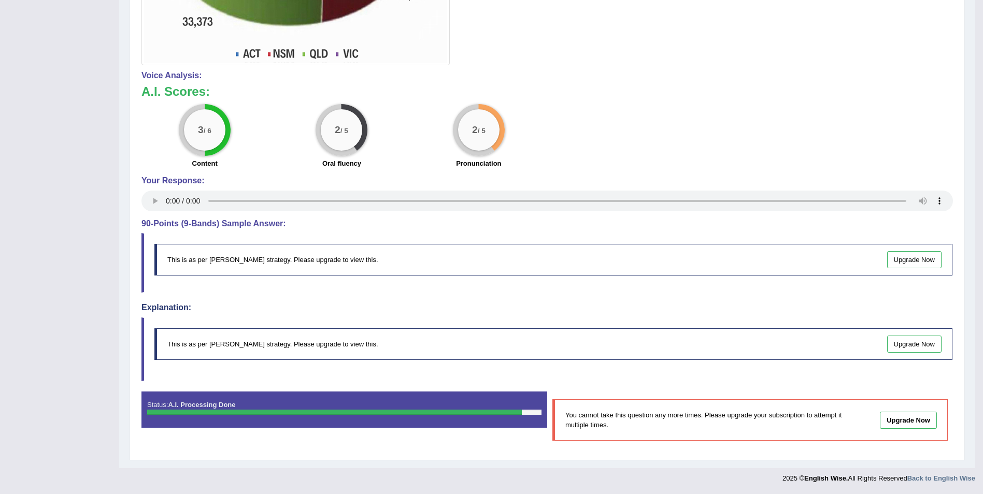
scroll to position [0, 0]
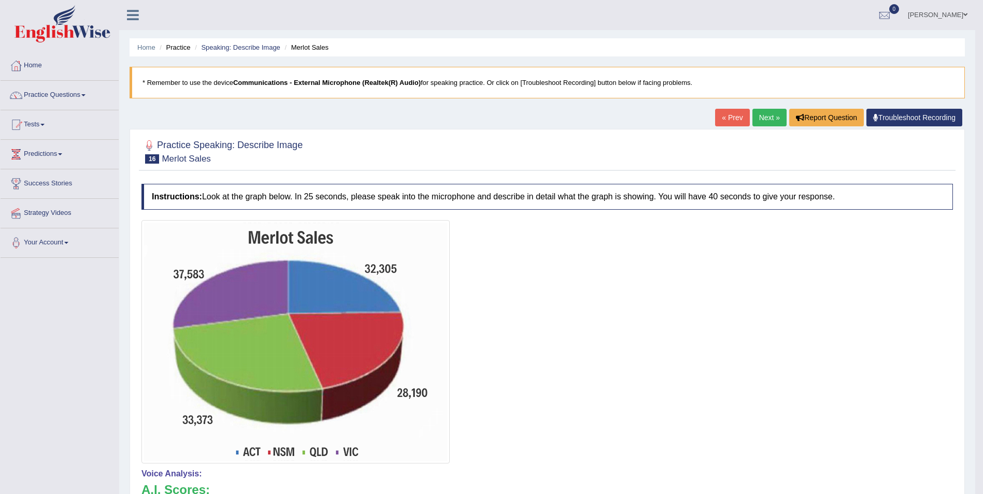
click at [767, 117] on link "Next »" at bounding box center [770, 118] width 34 height 18
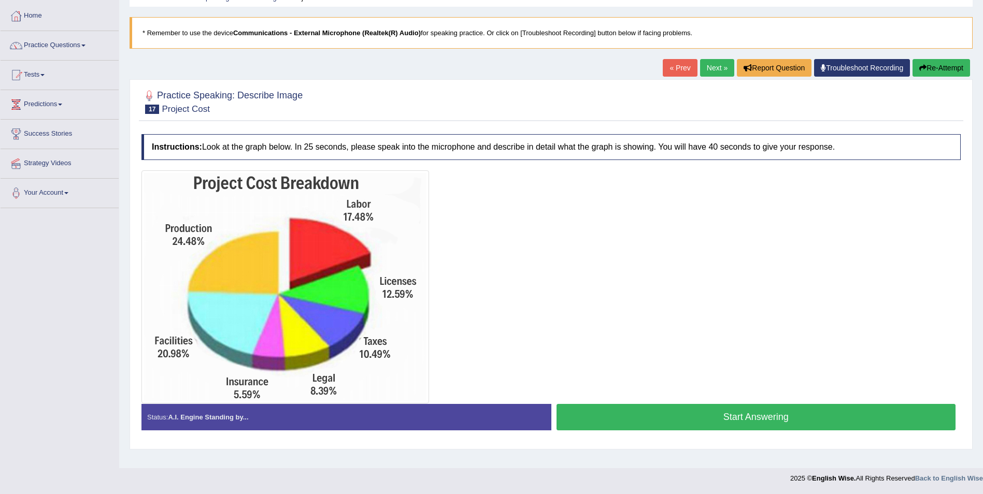
click at [646, 417] on button "Start Answering" at bounding box center [757, 417] width 400 height 26
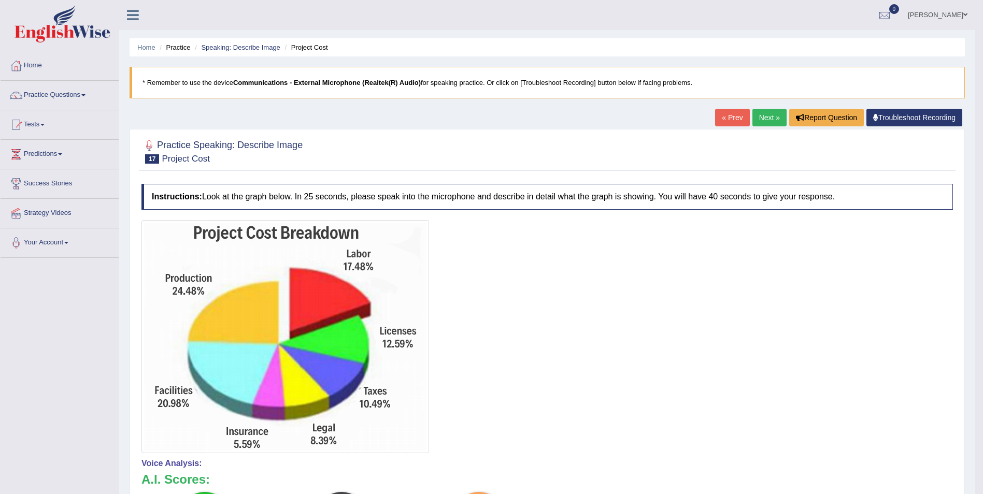
click at [757, 117] on link "Next »" at bounding box center [770, 118] width 34 height 18
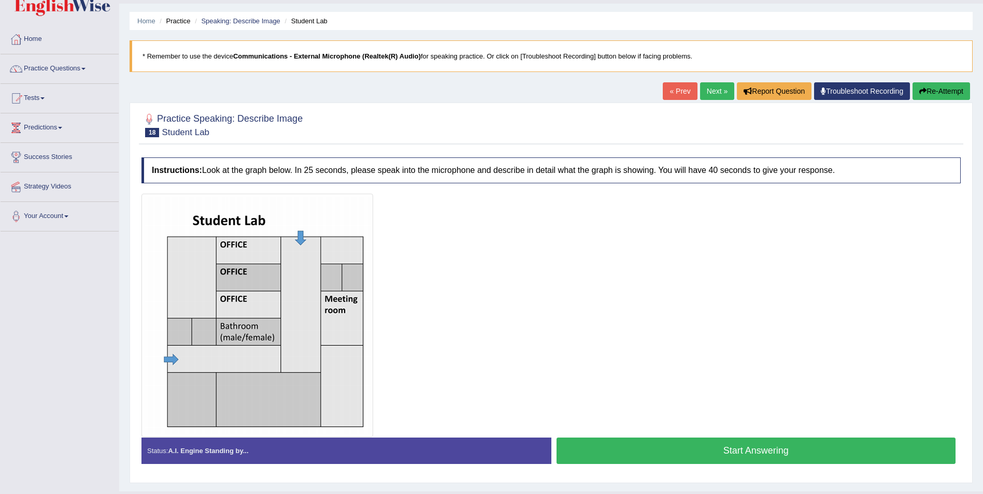
scroll to position [50, 0]
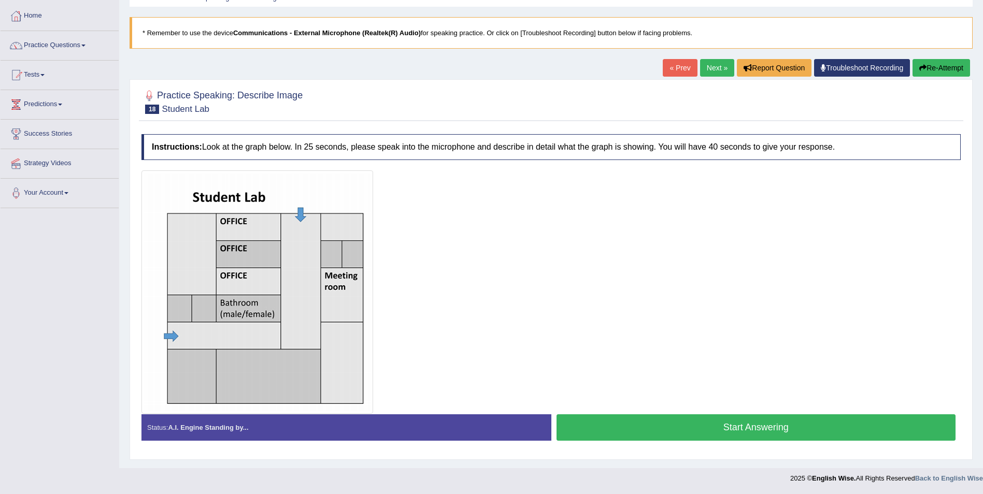
click at [714, 431] on button "Start Answering" at bounding box center [757, 428] width 400 height 26
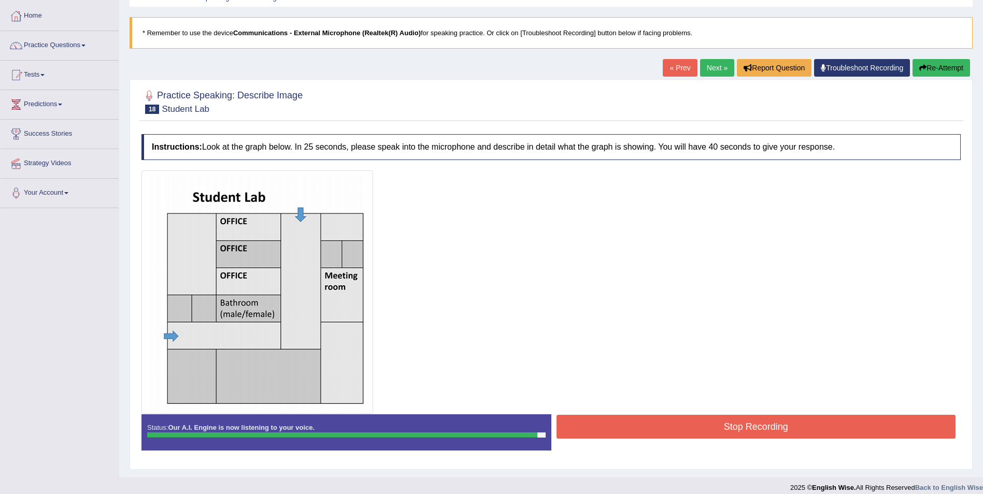
click at [746, 424] on button "Stop Recording" at bounding box center [757, 427] width 400 height 24
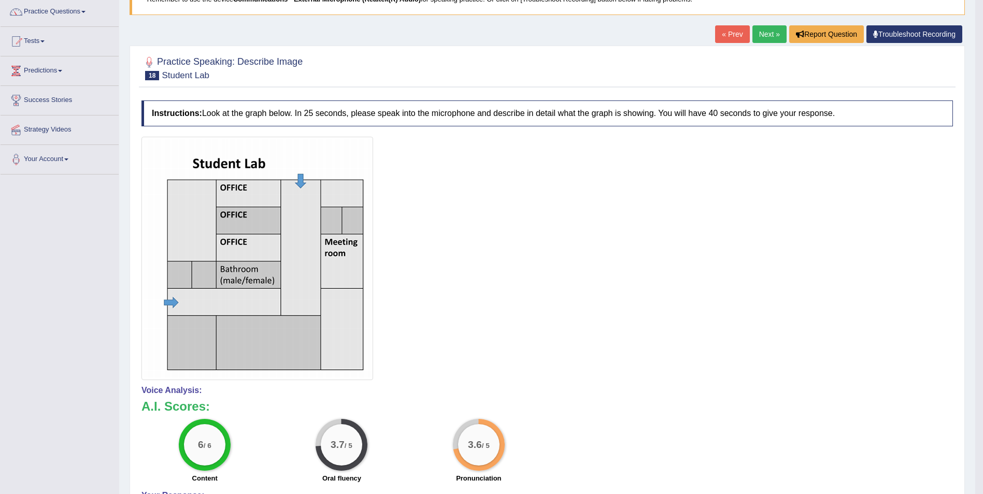
scroll to position [0, 0]
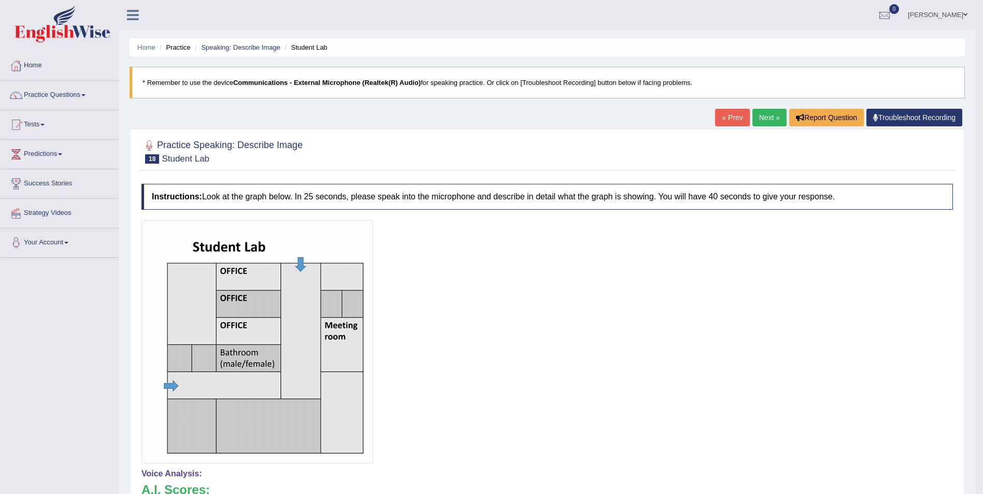
click at [768, 118] on link "Next »" at bounding box center [770, 118] width 34 height 18
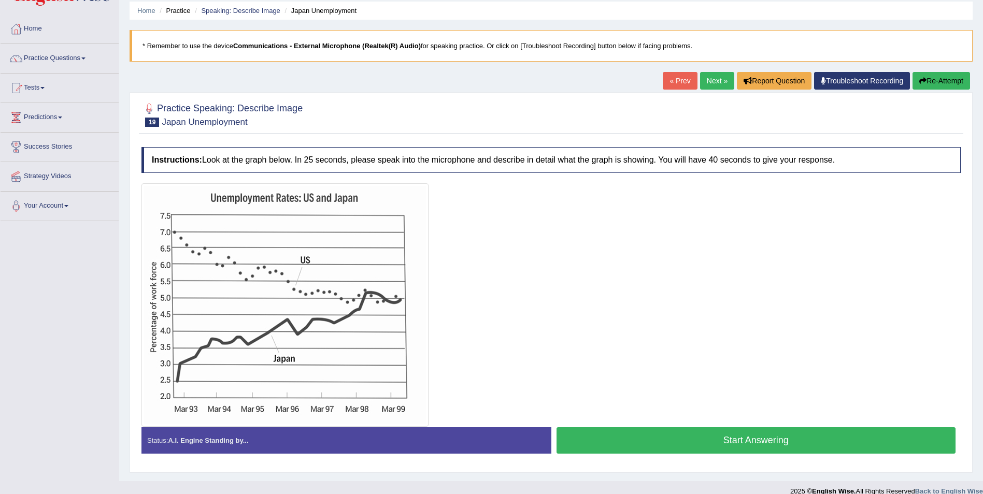
scroll to position [50, 0]
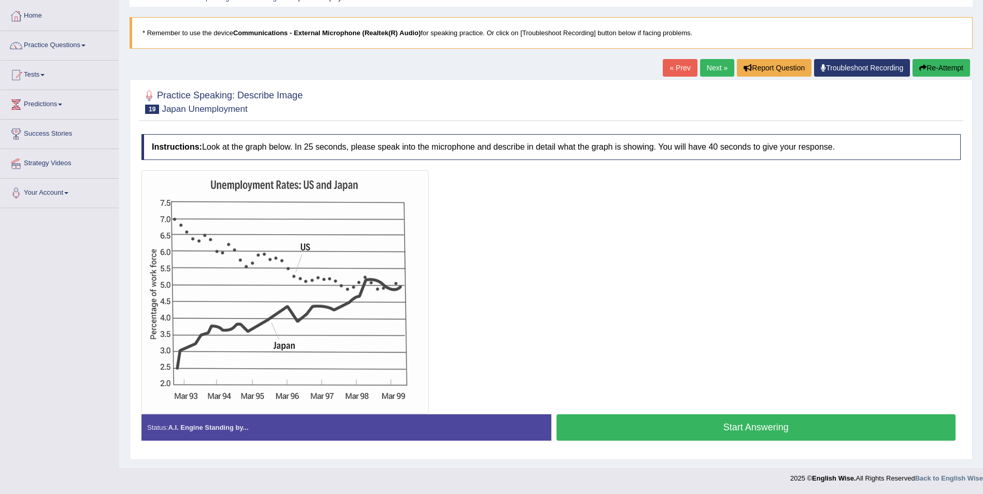
click at [611, 428] on button "Start Answering" at bounding box center [757, 428] width 400 height 26
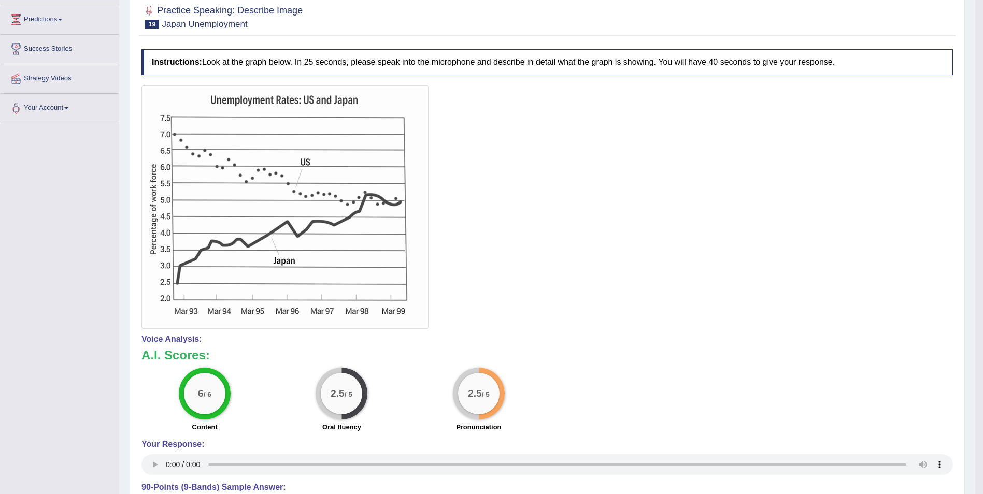
scroll to position [0, 0]
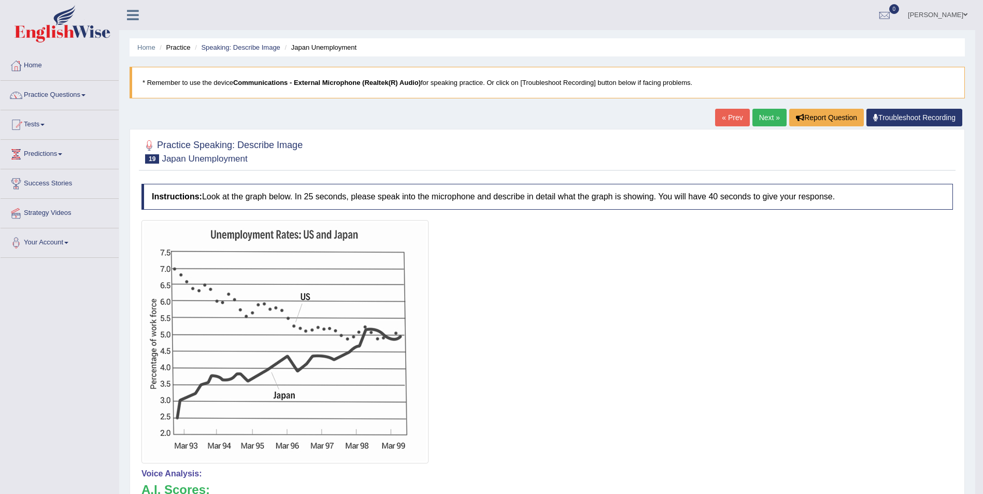
click at [769, 117] on link "Next »" at bounding box center [770, 118] width 34 height 18
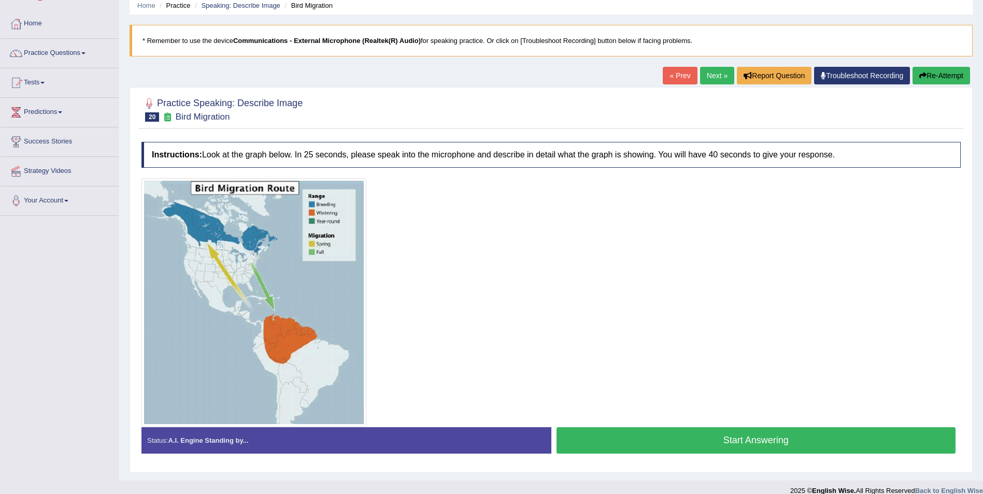
scroll to position [51, 0]
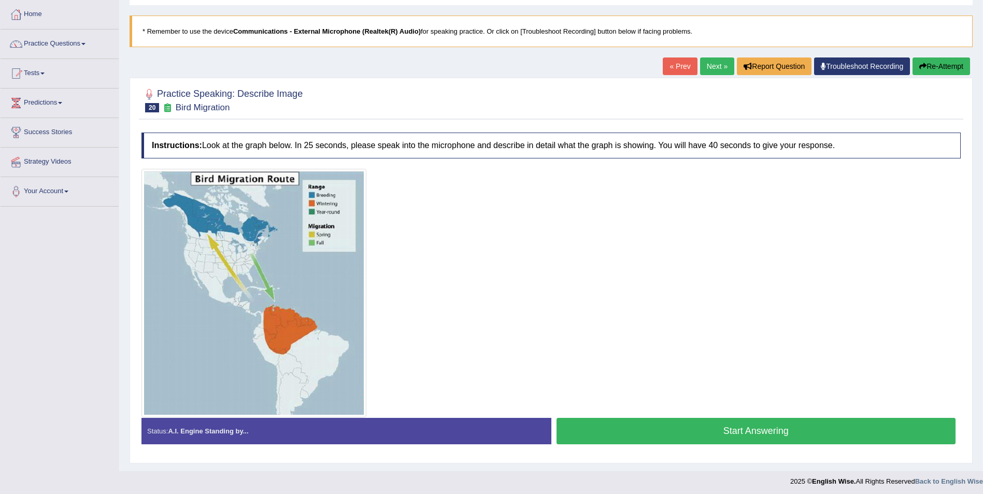
click at [666, 421] on button "Start Answering" at bounding box center [757, 431] width 400 height 26
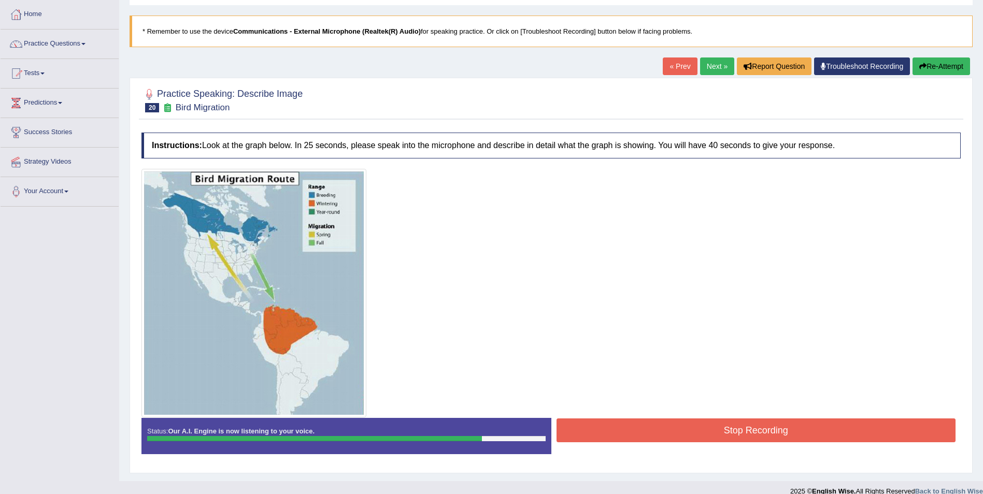
click at [742, 434] on button "Stop Recording" at bounding box center [757, 431] width 400 height 24
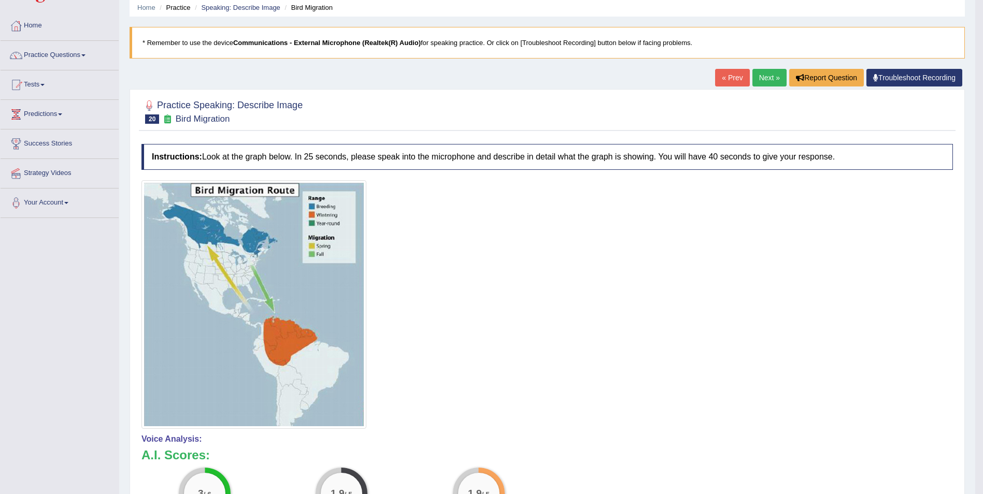
scroll to position [0, 0]
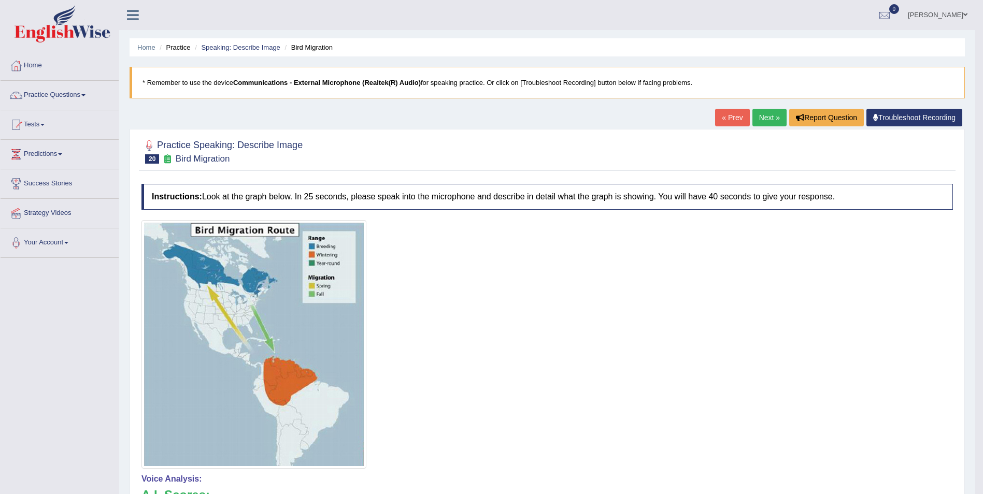
click at [761, 119] on link "Next »" at bounding box center [770, 118] width 34 height 18
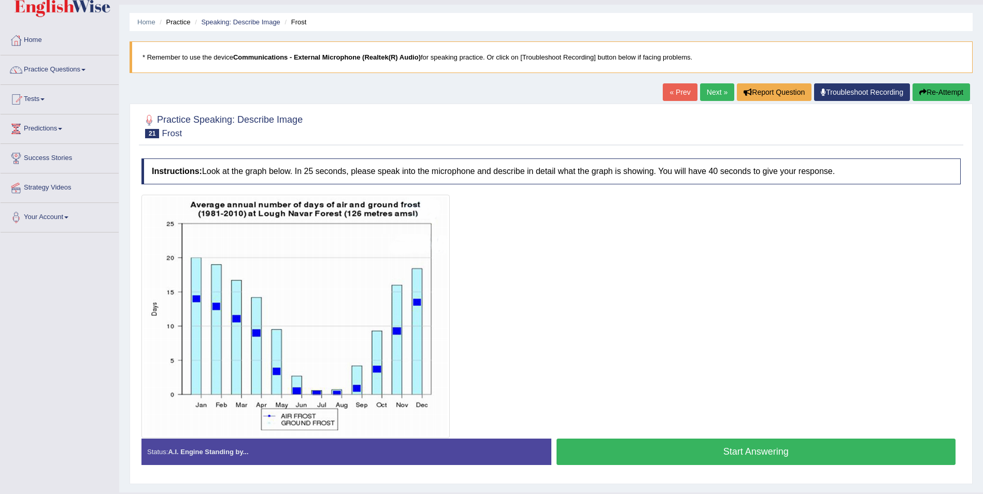
scroll to position [50, 0]
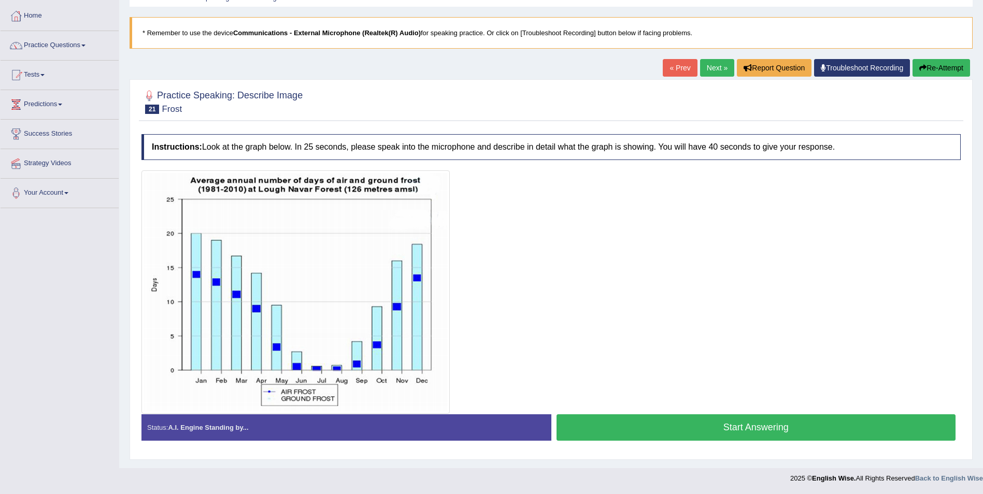
click at [768, 432] on button "Start Answering" at bounding box center [757, 428] width 400 height 26
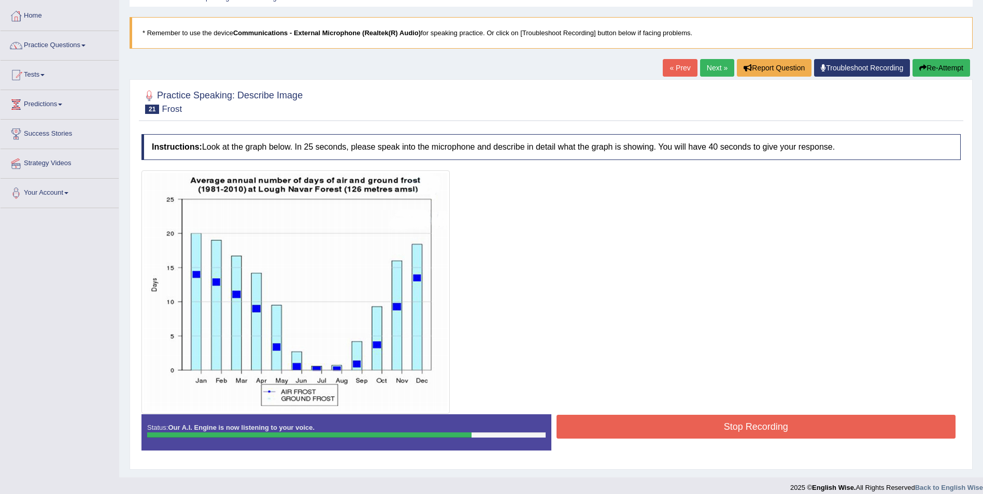
click at [778, 430] on button "Stop Recording" at bounding box center [757, 427] width 400 height 24
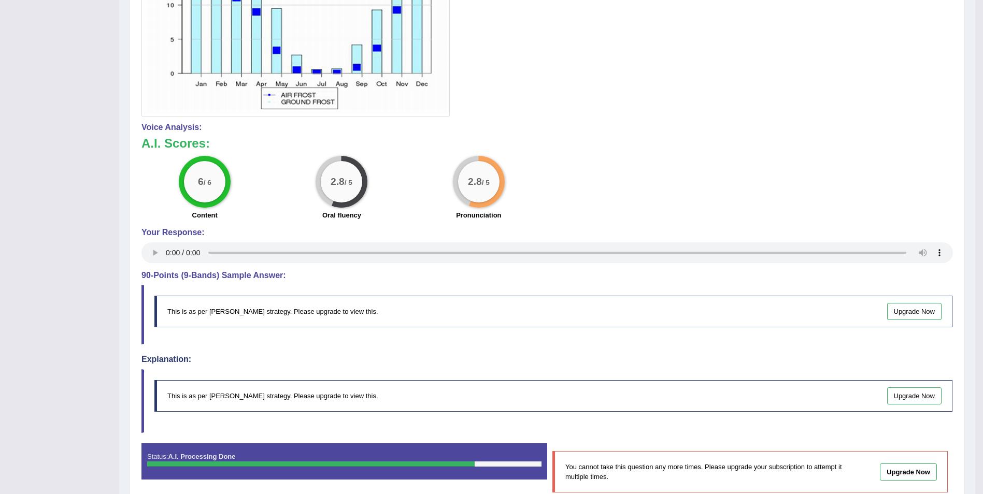
scroll to position [0, 0]
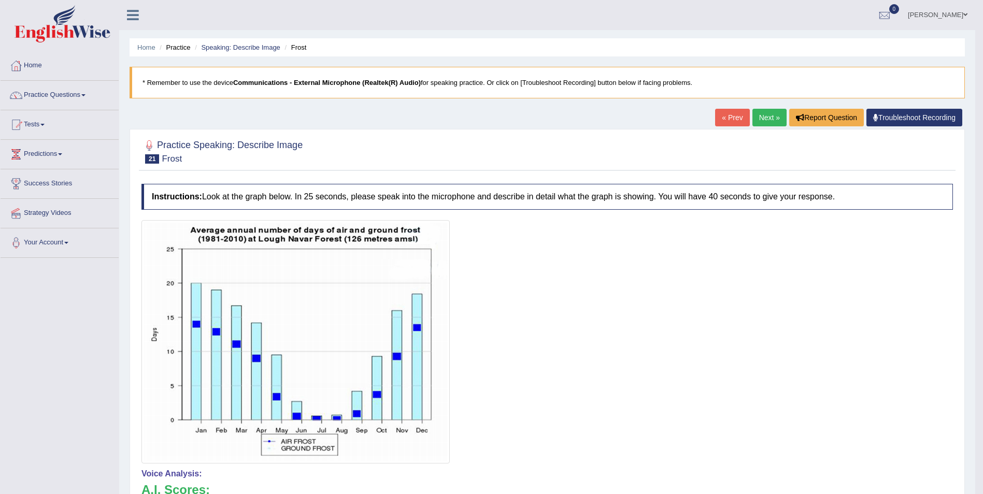
click at [767, 118] on link "Next »" at bounding box center [770, 118] width 34 height 18
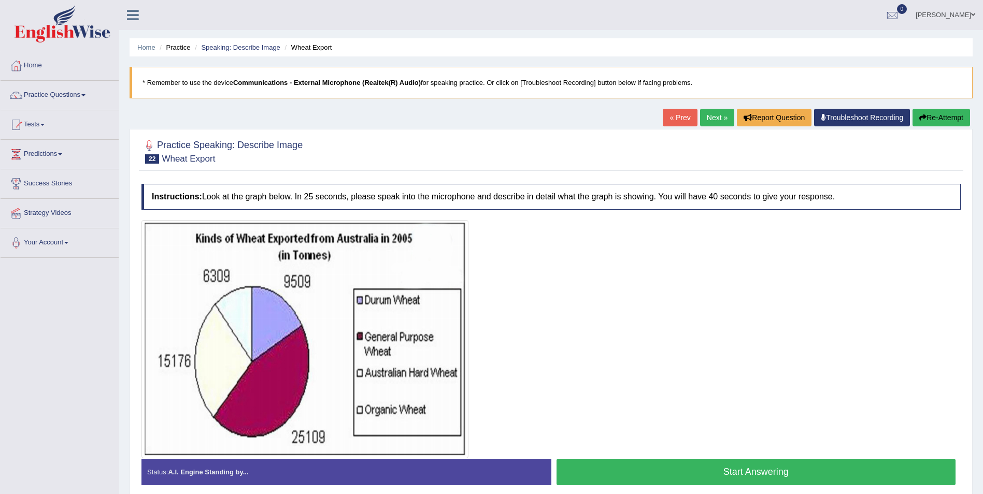
scroll to position [50, 0]
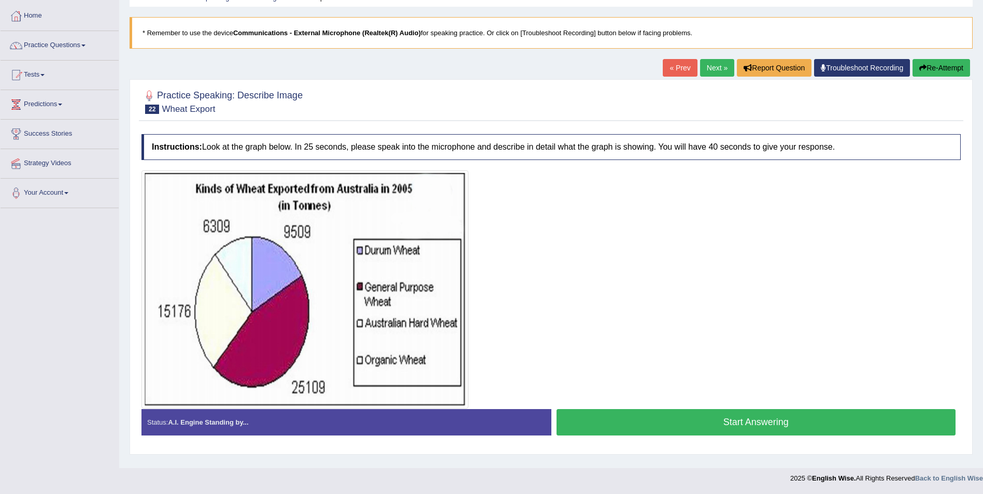
click at [757, 436] on div "Start Answering" at bounding box center [756, 423] width 410 height 29
click at [735, 423] on button "Start Answering" at bounding box center [757, 422] width 400 height 26
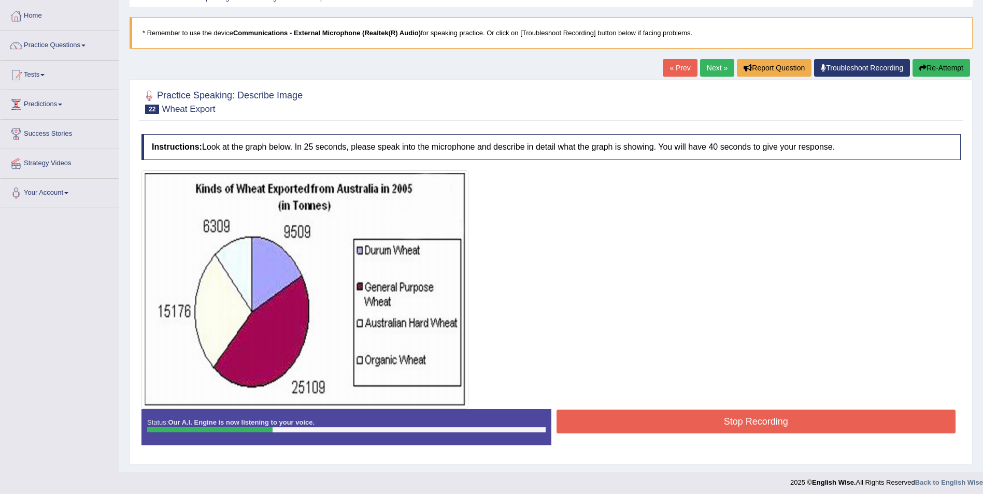
click at [758, 424] on button "Stop Recording" at bounding box center [757, 422] width 400 height 24
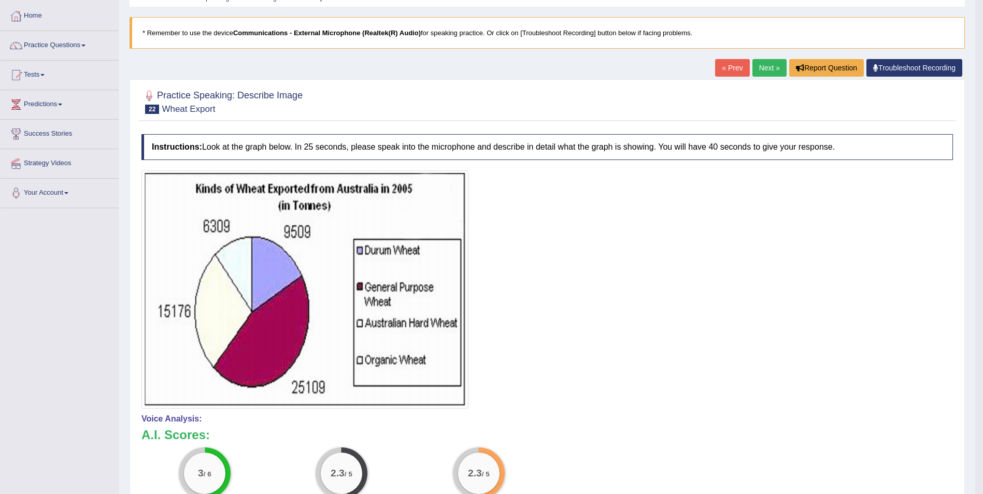
click at [761, 64] on link "Next »" at bounding box center [770, 68] width 34 height 18
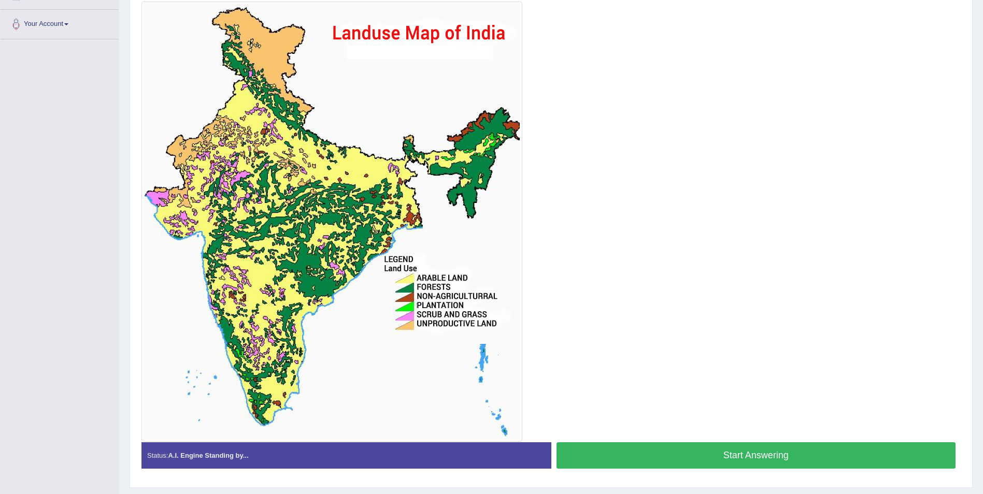
scroll to position [192, 0]
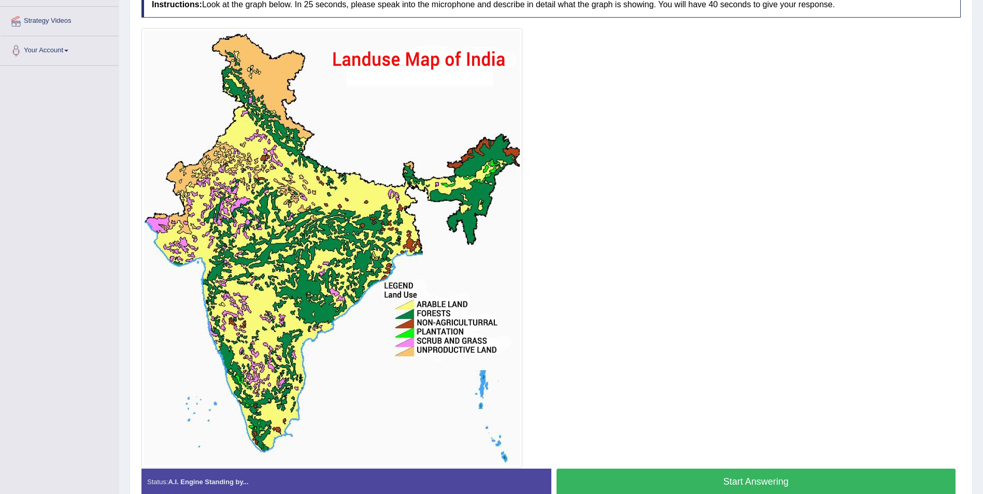
click at [693, 479] on button "Start Answering" at bounding box center [757, 482] width 400 height 26
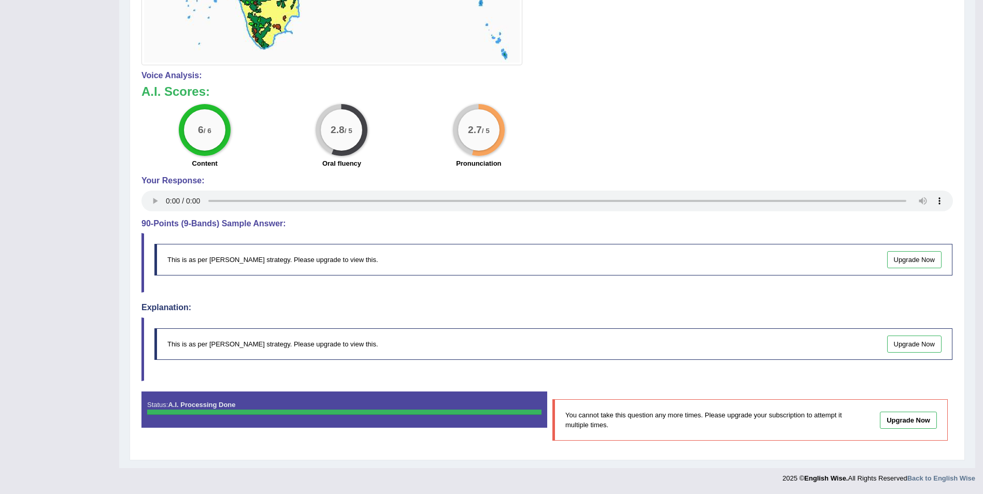
scroll to position [0, 0]
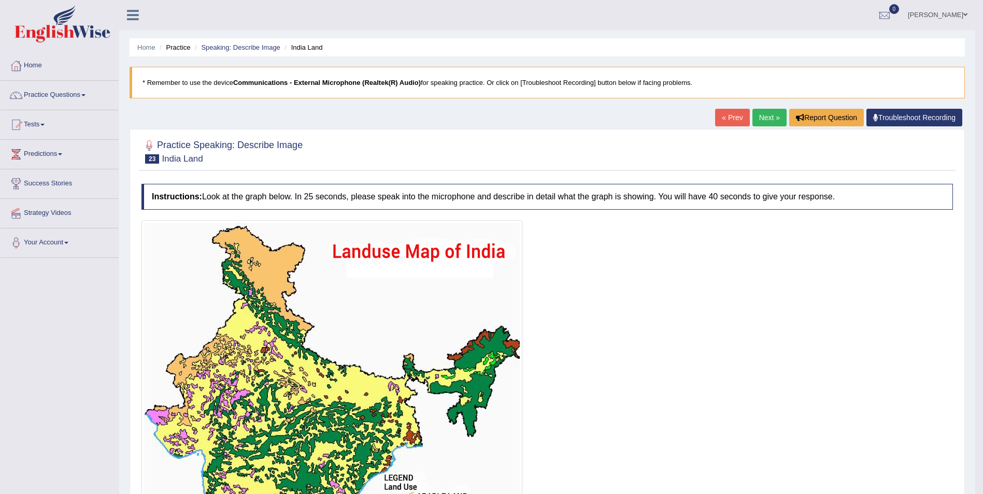
click at [761, 119] on link "Next »" at bounding box center [770, 118] width 34 height 18
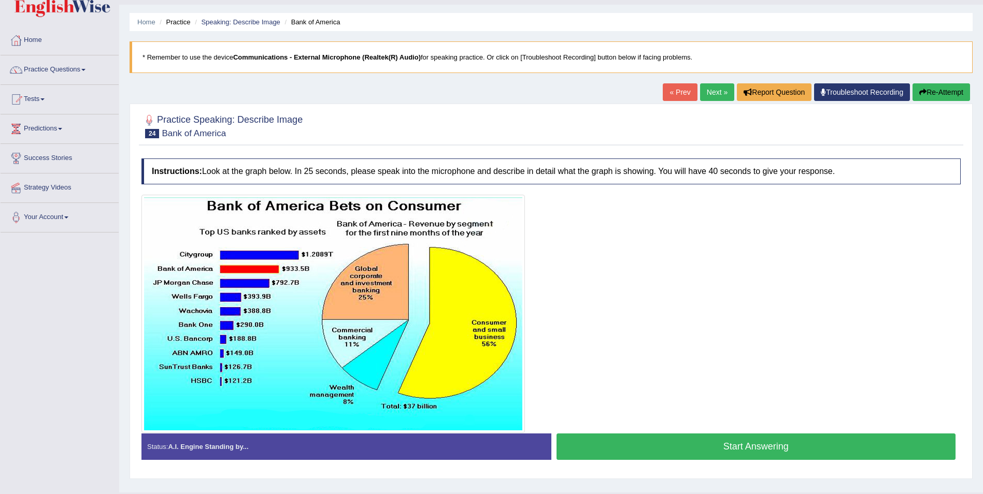
scroll to position [35, 0]
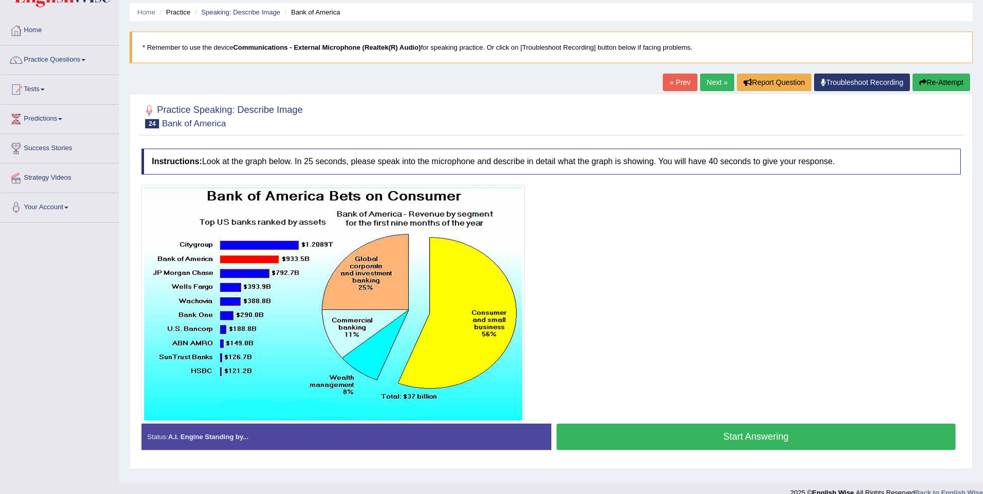
click at [713, 438] on button "Start Answering" at bounding box center [757, 437] width 400 height 26
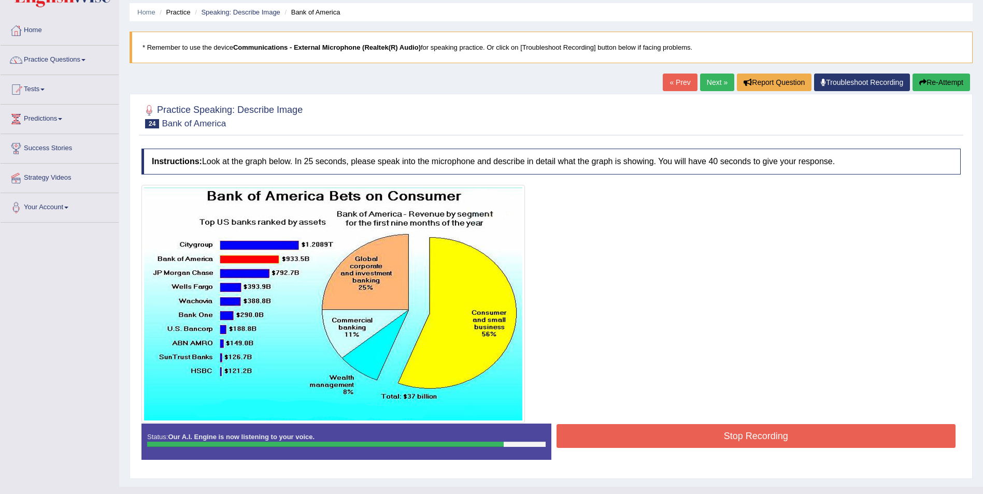
click at [753, 442] on button "Stop Recording" at bounding box center [757, 436] width 400 height 24
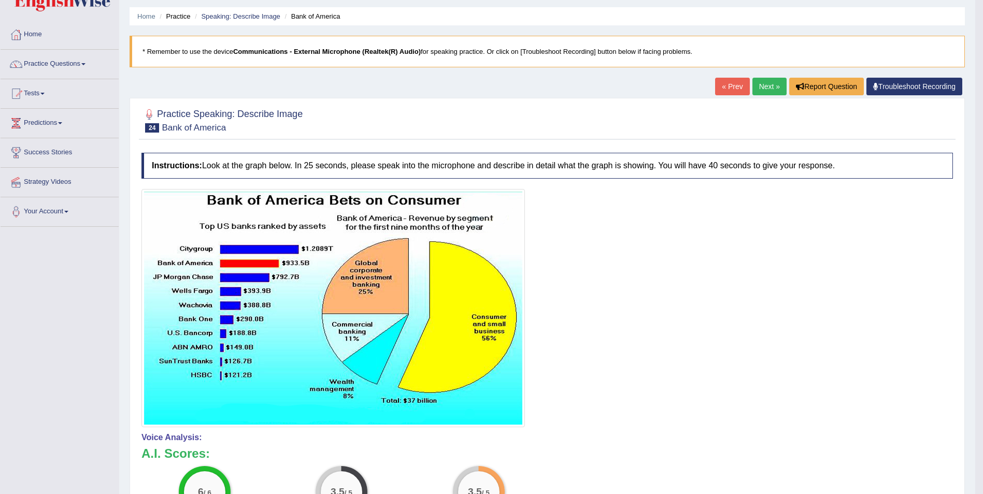
scroll to position [0, 0]
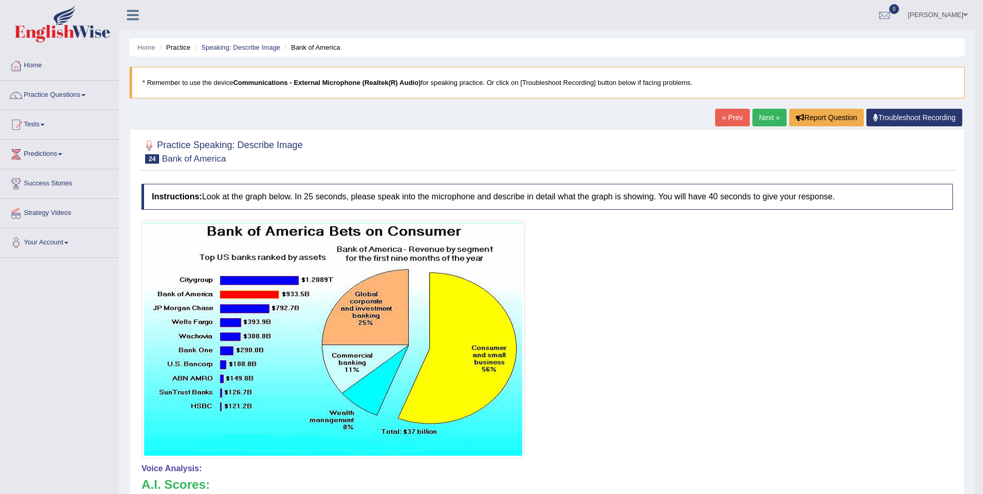
click at [767, 118] on link "Next »" at bounding box center [770, 118] width 34 height 18
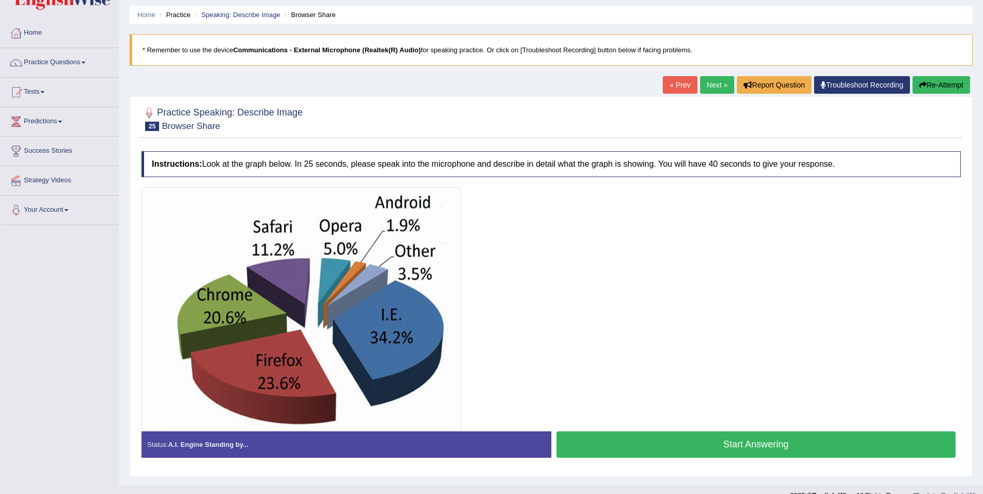
scroll to position [50, 0]
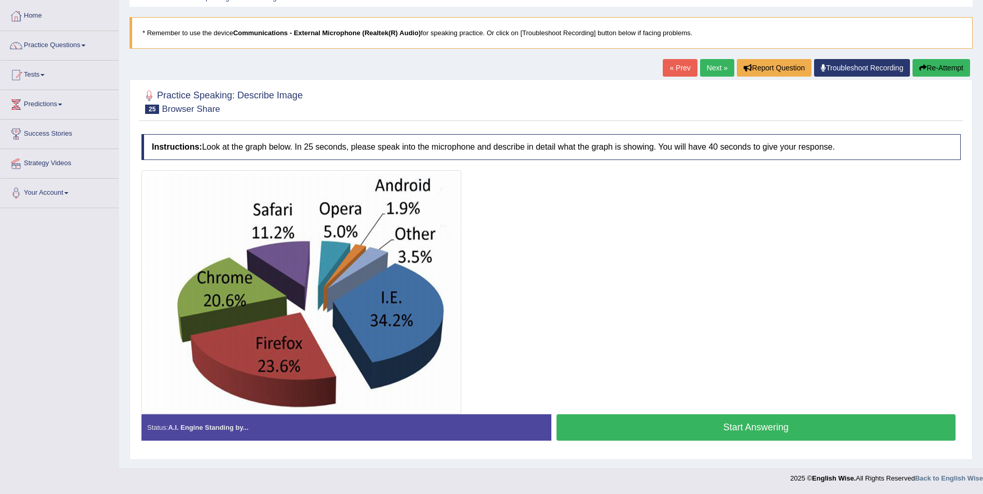
click at [709, 426] on button "Start Answering" at bounding box center [757, 428] width 400 height 26
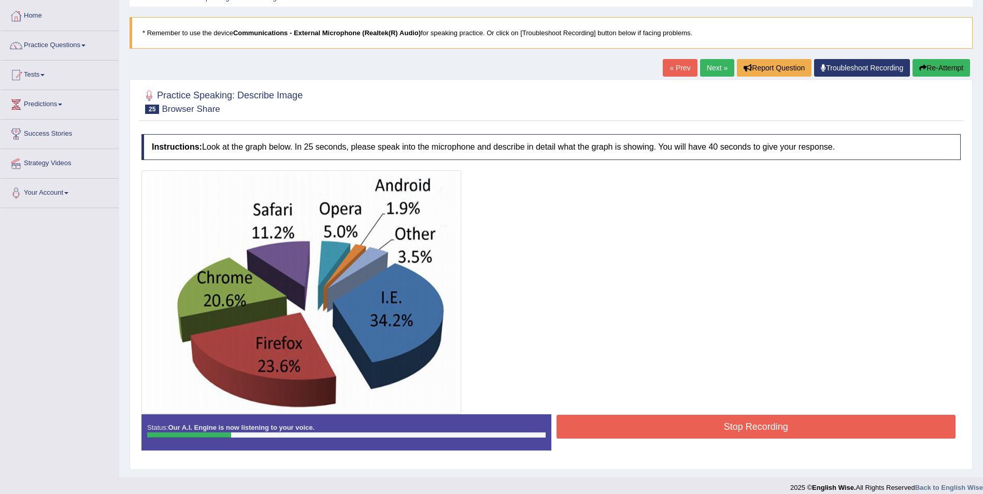
click at [679, 429] on button "Stop Recording" at bounding box center [757, 427] width 400 height 24
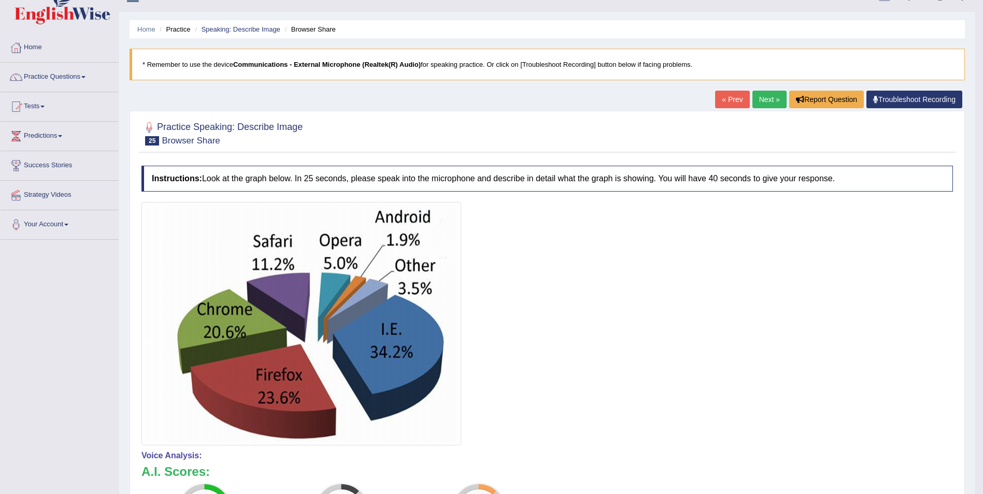
scroll to position [0, 0]
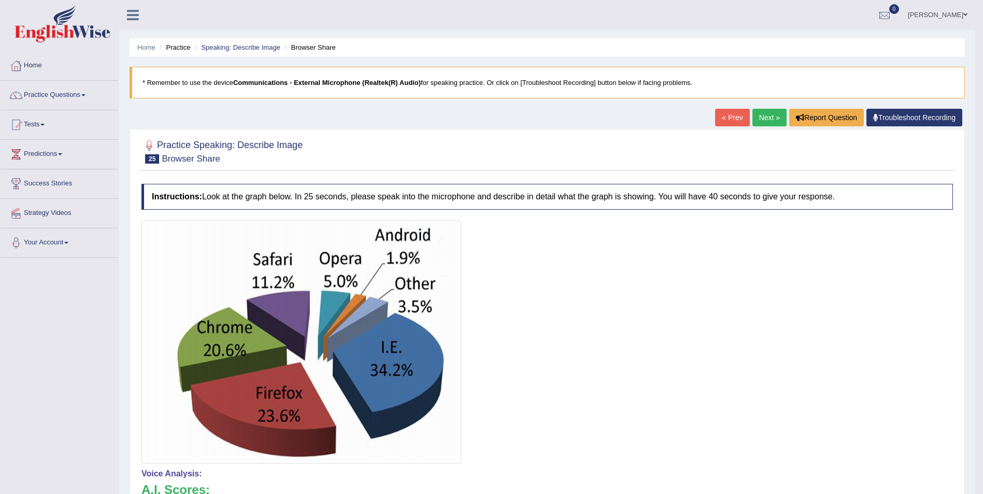
click at [764, 120] on link "Next »" at bounding box center [770, 118] width 34 height 18
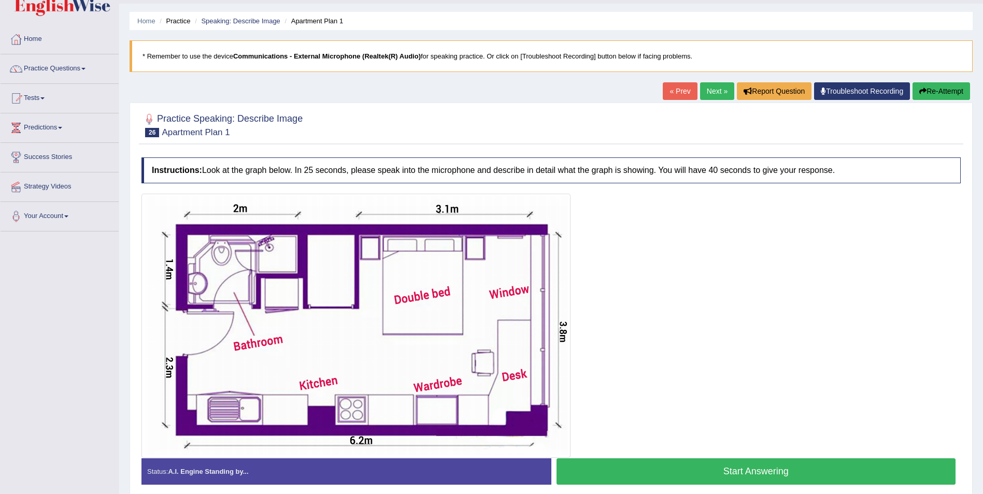
scroll to position [70, 0]
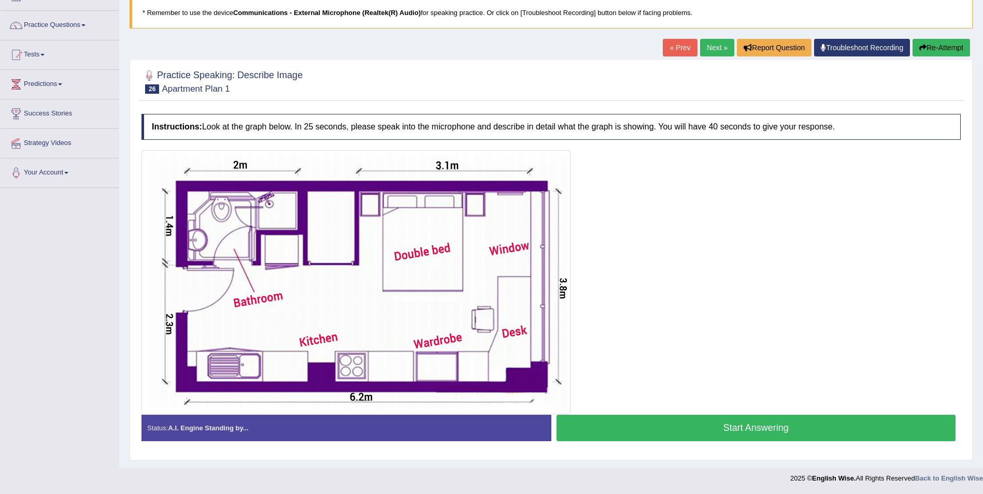
click at [781, 426] on button "Start Answering" at bounding box center [757, 428] width 400 height 26
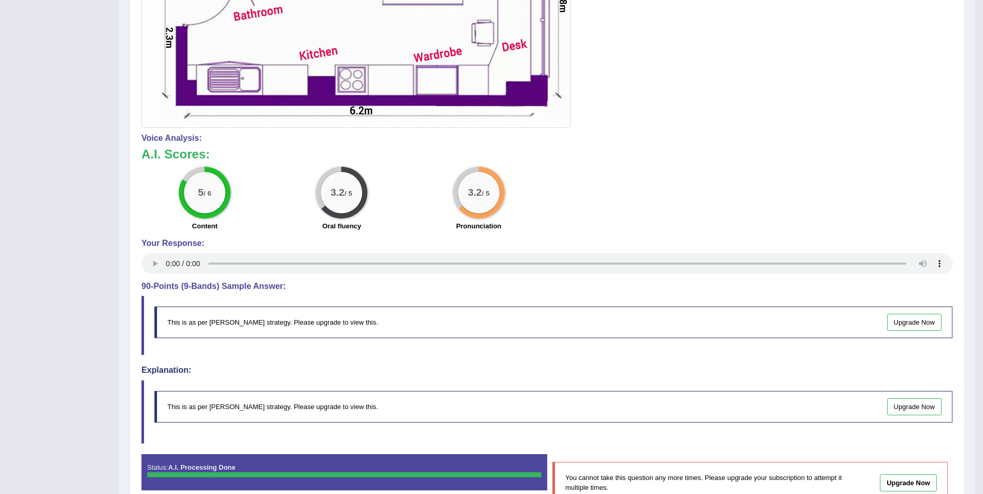
scroll to position [0, 0]
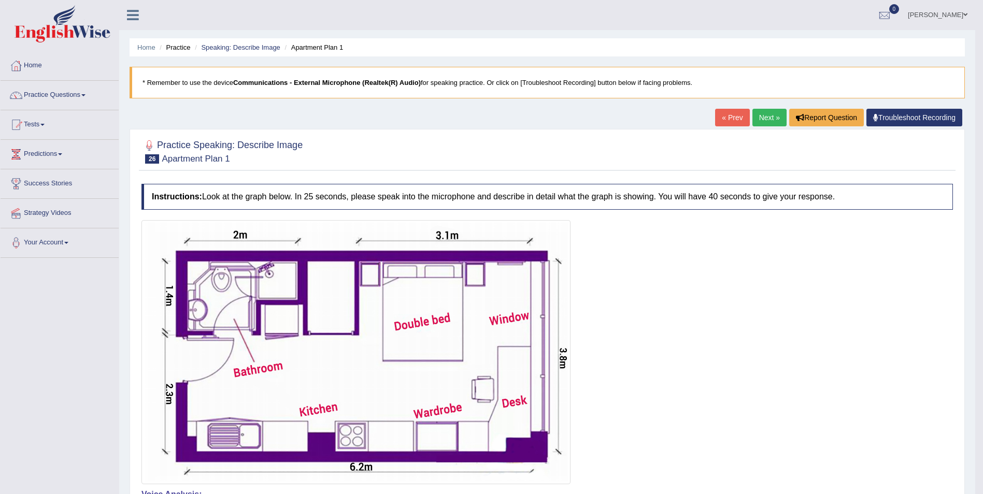
click at [774, 118] on link "Next »" at bounding box center [770, 118] width 34 height 18
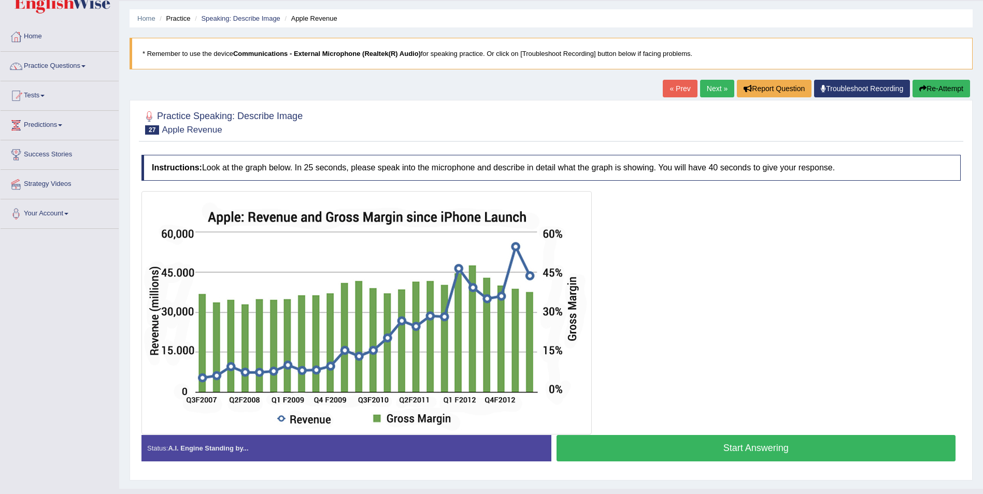
scroll to position [50, 0]
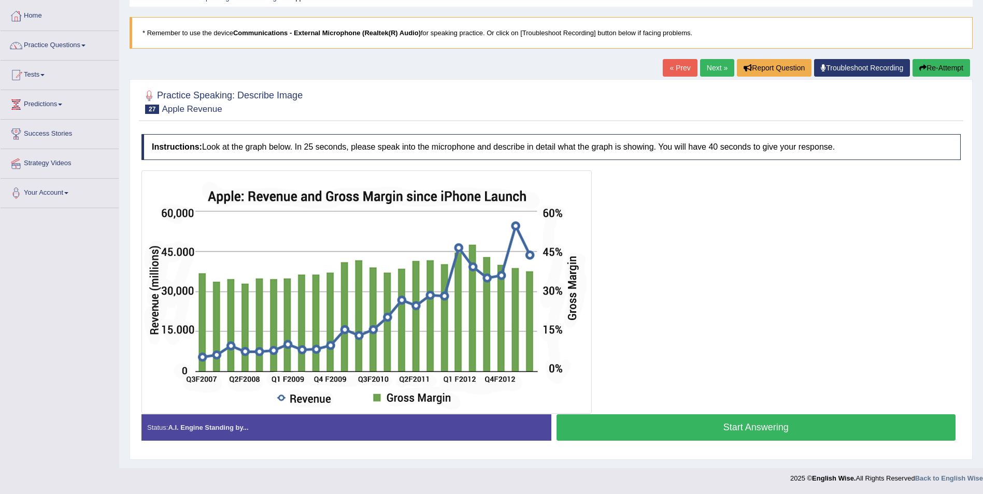
click at [769, 423] on button "Start Answering" at bounding box center [757, 428] width 400 height 26
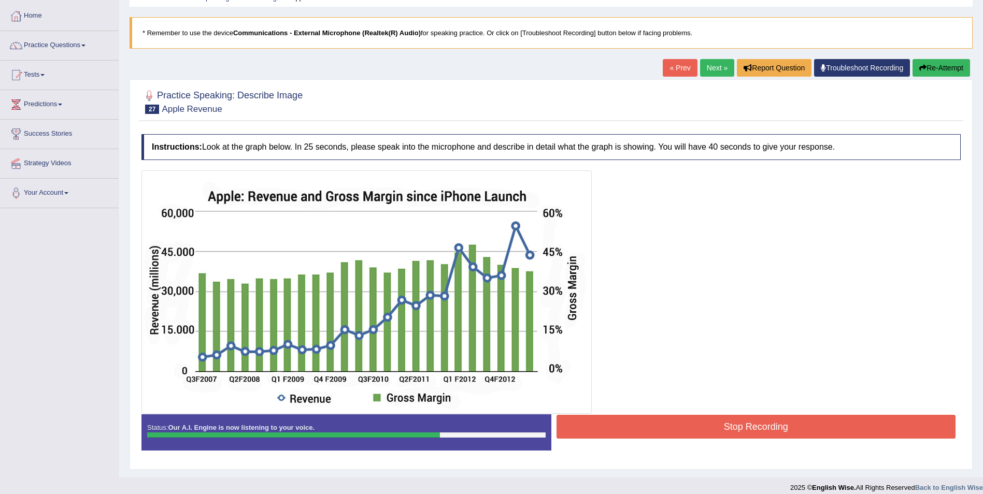
click at [734, 437] on button "Stop Recording" at bounding box center [757, 427] width 400 height 24
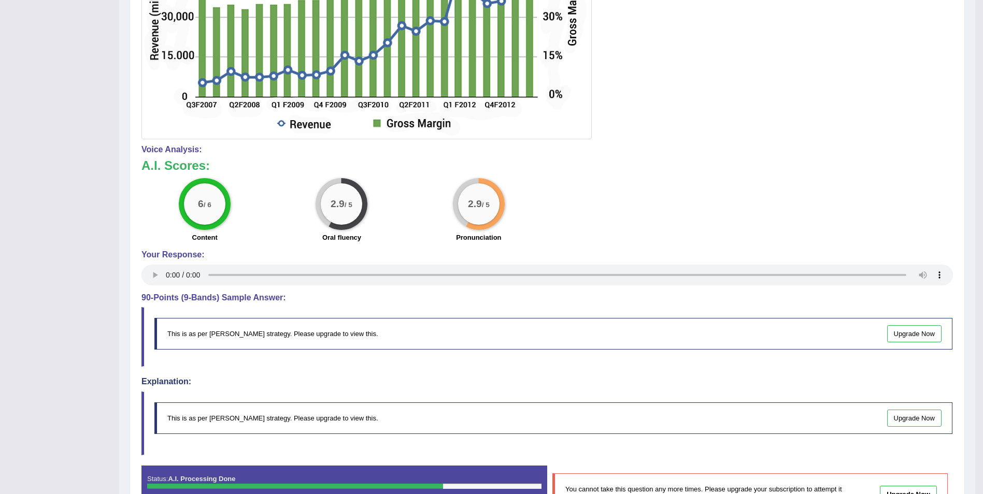
scroll to position [313, 0]
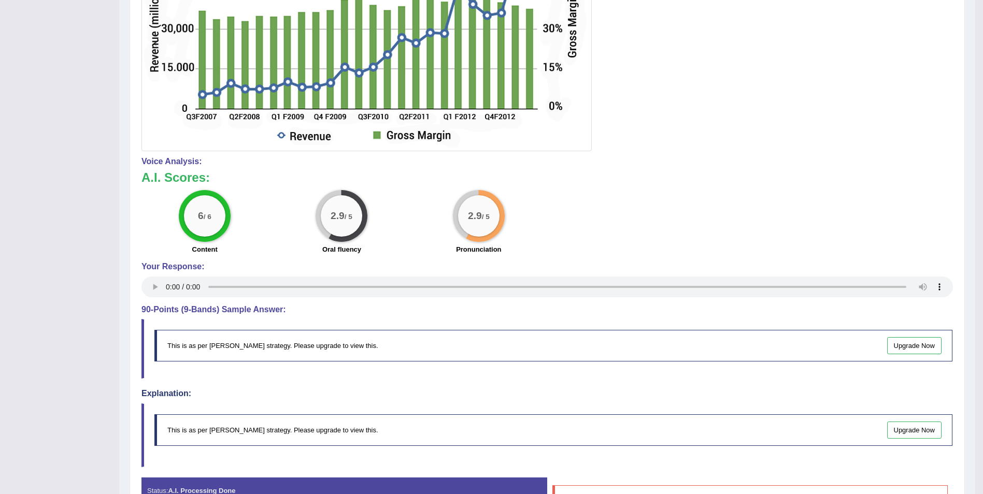
drag, startPoint x: 978, startPoint y: 230, endPoint x: 993, endPoint y: -38, distance: 268.9
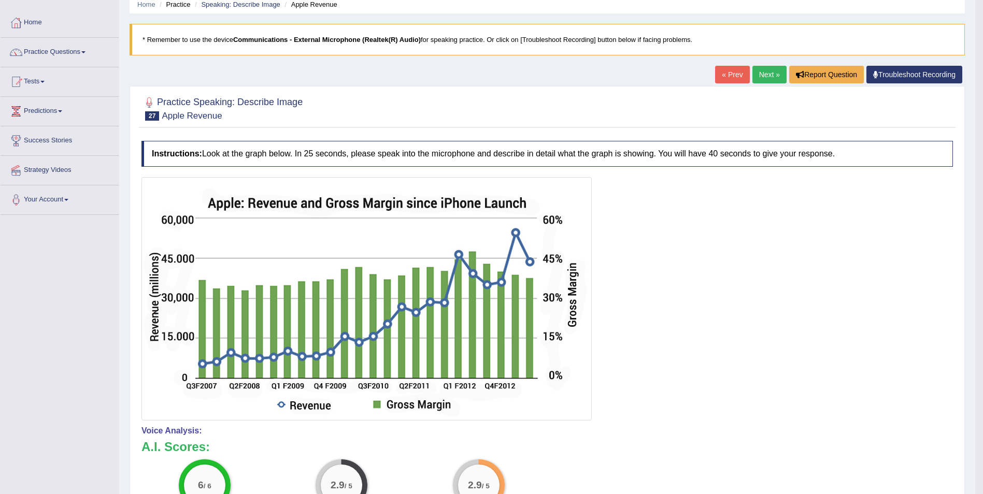
scroll to position [0, 0]
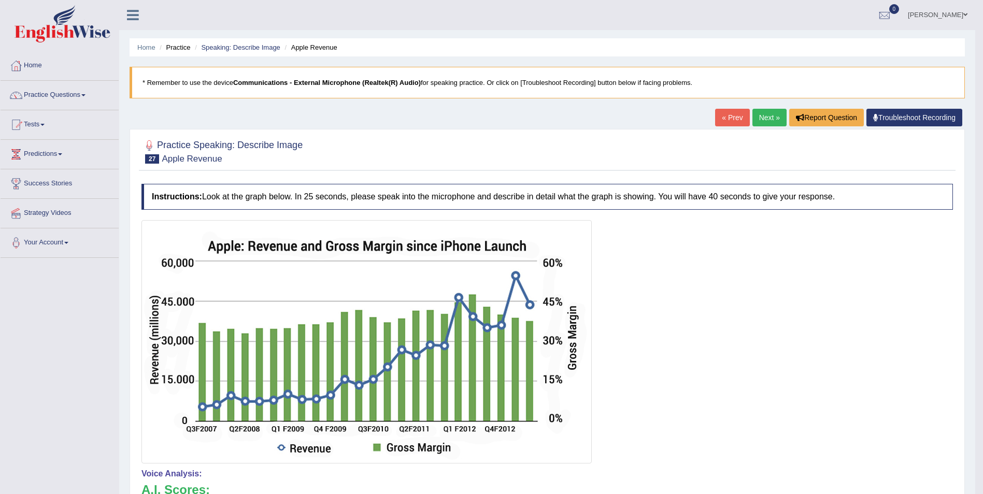
click at [766, 120] on link "Next »" at bounding box center [770, 118] width 34 height 18
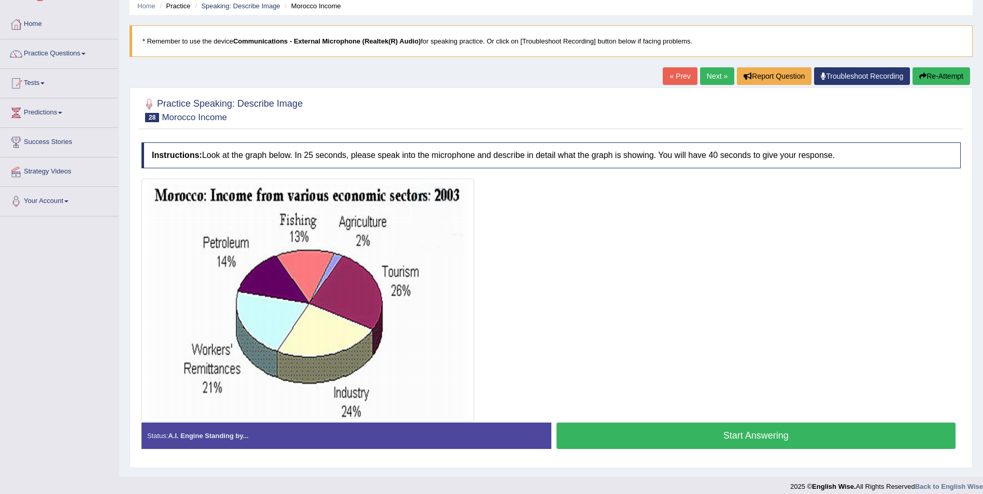
scroll to position [50, 0]
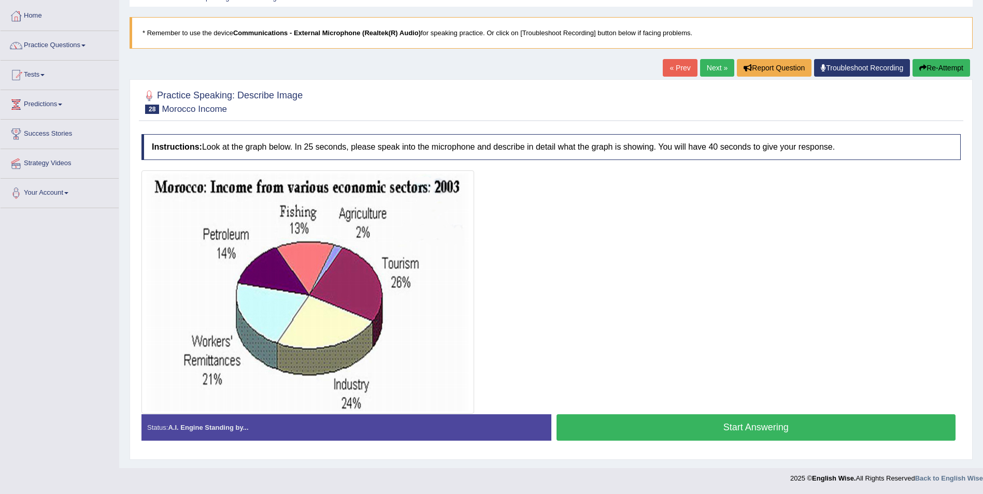
click at [690, 428] on button "Start Answering" at bounding box center [757, 428] width 400 height 26
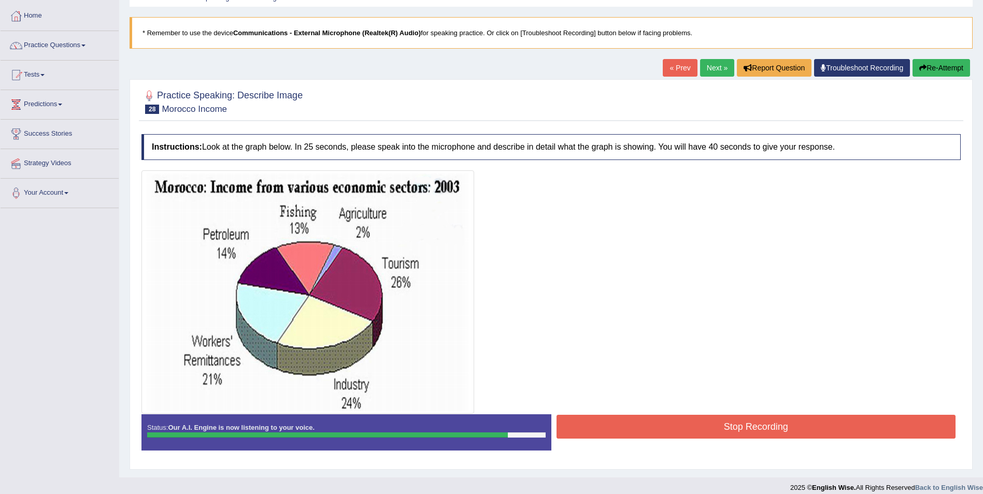
click at [746, 429] on button "Stop Recording" at bounding box center [757, 427] width 400 height 24
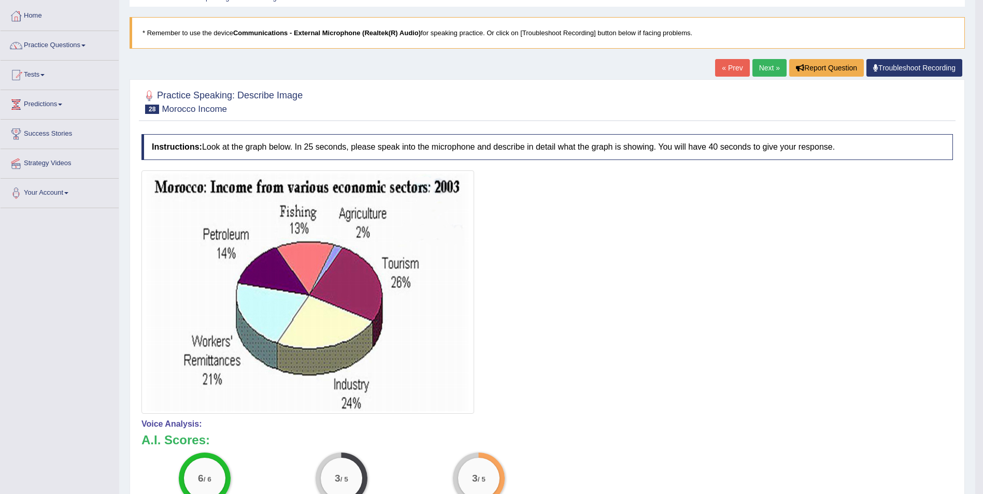
click at [766, 69] on link "Next »" at bounding box center [770, 68] width 34 height 18
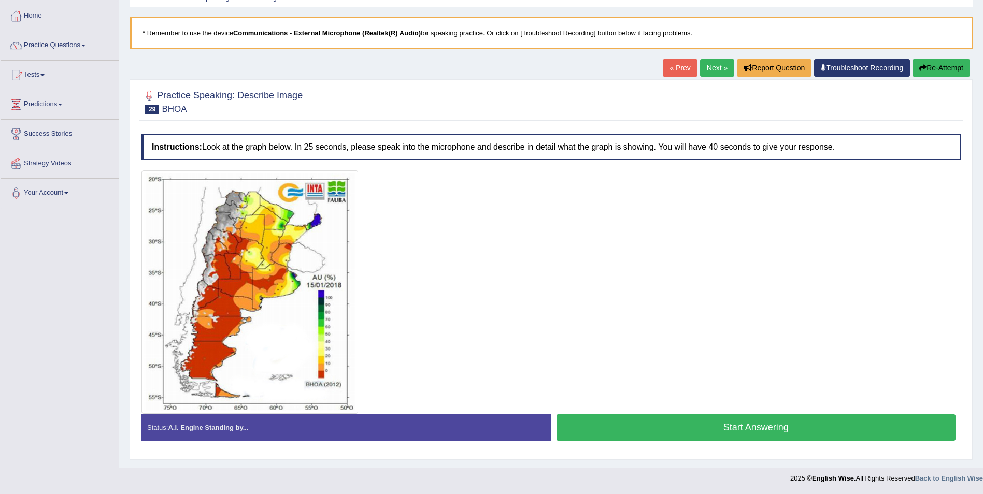
click at [722, 429] on button "Start Answering" at bounding box center [757, 428] width 400 height 26
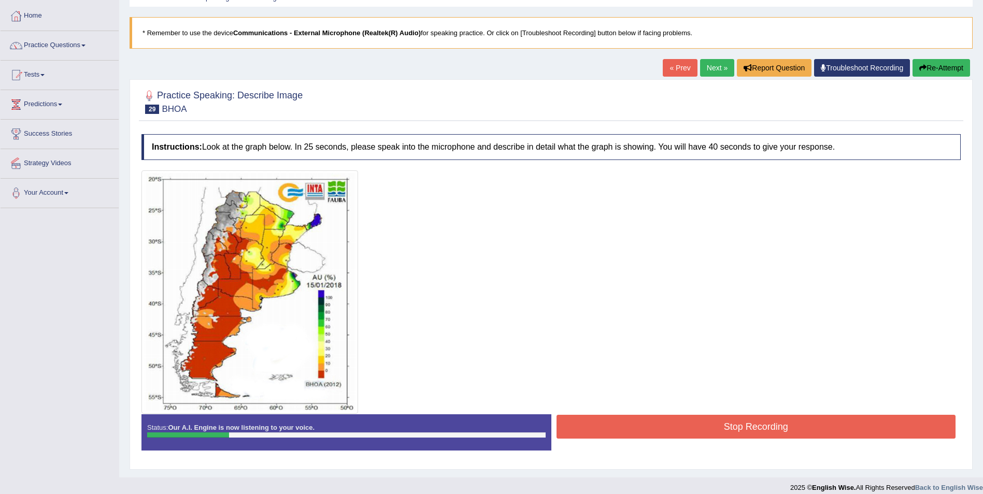
drag, startPoint x: 540, startPoint y: 484, endPoint x: 297, endPoint y: 404, distance: 255.7
click at [448, 445] on body "Toggle navigation Home Practice Questions Speaking Practice Read Aloud Repeat S…" at bounding box center [491, 197] width 983 height 494
click at [706, 427] on button "Stop Recording" at bounding box center [757, 427] width 400 height 24
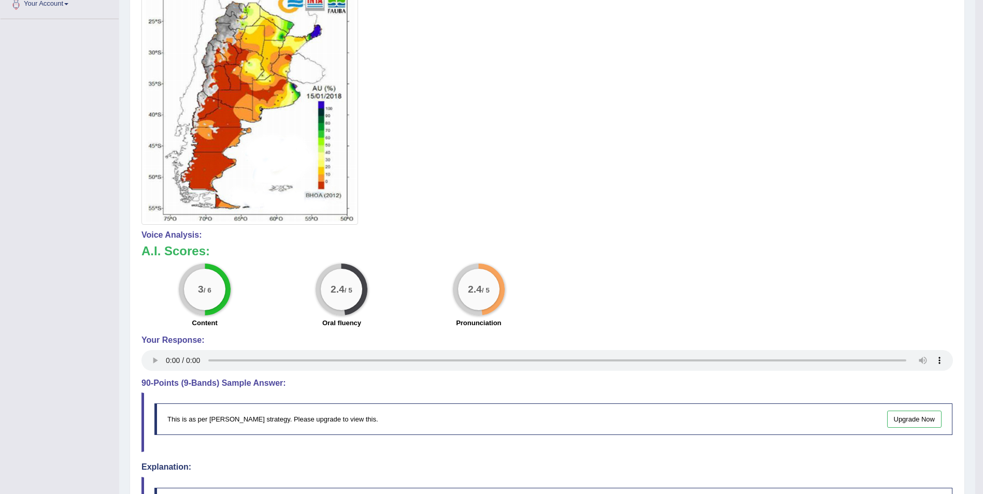
scroll to position [50, 0]
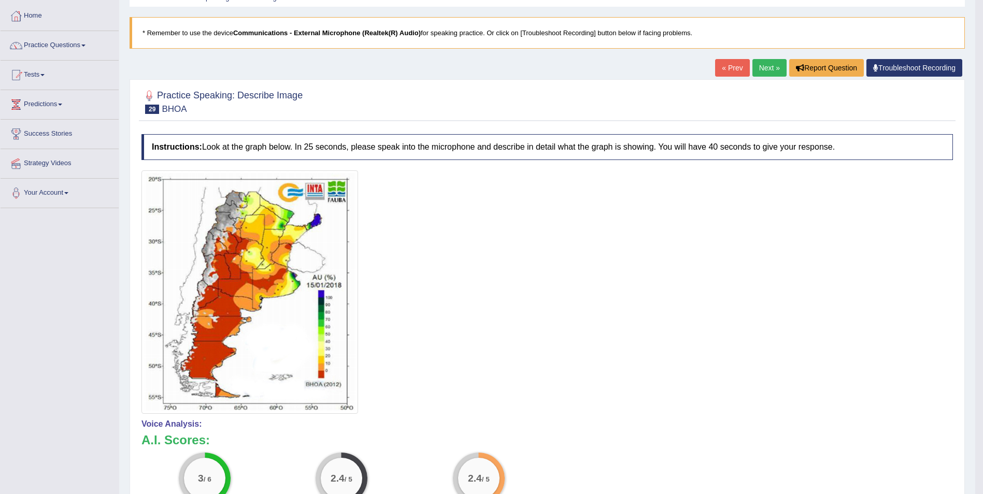
drag, startPoint x: 766, startPoint y: 66, endPoint x: 759, endPoint y: 73, distance: 9.5
click at [766, 67] on link "Next »" at bounding box center [770, 68] width 34 height 18
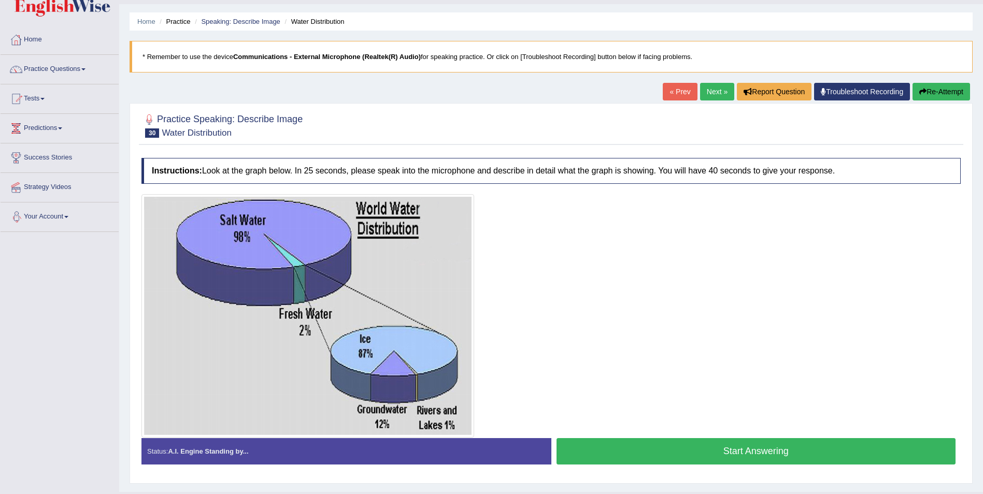
scroll to position [50, 0]
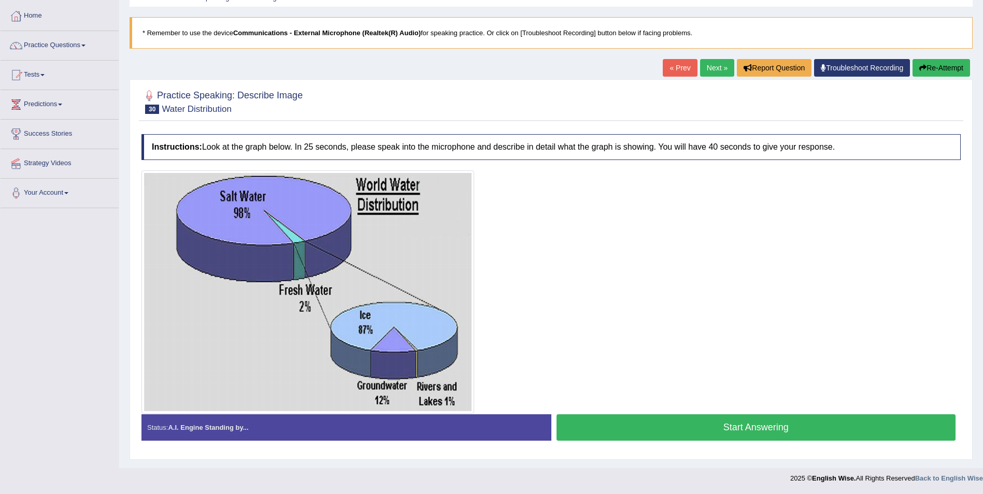
click at [740, 427] on button "Start Answering" at bounding box center [757, 428] width 400 height 26
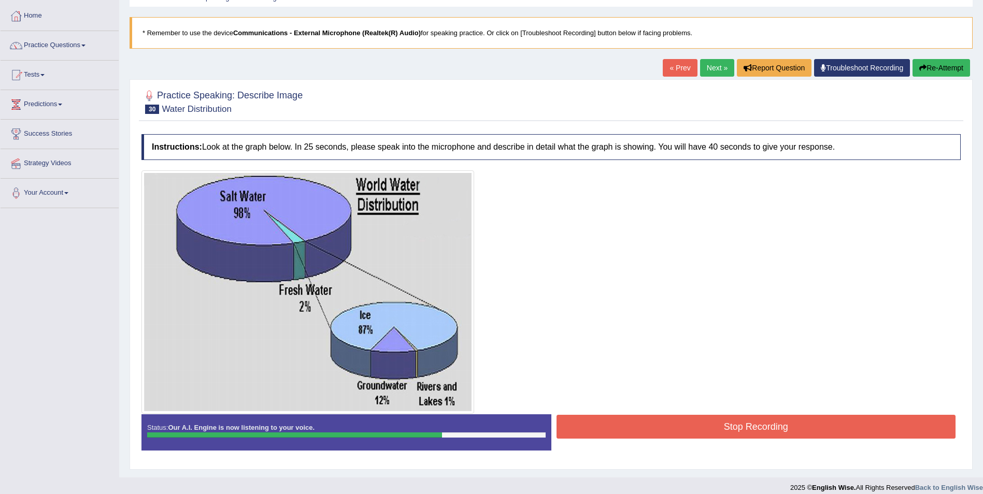
click at [755, 428] on button "Stop Recording" at bounding box center [757, 427] width 400 height 24
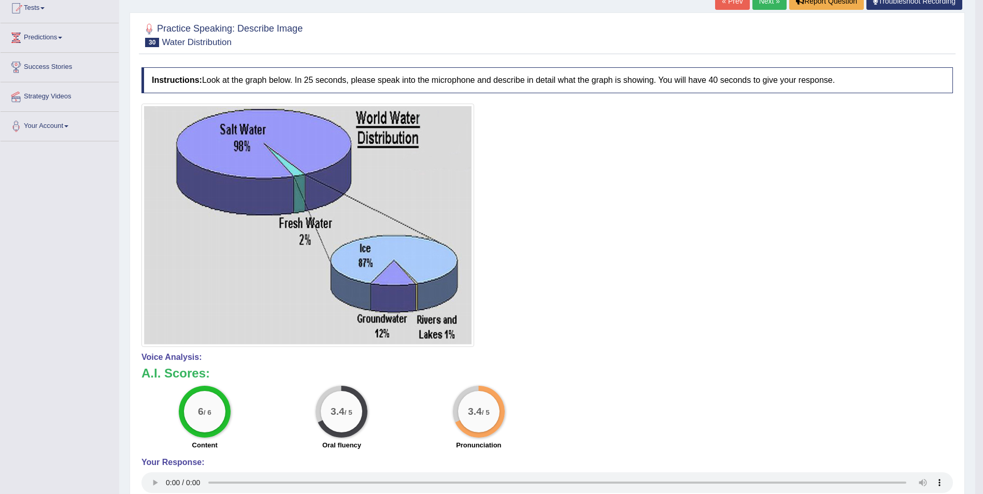
scroll to position [0, 0]
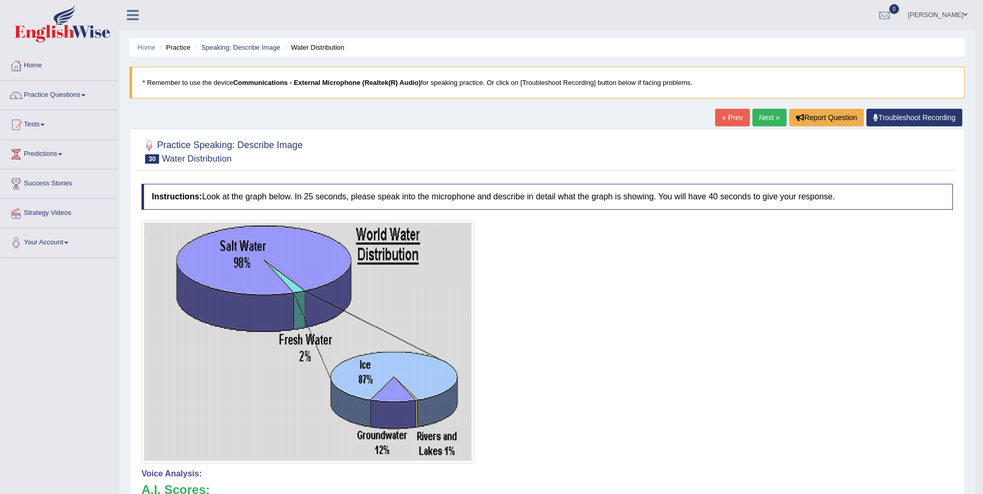
click at [762, 122] on link "Next »" at bounding box center [770, 118] width 34 height 18
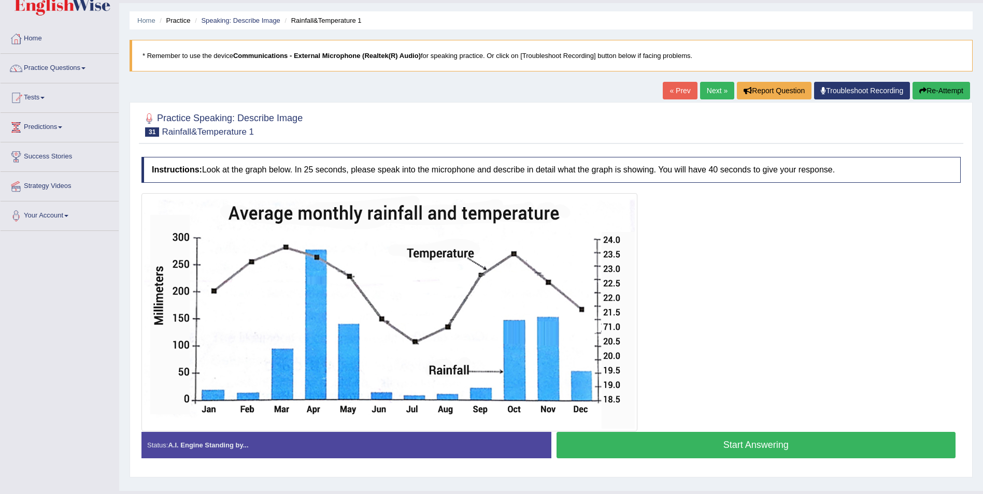
scroll to position [50, 0]
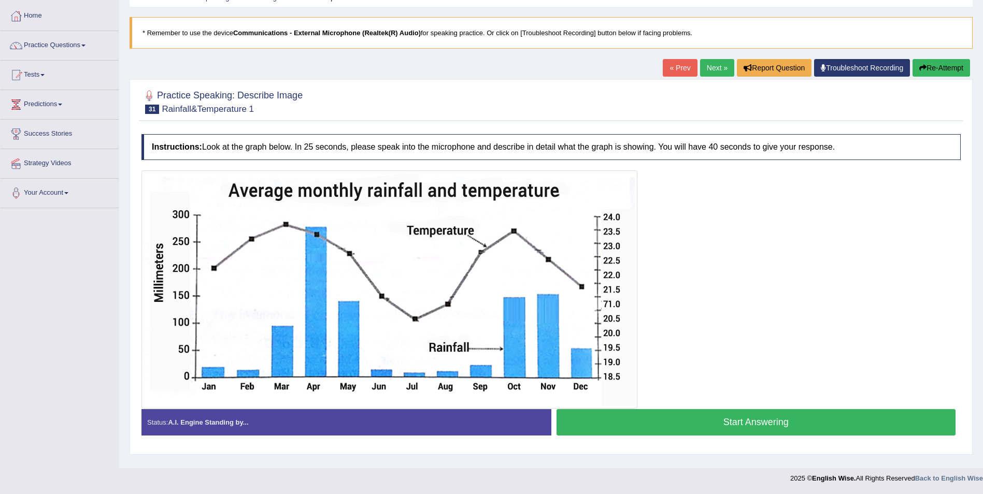
click at [732, 423] on button "Start Answering" at bounding box center [757, 422] width 400 height 26
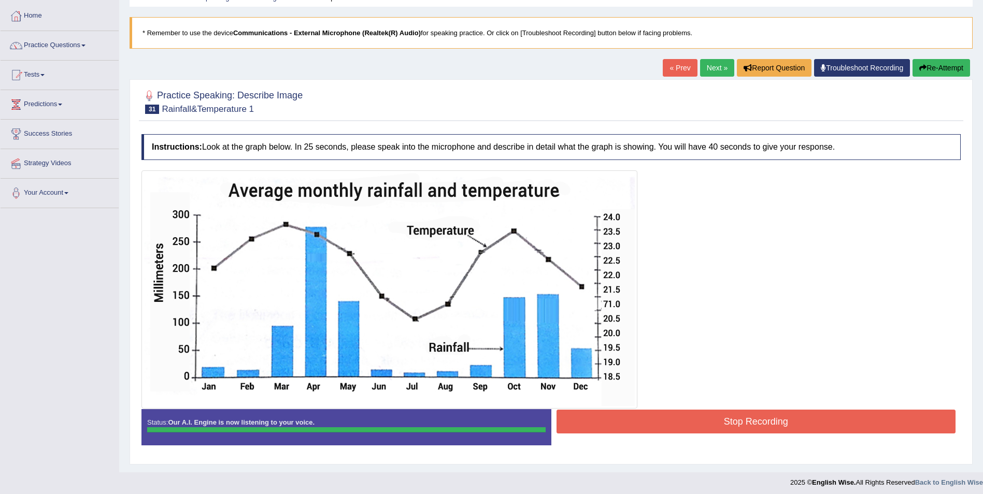
click at [740, 415] on button "Stop Recording" at bounding box center [757, 422] width 400 height 24
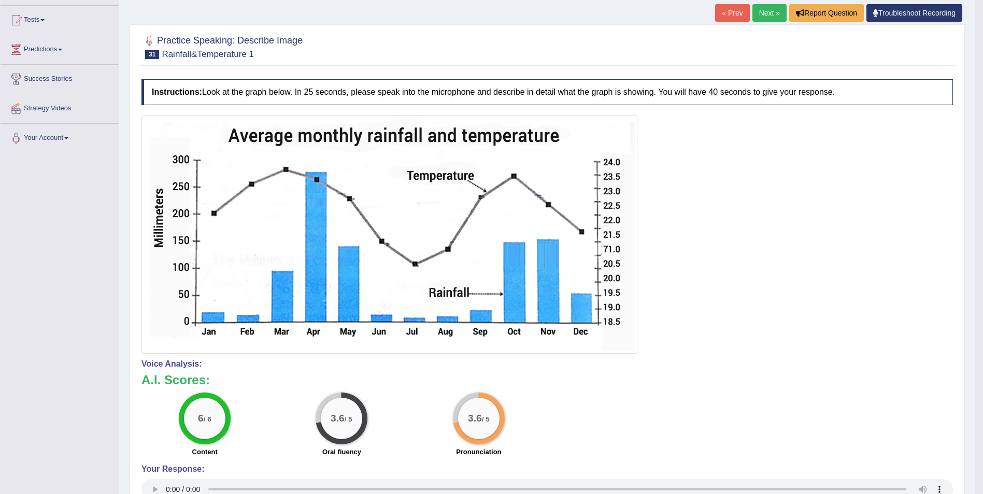
scroll to position [98, 0]
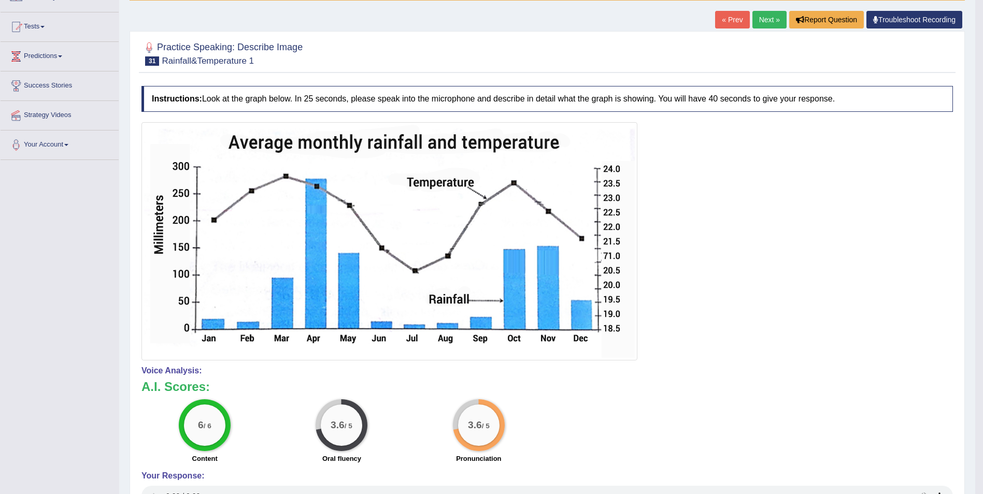
drag, startPoint x: 982, startPoint y: 212, endPoint x: 978, endPoint y: 165, distance: 47.3
click at [979, 168] on body "Toggle navigation Home Practice Questions Speaking Practice Read Aloud Repeat S…" at bounding box center [491, 149] width 983 height 494
click at [768, 16] on link "Next »" at bounding box center [770, 20] width 34 height 18
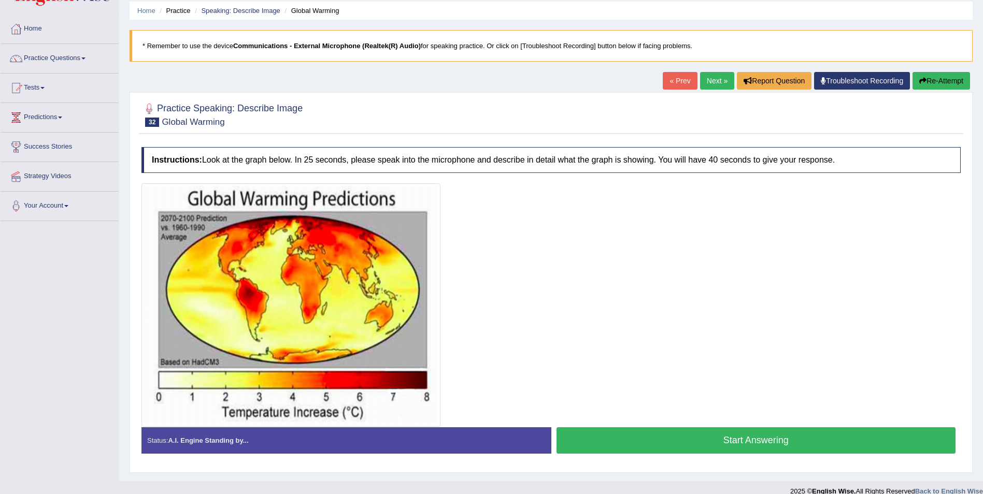
scroll to position [50, 0]
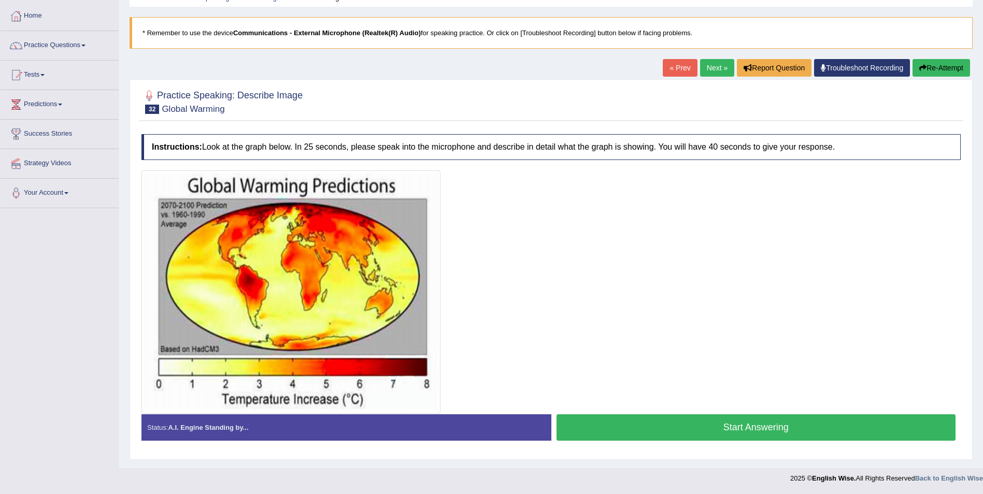
click at [703, 428] on button "Start Answering" at bounding box center [757, 428] width 400 height 26
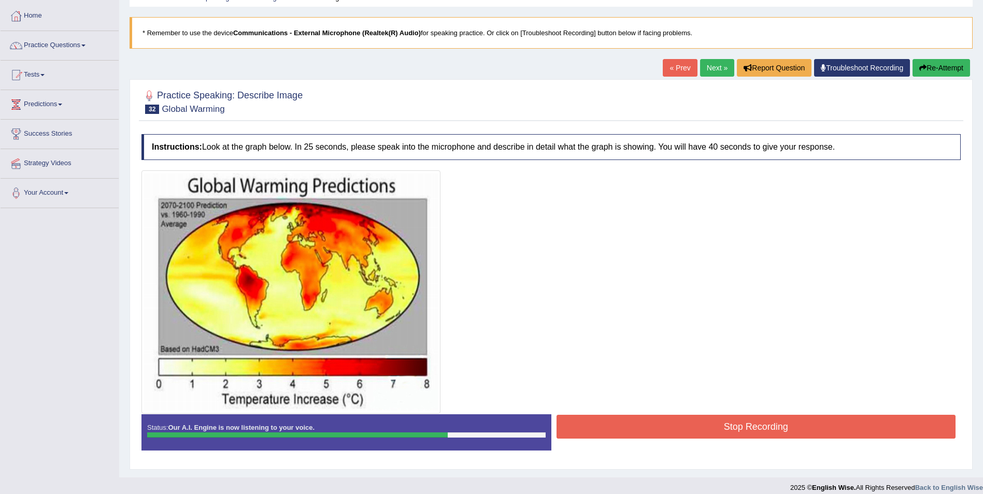
drag, startPoint x: 760, startPoint y: 431, endPoint x: 782, endPoint y: 434, distance: 22.0
click at [777, 433] on button "Stop Recording" at bounding box center [757, 427] width 400 height 24
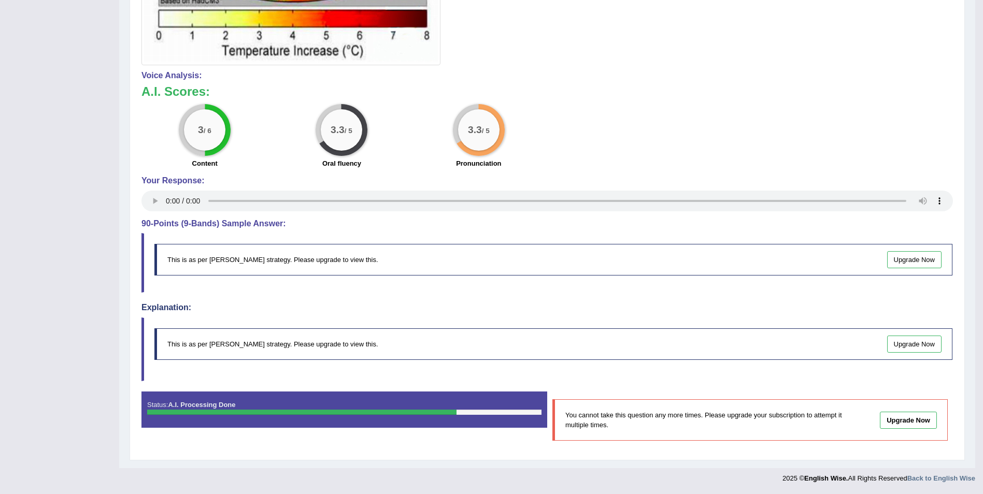
scroll to position [0, 0]
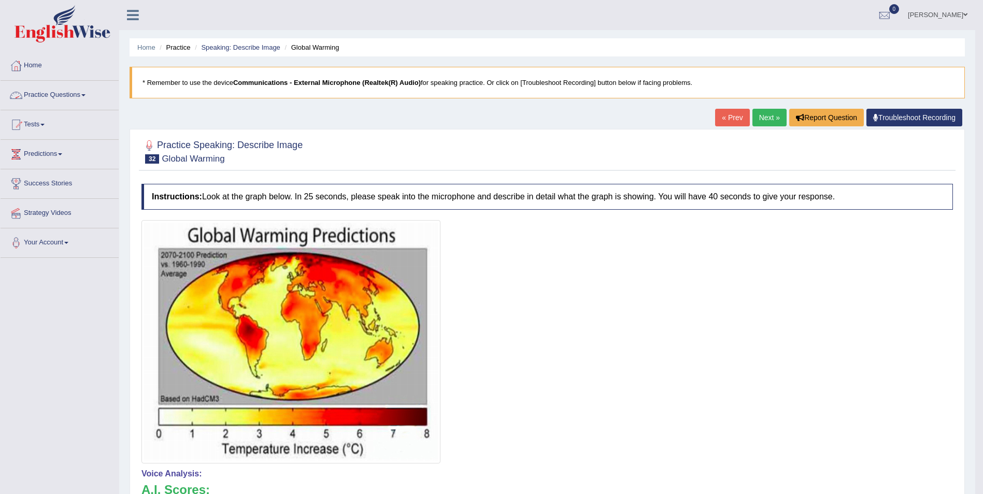
click at [75, 92] on link "Practice Questions" at bounding box center [60, 94] width 118 height 26
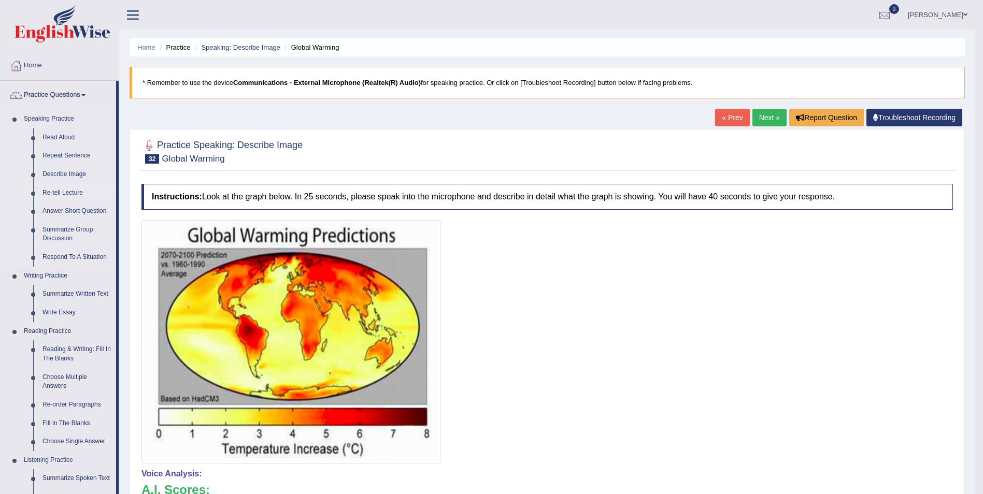
click at [74, 192] on link "Re-tell Lecture" at bounding box center [77, 193] width 78 height 19
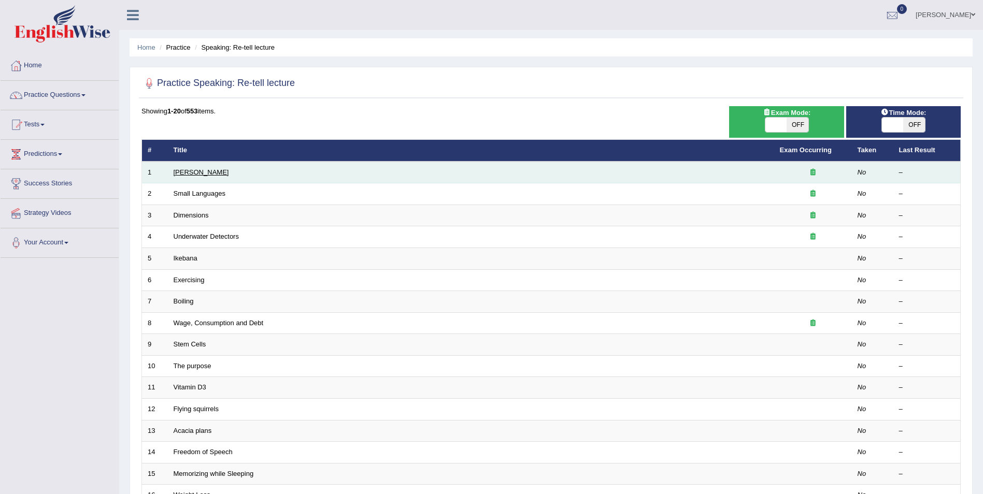
click at [190, 174] on link "[PERSON_NAME]" at bounding box center [201, 172] width 55 height 8
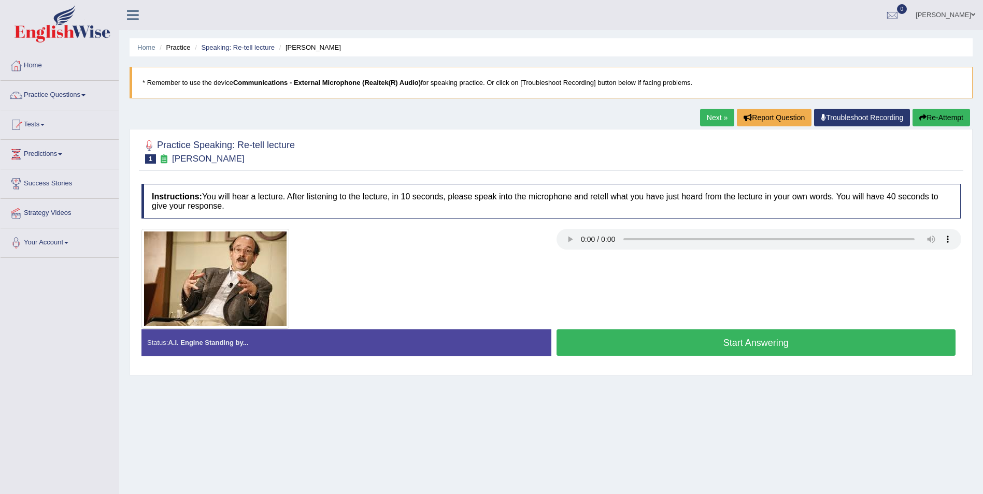
click at [718, 120] on link "Next »" at bounding box center [717, 118] width 34 height 18
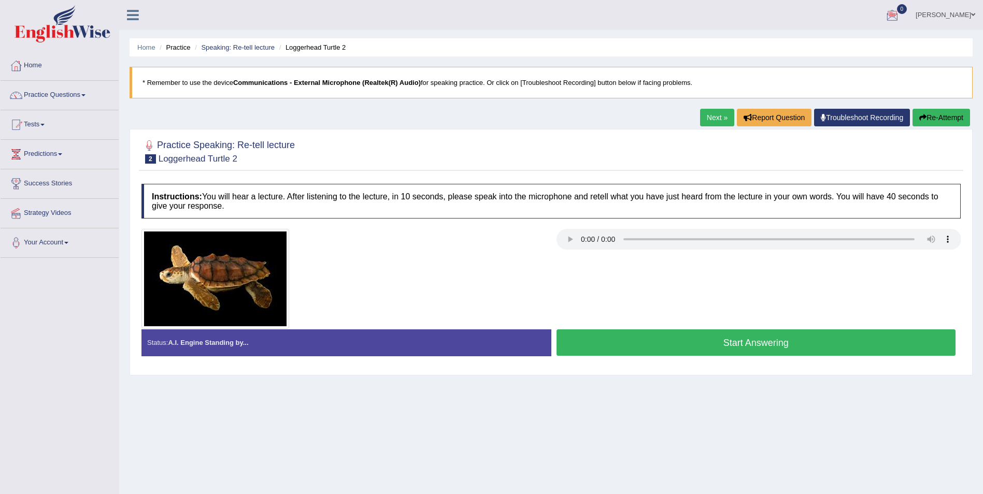
click at [78, 93] on link "Practice Questions" at bounding box center [60, 94] width 118 height 26
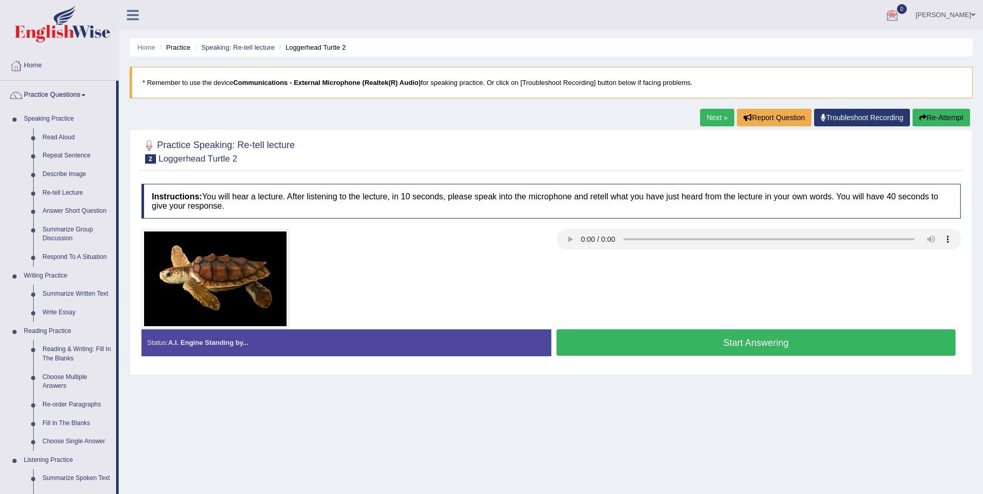
click at [747, 346] on button "Start Answering" at bounding box center [757, 343] width 400 height 26
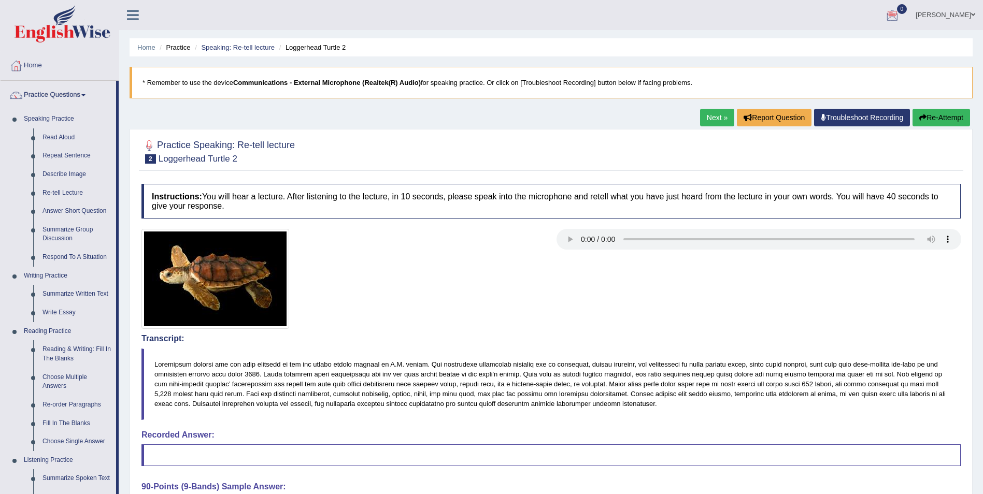
click at [972, 7] on link "Roza" at bounding box center [945, 13] width 75 height 27
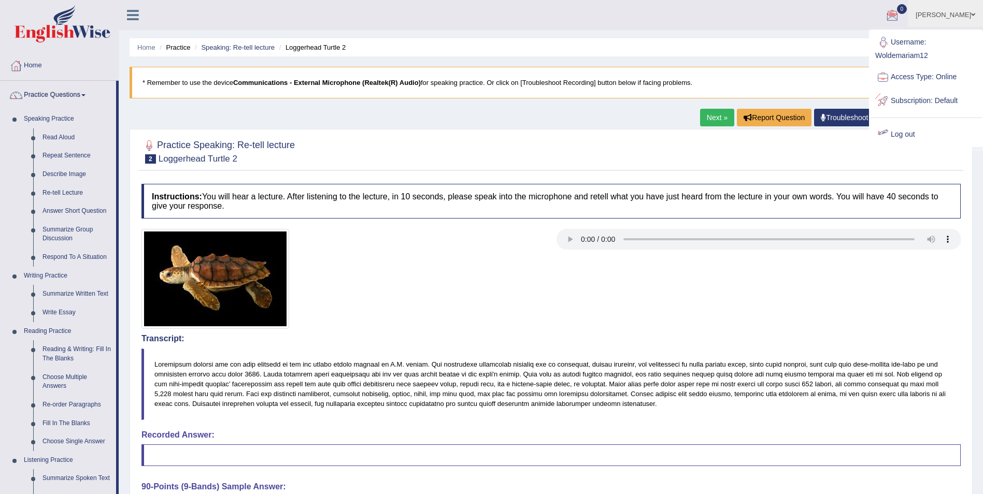
click at [907, 133] on link "Log out" at bounding box center [926, 135] width 112 height 24
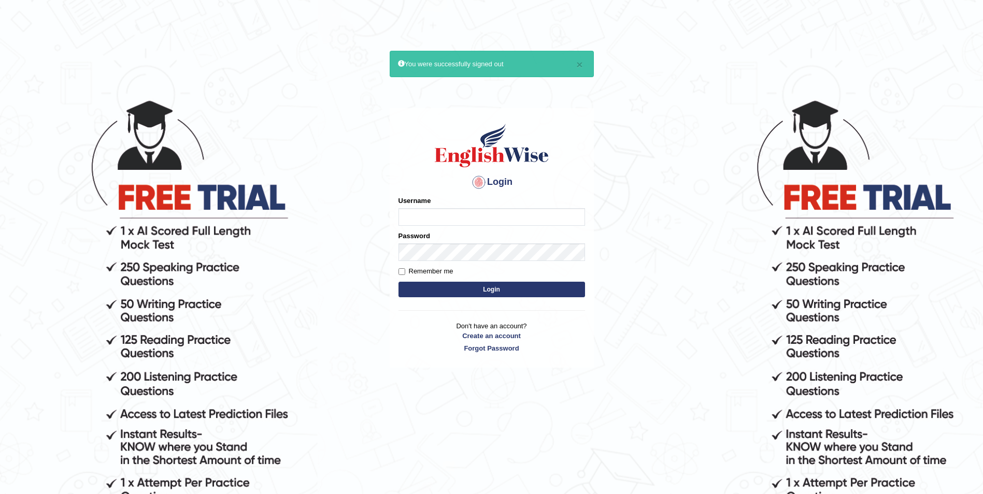
type input "Woldemariam12"
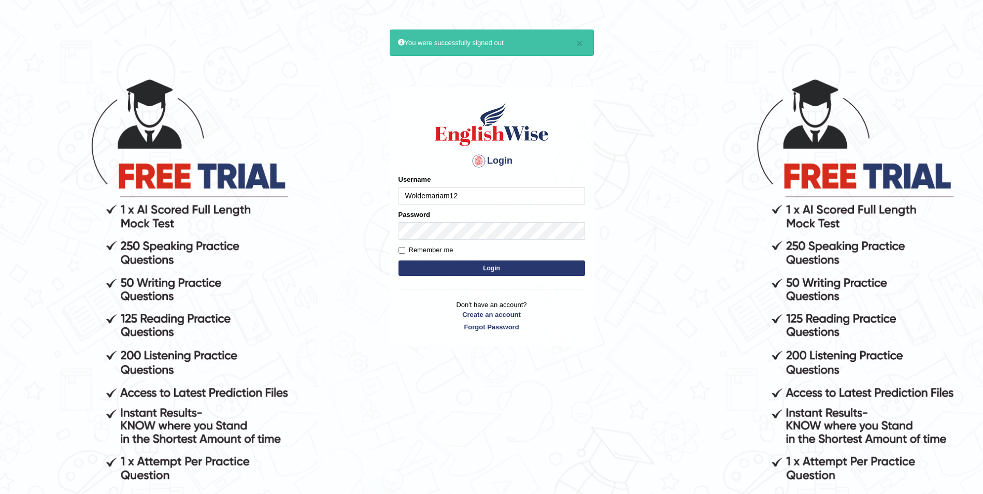
scroll to position [45, 0]
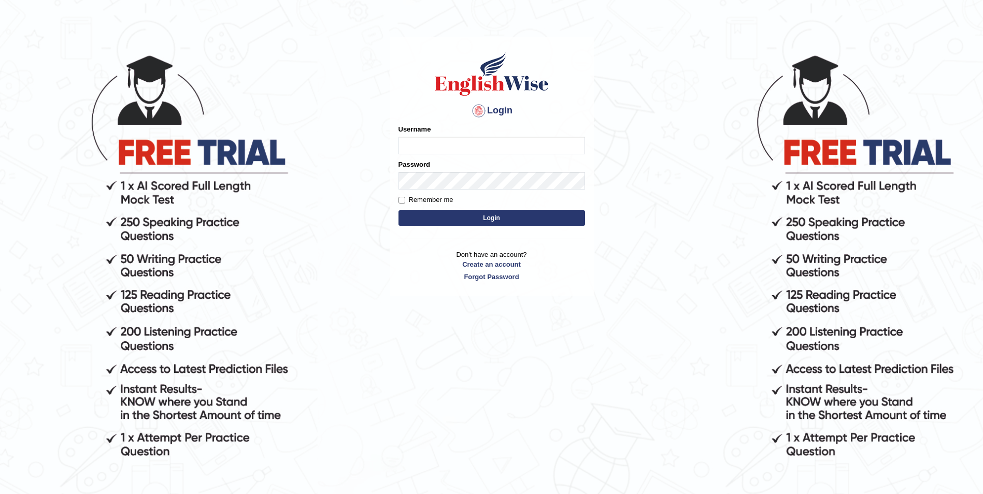
type input "Woldemariam12"
click at [523, 218] on button "Login" at bounding box center [492, 218] width 187 height 16
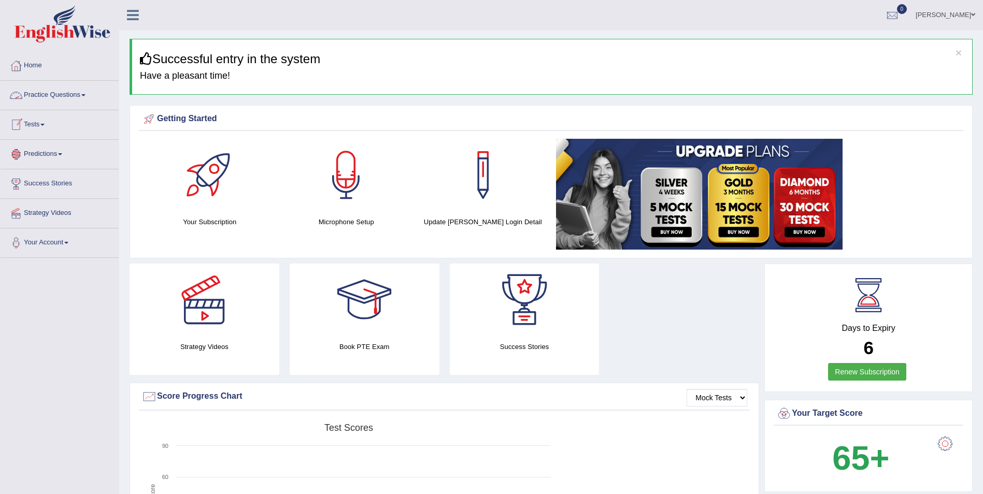
click at [83, 96] on link "Practice Questions" at bounding box center [60, 94] width 118 height 26
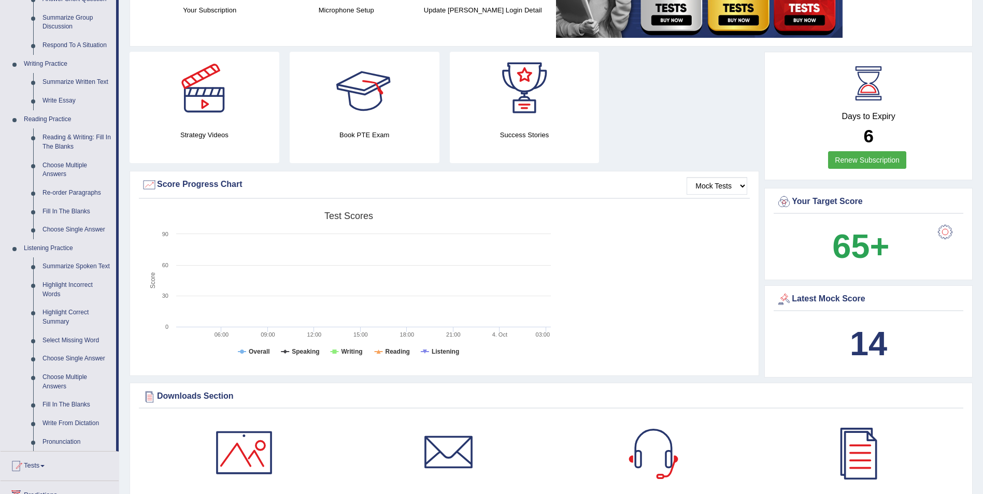
scroll to position [216, 0]
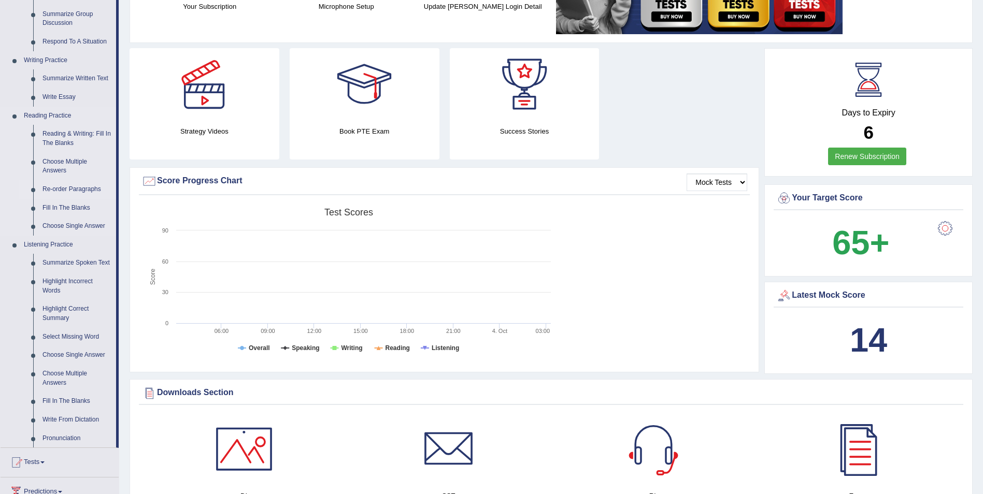
click at [88, 187] on link "Re-order Paragraphs" at bounding box center [77, 189] width 78 height 19
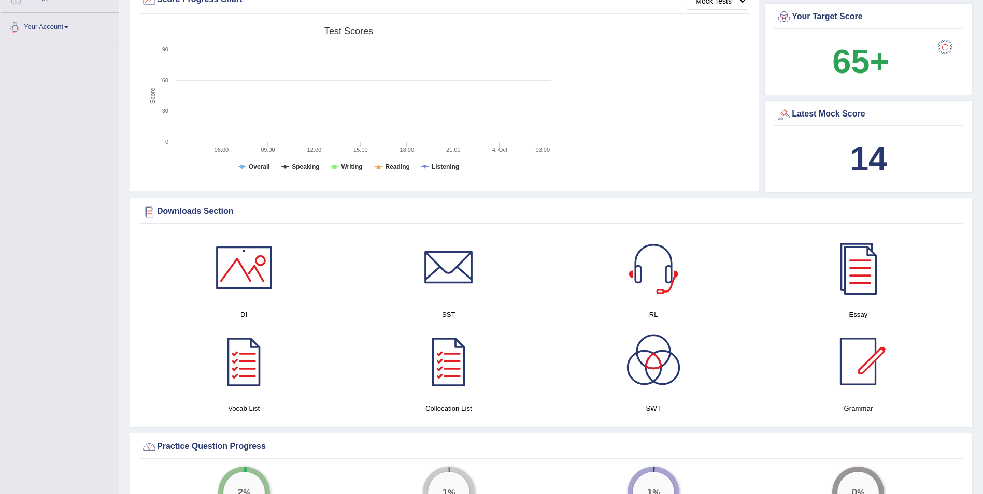
scroll to position [758, 0]
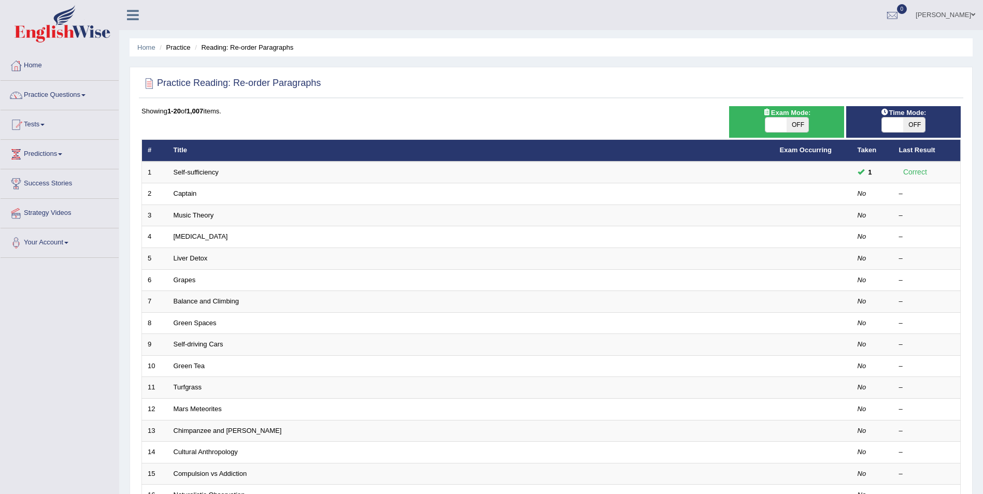
click at [975, 15] on link "Roza" at bounding box center [945, 13] width 75 height 27
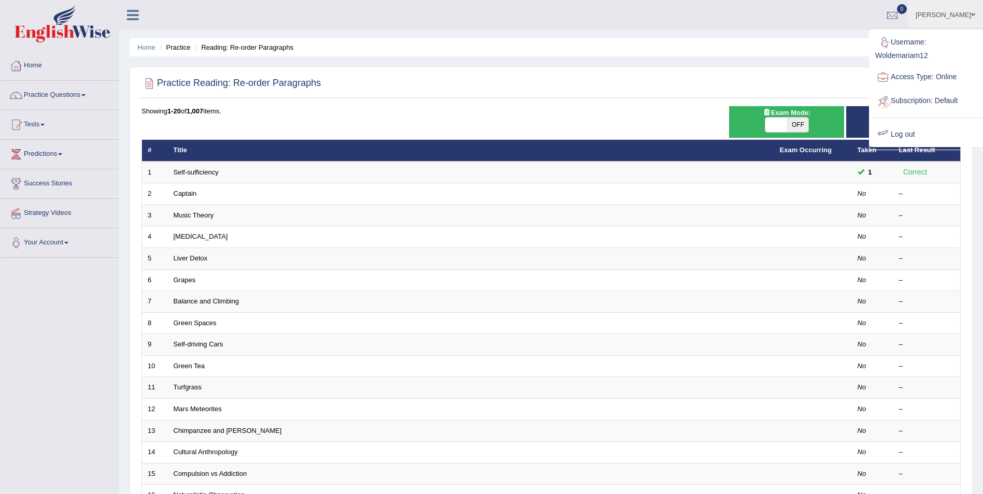
click at [904, 132] on link "Log out" at bounding box center [926, 135] width 112 height 24
